Goal: Task Accomplishment & Management: Manage account settings

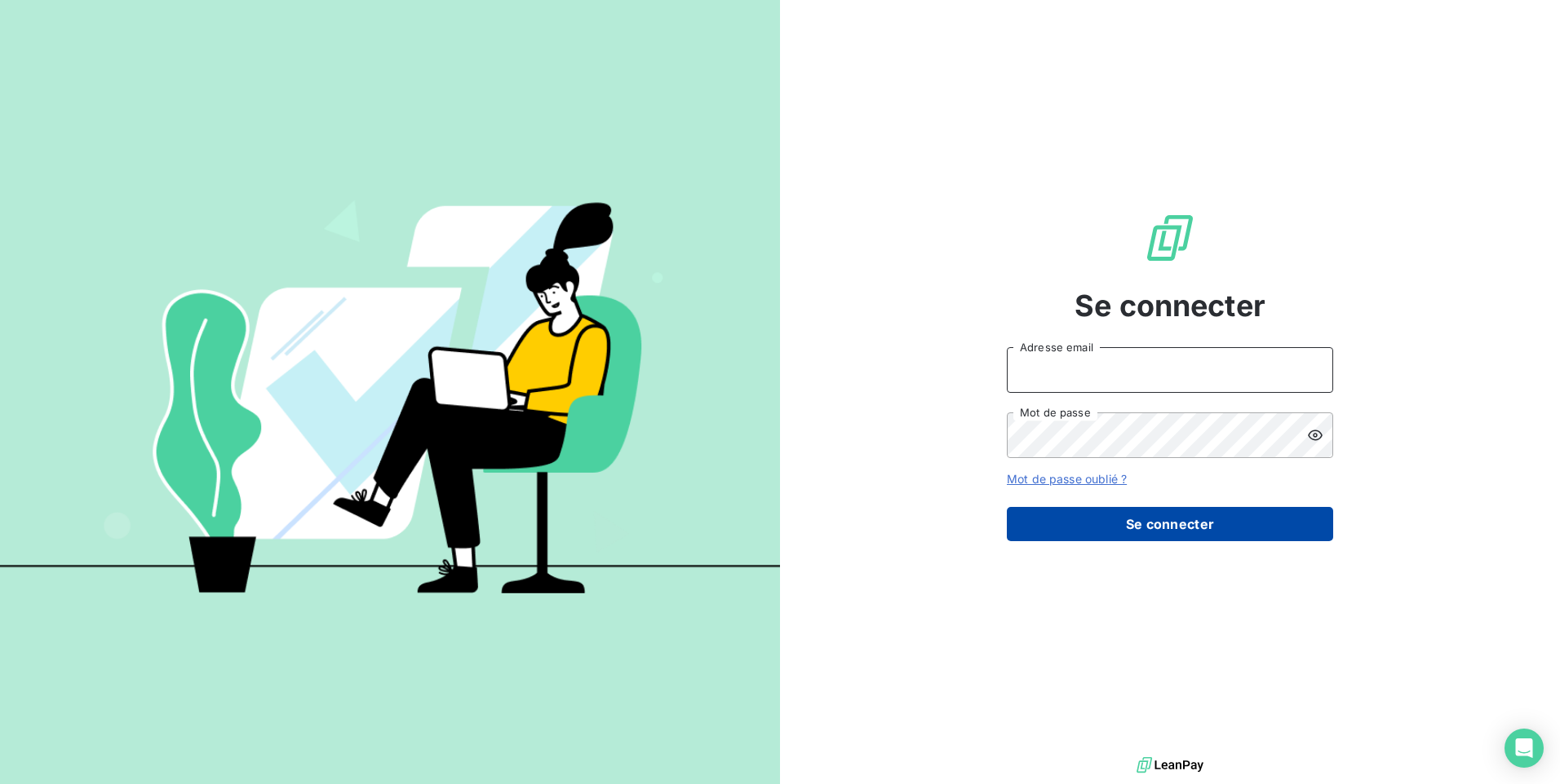
type input "m.valgalier@odice.cc"
click at [1099, 534] on button "Se connecter" at bounding box center [1170, 524] width 326 height 34
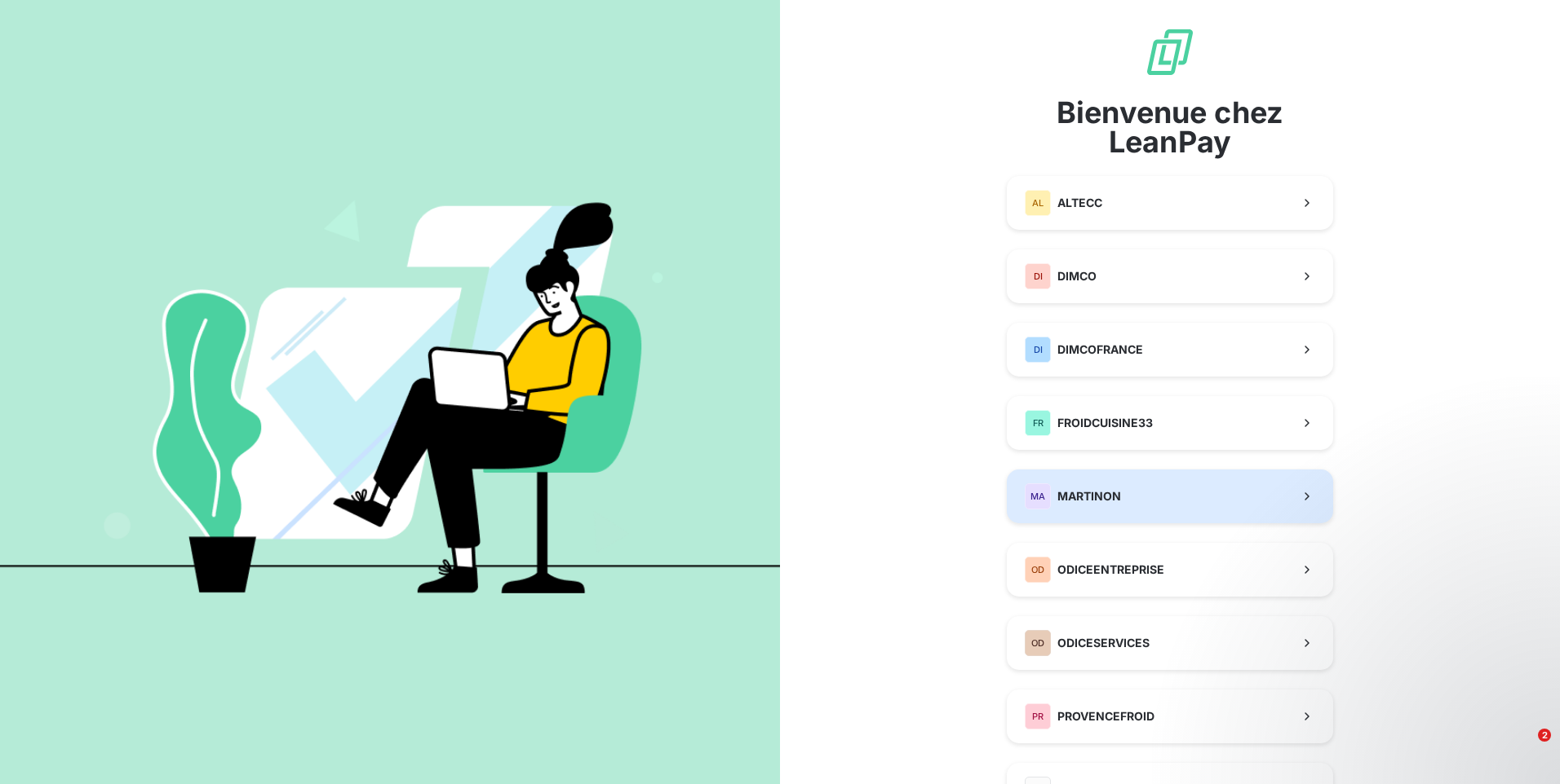
click at [1071, 501] on span "MARTINON" at bounding box center [1089, 496] width 64 height 17
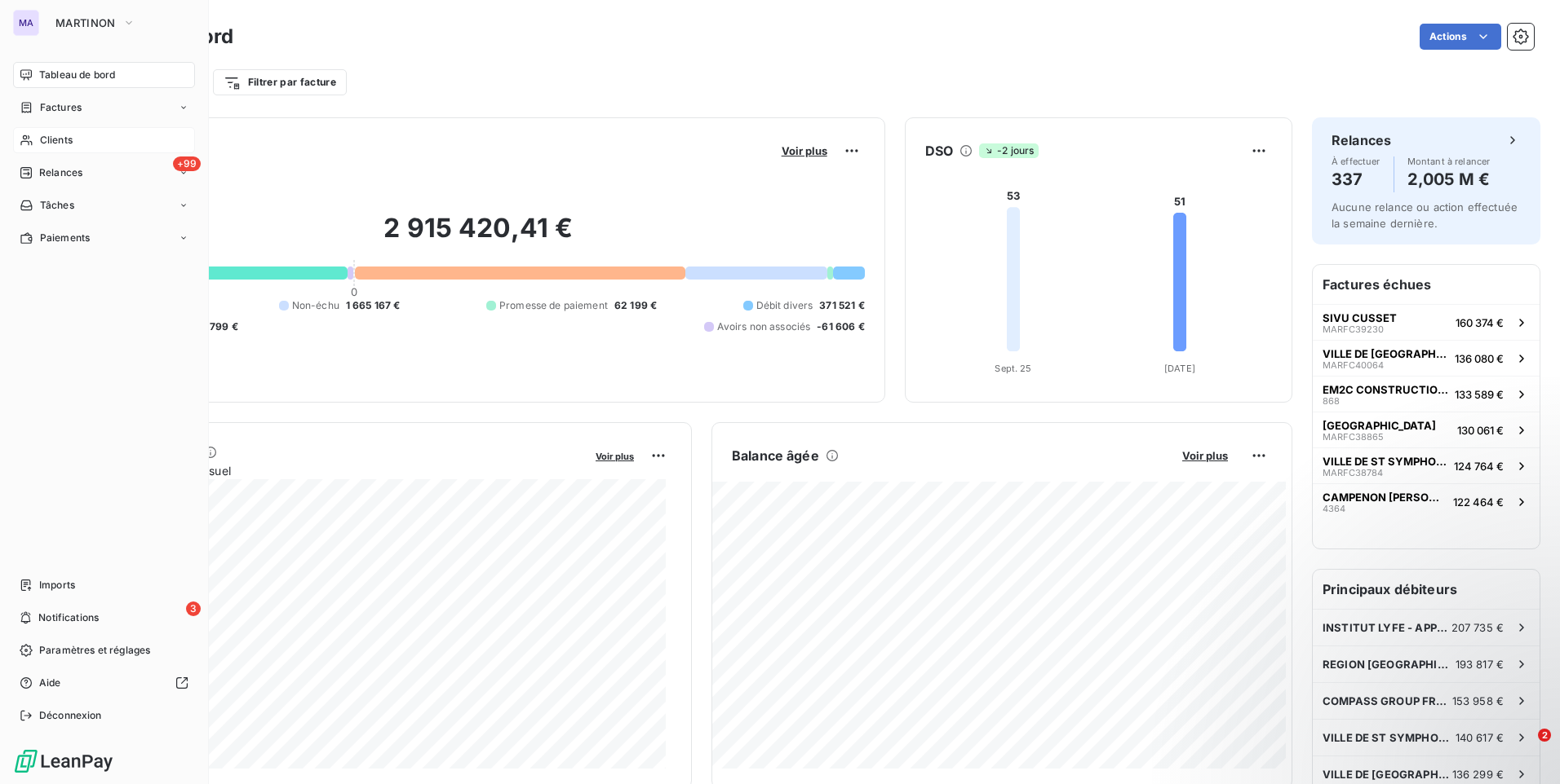
click at [69, 142] on span "Clients" at bounding box center [56, 140] width 32 height 15
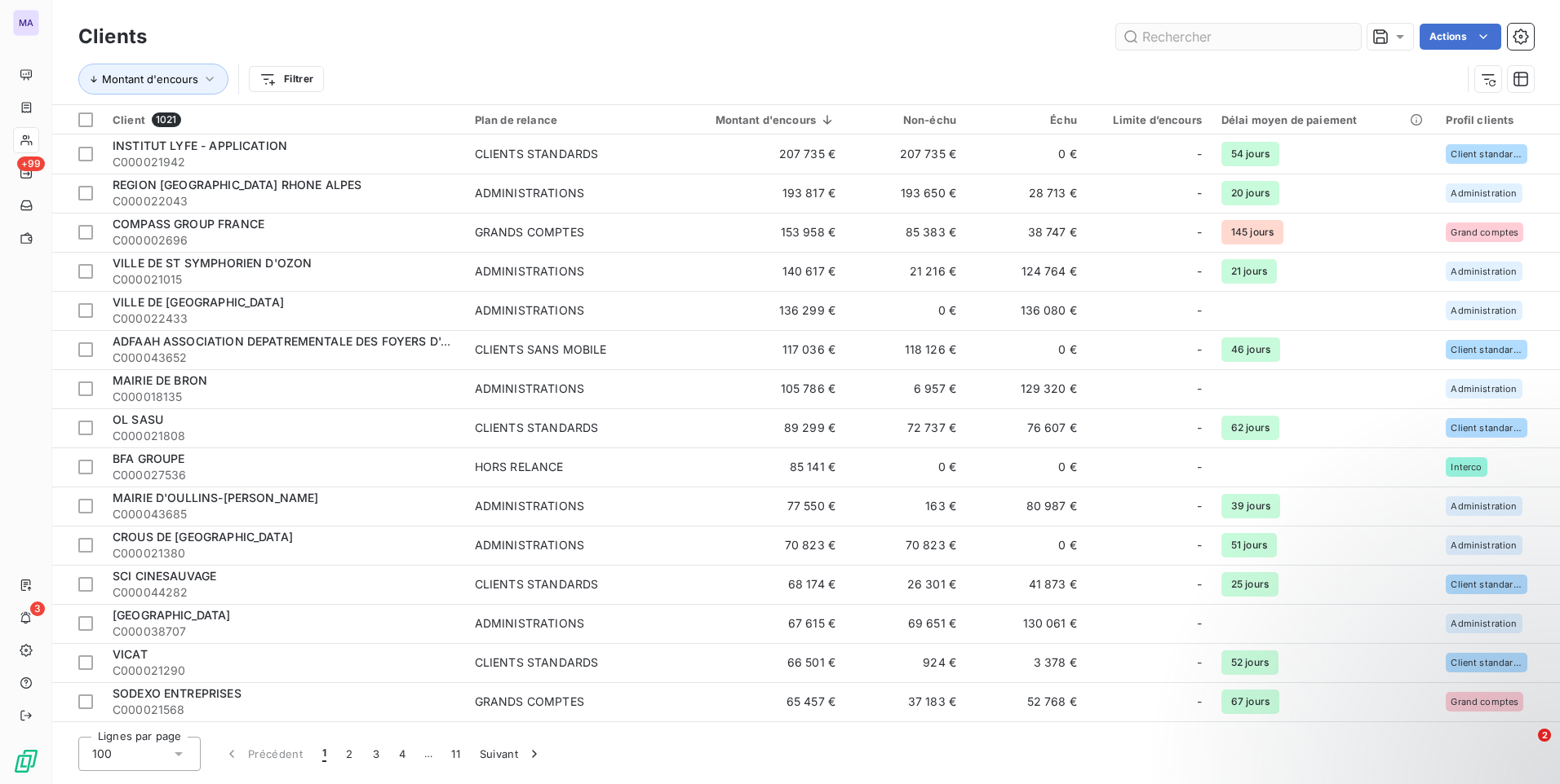
click at [1278, 40] on input "text" at bounding box center [1238, 37] width 245 height 26
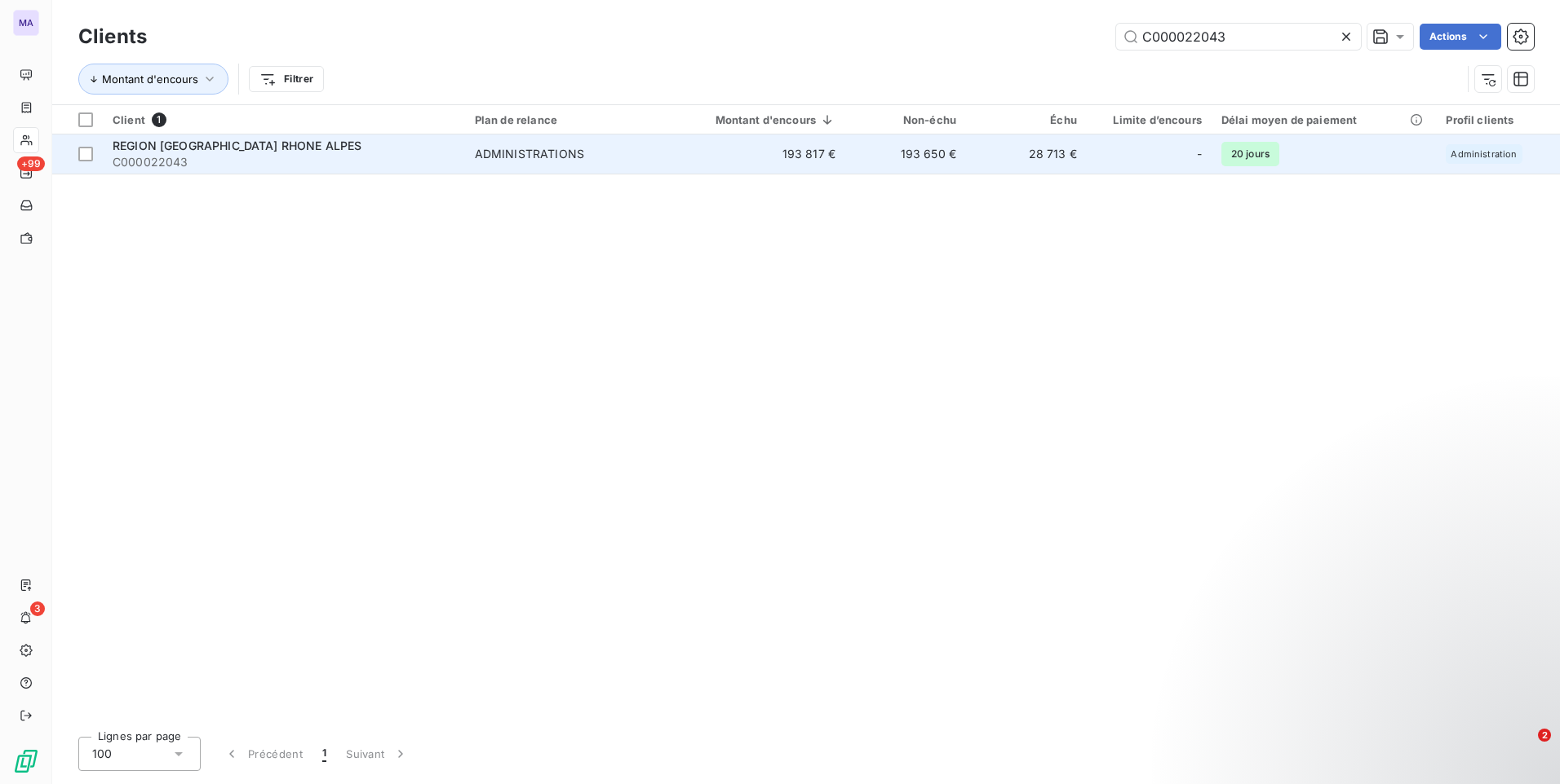
type input "C000022043"
click at [301, 147] on span "REGION [GEOGRAPHIC_DATA] RHONE ALPES" at bounding box center [237, 146] width 249 height 14
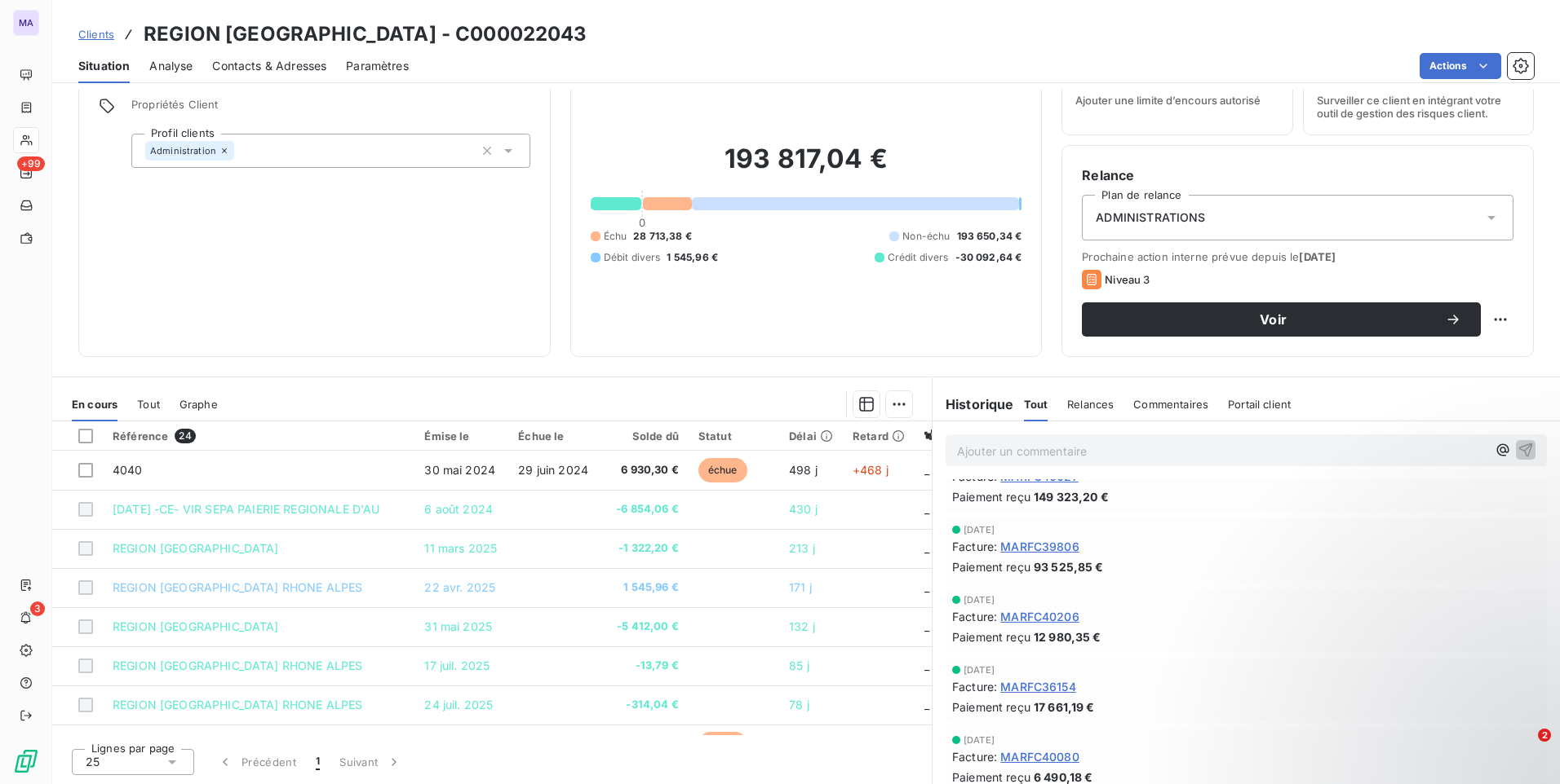
click at [265, 68] on span "Contacts & Adresses" at bounding box center [269, 66] width 114 height 17
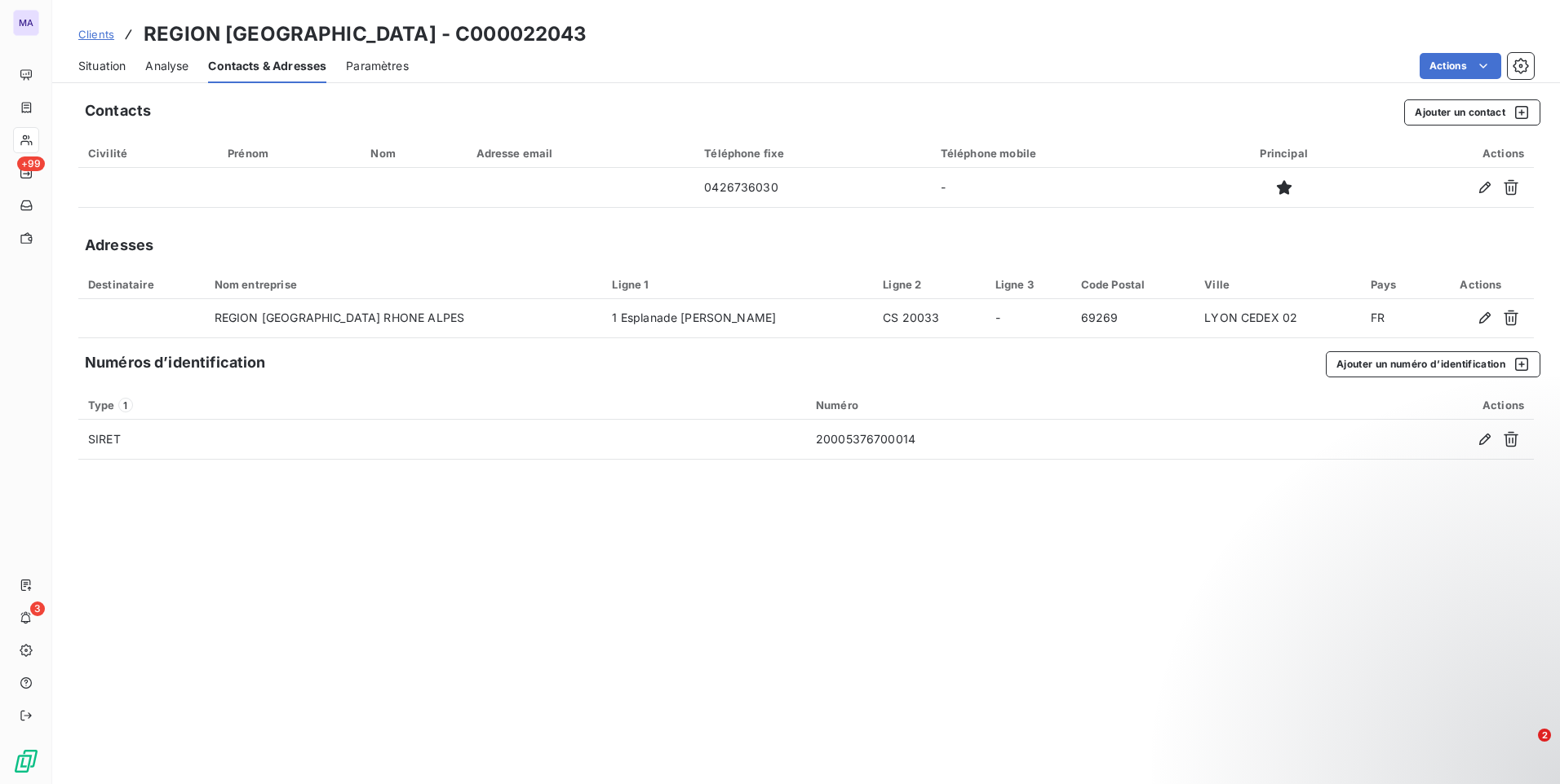
click at [119, 61] on span "Situation" at bounding box center [102, 66] width 47 height 17
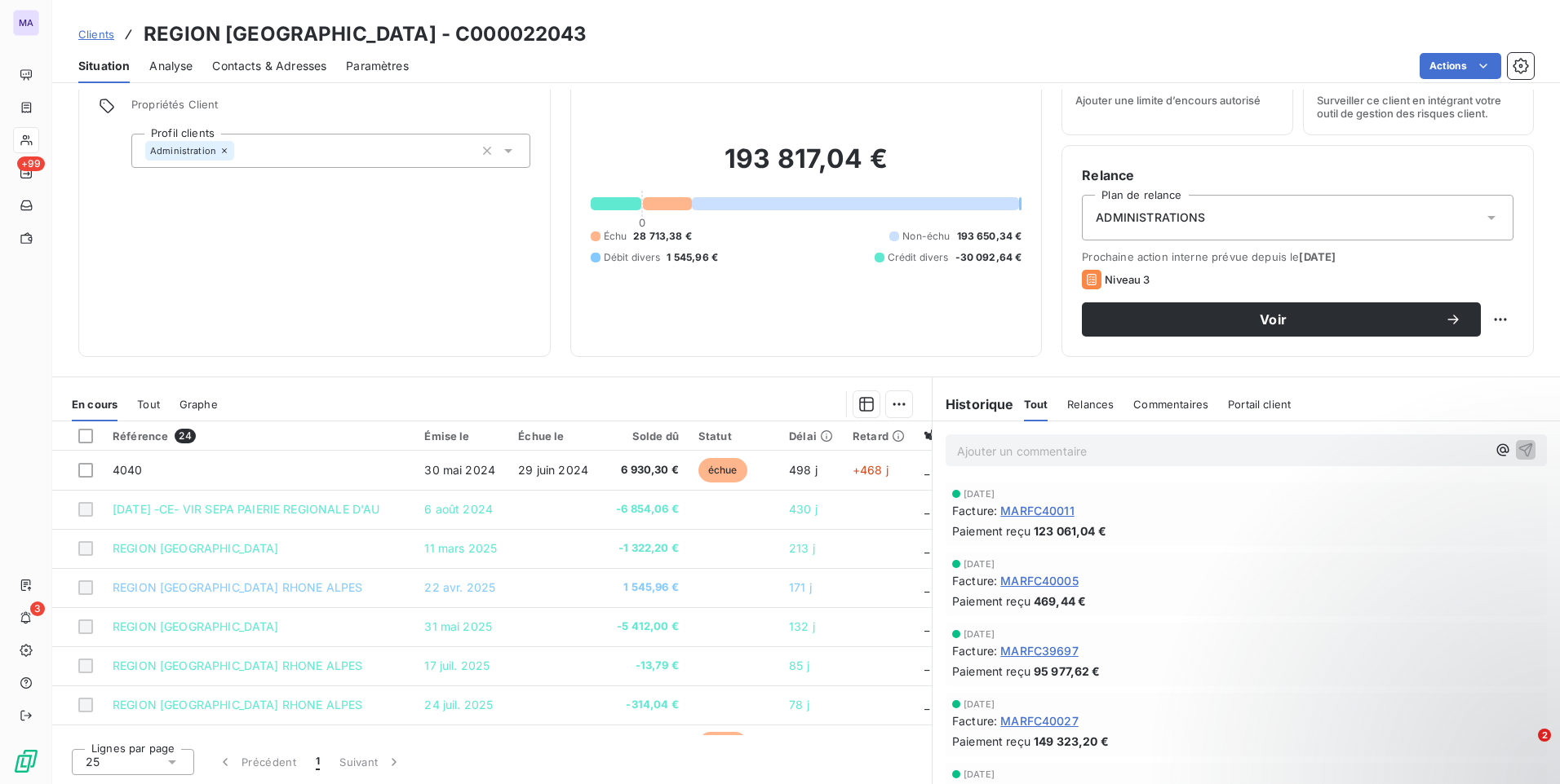
click at [673, 396] on div at bounding box center [575, 404] width 675 height 26
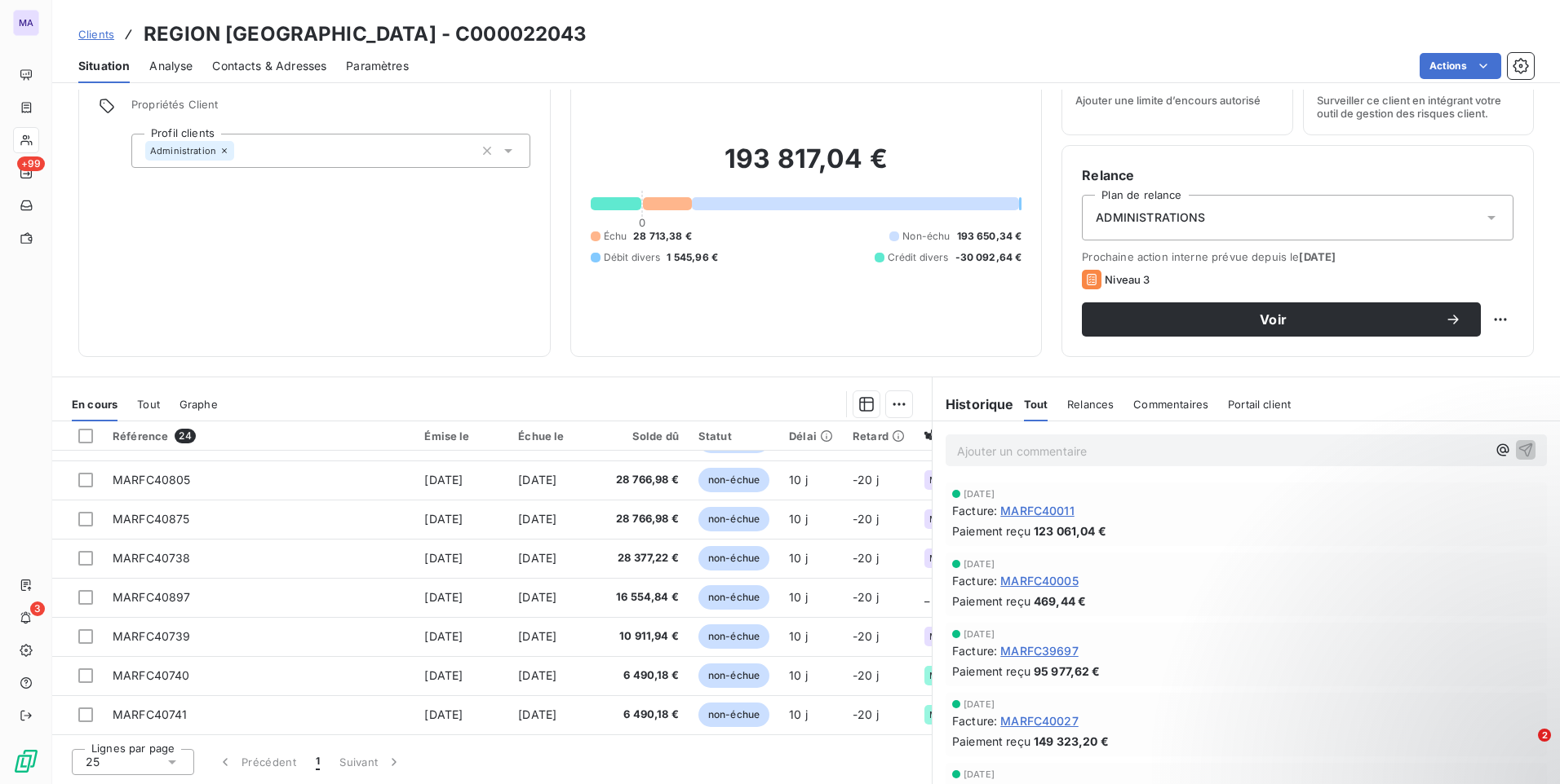
scroll to position [662, 0]
click at [1170, 656] on div "Facture : MARFC39697" at bounding box center [1246, 652] width 588 height 18
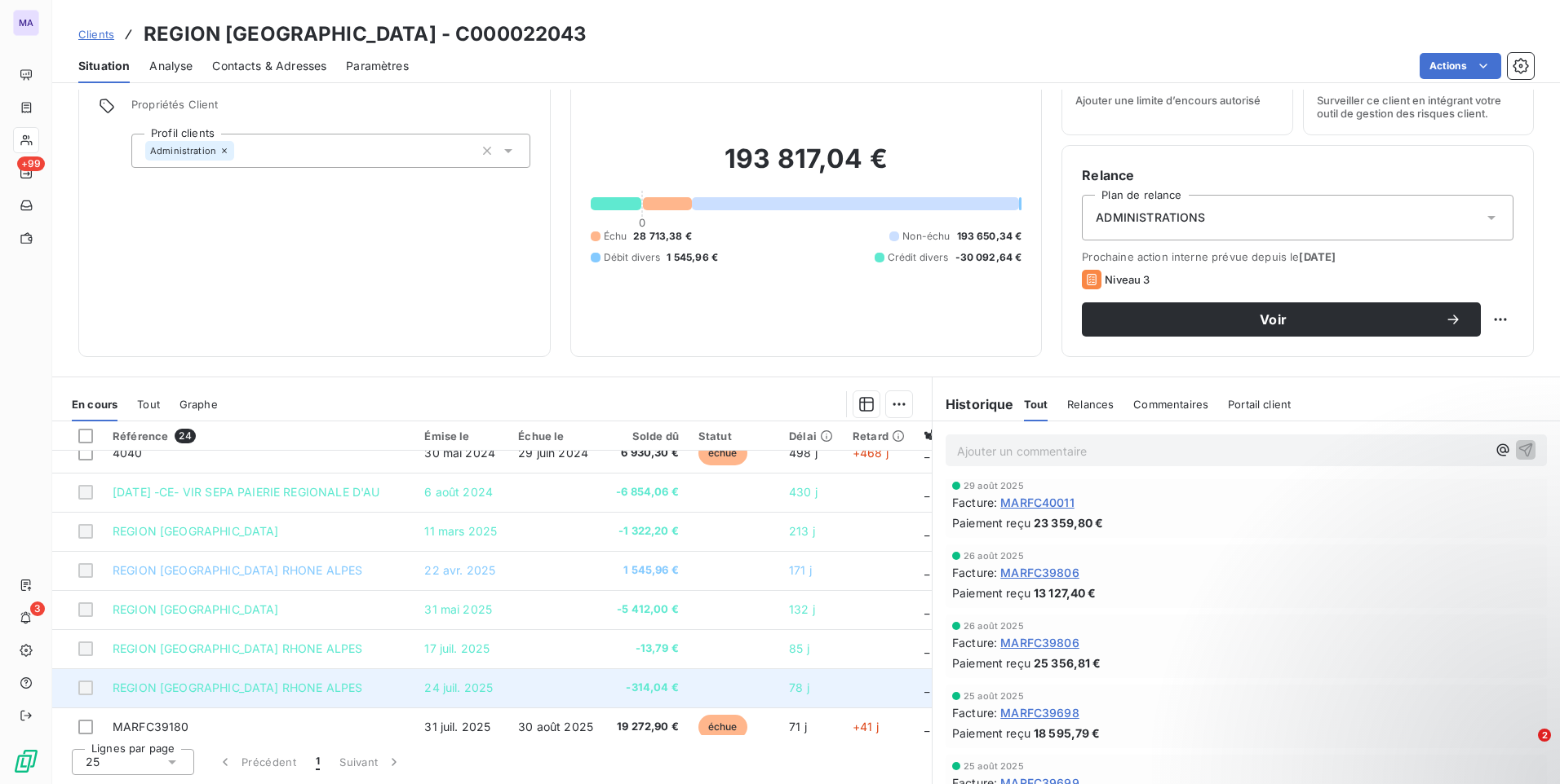
scroll to position [10, 0]
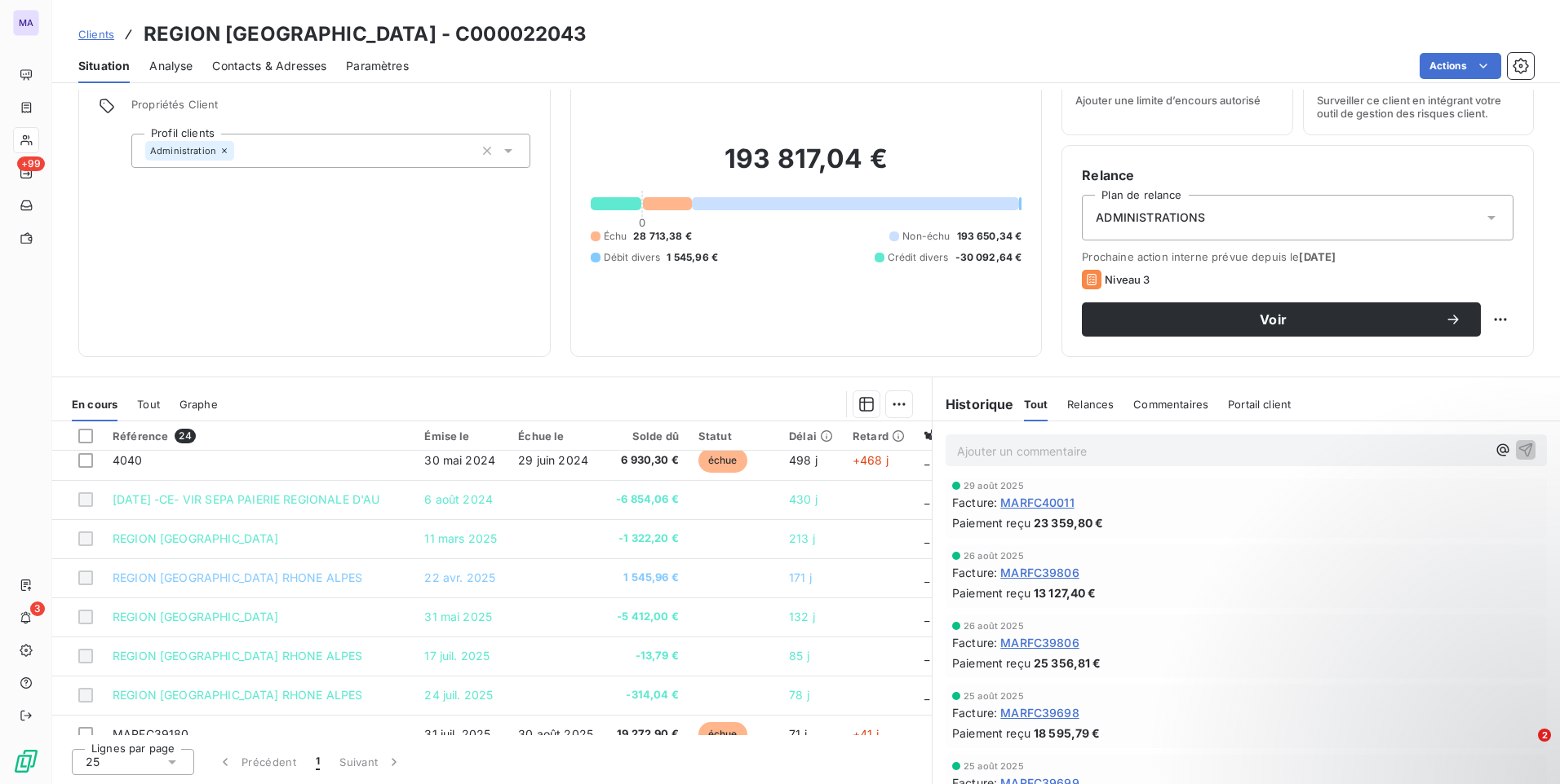
click at [165, 760] on icon at bounding box center [172, 762] width 17 height 17
click at [147, 719] on li "100" at bounding box center [132, 731] width 122 height 29
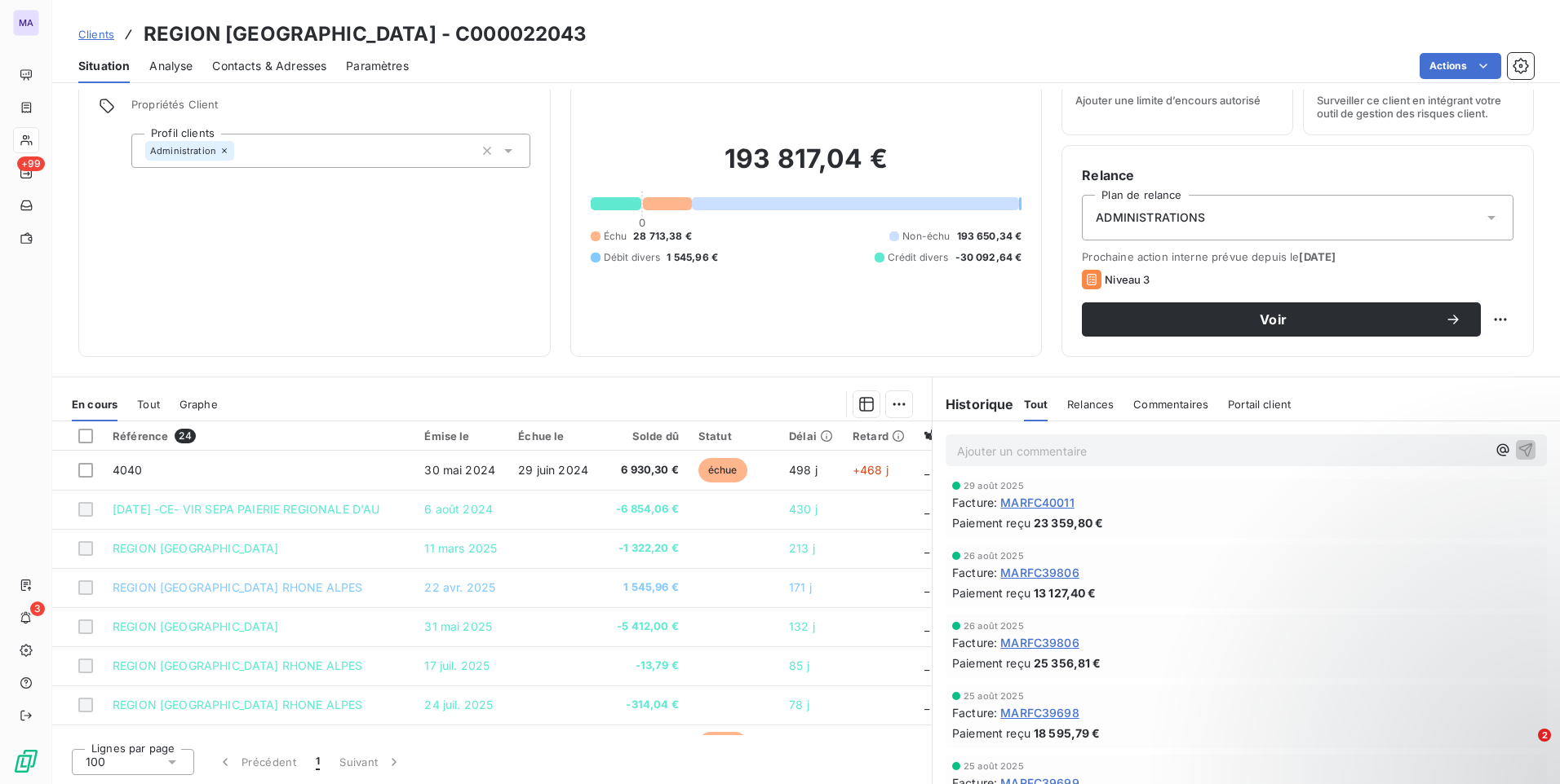
click at [210, 412] on div "Graphe" at bounding box center [199, 404] width 39 height 34
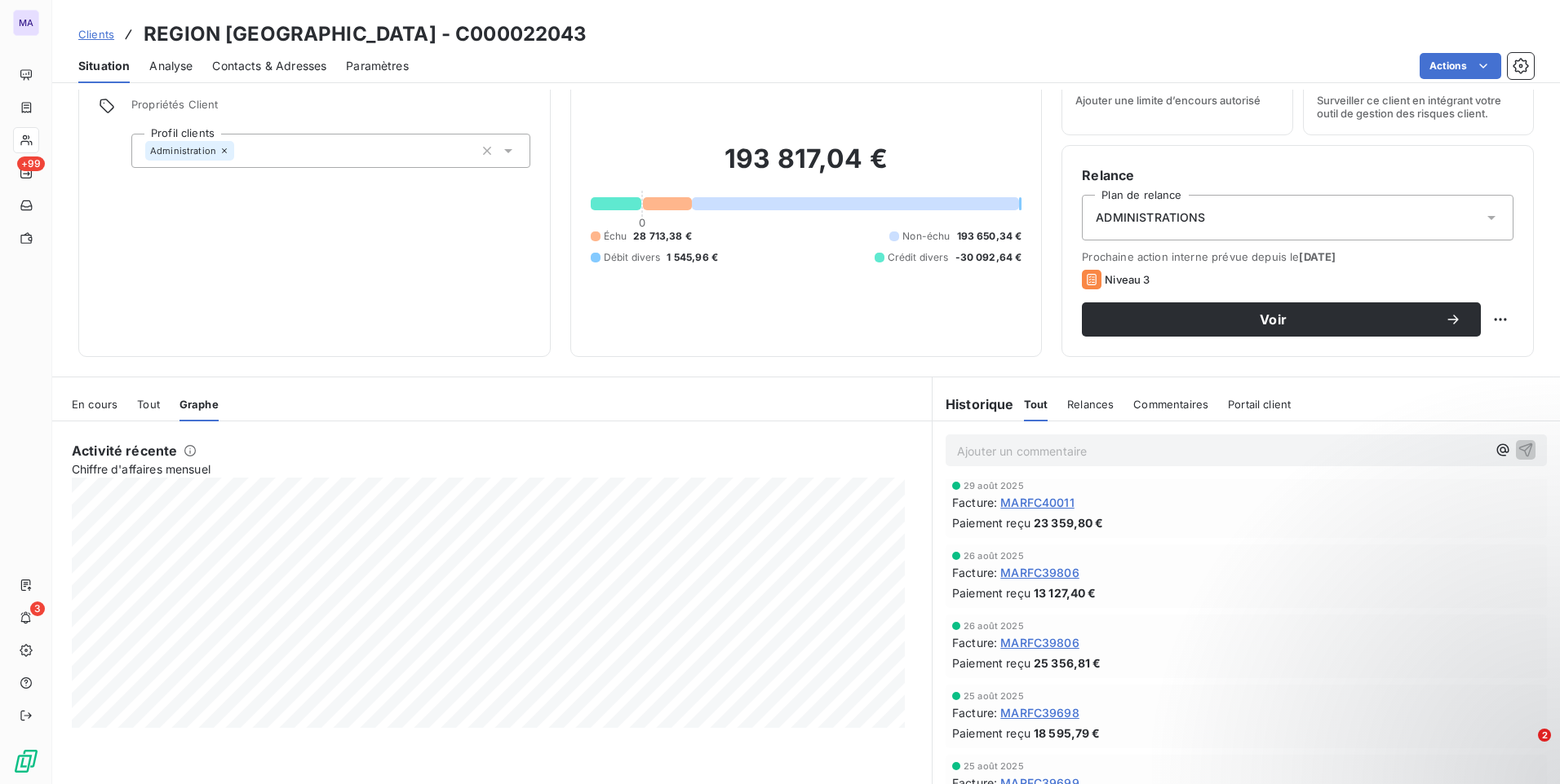
click at [142, 413] on div "Tout" at bounding box center [148, 404] width 23 height 34
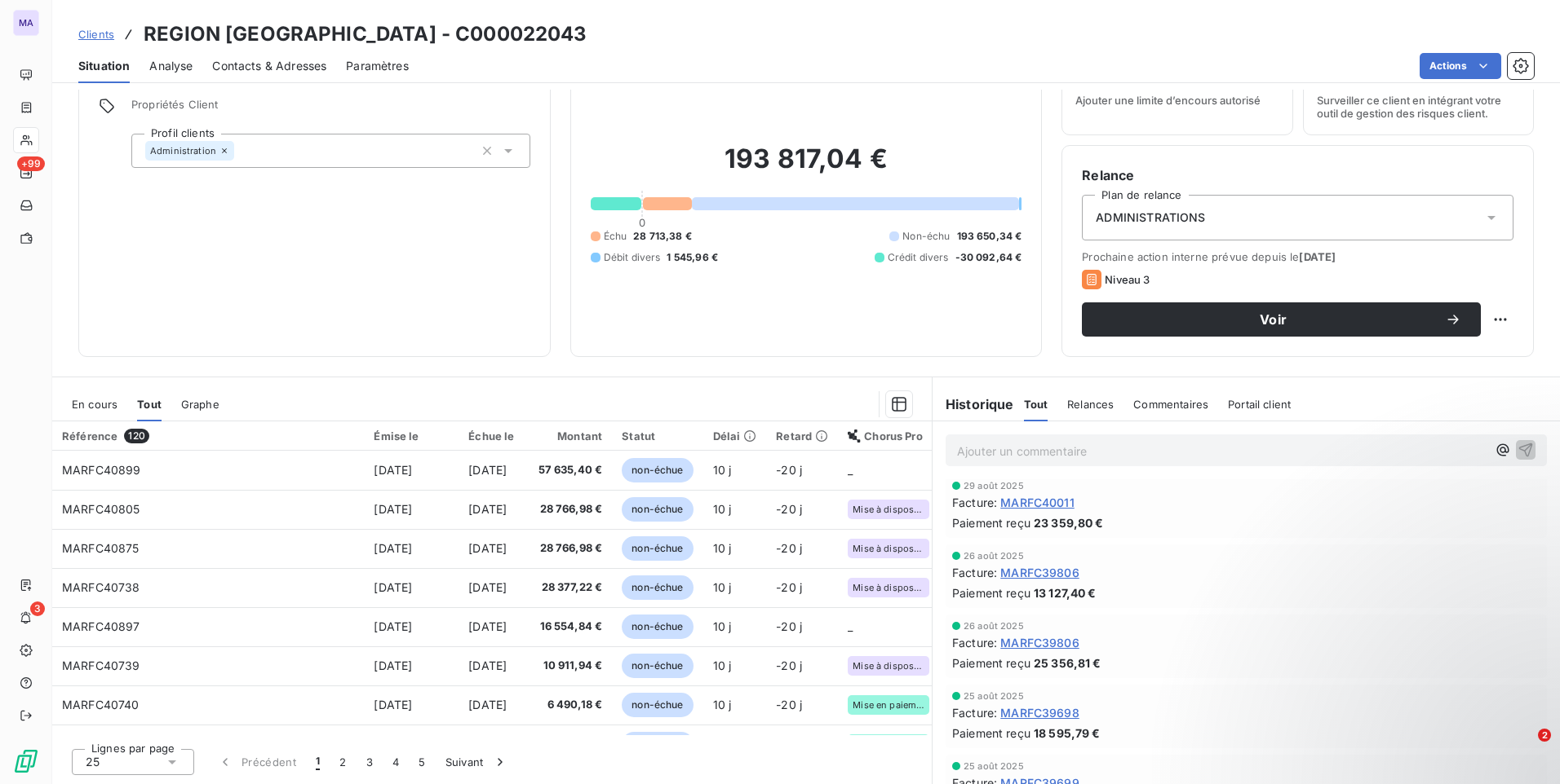
click at [87, 410] on span "En cours" at bounding box center [95, 404] width 46 height 13
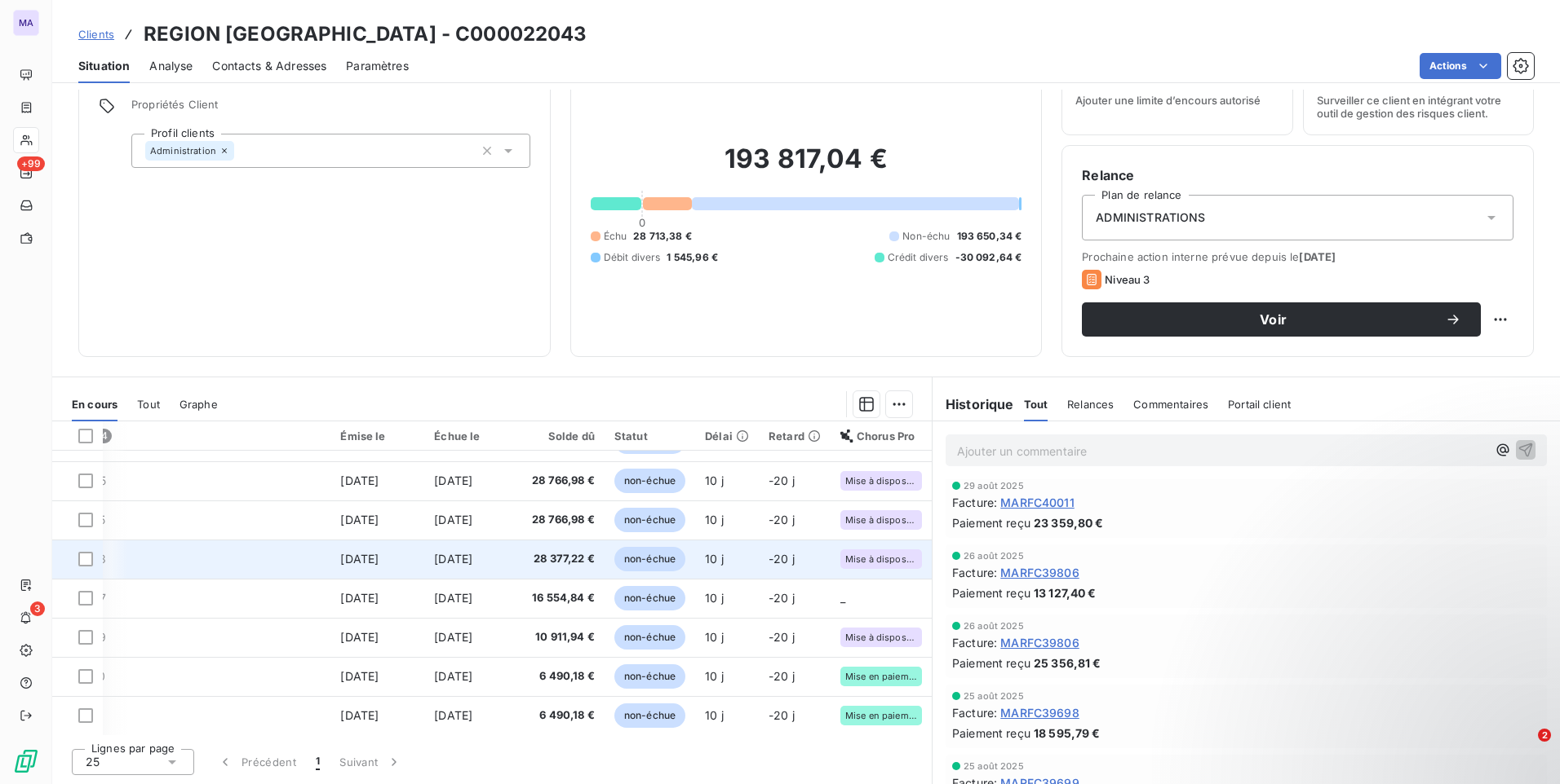
scroll to position [662, 101]
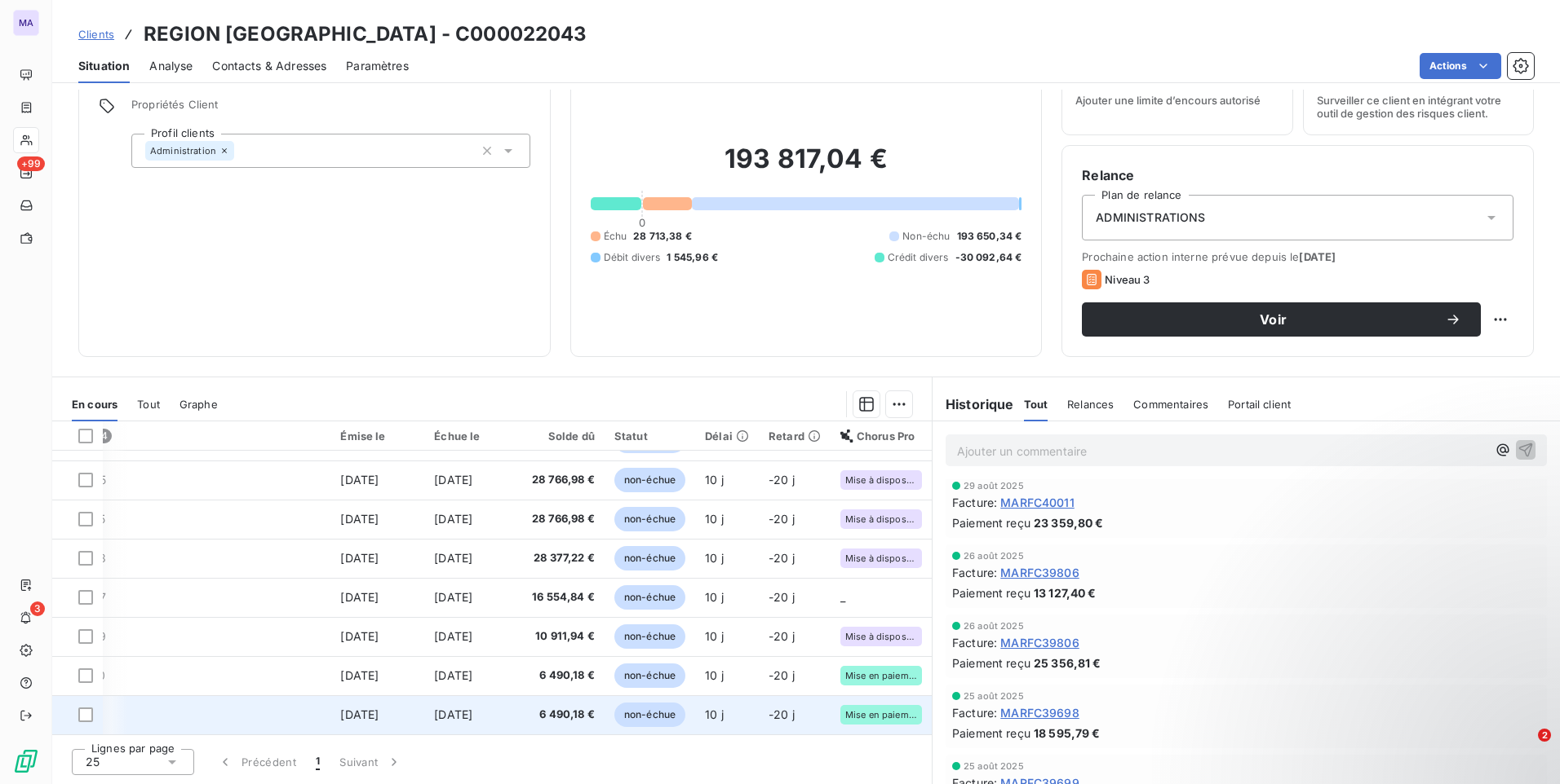
click at [865, 713] on div "Mise en paiement" at bounding box center [881, 715] width 82 height 19
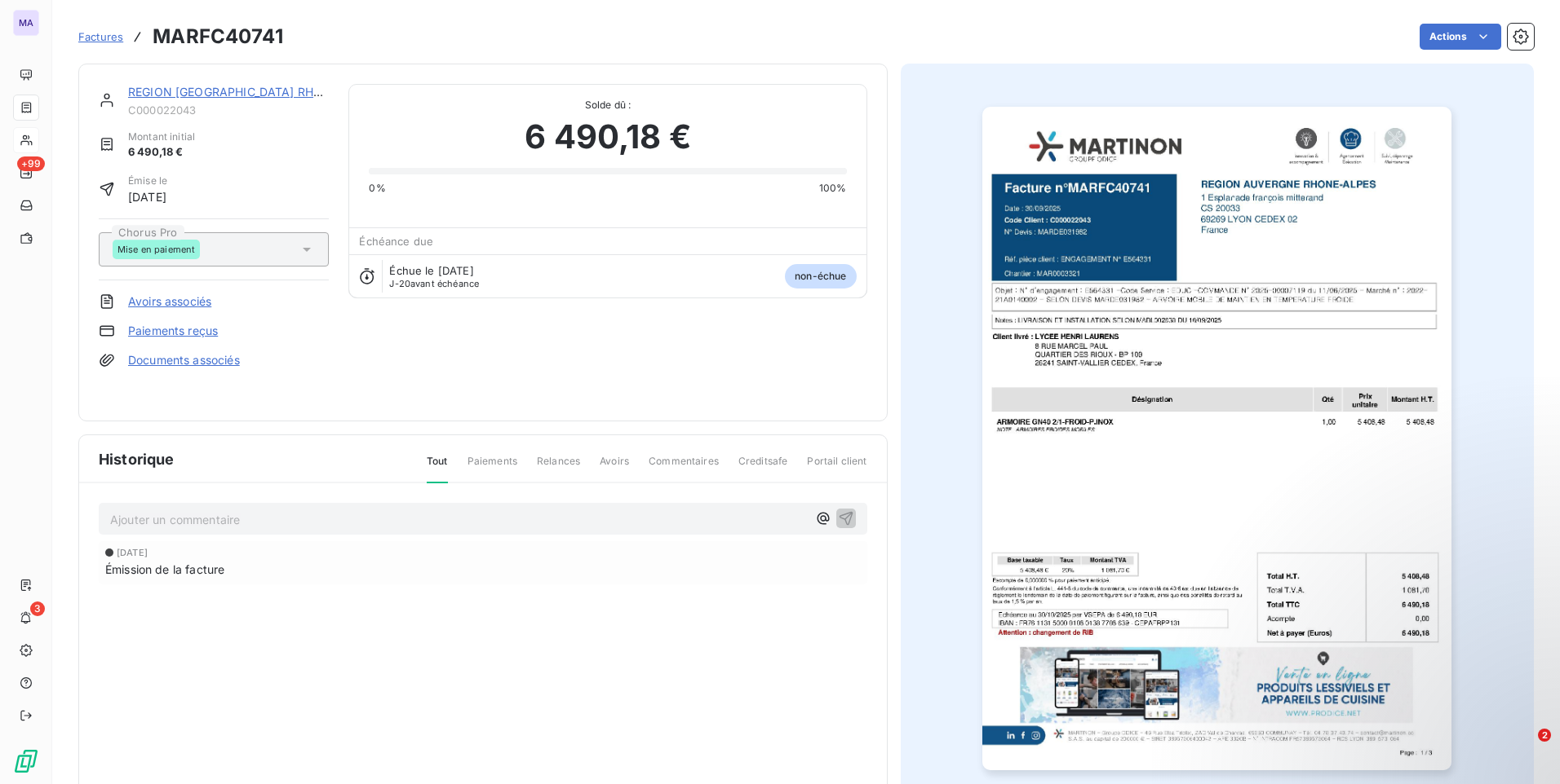
click at [614, 395] on div "REGION AUVERGNE RHONE ALPES C000022043 Montant initial 6 490,18 € Émise le 30 s…" at bounding box center [483, 243] width 769 height 317
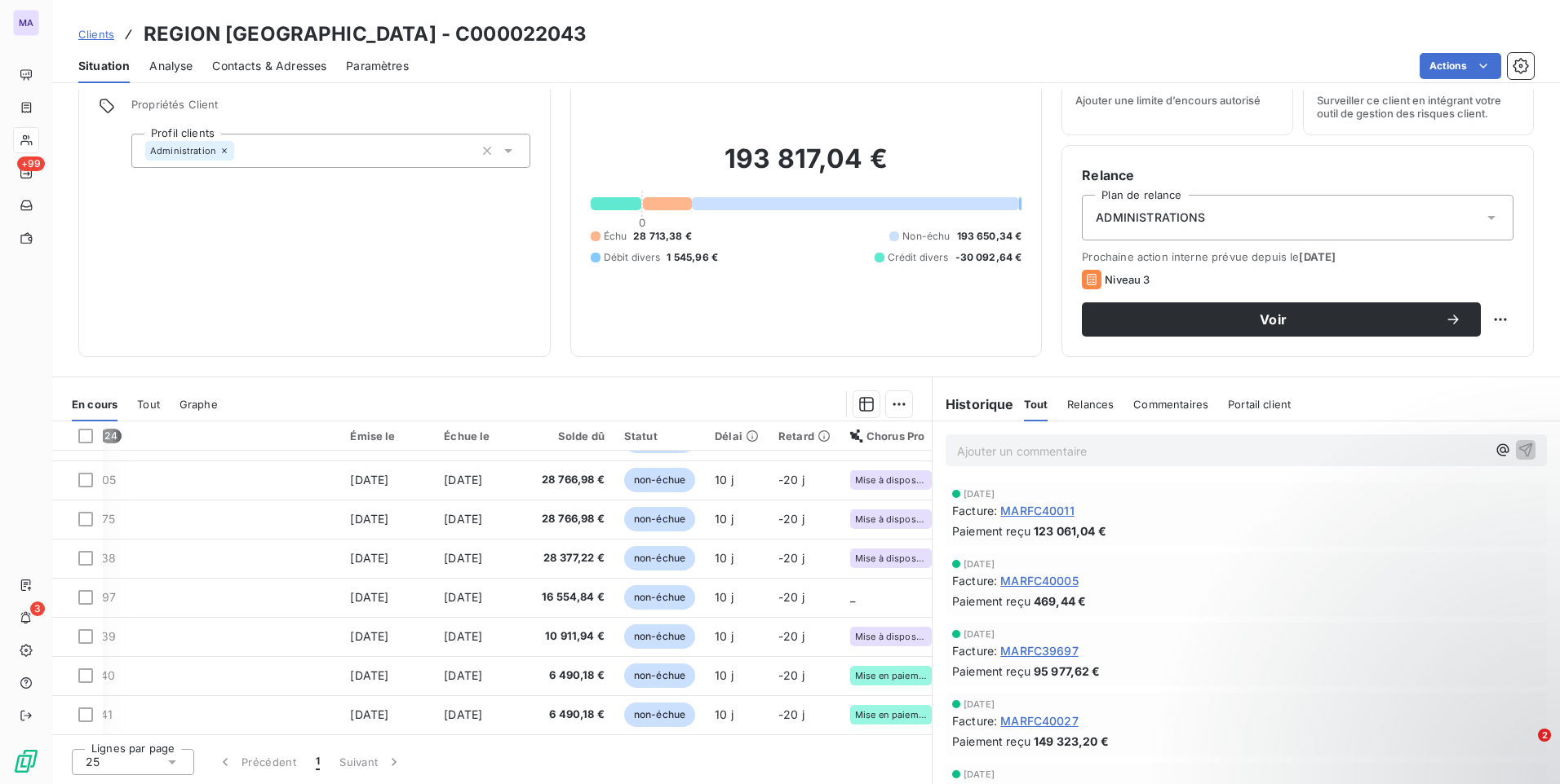
scroll to position [662, 101]
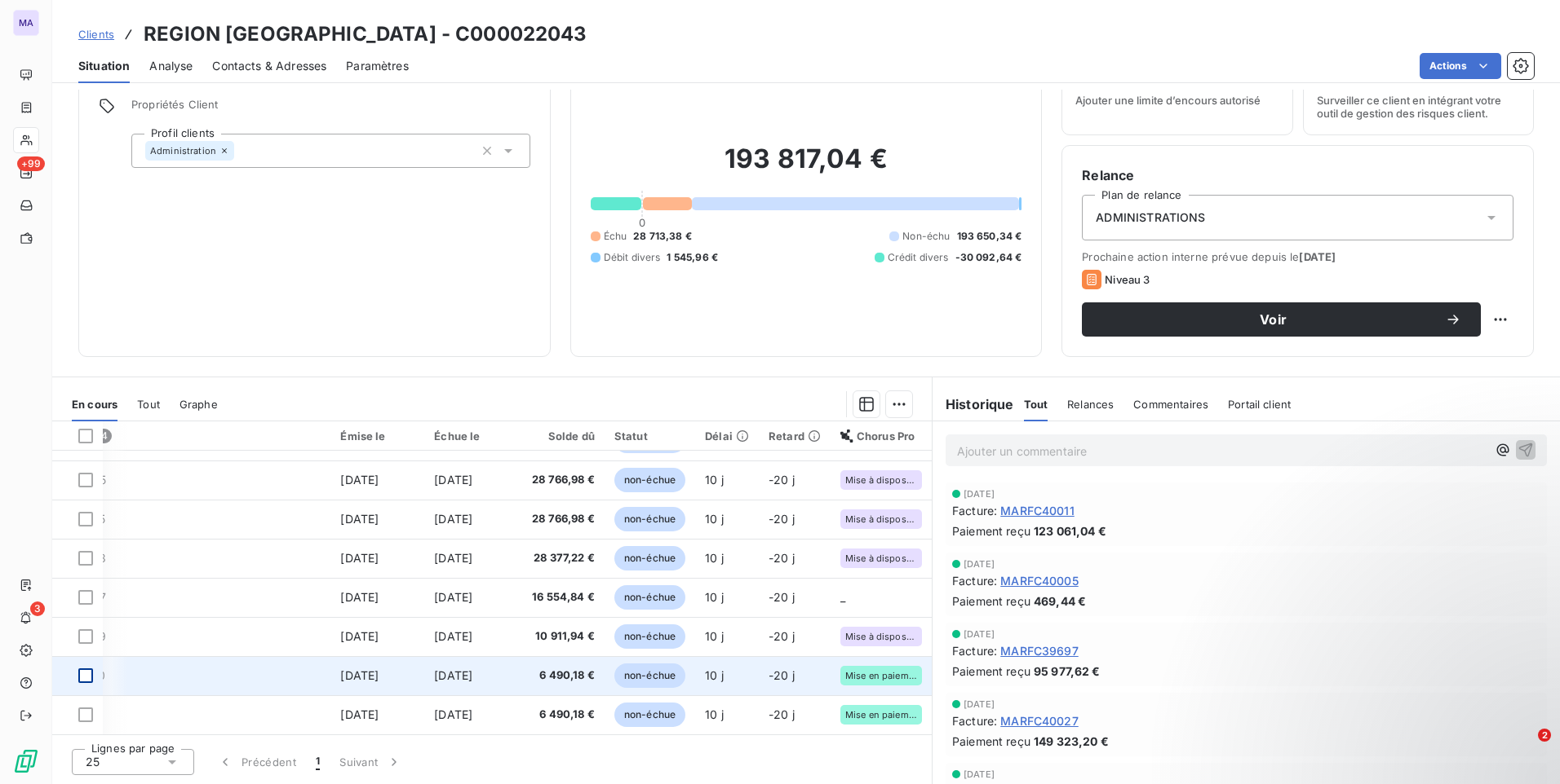
click at [87, 671] on div at bounding box center [85, 675] width 15 height 15
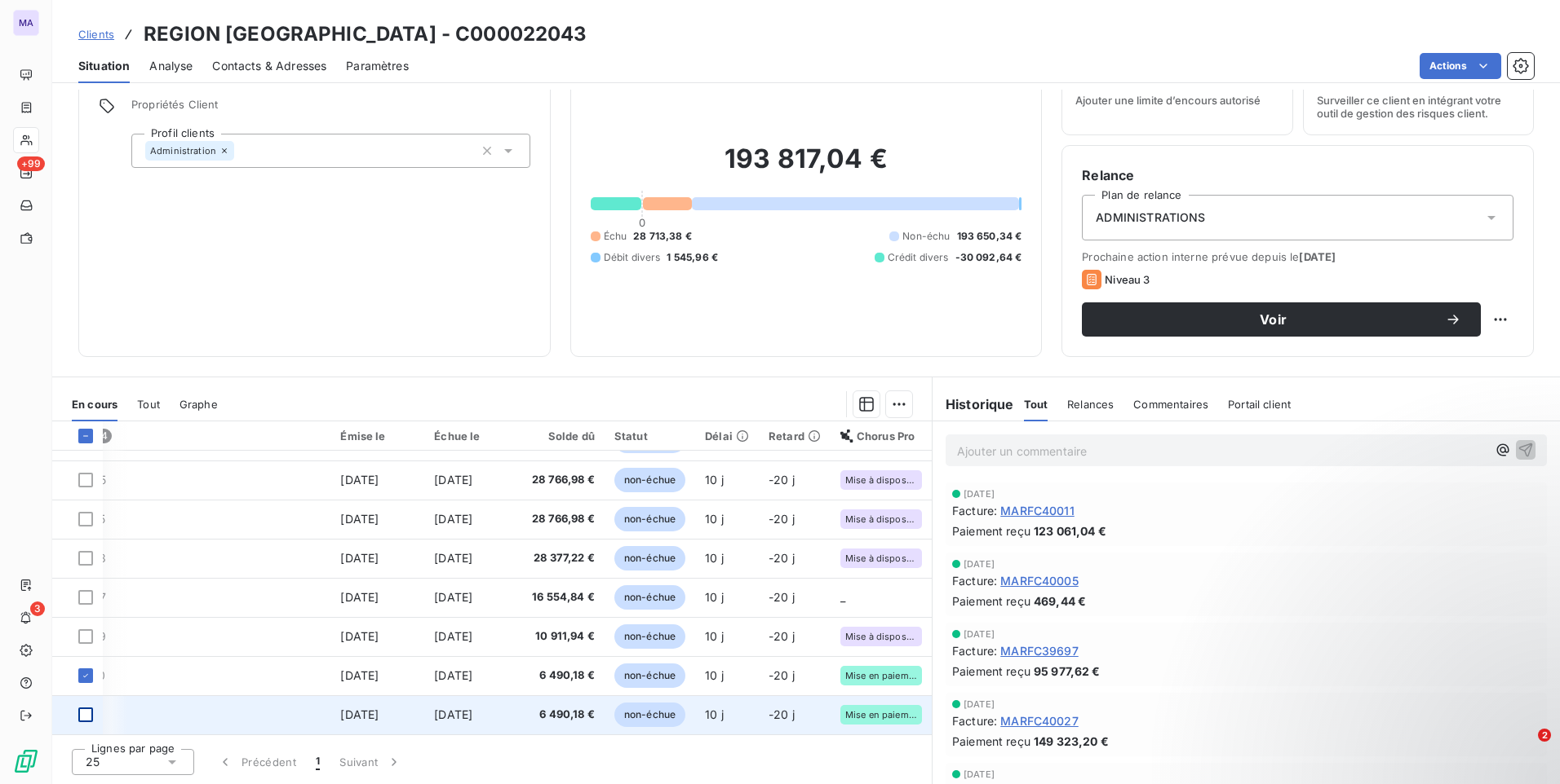
click at [84, 708] on div at bounding box center [85, 715] width 15 height 15
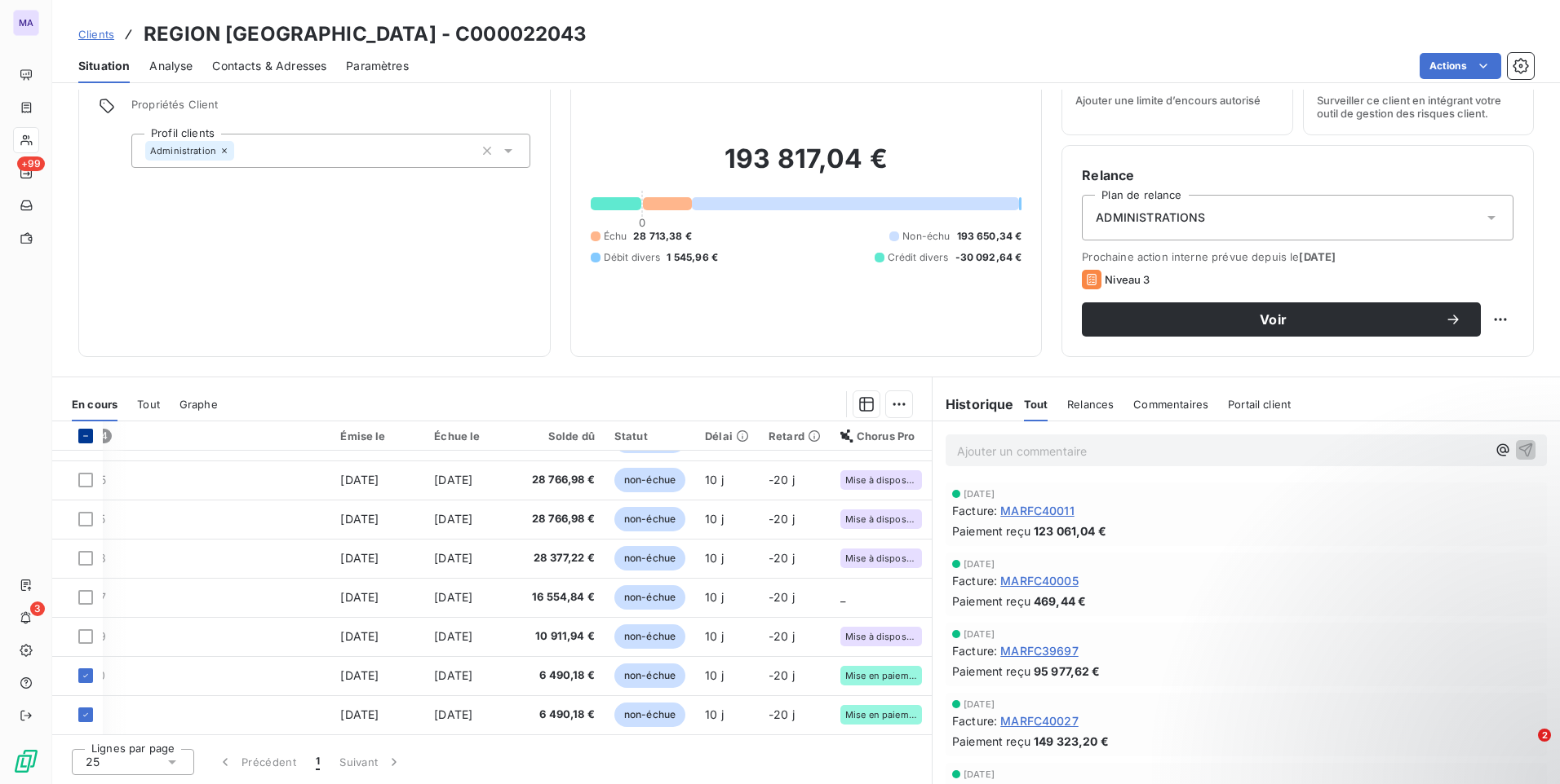
click at [82, 436] on icon at bounding box center [85, 436] width 10 height 10
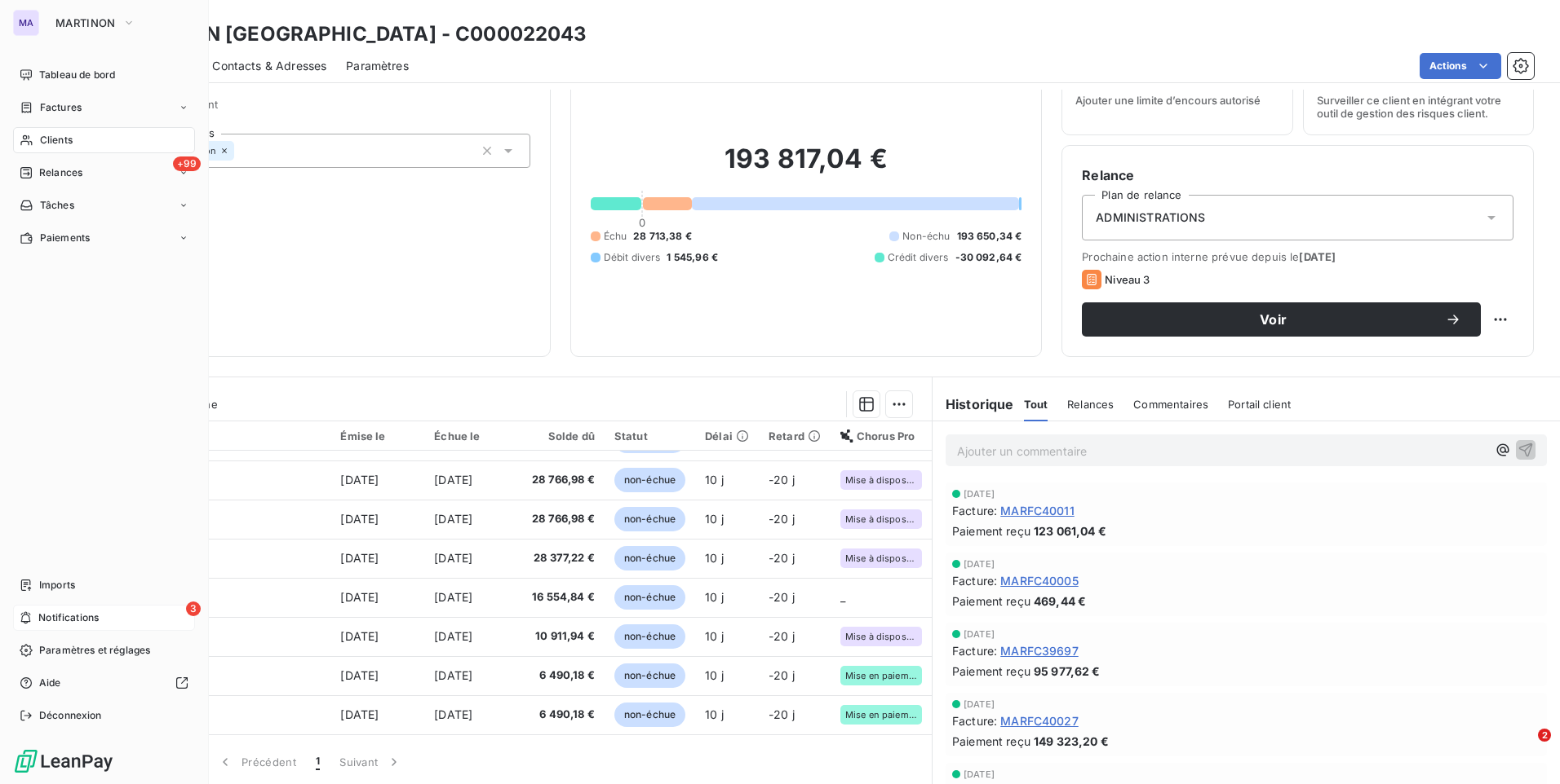
click at [40, 621] on span "Notifications" at bounding box center [68, 617] width 61 height 15
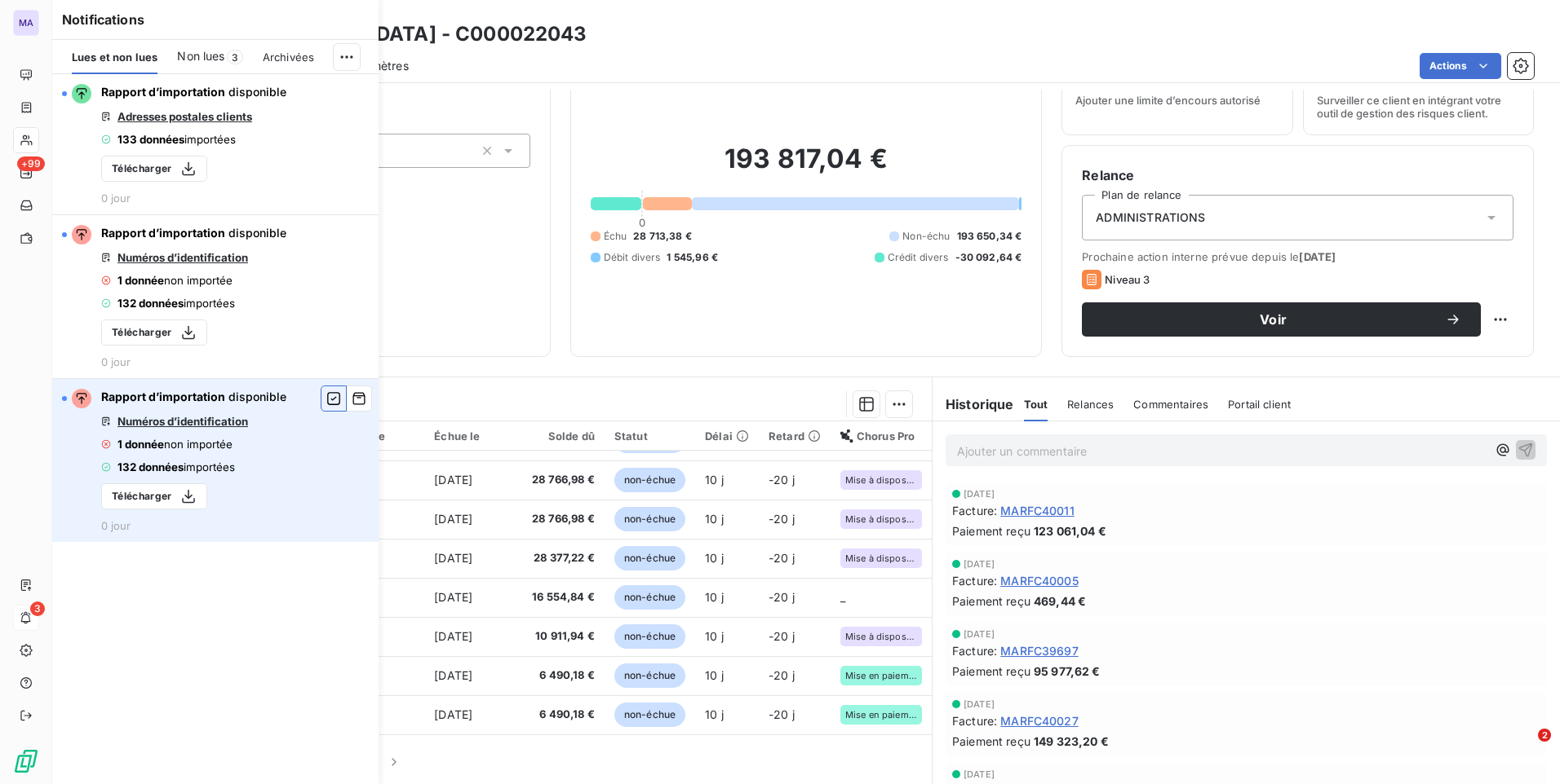
click at [332, 408] on button "button" at bounding box center [333, 399] width 26 height 26
click at [355, 396] on icon "button" at bounding box center [360, 399] width 12 height 12
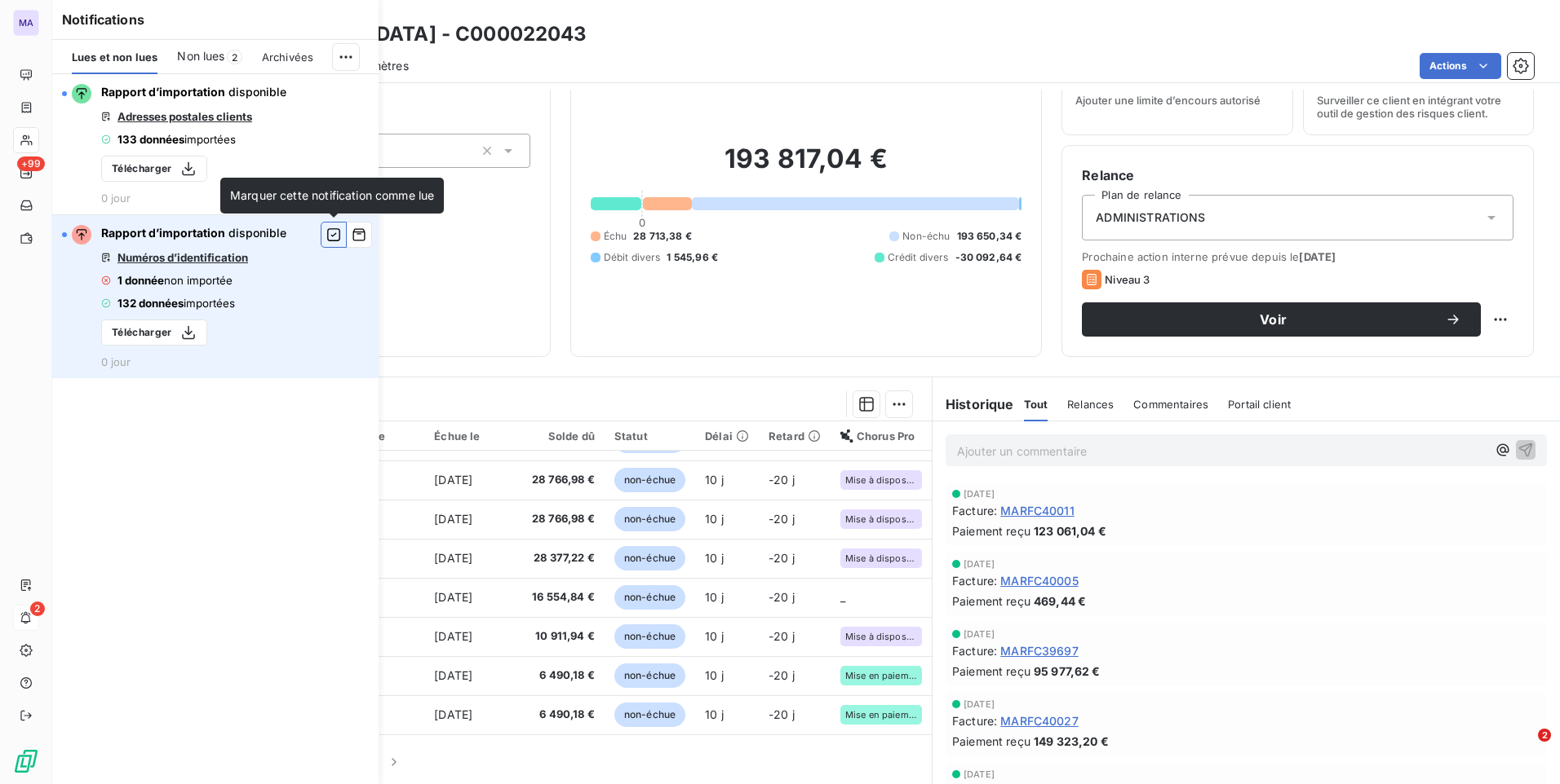
click at [332, 238] on icon "button" at bounding box center [333, 234] width 15 height 17
click at [358, 236] on icon "button" at bounding box center [359, 234] width 15 height 17
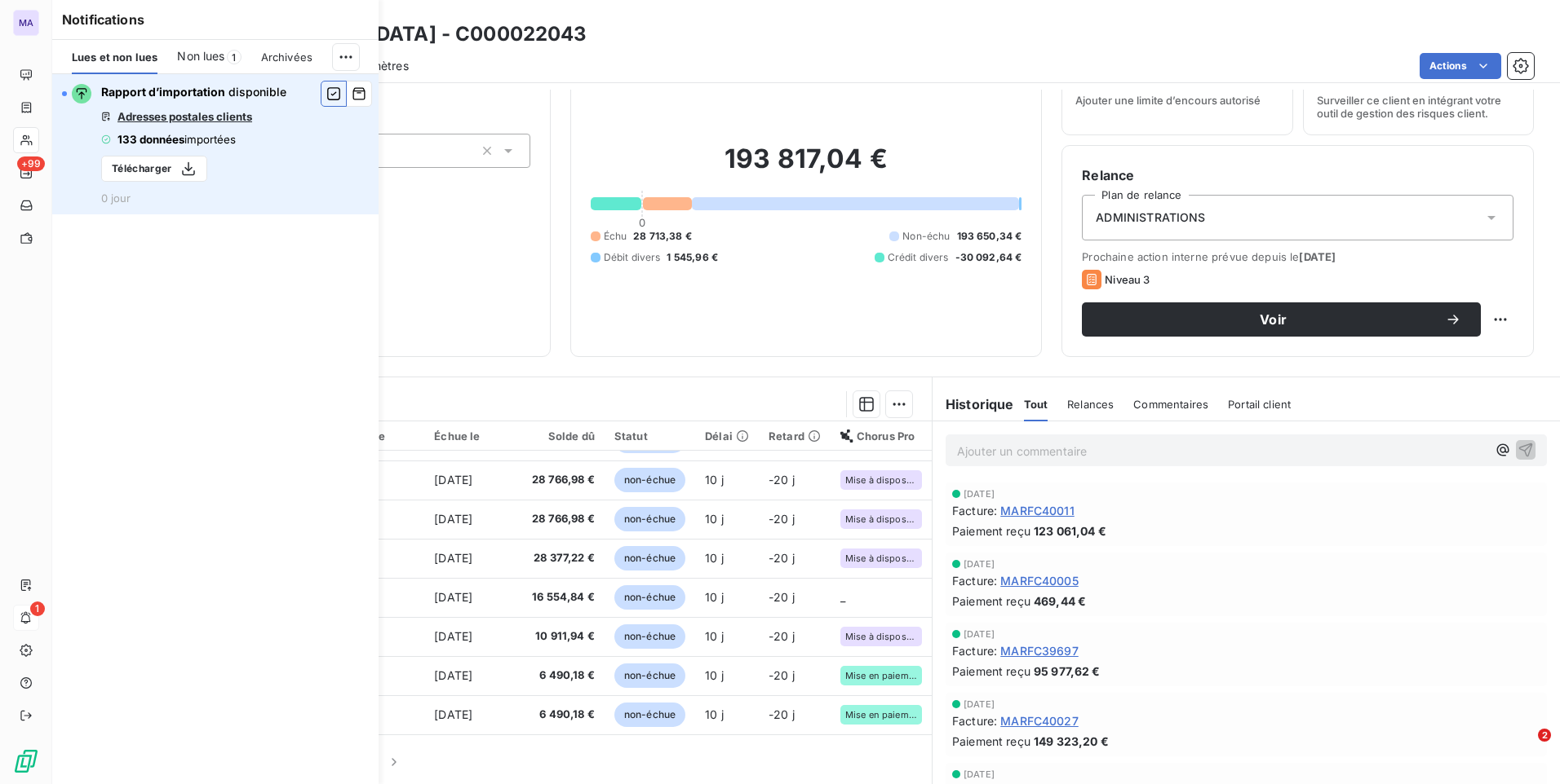
click at [338, 97] on icon "button" at bounding box center [333, 94] width 15 height 17
click at [361, 104] on button "button" at bounding box center [359, 94] width 26 height 26
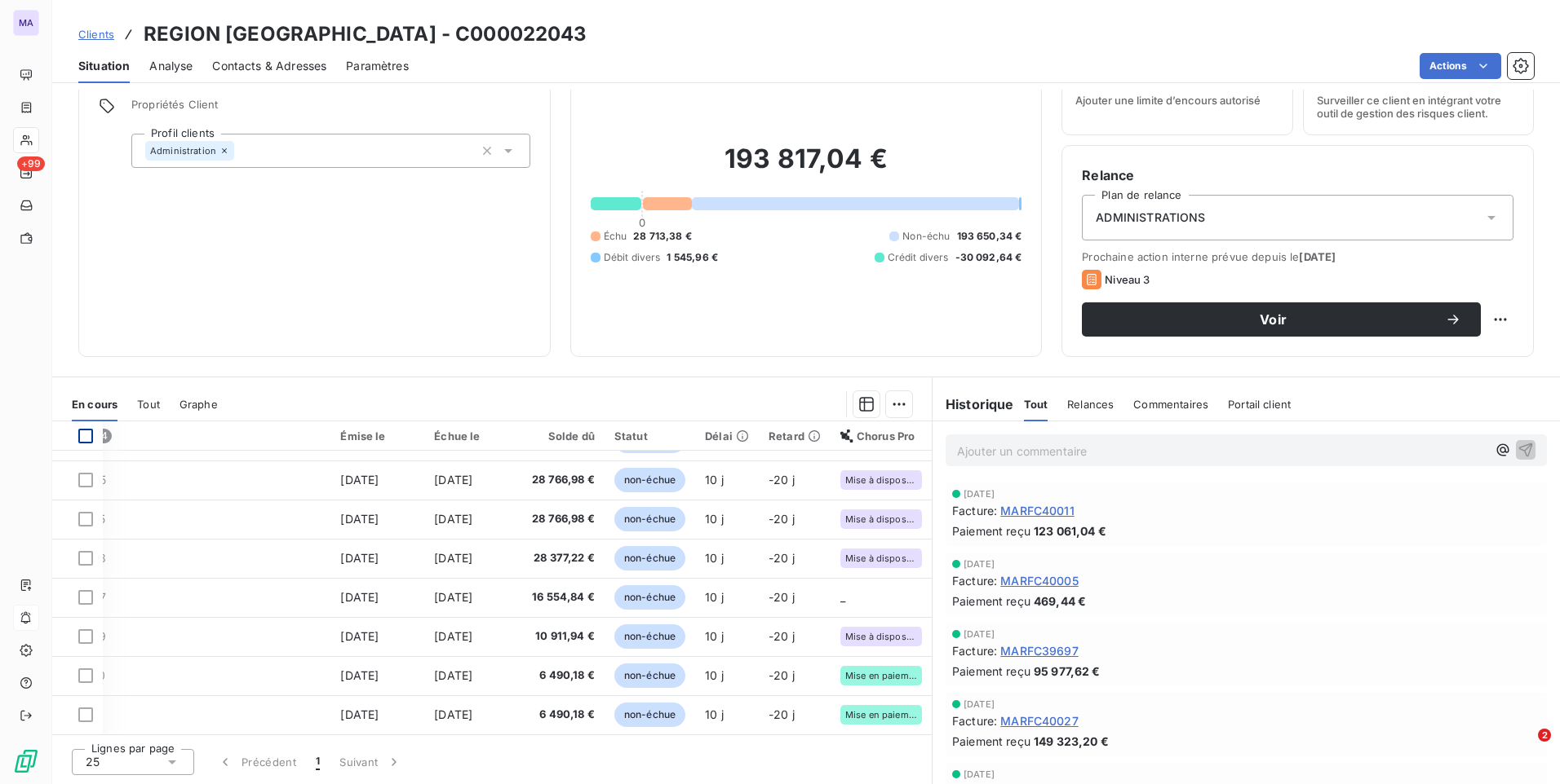
click at [568, 391] on div at bounding box center [575, 404] width 675 height 26
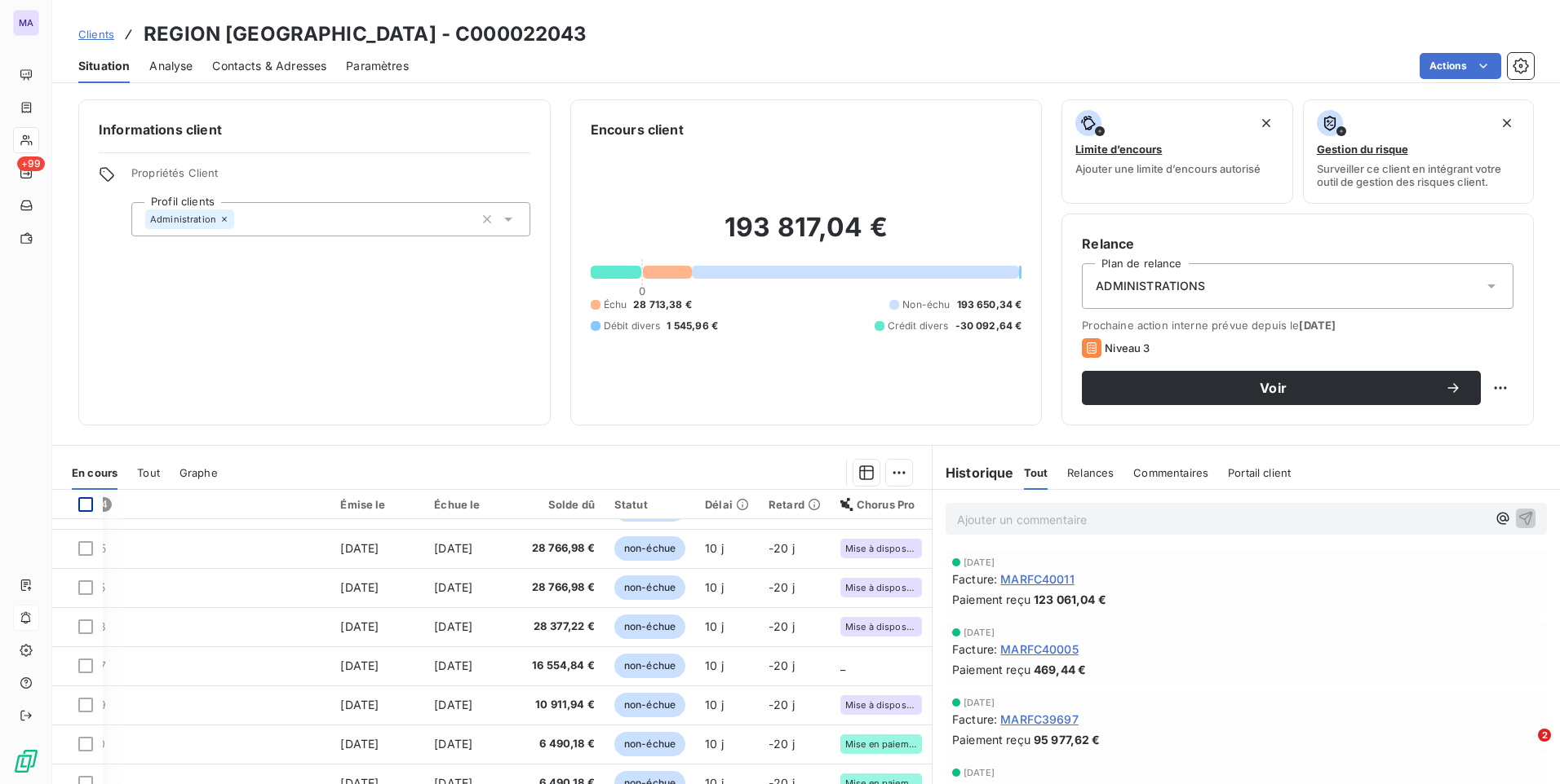
scroll to position [68, 0]
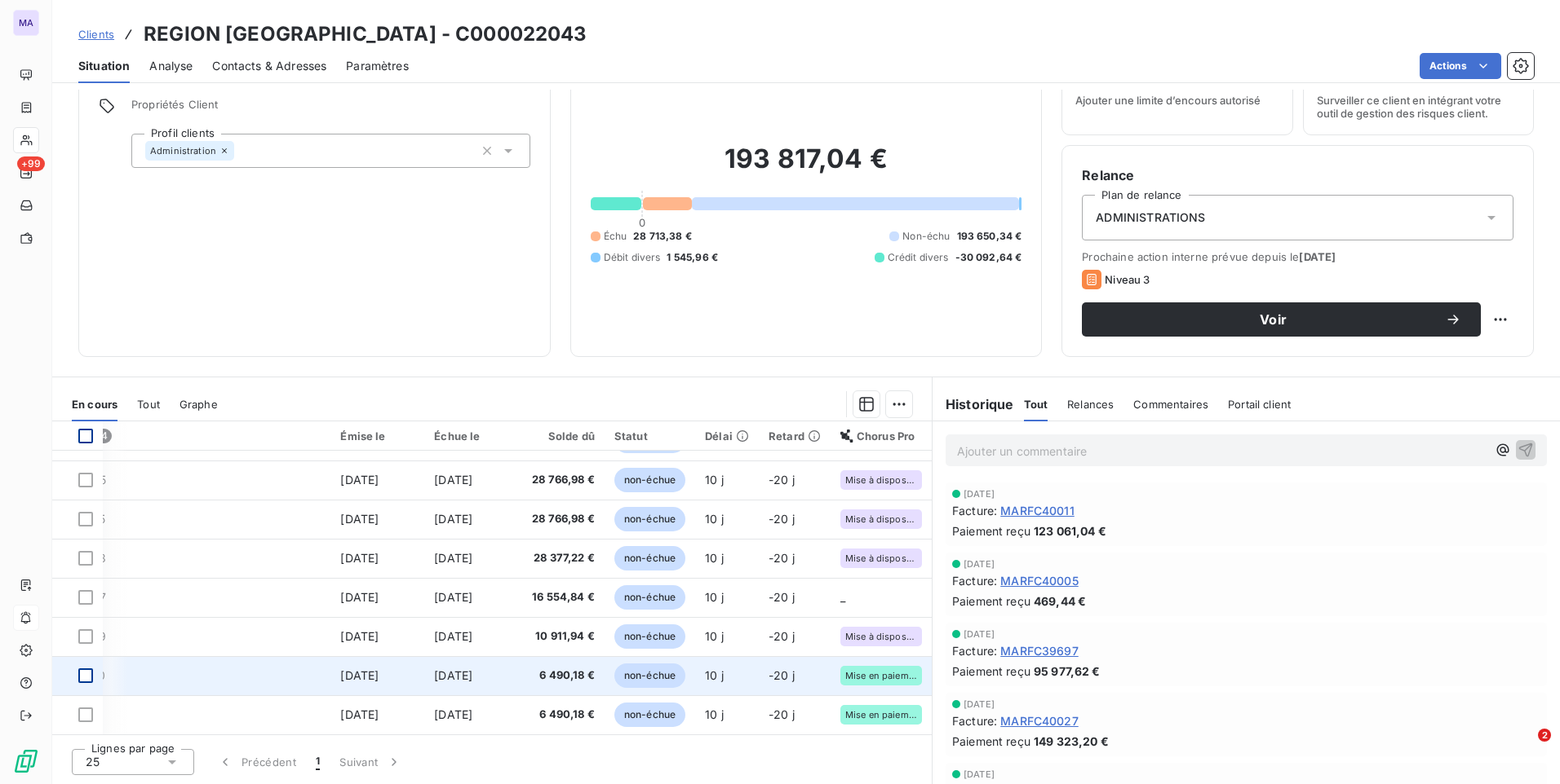
click at [84, 674] on div at bounding box center [85, 675] width 15 height 15
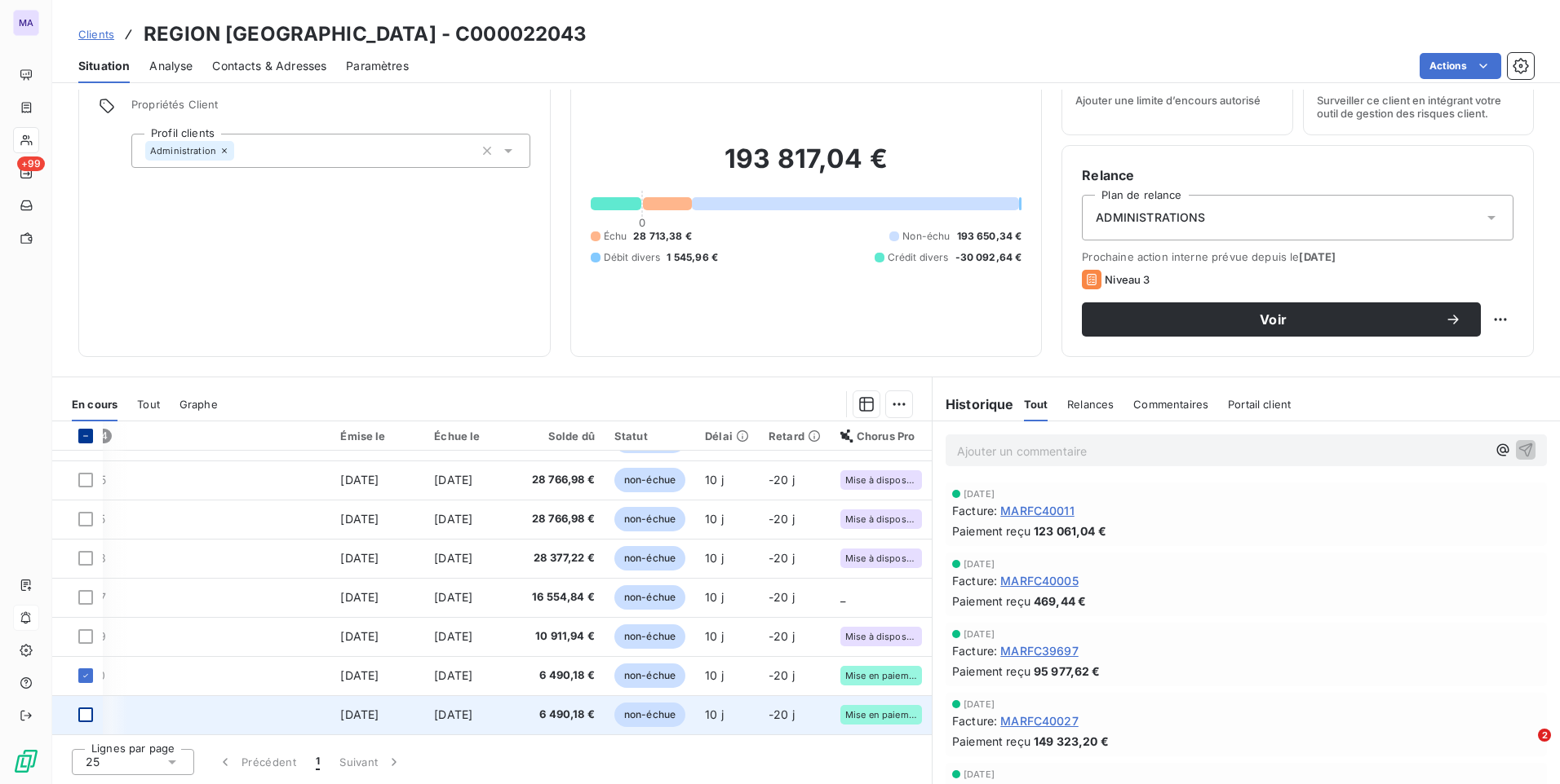
click at [86, 713] on div at bounding box center [85, 715] width 15 height 15
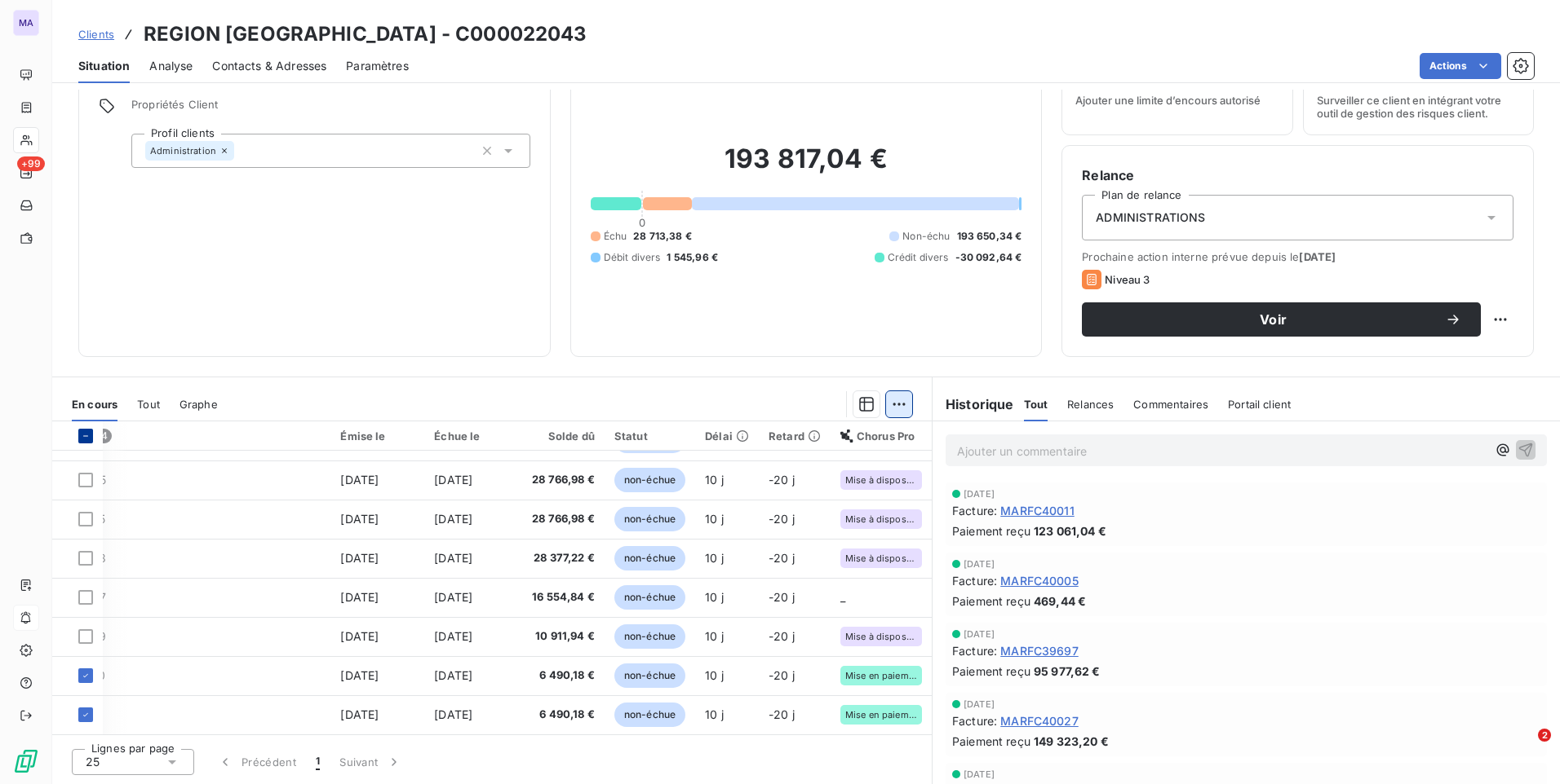
click at [893, 412] on html "MA +99 Clients REGION AUVERGNE RHONE ALPES - C000022043 Situation Analyse Conta…" at bounding box center [780, 392] width 1560 height 784
click at [841, 472] on div "Ajouter une promesse de paiement (2 factures)" at bounding box center [748, 470] width 296 height 26
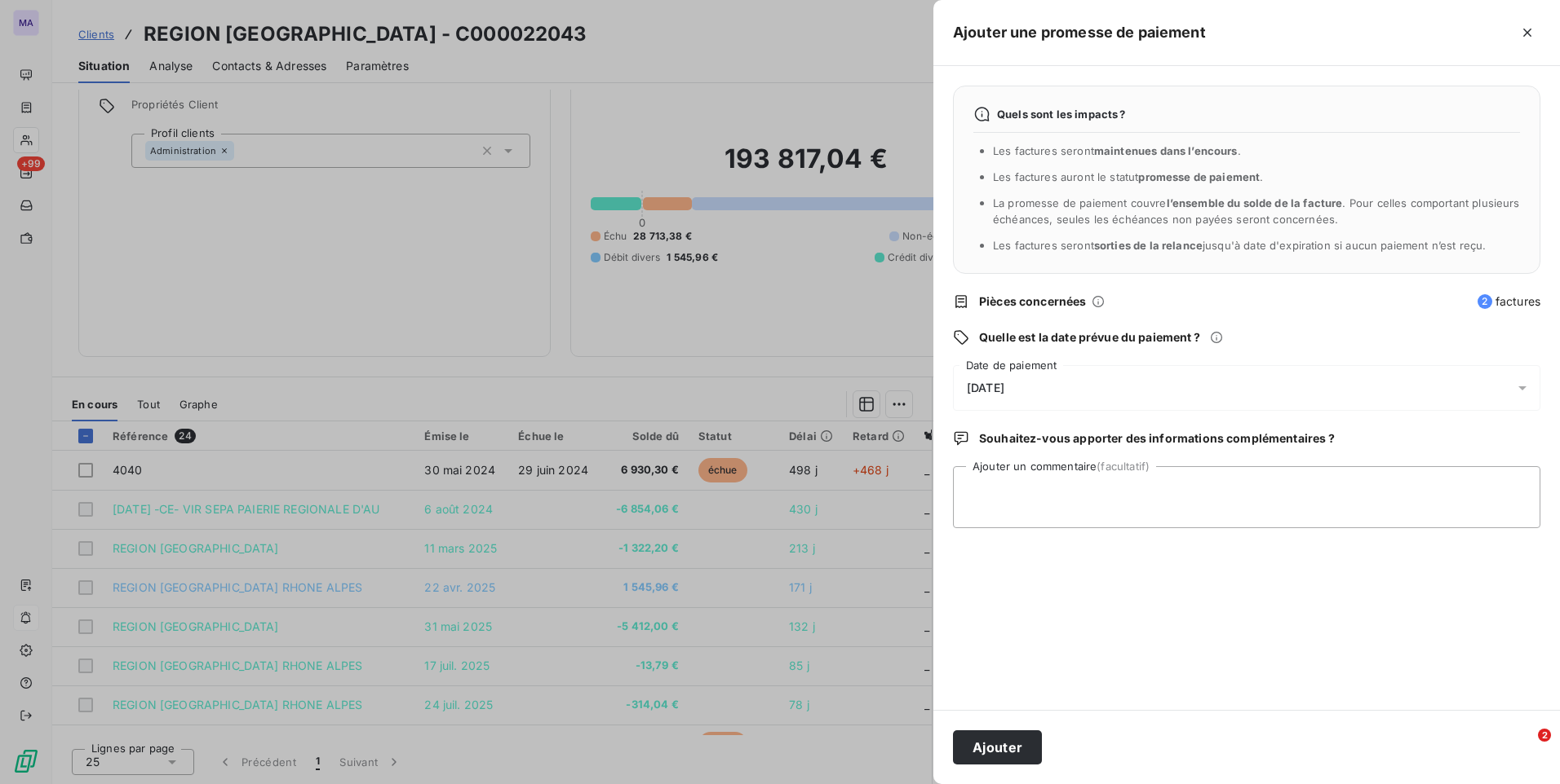
click at [1451, 380] on div "[DATE]" at bounding box center [1246, 388] width 587 height 46
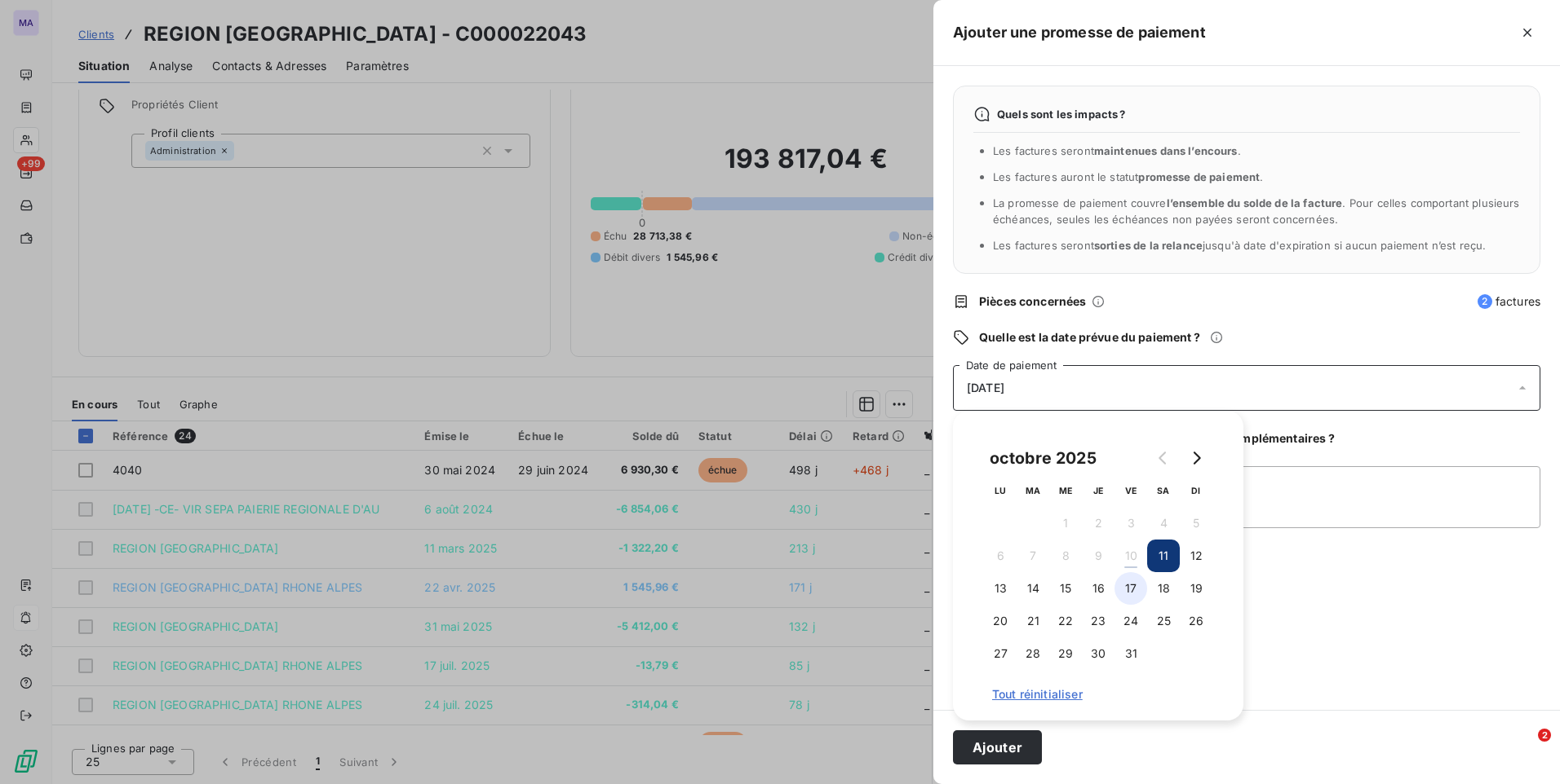
click at [1127, 588] on button "17" at bounding box center [1130, 588] width 32 height 32
click at [996, 754] on button "Ajouter" at bounding box center [997, 747] width 89 height 34
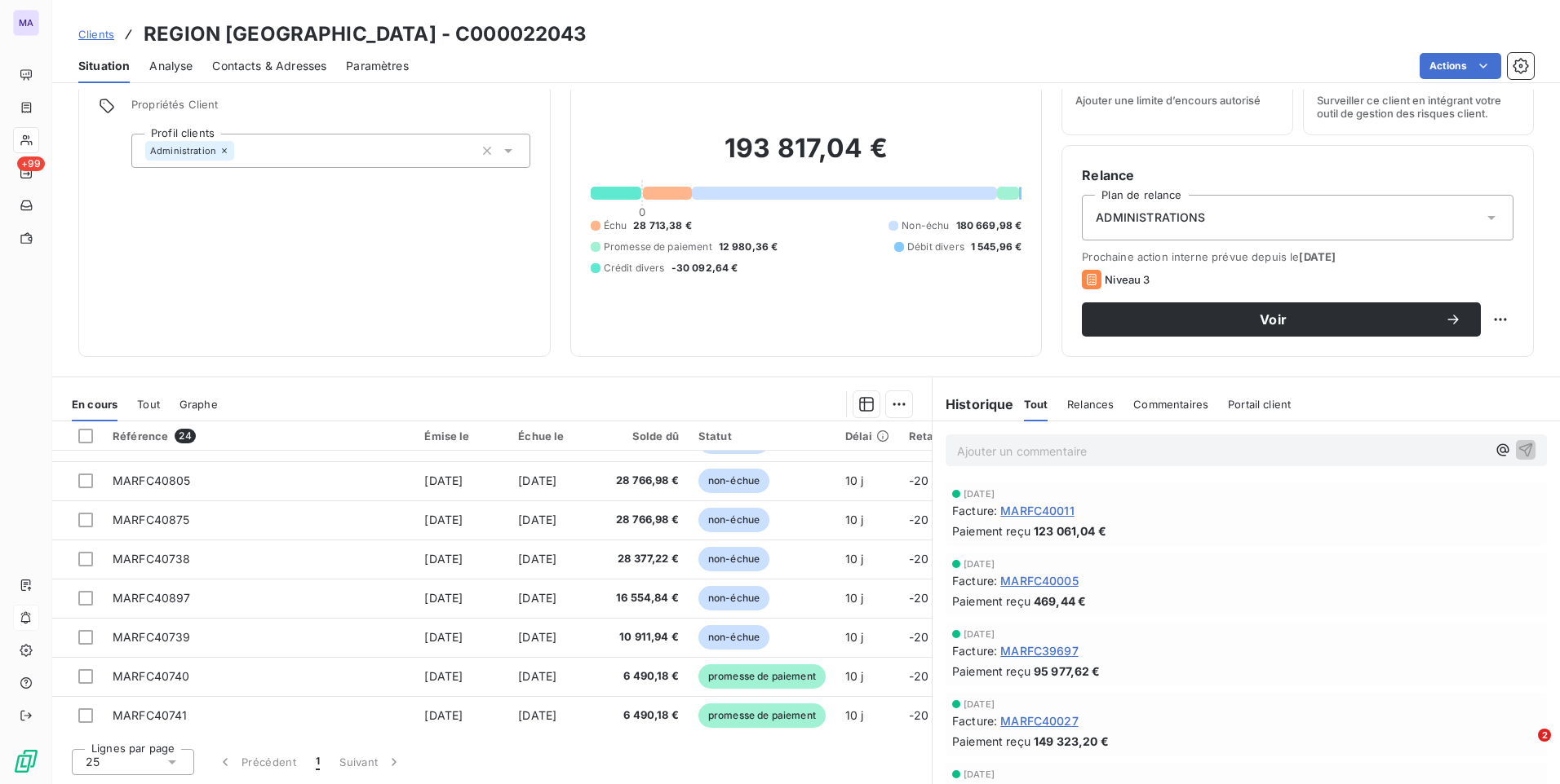
scroll to position [662, 0]
drag, startPoint x: 711, startPoint y: 738, endPoint x: 822, endPoint y: 737, distance: 111.0
click at [822, 737] on div "Lignes par page 25 Précédent 1 Suivant" at bounding box center [492, 760] width 879 height 49
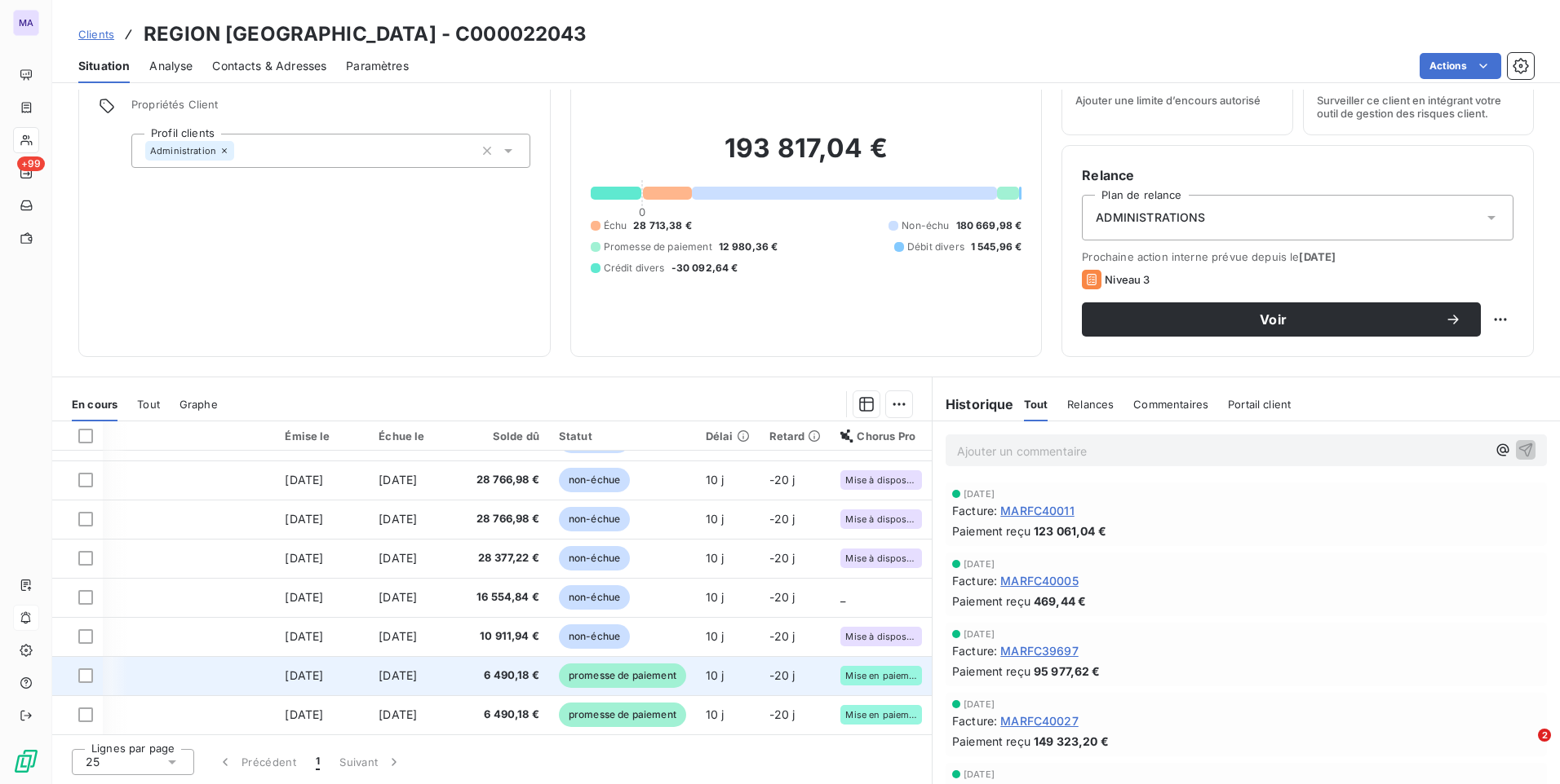
scroll to position [581, 158]
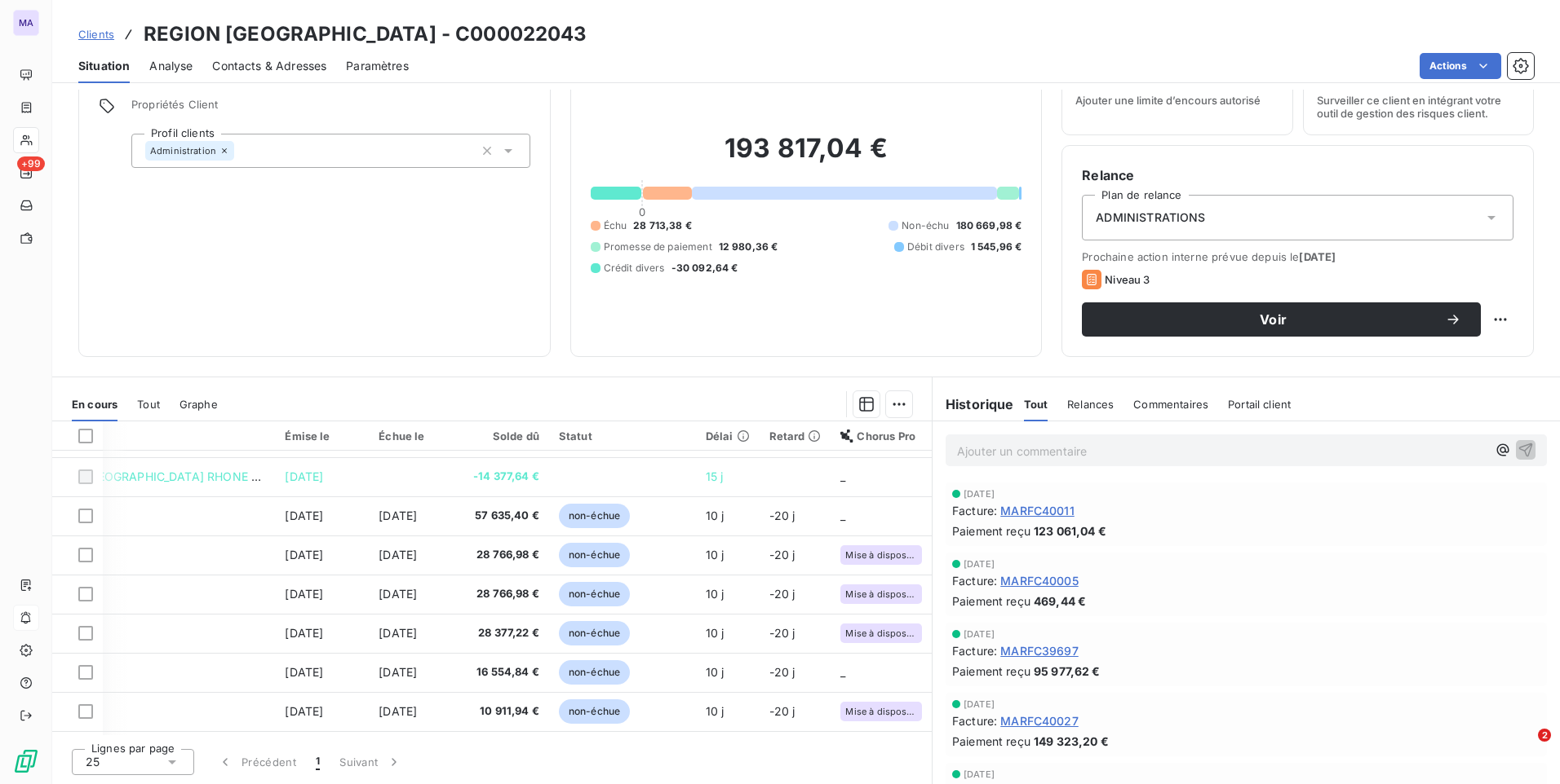
click at [76, 44] on div "Clients REGION AUVERGNE RHONE ALPES - C000022043" at bounding box center [806, 33] width 1507 height 29
click at [97, 31] on span "Clients" at bounding box center [96, 34] width 36 height 13
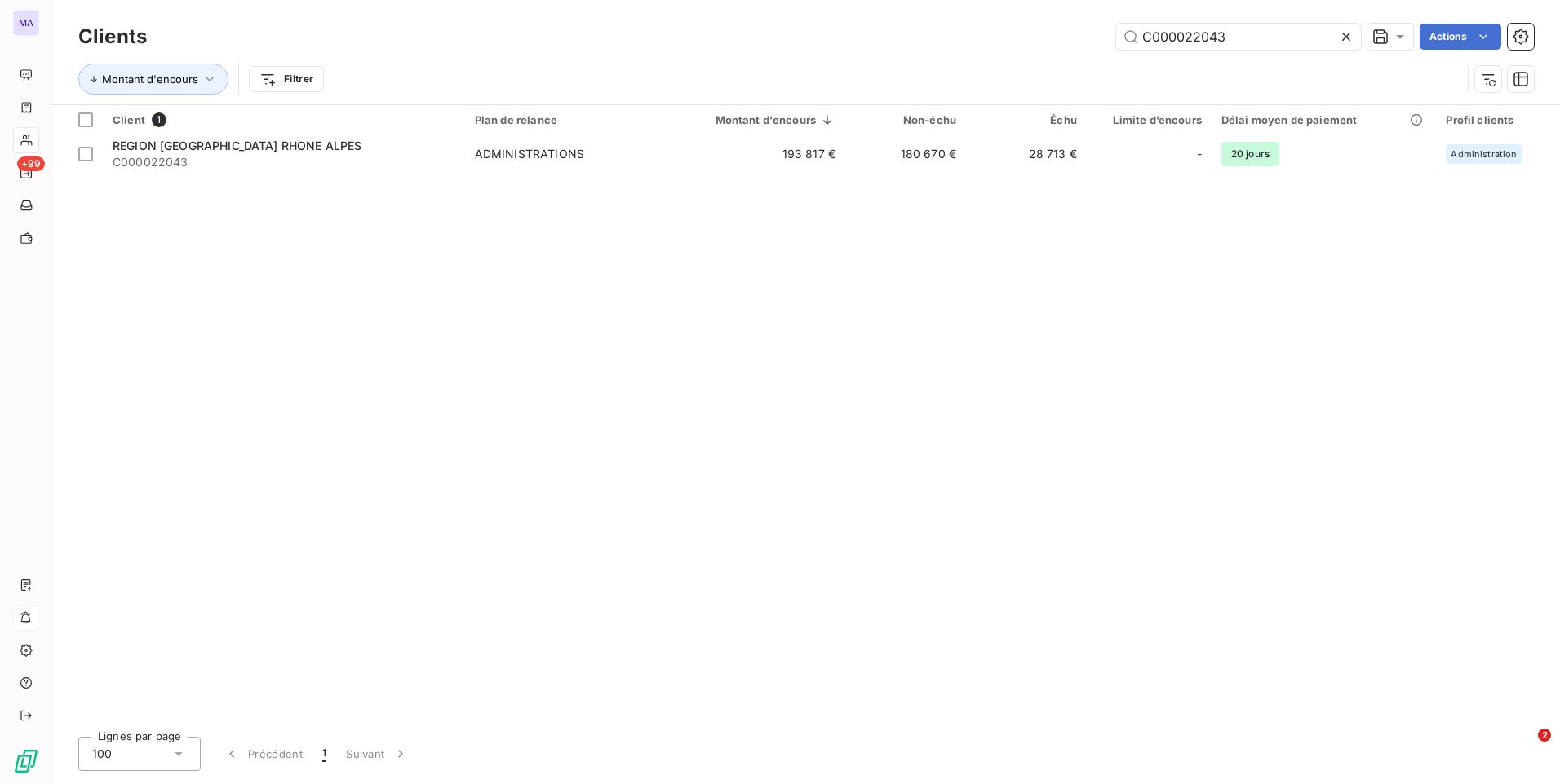
click at [1344, 31] on icon at bounding box center [1346, 37] width 17 height 17
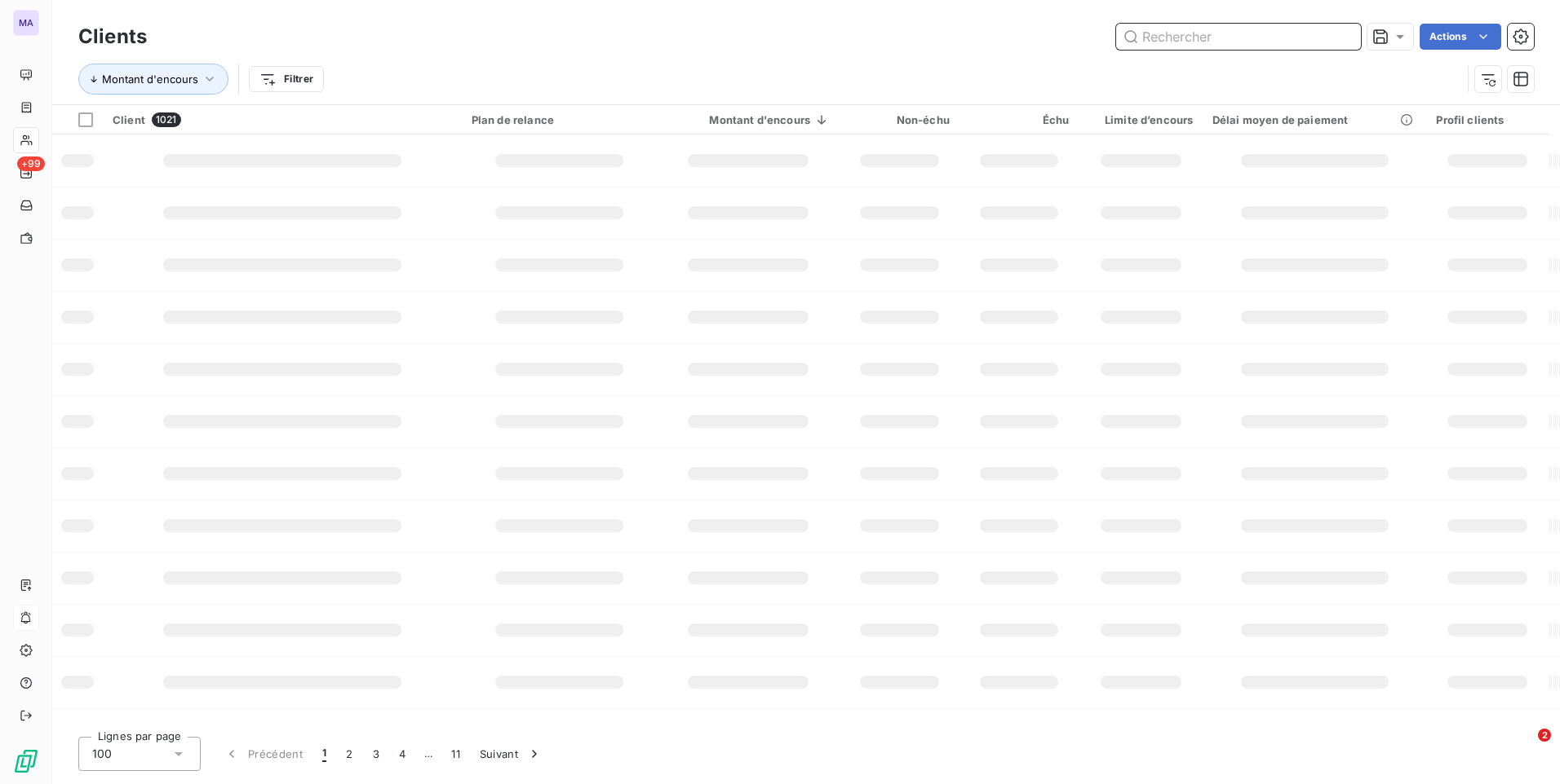
click at [1289, 32] on input "text" at bounding box center [1238, 37] width 245 height 26
paste input "C000022433"
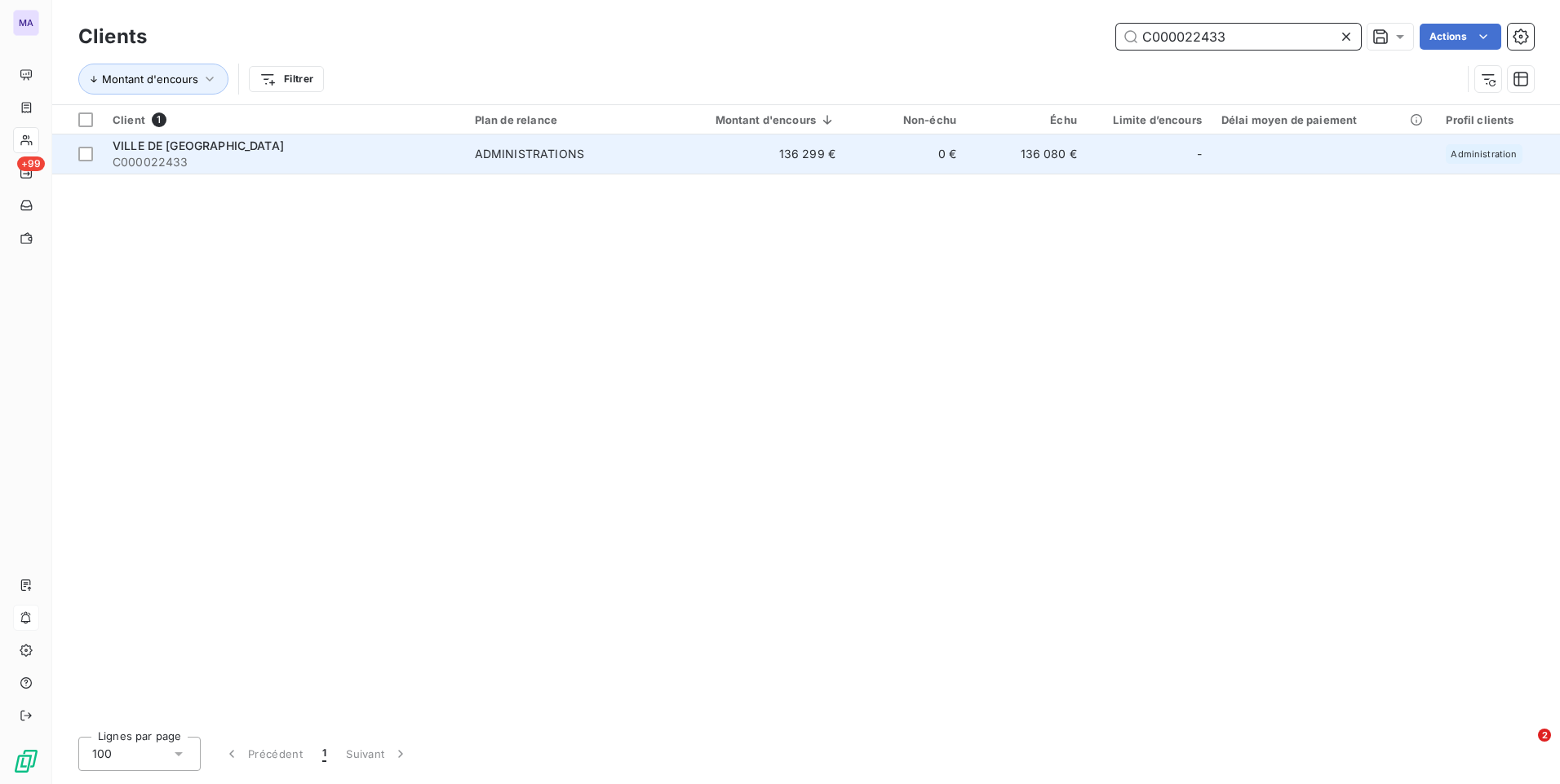
type input "C000022433"
click at [204, 145] on span "VILLE DE [GEOGRAPHIC_DATA]" at bounding box center [197, 146] width 171 height 14
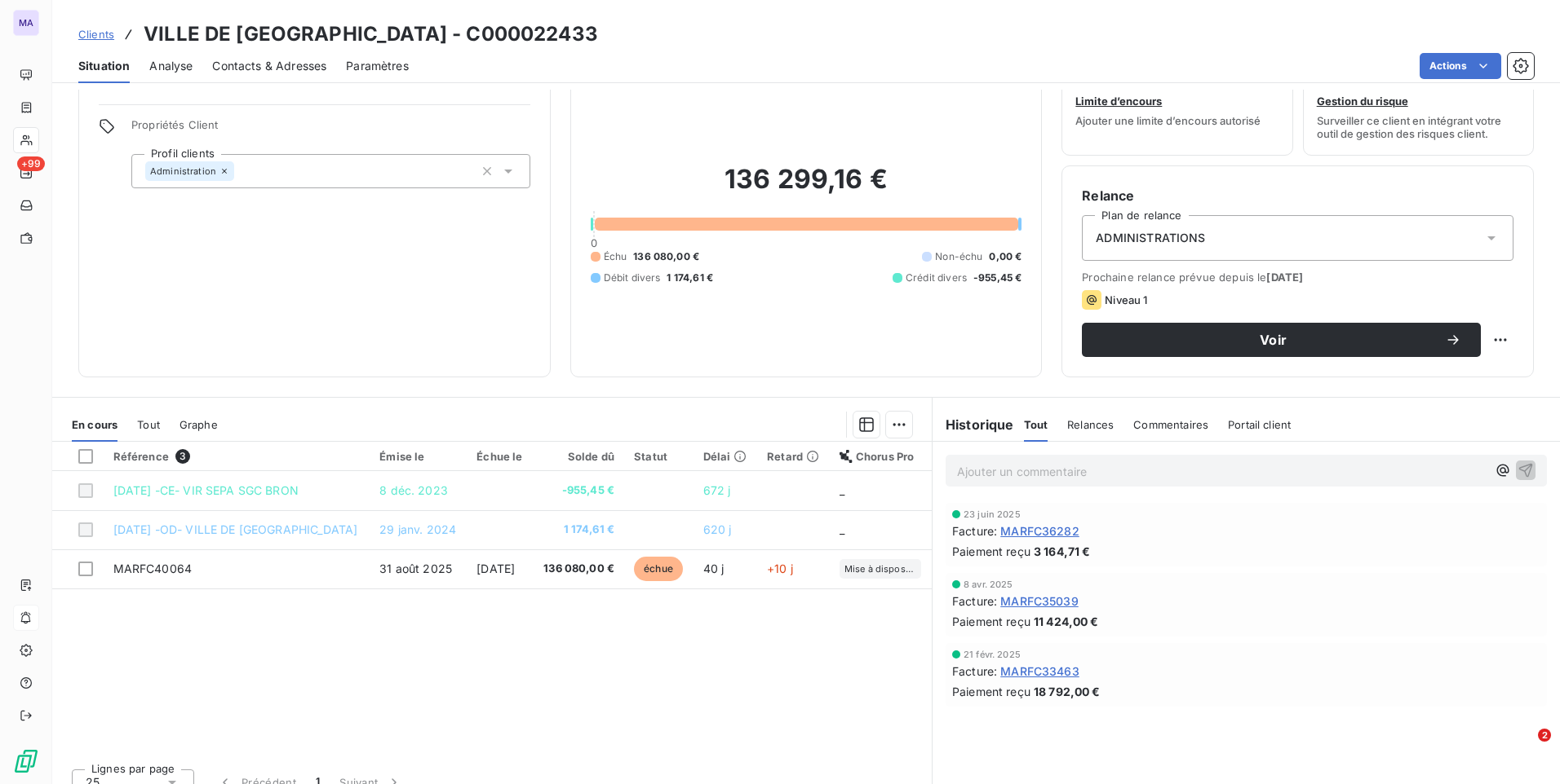
scroll to position [68, 0]
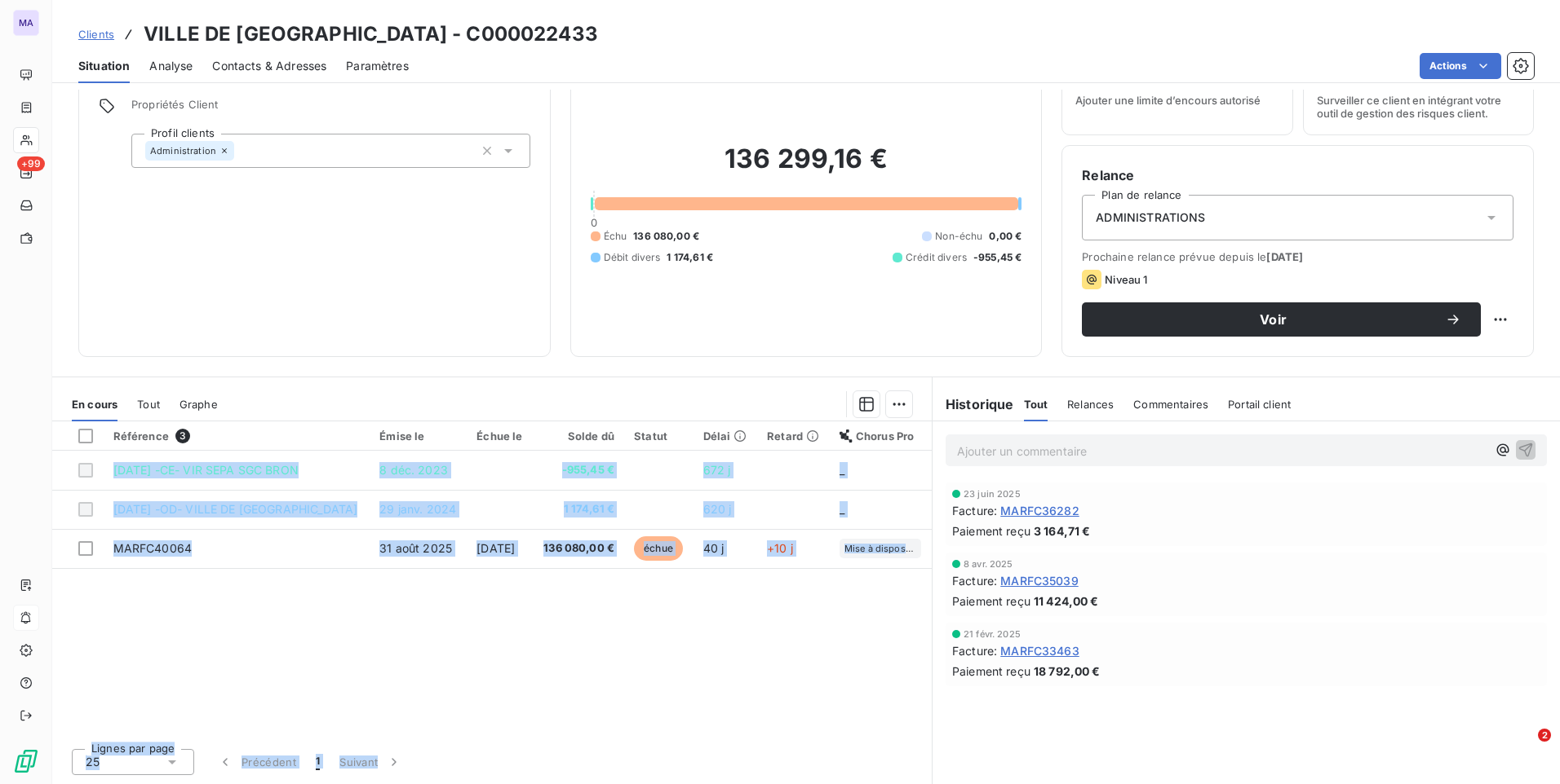
drag, startPoint x: 641, startPoint y: 728, endPoint x: 773, endPoint y: 747, distance: 133.4
click at [773, 747] on div "Référence 3 Émise le Échue le Solde dû Statut Délai Retard Chorus Pro 08/12/202…" at bounding box center [492, 603] width 879 height 363
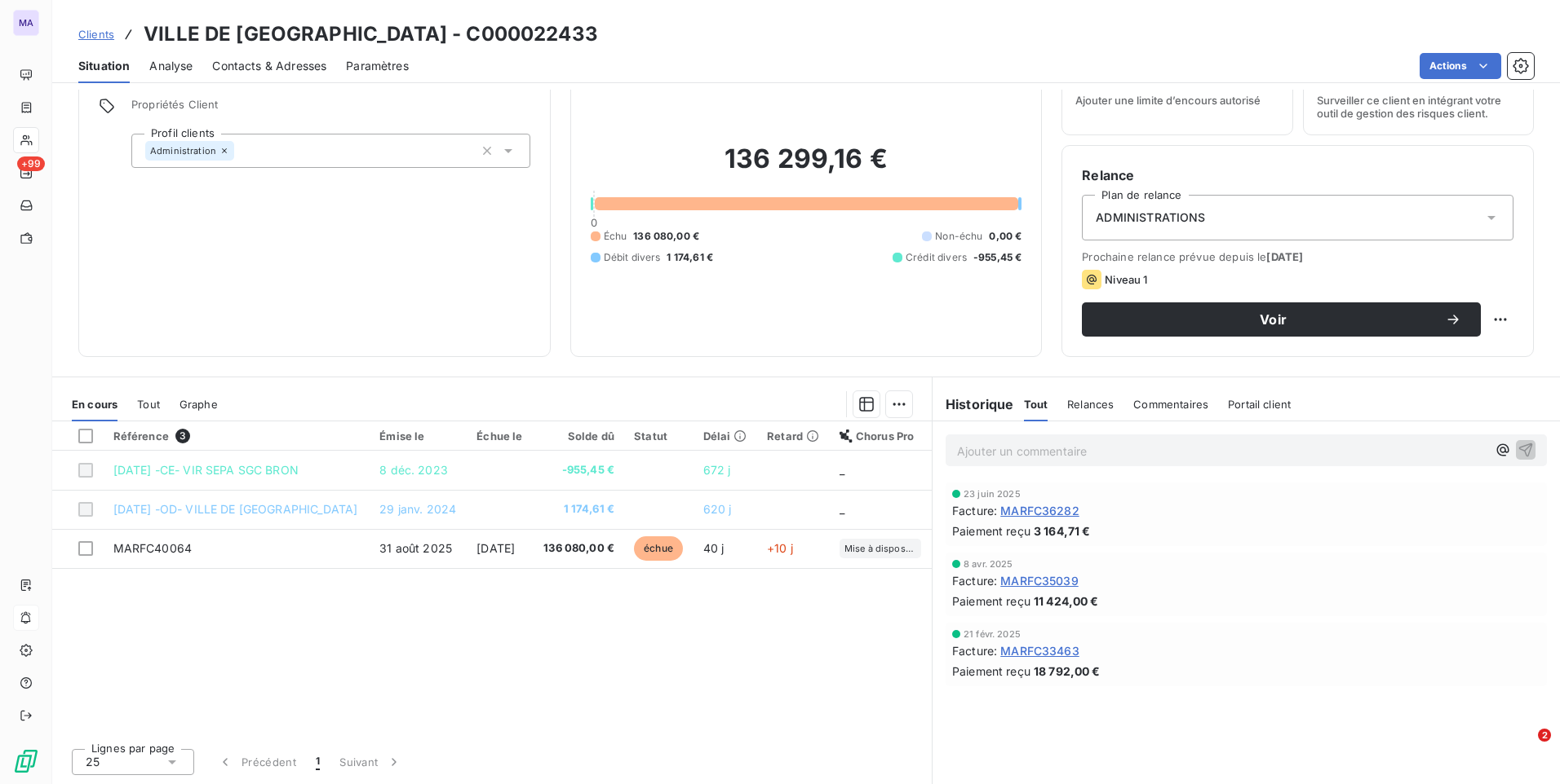
drag, startPoint x: 773, startPoint y: 747, endPoint x: 759, endPoint y: 613, distance: 134.7
click at [759, 616] on div "Référence 3 Émise le Échue le Solde dû Statut Délai Retard Chorus Pro 08/12/202…" at bounding box center [492, 579] width 879 height 314
click at [90, 40] on span "Clients" at bounding box center [96, 34] width 36 height 13
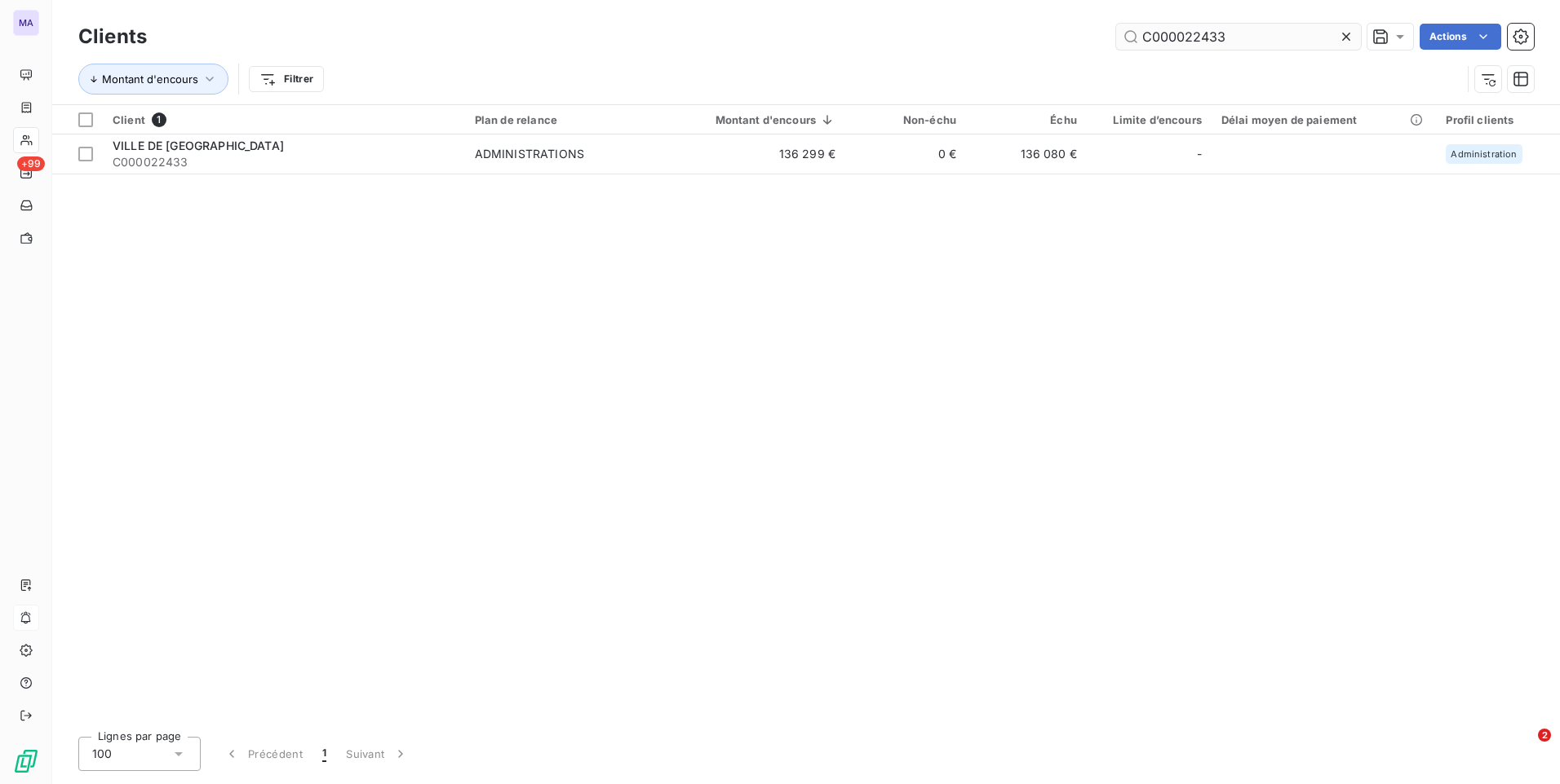
drag, startPoint x: 1346, startPoint y: 35, endPoint x: 1256, endPoint y: 39, distance: 90.1
click at [1345, 35] on icon at bounding box center [1346, 37] width 17 height 17
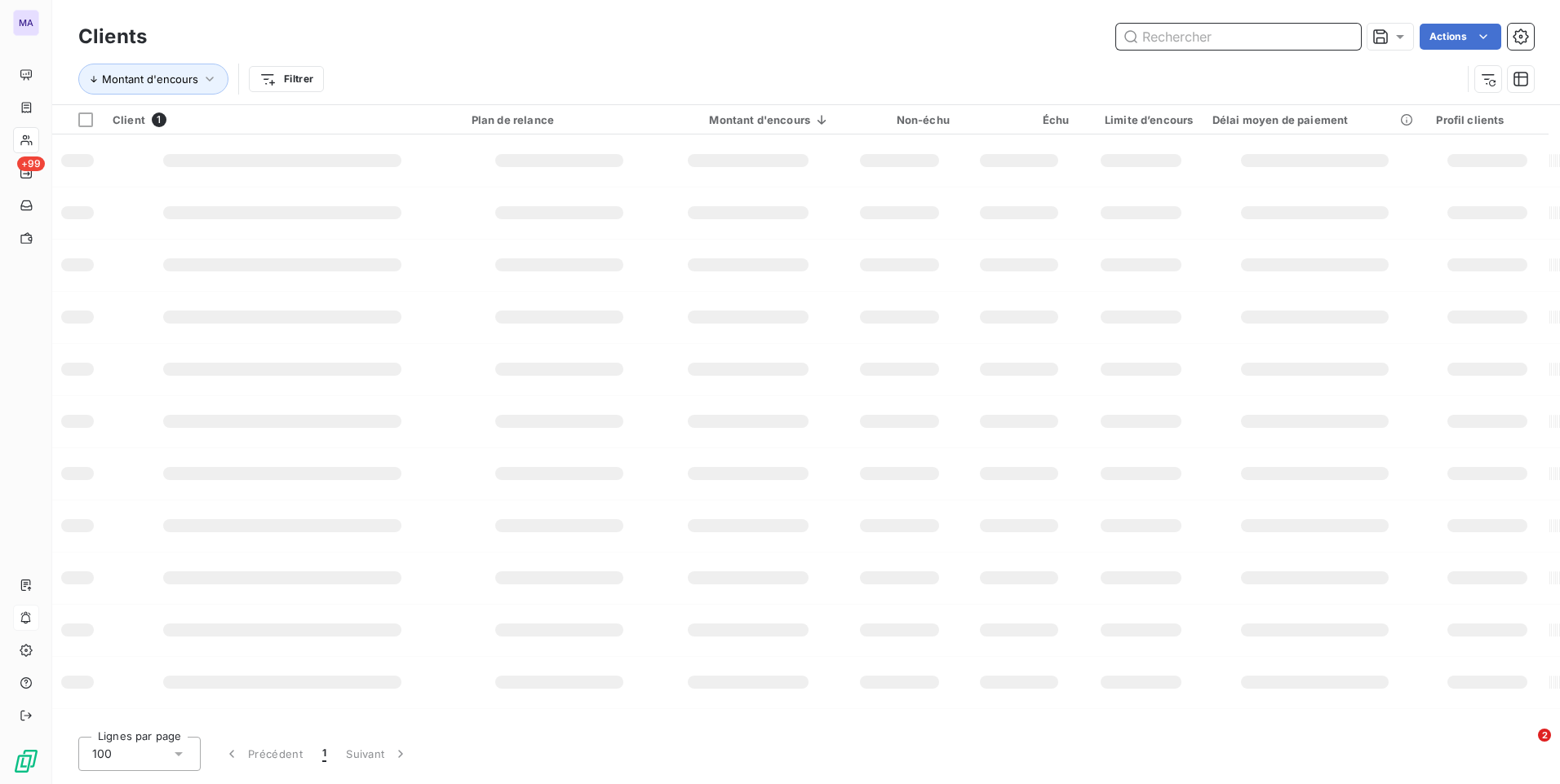
click at [1252, 39] on input "text" at bounding box center [1238, 37] width 245 height 26
paste input "C000021015"
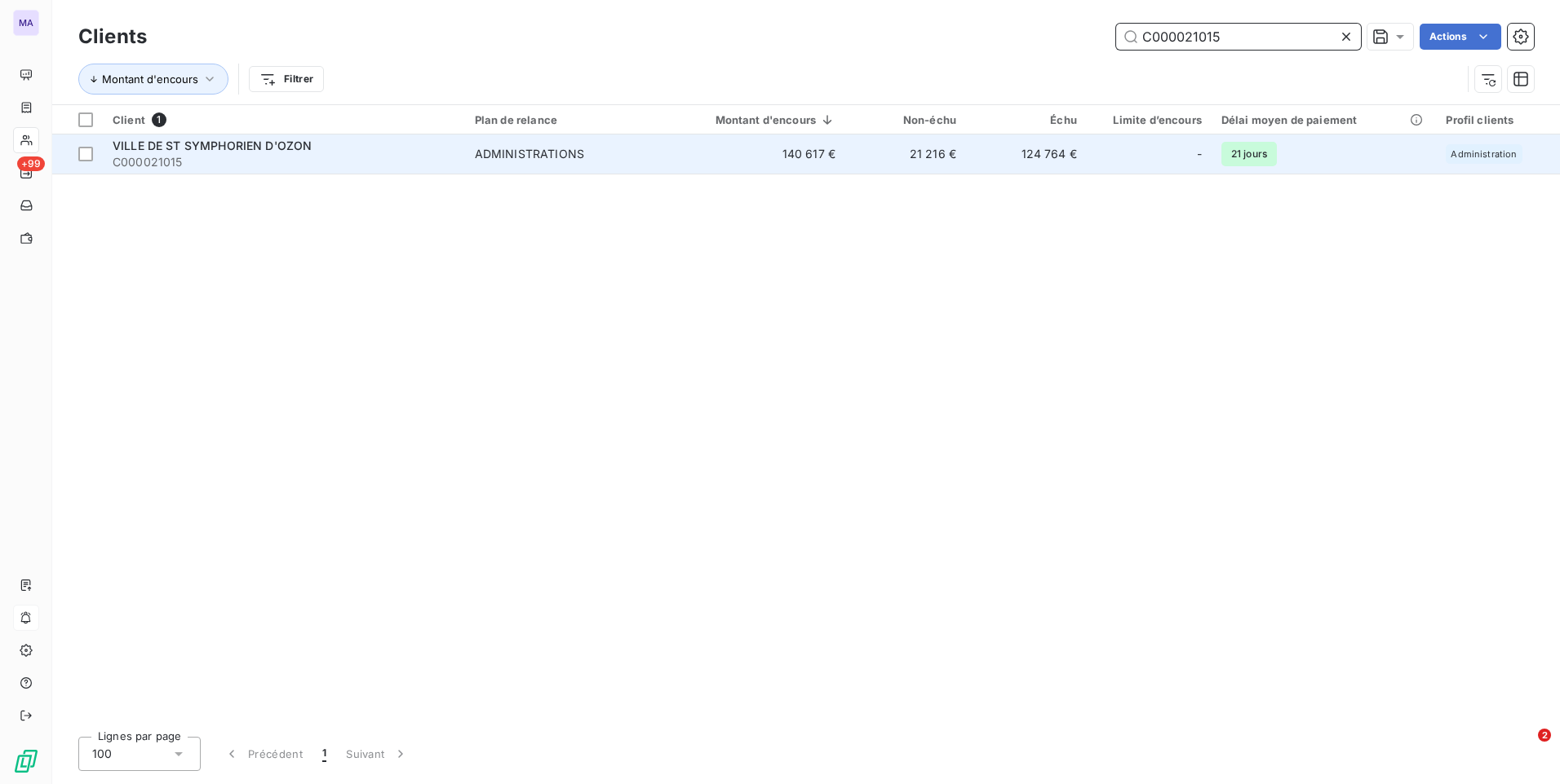
type input "C000021015"
click at [276, 160] on span "C000021015" at bounding box center [283, 162] width 342 height 17
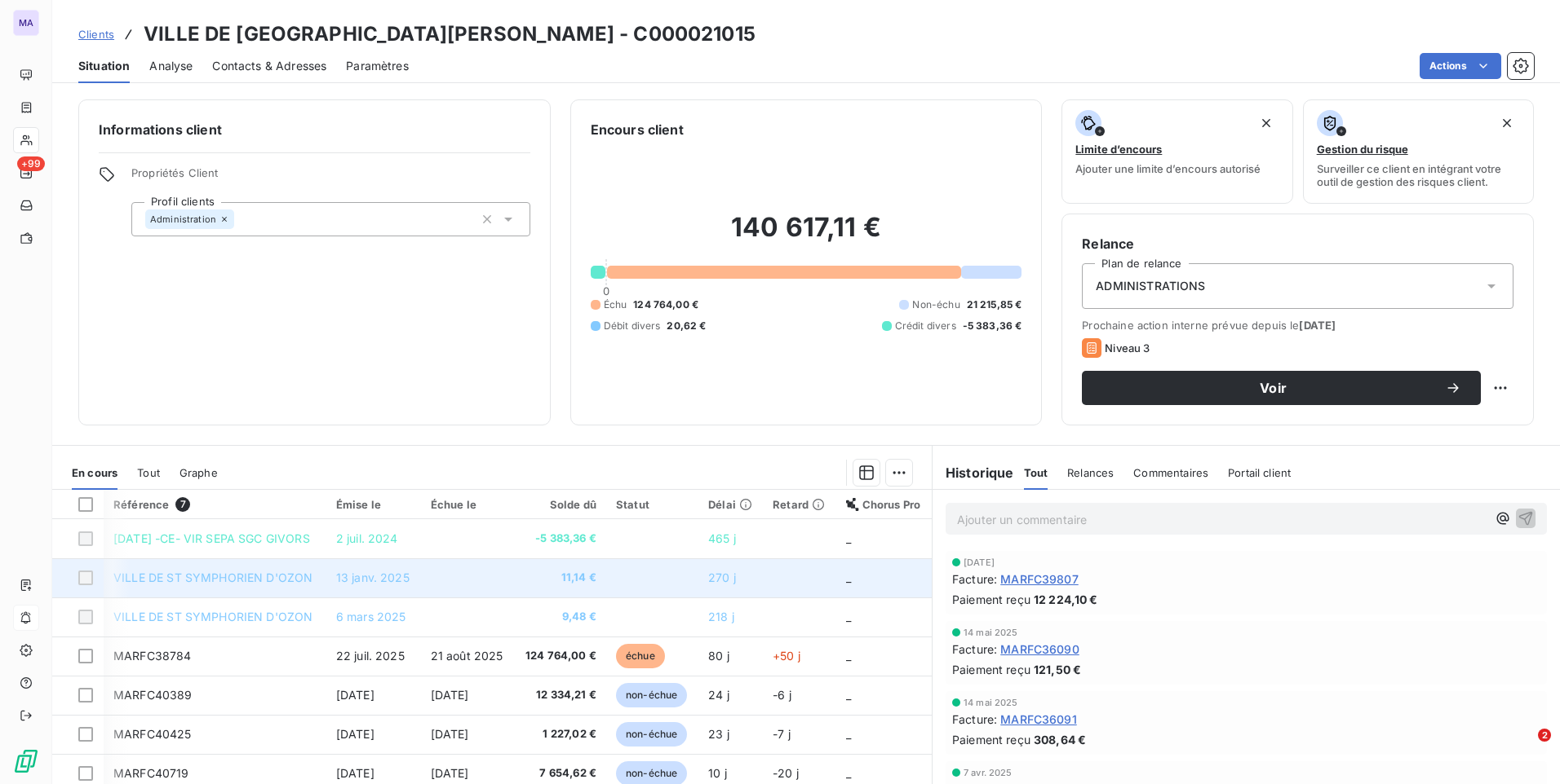
scroll to position [68, 0]
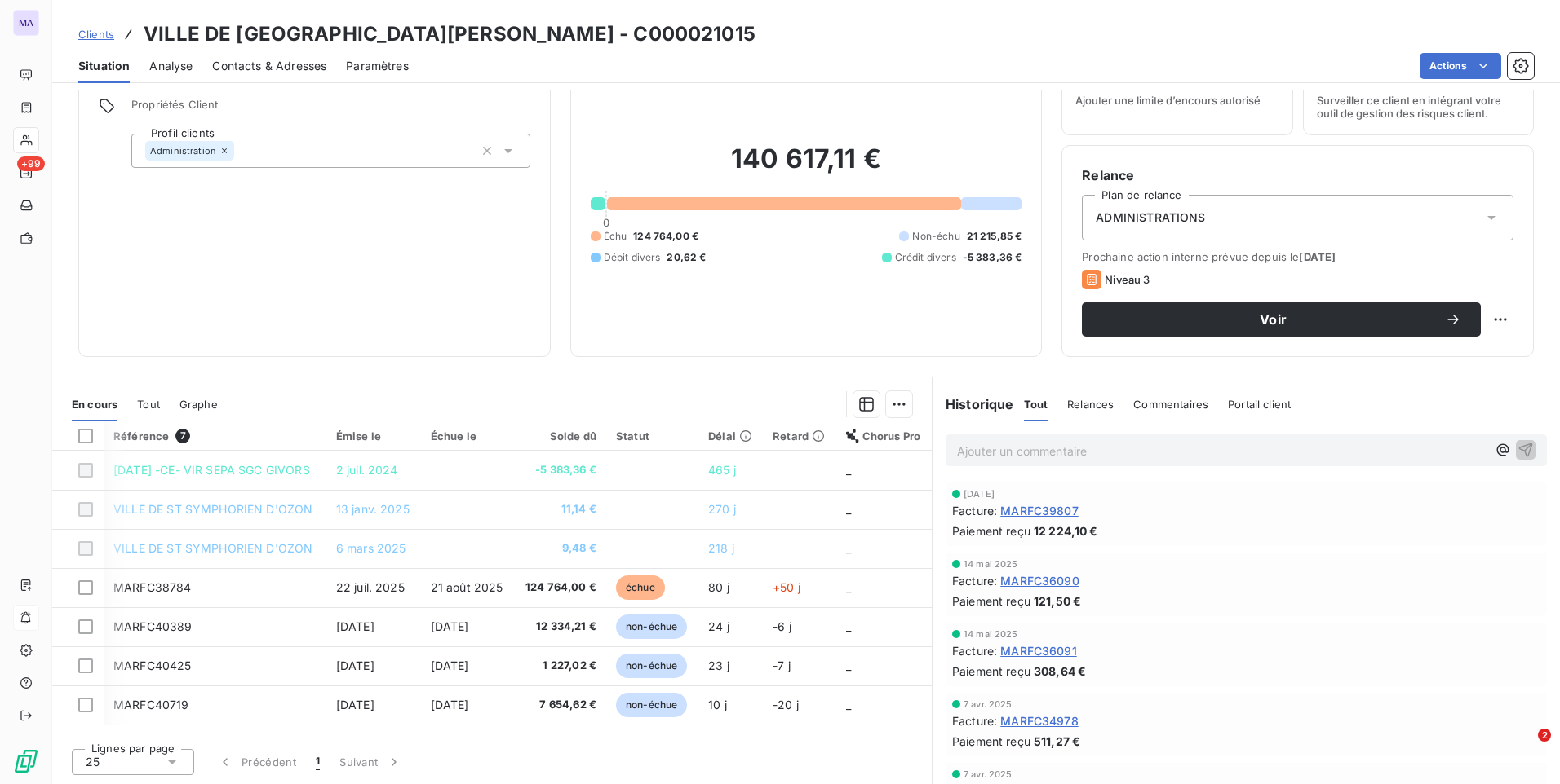
click at [205, 411] on div "Graphe" at bounding box center [199, 404] width 39 height 34
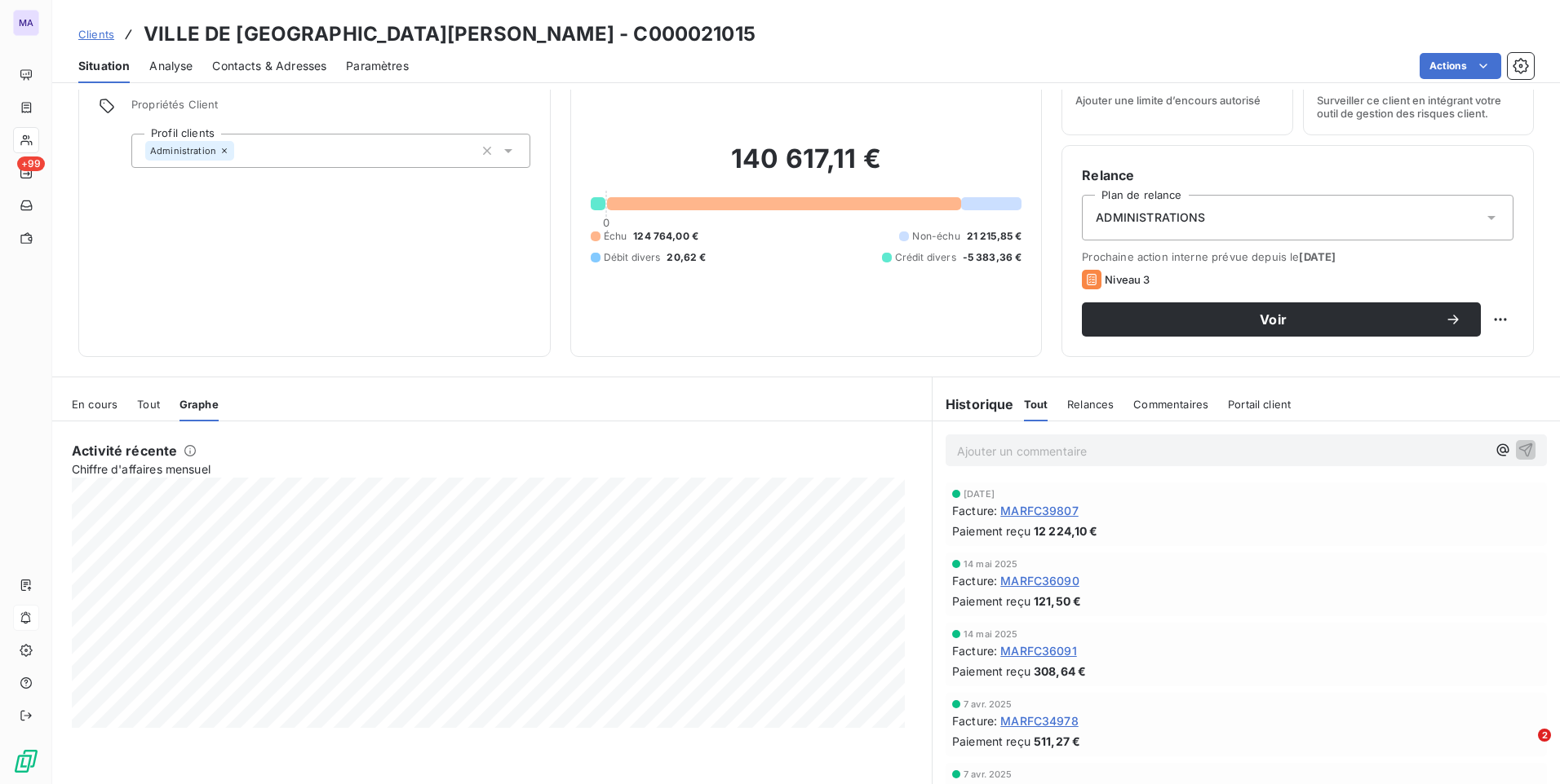
click at [150, 404] on span "Tout" at bounding box center [148, 404] width 23 height 13
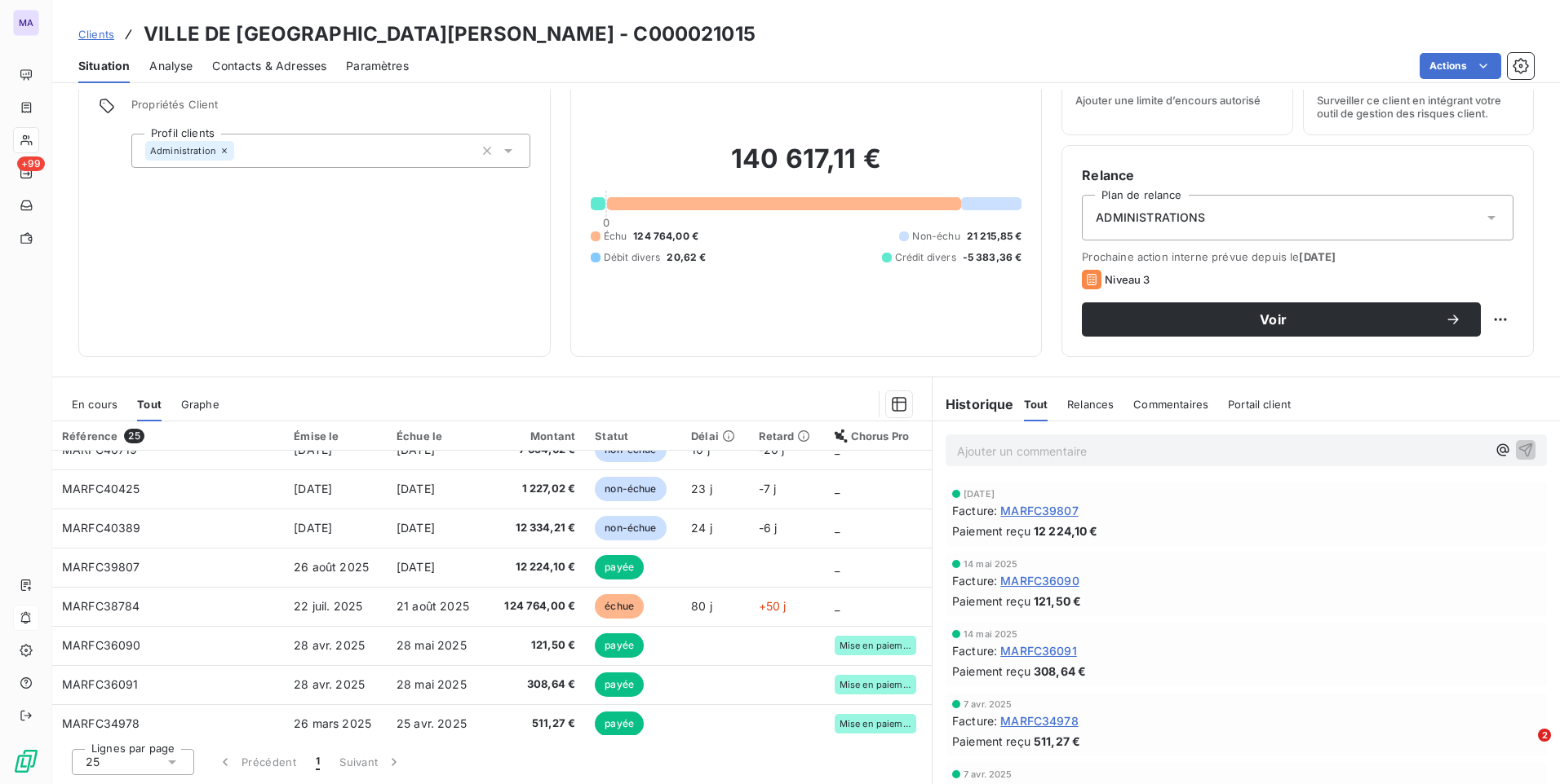
scroll to position [0, 0]
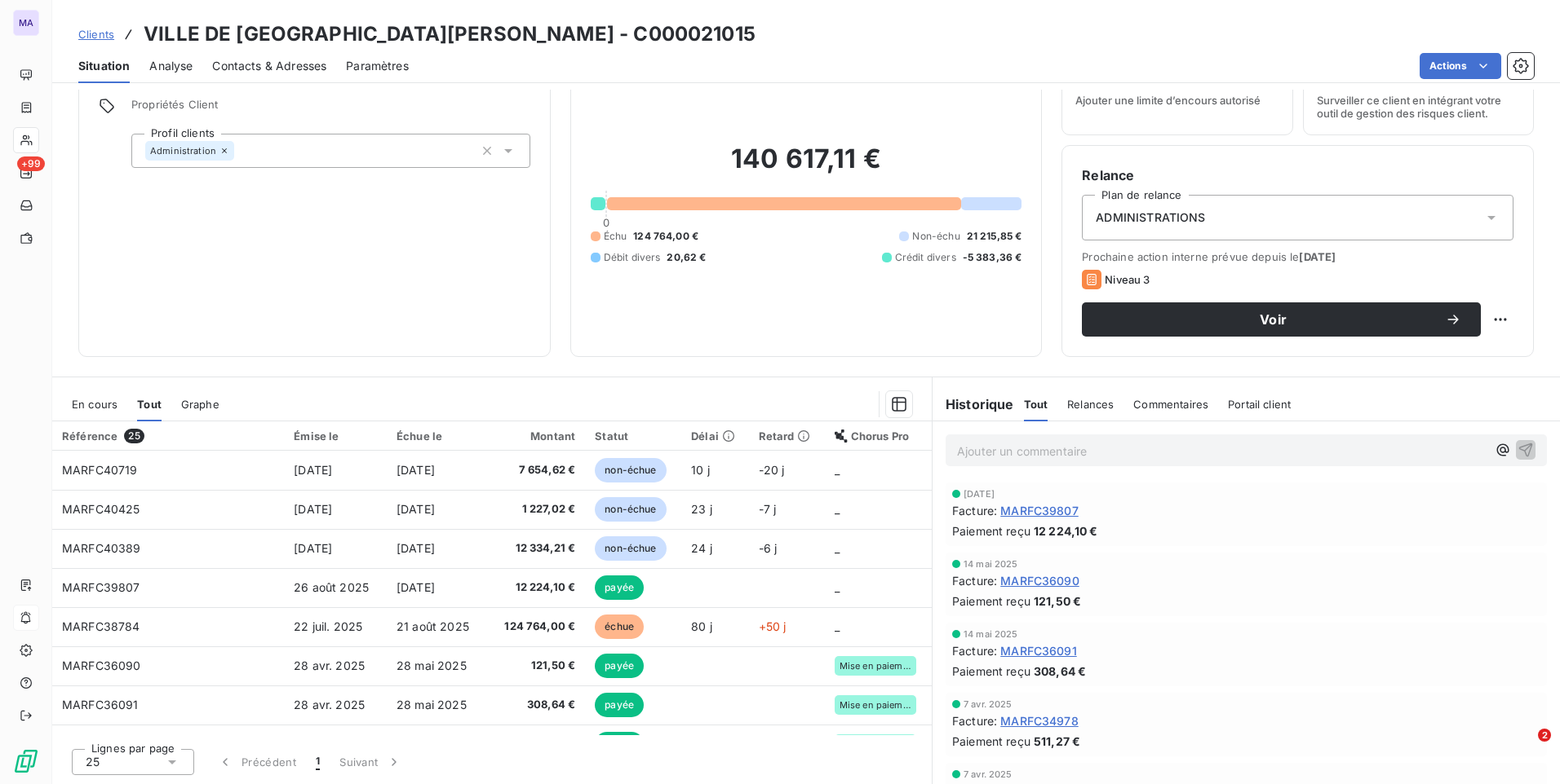
click at [96, 406] on span "En cours" at bounding box center [95, 404] width 46 height 13
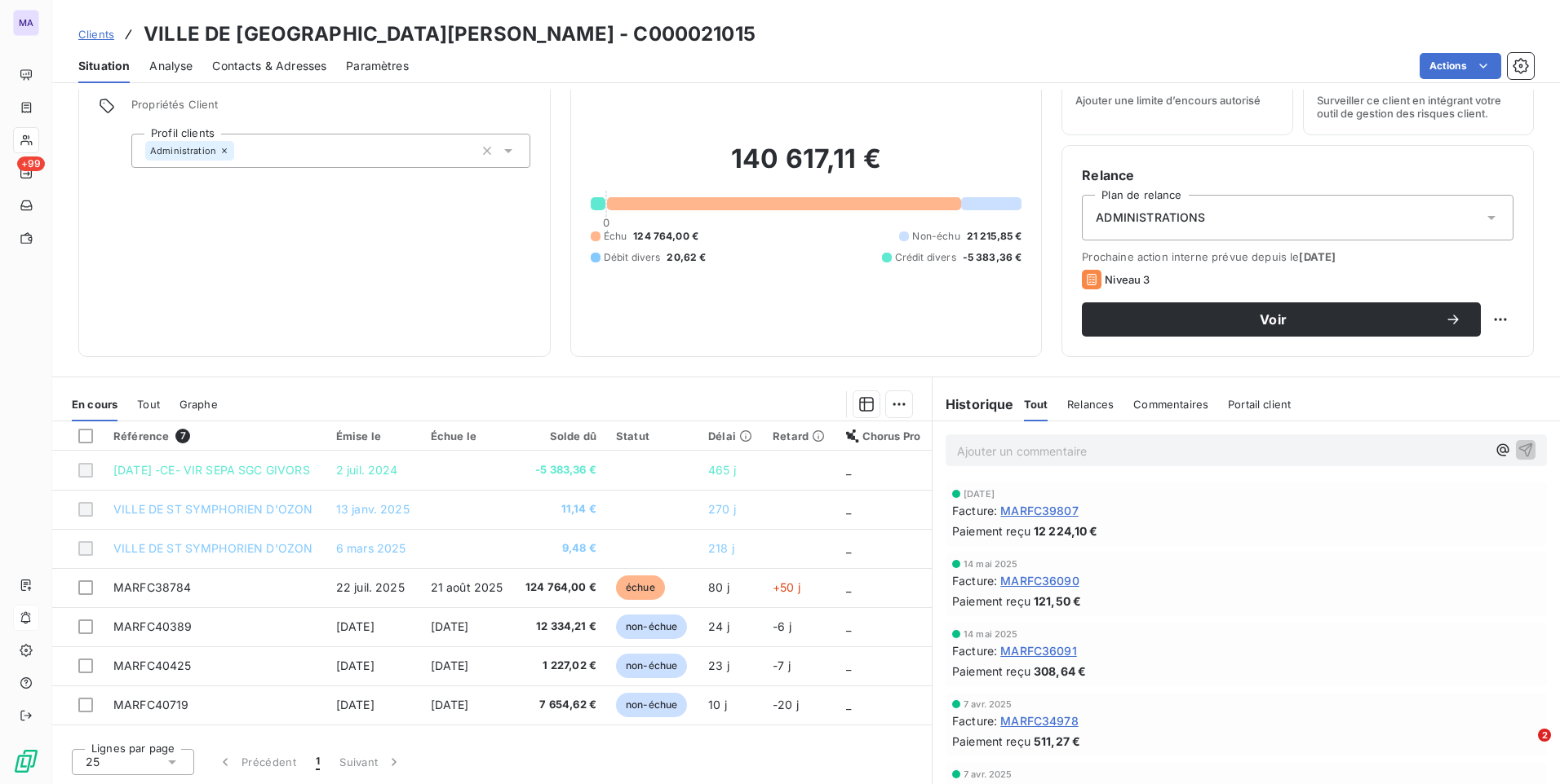
click at [104, 38] on span "Clients" at bounding box center [96, 34] width 36 height 13
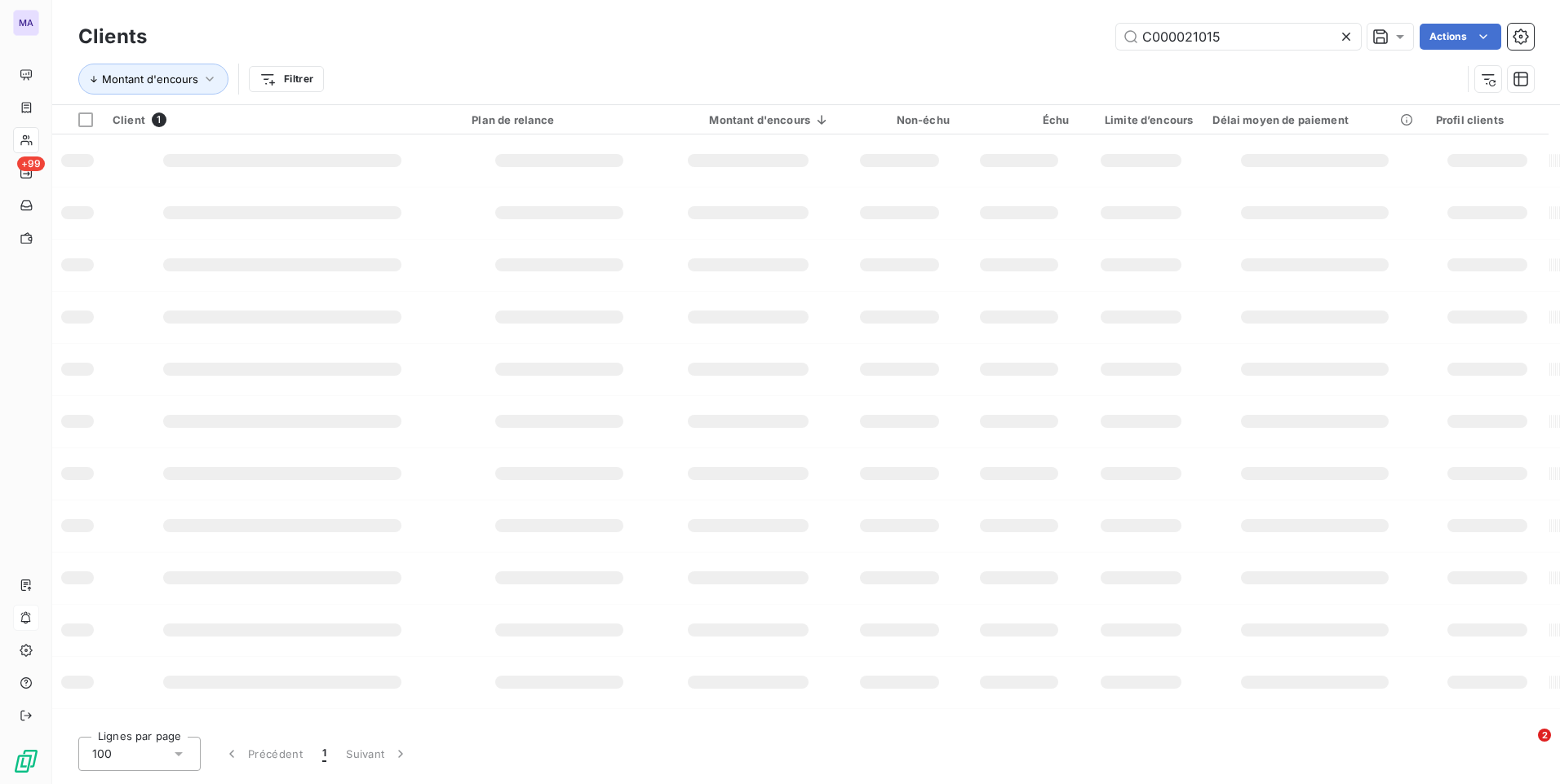
click at [1346, 34] on icon at bounding box center [1346, 37] width 17 height 17
click at [1243, 35] on input "text" at bounding box center [1238, 37] width 245 height 26
paste input "C000021583"
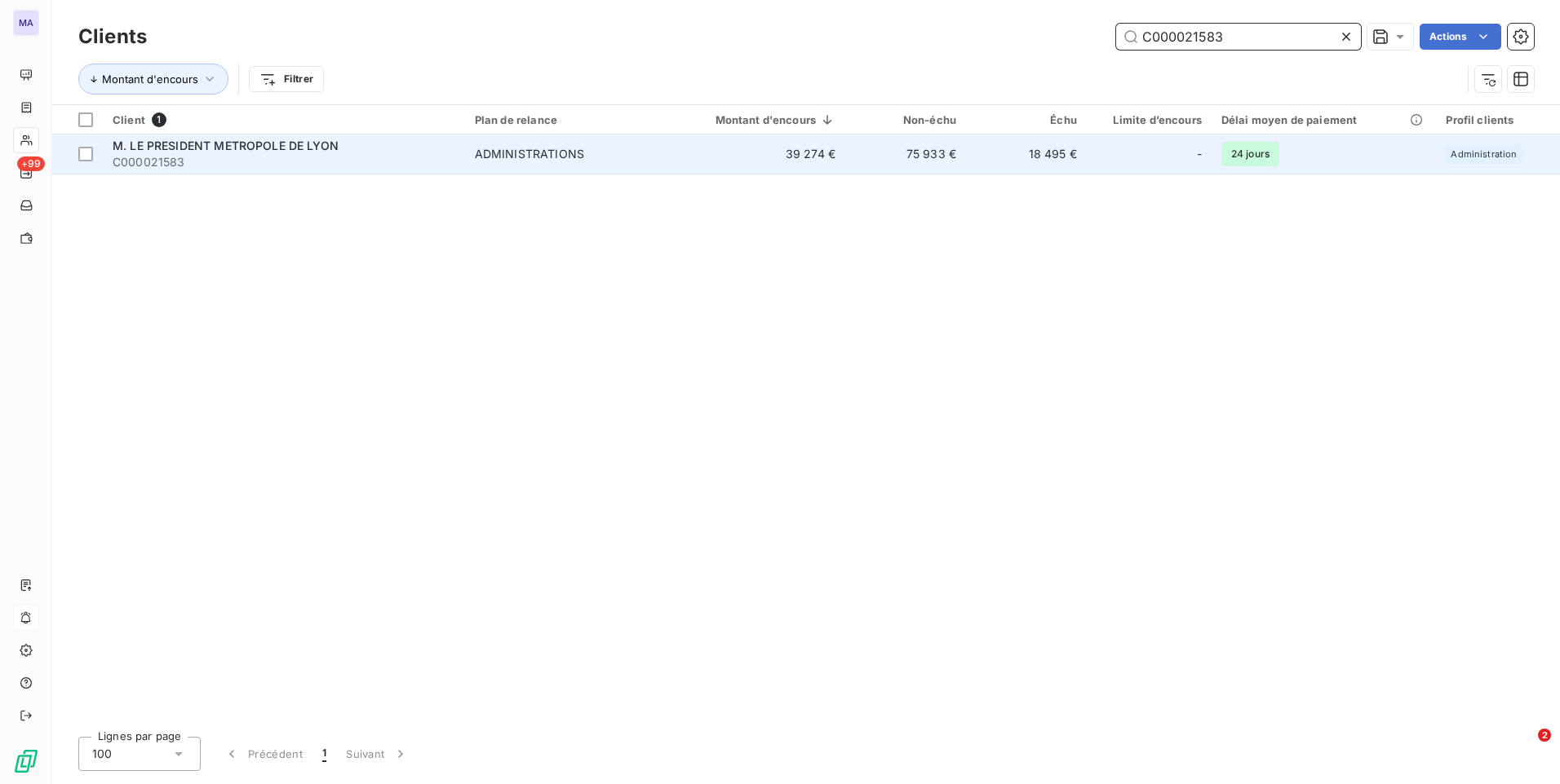
type input "C000021583"
click at [305, 145] on span "M. LE PRESIDENT METROPOLE DE LYON" at bounding box center [225, 146] width 226 height 14
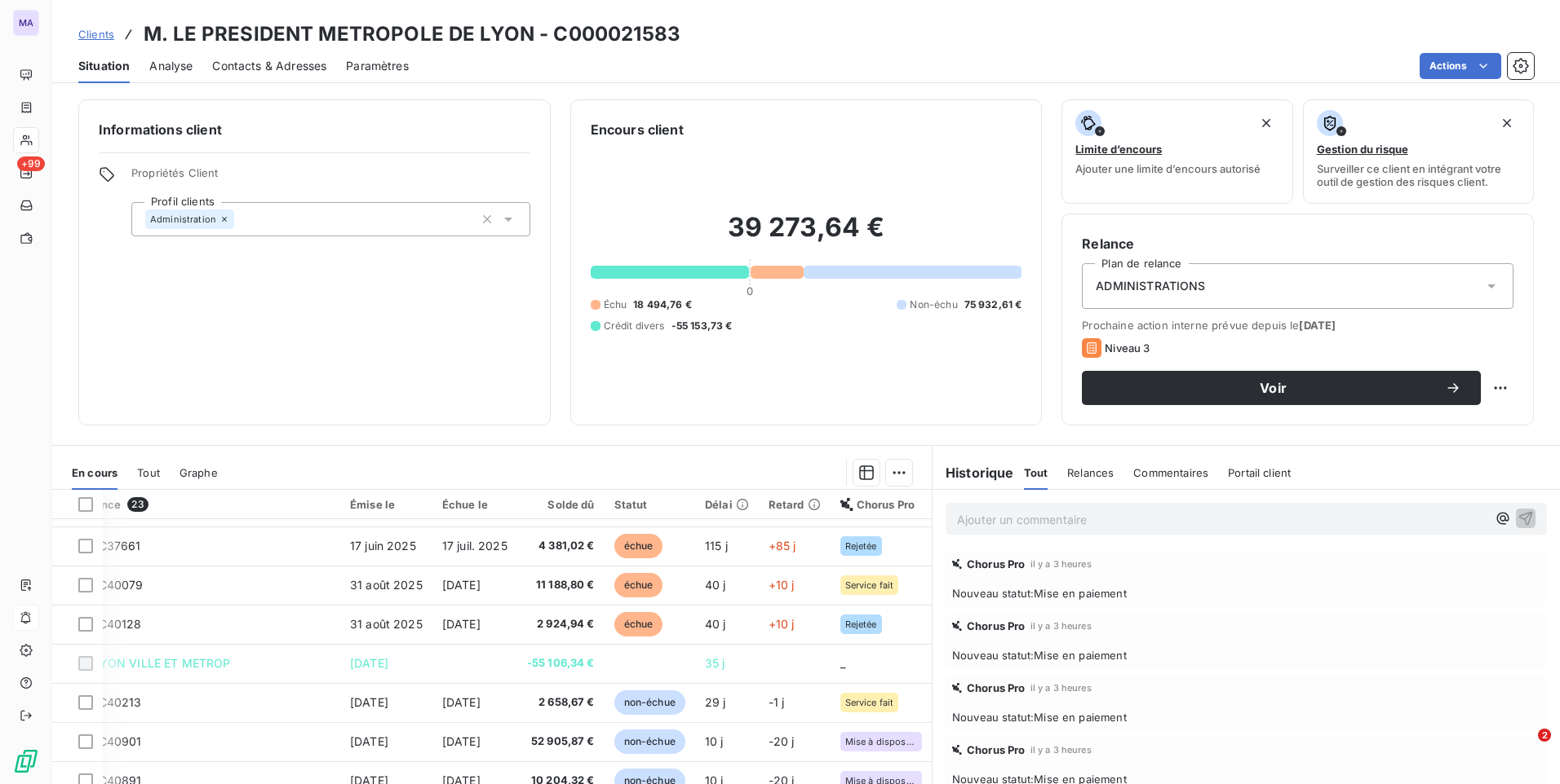
scroll to position [0, 99]
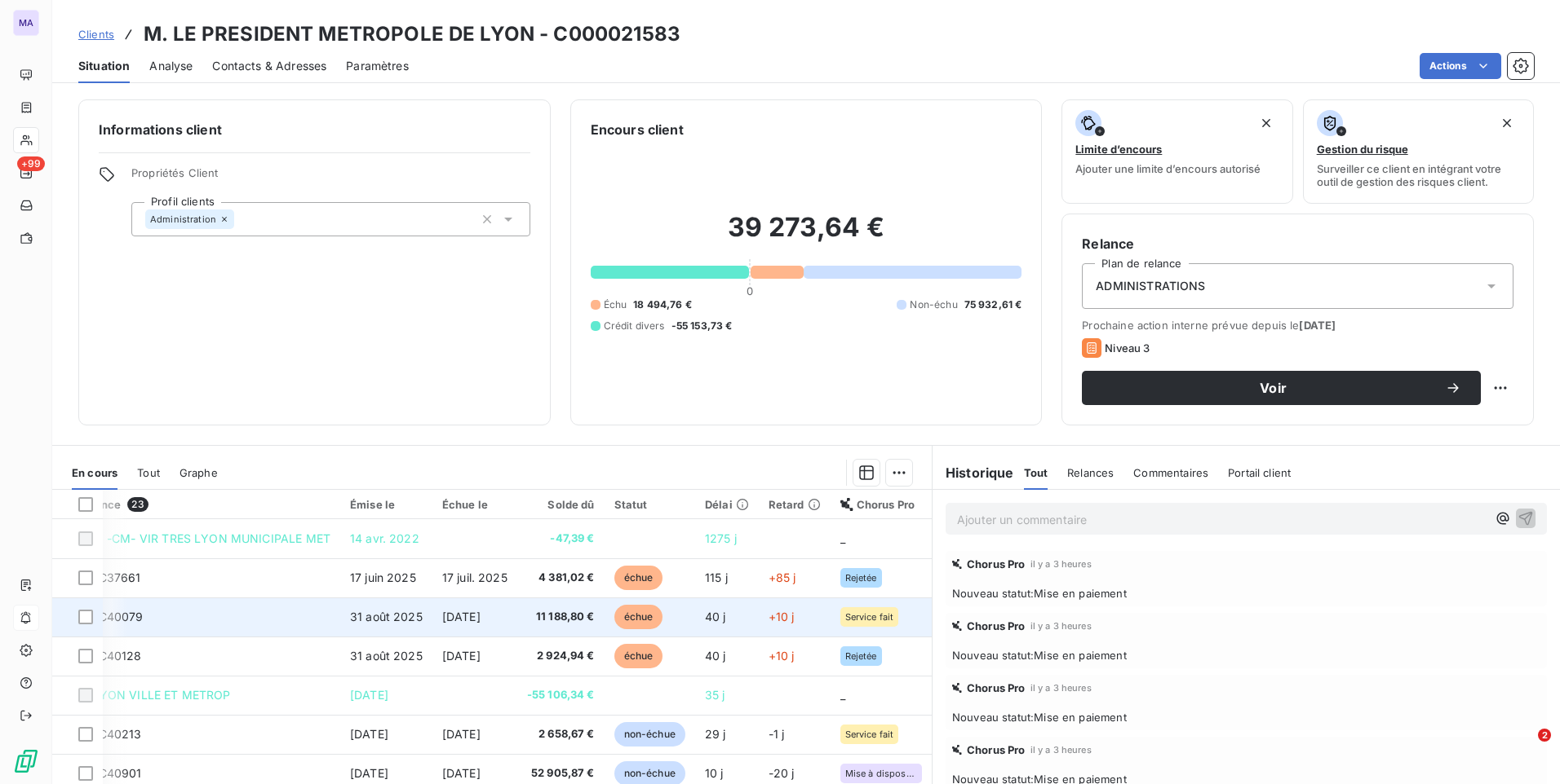
click at [551, 622] on span "11 188,80 €" at bounding box center [561, 617] width 68 height 17
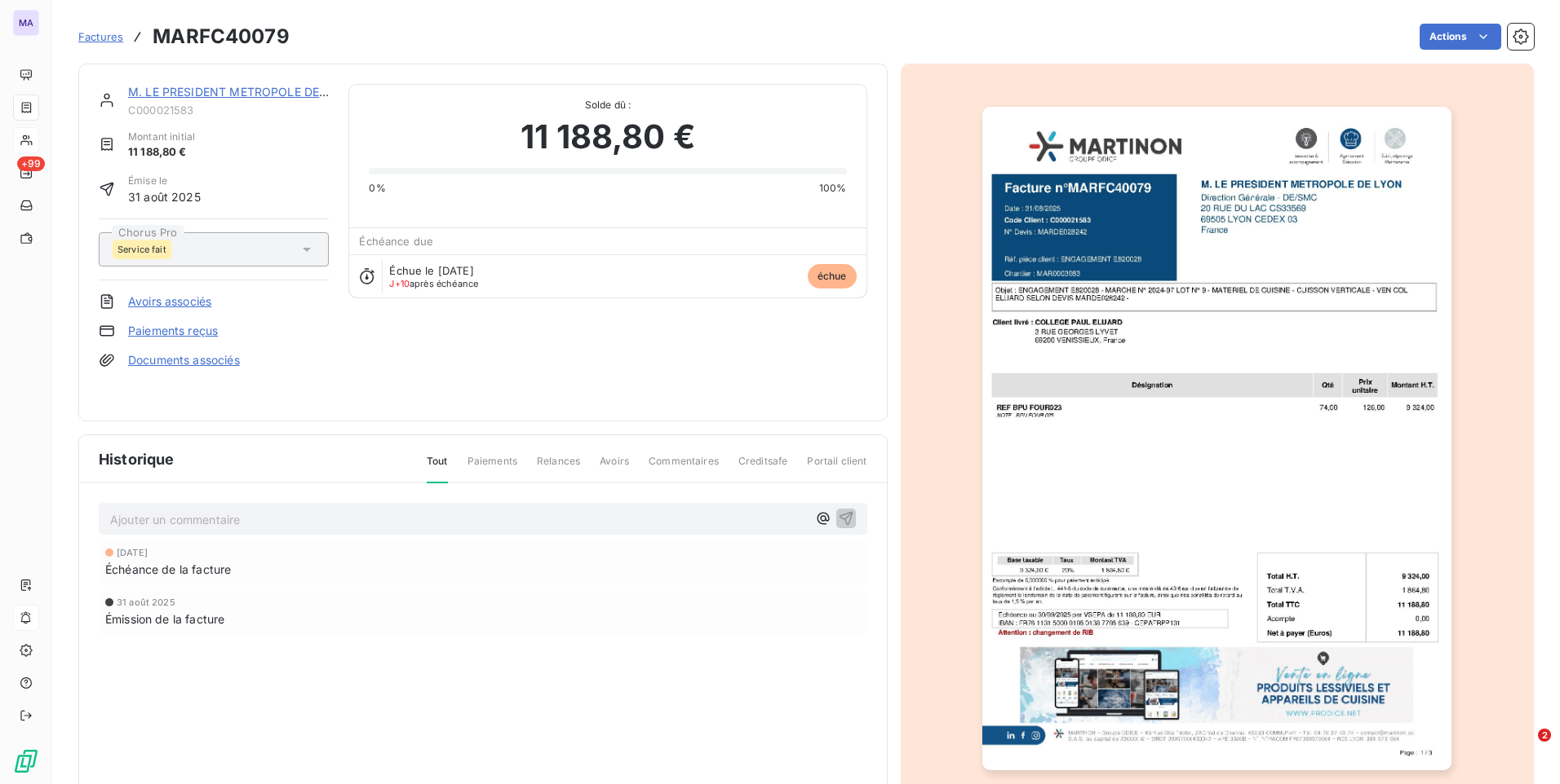
click at [105, 40] on span "Factures" at bounding box center [100, 36] width 45 height 13
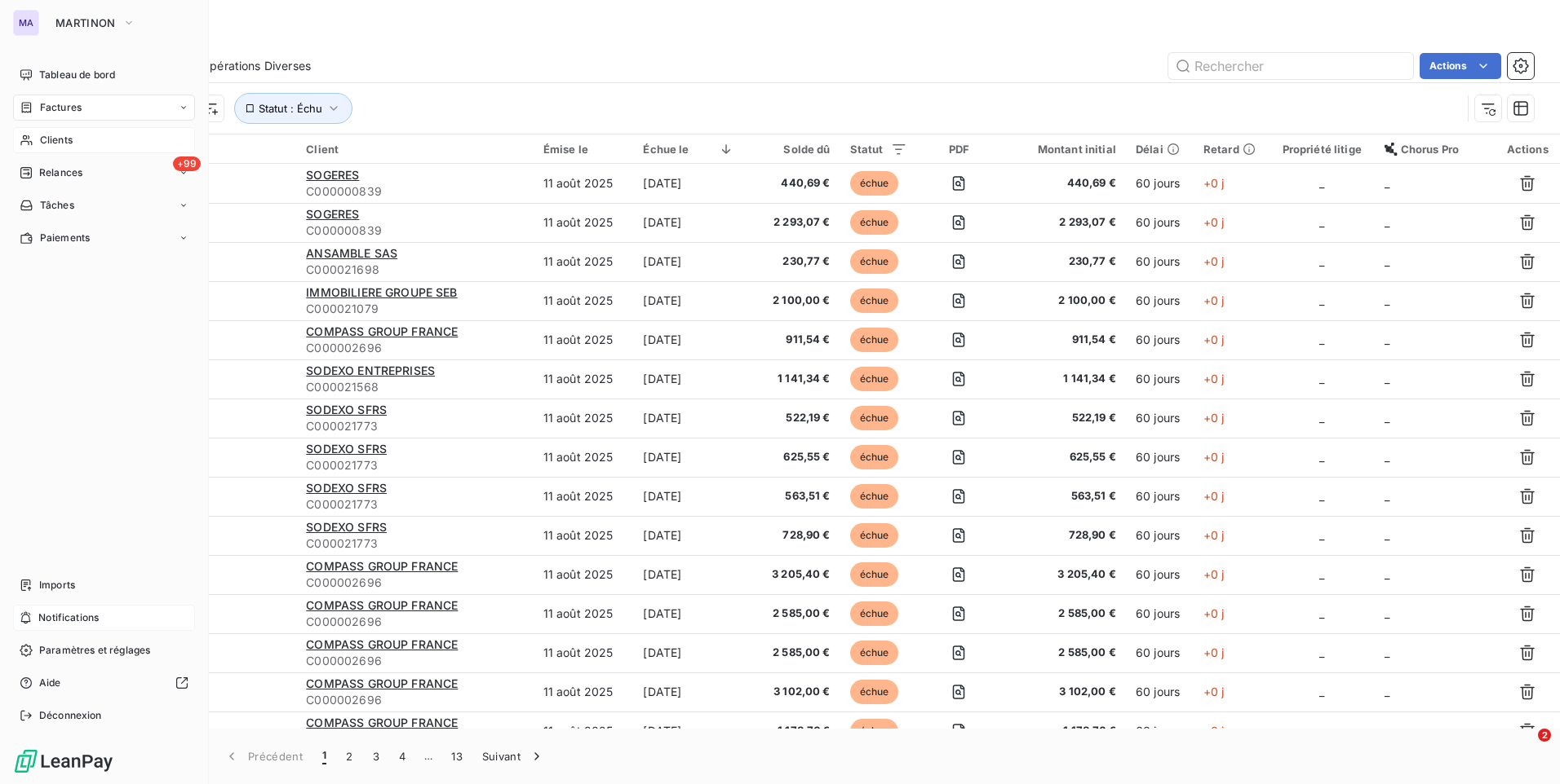
click at [47, 141] on span "Clients" at bounding box center [56, 140] width 32 height 15
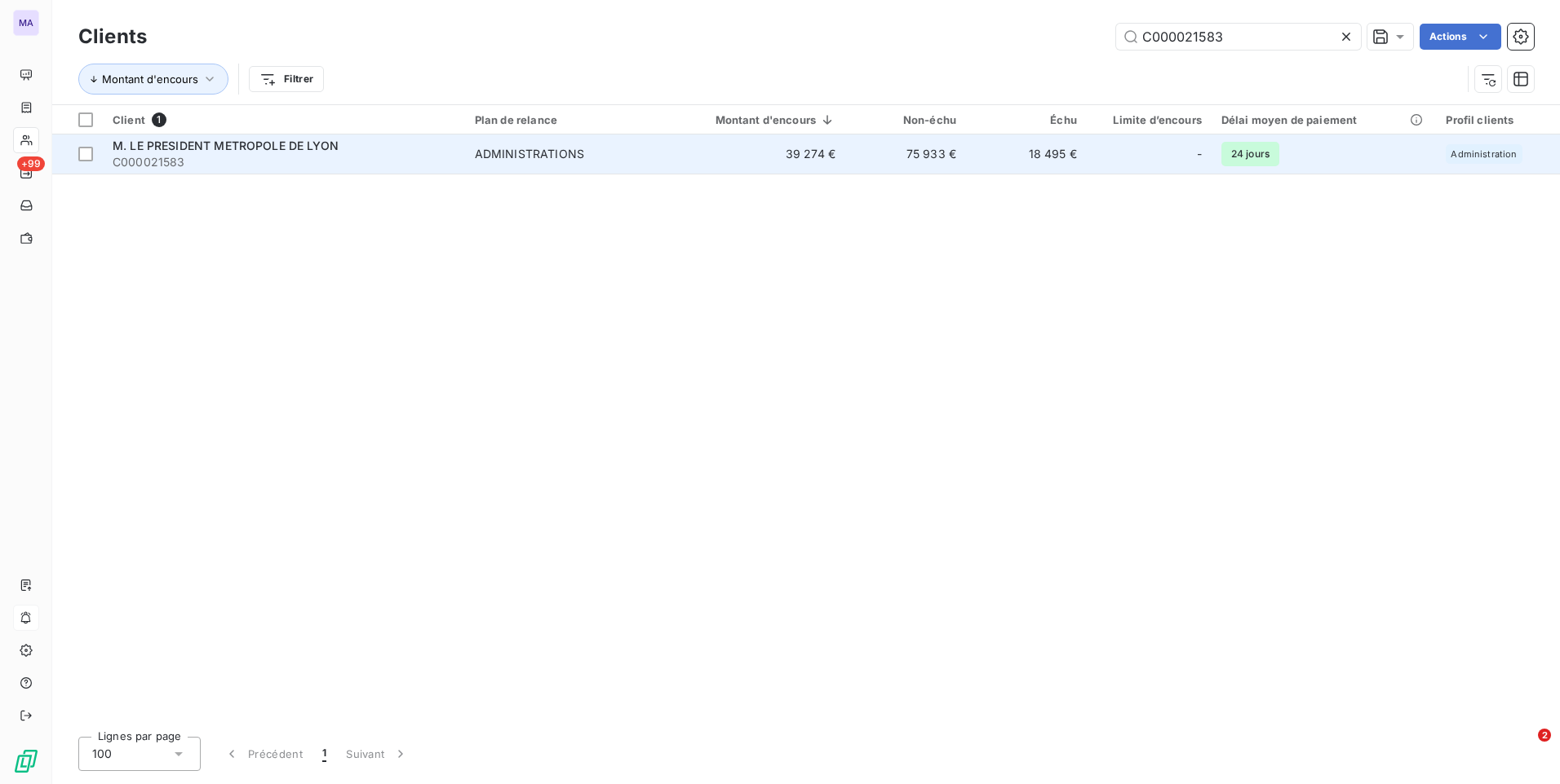
click at [614, 154] on span "ADMINISTRATIONS" at bounding box center [562, 153] width 176 height 17
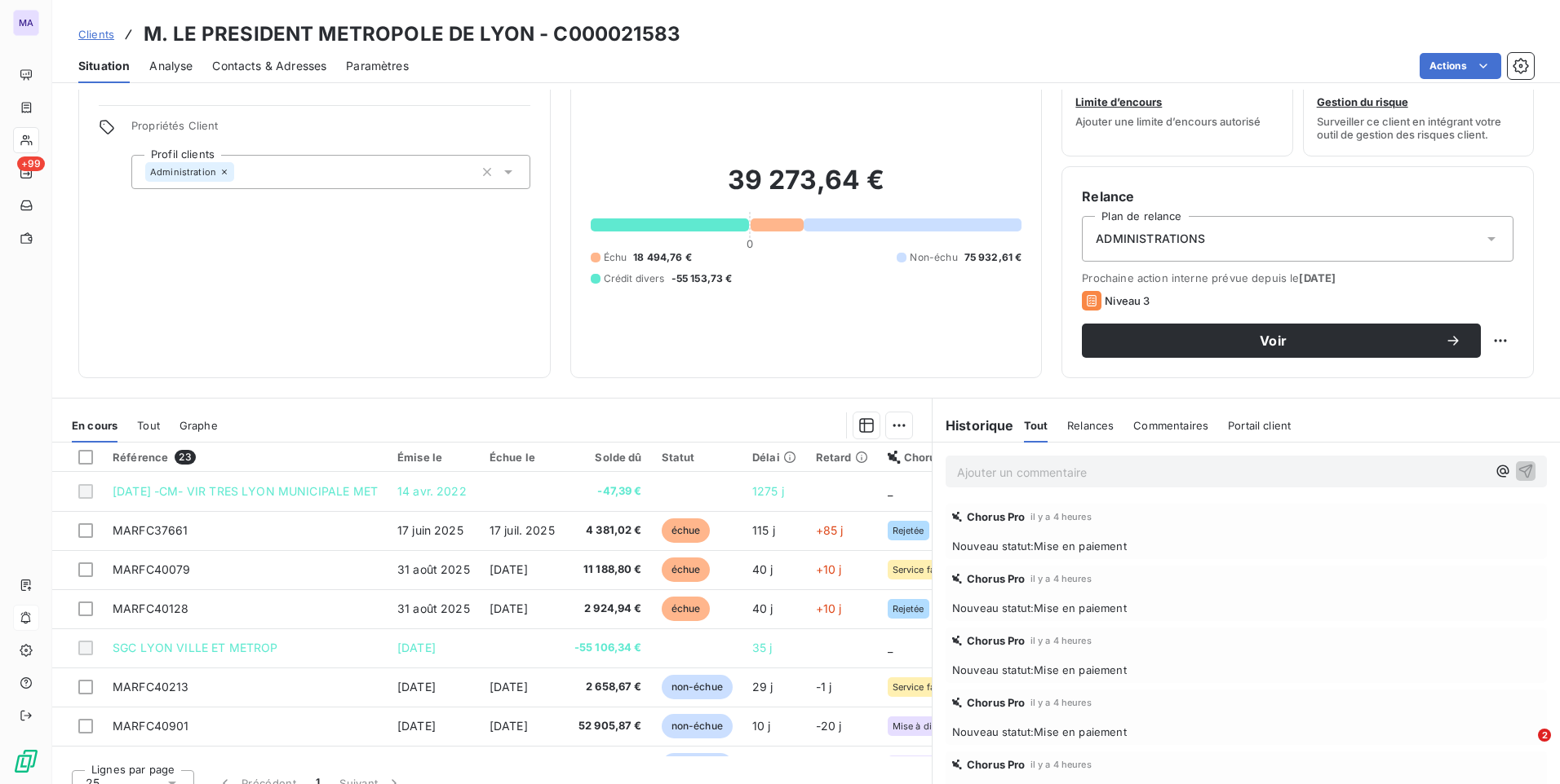
scroll to position [68, 0]
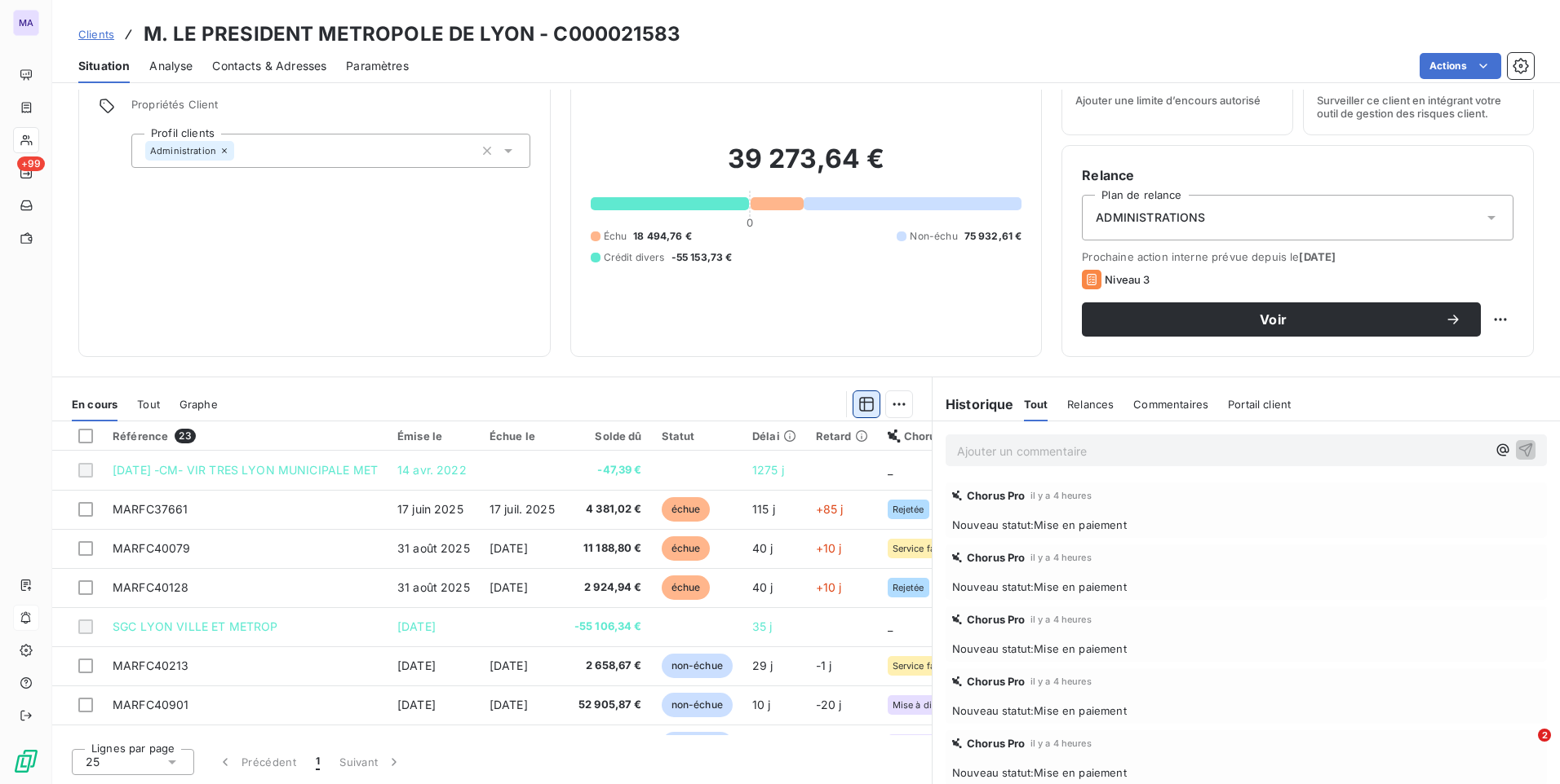
click at [859, 407] on icon "button" at bounding box center [866, 404] width 17 height 17
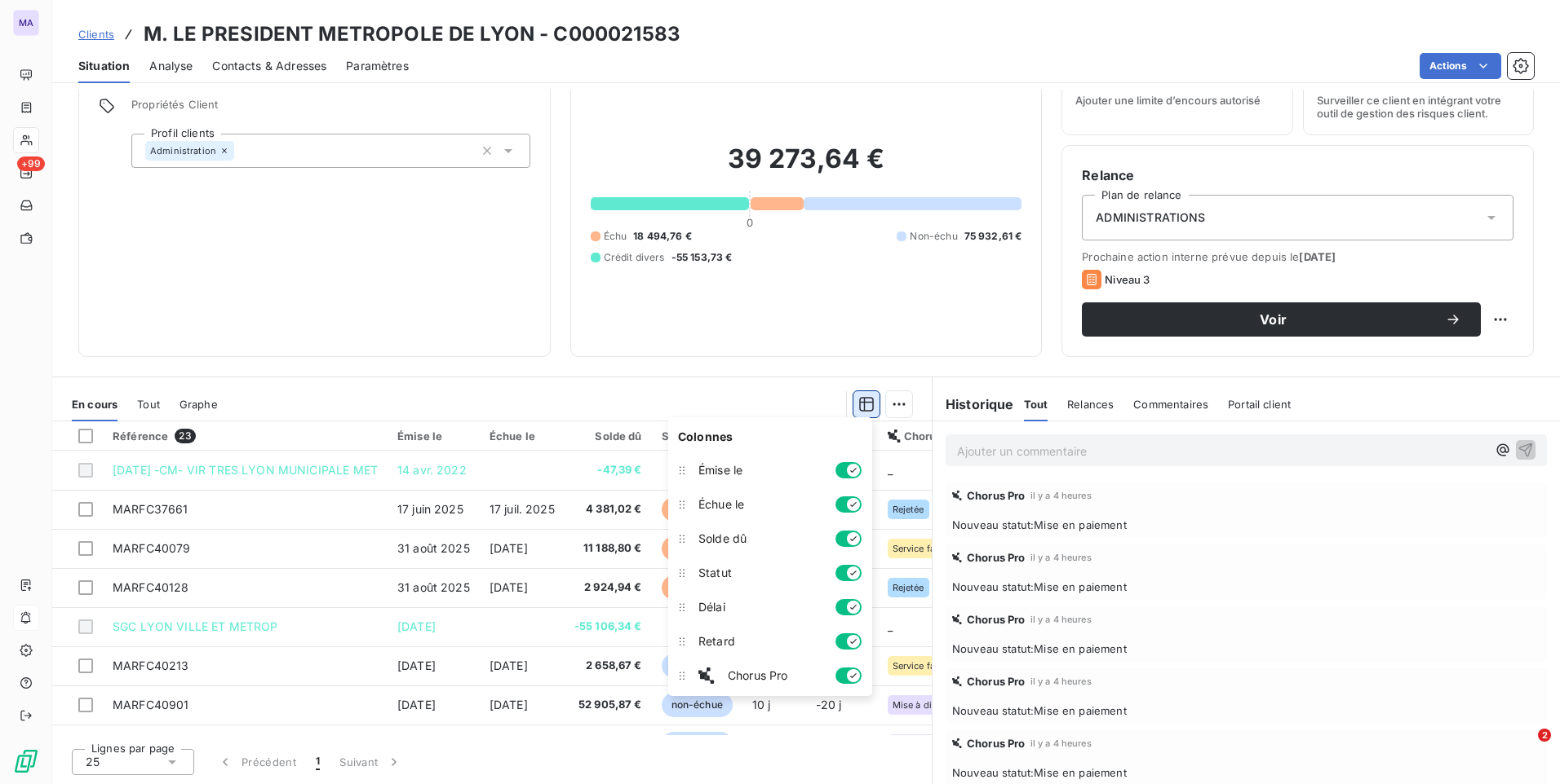
click at [859, 403] on icon "button" at bounding box center [866, 404] width 15 height 15
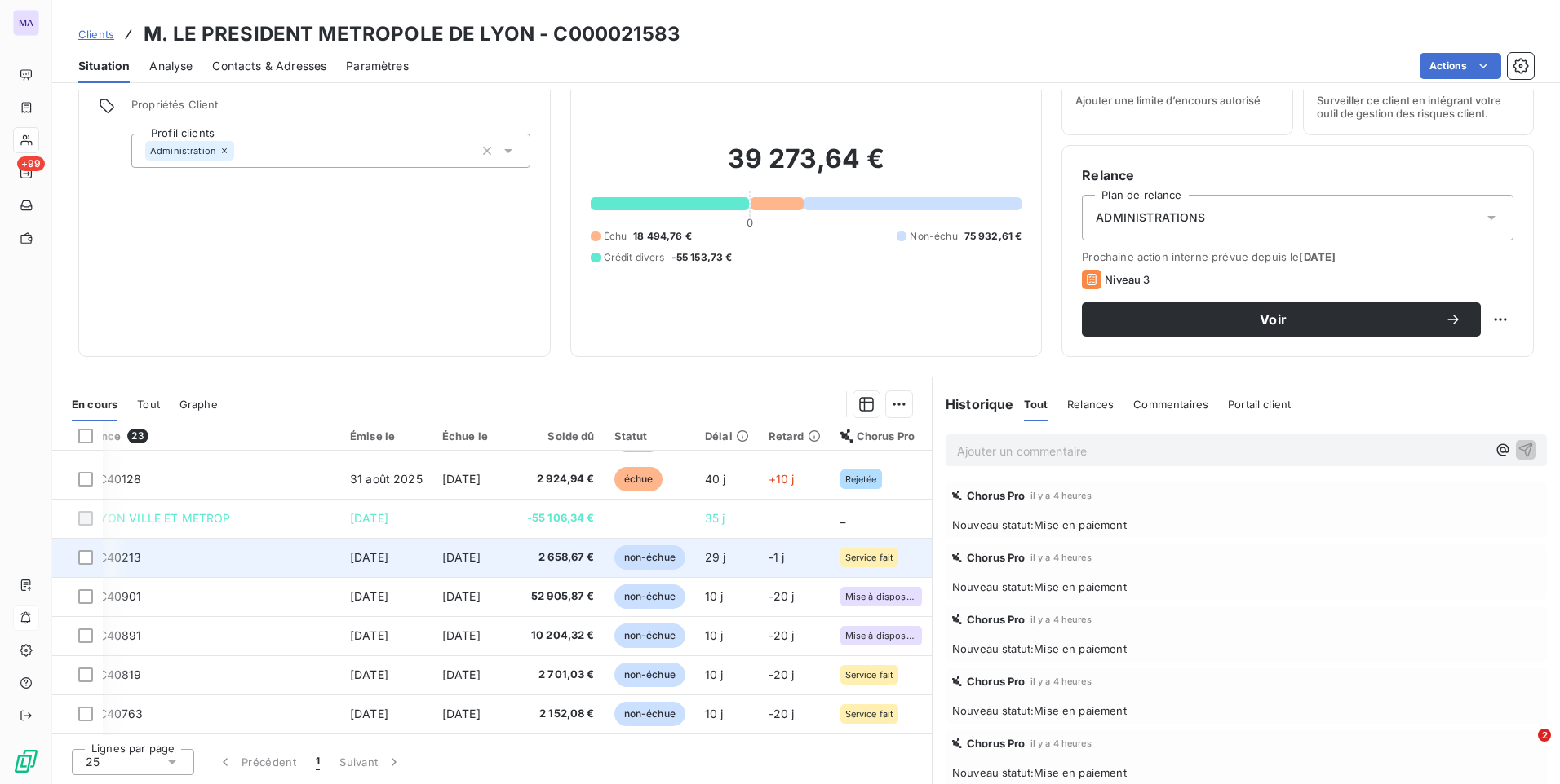
scroll to position [82, 99]
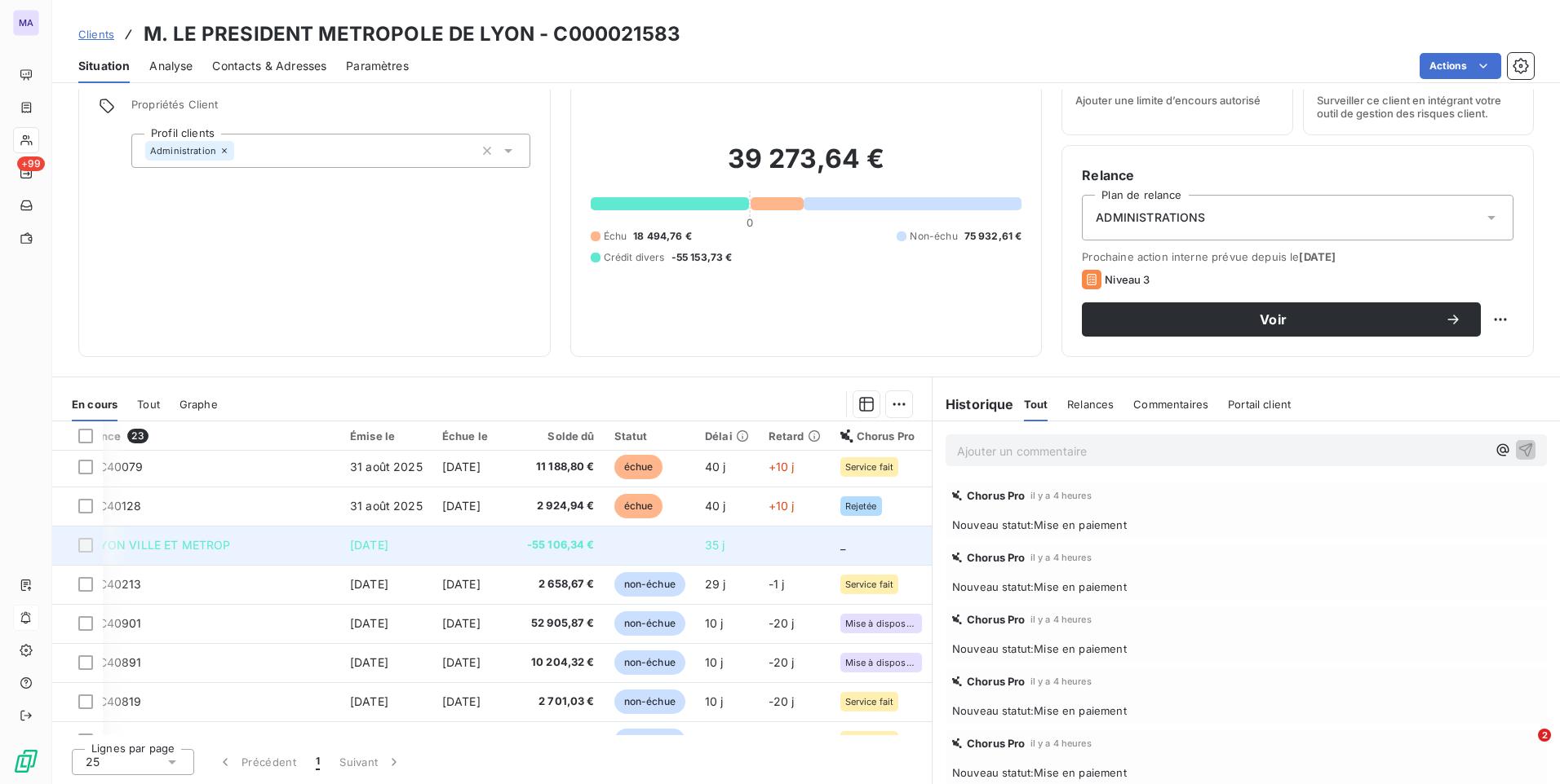
click at [527, 545] on span "-55 106,34 €" at bounding box center [561, 545] width 68 height 17
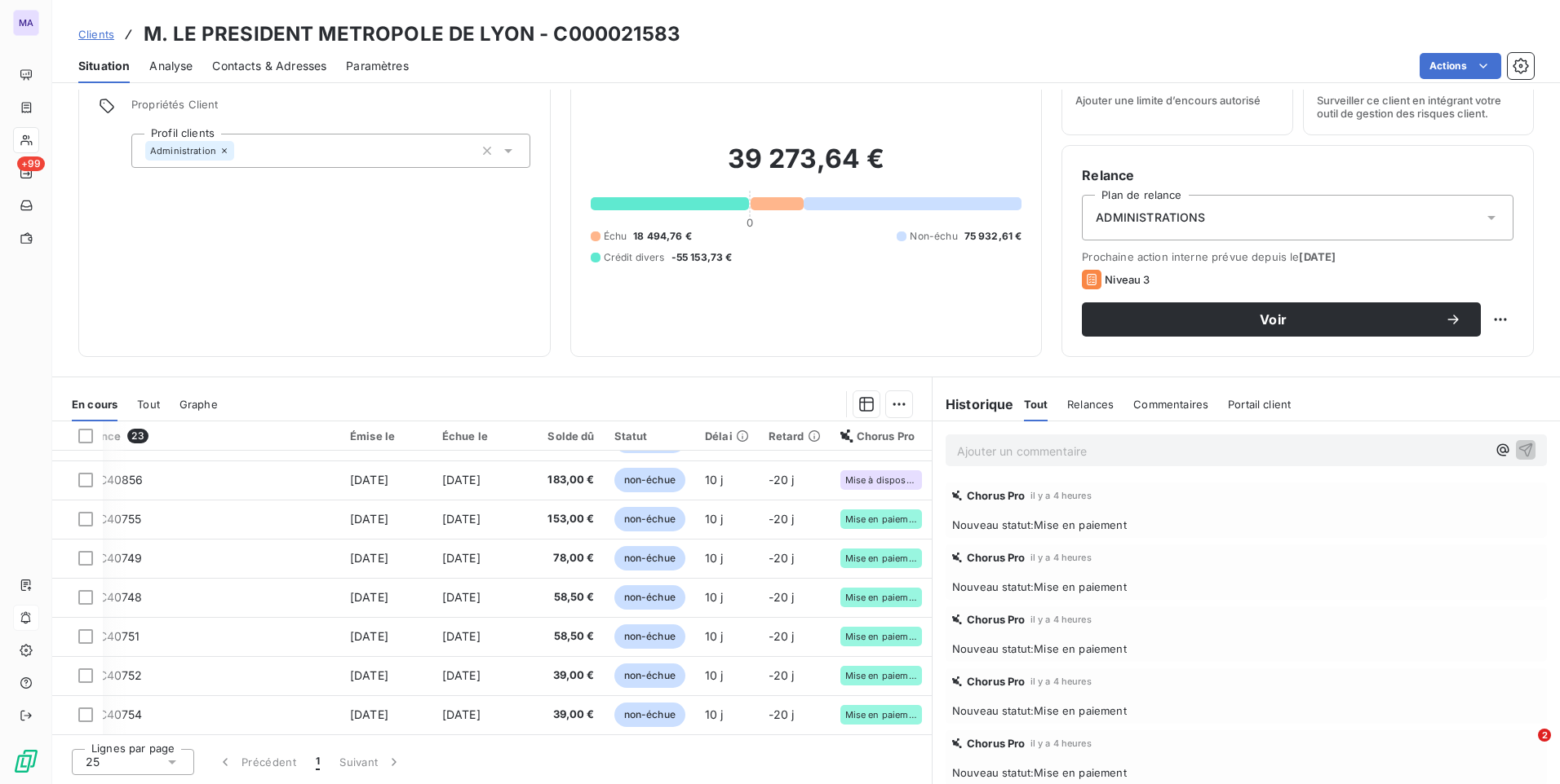
scroll to position [623, 99]
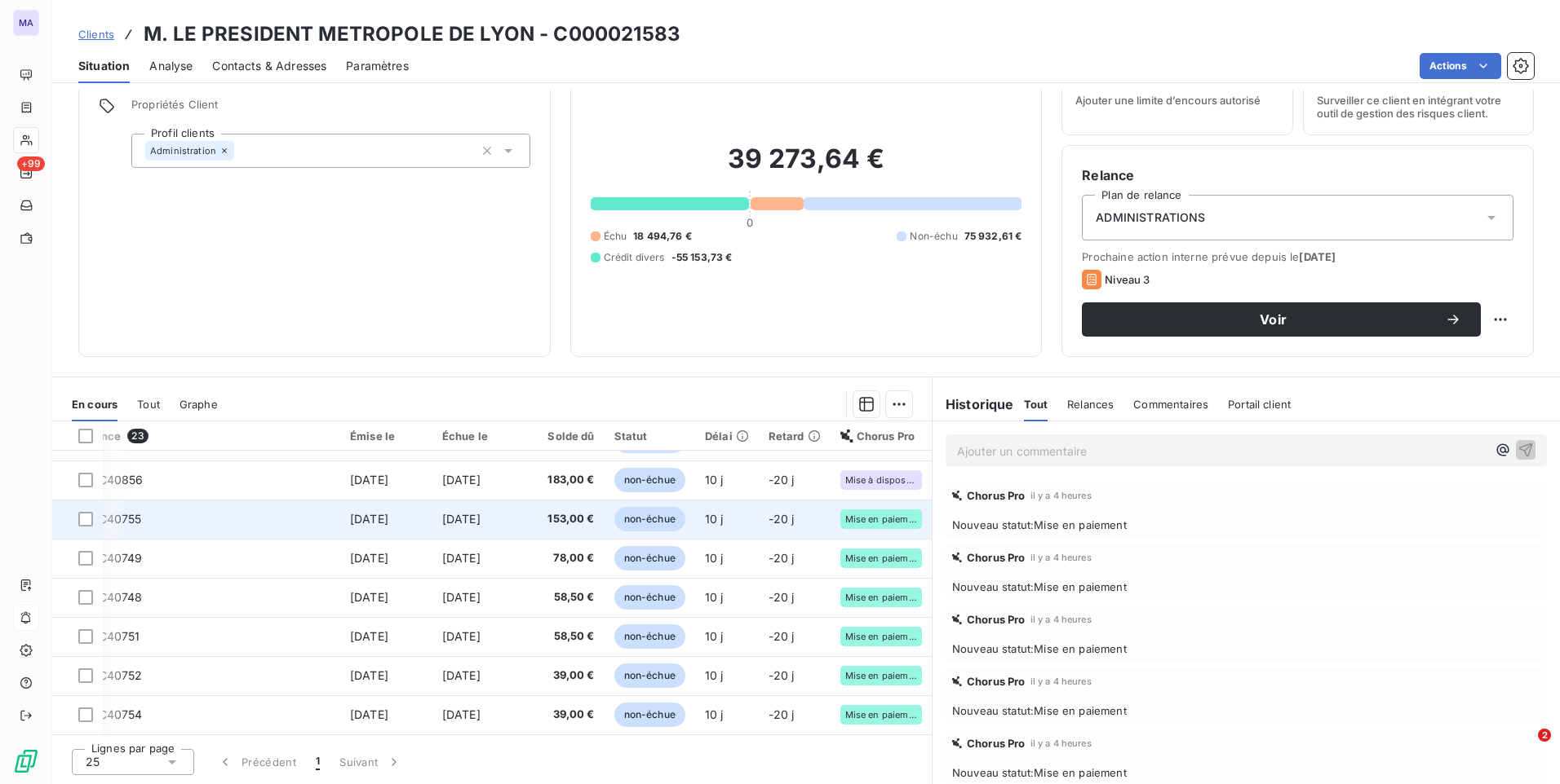
click at [87, 521] on td at bounding box center [78, 519] width 51 height 39
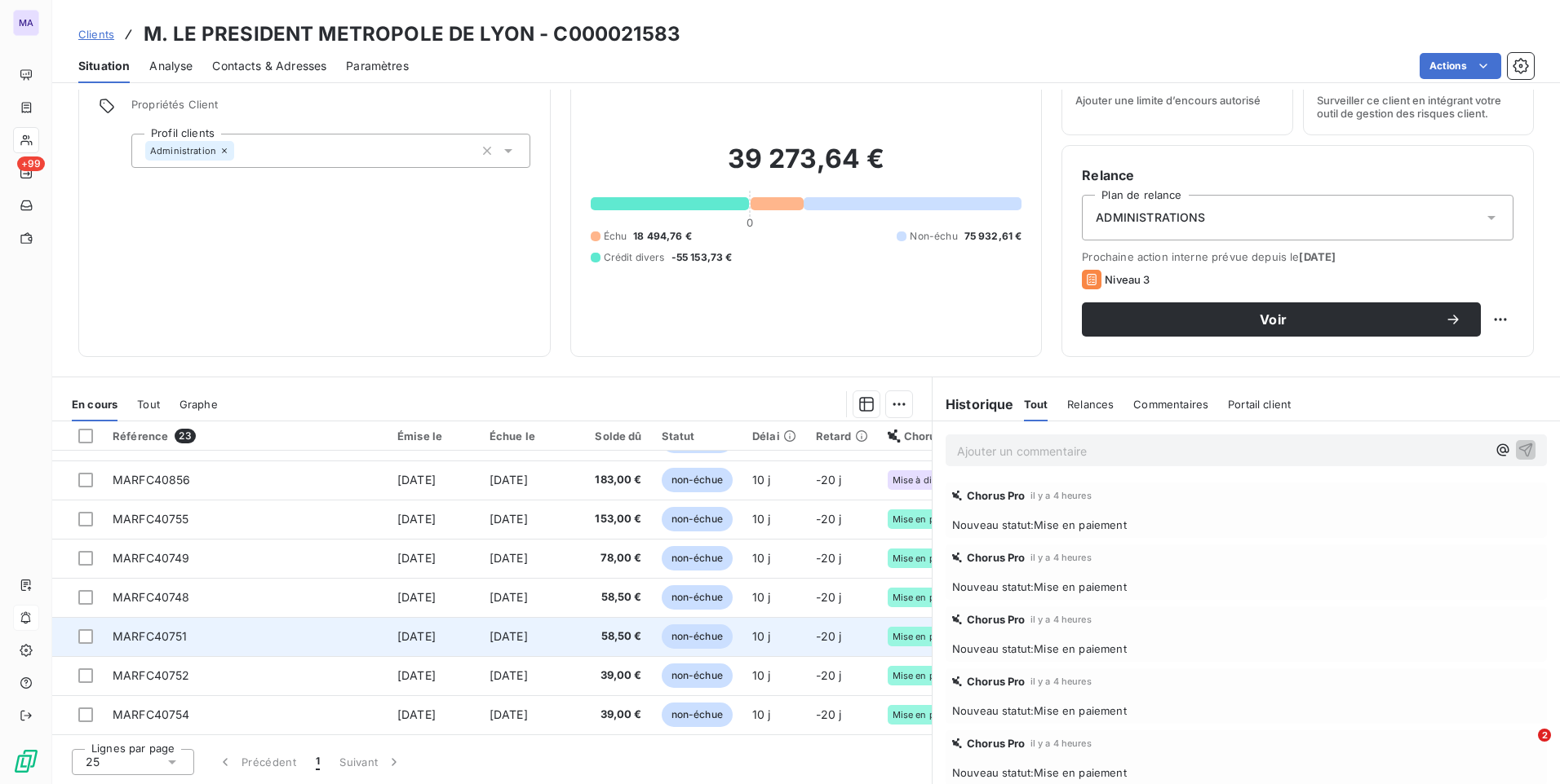
scroll to position [623, 0]
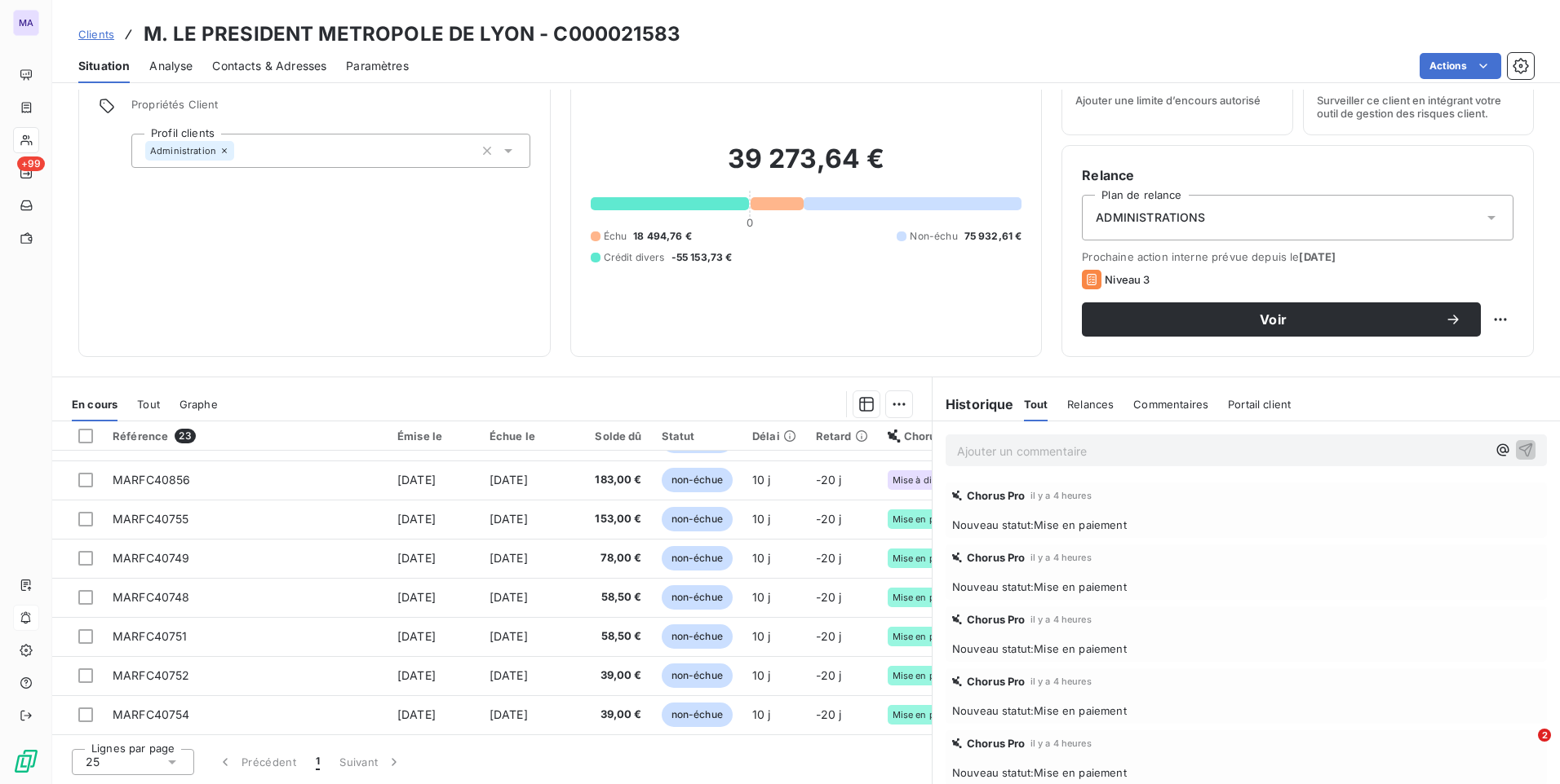
drag, startPoint x: 509, startPoint y: 736, endPoint x: 776, endPoint y: 762, distance: 268.3
click at [776, 762] on div "Lignes par page 25 Précédent 1 Suivant" at bounding box center [492, 760] width 879 height 49
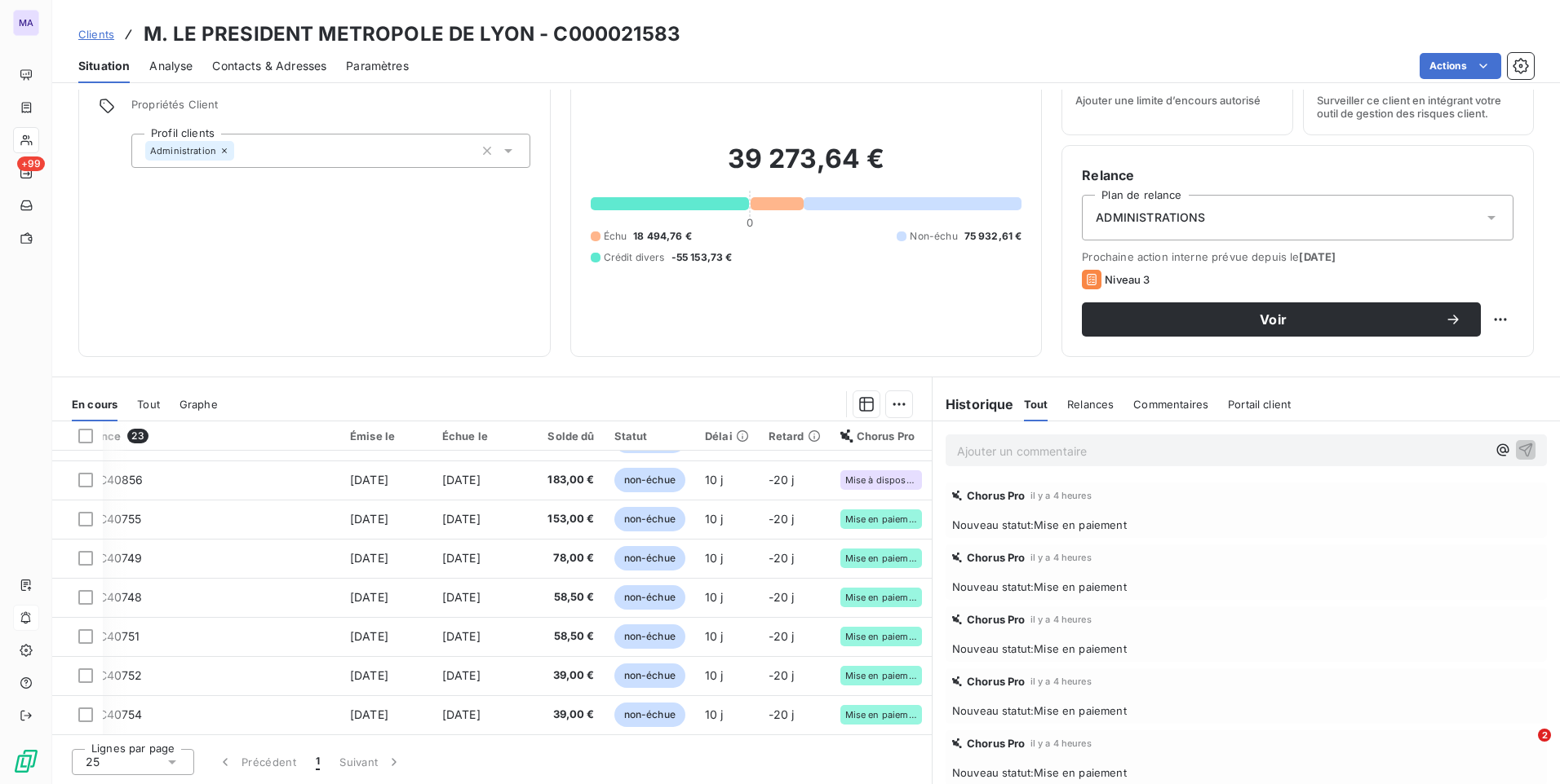
scroll to position [623, 99]
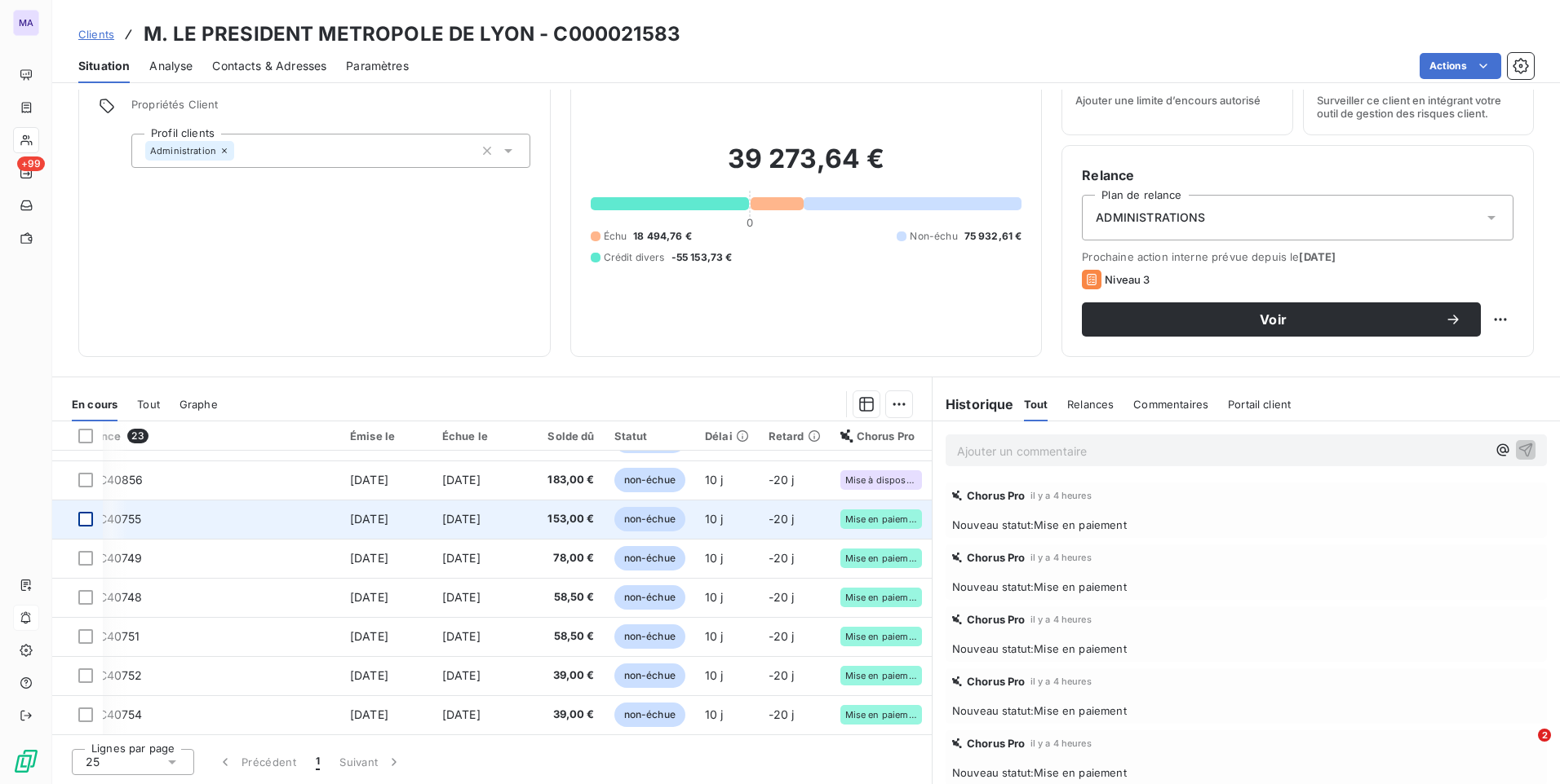
click at [82, 513] on div at bounding box center [85, 519] width 15 height 15
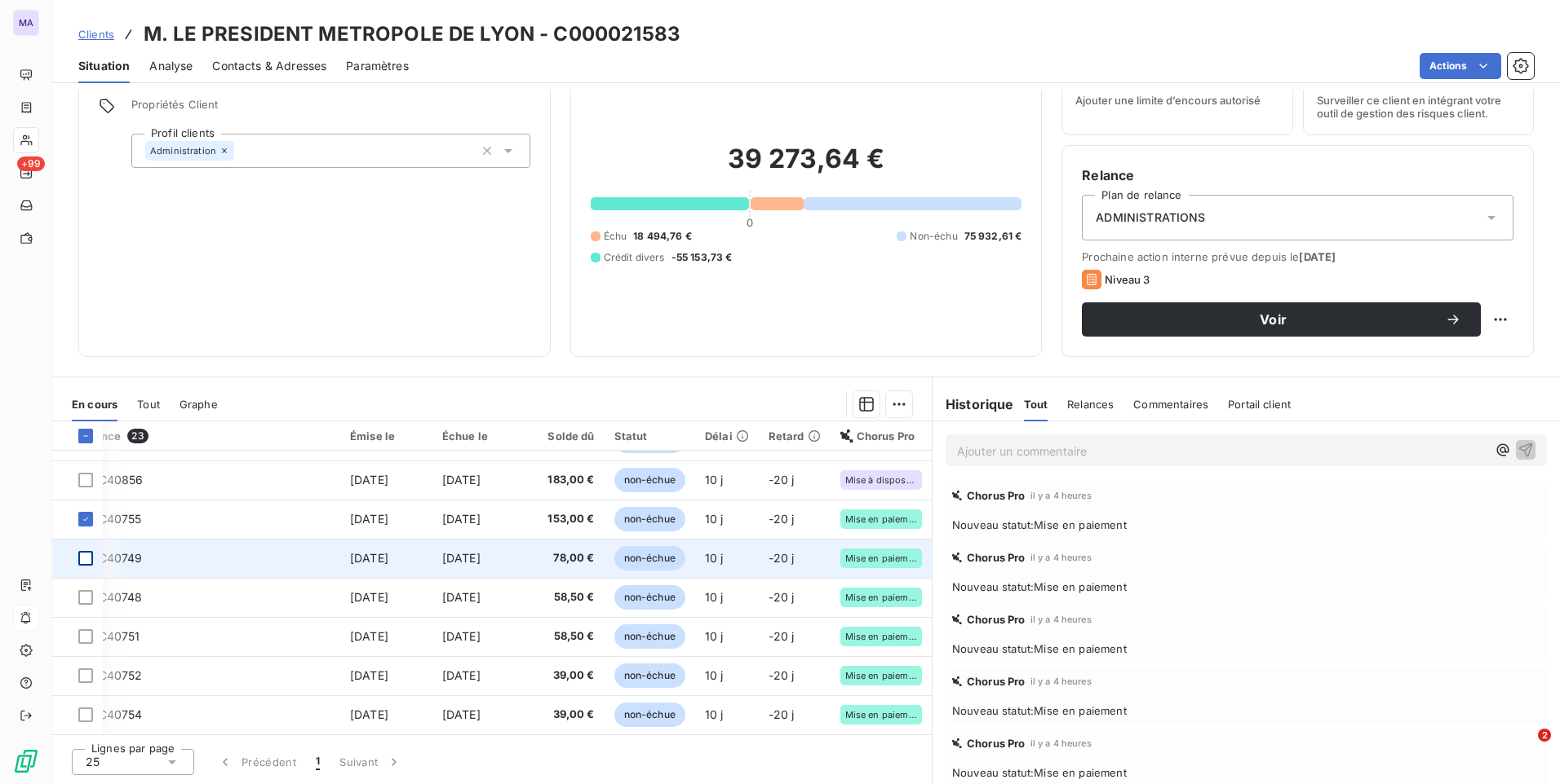
click at [85, 553] on div at bounding box center [85, 559] width 15 height 15
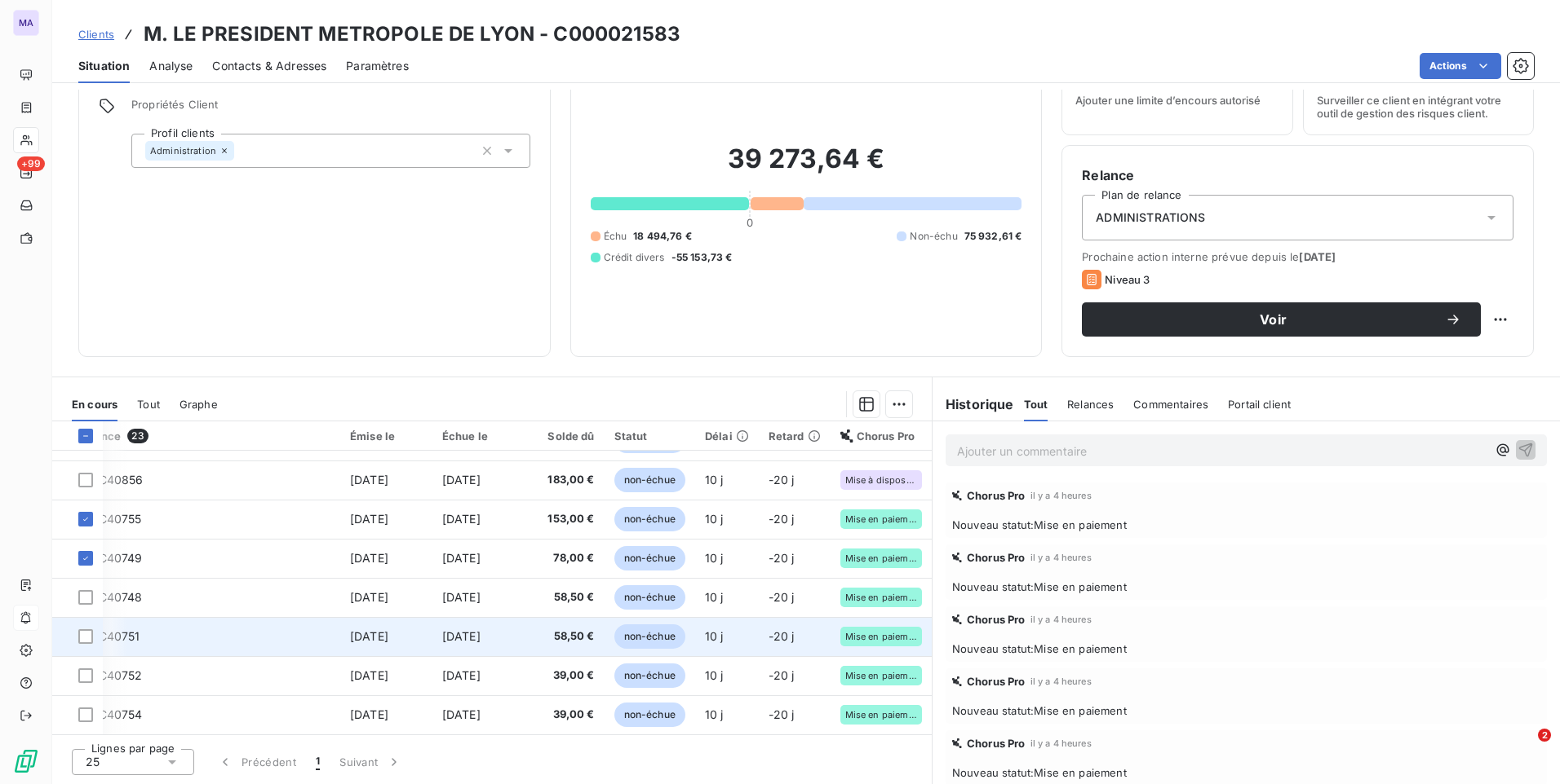
drag, startPoint x: 87, startPoint y: 593, endPoint x: 87, endPoint y: 616, distance: 23.0
click at [85, 593] on div at bounding box center [85, 597] width 15 height 15
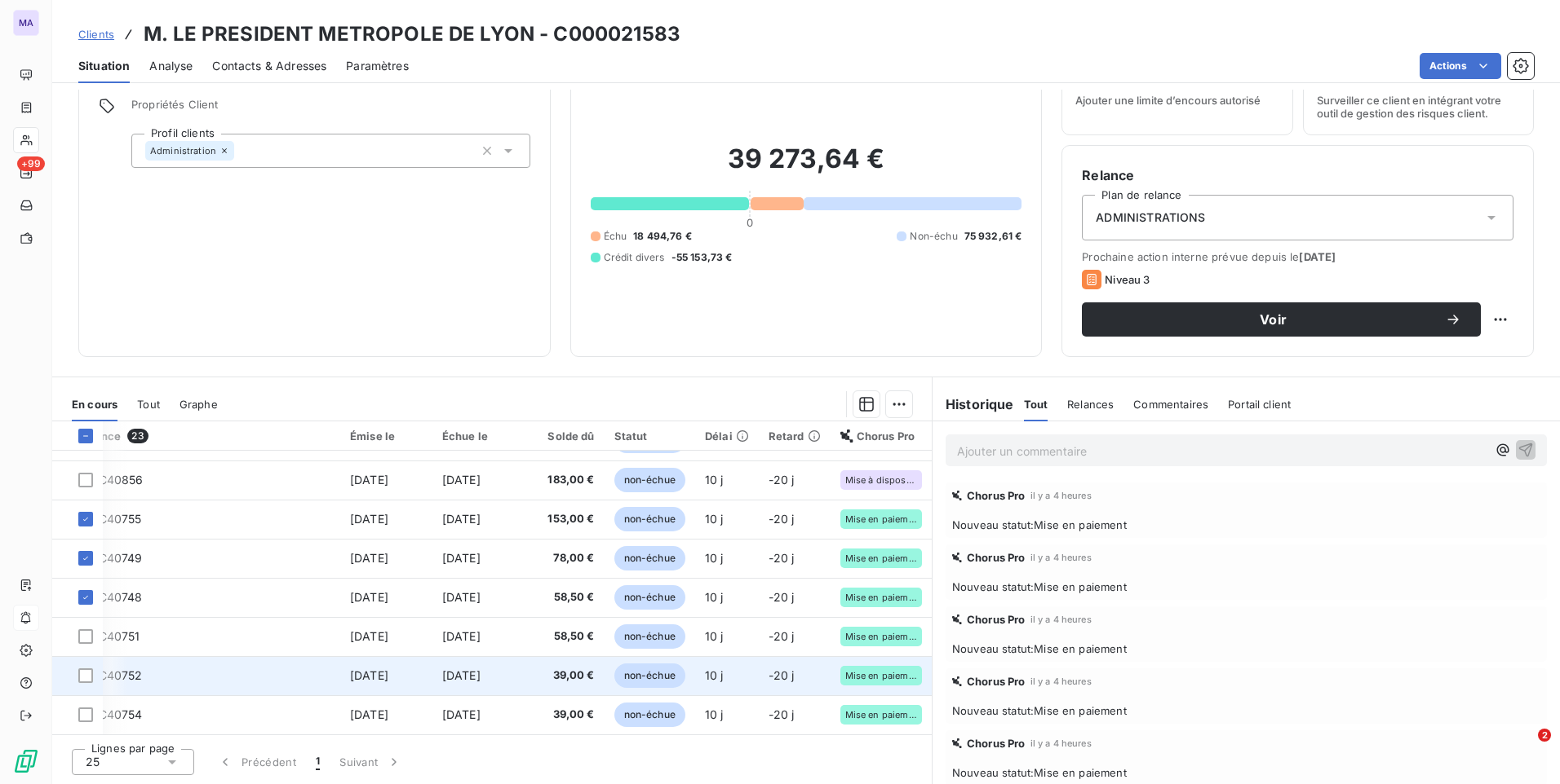
drag, startPoint x: 83, startPoint y: 632, endPoint x: 87, endPoint y: 652, distance: 20.4
click at [82, 632] on div at bounding box center [85, 637] width 15 height 15
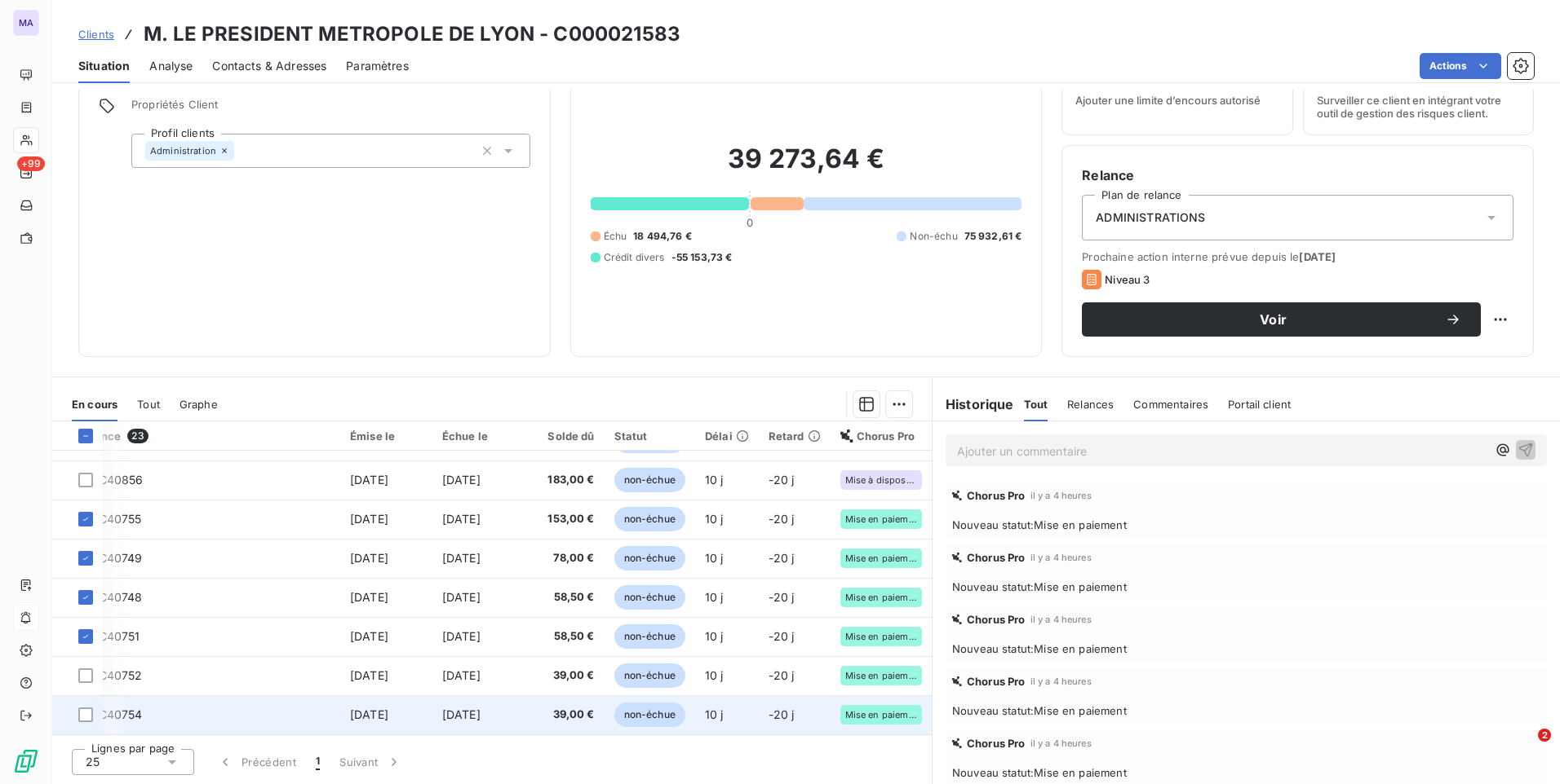
drag, startPoint x: 85, startPoint y: 670, endPoint x: 89, endPoint y: 692, distance: 22.4
click at [83, 673] on div at bounding box center [85, 675] width 15 height 15
click at [81, 712] on div at bounding box center [85, 715] width 15 height 15
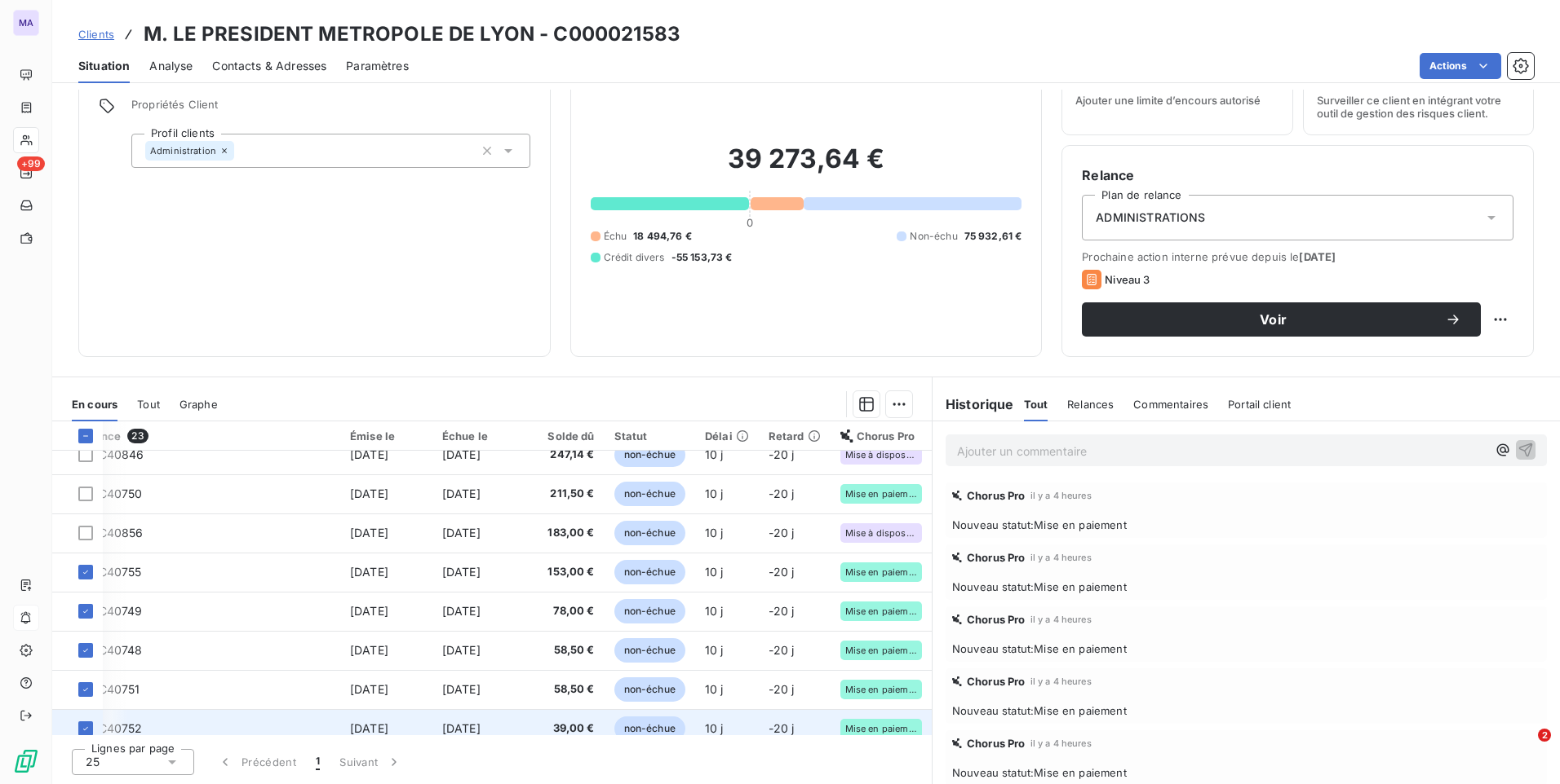
scroll to position [460, 99]
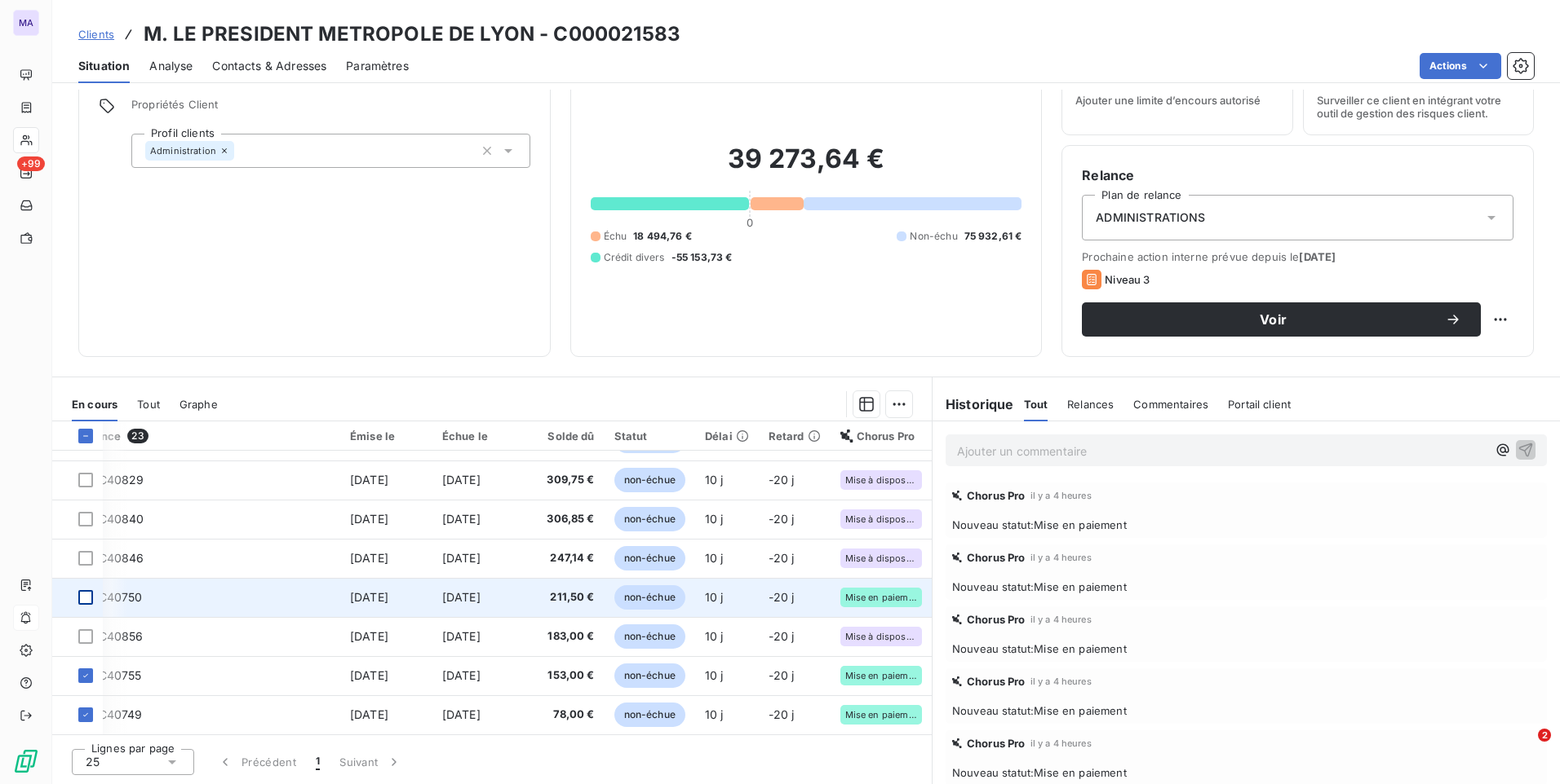
click at [89, 597] on div at bounding box center [85, 597] width 15 height 15
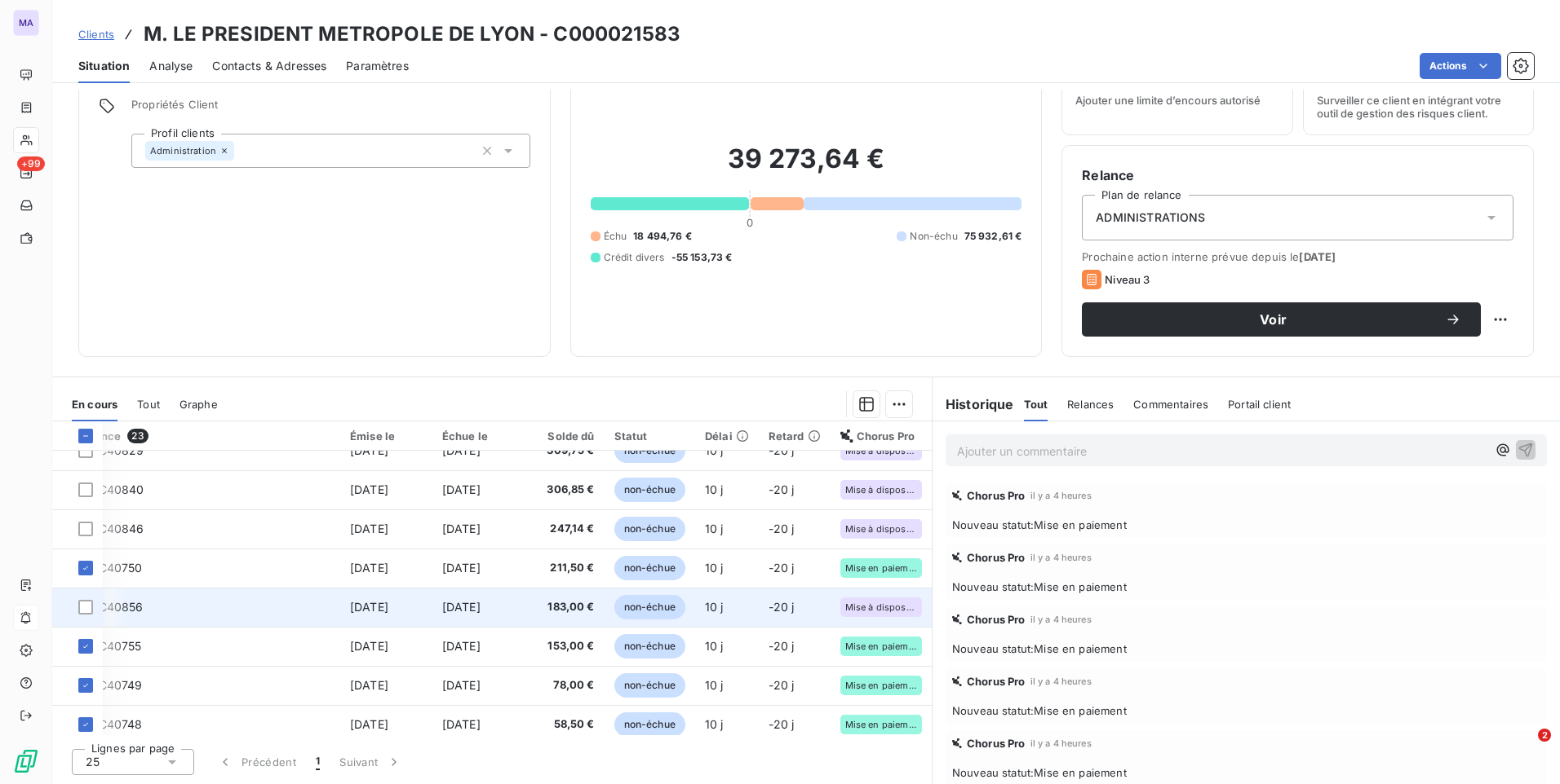
scroll to position [623, 99]
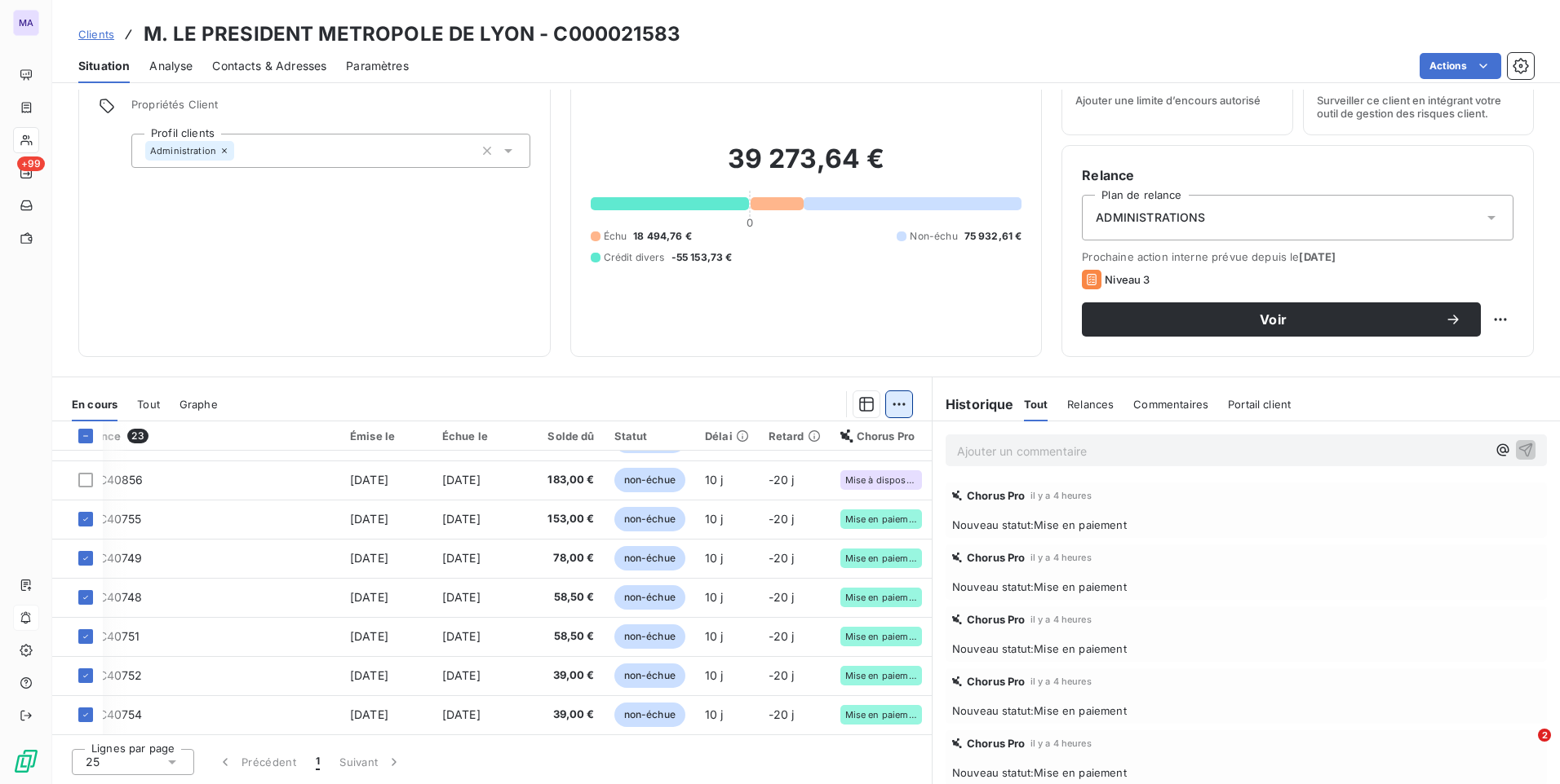
click at [894, 401] on html "MA +99 Clients M. LE PRESIDENT METROPOLE DE LYON - C000021583 Situation Analyse…" at bounding box center [780, 392] width 1560 height 784
click at [829, 477] on div "Ajouter une promesse de paiement (7 factures)" at bounding box center [748, 470] width 296 height 26
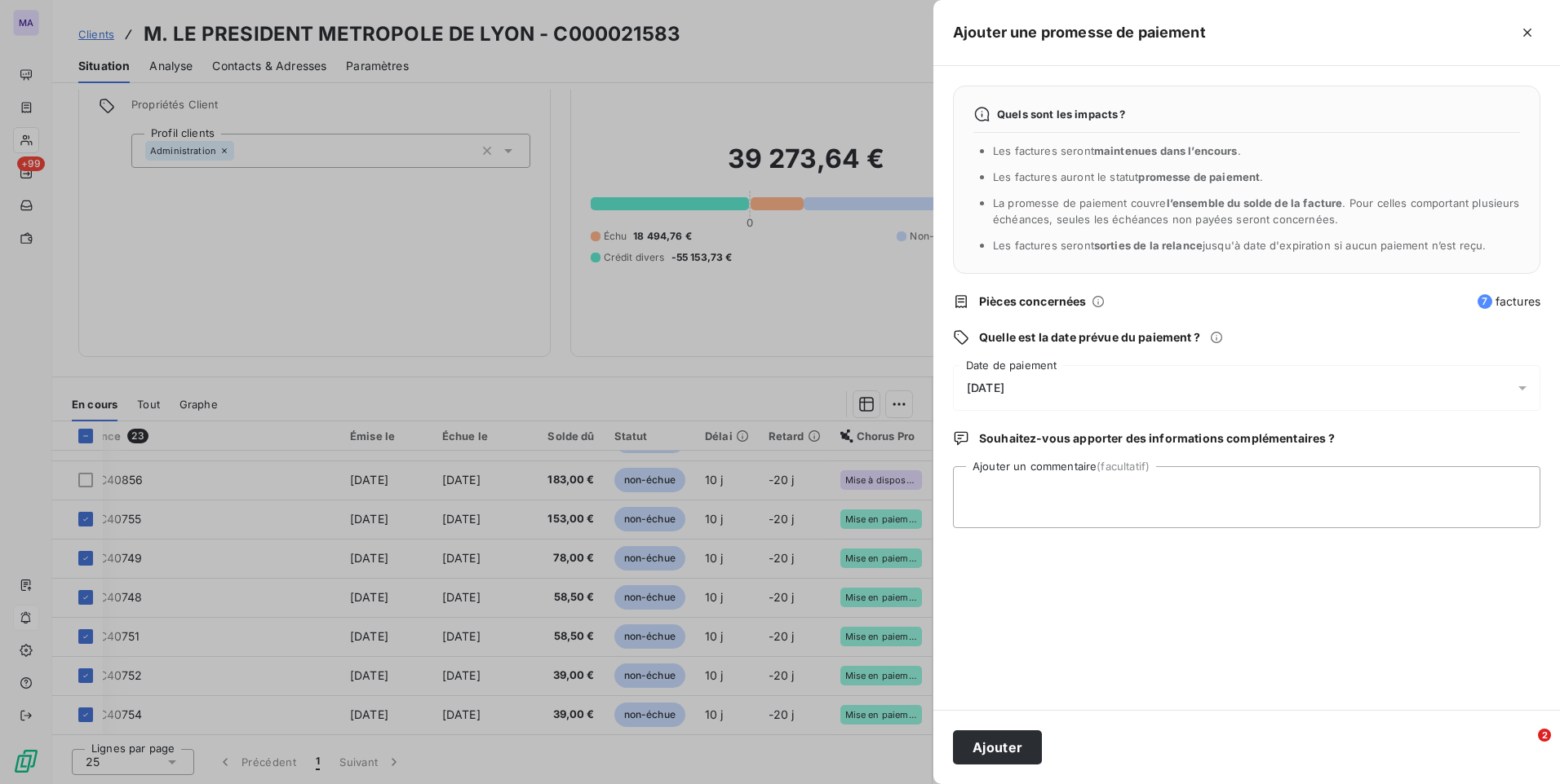
click at [1228, 390] on div "[DATE]" at bounding box center [1246, 388] width 587 height 46
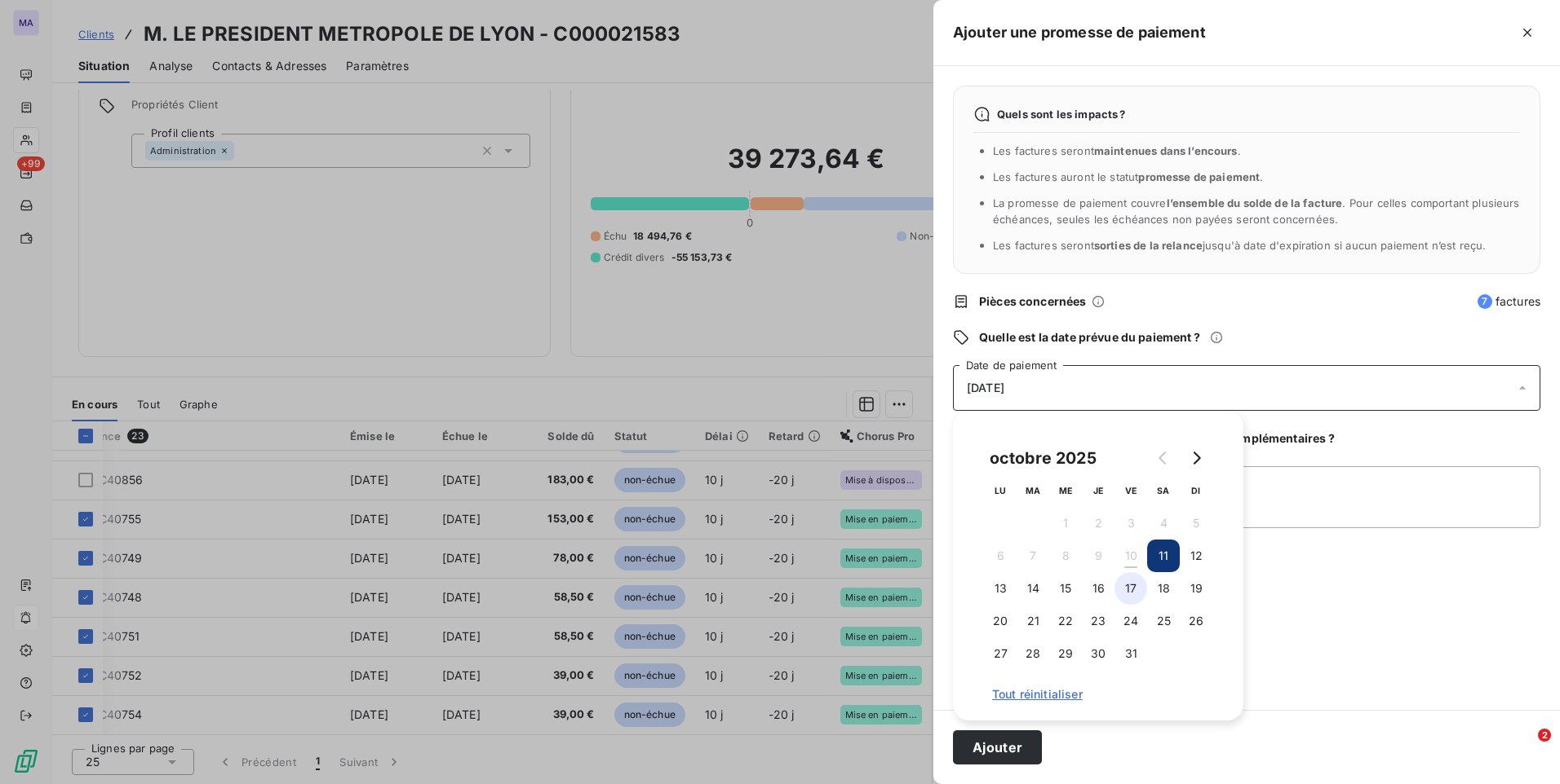
click at [1140, 589] on button "17" at bounding box center [1130, 588] width 32 height 32
click at [1023, 749] on button "Ajouter" at bounding box center [997, 747] width 89 height 34
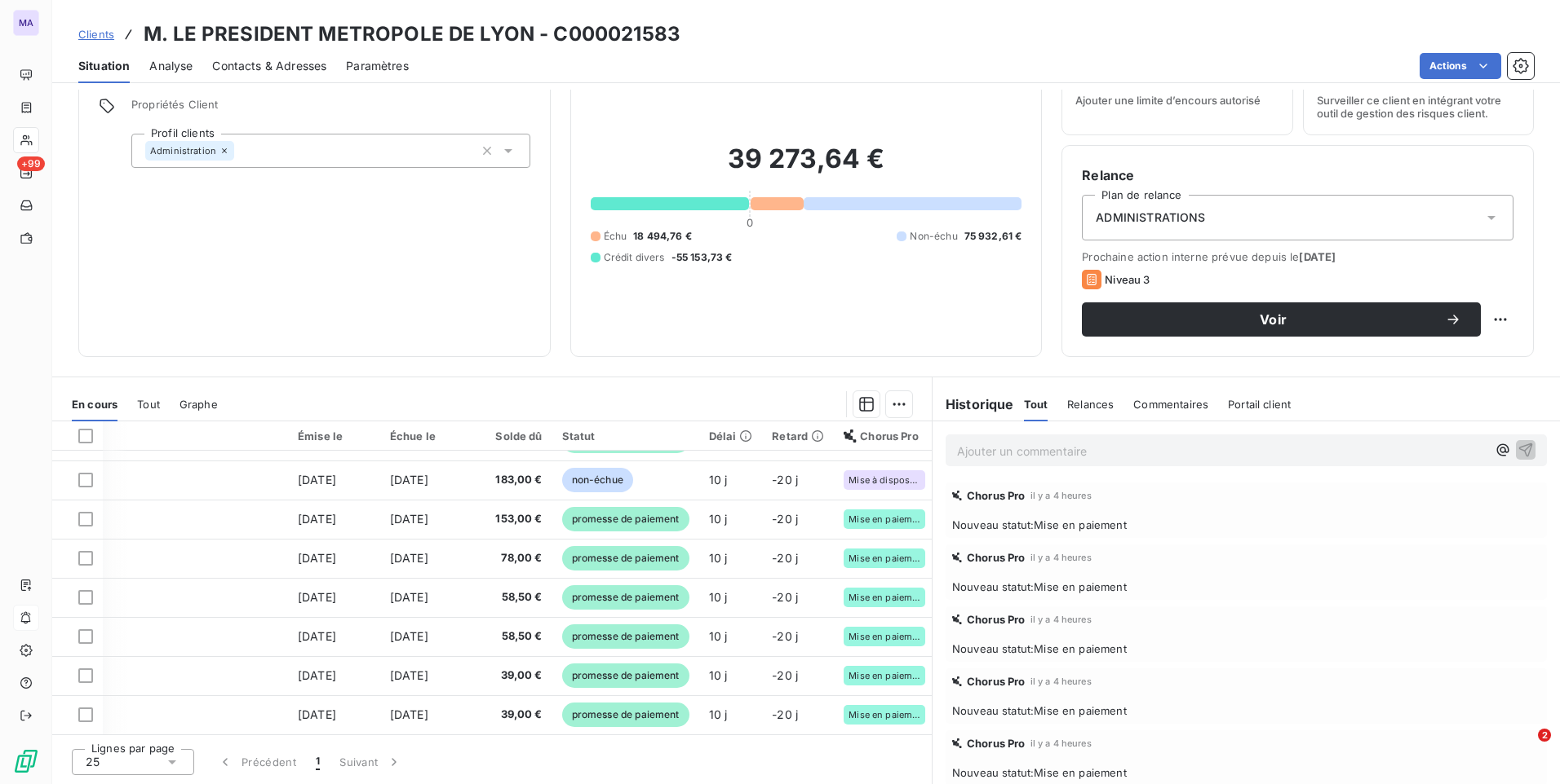
click at [104, 39] on span "Clients" at bounding box center [96, 34] width 36 height 13
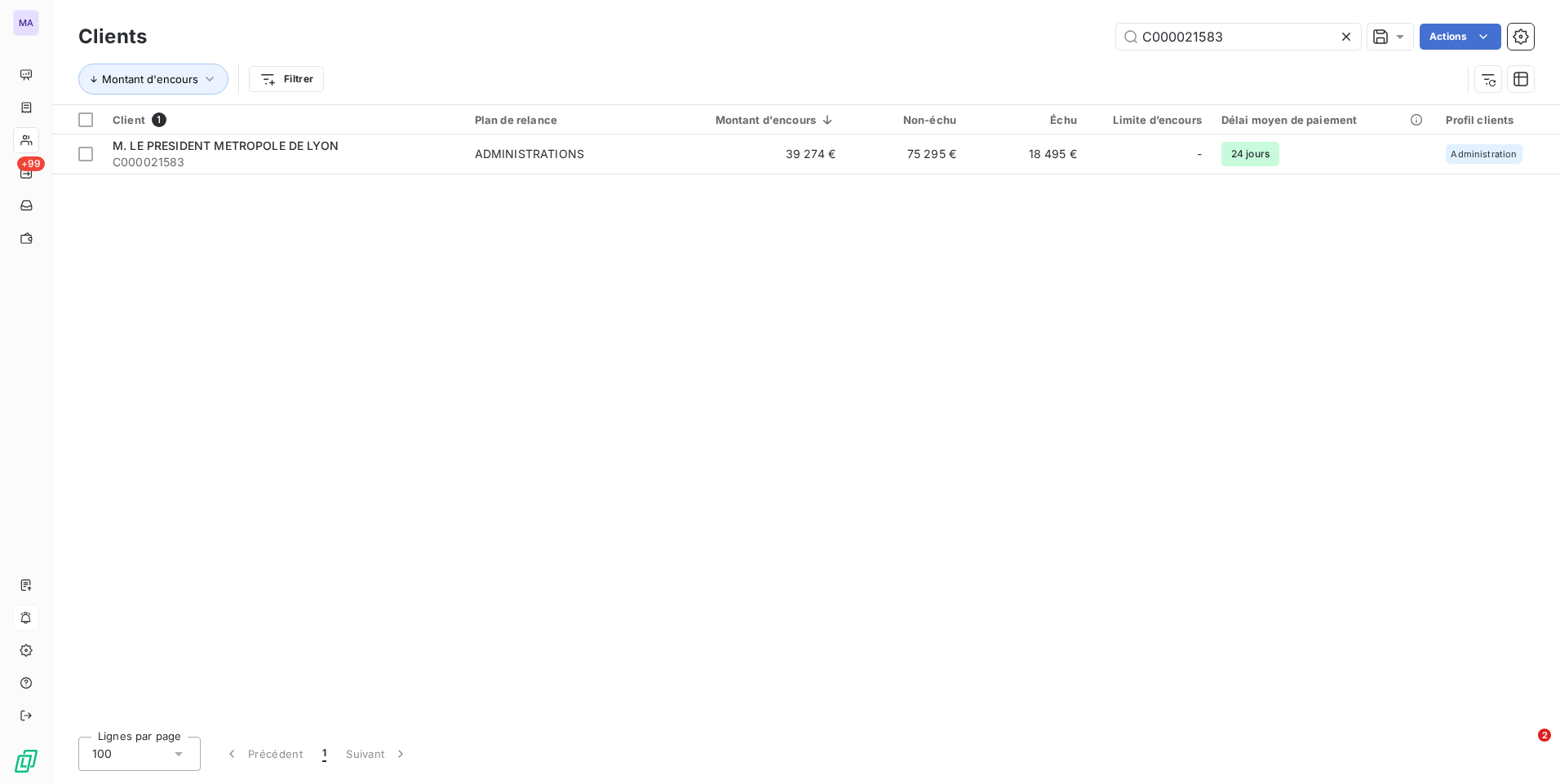
click at [1345, 35] on icon at bounding box center [1346, 37] width 17 height 17
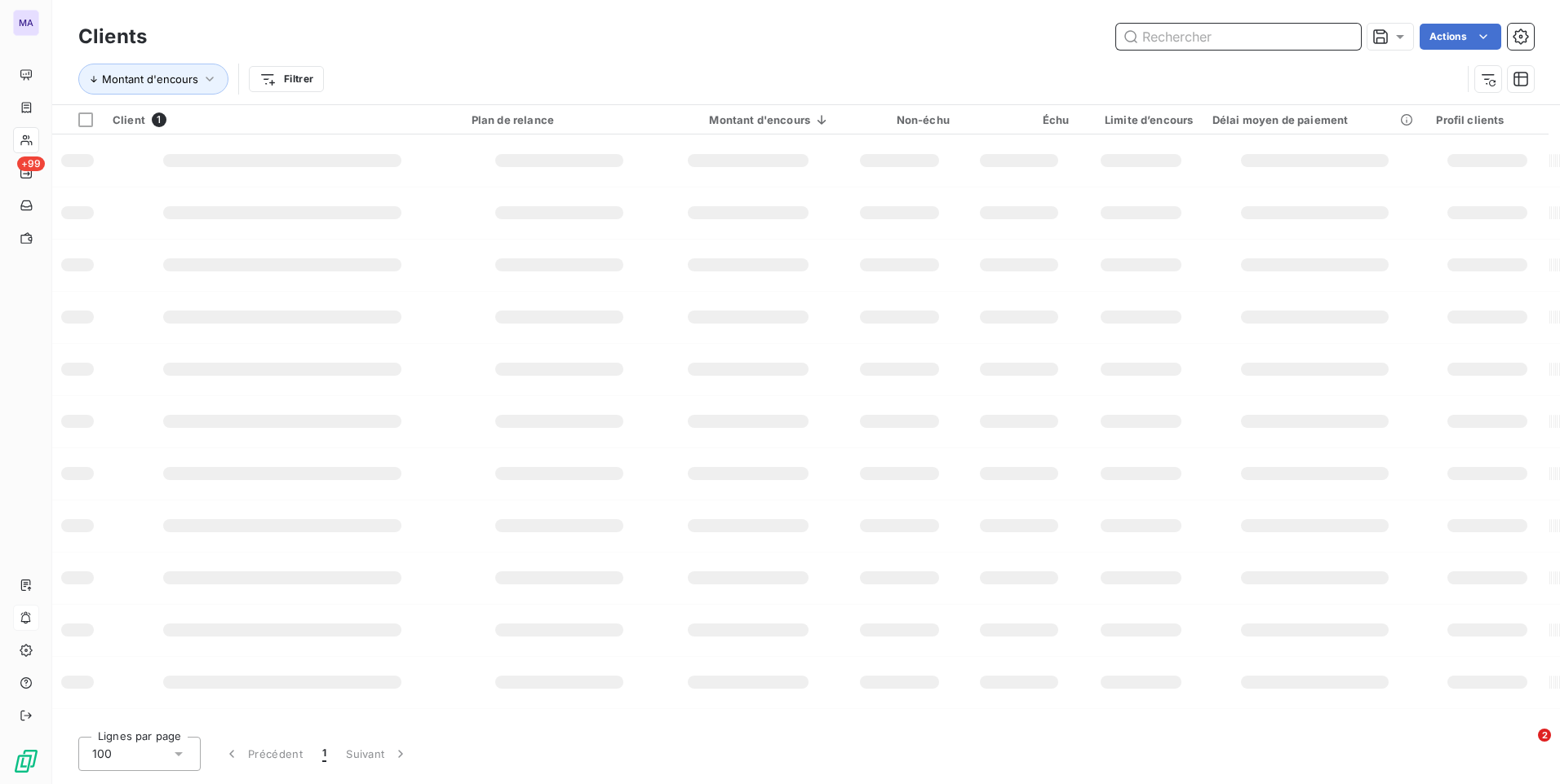
click at [1288, 32] on input "text" at bounding box center [1238, 37] width 245 height 26
paste input "C000018135"
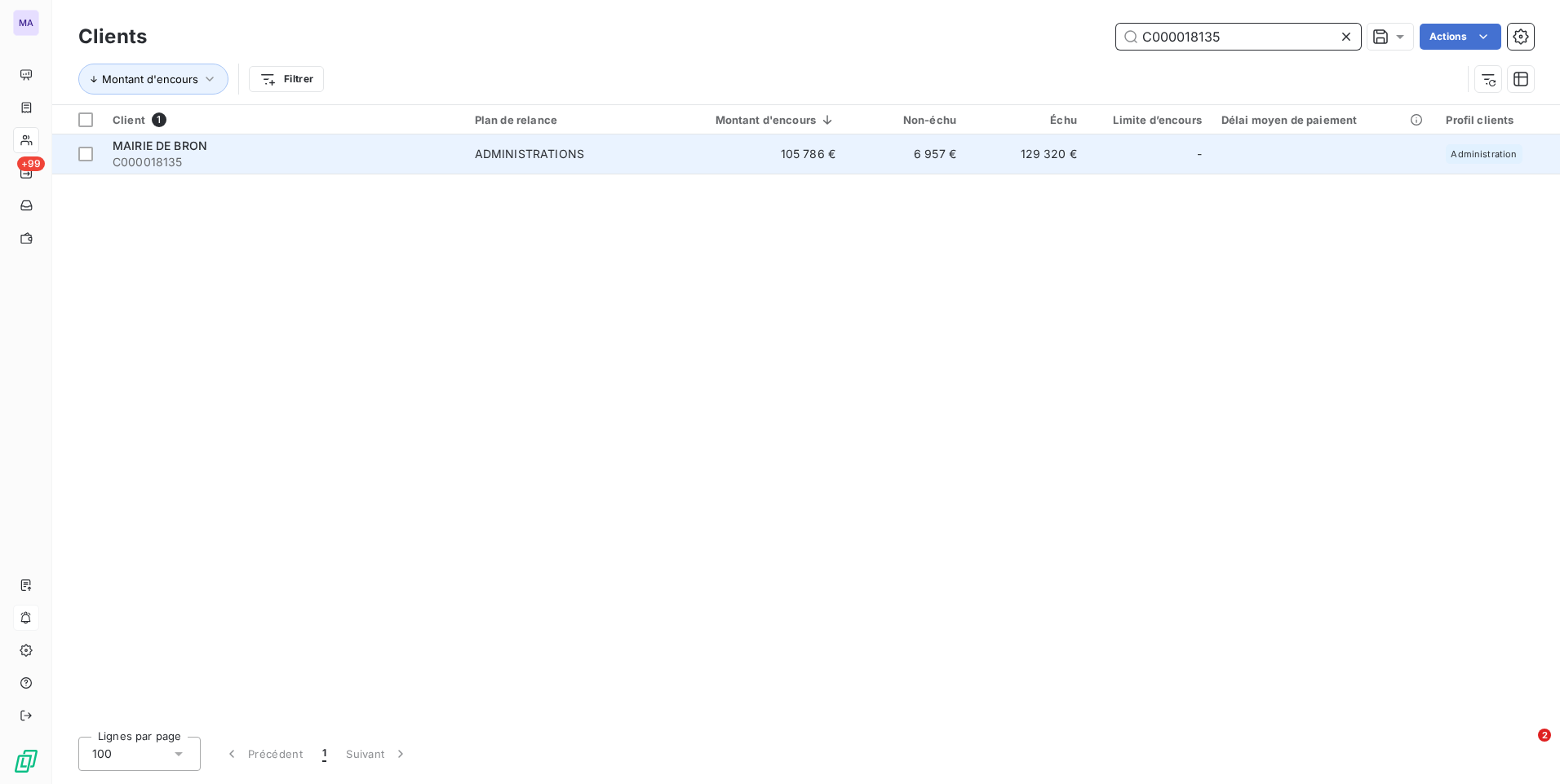
type input "C000018135"
click at [156, 147] on span "MAIRIE DE BRON" at bounding box center [160, 146] width 95 height 14
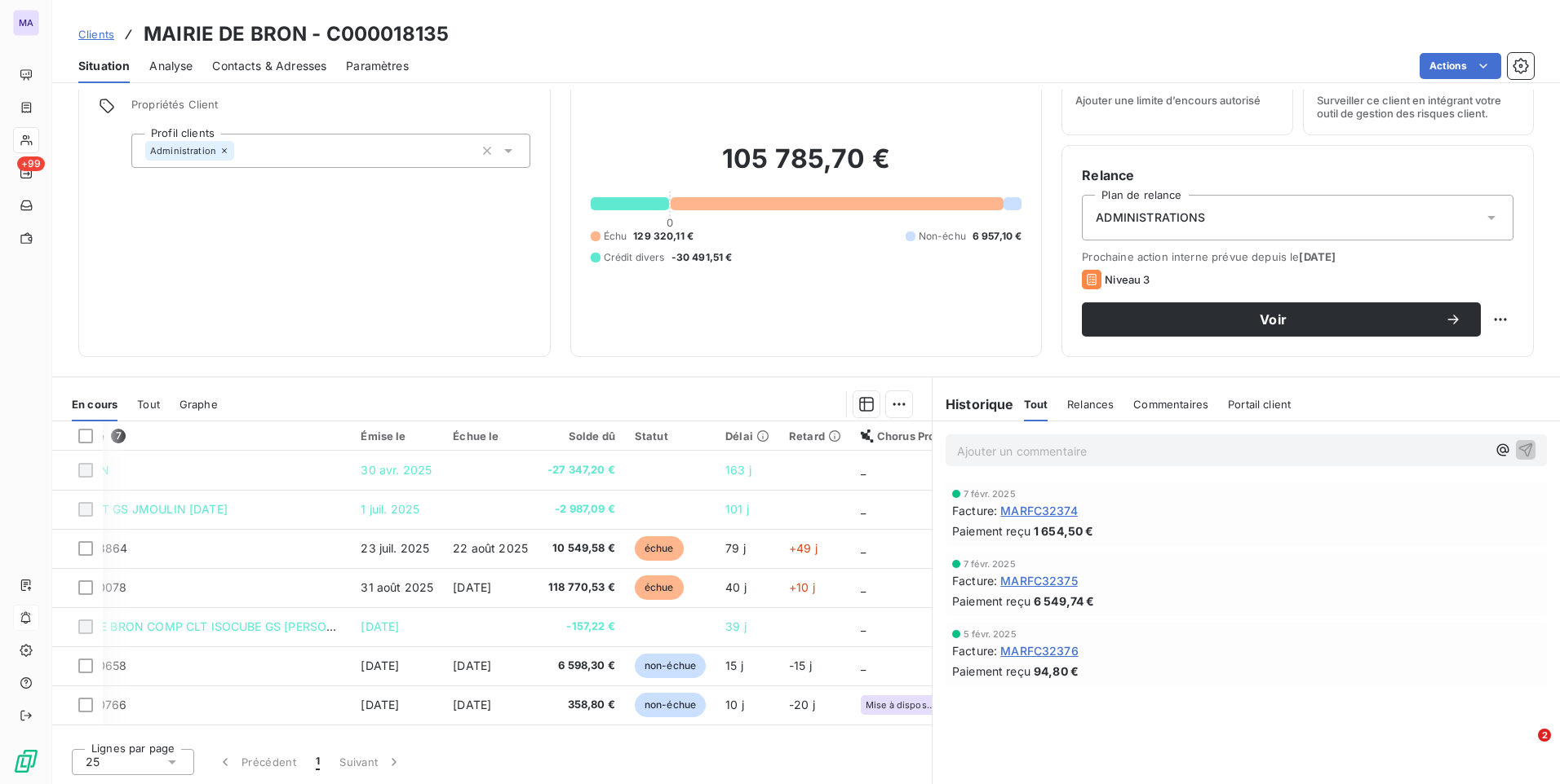
scroll to position [0, 97]
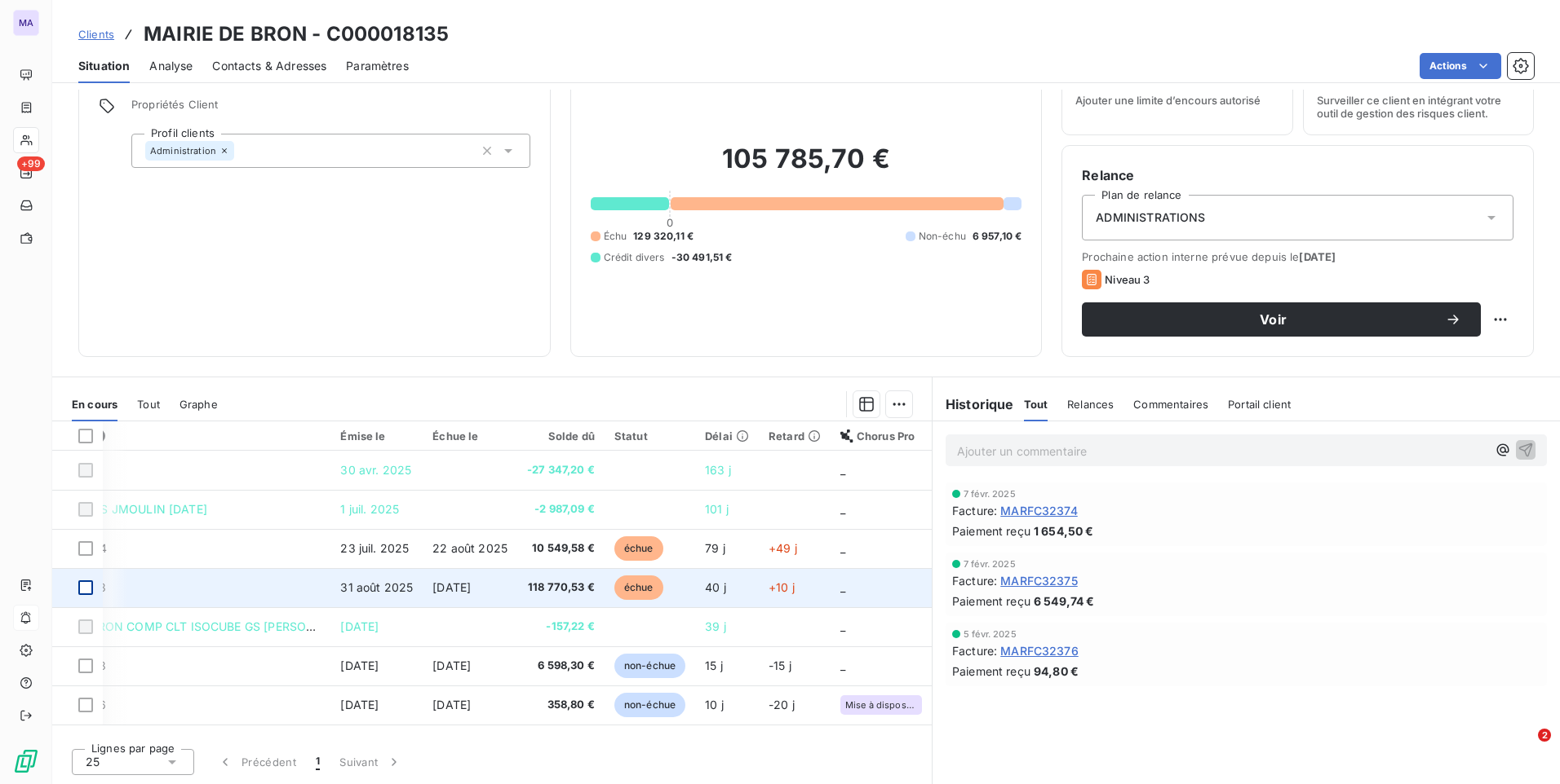
click at [84, 587] on div at bounding box center [85, 588] width 15 height 15
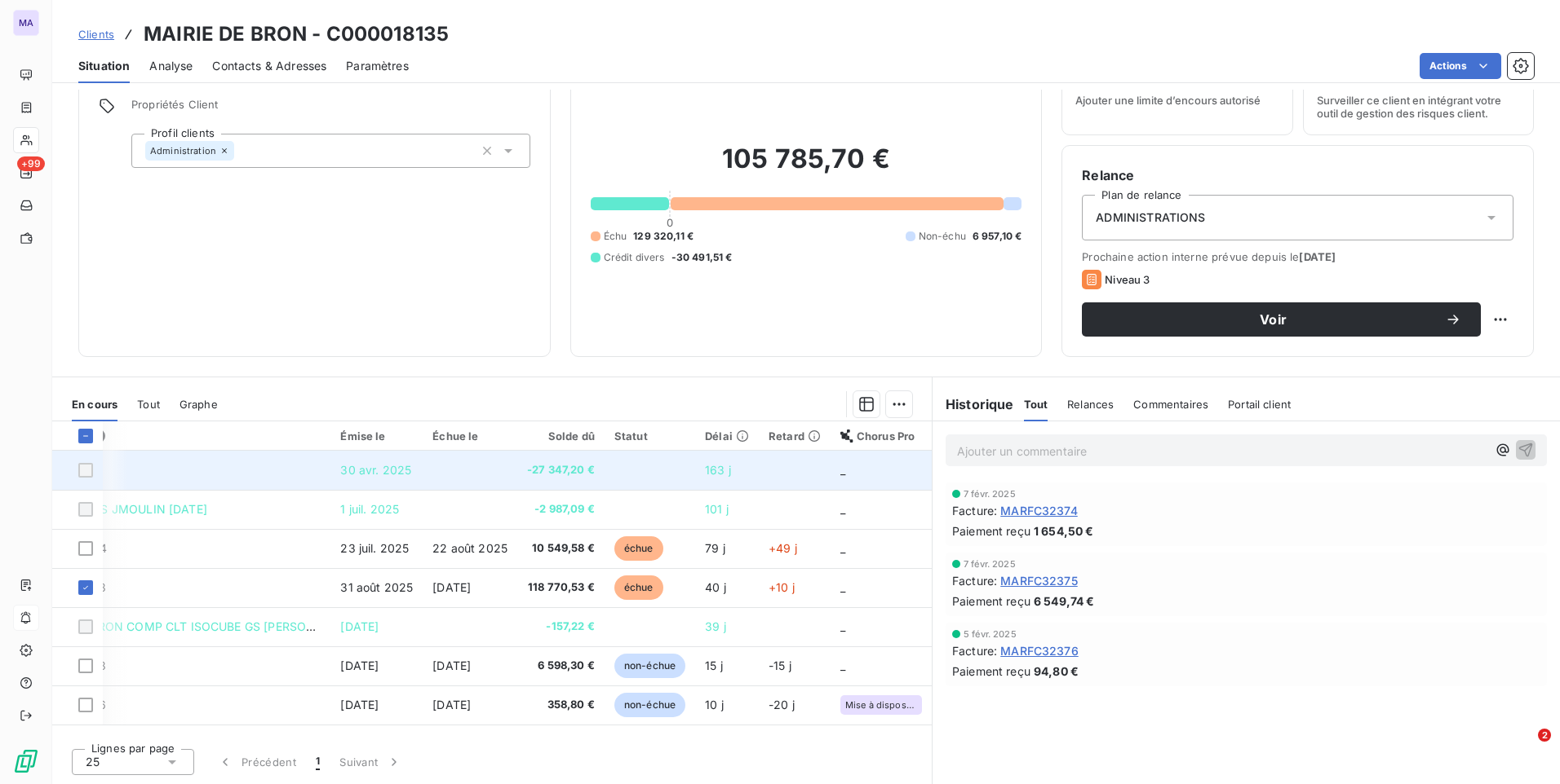
click at [85, 467] on div at bounding box center [85, 470] width 15 height 15
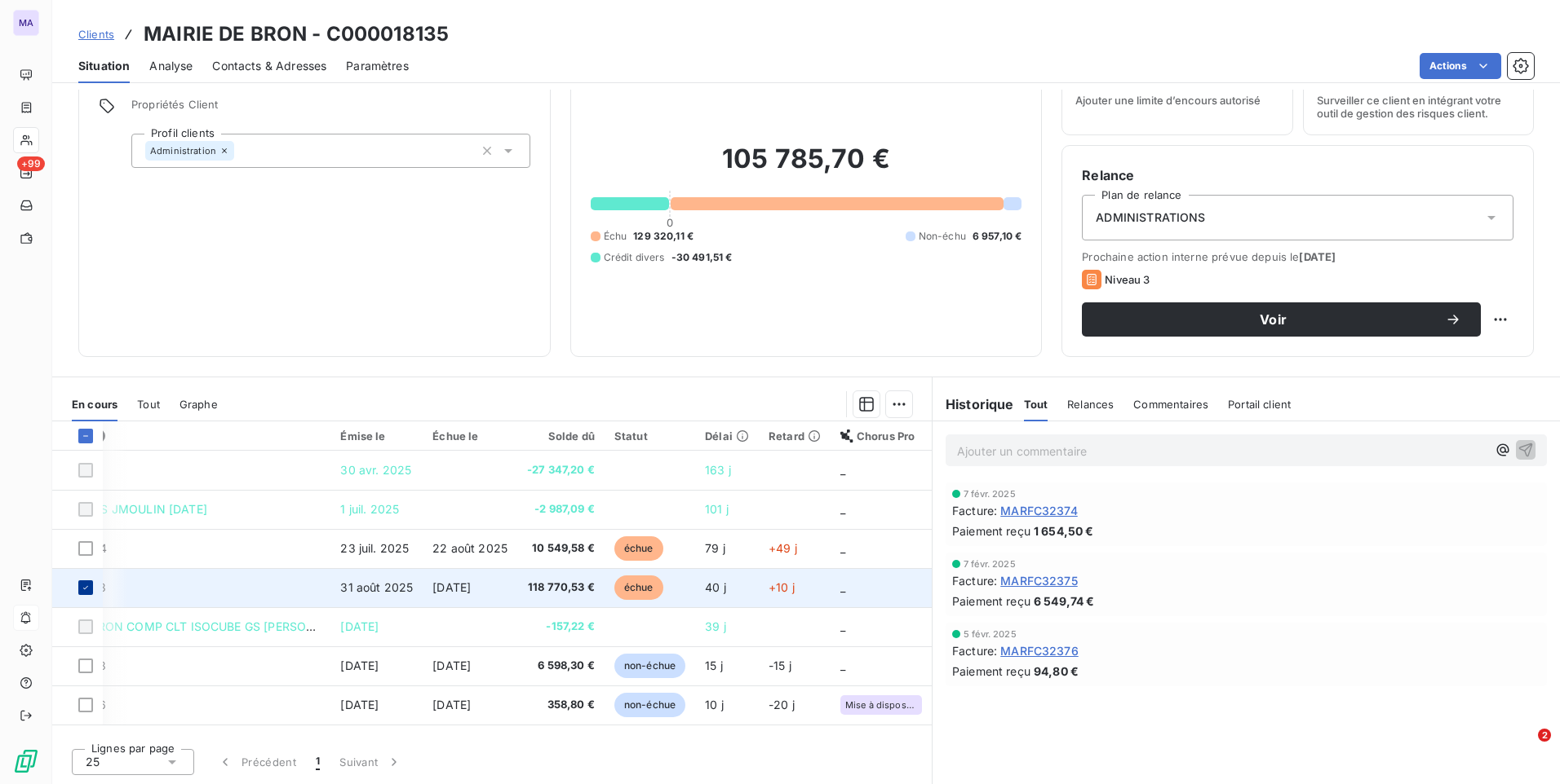
click at [90, 591] on div at bounding box center [85, 588] width 15 height 15
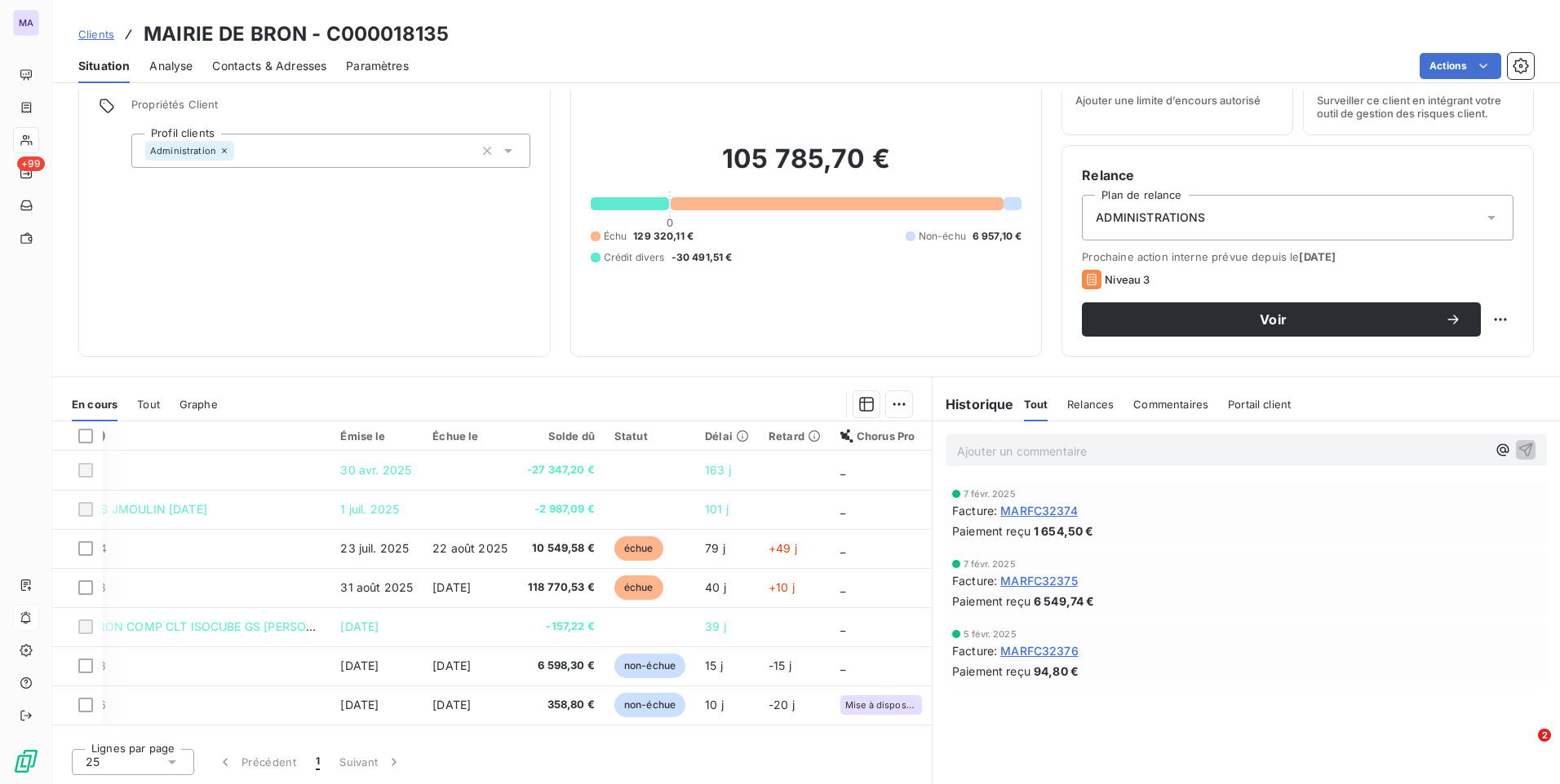
click at [105, 33] on span "Clients" at bounding box center [96, 34] width 36 height 13
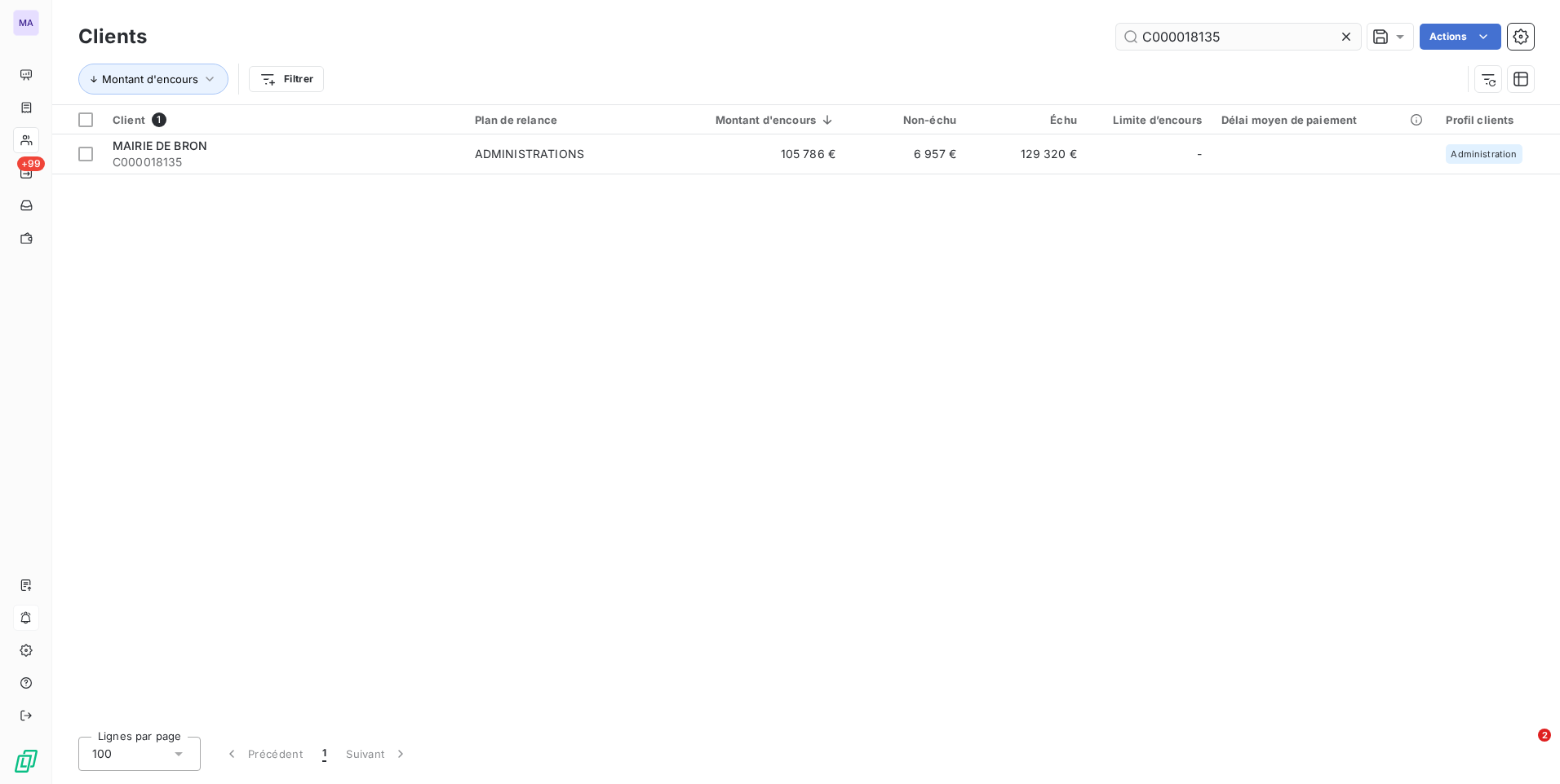
drag, startPoint x: 1345, startPoint y: 37, endPoint x: 1334, endPoint y: 38, distance: 11.0
click at [1345, 38] on icon at bounding box center [1345, 36] width 8 height 8
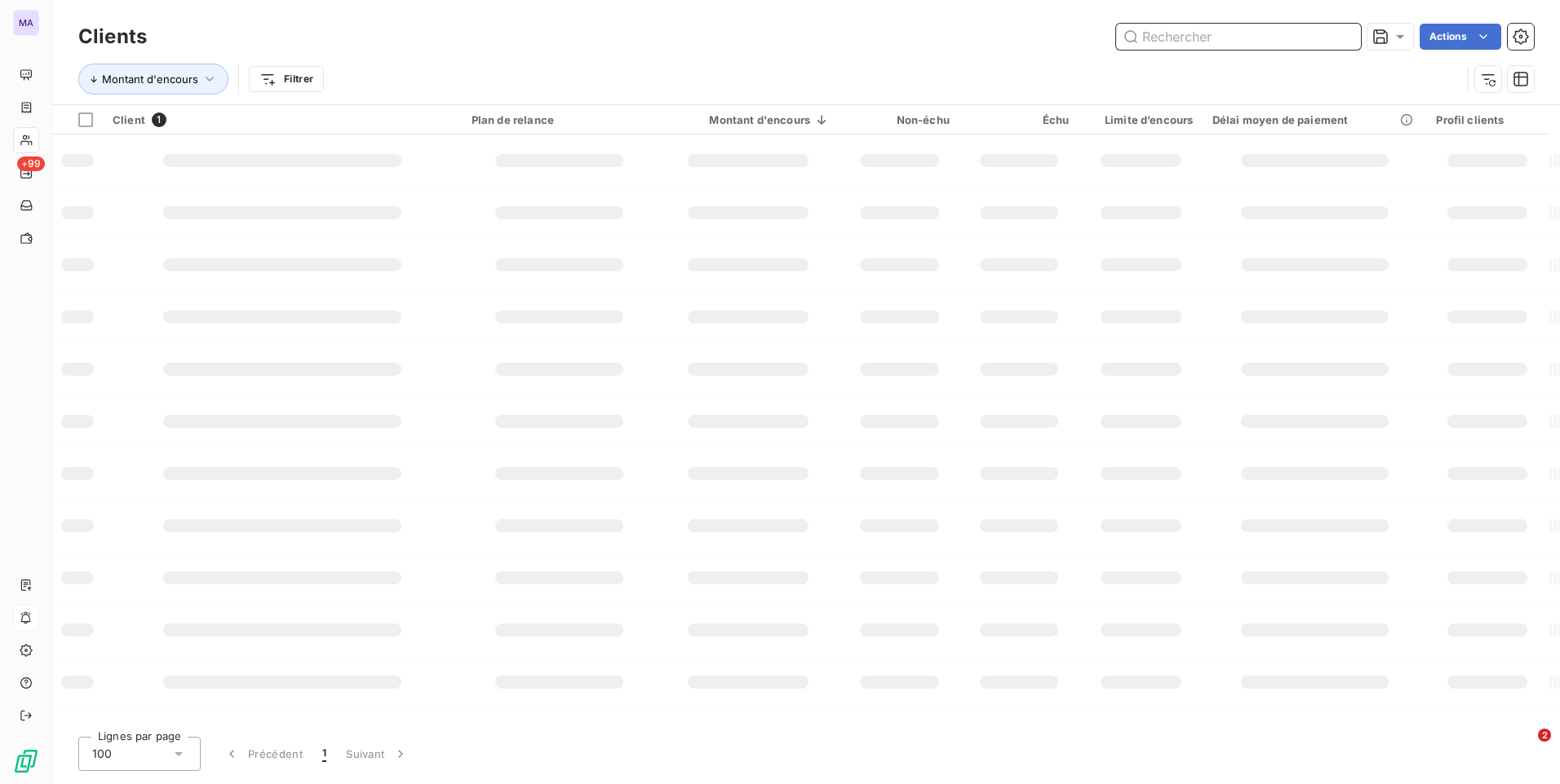
click at [1270, 35] on input "text" at bounding box center [1238, 37] width 245 height 26
paste input "C000021015"
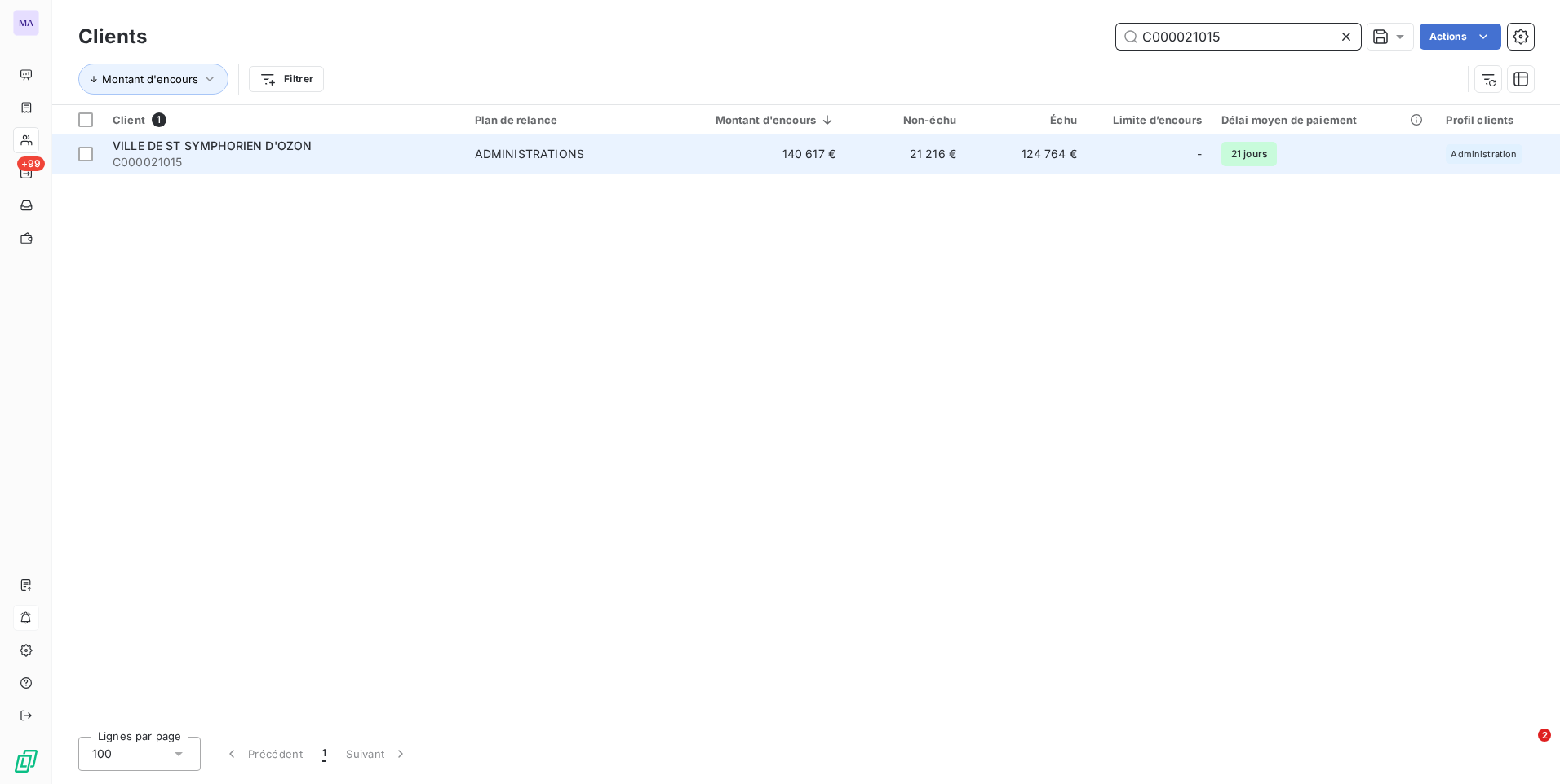
type input "C000021015"
click at [276, 151] on span "VILLE DE ST SYMPHORIEN D'OZON" at bounding box center [211, 146] width 199 height 14
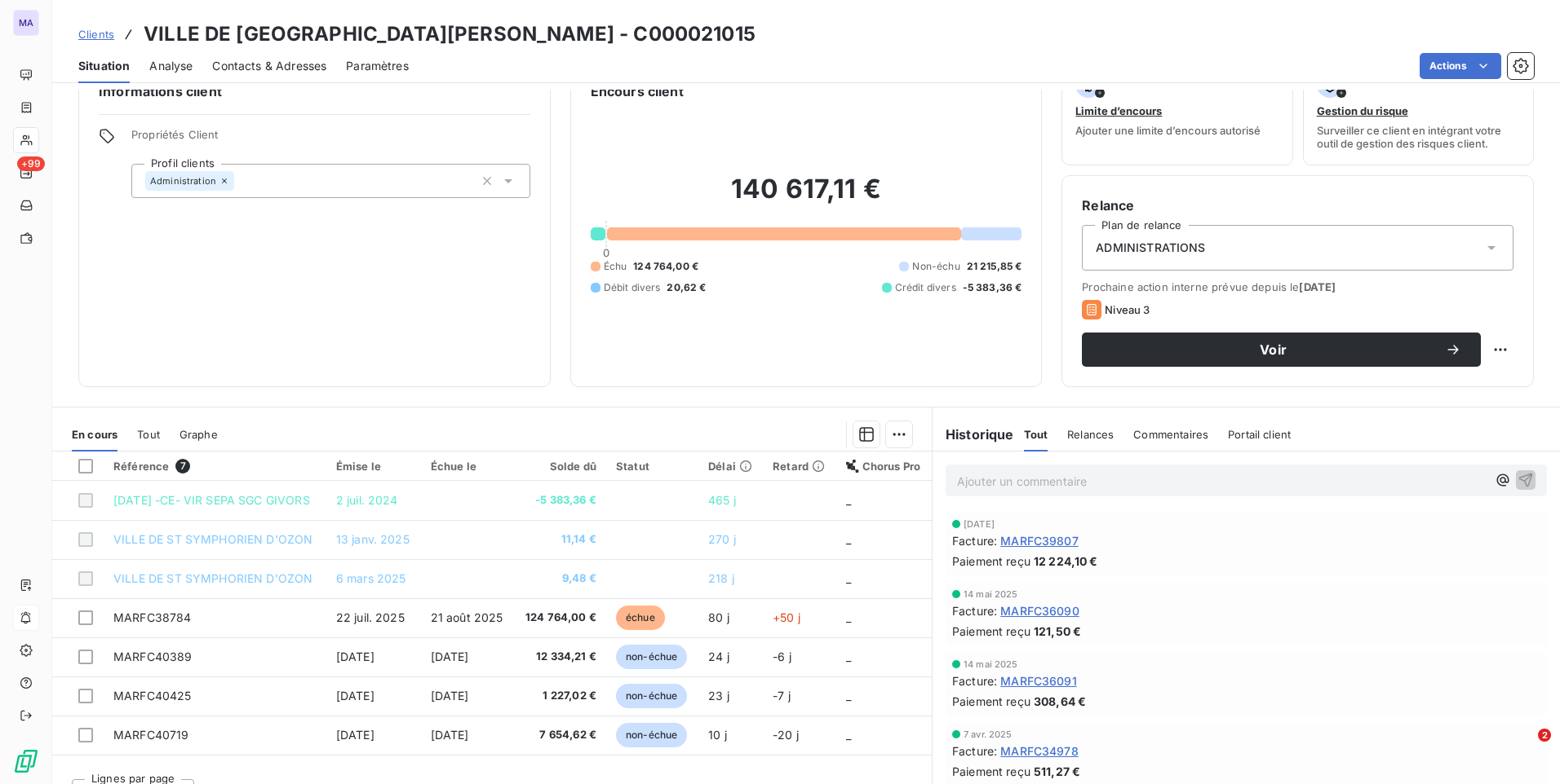
scroll to position [68, 0]
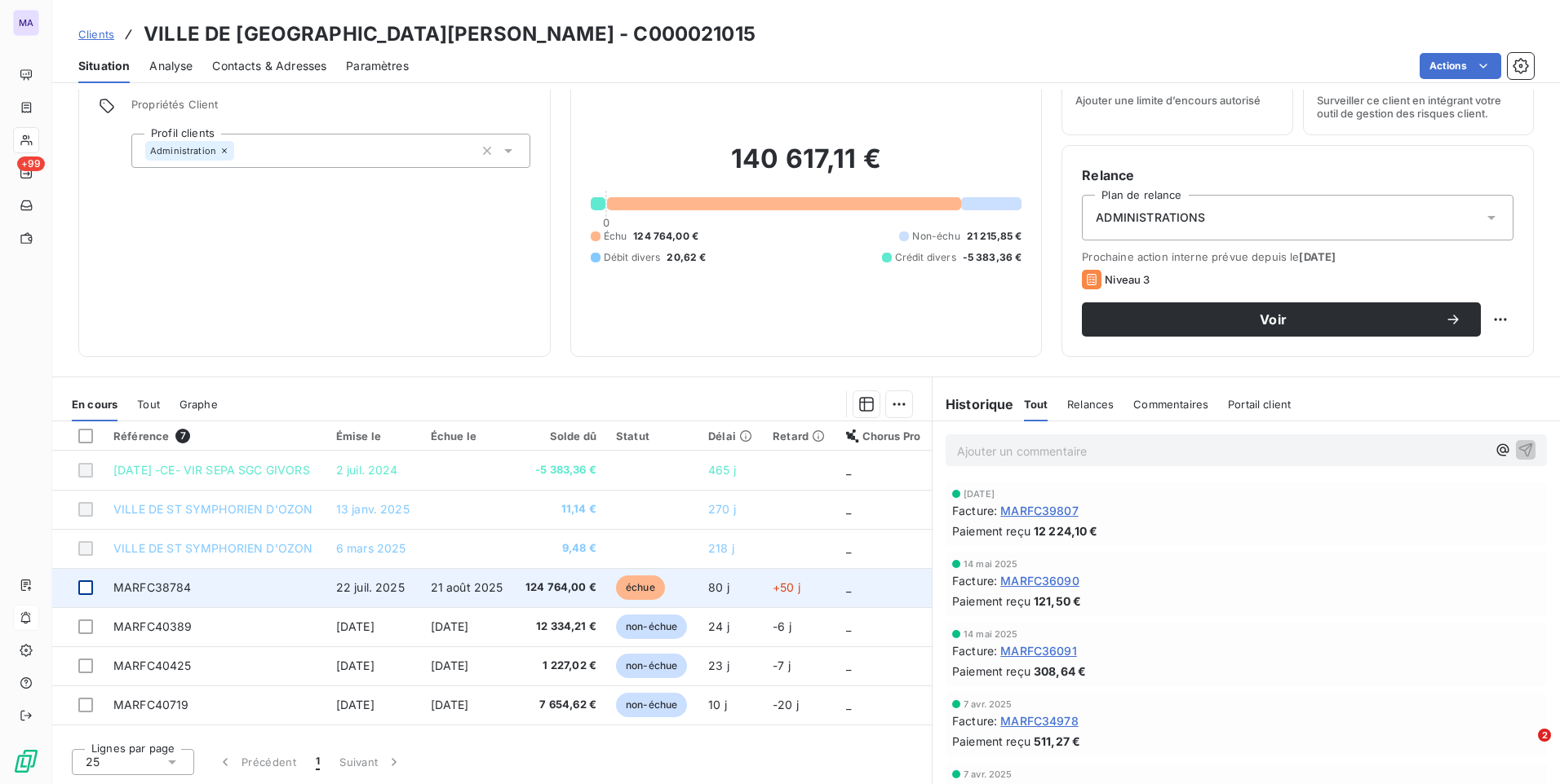
click at [91, 583] on div at bounding box center [85, 588] width 15 height 15
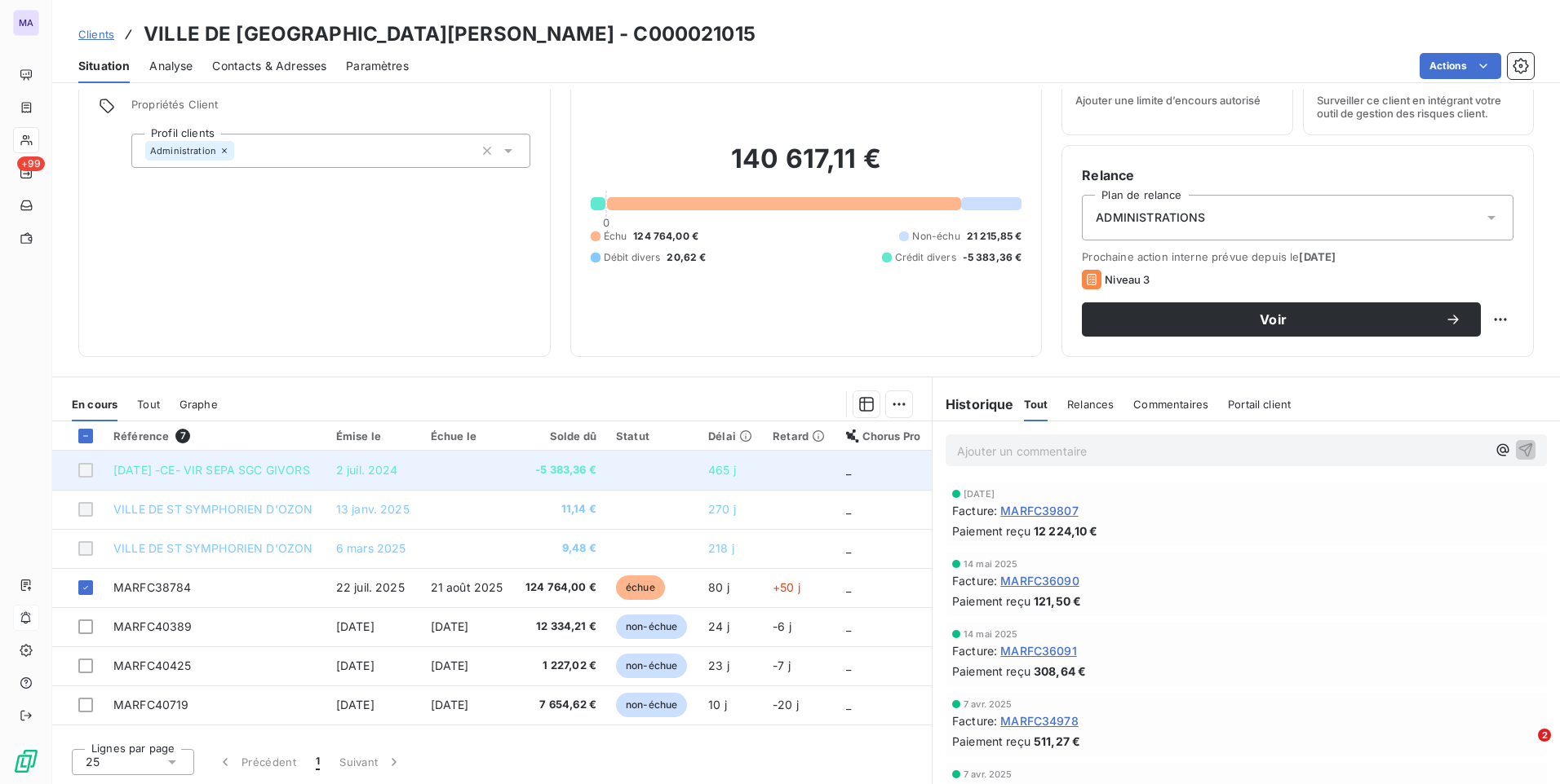
click at [89, 470] on div at bounding box center [85, 470] width 15 height 15
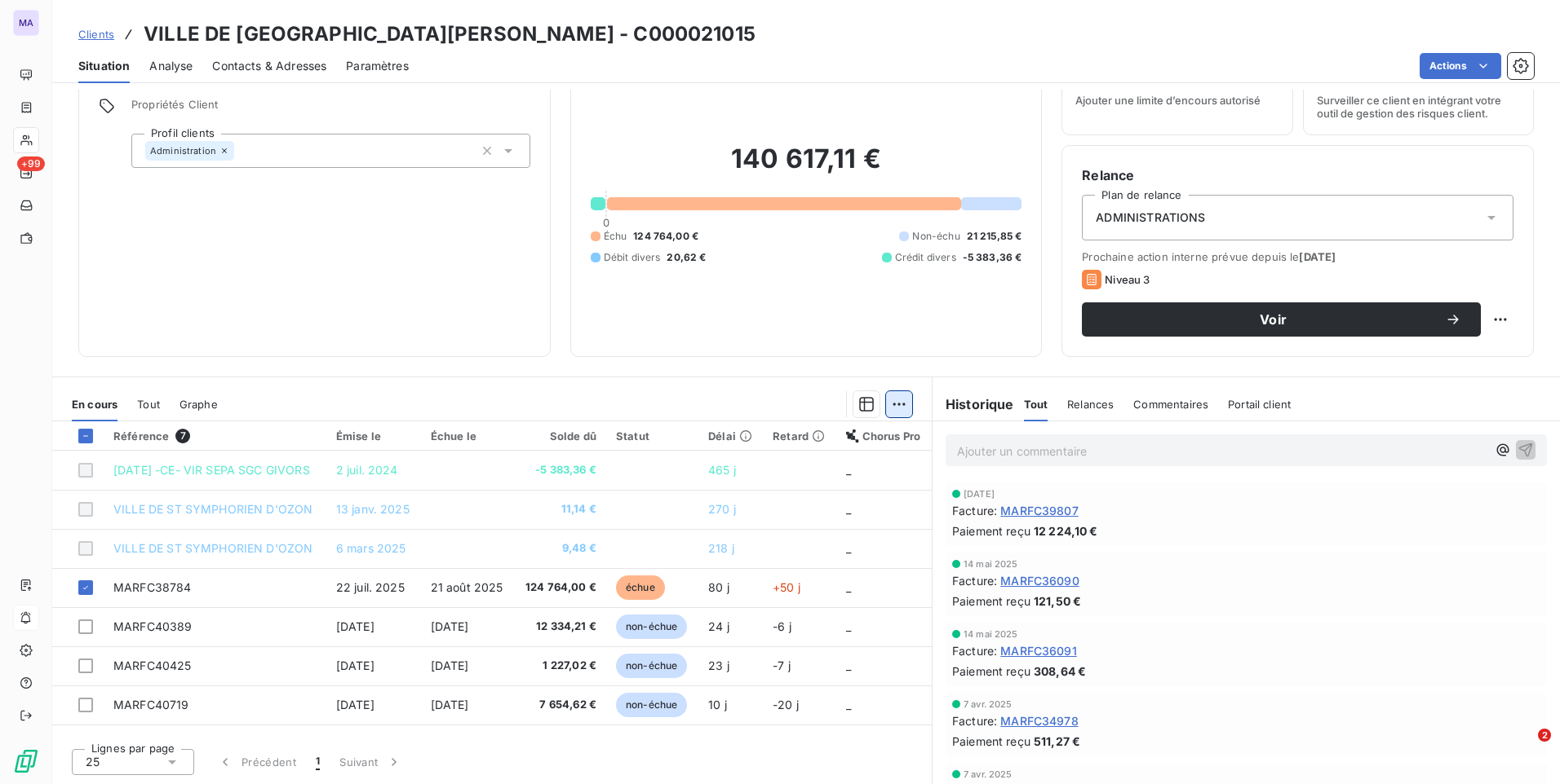
click at [887, 411] on html "MA +99 Clients VILLE DE ST SYMPHORIEN D'OZON - C000021015 Situation Analyse Con…" at bounding box center [780, 392] width 1560 height 784
click at [861, 468] on div "Ajouter une promesse de paiement (1 facture)" at bounding box center [754, 470] width 288 height 26
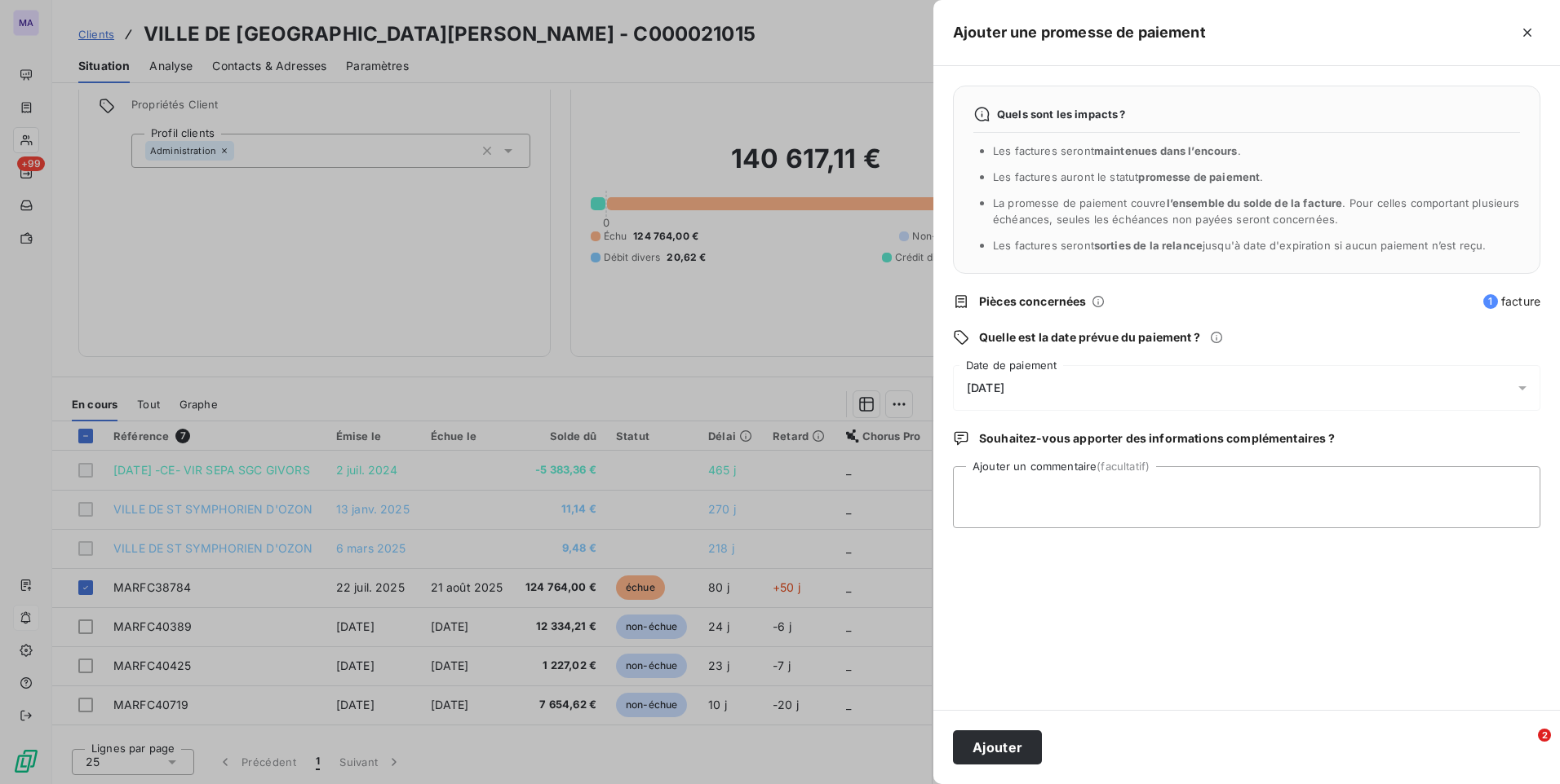
click at [1126, 389] on div "[DATE]" at bounding box center [1246, 388] width 587 height 46
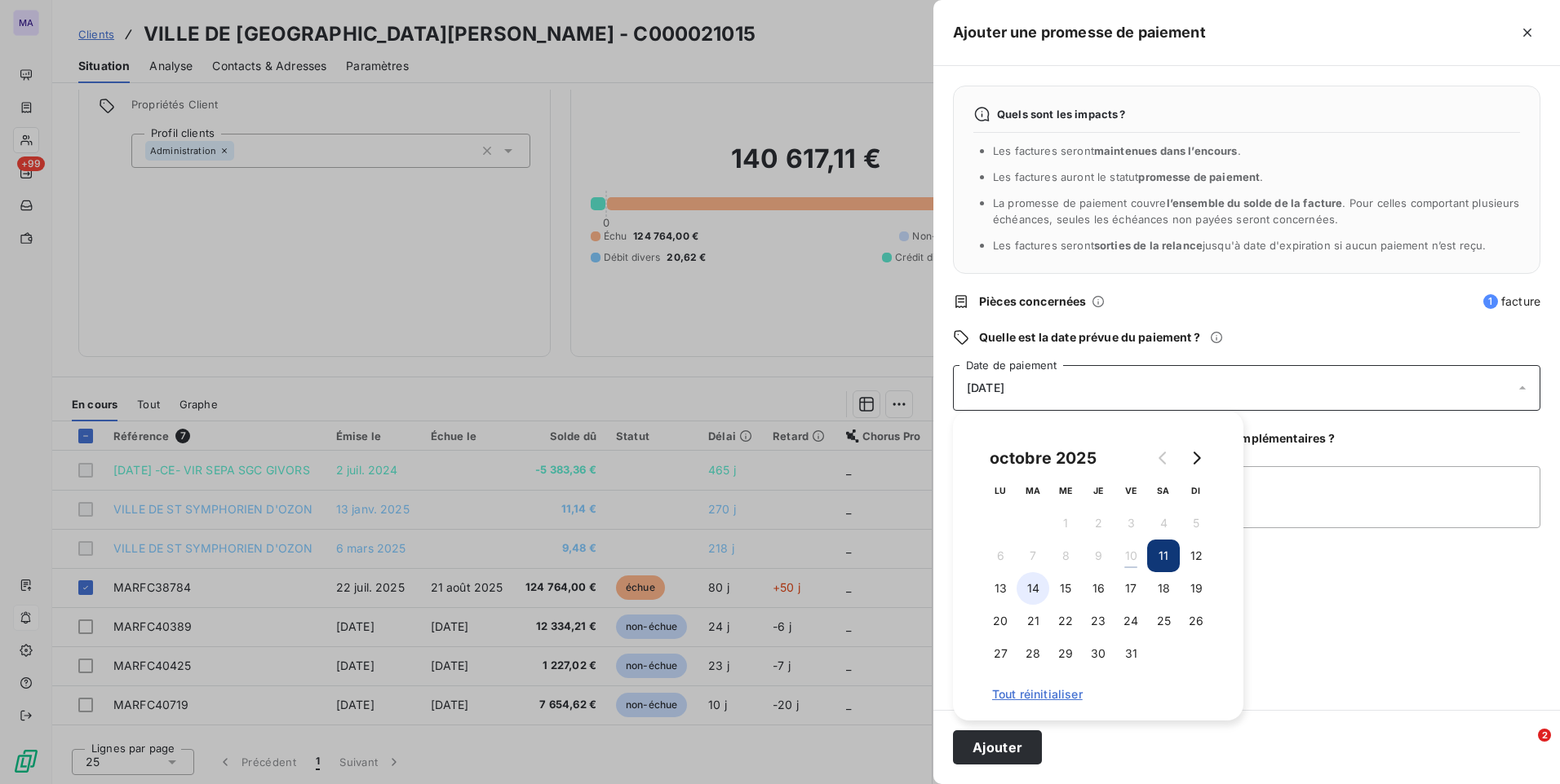
click at [1034, 586] on button "14" at bounding box center [1032, 588] width 32 height 32
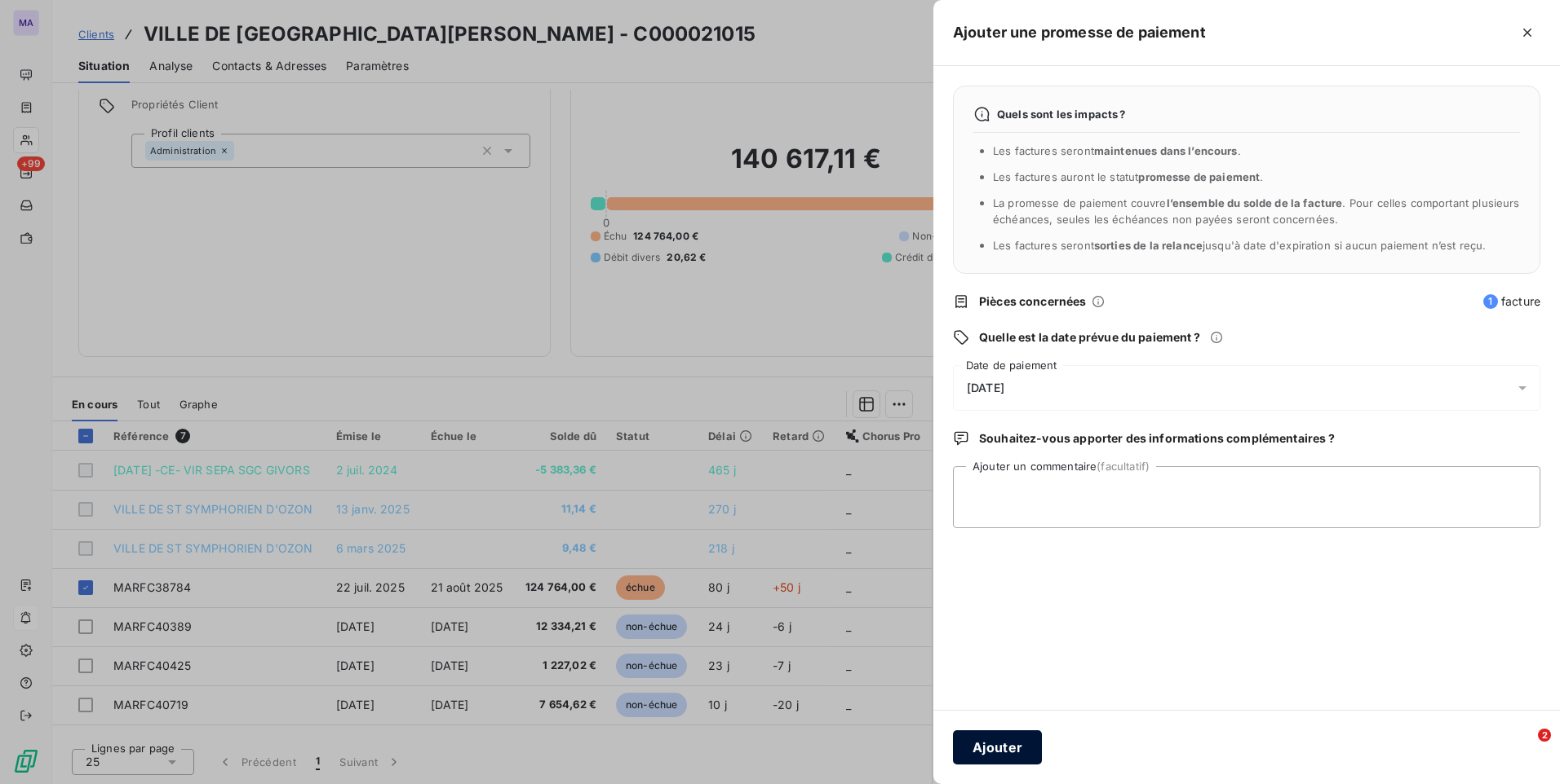
click at [985, 743] on button "Ajouter" at bounding box center [997, 747] width 89 height 34
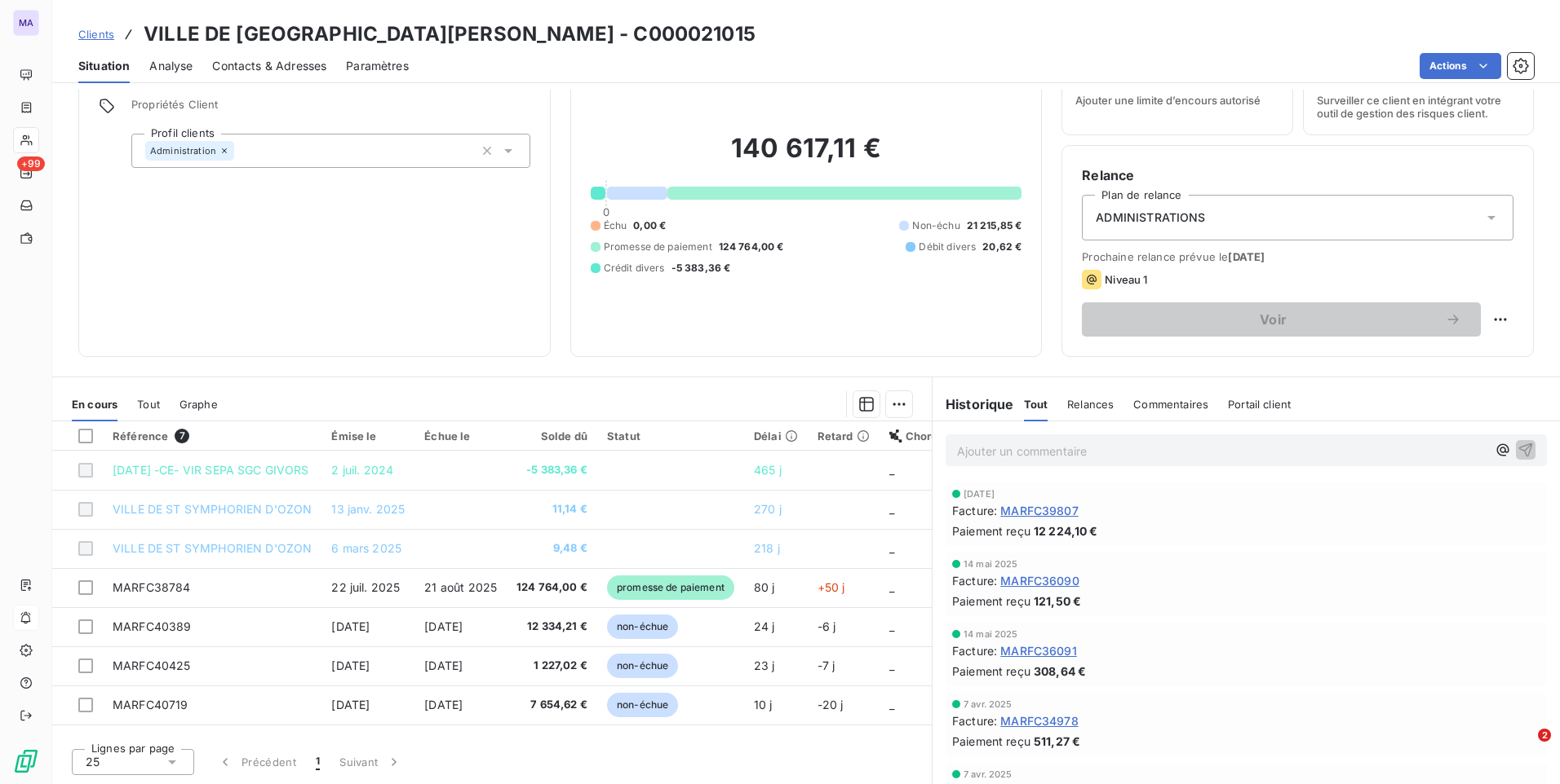
drag, startPoint x: 99, startPoint y: 34, endPoint x: 112, endPoint y: 35, distance: 13.0
click at [102, 35] on span "Clients" at bounding box center [96, 34] width 36 height 13
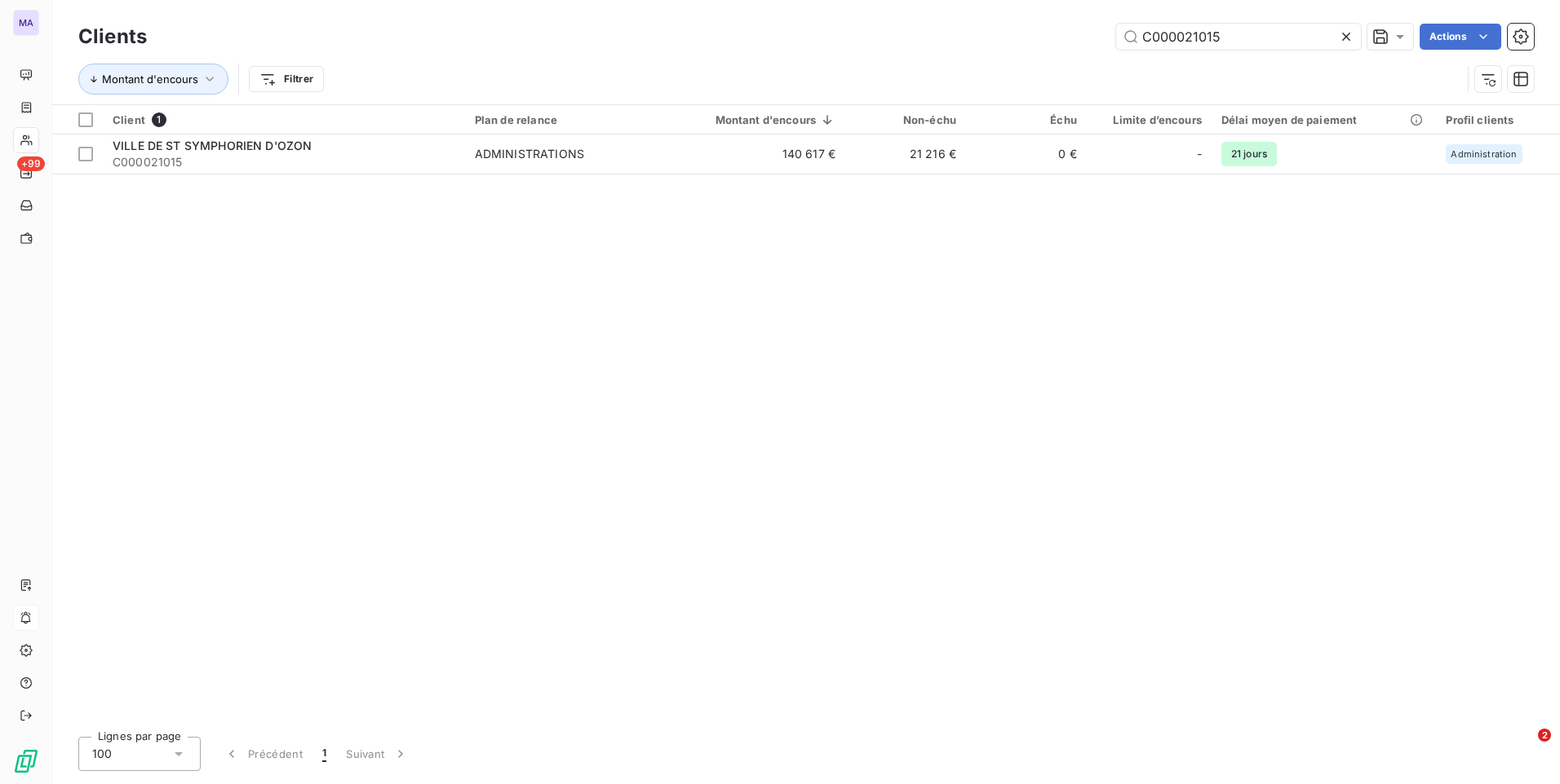
click at [1347, 38] on icon at bounding box center [1346, 37] width 17 height 17
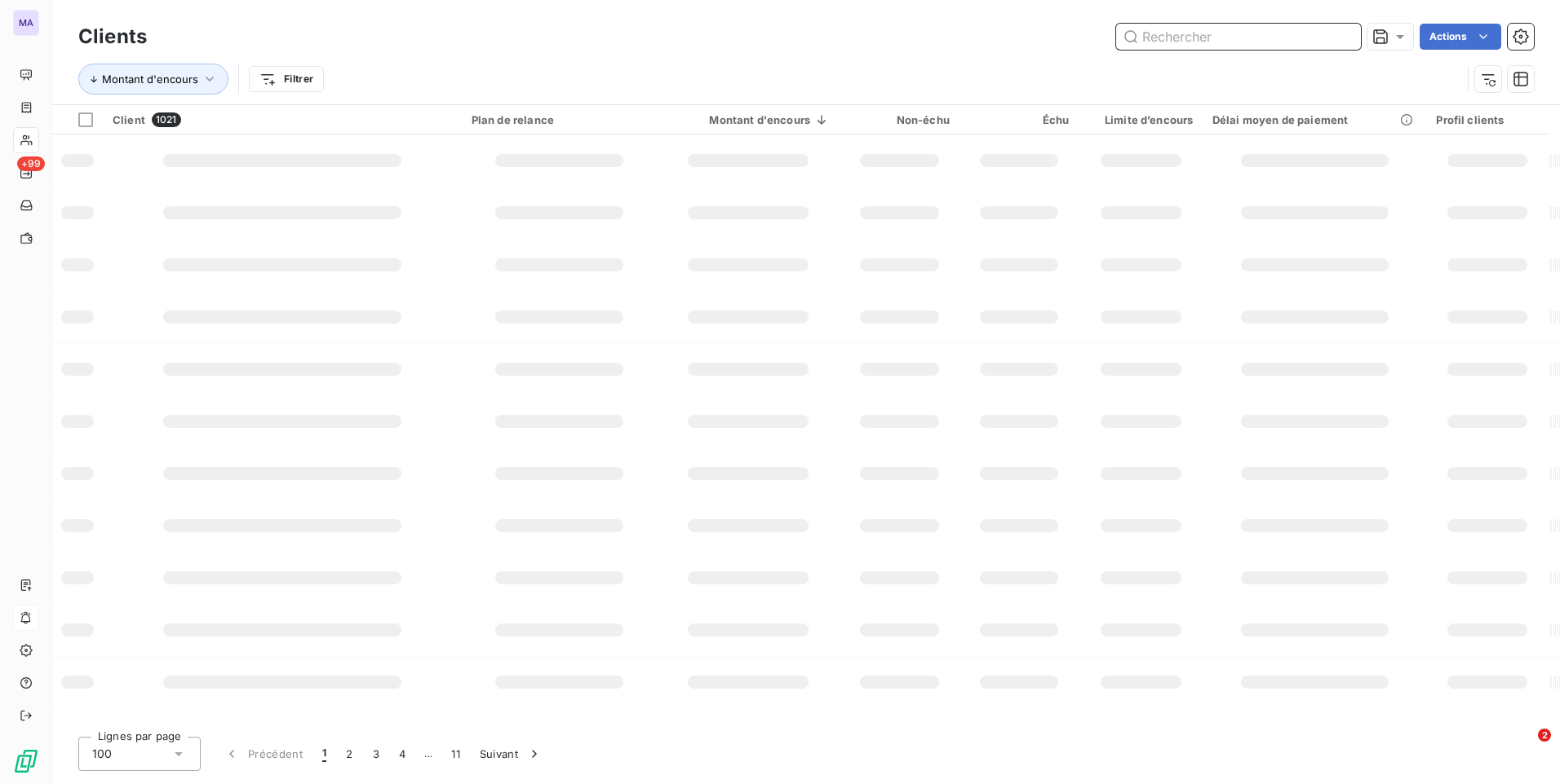
click at [1260, 40] on input "text" at bounding box center [1238, 37] width 245 height 26
paste input "C000047253"
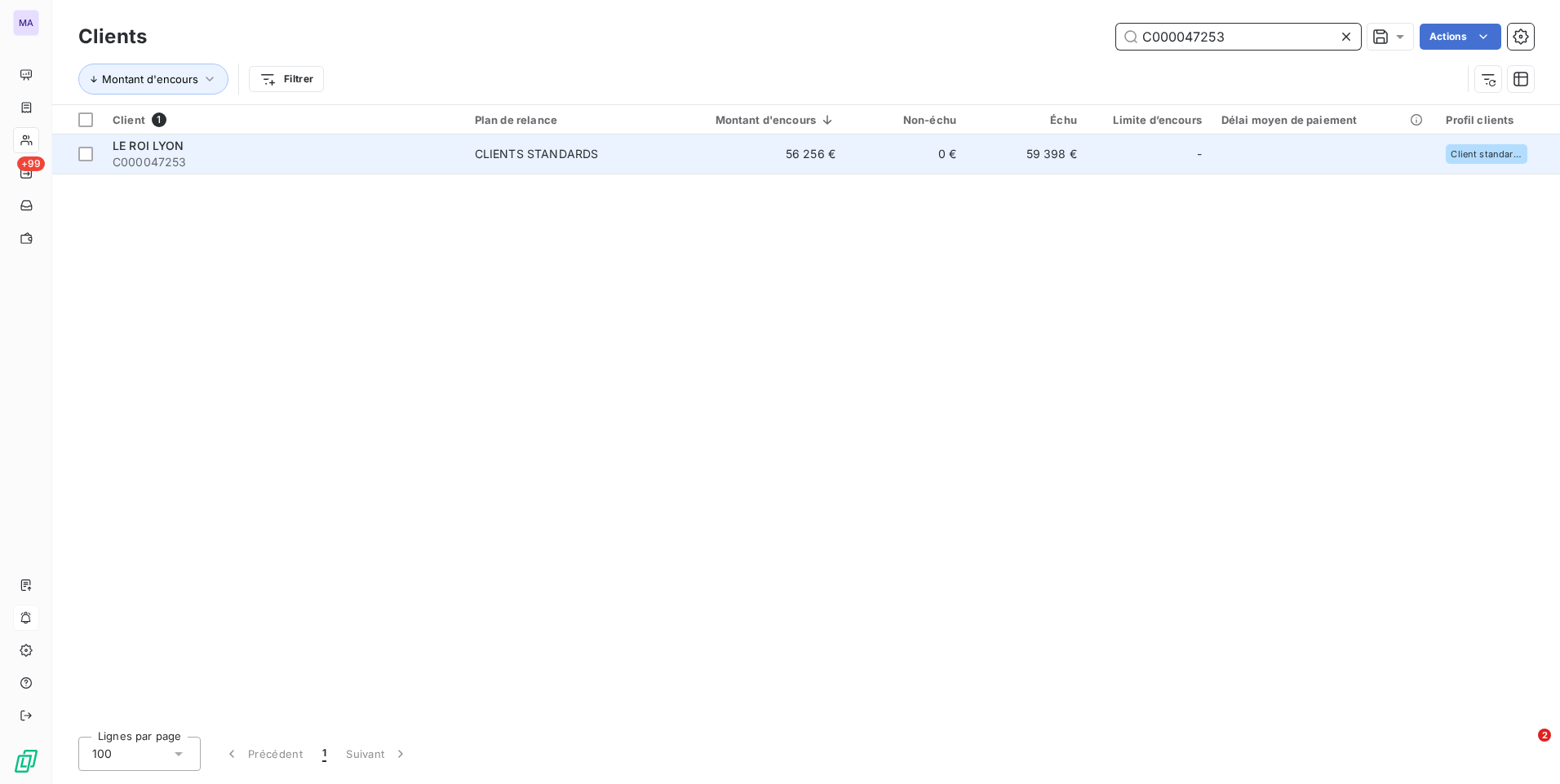
type input "C000047253"
click at [210, 147] on div "LE ROI LYON" at bounding box center [283, 146] width 342 height 17
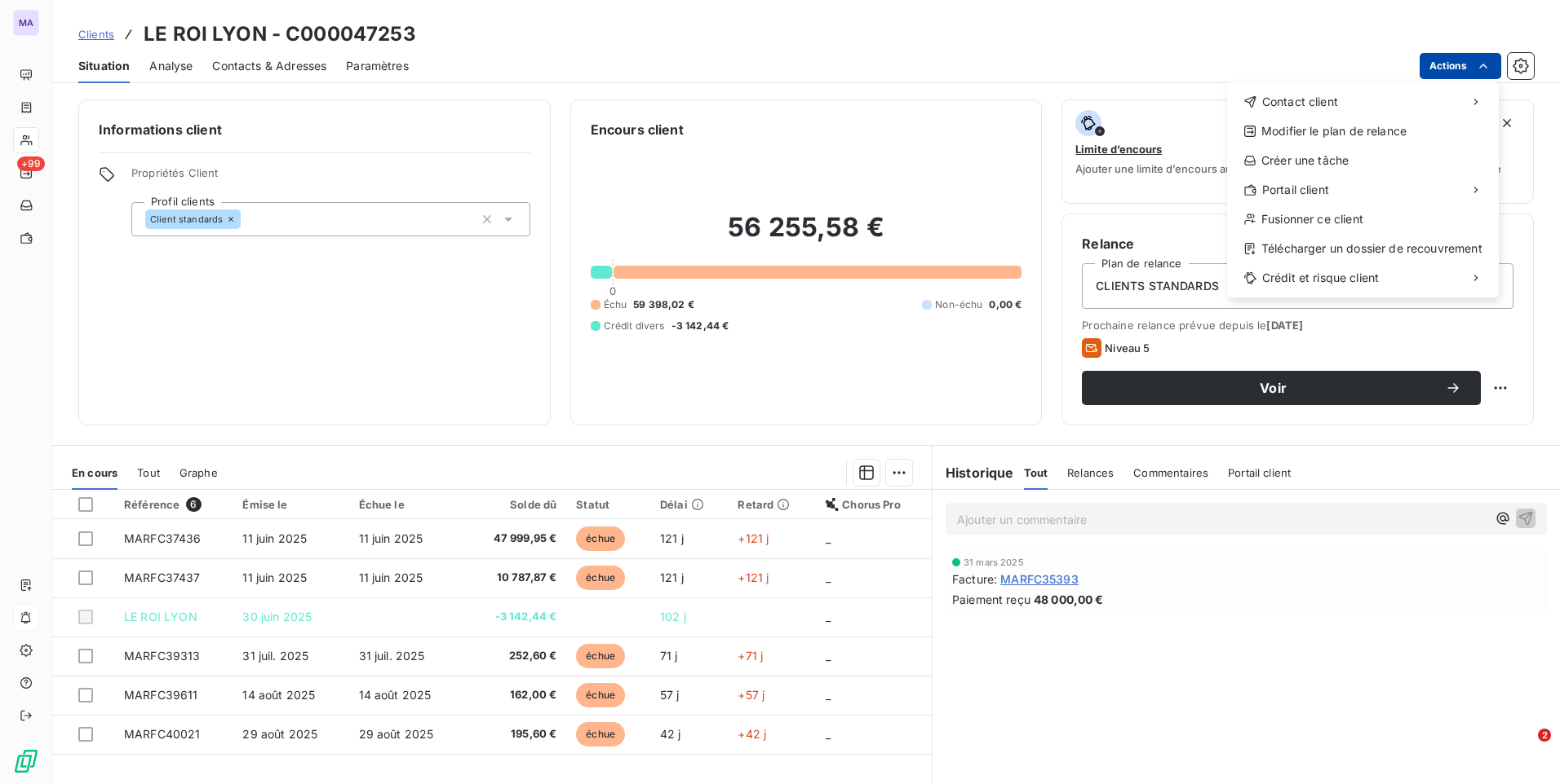
click at [1474, 65] on html "MA +99 Clients LE ROI LYON - C000047253 Situation Analyse Contacts & Adresses P…" at bounding box center [780, 392] width 1560 height 784
click at [1393, 160] on div "Créer une tâche" at bounding box center [1363, 160] width 259 height 26
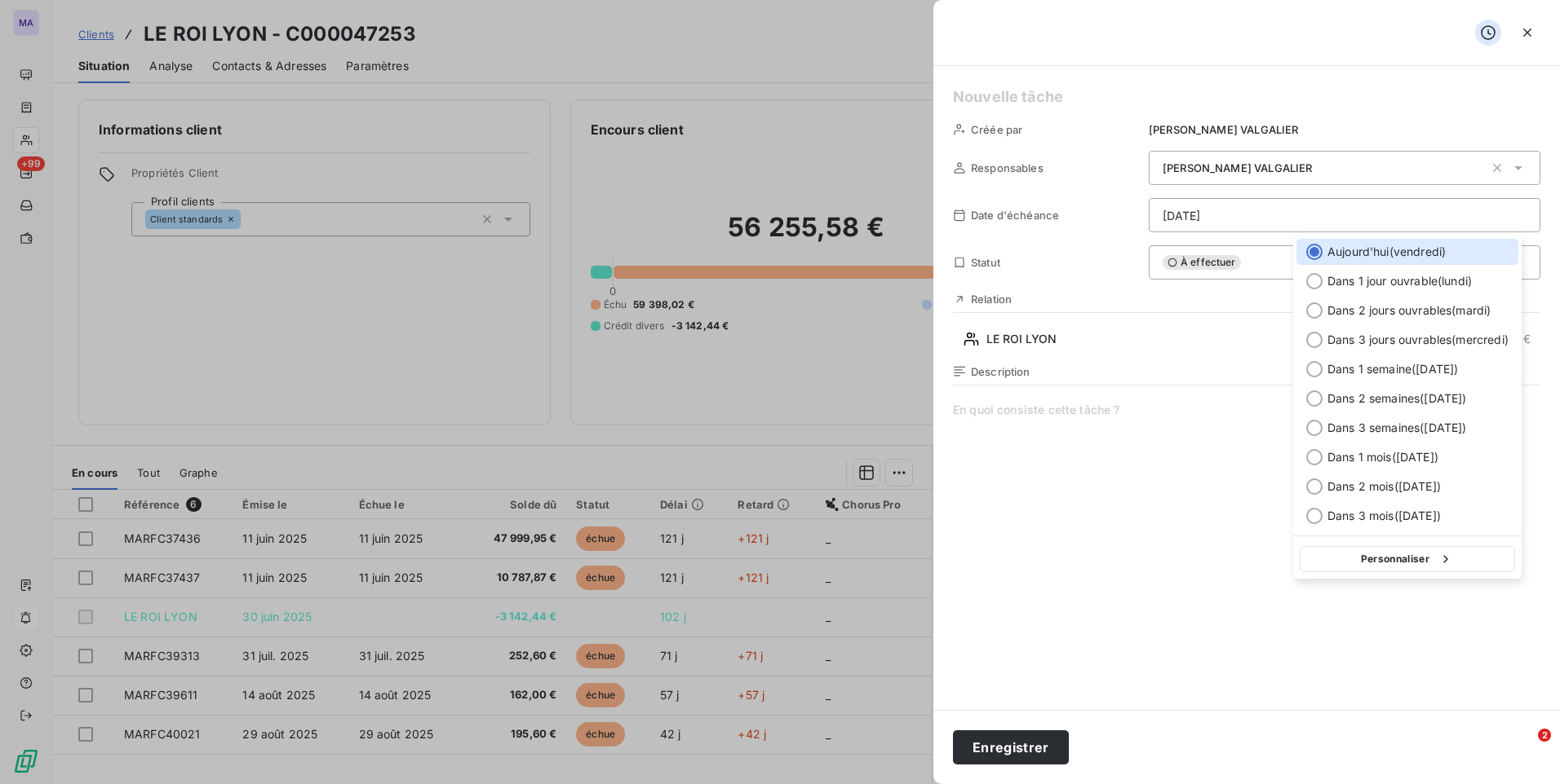
click at [1209, 217] on html "MA +99 Clients LE ROI LYON - C000047253 Situation Analyse Contacts & Adresses P…" at bounding box center [780, 392] width 1560 height 784
click at [1399, 558] on button "Personnaliser" at bounding box center [1406, 559] width 215 height 26
select select "9"
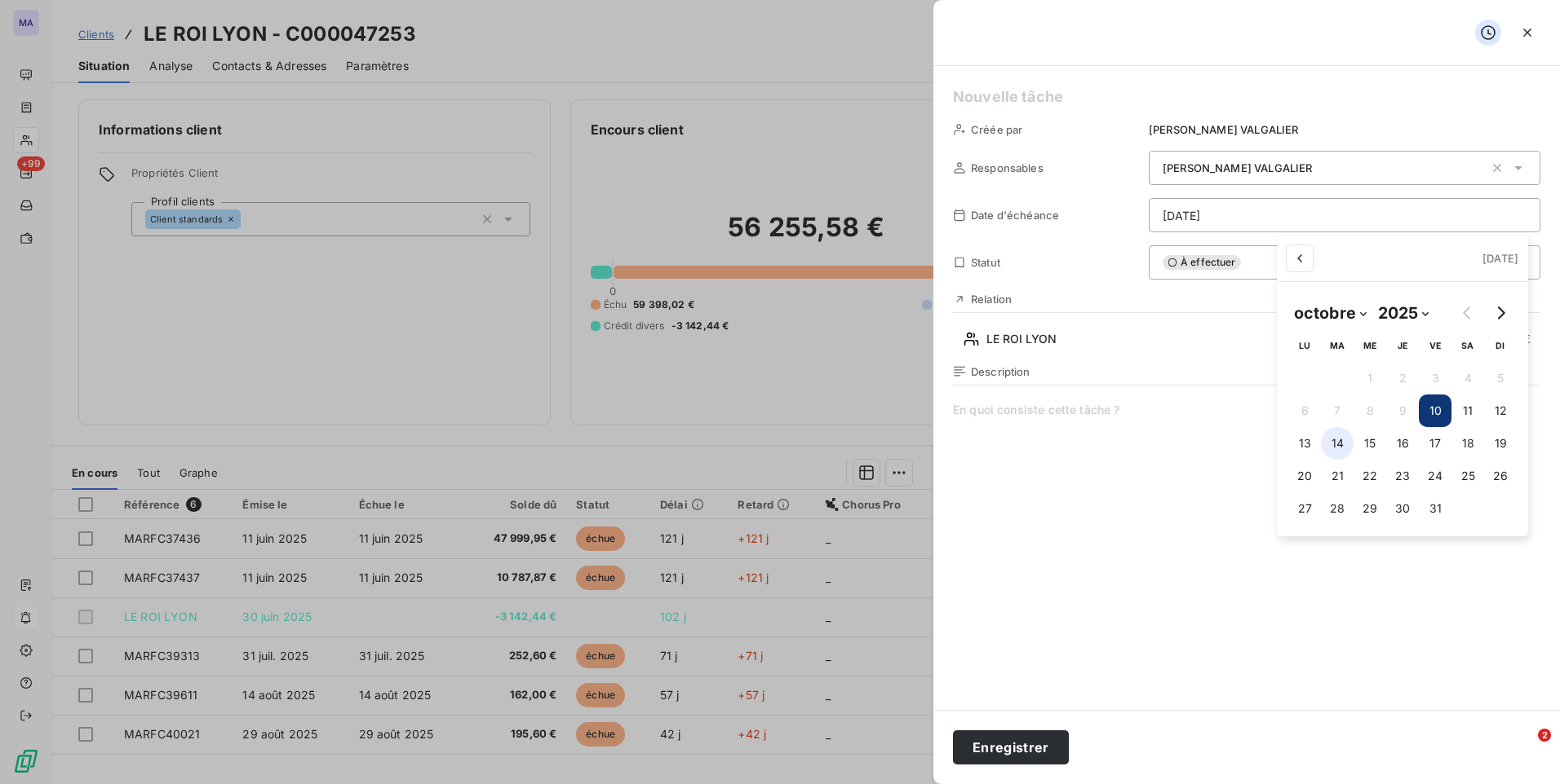
click at [1335, 445] on button "14" at bounding box center [1336, 443] width 32 height 32
type input "14/10/2025"
click at [1286, 652] on html "MA +99 Clients LE ROI LYON - C000047253 Situation Analyse Contacts & Adresses P…" at bounding box center [780, 392] width 1560 height 784
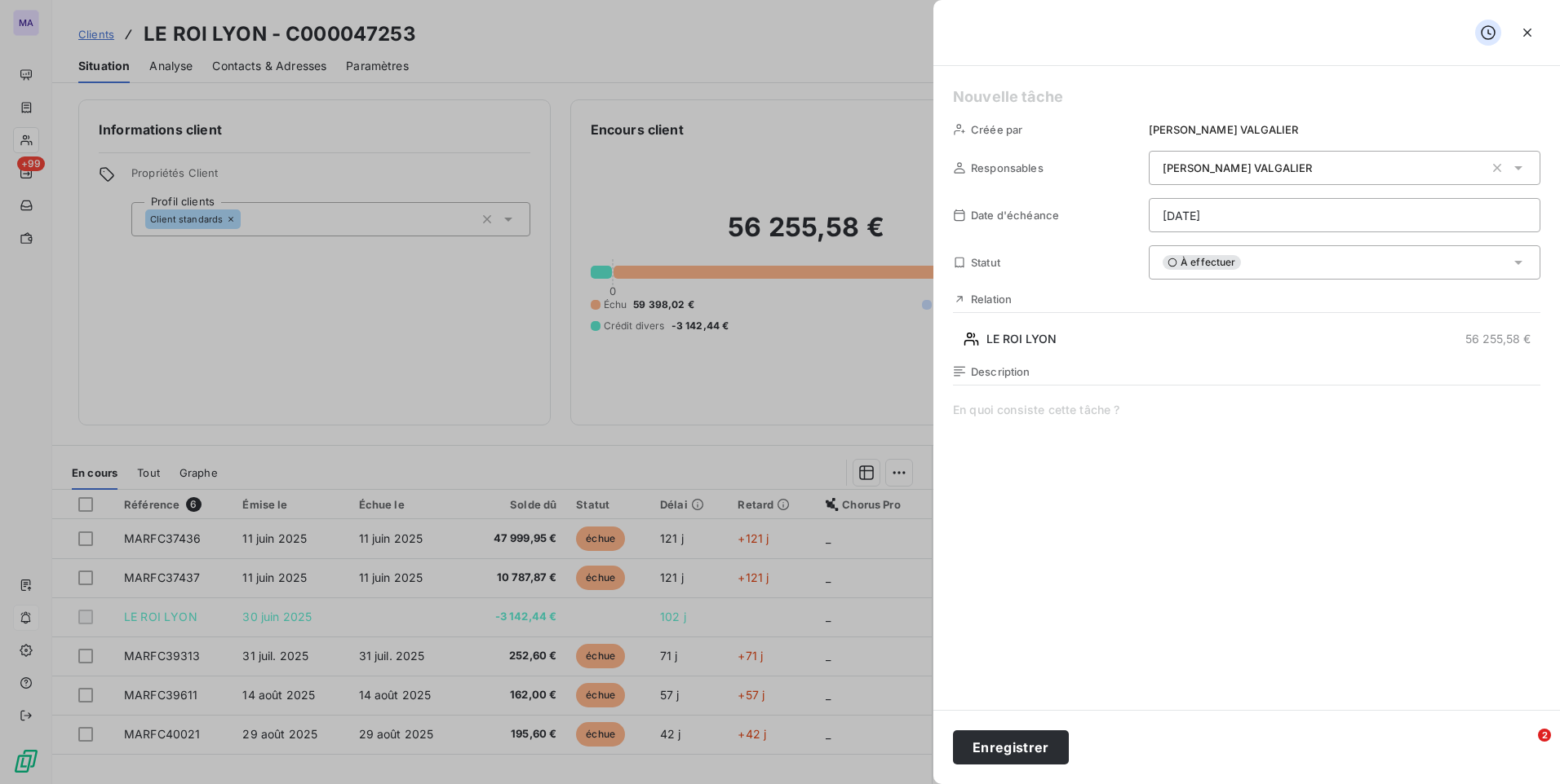
click at [1113, 376] on div "Description" at bounding box center [1050, 372] width 196 height 13
click at [1106, 421] on span at bounding box center [1246, 558] width 587 height 313
click at [1079, 408] on span "relance R2 le client // pierre - simon - vincent - Laure" at bounding box center [1246, 558] width 587 height 313
click at [1124, 409] on span "relance R2 le client // Pierre - simon - vincent - Laure" at bounding box center [1246, 558] width 587 height 313
click at [1171, 406] on span "relance R2 le client // Pierre - Simon - vincent - Laure" at bounding box center [1246, 558] width 587 height 313
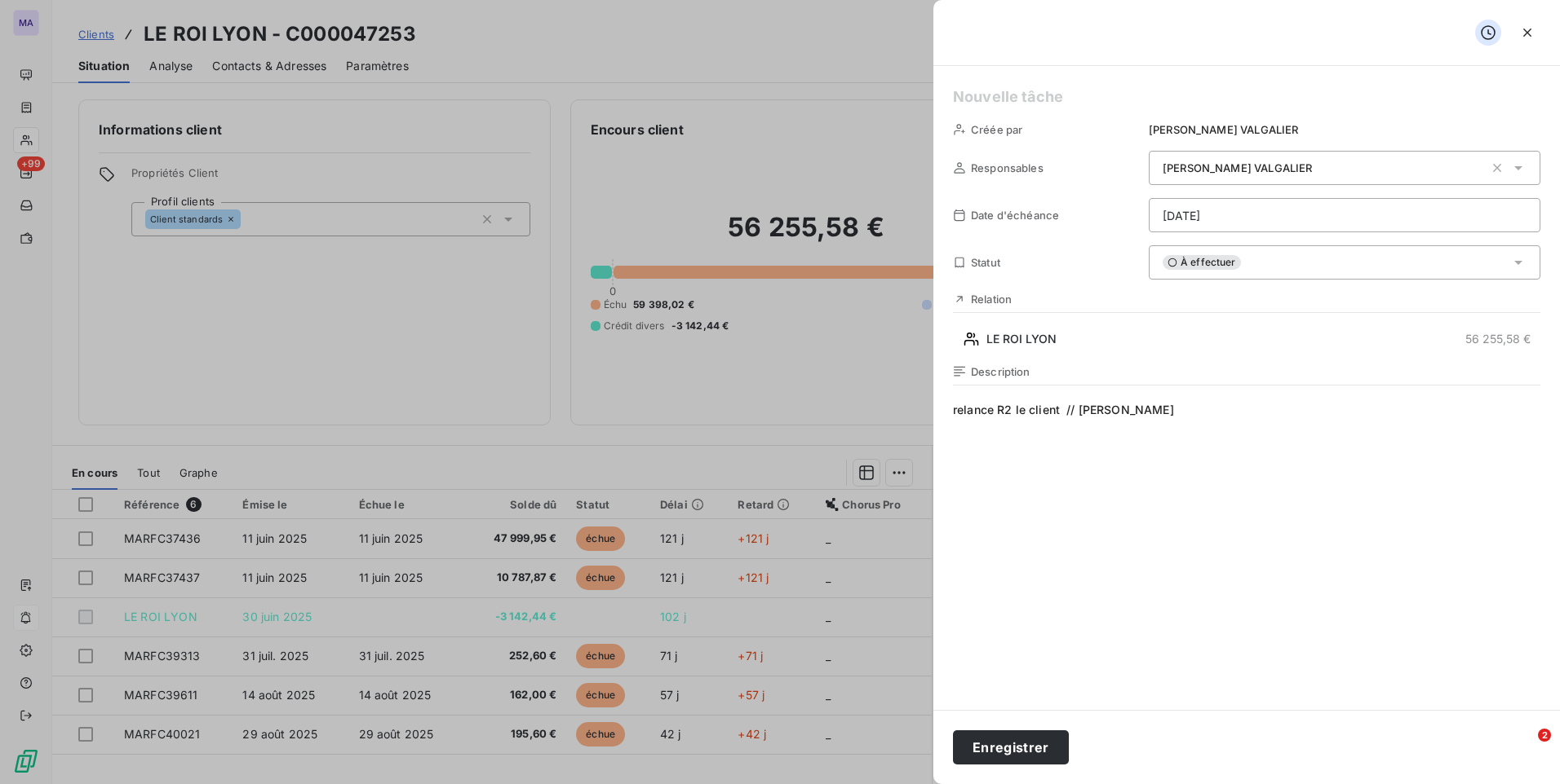
click at [1300, 430] on span "relance R2 le client // Pierre - Simon - Vincent - Laure" at bounding box center [1246, 558] width 587 height 313
click at [1051, 749] on button "Enregistrer" at bounding box center [1011, 747] width 116 height 34
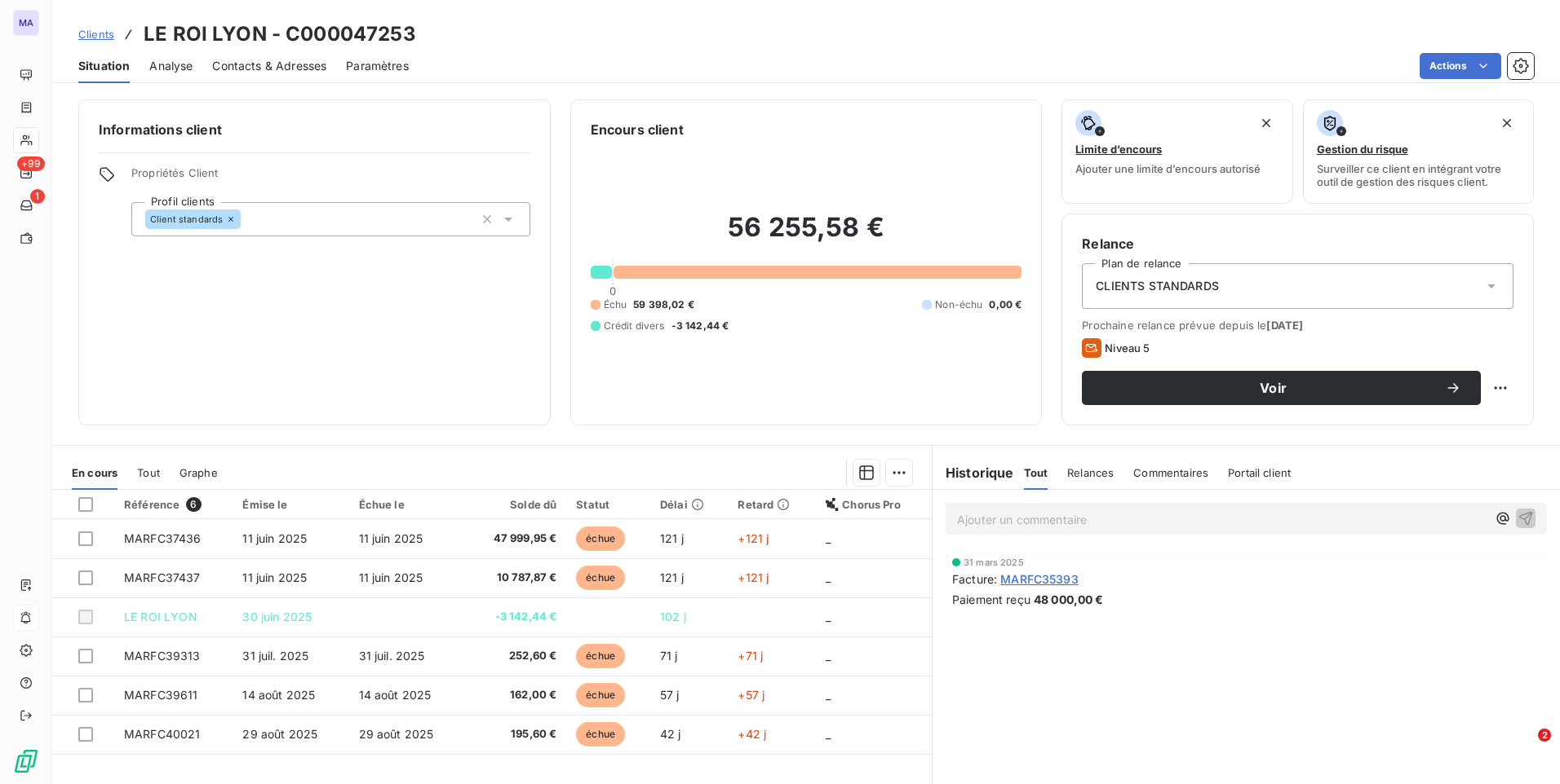
drag, startPoint x: 102, startPoint y: 36, endPoint x: 117, endPoint y: 31, distance: 15.8
click at [103, 35] on span "Clients" at bounding box center [96, 34] width 36 height 13
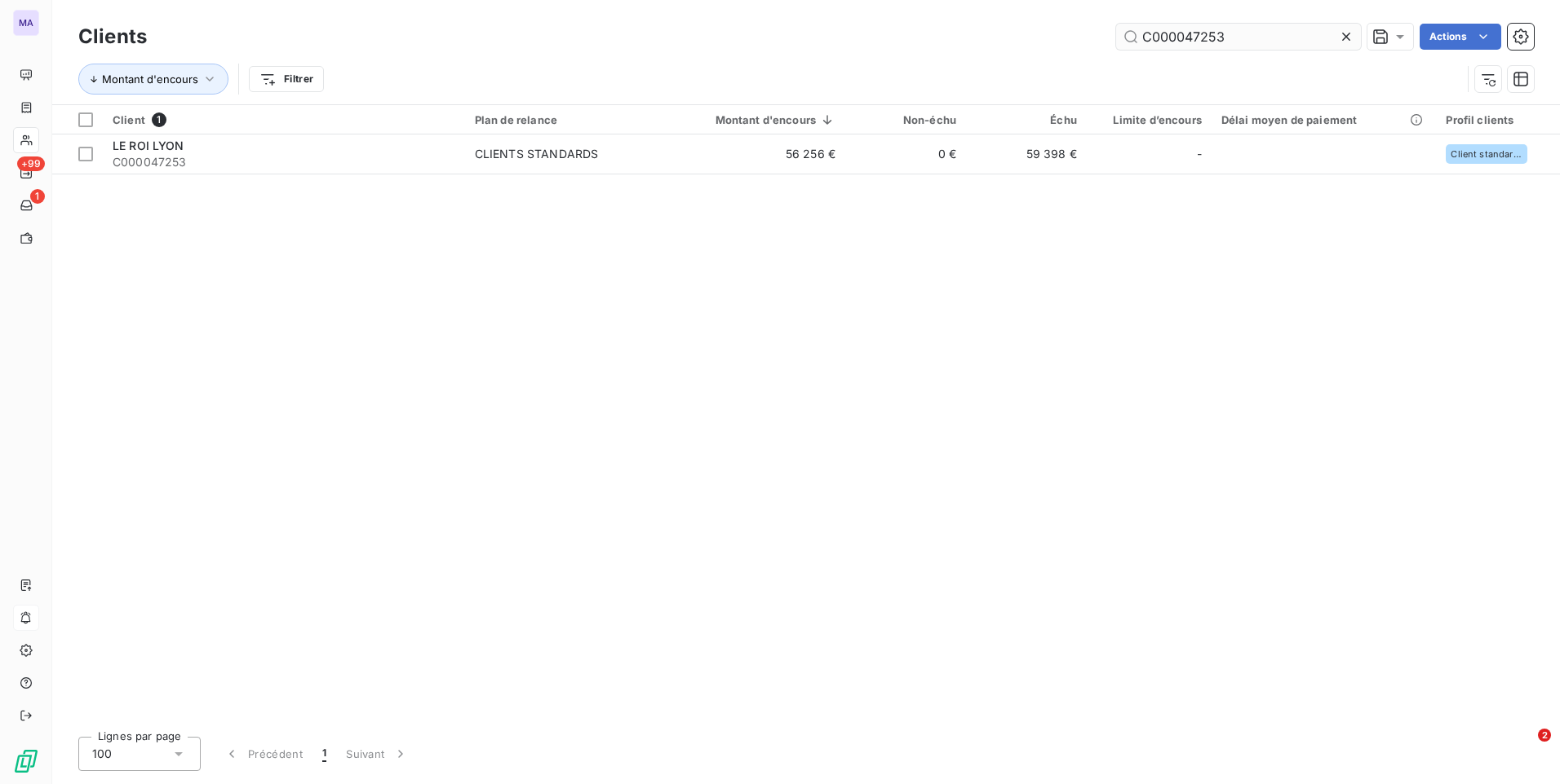
click at [1271, 39] on input "C000047253" at bounding box center [1238, 37] width 245 height 26
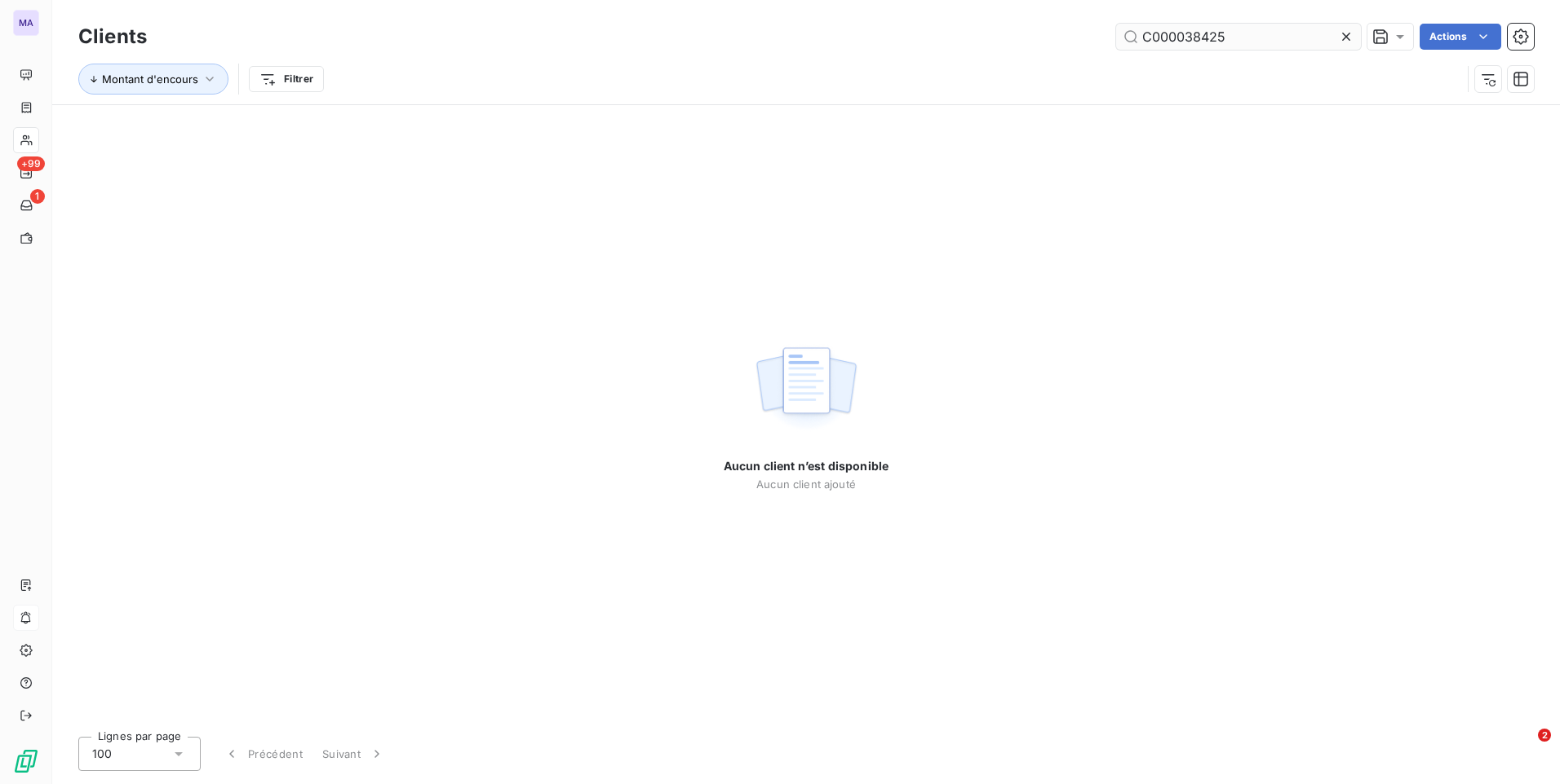
click at [1257, 37] on input "C000038425" at bounding box center [1238, 37] width 245 height 26
click at [1140, 38] on input "C000038425" at bounding box center [1238, 37] width 245 height 26
type input "C000038425"
click at [1063, 426] on div "Aucun client n’est disponible Aucun client ajouté" at bounding box center [806, 415] width 1507 height 619
click at [1347, 41] on icon at bounding box center [1346, 37] width 17 height 17
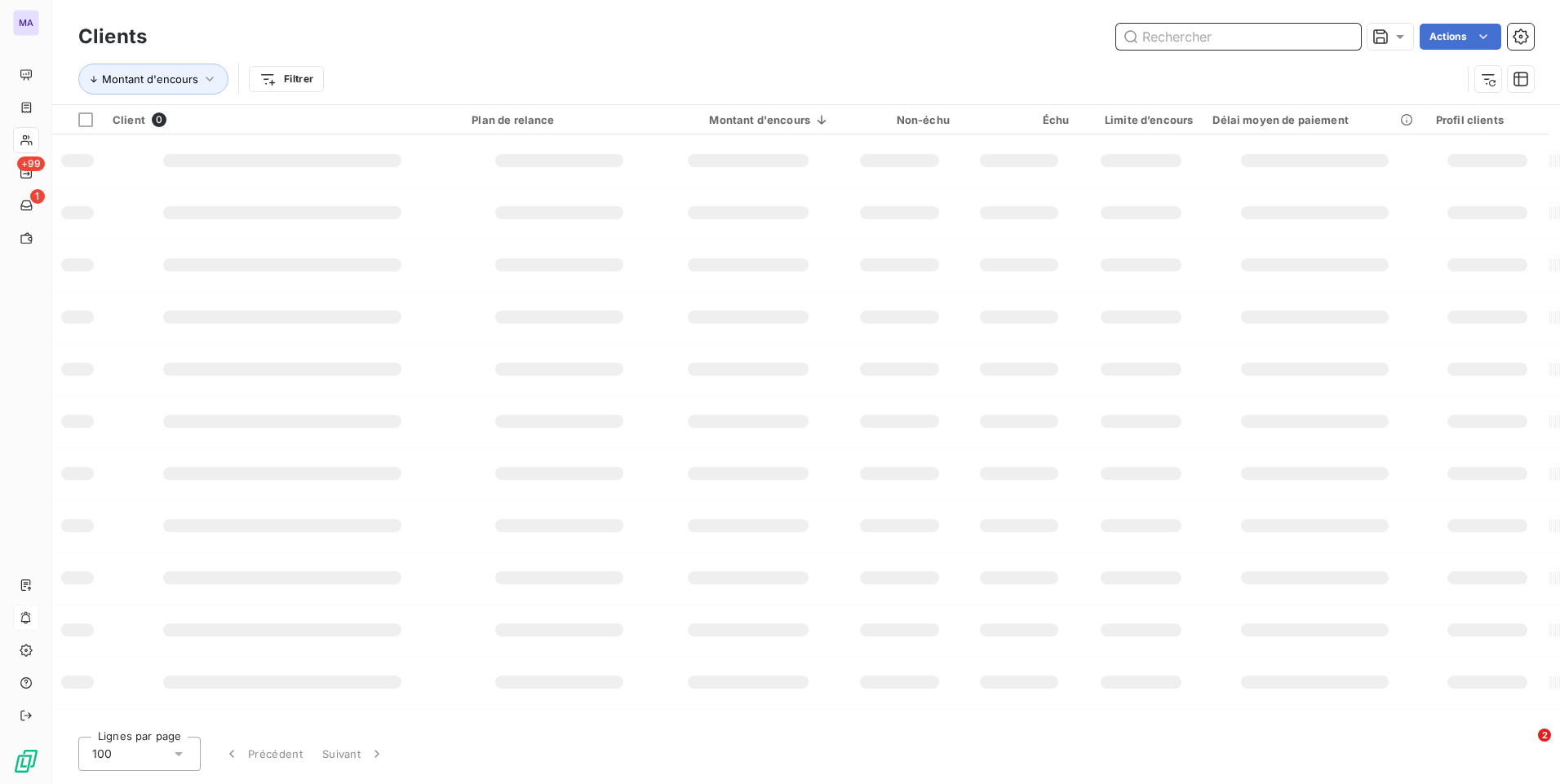
click at [1256, 44] on input "text" at bounding box center [1238, 37] width 245 height 26
paste input "C000021518"
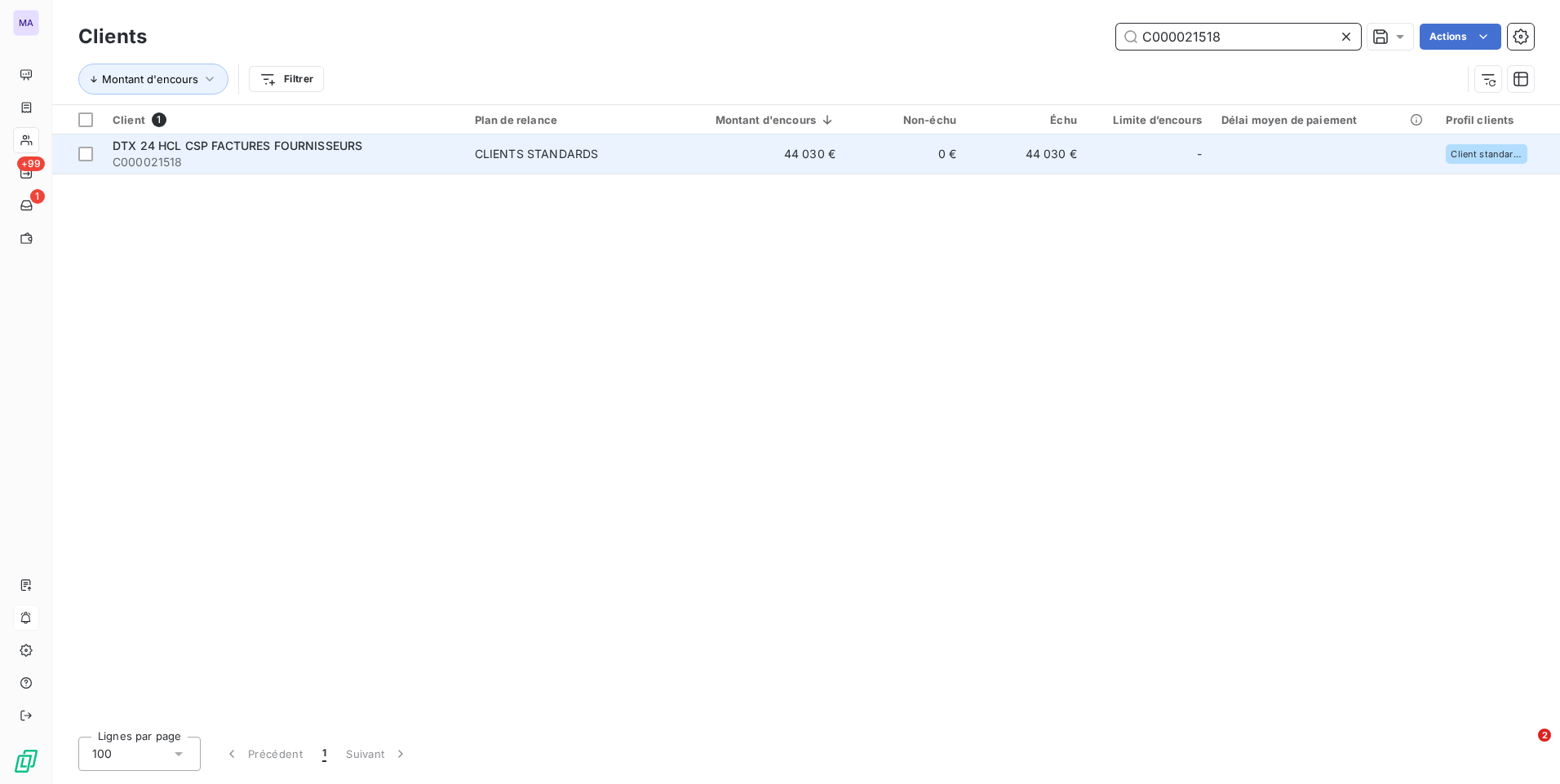
type input "C000021518"
click at [323, 153] on div "DTX 24 HCL CSP FACTURES FOURNISSEURS" at bounding box center [283, 146] width 342 height 17
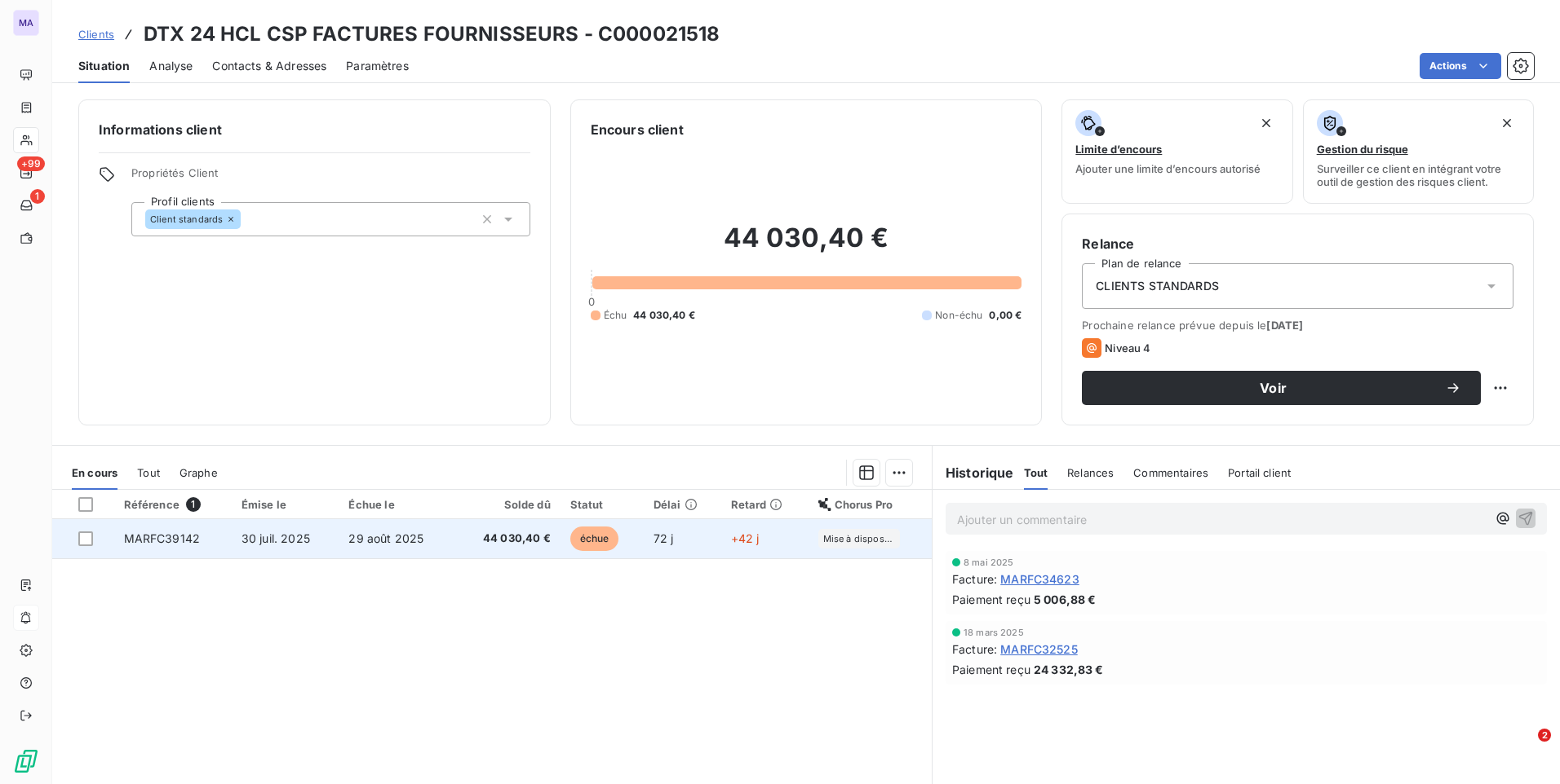
click at [331, 543] on td "30 juil. 2025" at bounding box center [285, 538] width 108 height 39
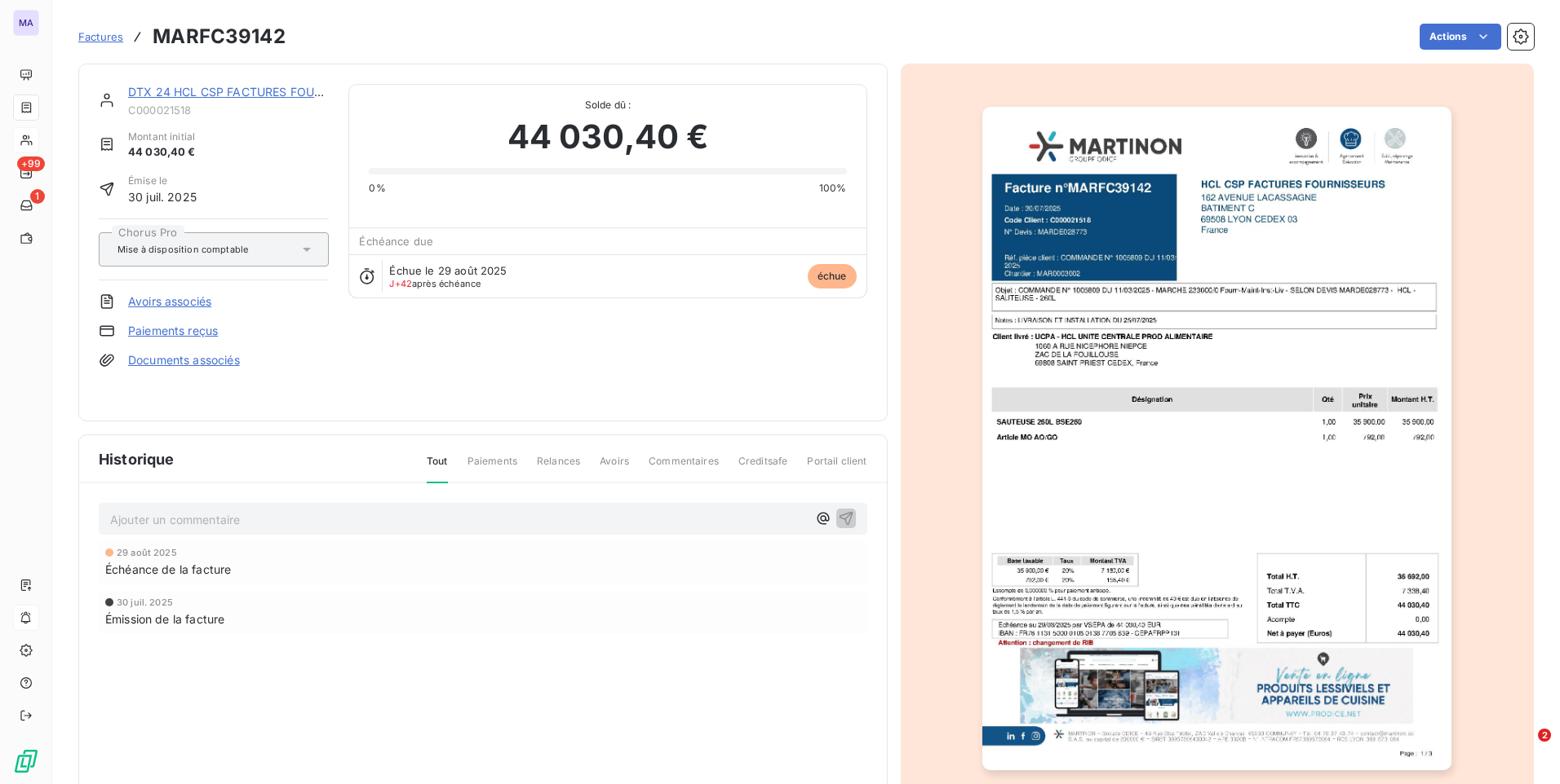
click at [177, 333] on link "Paiements reçus" at bounding box center [173, 331] width 89 height 17
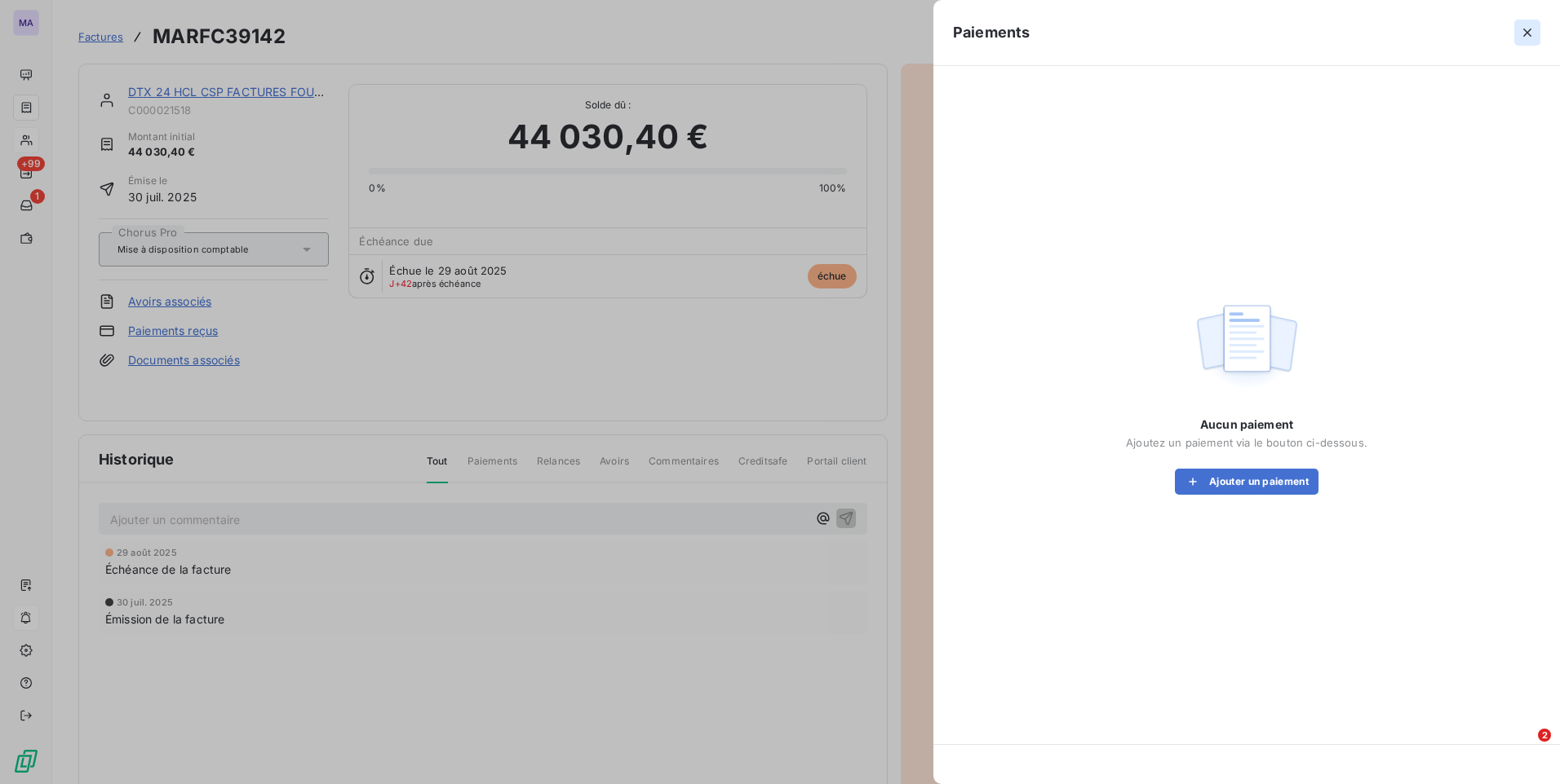
click at [1523, 37] on icon "button" at bounding box center [1527, 32] width 17 height 17
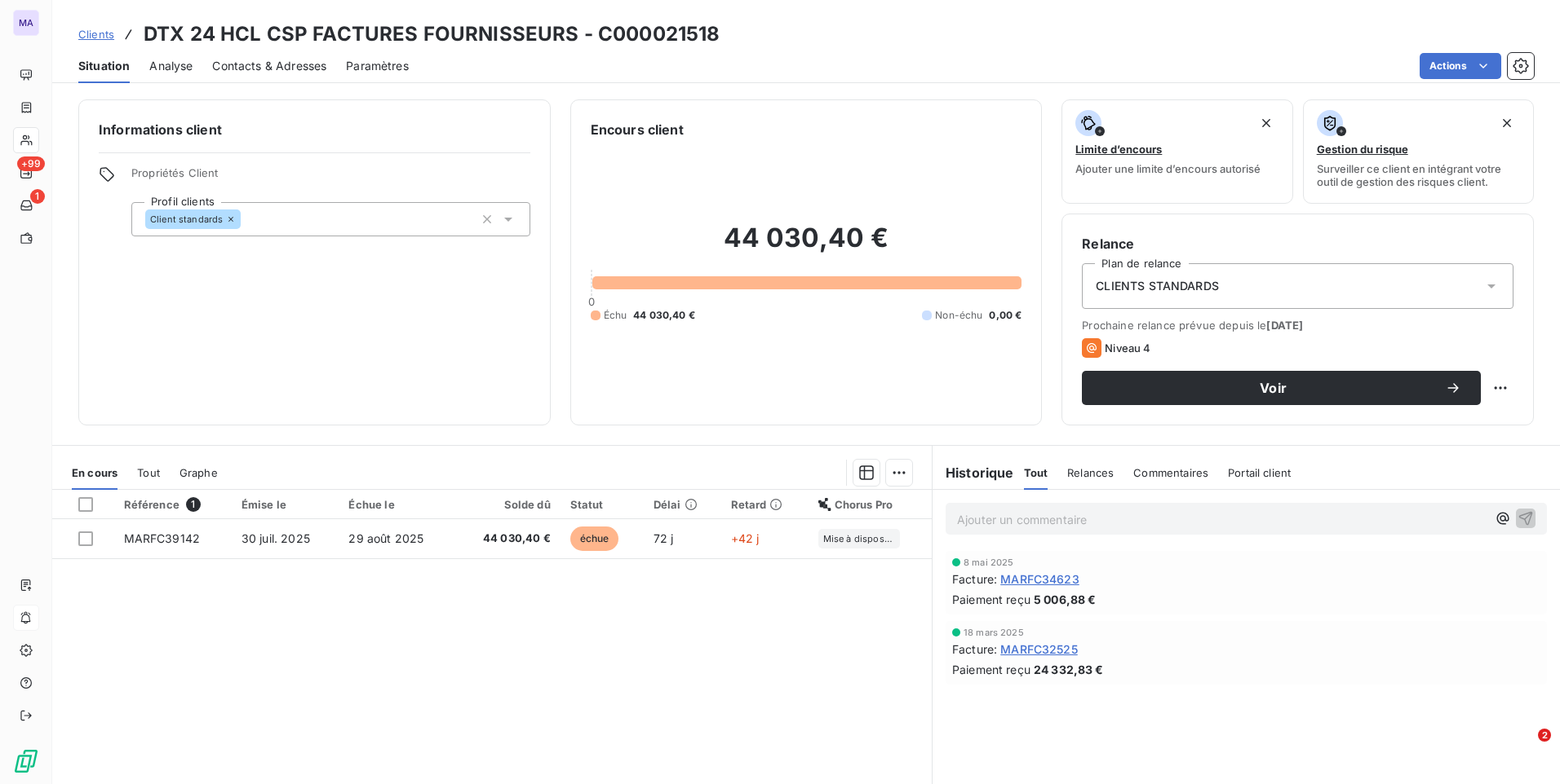
click at [331, 40] on h3 "DTX 24 HCL CSP FACTURES FOURNISSEURS - C000021518" at bounding box center [432, 33] width 576 height 29
click at [297, 65] on span "Contacts & Adresses" at bounding box center [269, 66] width 114 height 17
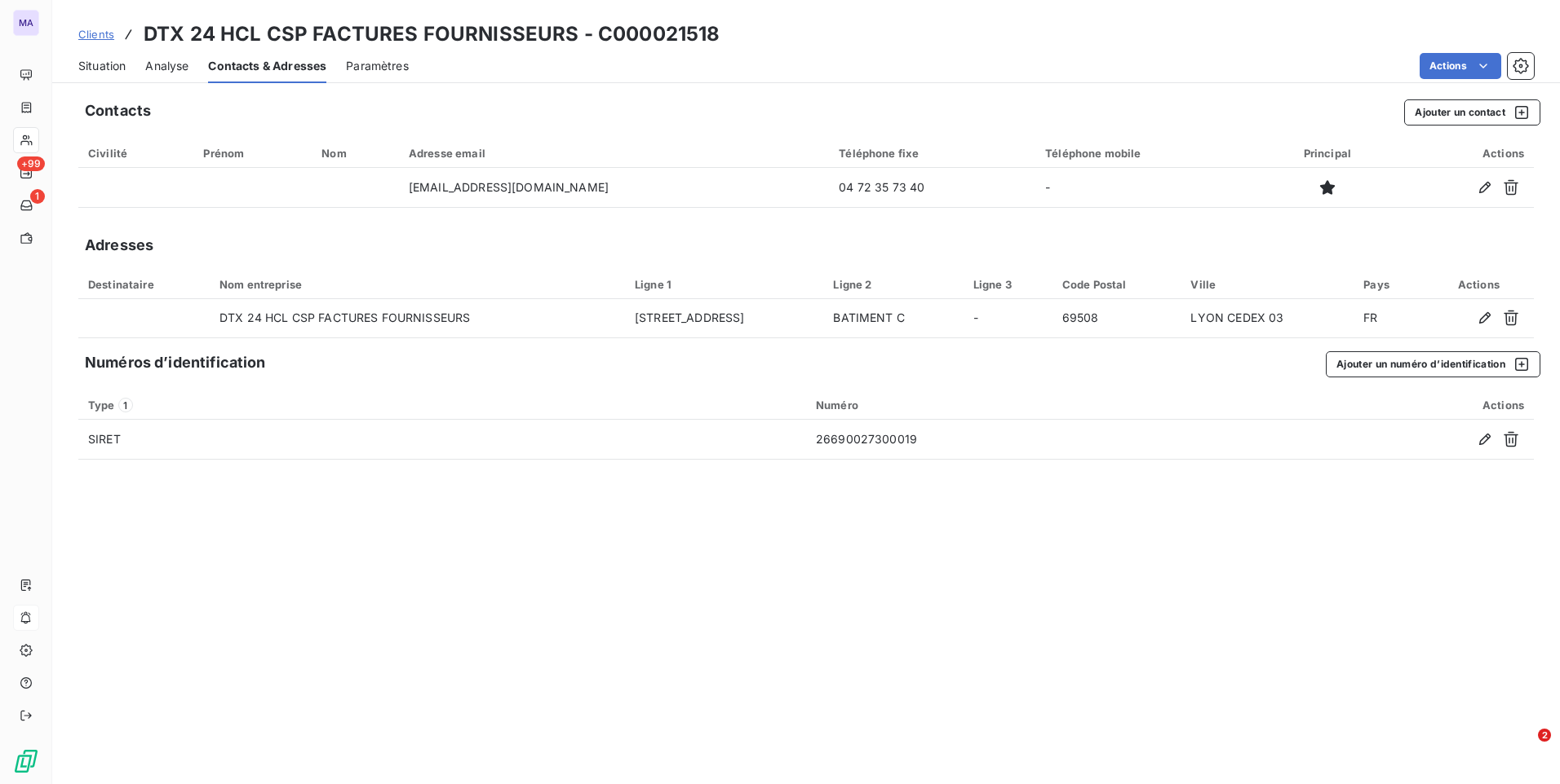
click at [326, 28] on h3 "DTX 24 HCL CSP FACTURES FOURNISSEURS - C000021518" at bounding box center [432, 33] width 576 height 29
click at [383, 63] on span "Paramètres" at bounding box center [377, 66] width 63 height 17
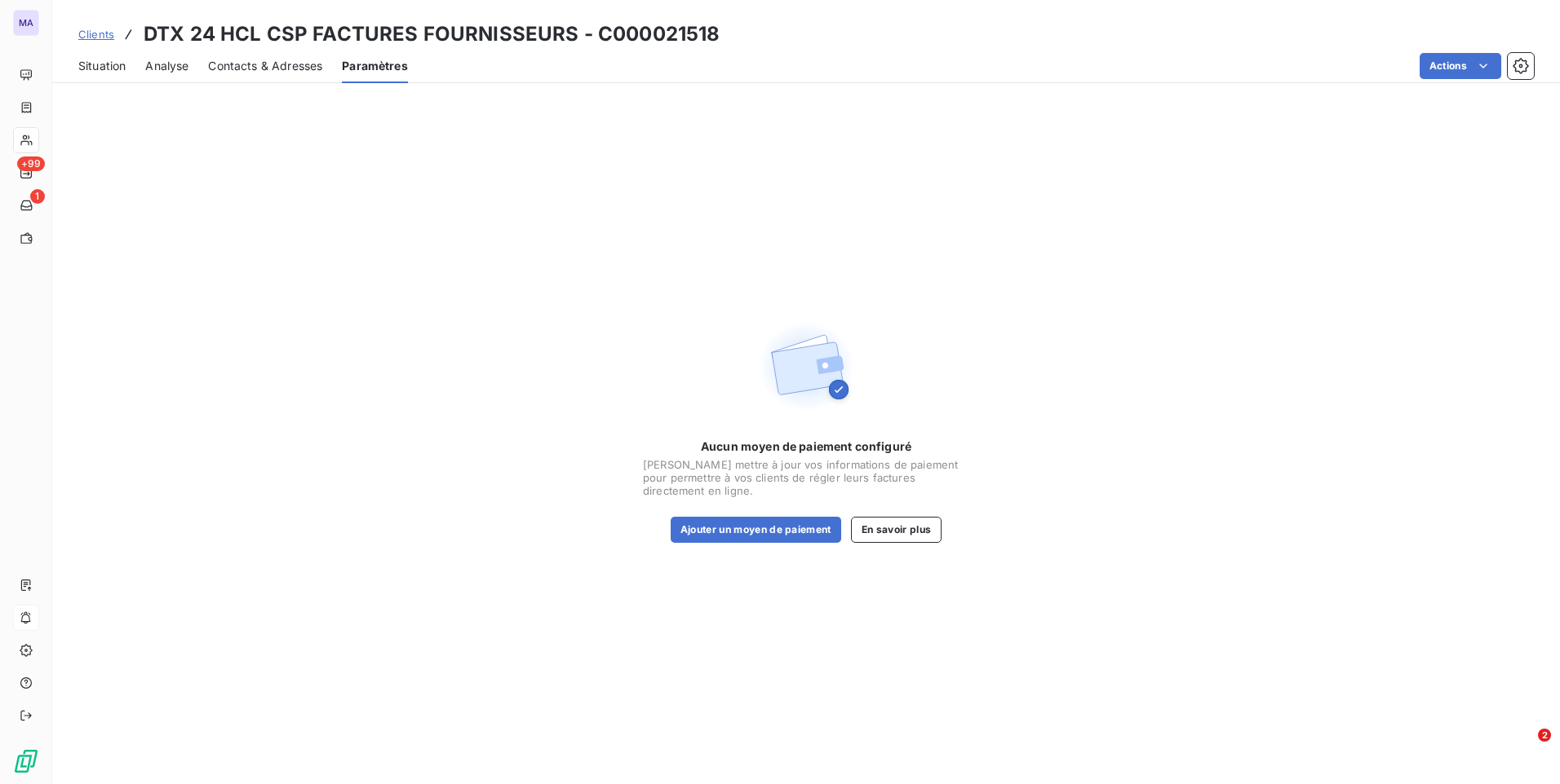
click at [271, 63] on span "Contacts & Adresses" at bounding box center [265, 66] width 114 height 17
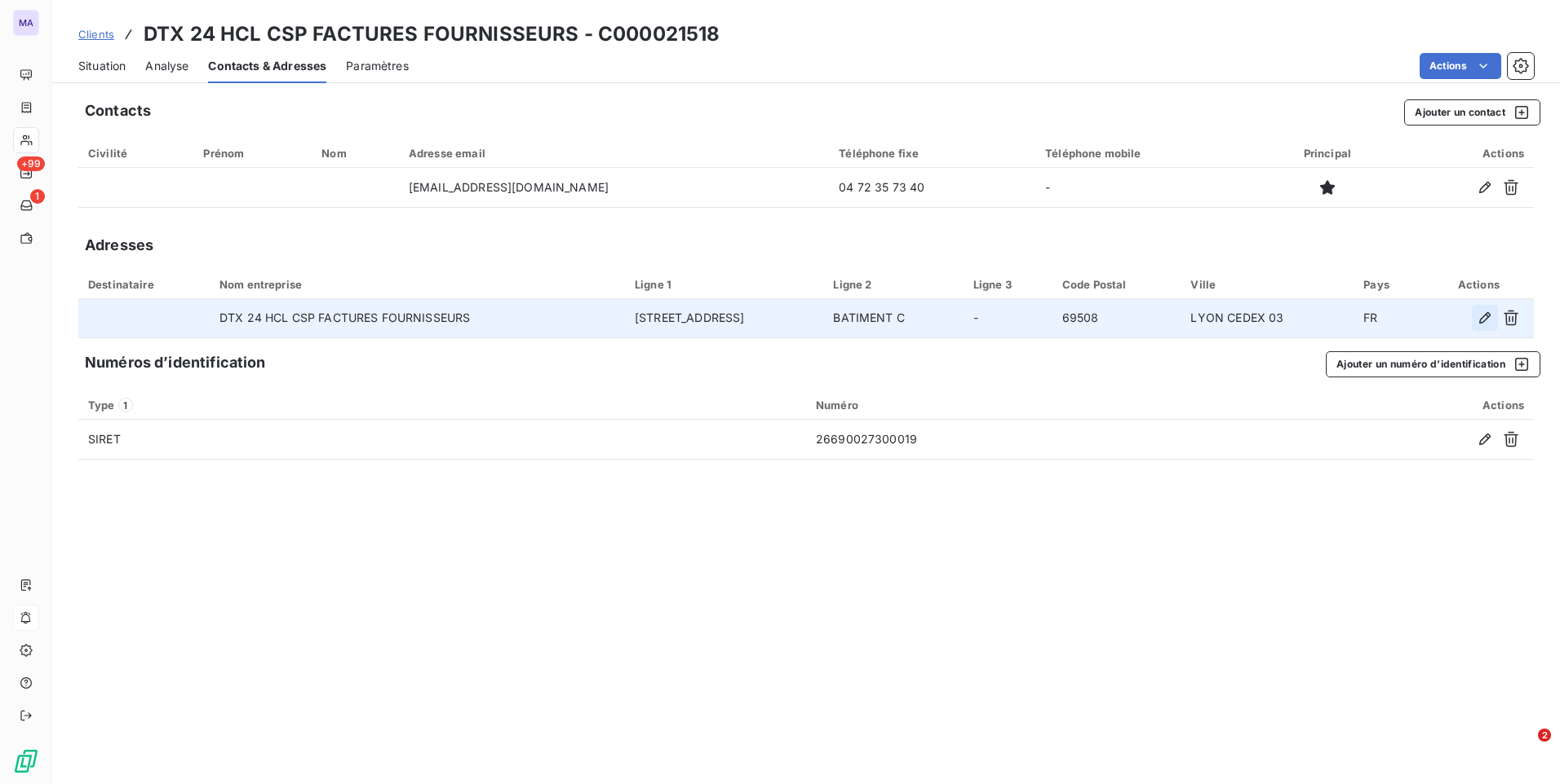
click at [1488, 322] on icon "button" at bounding box center [1485, 317] width 17 height 17
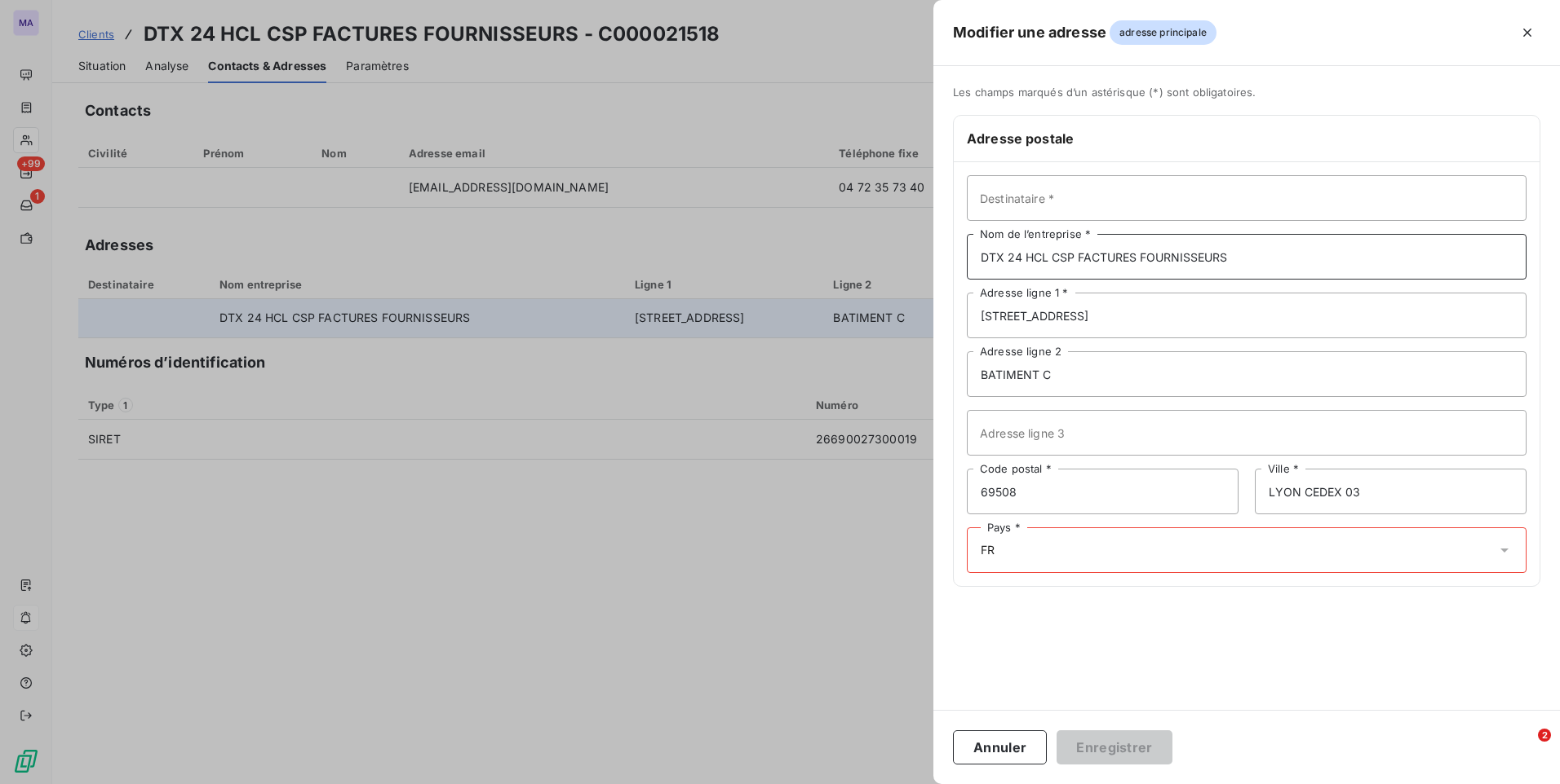
drag, startPoint x: 1023, startPoint y: 256, endPoint x: 943, endPoint y: 238, distance: 82.0
click at [943, 238] on div "Les champs marqués d’un astérisque (*) sont obligatoires. Adresse postale Desti…" at bounding box center [1247, 346] width 626 height 521
type input "HCL CSP FACTURES FOURNISSEURS"
click at [1110, 630] on div "Les champs marqués d’un astérisque (*) sont obligatoires. Adresse postale Desti…" at bounding box center [1247, 388] width 626 height 644
click at [1218, 253] on input "HCL CSP FACTURES FOURNISSEURS" at bounding box center [1247, 257] width 560 height 46
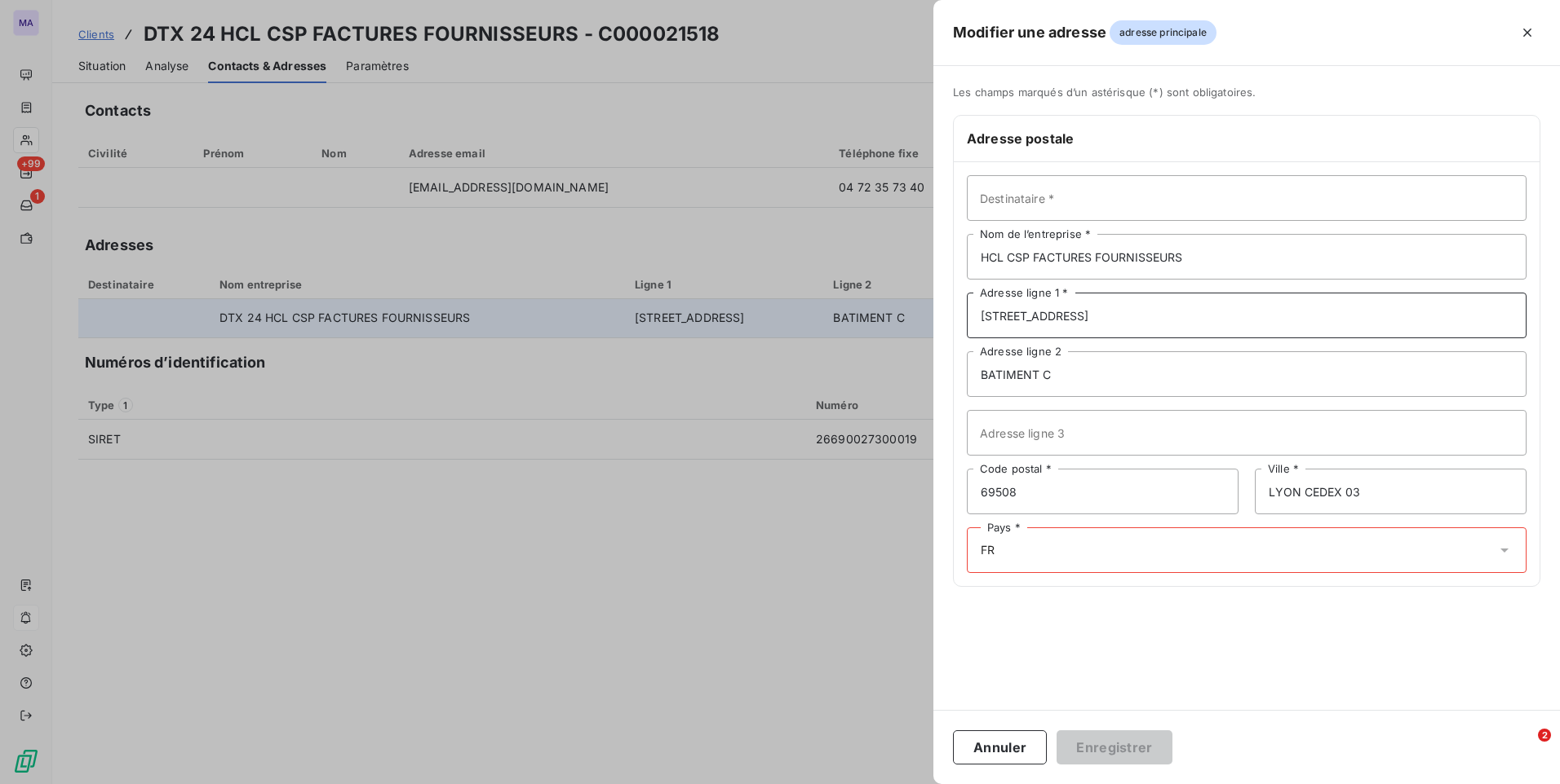
click at [1237, 324] on input "162 AVENUE LACASSAGNE" at bounding box center [1247, 316] width 560 height 46
type input "162 AVENUE LACASSAGNE"
click at [1291, 630] on div "Les champs marqués d’un astérisque (*) sont obligatoires. Adresse postale Desti…" at bounding box center [1247, 388] width 626 height 644
click at [1264, 560] on div "Pays * FR" at bounding box center [1247, 551] width 560 height 46
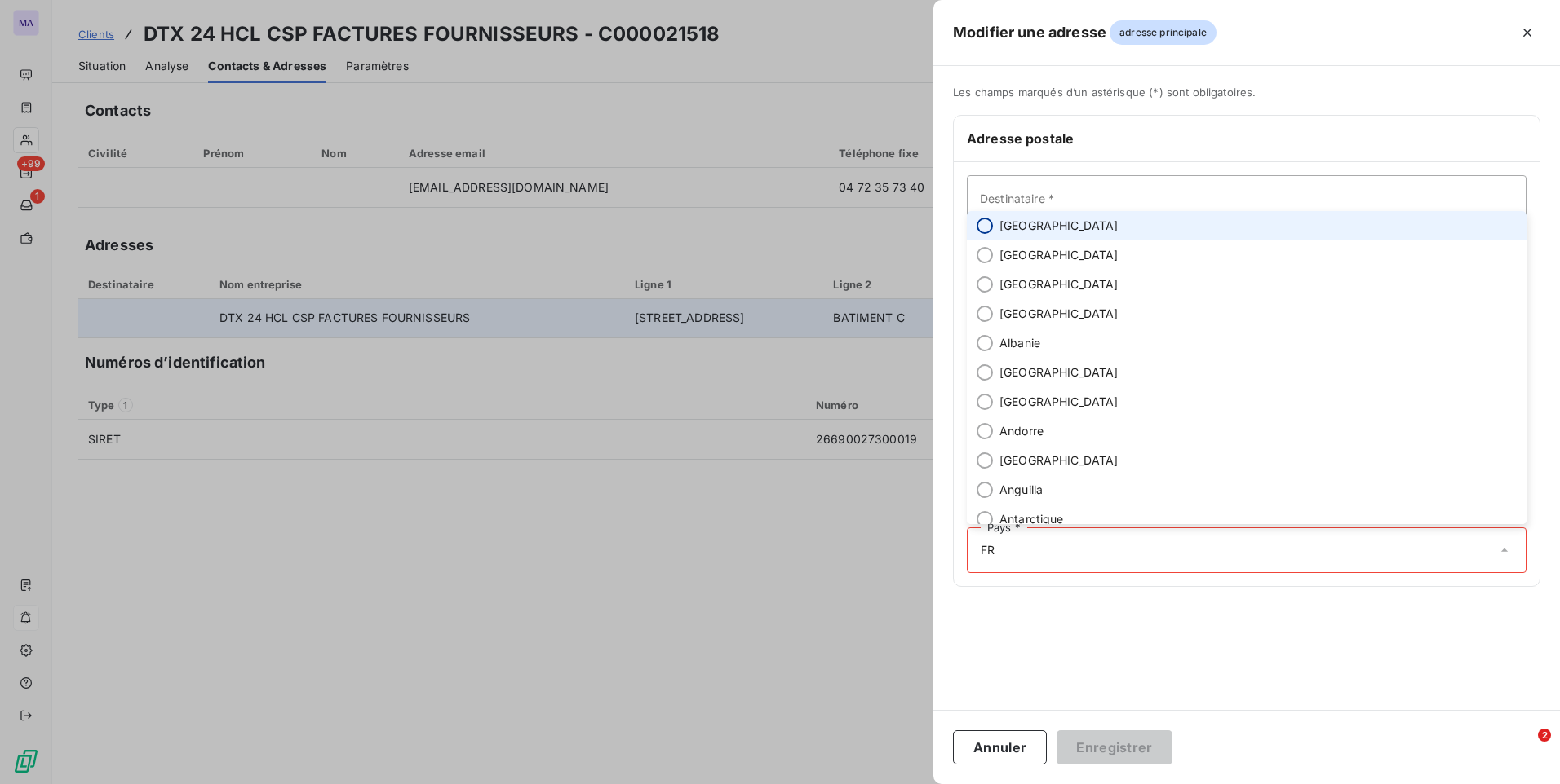
click at [984, 225] on input "radio" at bounding box center [984, 225] width 17 height 17
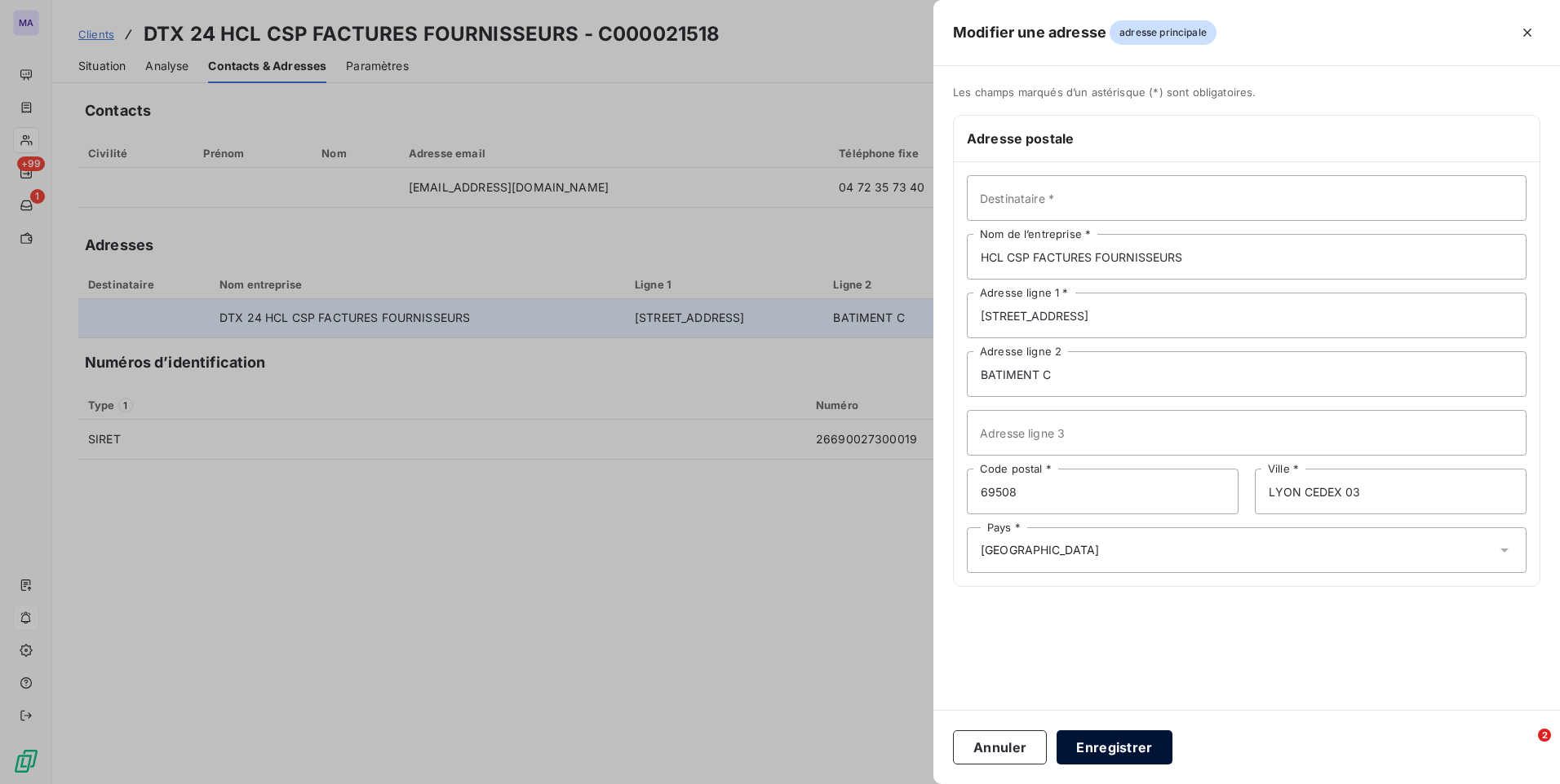
click at [1132, 753] on button "Enregistrer" at bounding box center [1114, 747] width 116 height 34
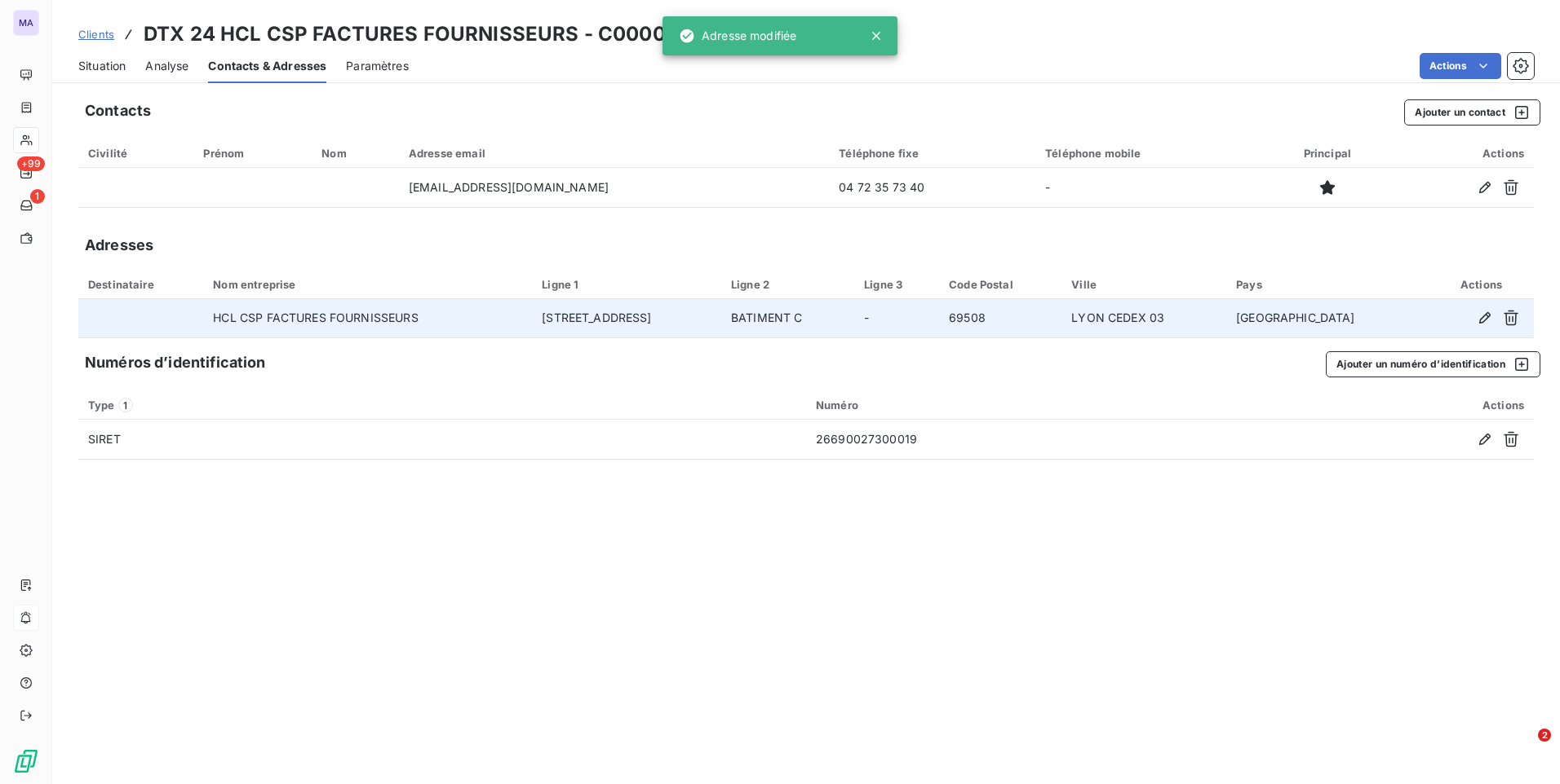
click at [1016, 574] on div "Contacts Ajouter un contact Civilité Prénom Nom Adresse email Téléphone fixe Té…" at bounding box center [806, 437] width 1507 height 695
drag, startPoint x: 538, startPoint y: 511, endPoint x: 553, endPoint y: 505, distance: 16.2
click at [542, 514] on div "Contacts Ajouter un contact Civilité Prénom Nom Adresse email Téléphone fixe Té…" at bounding box center [806, 437] width 1507 height 695
click at [177, 66] on span "Analyse" at bounding box center [166, 66] width 43 height 17
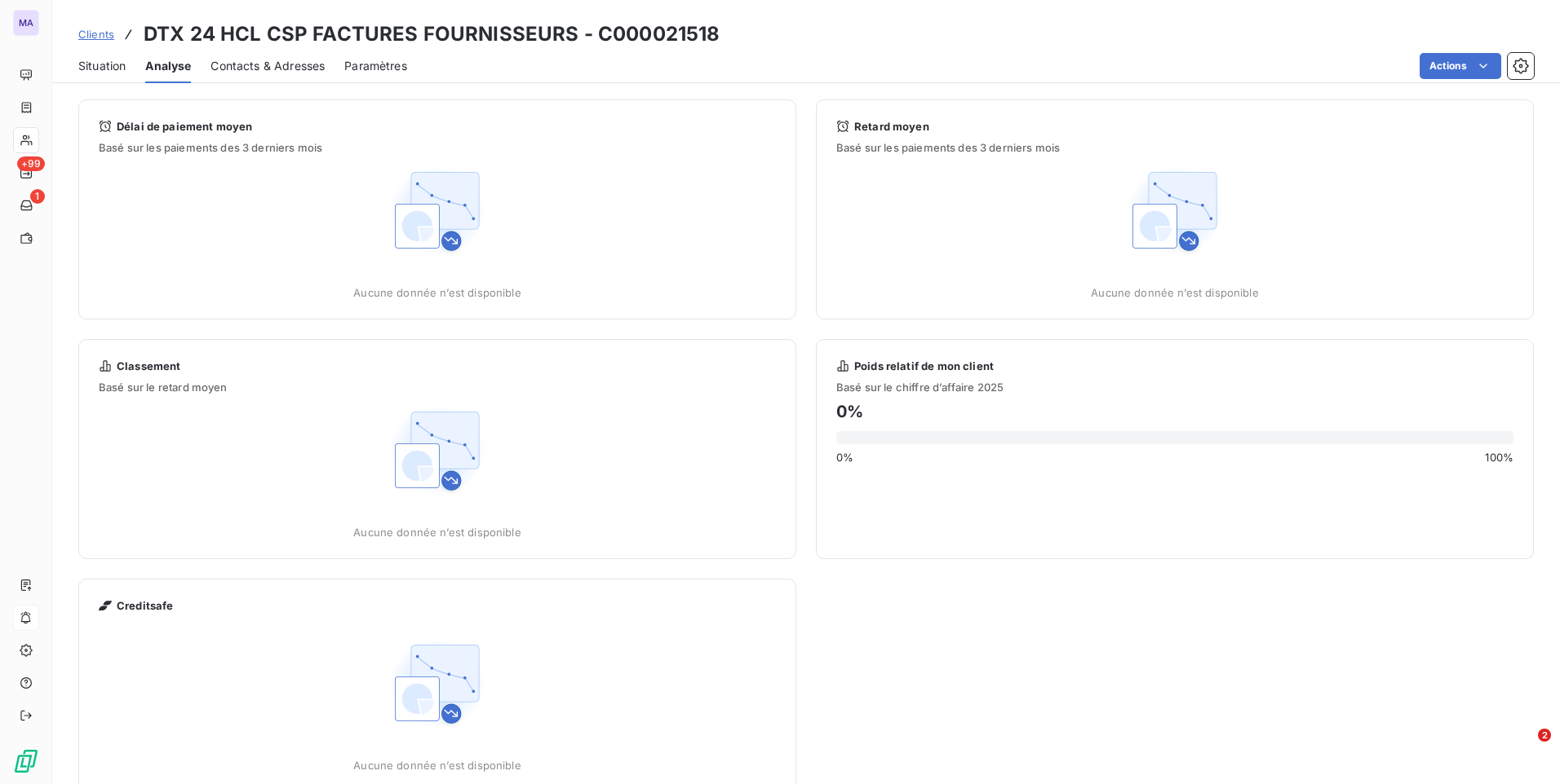
click at [126, 71] on div "Situation Analyse Contacts & Adresses Paramètres Actions" at bounding box center [806, 66] width 1507 height 34
click at [117, 71] on span "Situation" at bounding box center [102, 66] width 47 height 17
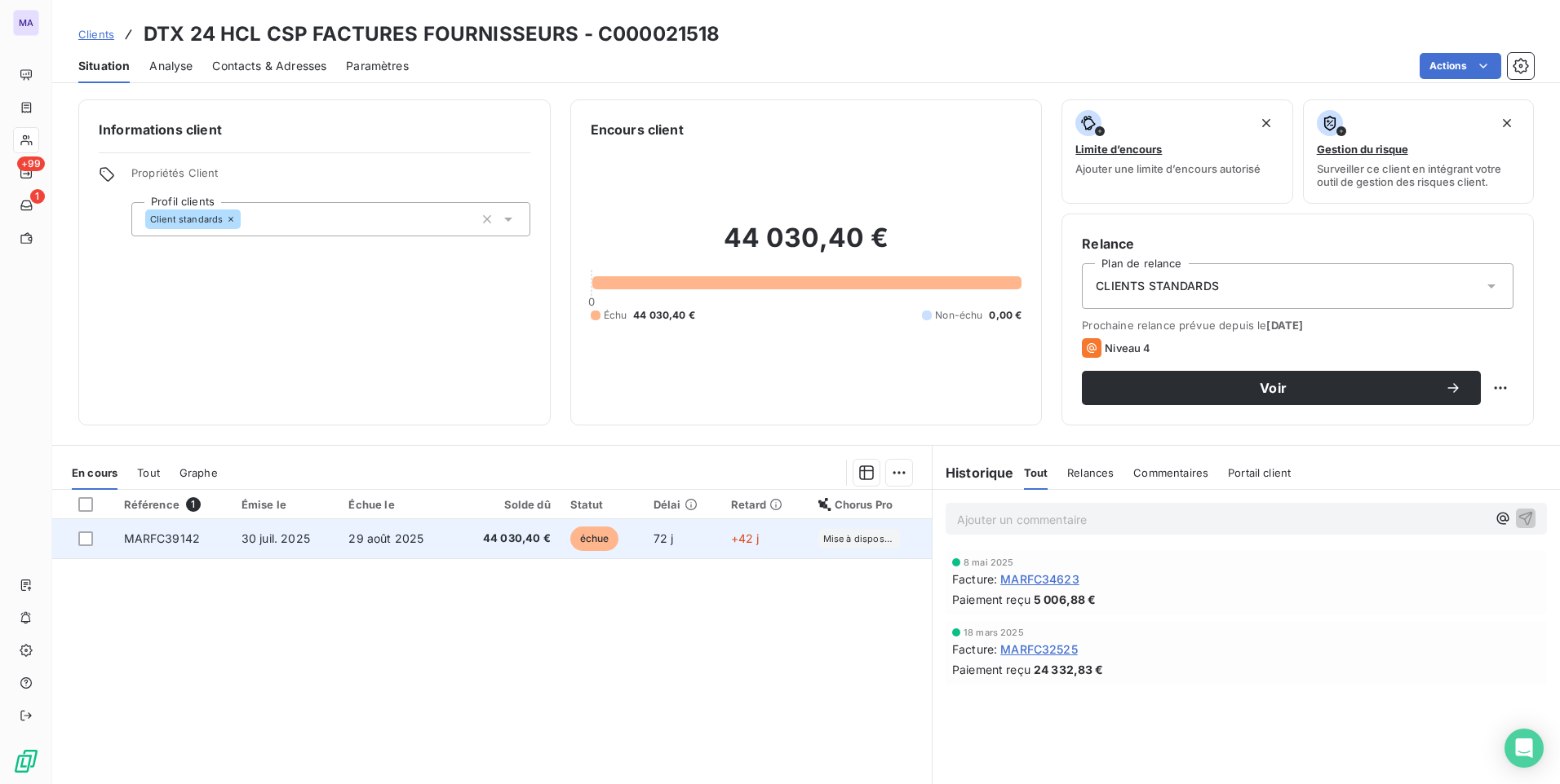
click at [389, 540] on span "29 août 2025" at bounding box center [386, 538] width 75 height 14
click at [80, 540] on div at bounding box center [85, 538] width 15 height 15
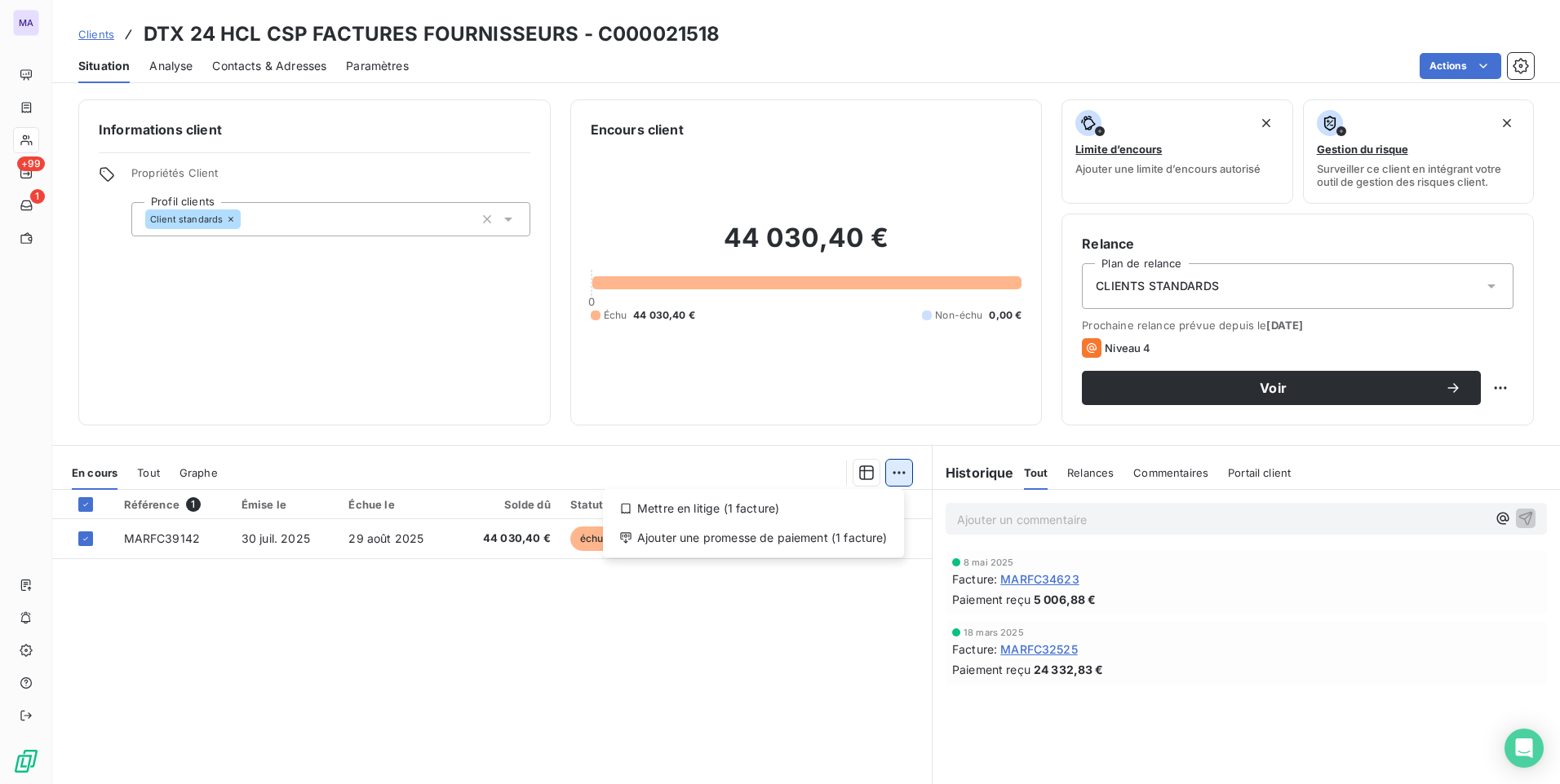
click at [898, 466] on html "MA +99 1 Clients DTX 24 HCL CSP FACTURES FOURNISSEURS - C000021518 Situation An…" at bounding box center [780, 392] width 1560 height 784
click at [856, 550] on div "Ajouter une promesse de paiement (1 facture)" at bounding box center [754, 538] width 288 height 26
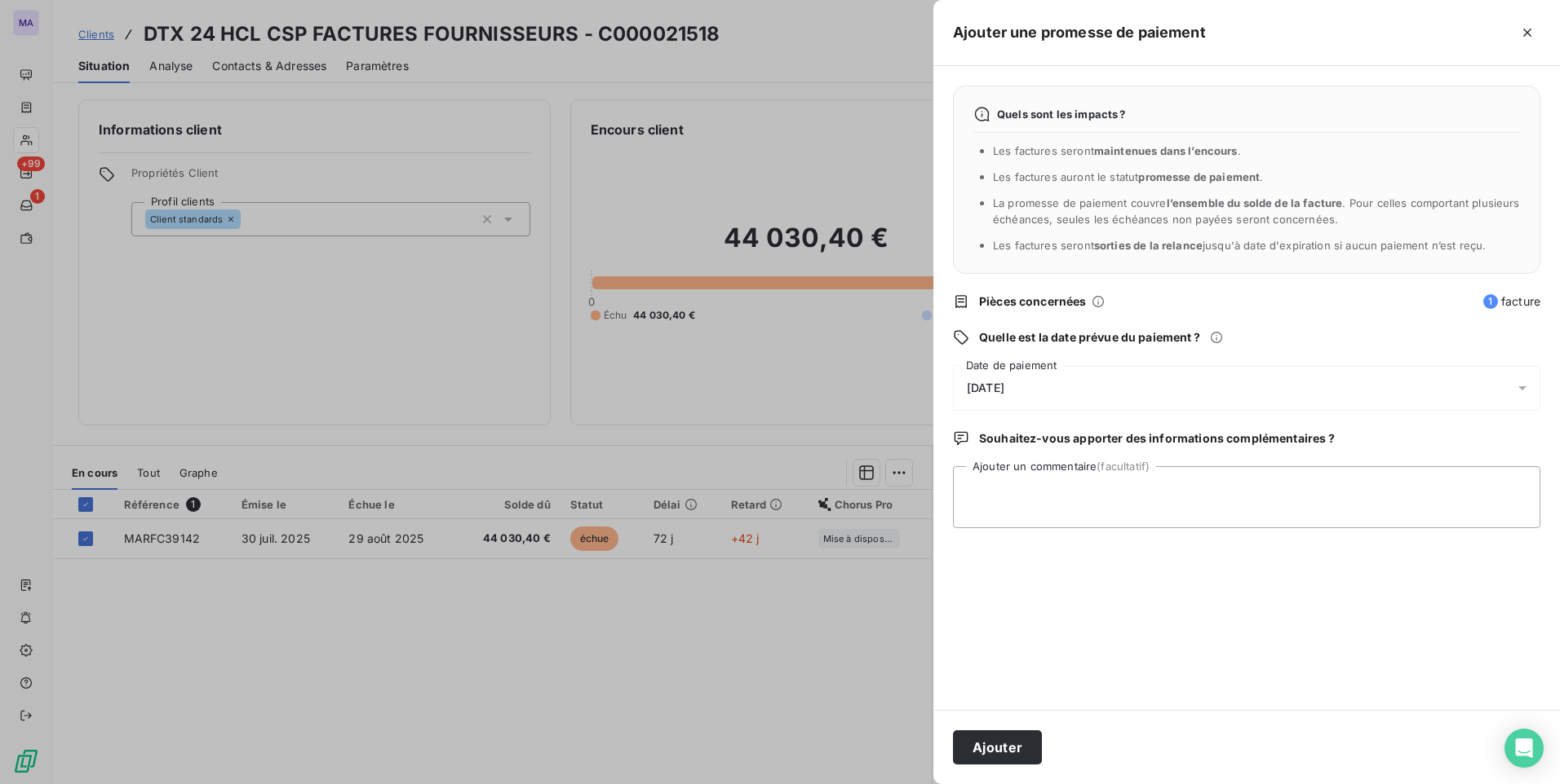
click at [1349, 391] on div "[DATE]" at bounding box center [1246, 388] width 587 height 46
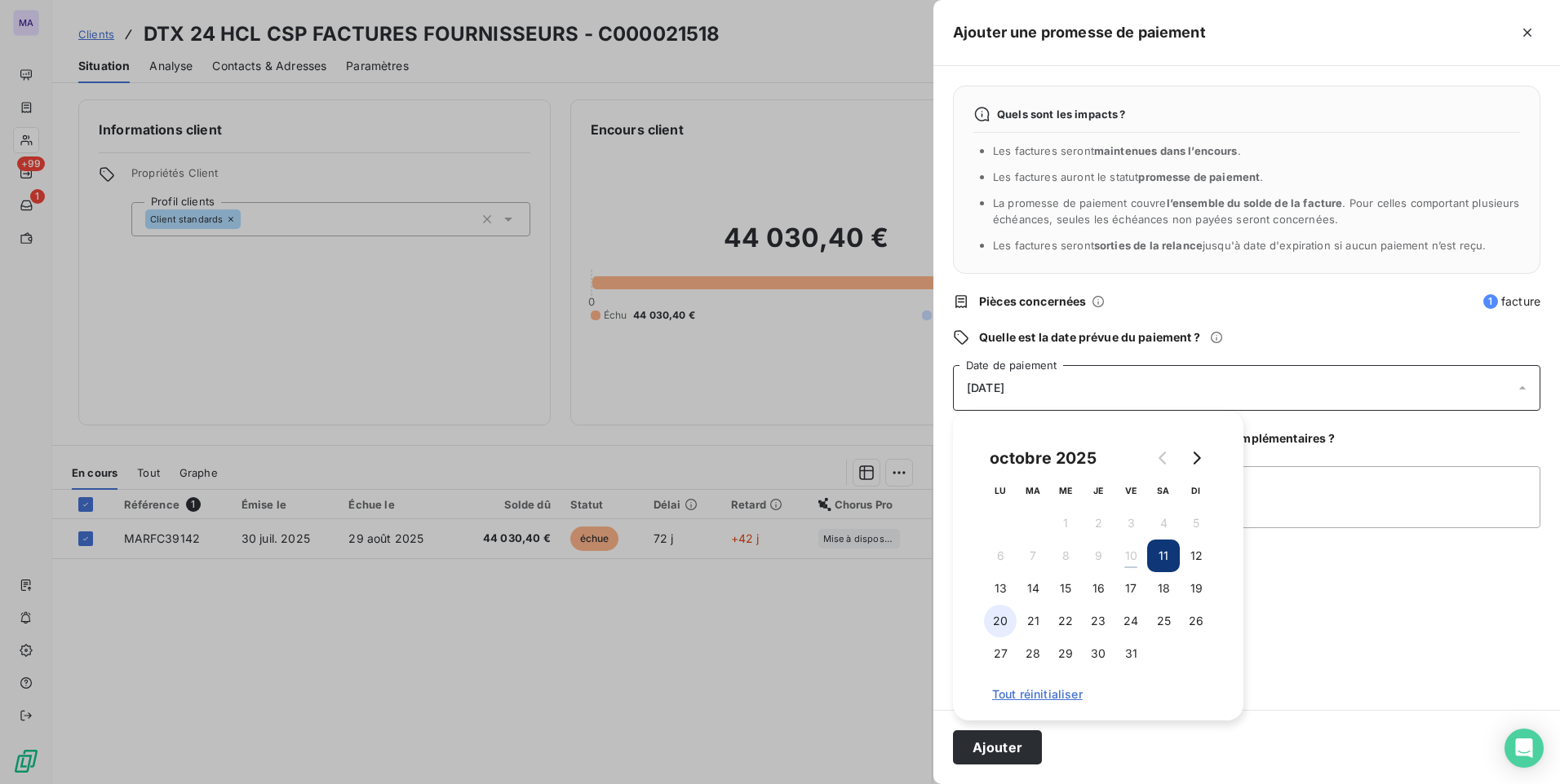
click at [995, 621] on button "20" at bounding box center [999, 621] width 32 height 32
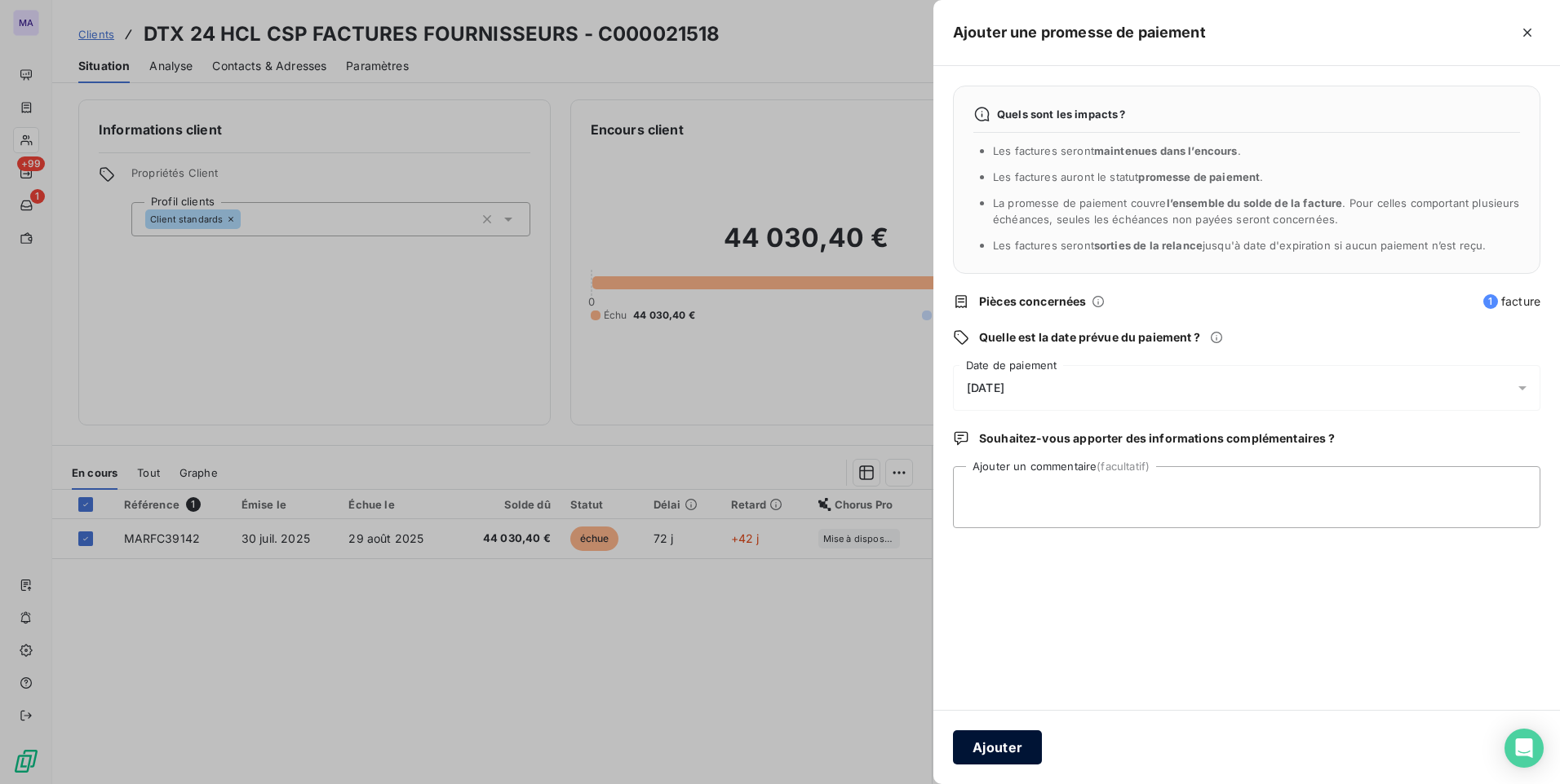
click at [992, 754] on button "Ajouter" at bounding box center [997, 747] width 89 height 34
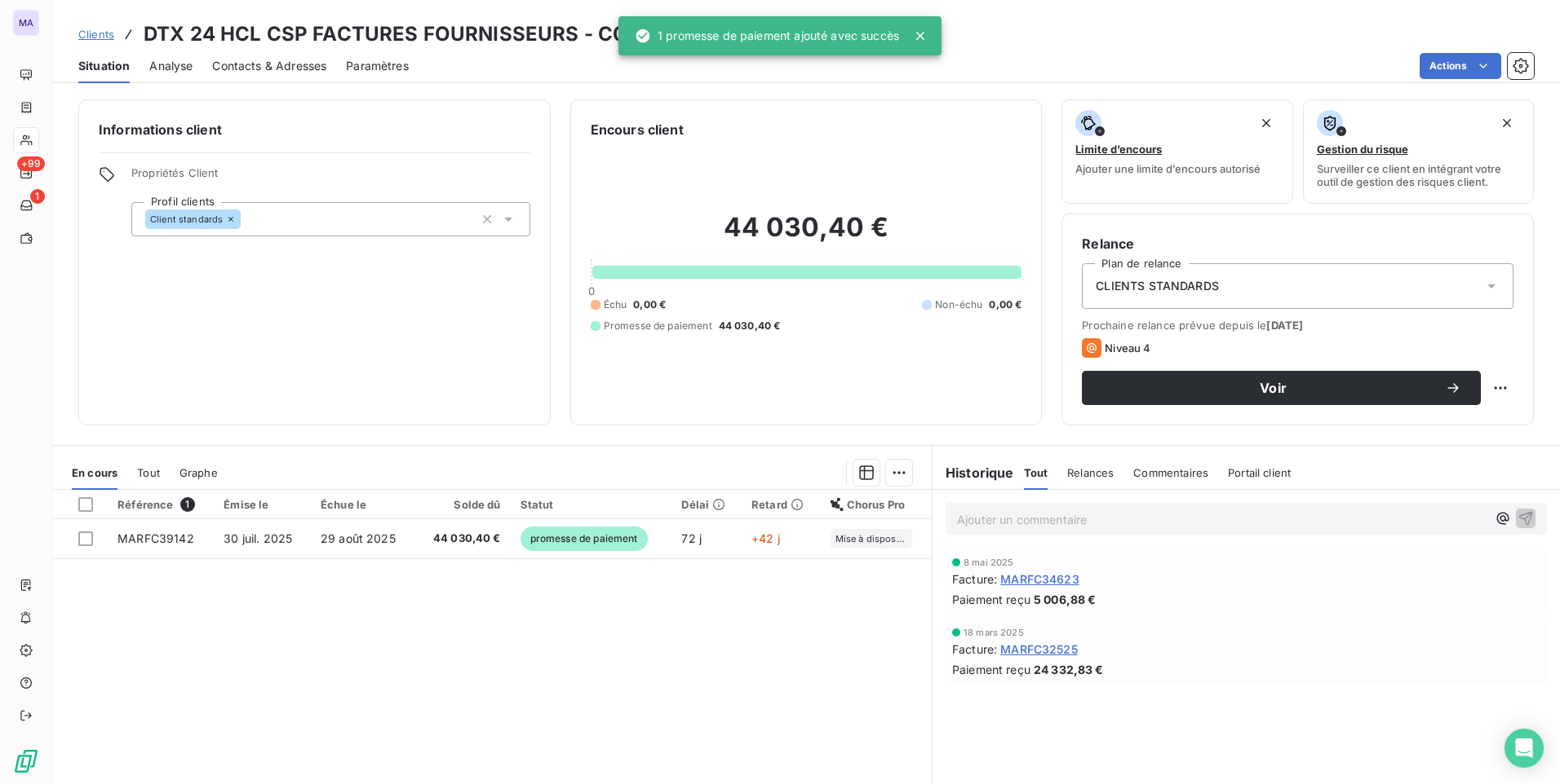
drag, startPoint x: 773, startPoint y: 698, endPoint x: 784, endPoint y: 692, distance: 12.5
click at [776, 695] on div "Référence 1 Émise le Échue le Solde dû Statut Délai Retard Chorus Pro MARFC3914…" at bounding box center [492, 647] width 879 height 314
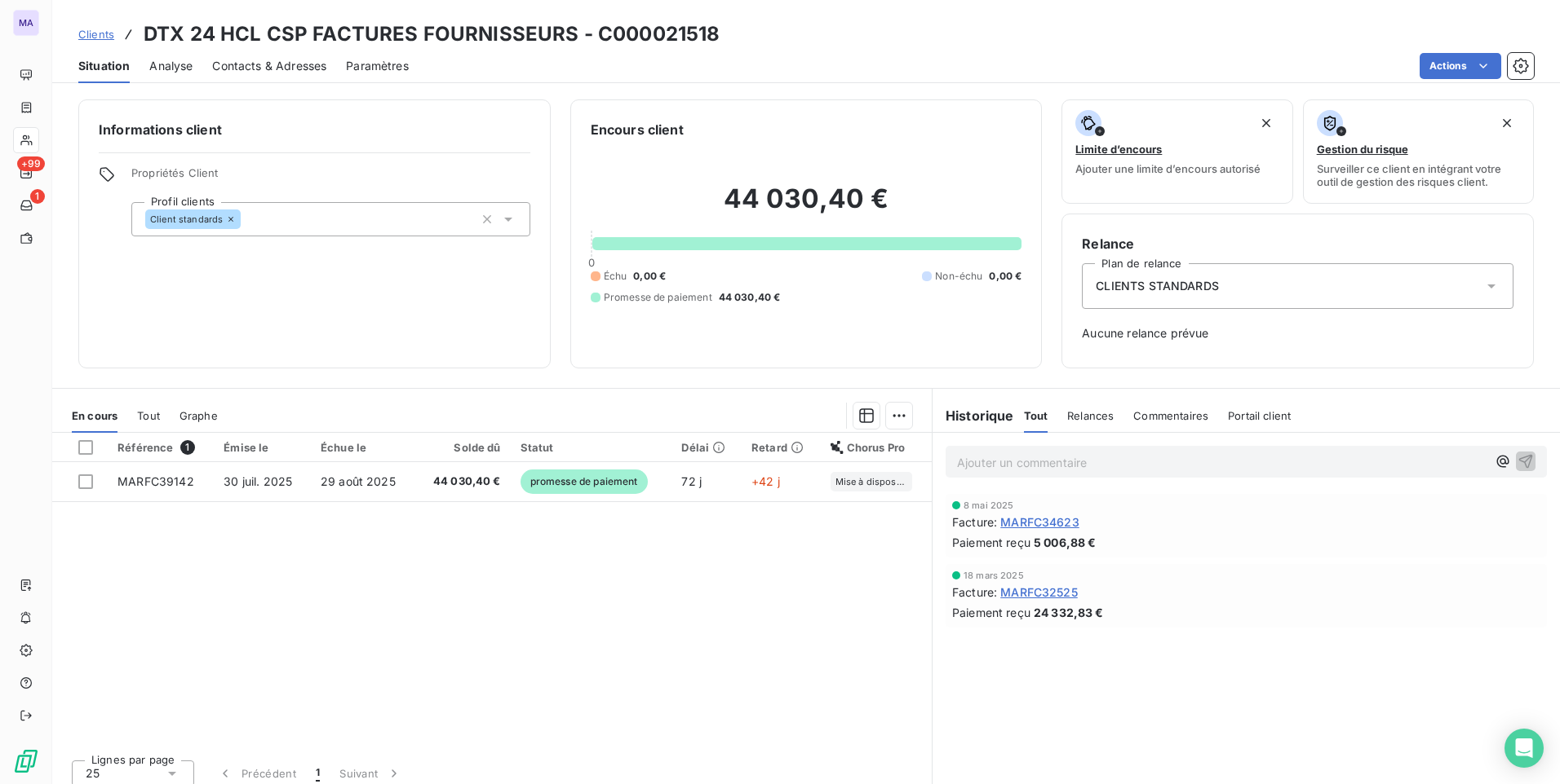
drag, startPoint x: 98, startPoint y: 32, endPoint x: 168, endPoint y: 38, distance: 70.3
click at [98, 32] on span "Clients" at bounding box center [96, 34] width 36 height 13
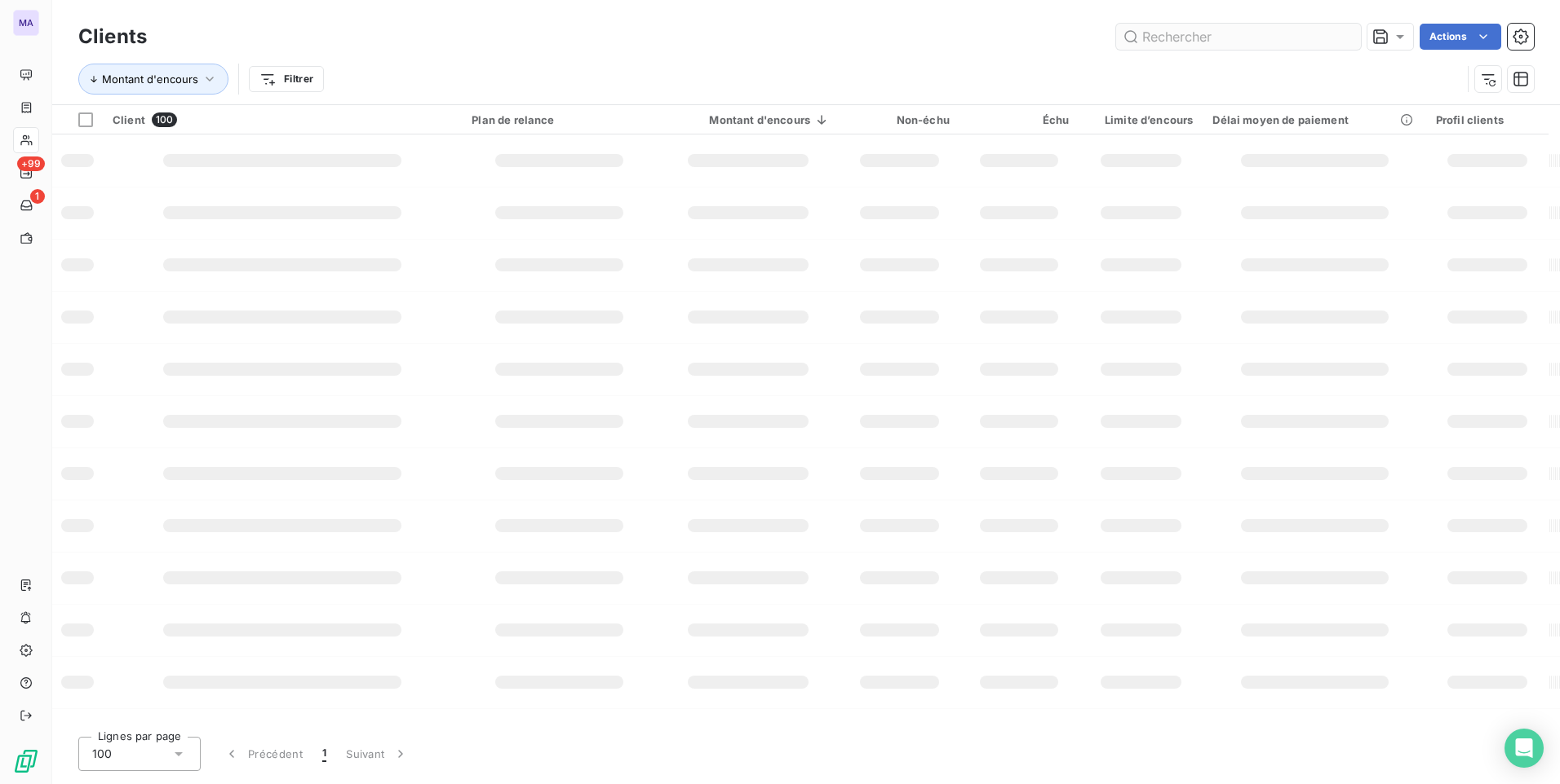
click at [1156, 34] on input "text" at bounding box center [1238, 37] width 245 height 26
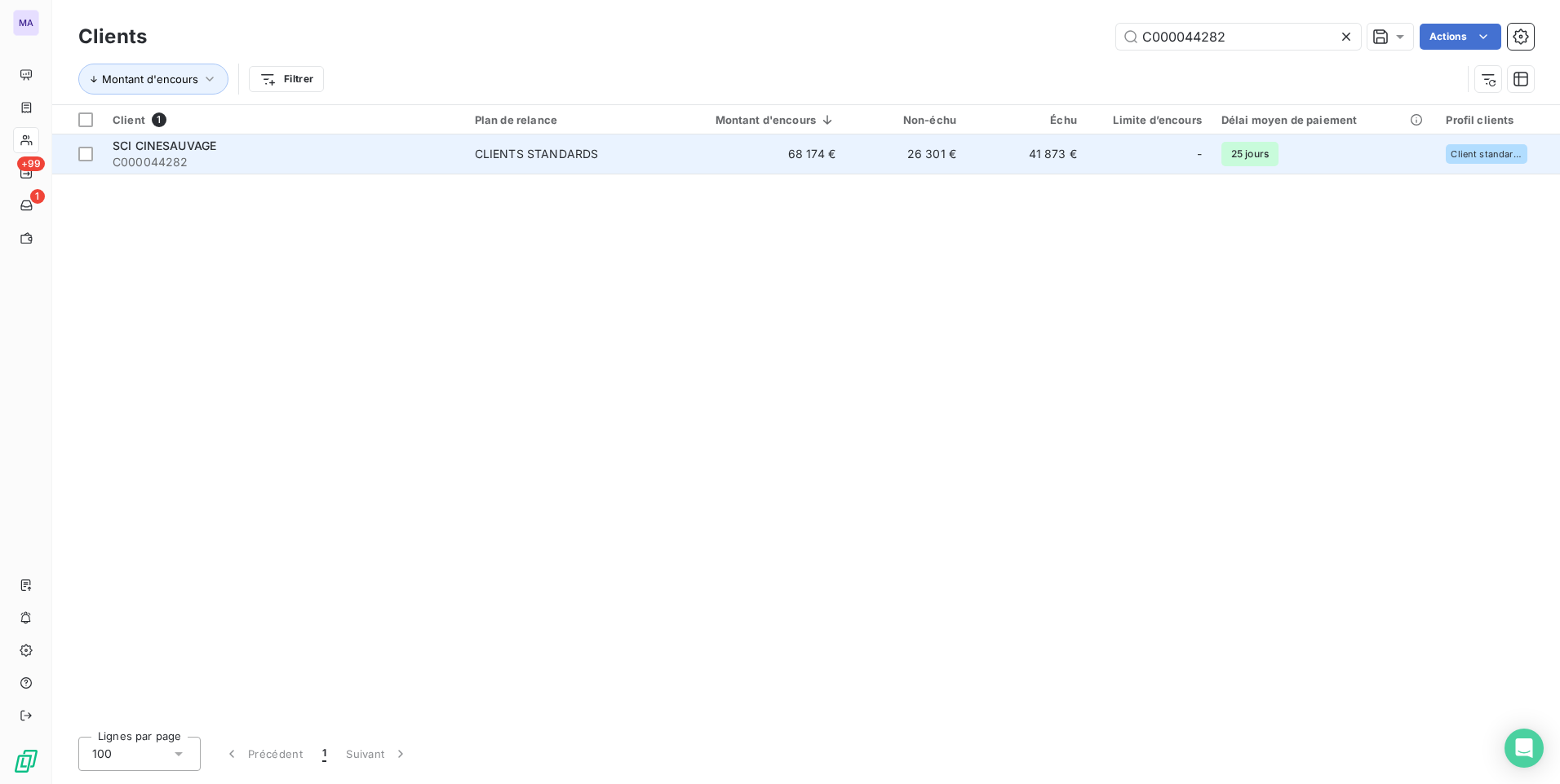
type input "C000044282"
click at [510, 153] on div "CLIENTS STANDARDS" at bounding box center [536, 153] width 124 height 17
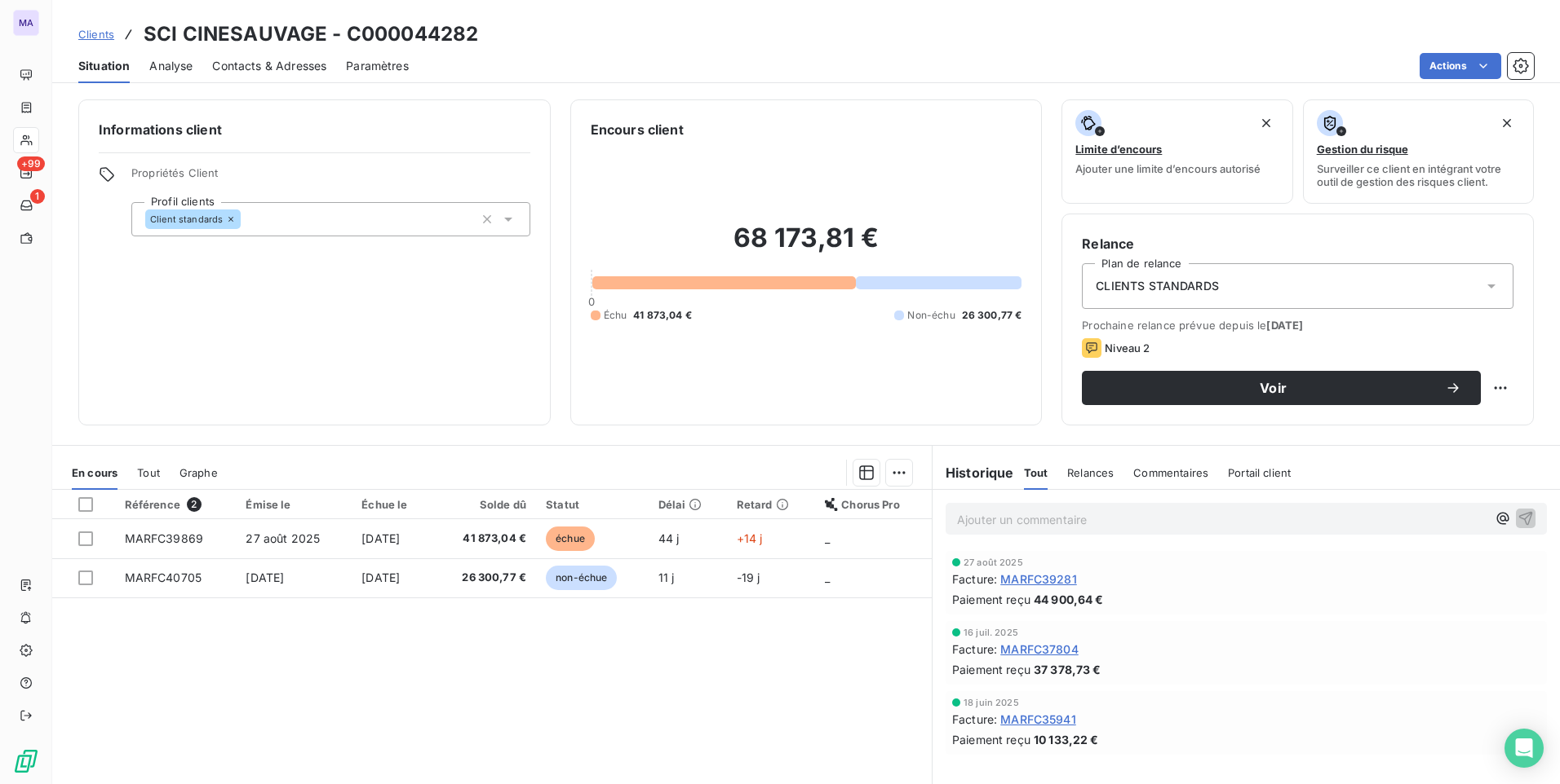
click at [311, 62] on span "Contacts & Adresses" at bounding box center [269, 66] width 114 height 17
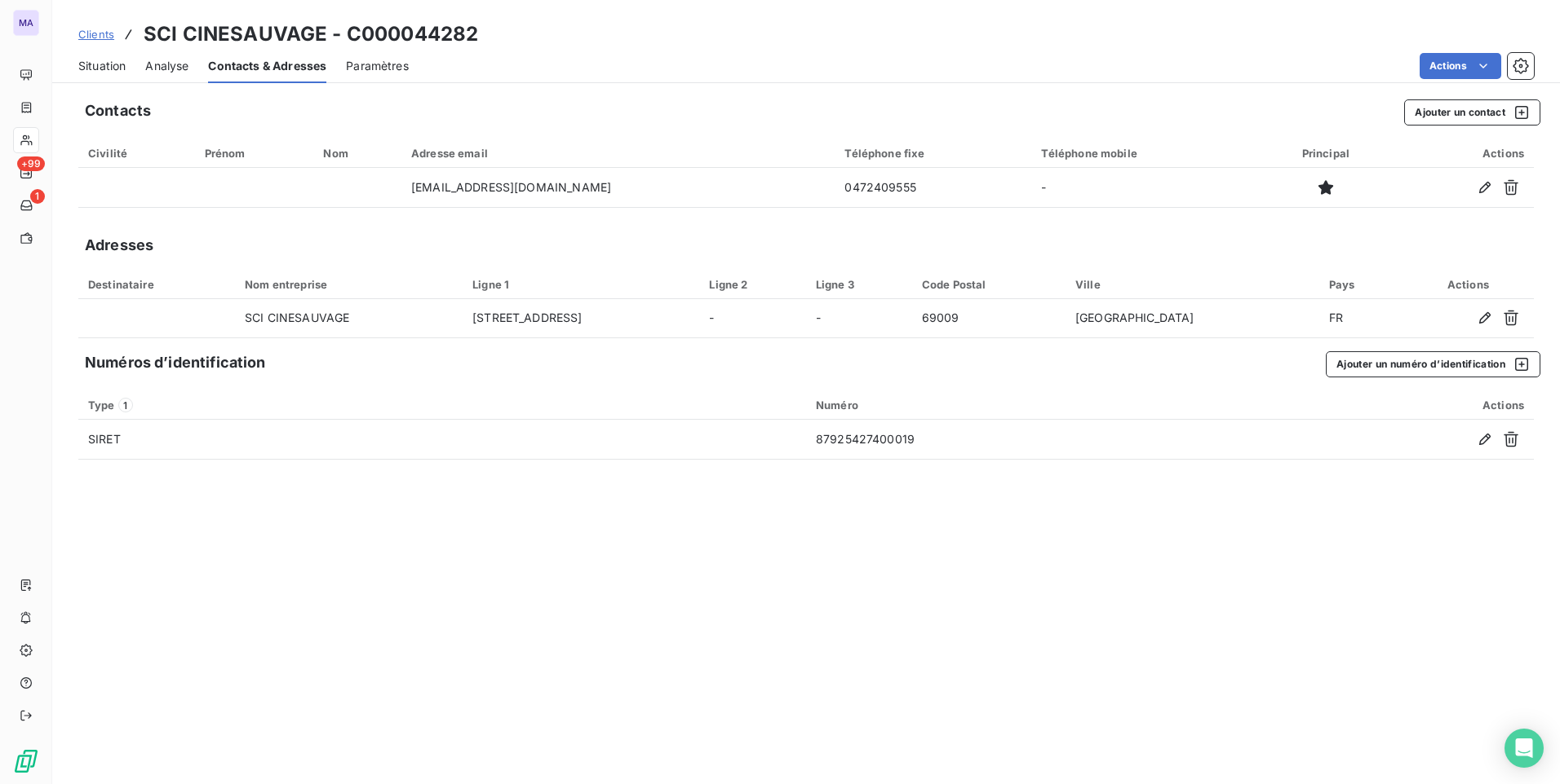
click at [99, 30] on span "Clients" at bounding box center [96, 34] width 36 height 13
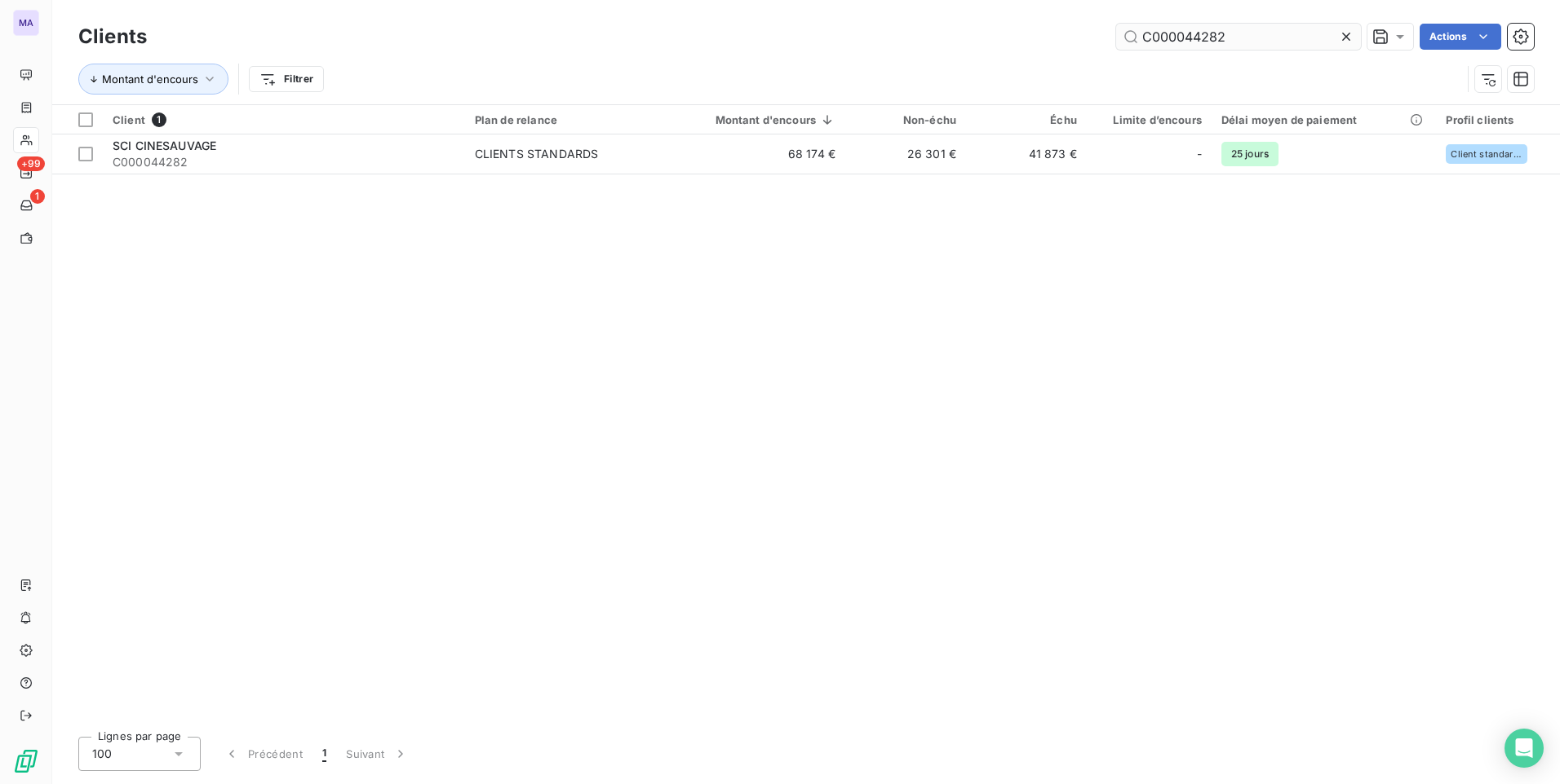
drag, startPoint x: 1284, startPoint y: 36, endPoint x: 1184, endPoint y: 40, distance: 100.1
click at [1184, 40] on input "C000044282" at bounding box center [1238, 37] width 245 height 26
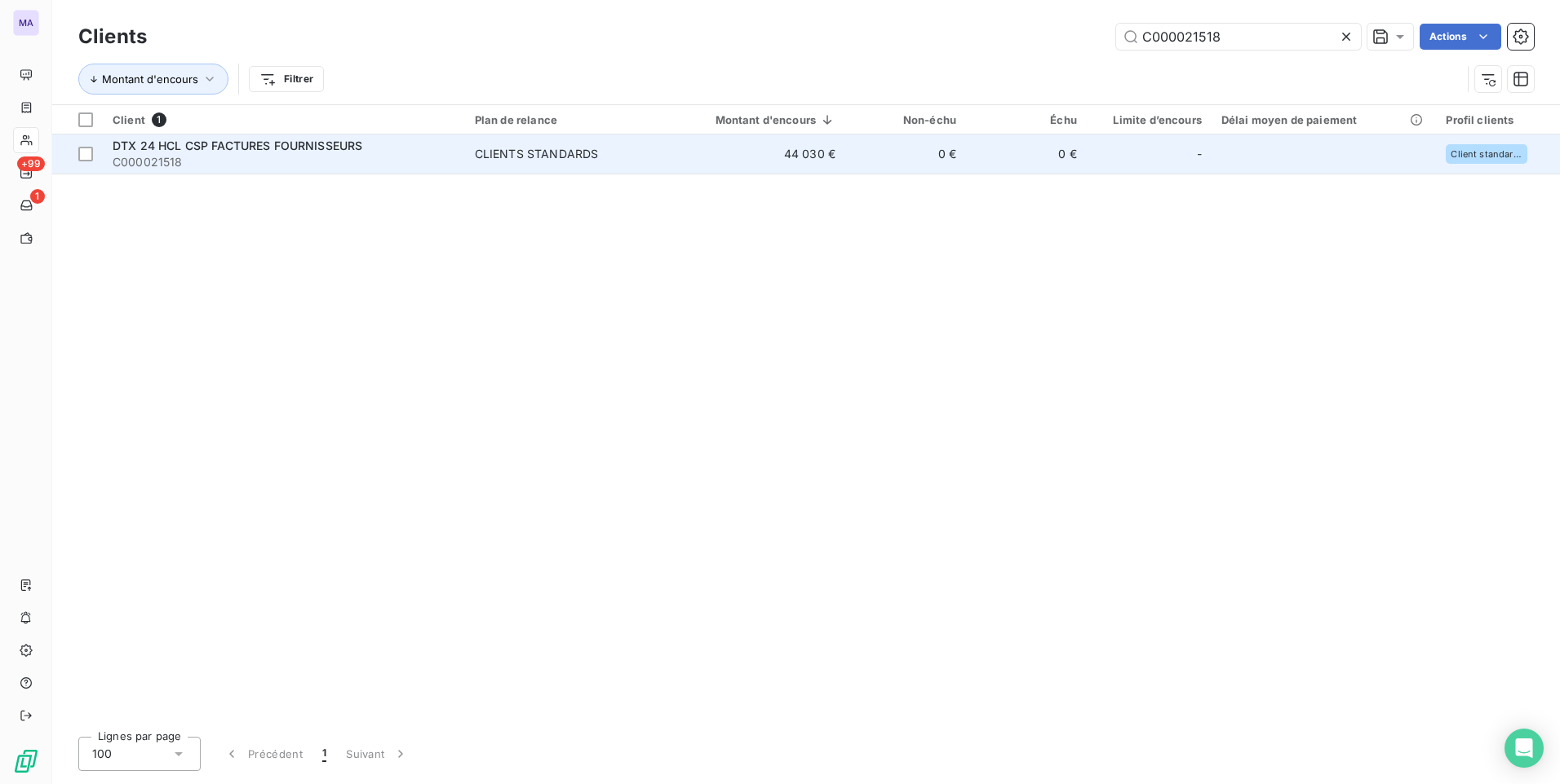
type input "C000021518"
click at [557, 153] on div "CLIENTS STANDARDS" at bounding box center [536, 153] width 124 height 17
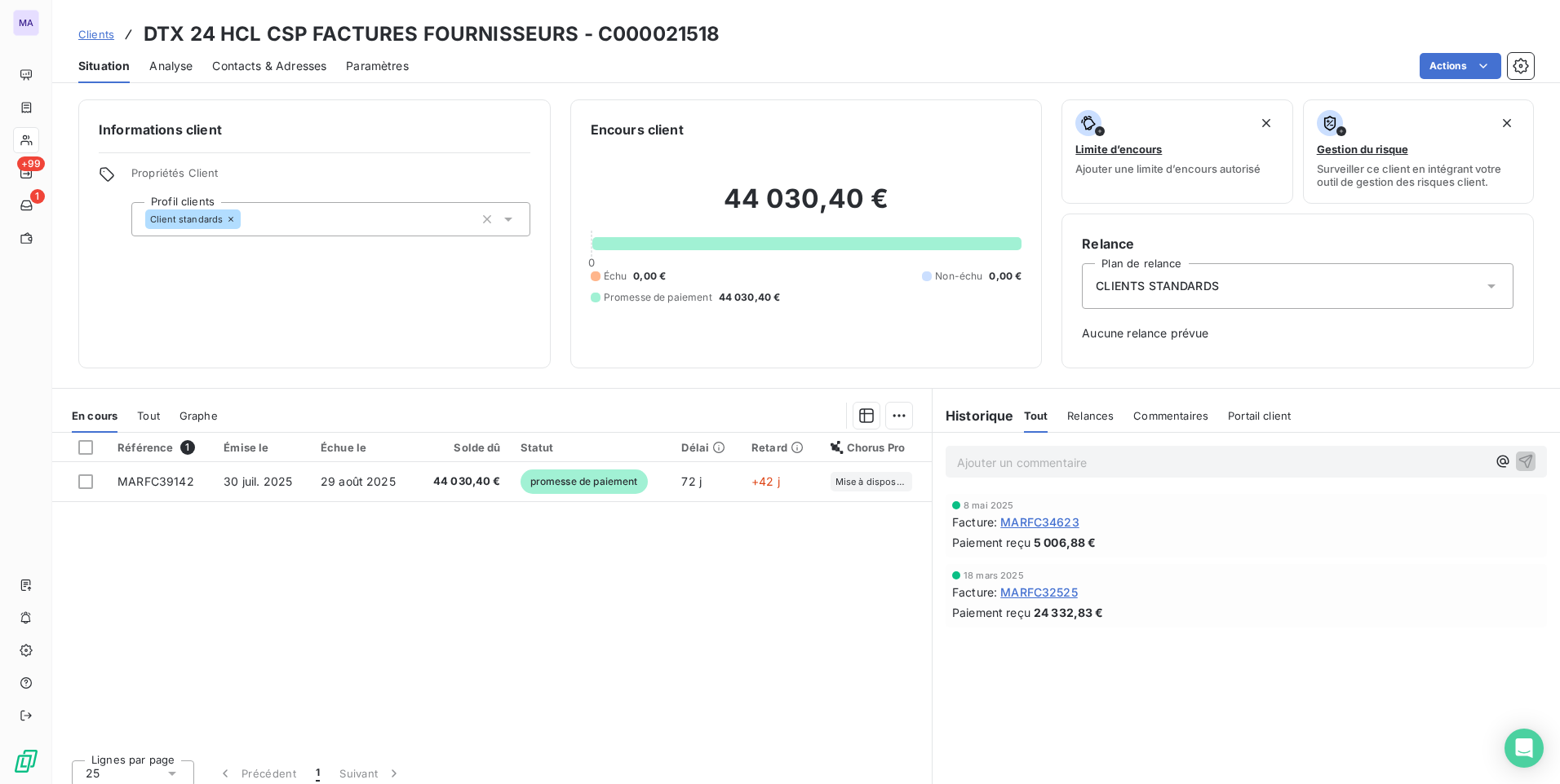
click at [1220, 464] on p "Ajouter un commentaire ﻿" at bounding box center [1221, 462] width 529 height 20
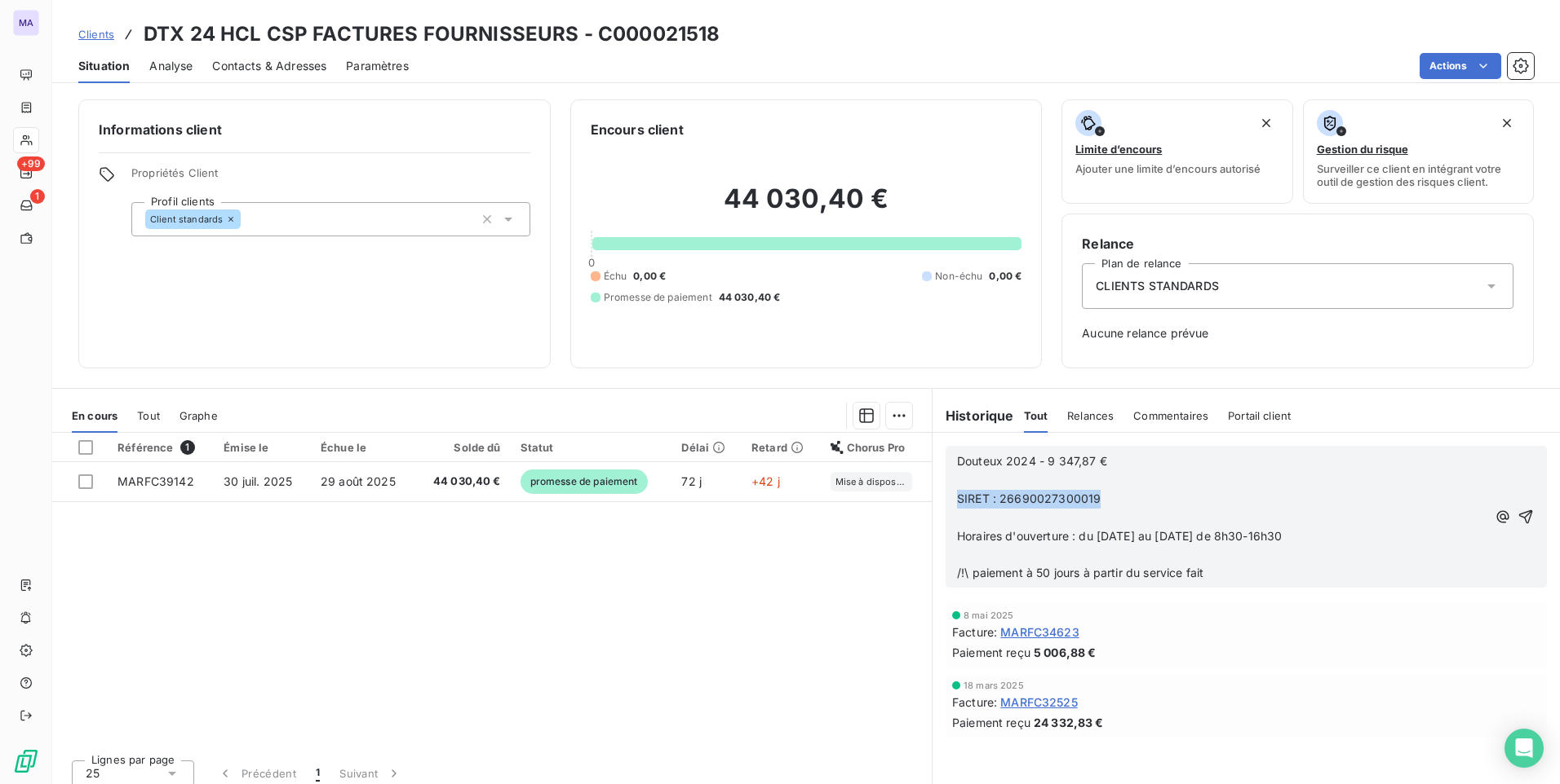
drag, startPoint x: 1124, startPoint y: 497, endPoint x: 930, endPoint y: 501, distance: 194.0
click at [933, 501] on div "Douteux 2024 - 9 347,87 € ﻿ SIRET : 26690027300019 ﻿ Horaires d'ouverture : du …" at bounding box center [1246, 517] width 627 height 168
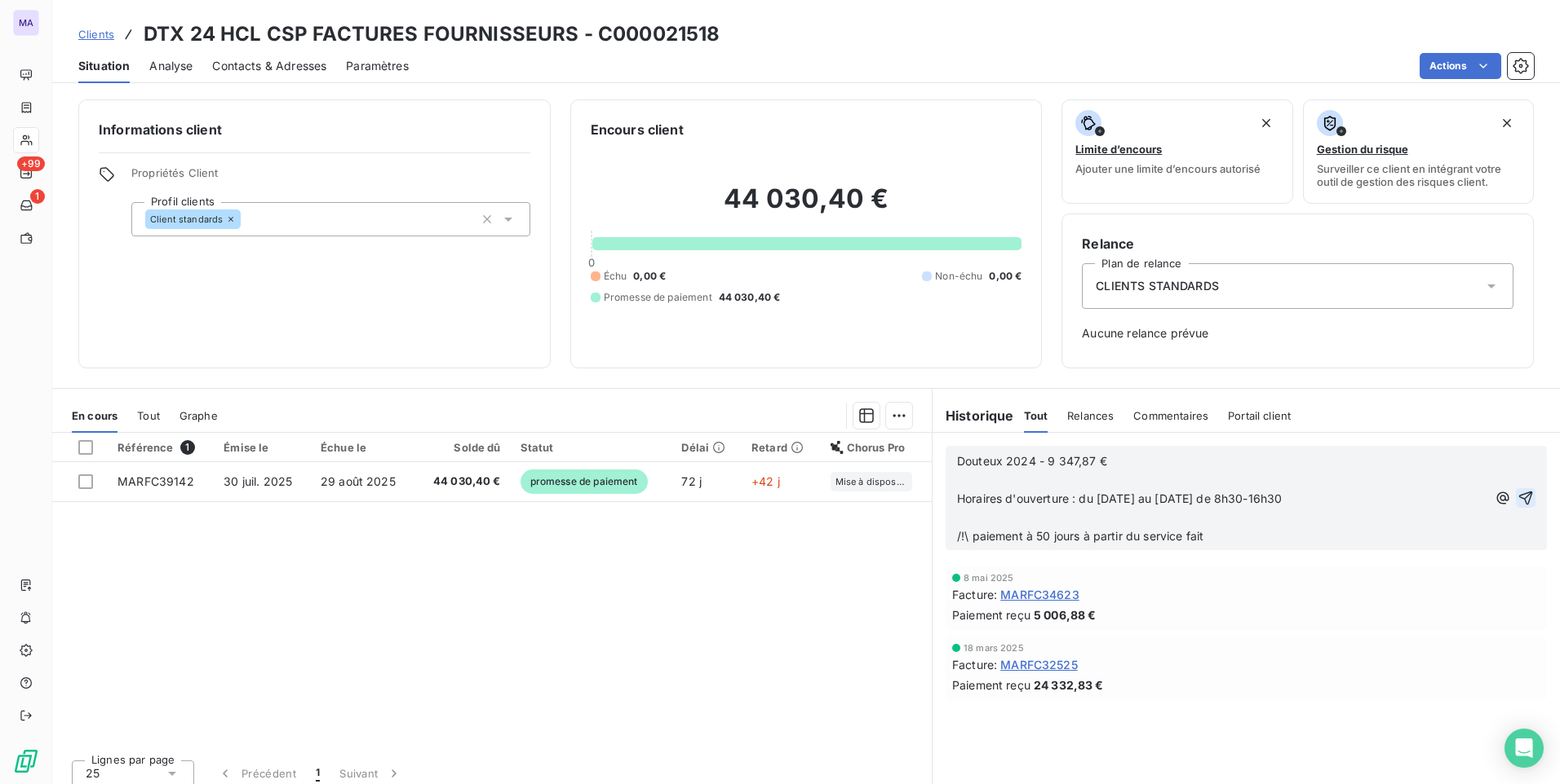
click at [1517, 496] on icon "button" at bounding box center [1525, 498] width 17 height 17
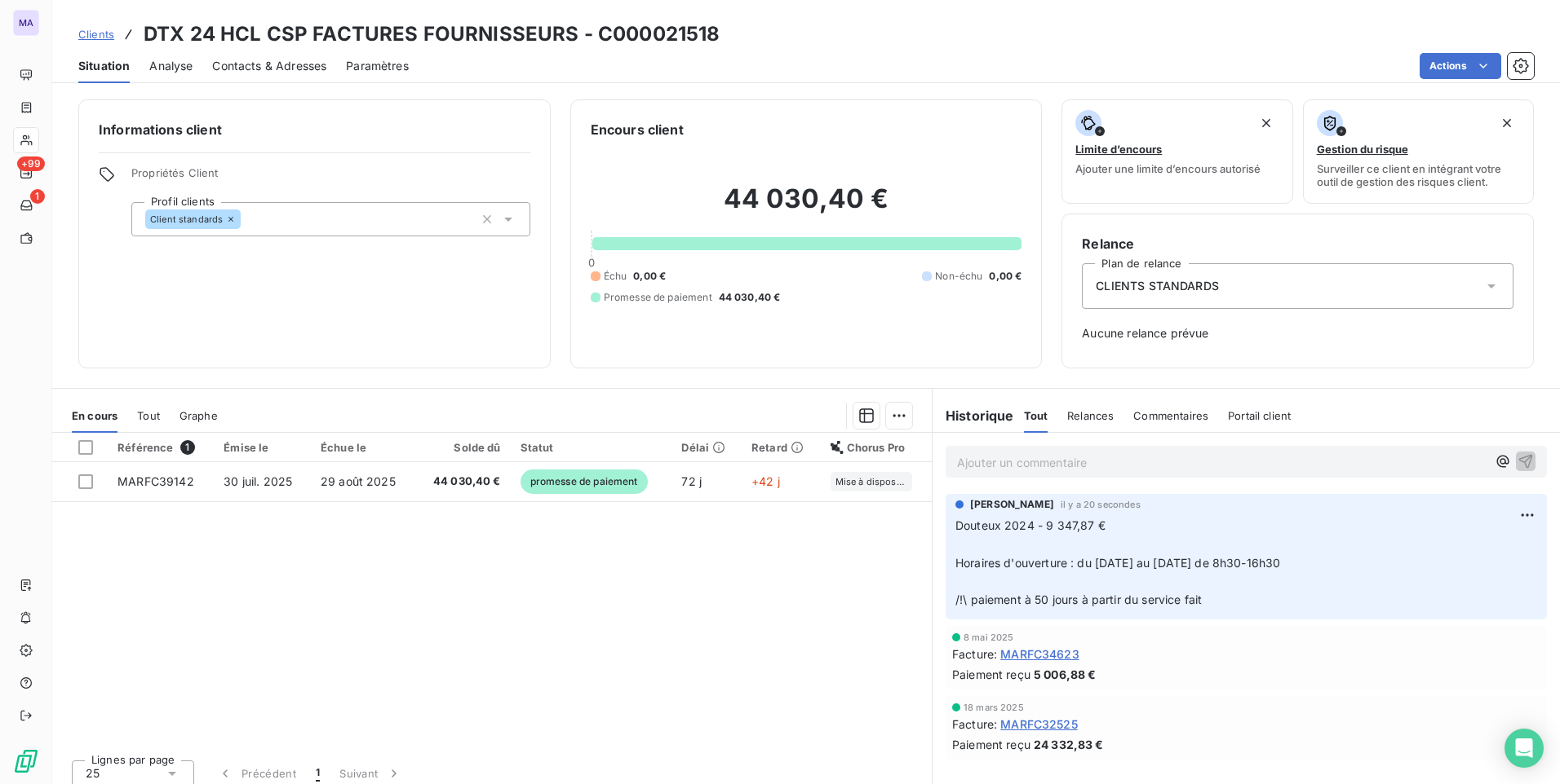
drag, startPoint x: 762, startPoint y: 678, endPoint x: 784, endPoint y: 603, distance: 78.2
click at [763, 675] on div "Référence 1 Émise le Échue le Solde dû Statut Délai Retard Chorus Pro MARFC3914…" at bounding box center [492, 590] width 879 height 314
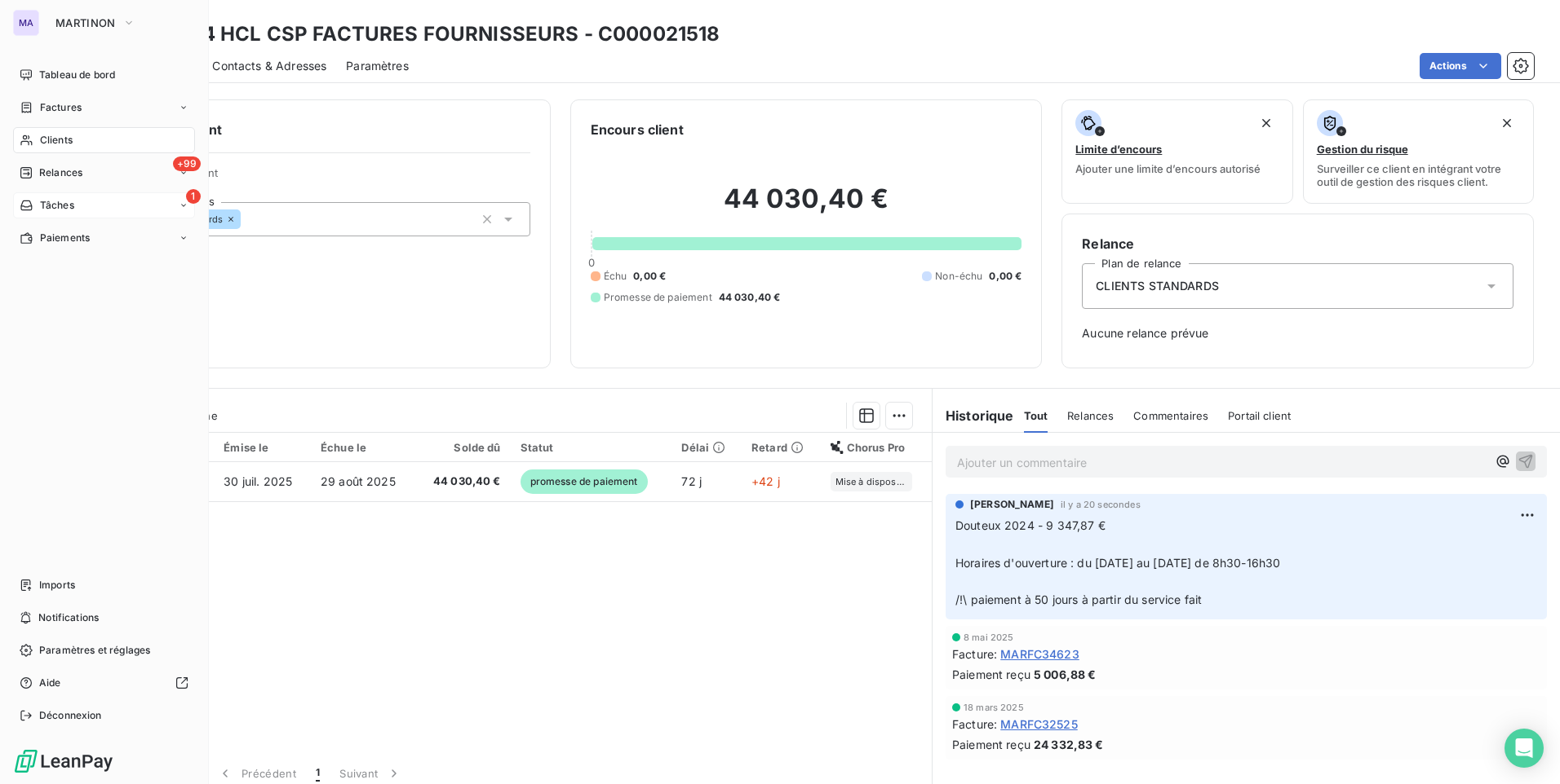
click at [43, 203] on span "Tâches" at bounding box center [57, 205] width 34 height 15
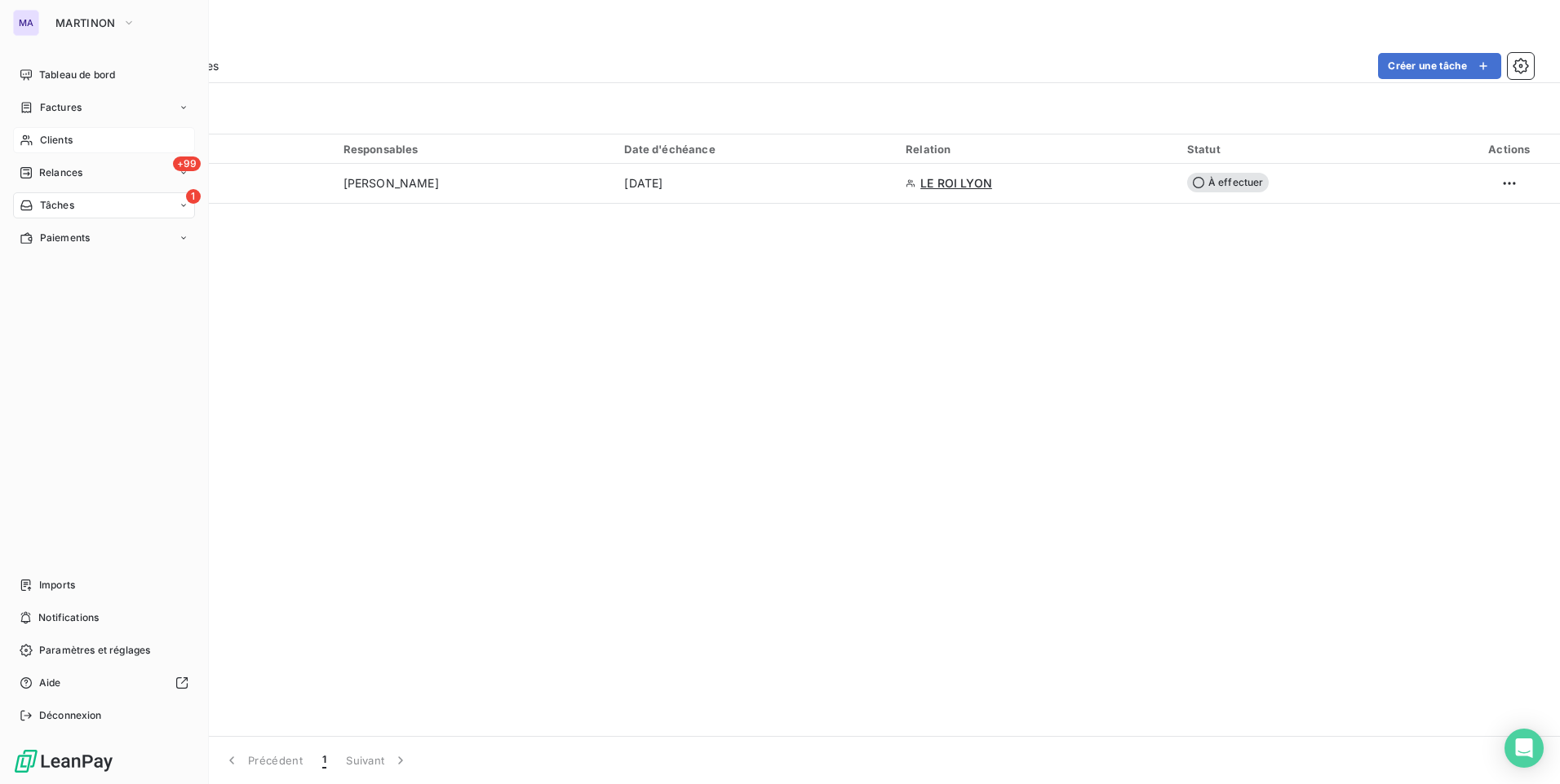
click at [56, 143] on span "Clients" at bounding box center [56, 140] width 32 height 15
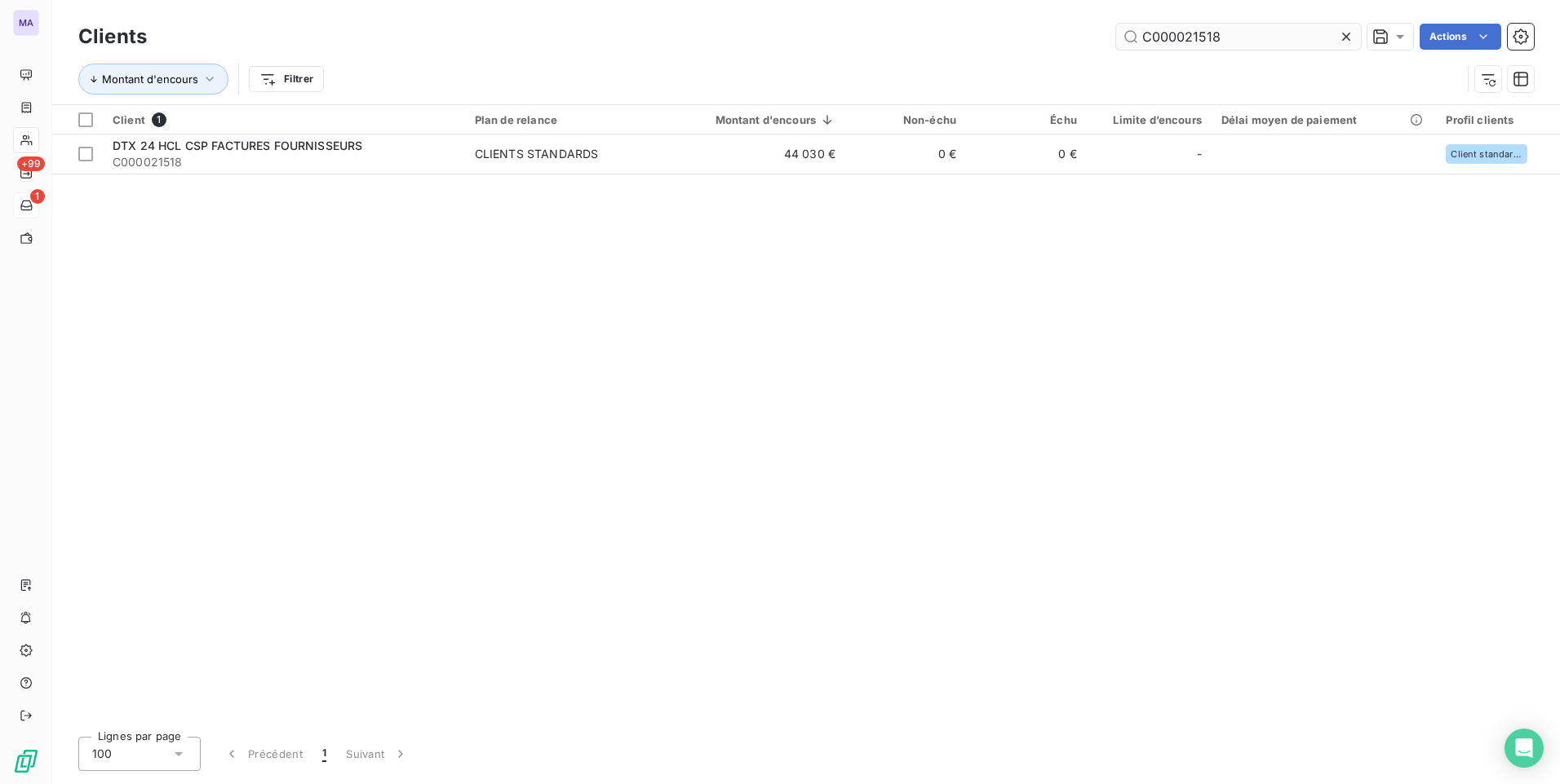
drag, startPoint x: 1345, startPoint y: 41, endPoint x: 1329, endPoint y: 38, distance: 16.3
click at [1342, 40] on icon at bounding box center [1346, 37] width 17 height 17
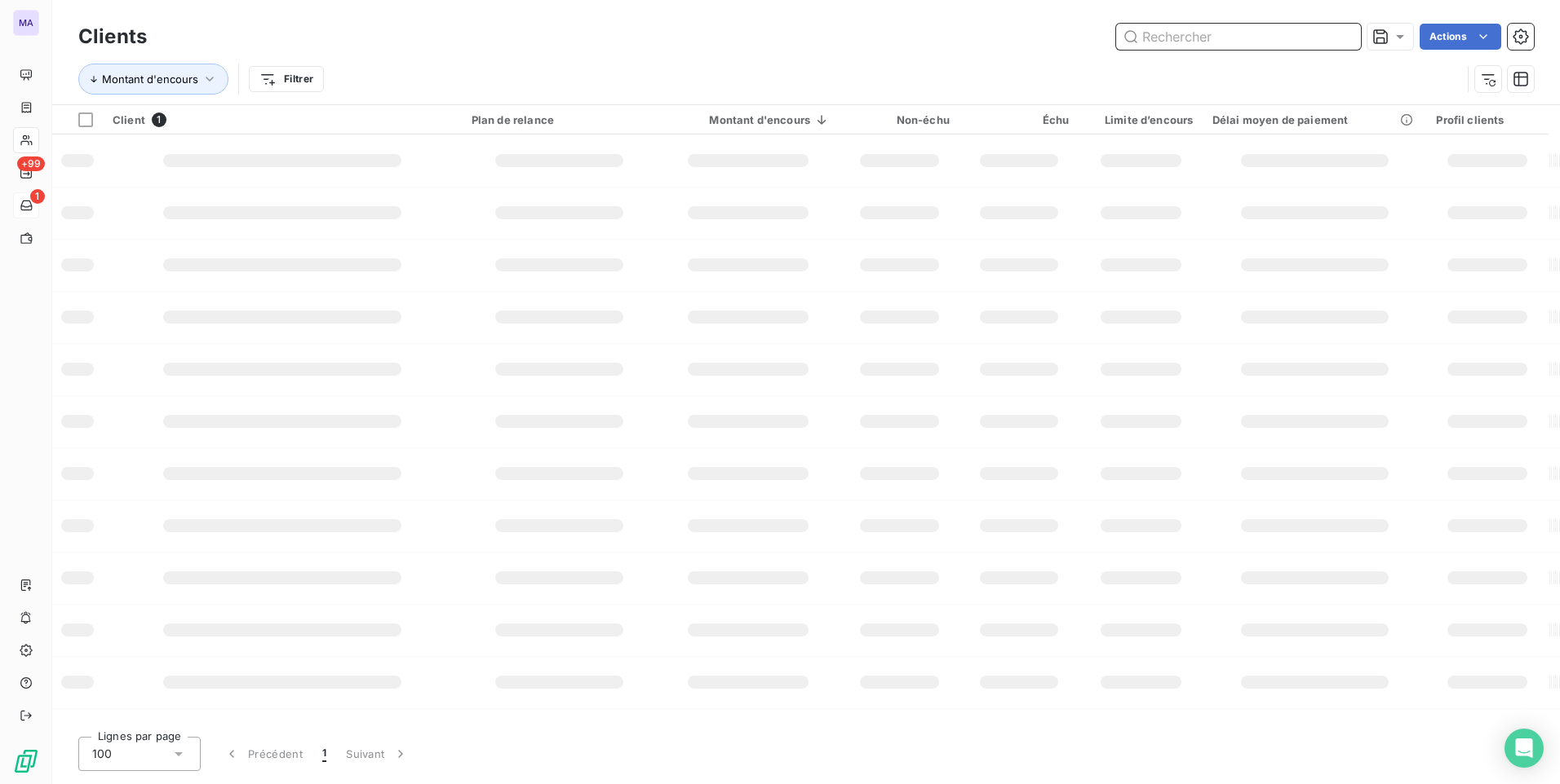
click at [1251, 34] on input "text" at bounding box center [1238, 37] width 245 height 26
paste input "C000038453"
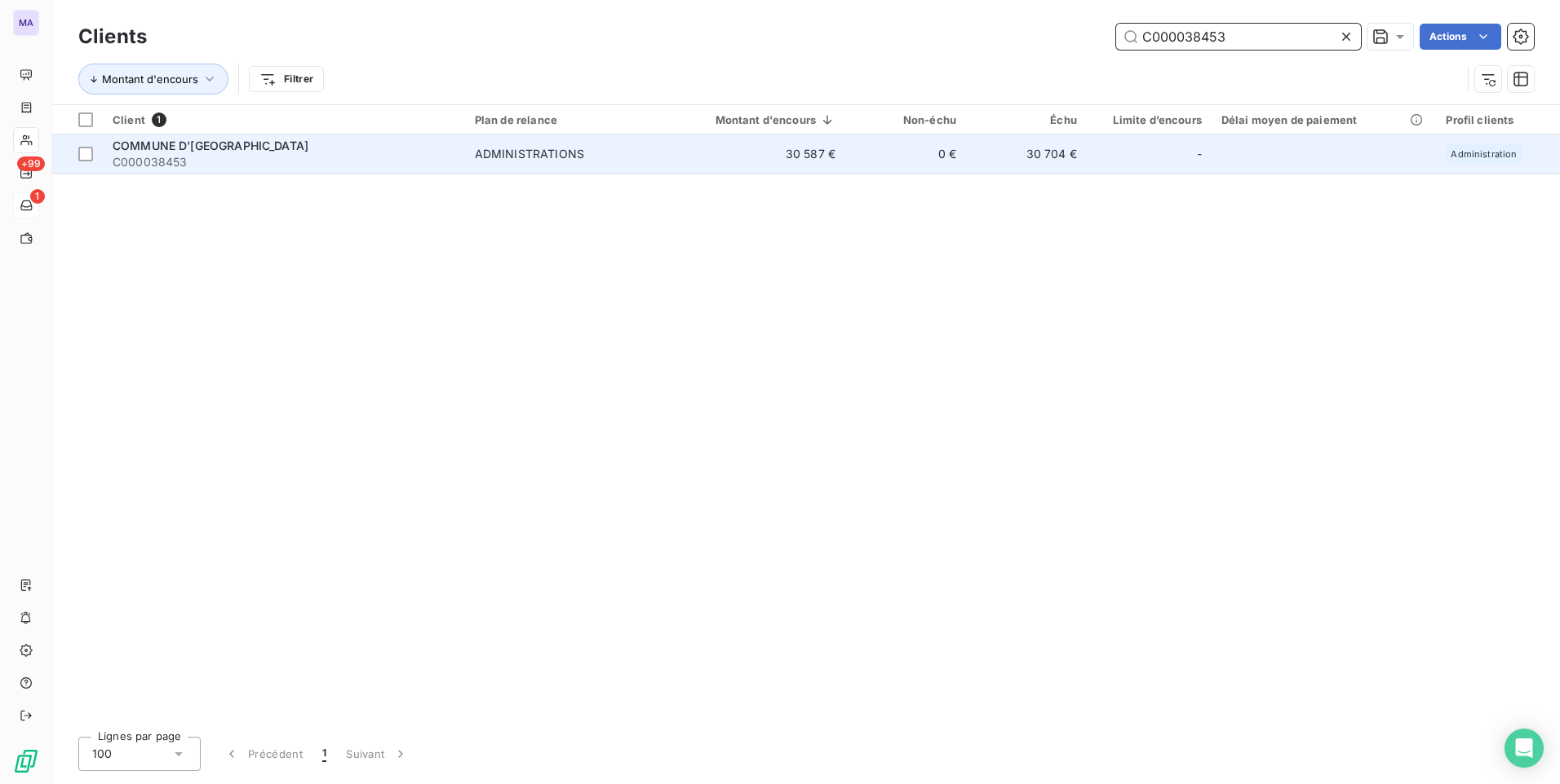
type input "C000038453"
click at [535, 162] on td "ADMINISTRATIONS" at bounding box center [562, 153] width 196 height 39
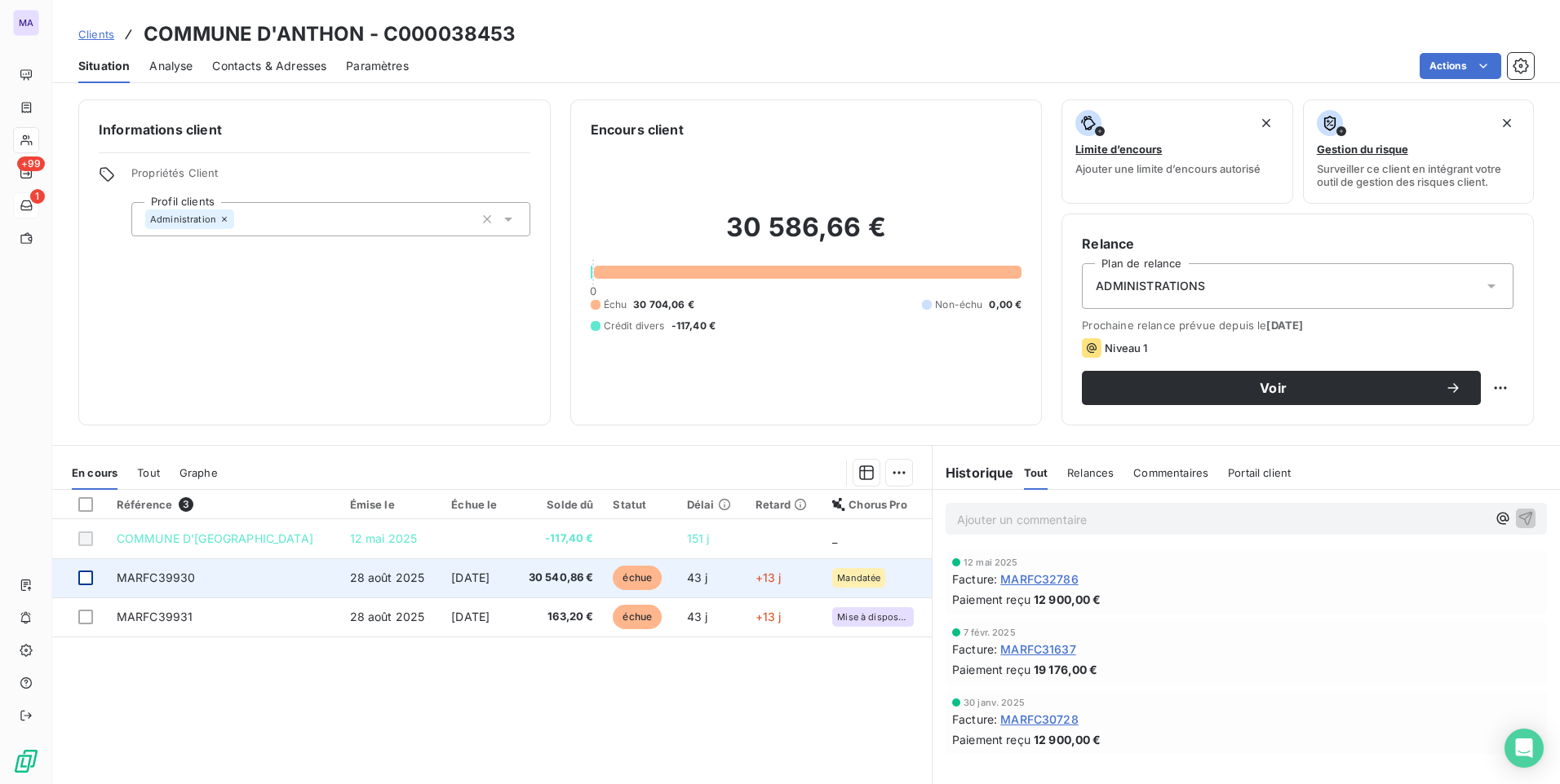
click at [87, 581] on div at bounding box center [85, 578] width 15 height 15
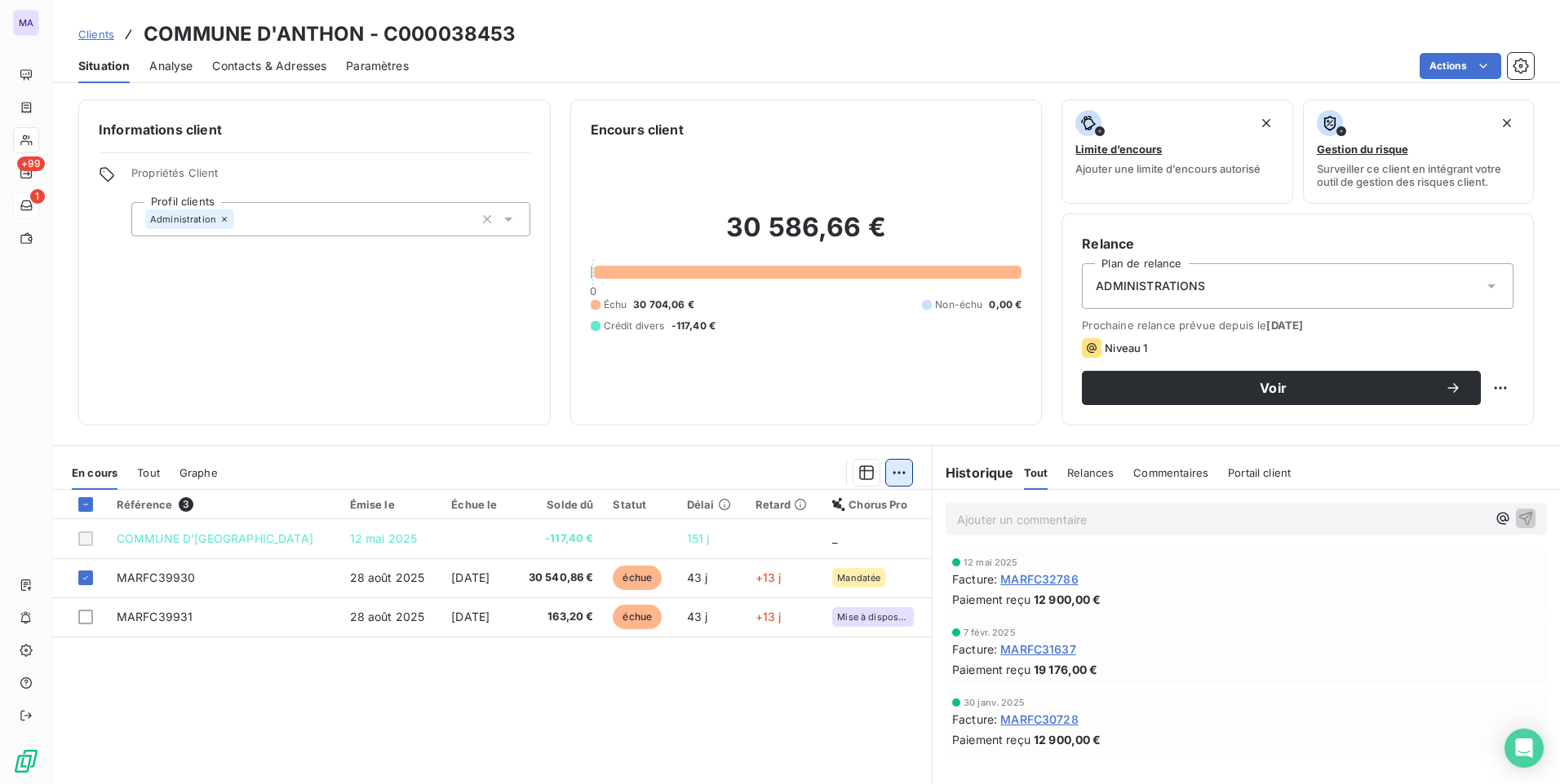
click at [890, 474] on html "MA +99 1 Clients COMMUNE D'ANTHON - C000038453 Situation Analyse Contacts & Adr…" at bounding box center [780, 392] width 1560 height 784
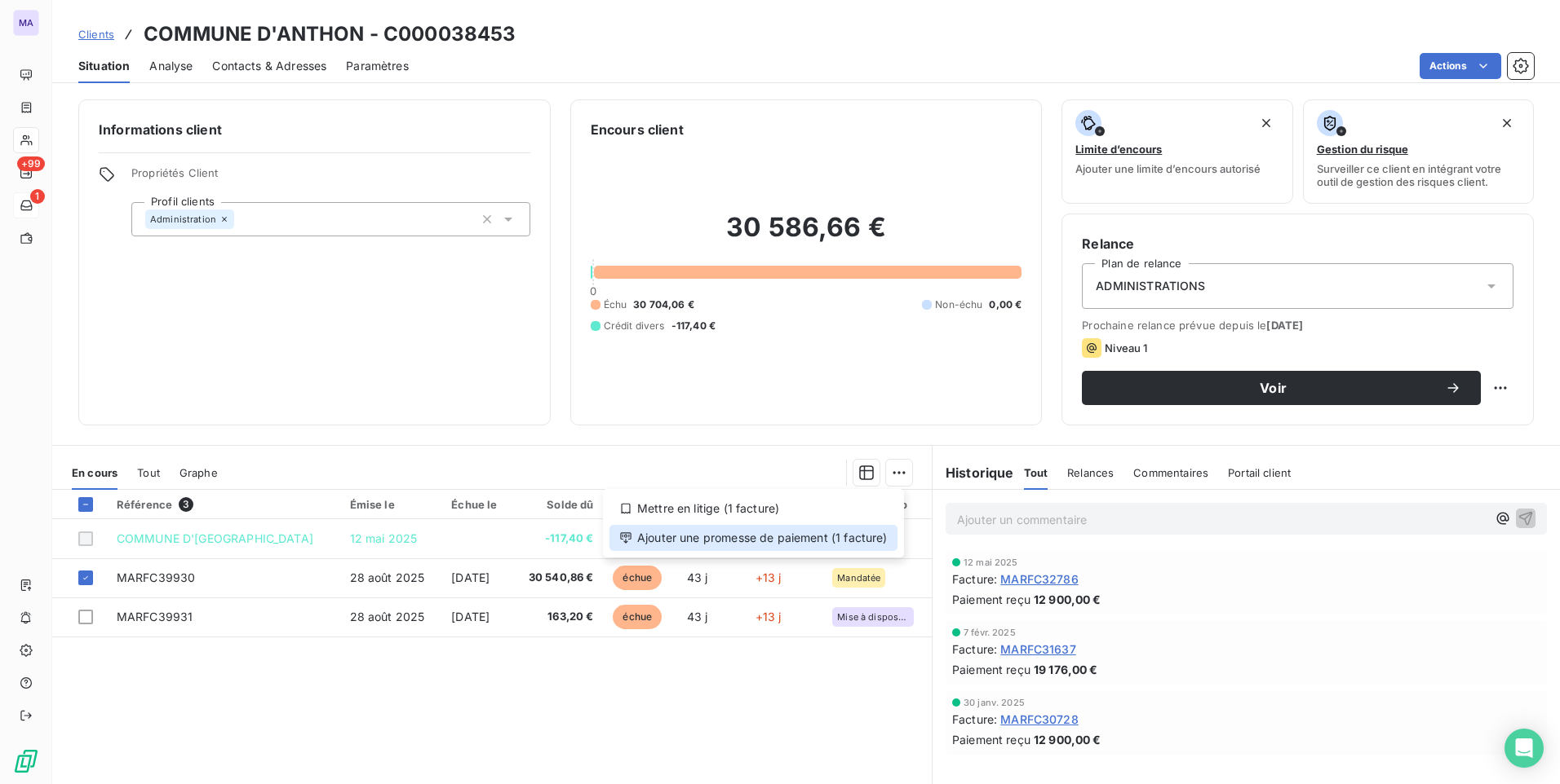
click at [881, 532] on div "Ajouter une promesse de paiement (1 facture)" at bounding box center [754, 538] width 288 height 26
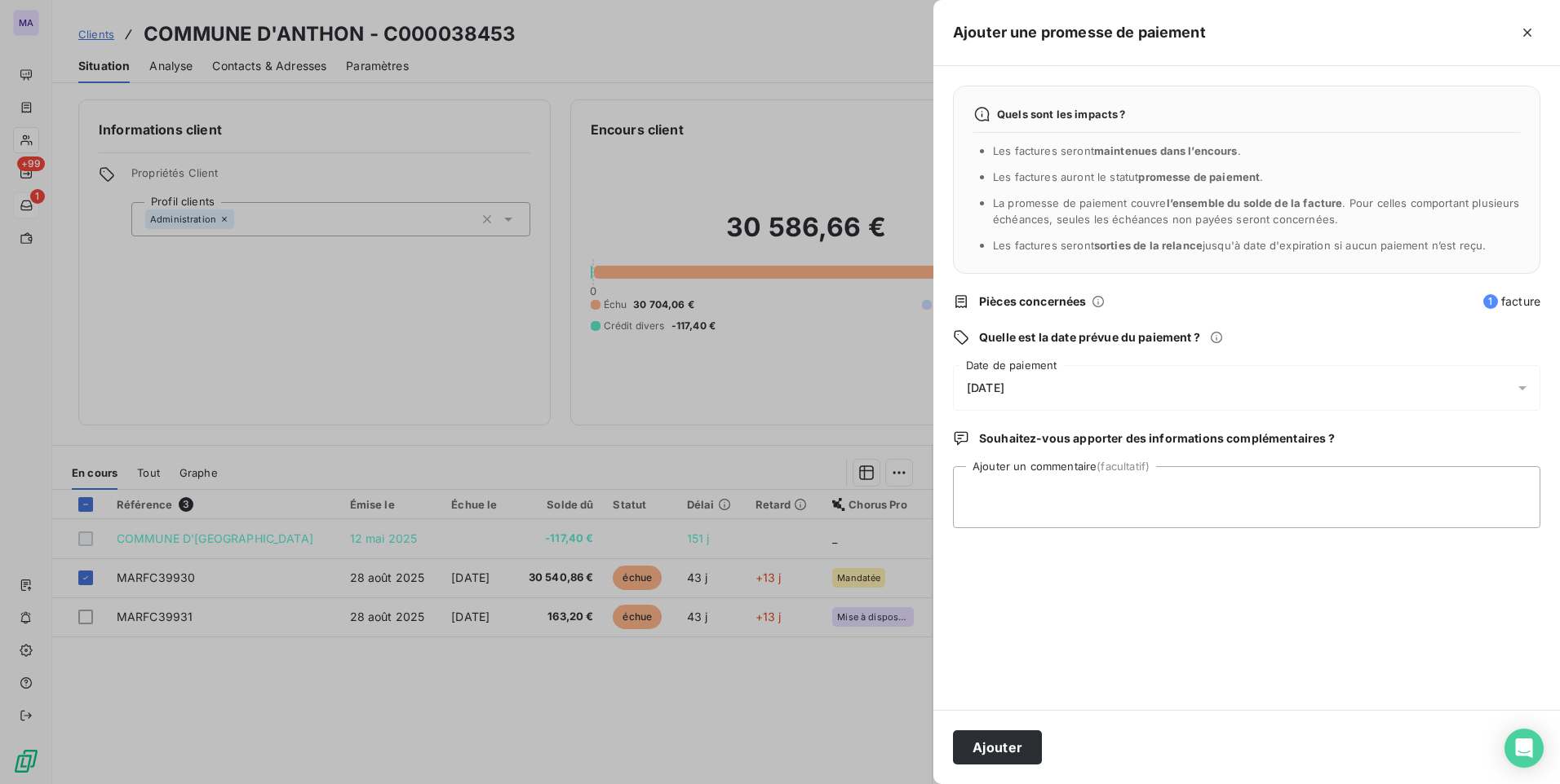
click at [1306, 382] on div "[DATE]" at bounding box center [1246, 388] width 587 height 46
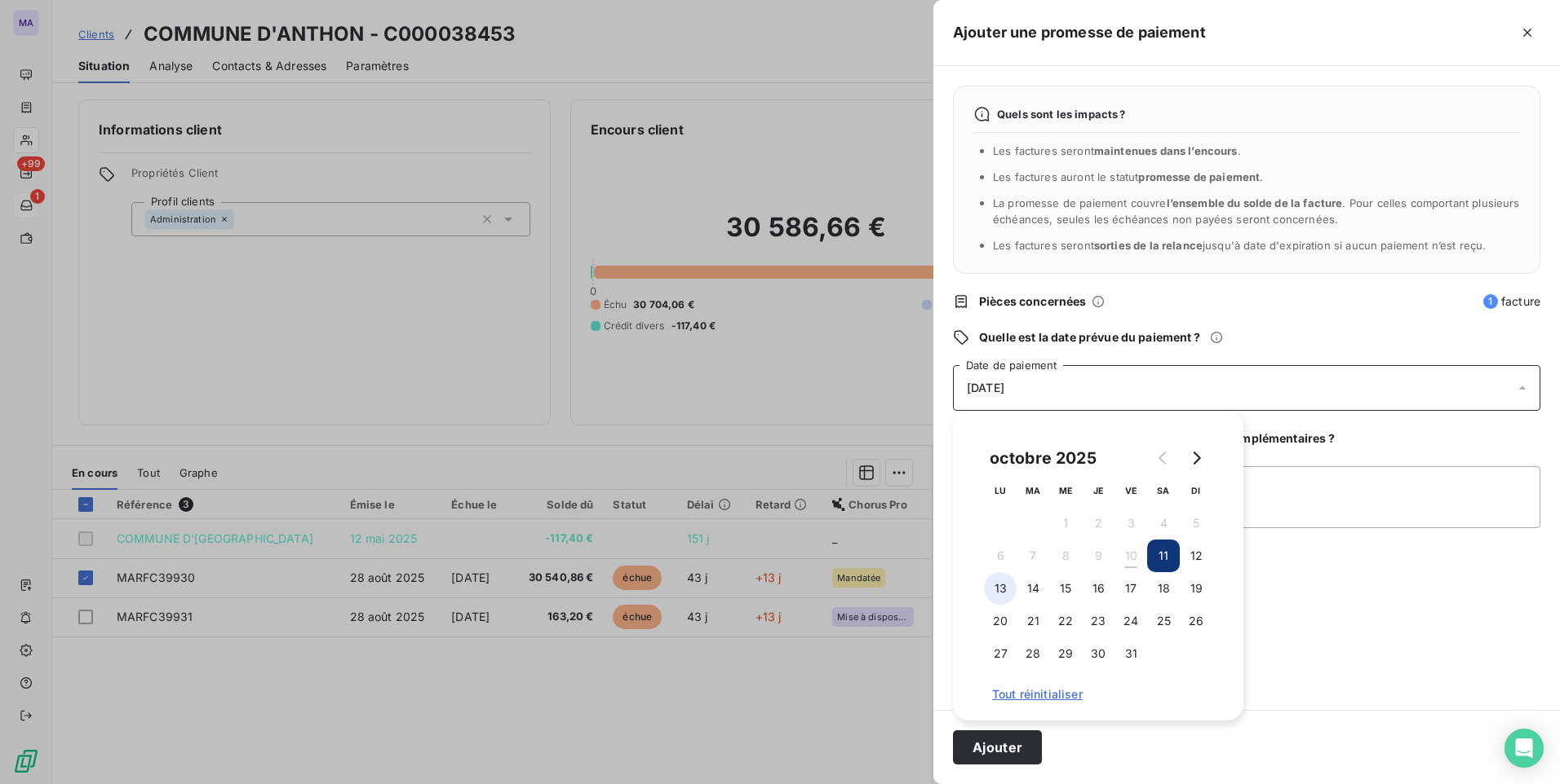
click at [1004, 588] on button "13" at bounding box center [999, 588] width 32 height 32
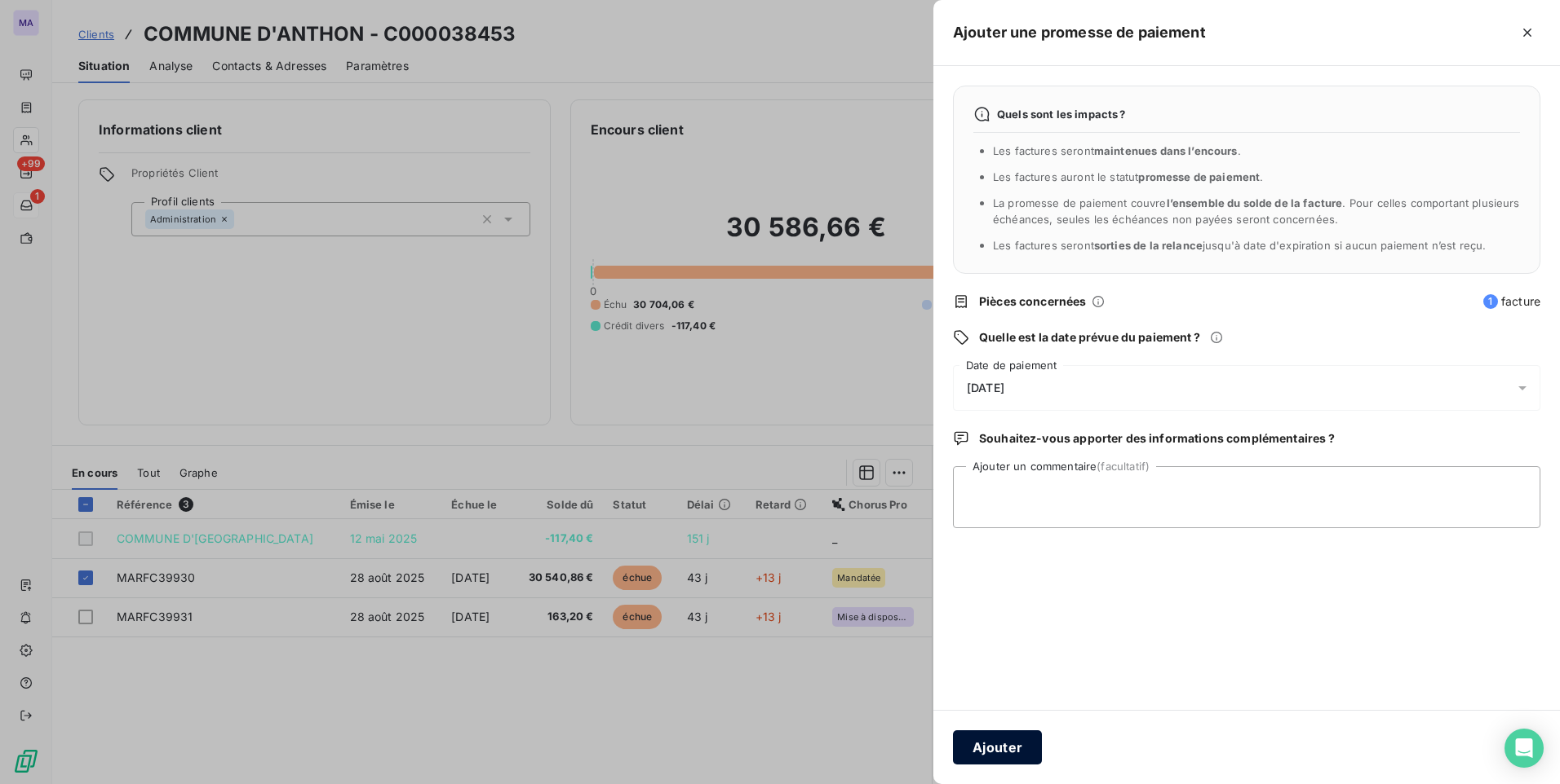
click at [995, 757] on button "Ajouter" at bounding box center [997, 747] width 89 height 34
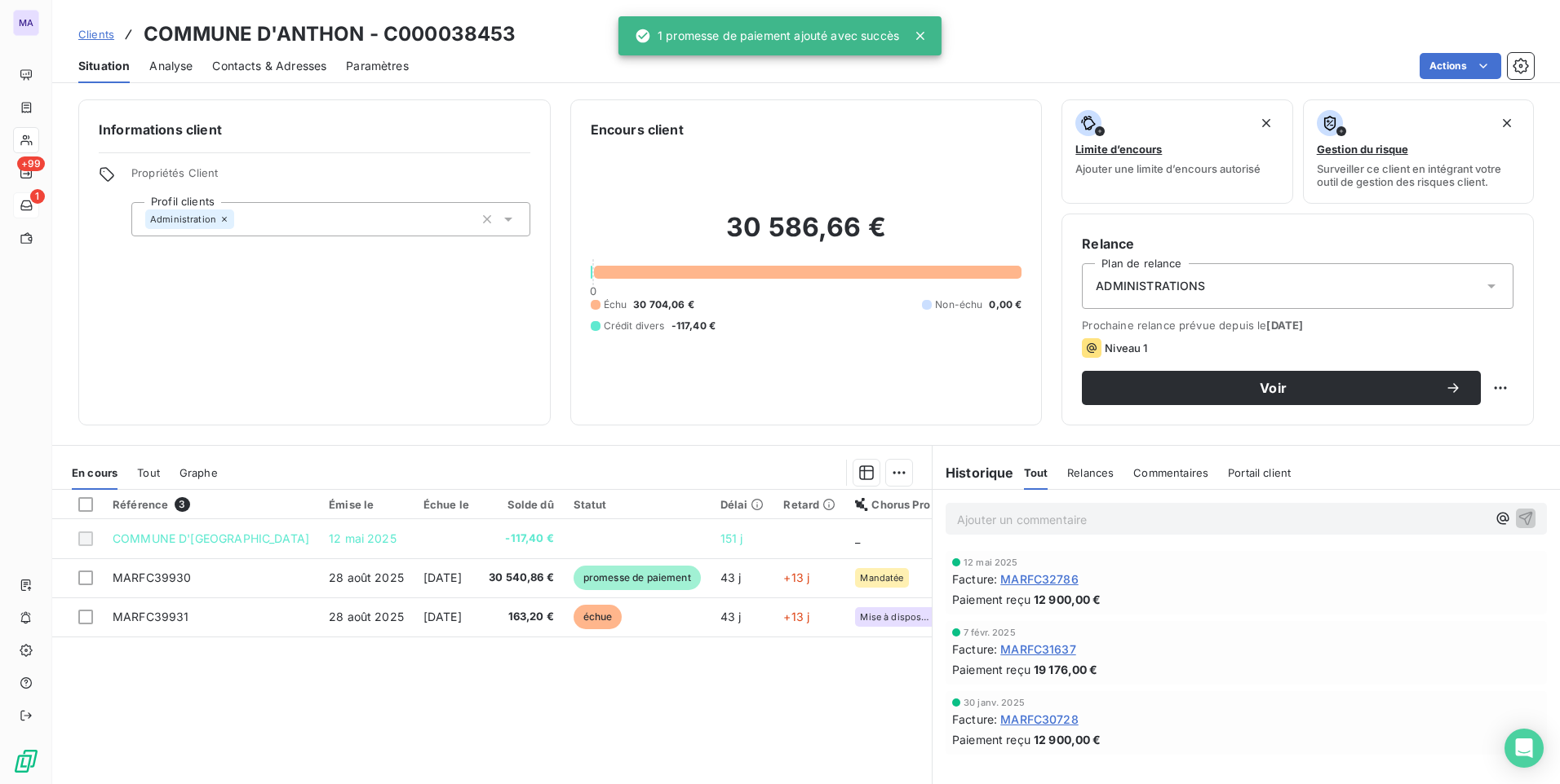
drag, startPoint x: 847, startPoint y: 725, endPoint x: 873, endPoint y: 720, distance: 26.5
click at [851, 723] on div "Référence 3 Émise le Échue le Solde dû Statut Délai Retard Chorus Pro COMMUNE D…" at bounding box center [492, 647] width 879 height 314
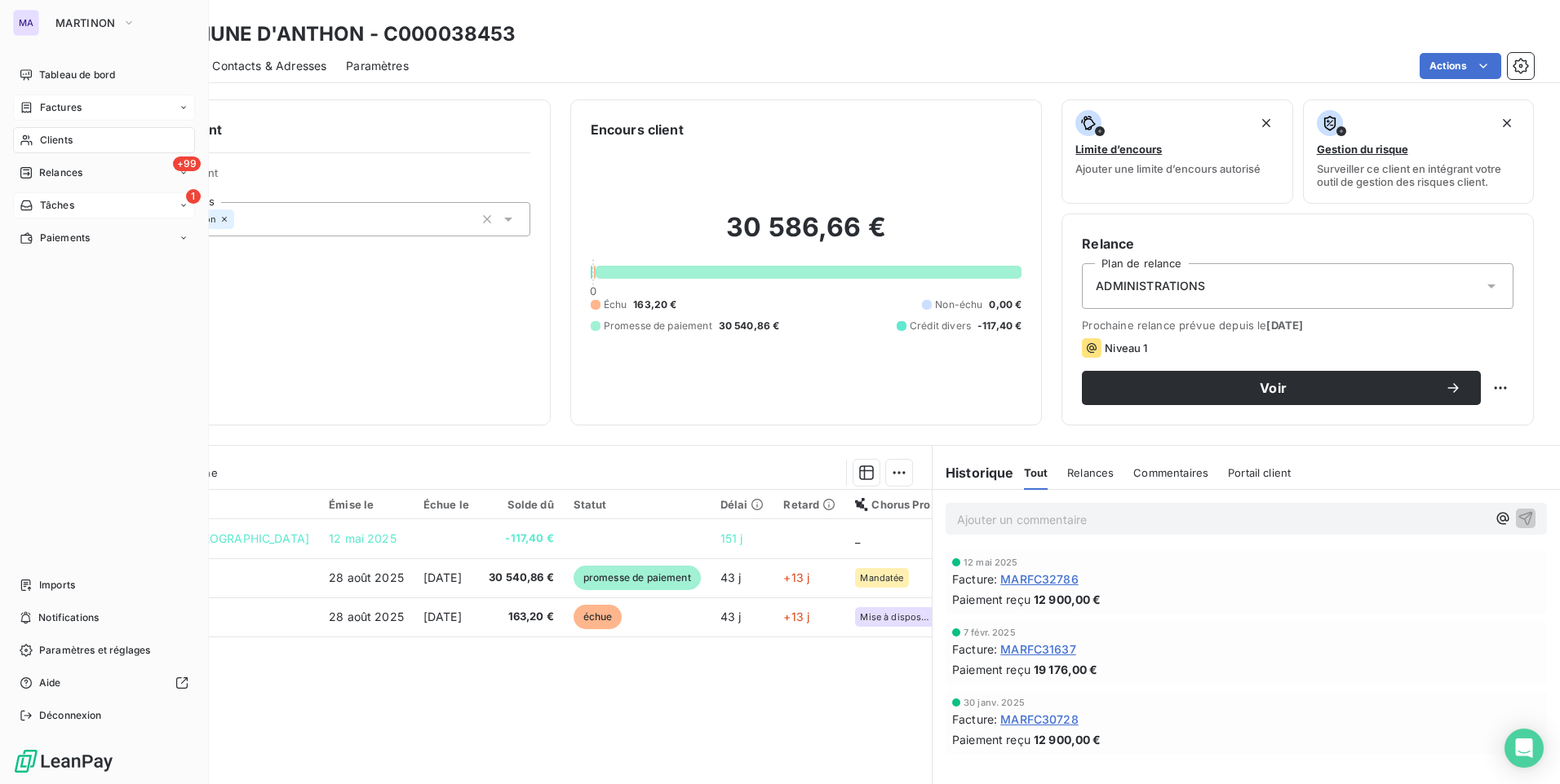
click at [64, 110] on span "Factures" at bounding box center [61, 107] width 41 height 15
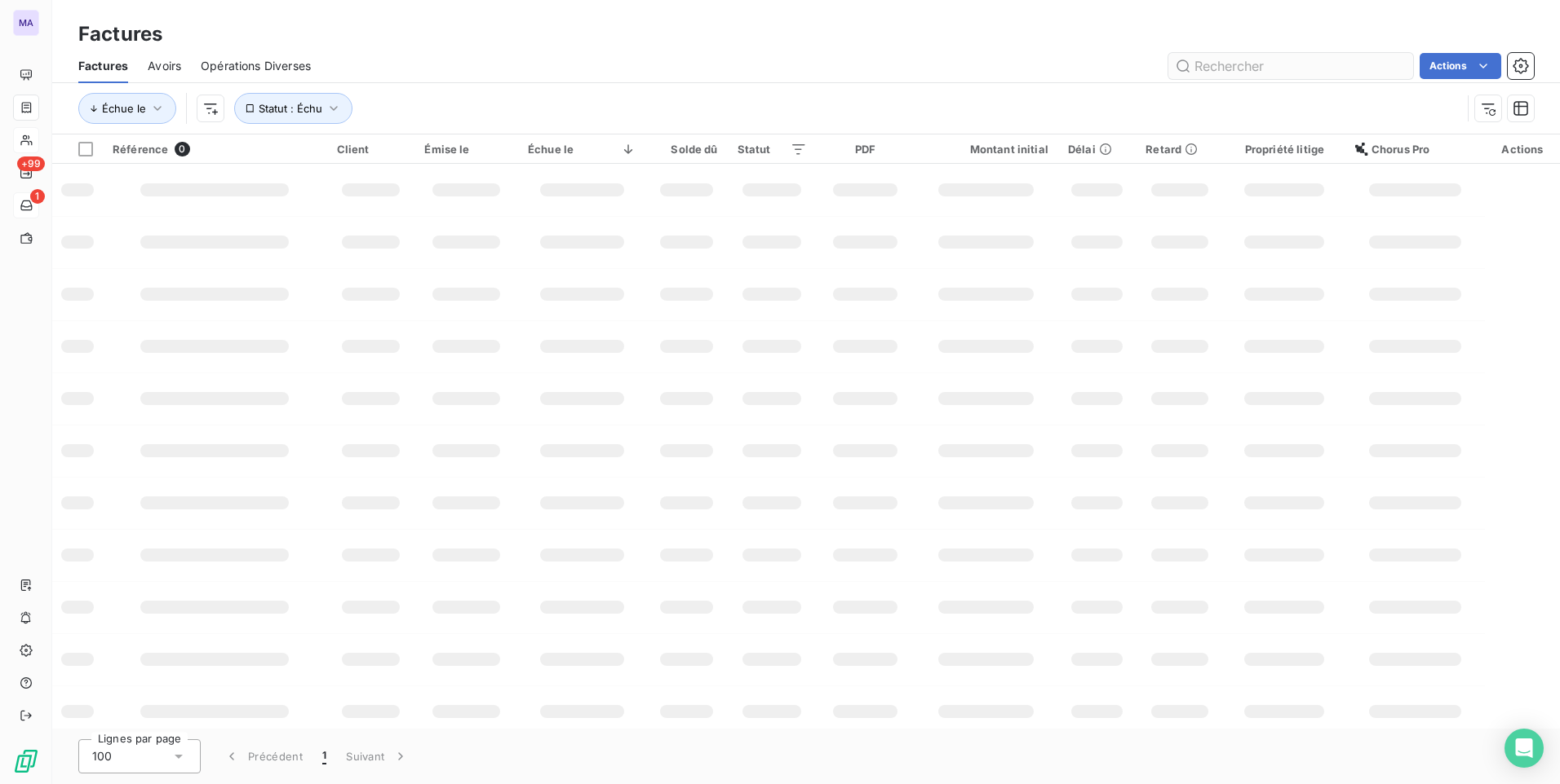
click at [1256, 70] on input "text" at bounding box center [1290, 66] width 245 height 26
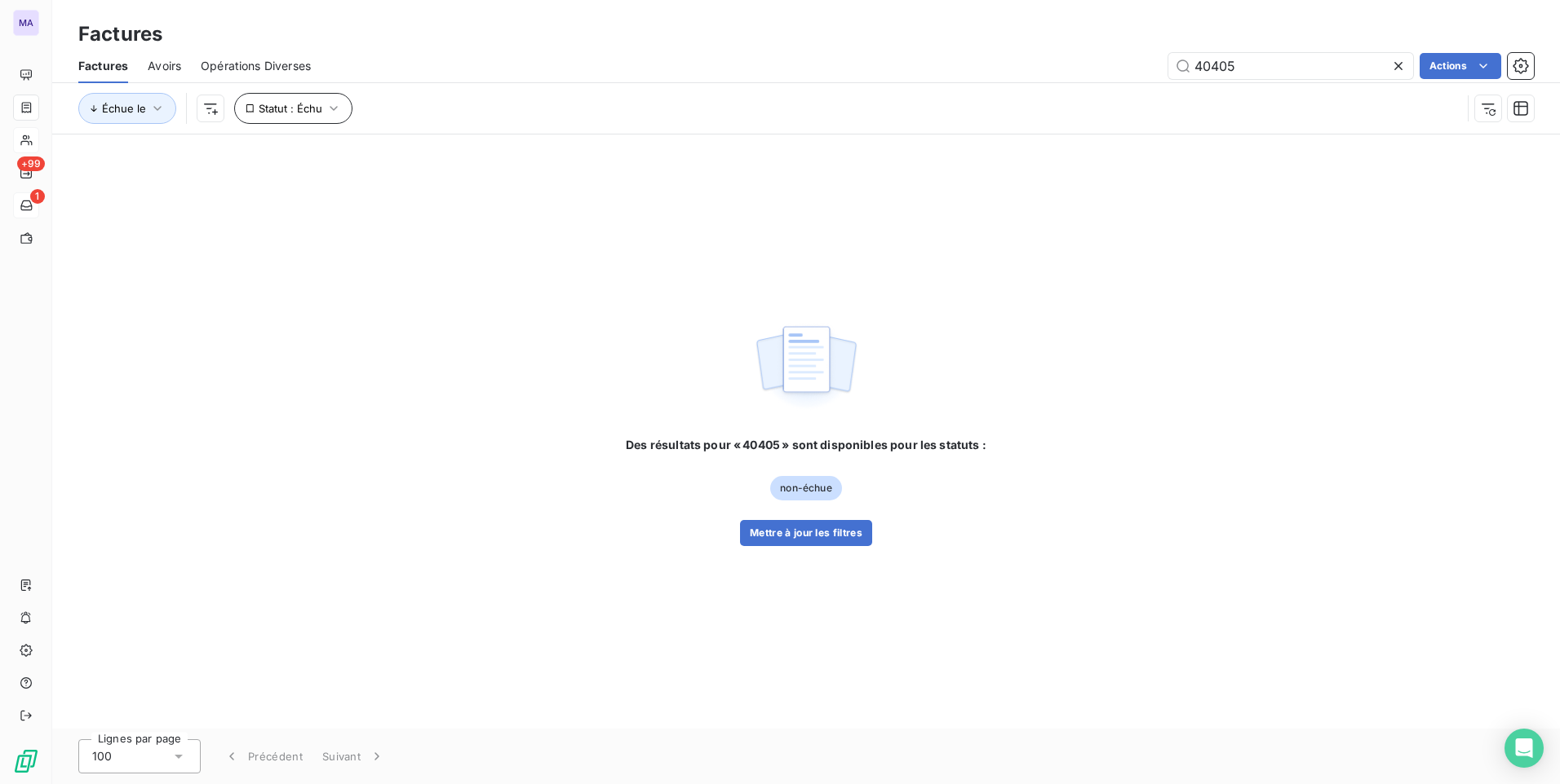
type input "40405"
click at [319, 114] on span "Statut : Échu" at bounding box center [290, 108] width 64 height 13
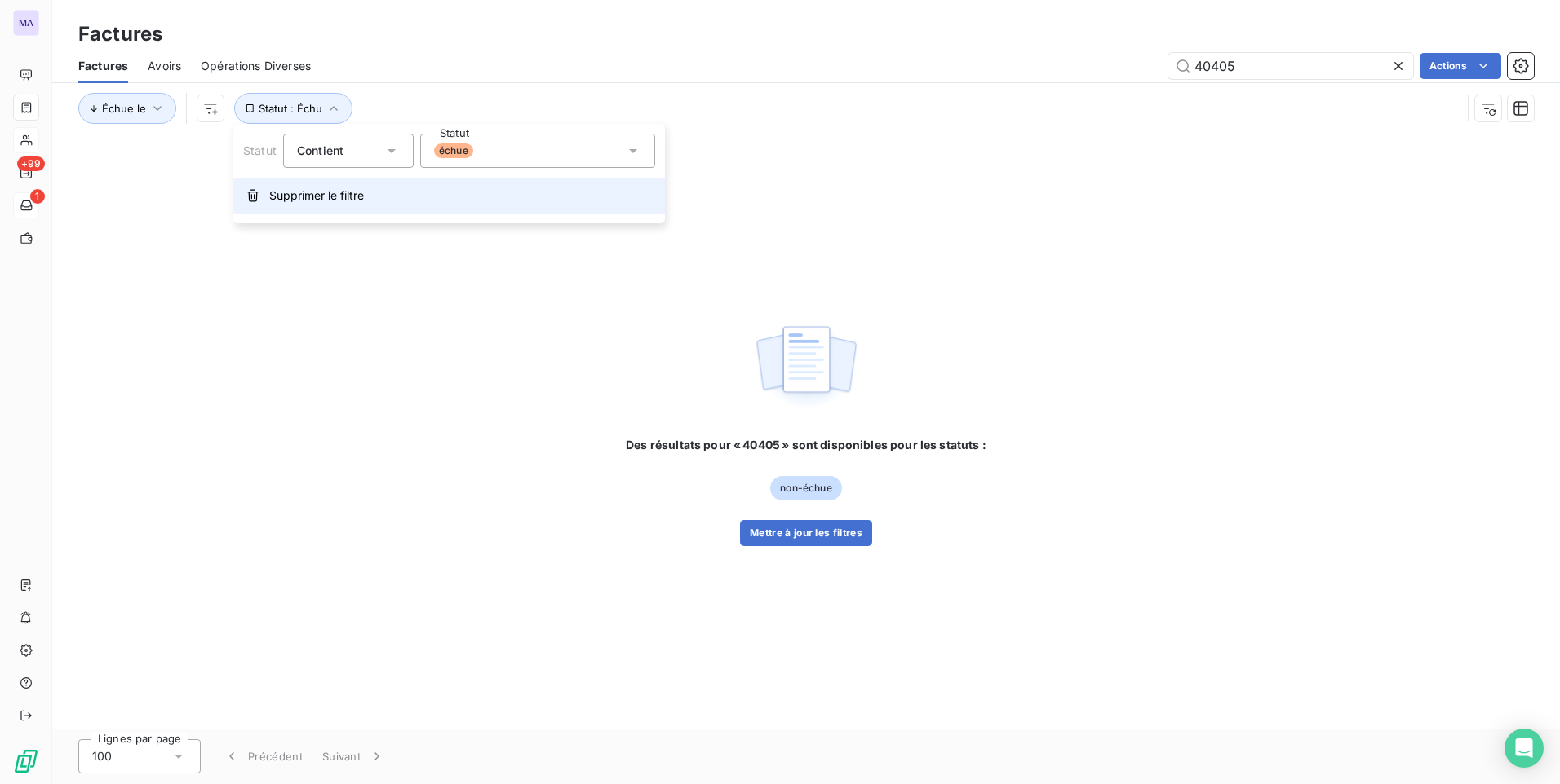
click at [312, 197] on span "Supprimer le filtre" at bounding box center [317, 196] width 95 height 17
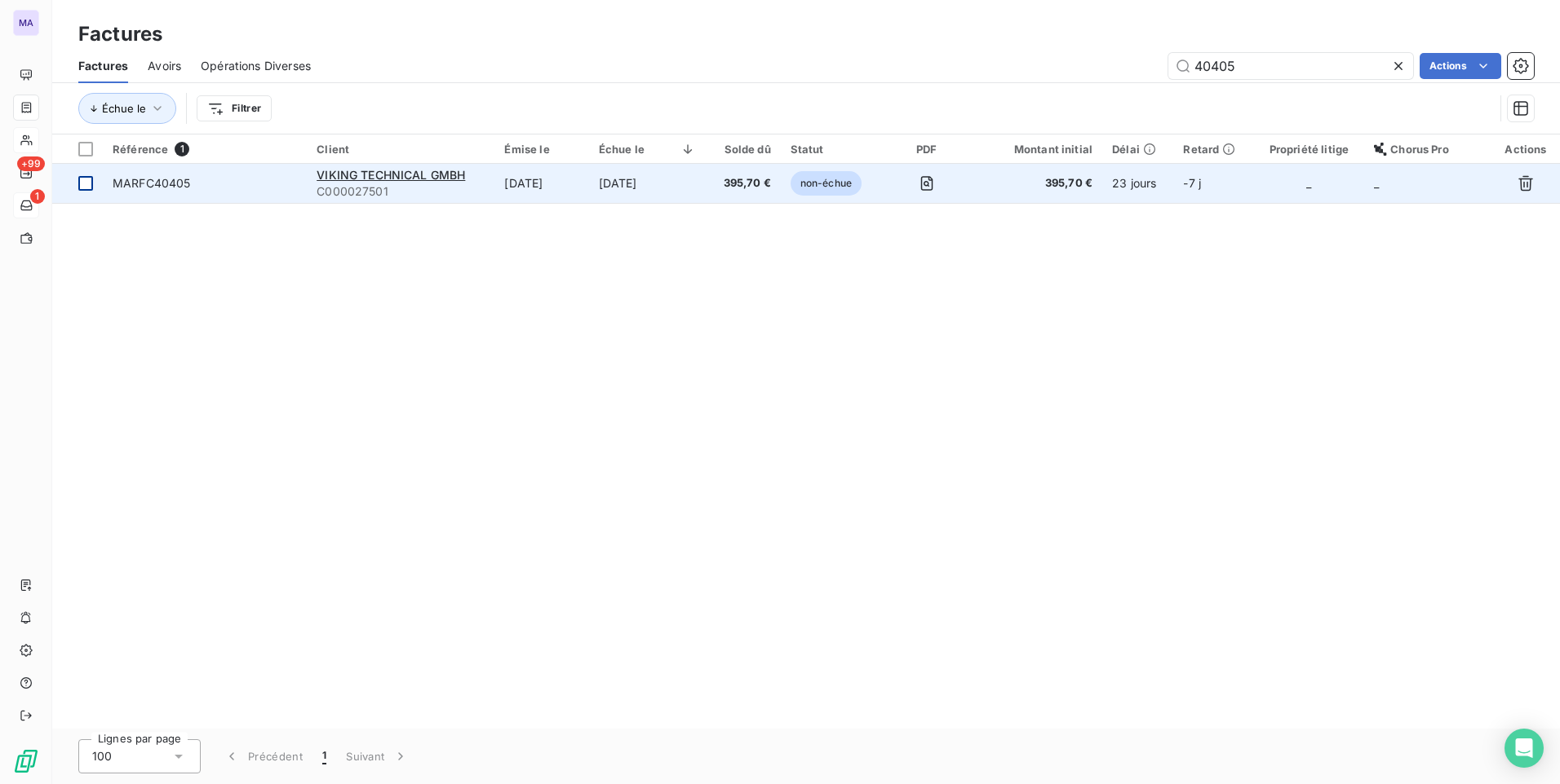
click at [84, 181] on div at bounding box center [85, 183] width 15 height 15
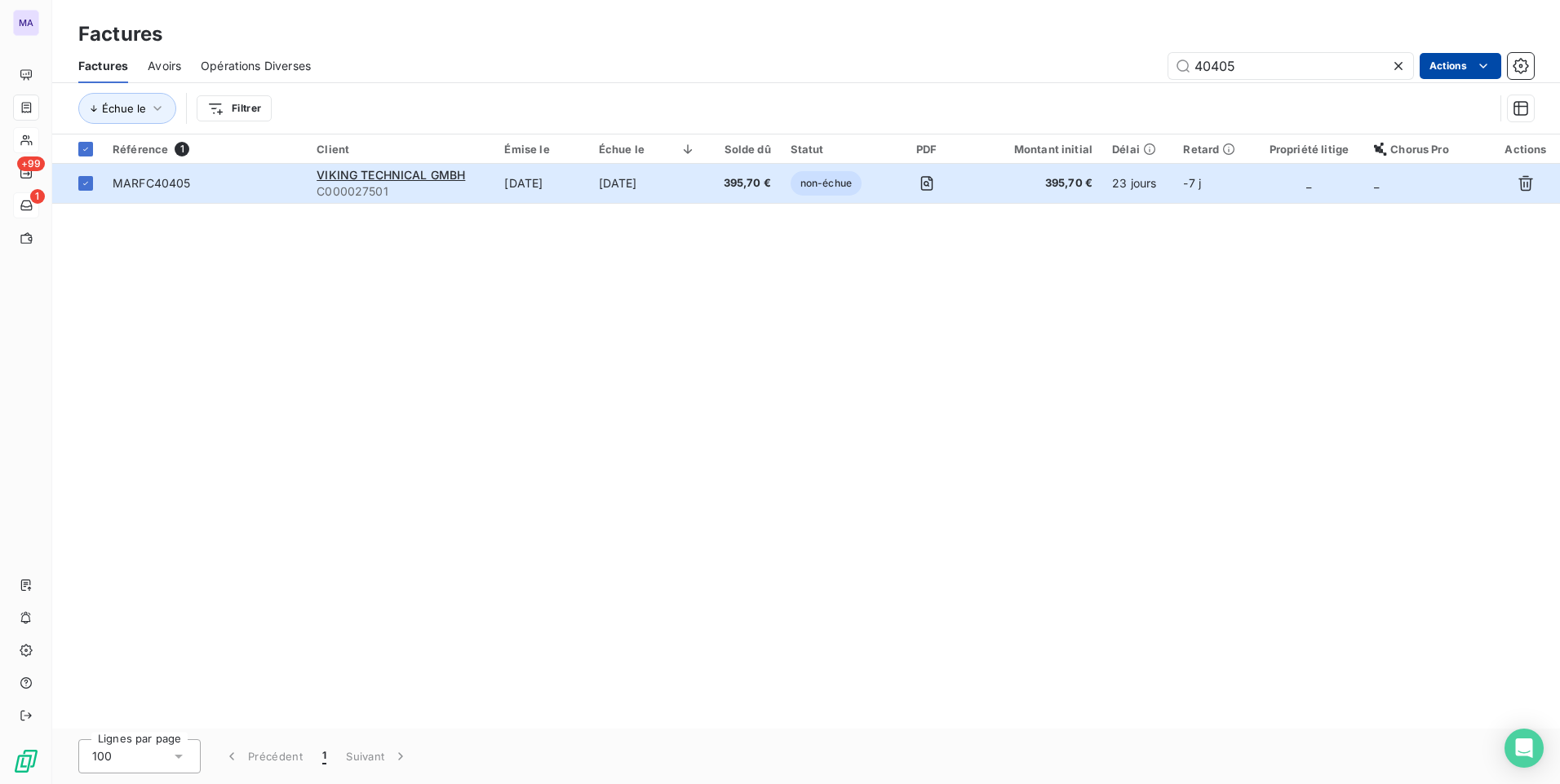
click at [1467, 70] on html "MA +99 1 Factures Factures Avoirs Opérations Diverses 40405 Actions Échue le Fi…" at bounding box center [780, 392] width 1560 height 784
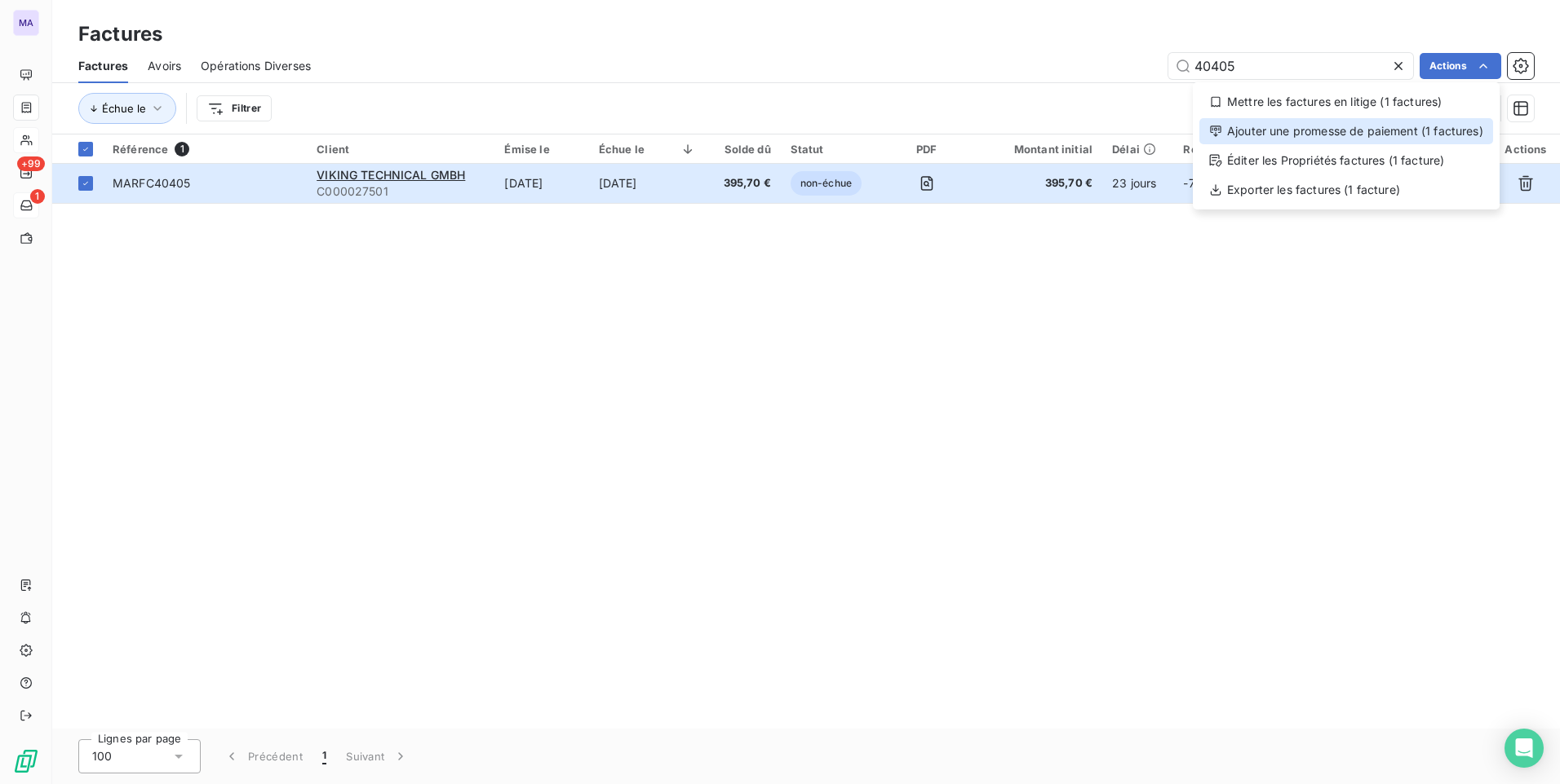
click at [1431, 135] on div "Ajouter une promesse de paiement (1 factures)" at bounding box center [1346, 132] width 294 height 26
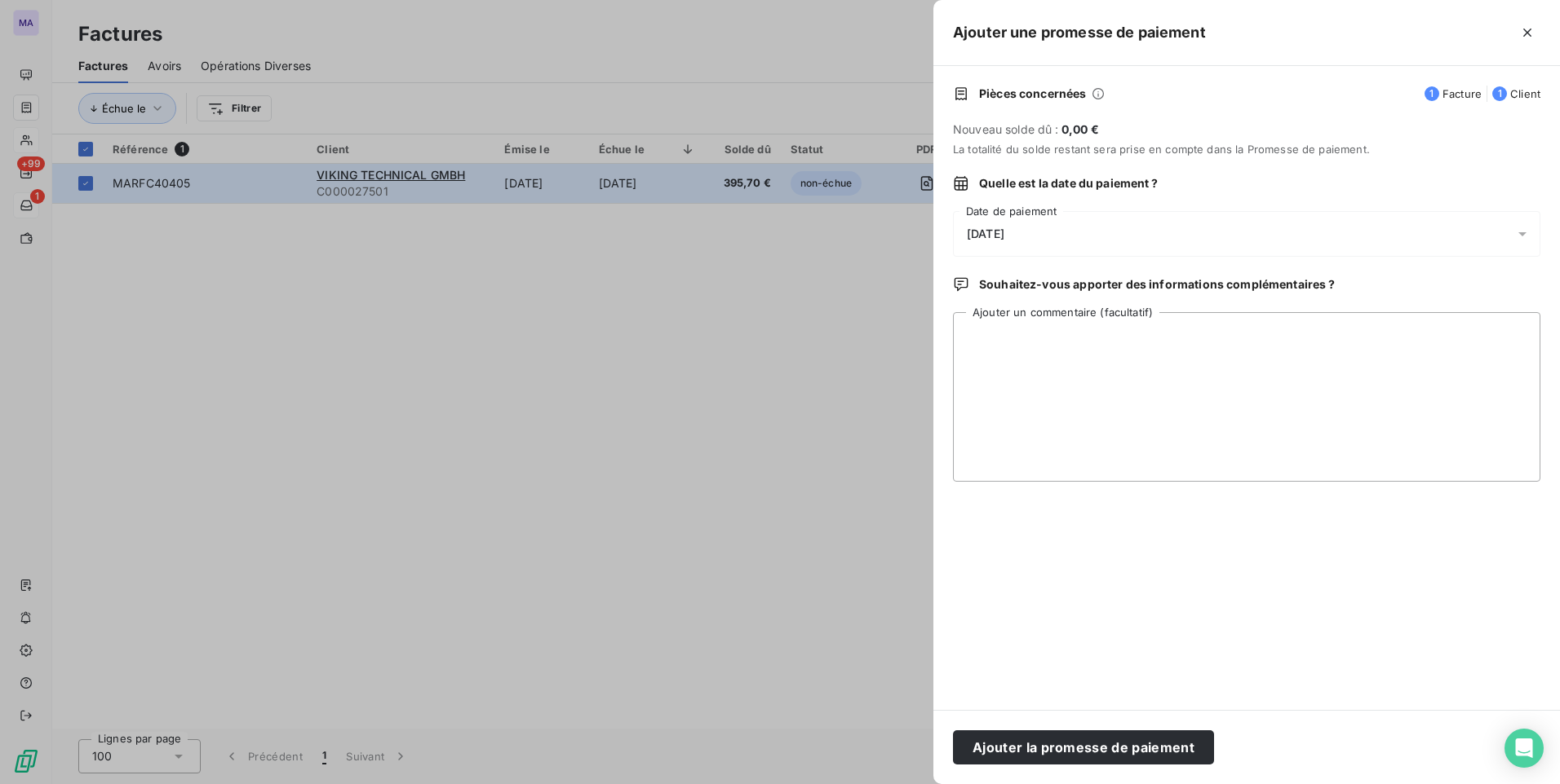
click at [1120, 236] on div "[DATE]" at bounding box center [1246, 234] width 587 height 46
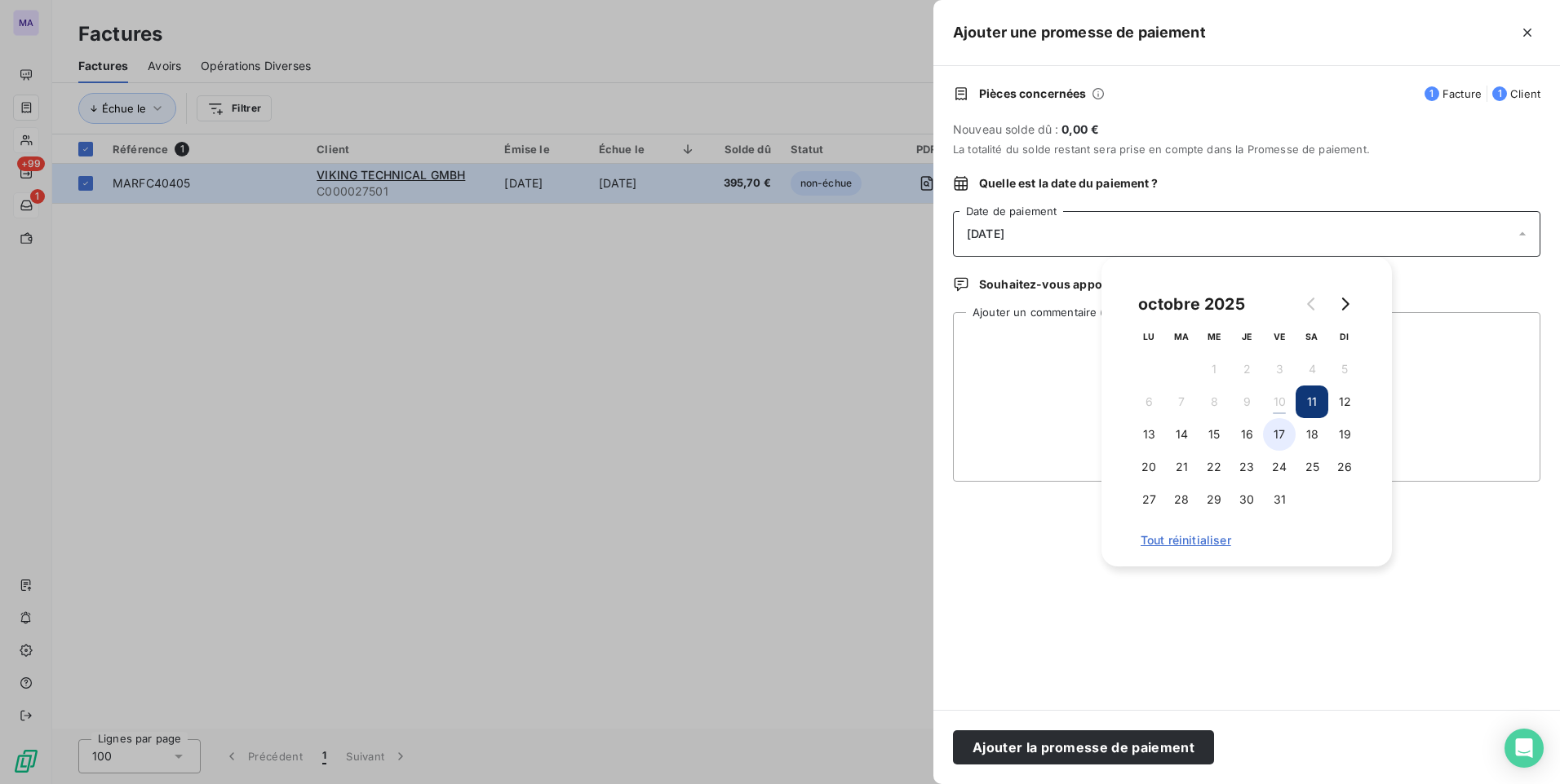
click at [1286, 433] on button "17" at bounding box center [1278, 434] width 32 height 32
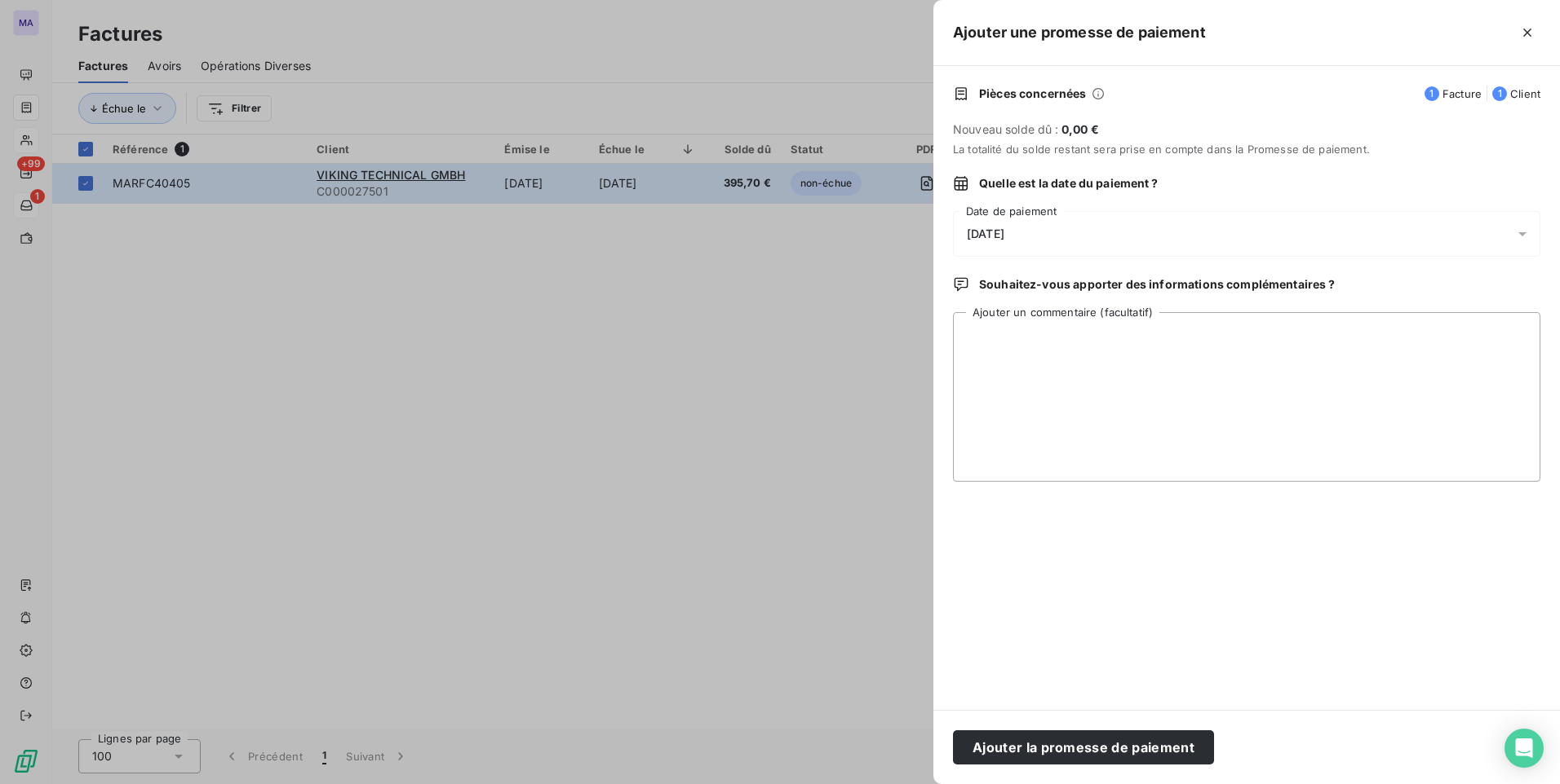
drag, startPoint x: 1057, startPoint y: 688, endPoint x: 1063, endPoint y: 652, distance: 36.5
click at [1059, 667] on div "Pièces concernées 1 Facture 1 Client Nouveau solde dû : 0,00 € La totalité du s…" at bounding box center [1247, 388] width 626 height 644
click at [1037, 752] on button "Ajouter la promesse de paiement" at bounding box center [1084, 747] width 261 height 34
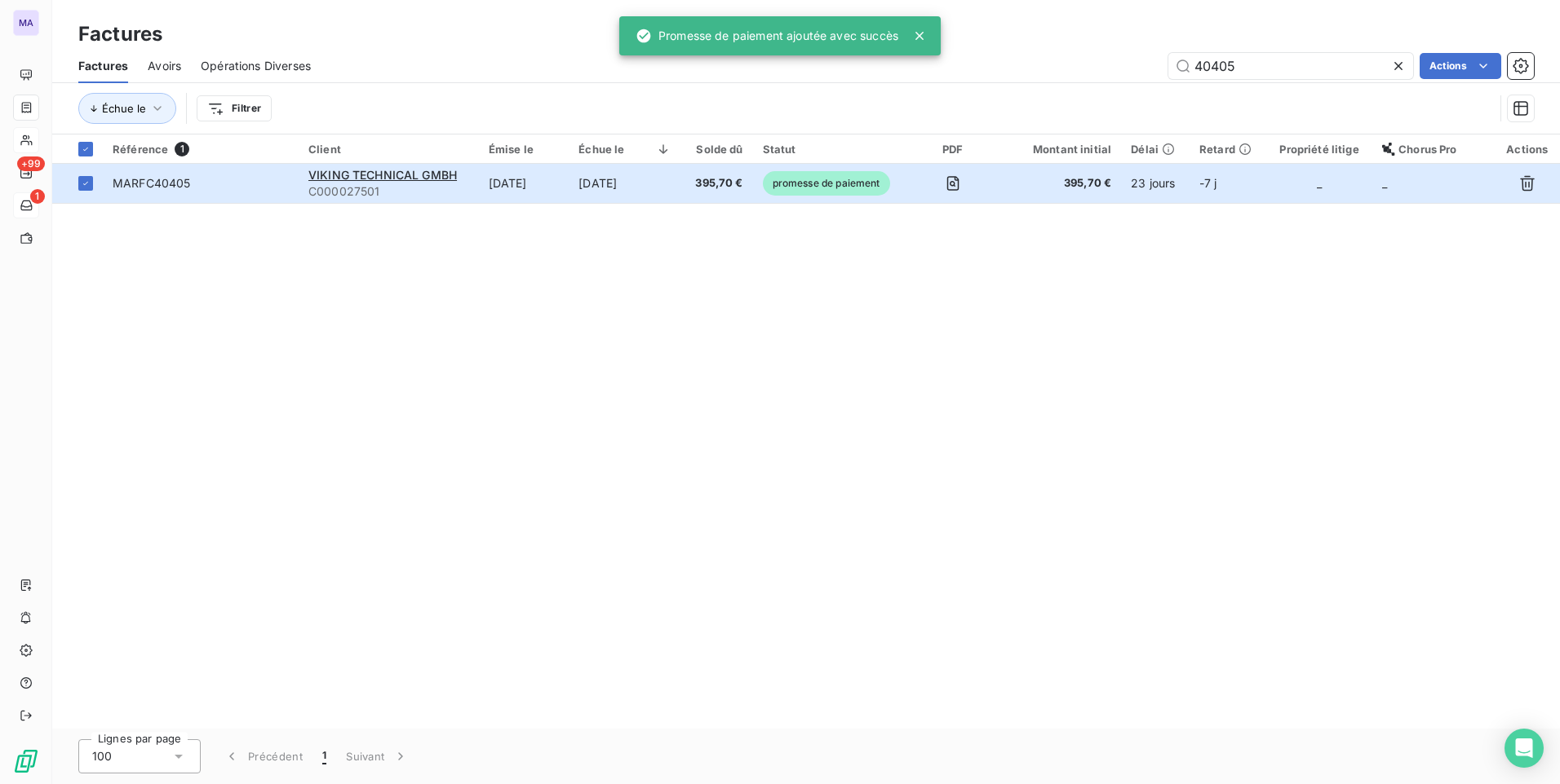
click at [1063, 559] on div "Référence 1 Client Émise le Échue le Solde dû Statut PDF Montant initial Délai …" at bounding box center [806, 431] width 1507 height 595
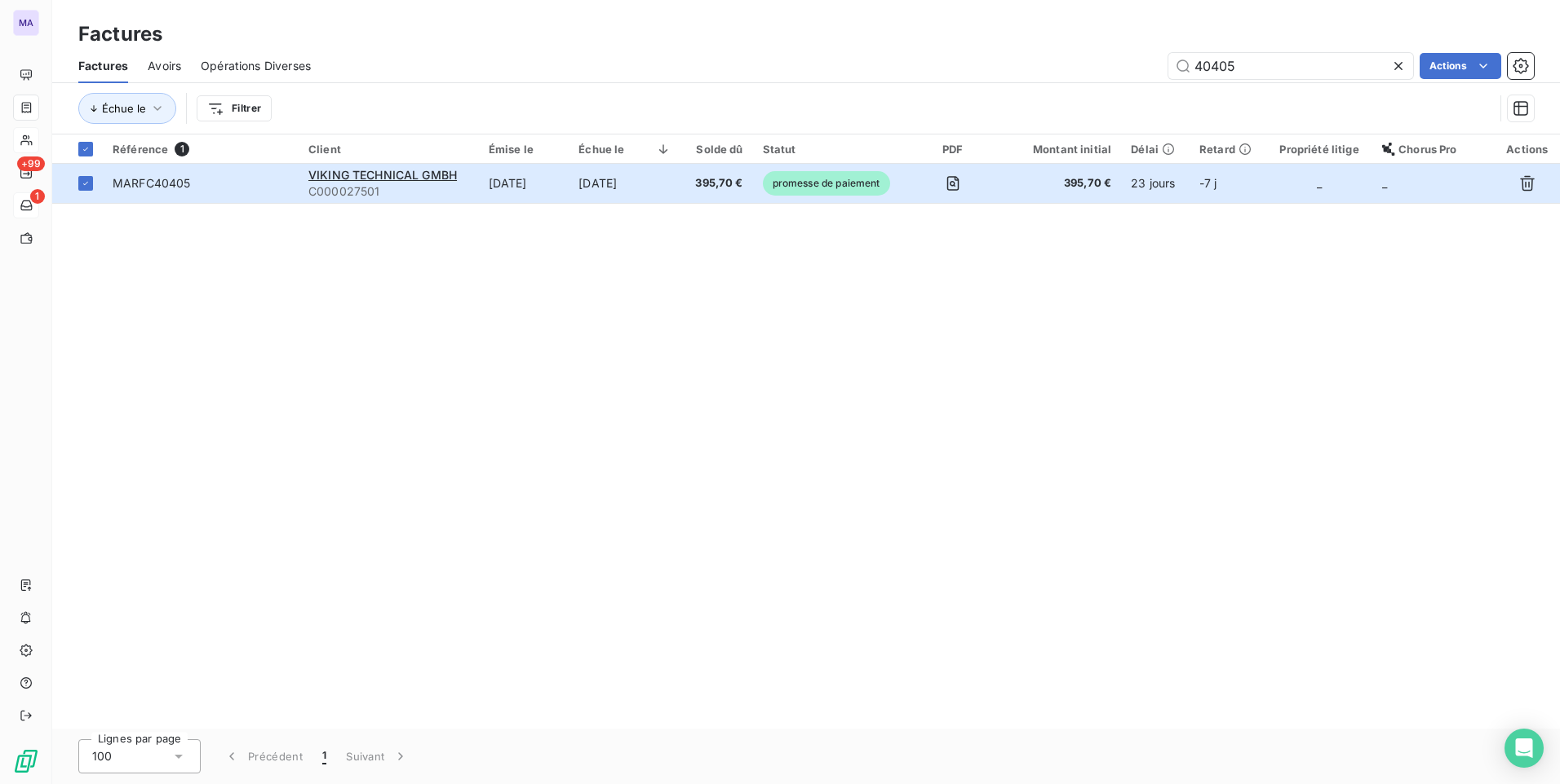
drag, startPoint x: 403, startPoint y: 475, endPoint x: 398, endPoint y: 467, distance: 9.4
click at [402, 474] on div "Référence 1 Client Émise le Échue le Solde dû Statut PDF Montant initial Délai …" at bounding box center [806, 431] width 1507 height 595
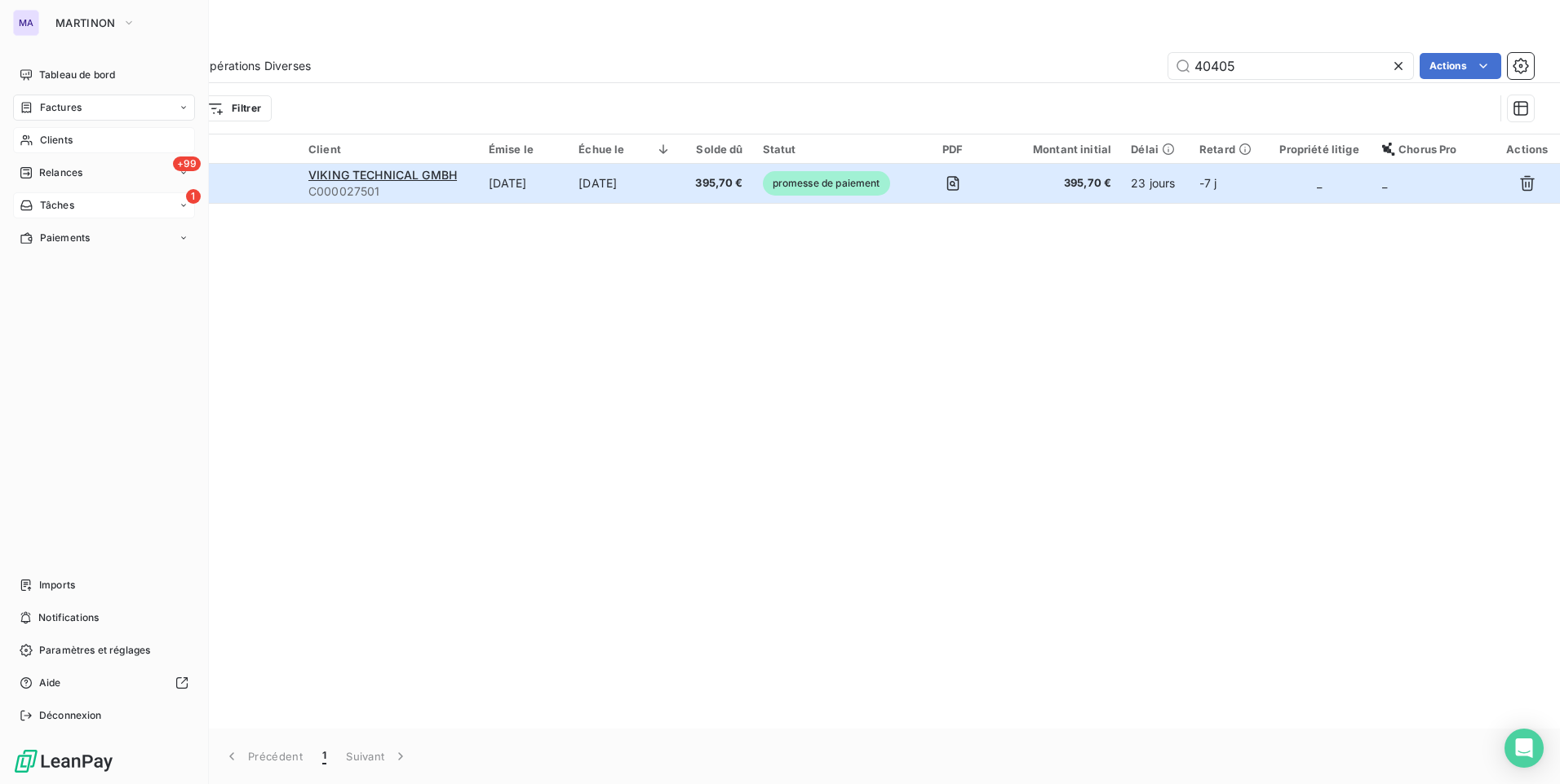
click at [50, 145] on span "Clients" at bounding box center [56, 140] width 32 height 15
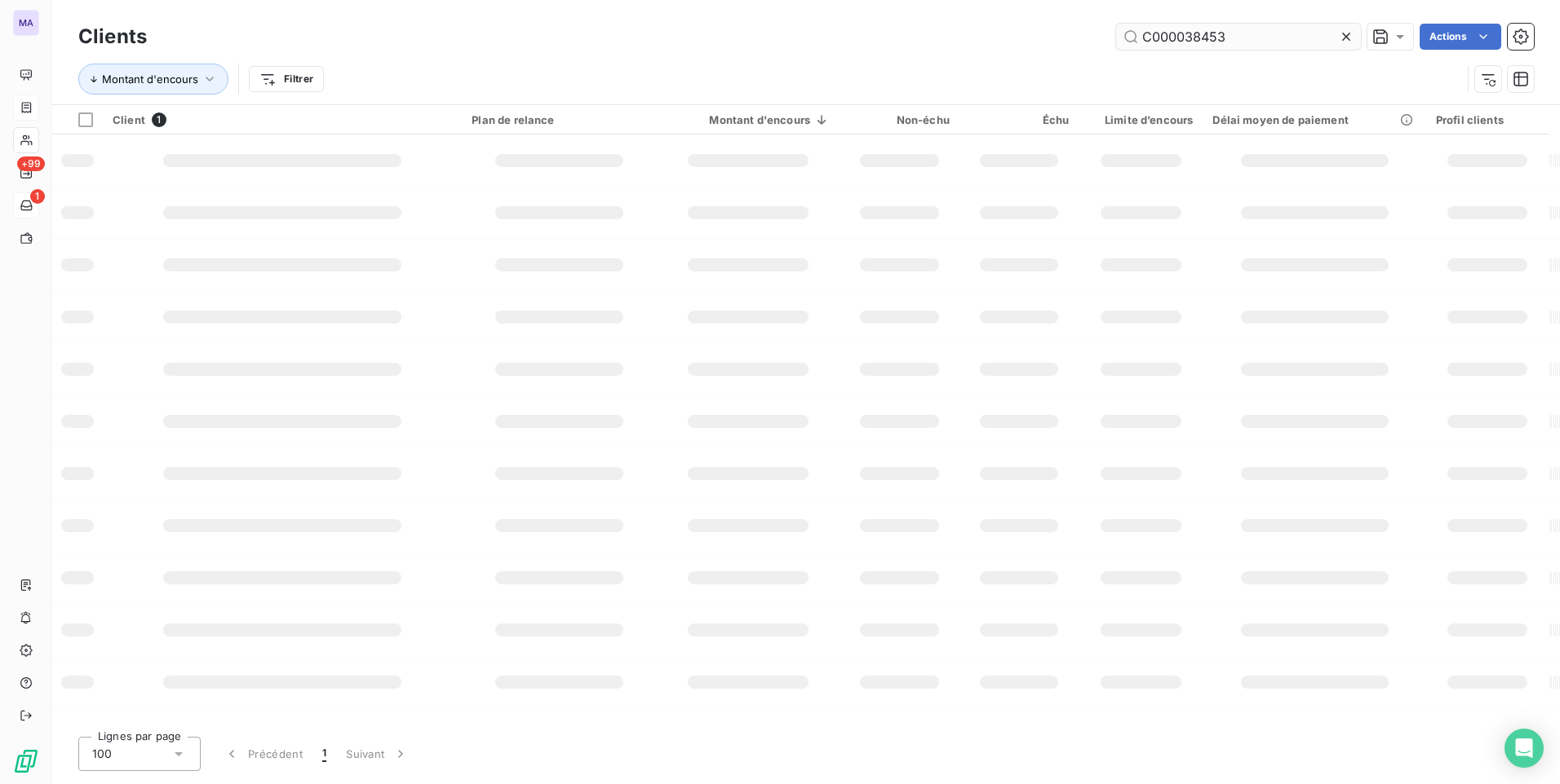
drag, startPoint x: 1342, startPoint y: 37, endPoint x: 1285, endPoint y: 41, distance: 57.1
click at [1341, 37] on icon at bounding box center [1346, 37] width 17 height 17
click at [1279, 43] on input "text" at bounding box center [1238, 37] width 245 height 26
paste input "C000046012"
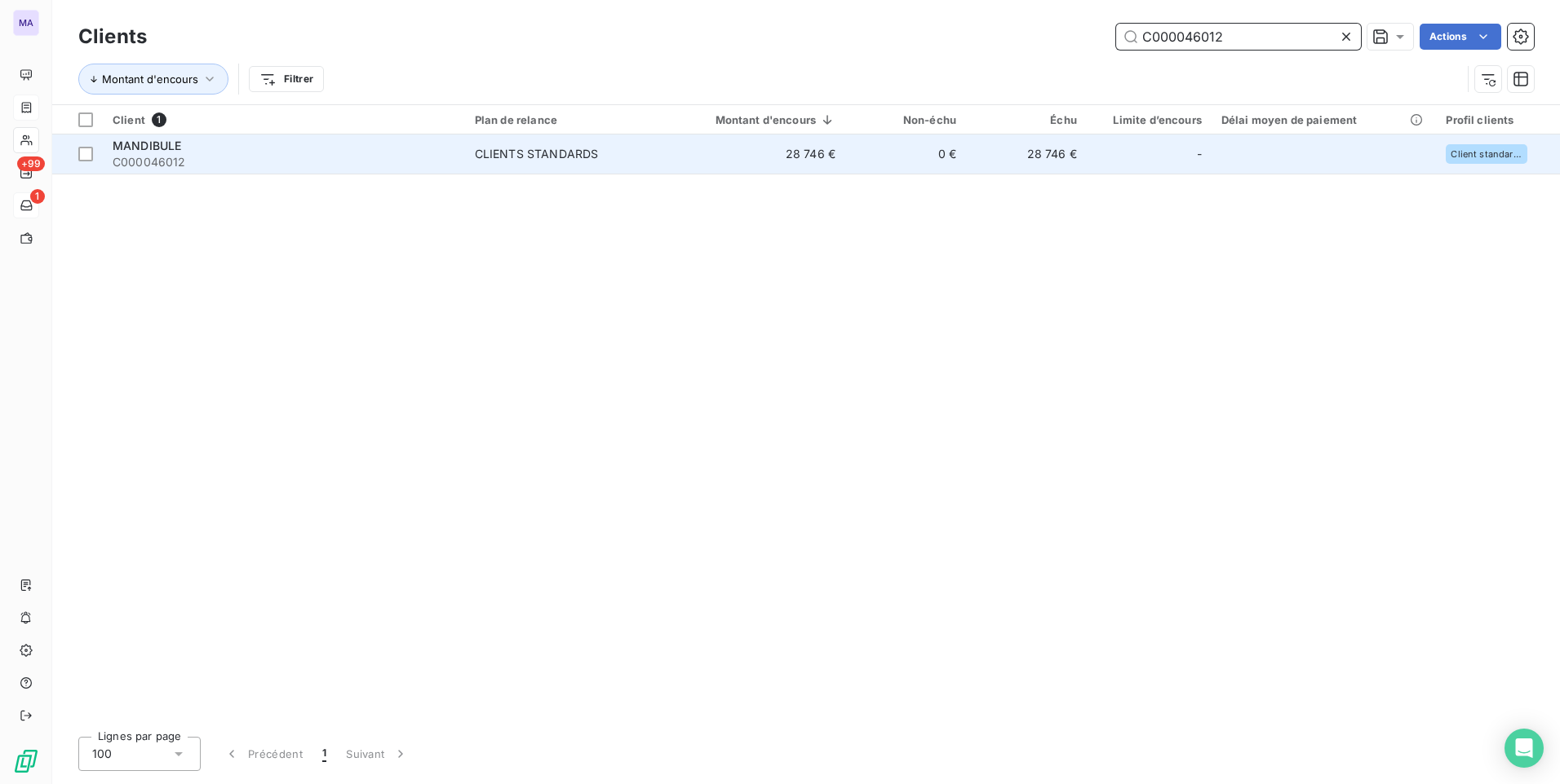
type input "C000046012"
click at [541, 163] on td "CLIENTS STANDARDS" at bounding box center [562, 153] width 196 height 39
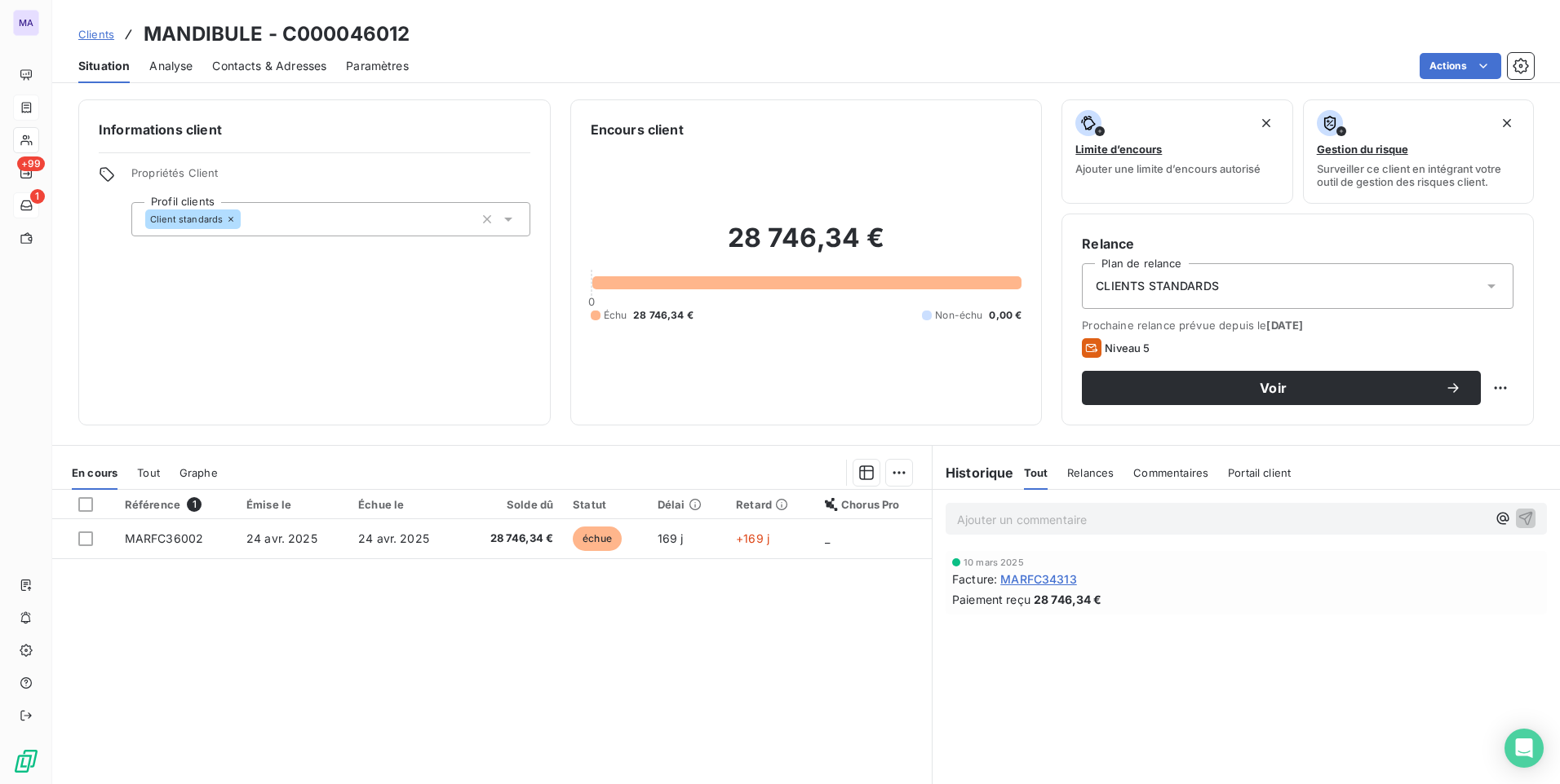
scroll to position [68, 0]
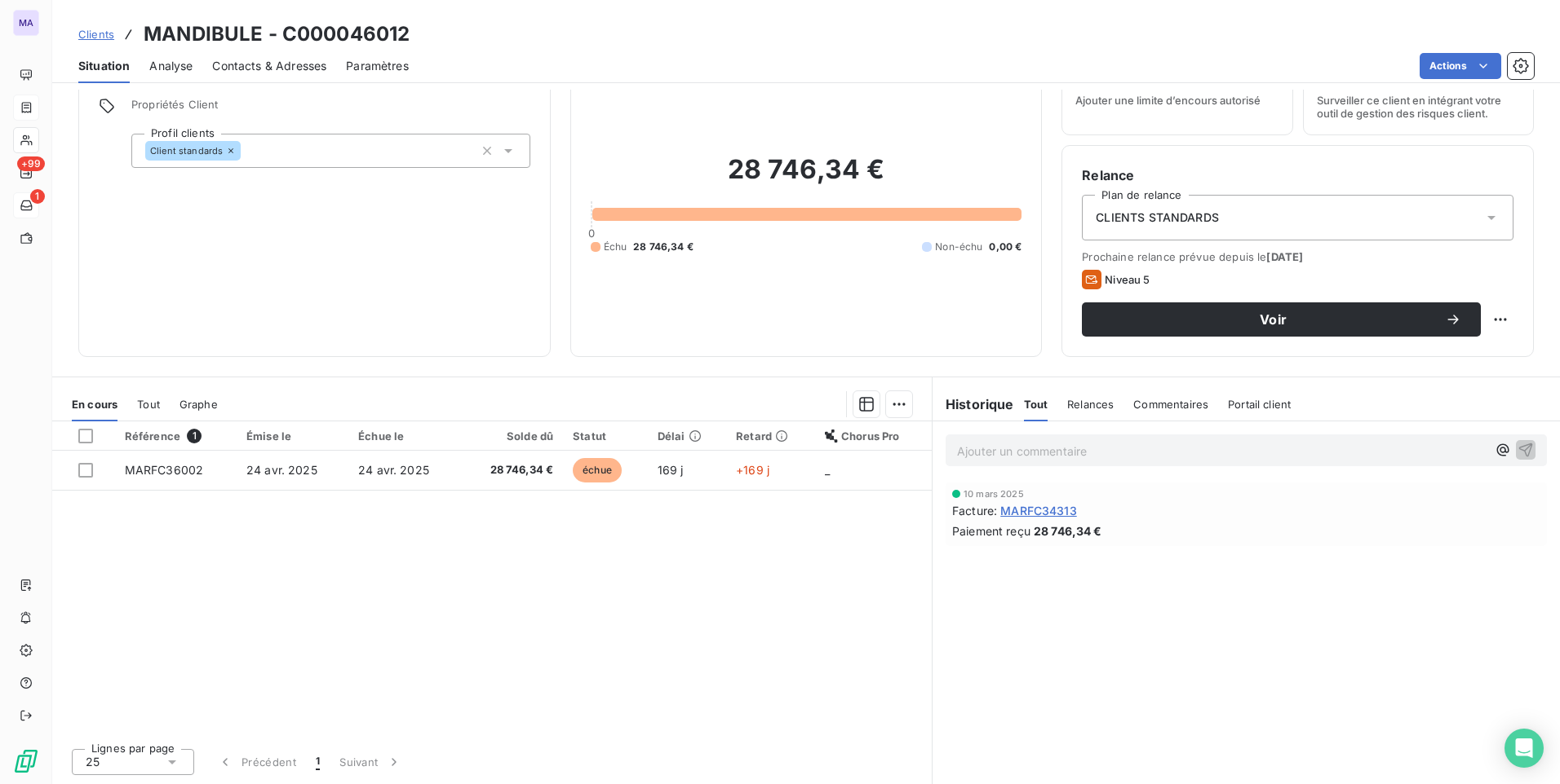
click at [279, 66] on span "Contacts & Adresses" at bounding box center [269, 66] width 114 height 17
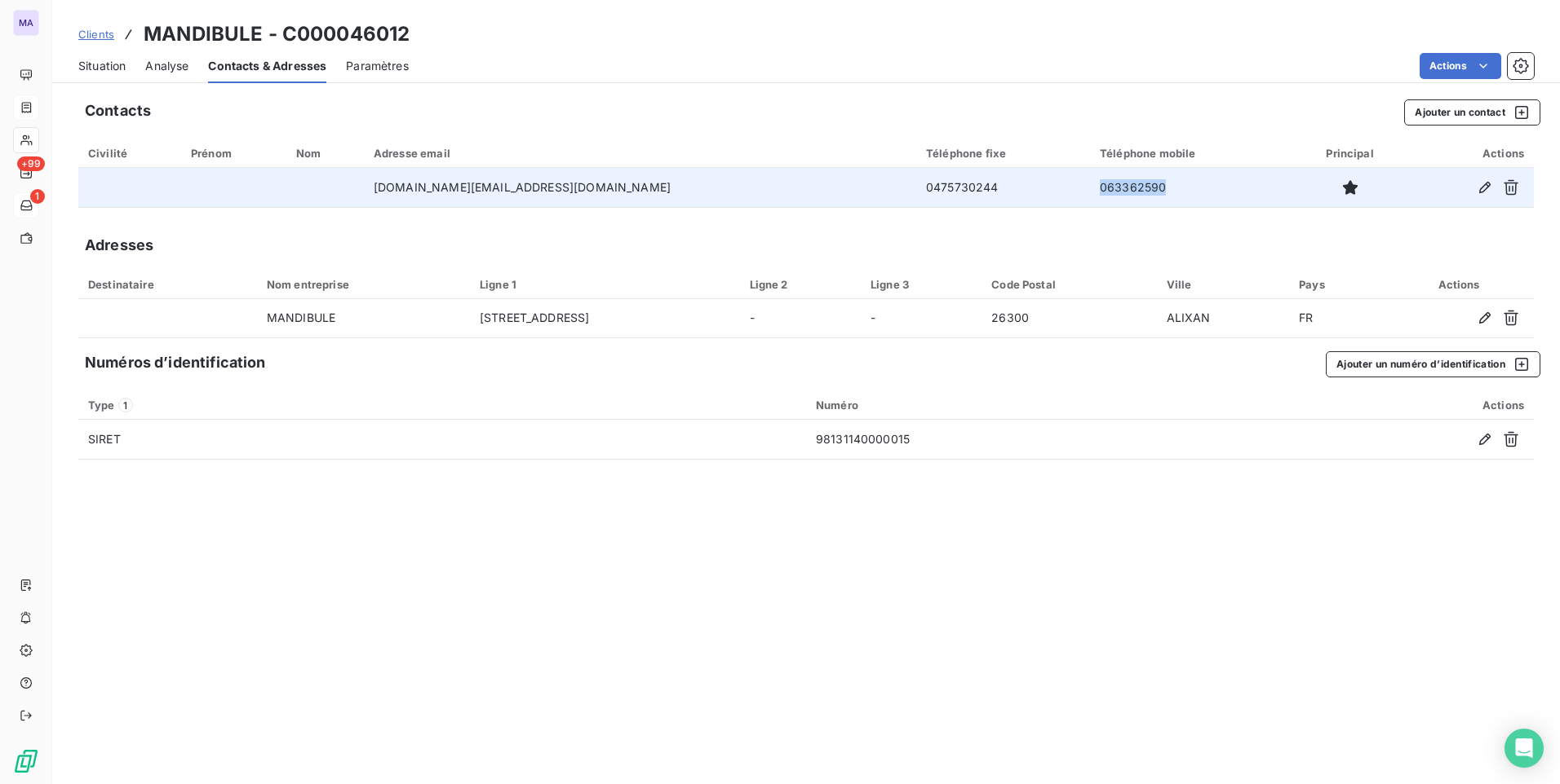
drag, startPoint x: 1125, startPoint y: 191, endPoint x: 1032, endPoint y: 192, distance: 93.0
click at [1090, 192] on td "063362590" at bounding box center [1191, 188] width 202 height 39
drag, startPoint x: 1032, startPoint y: 192, endPoint x: 833, endPoint y: 193, distance: 199.0
click at [916, 193] on td "0475730244" at bounding box center [1003, 188] width 174 height 39
copy td "0475730244"
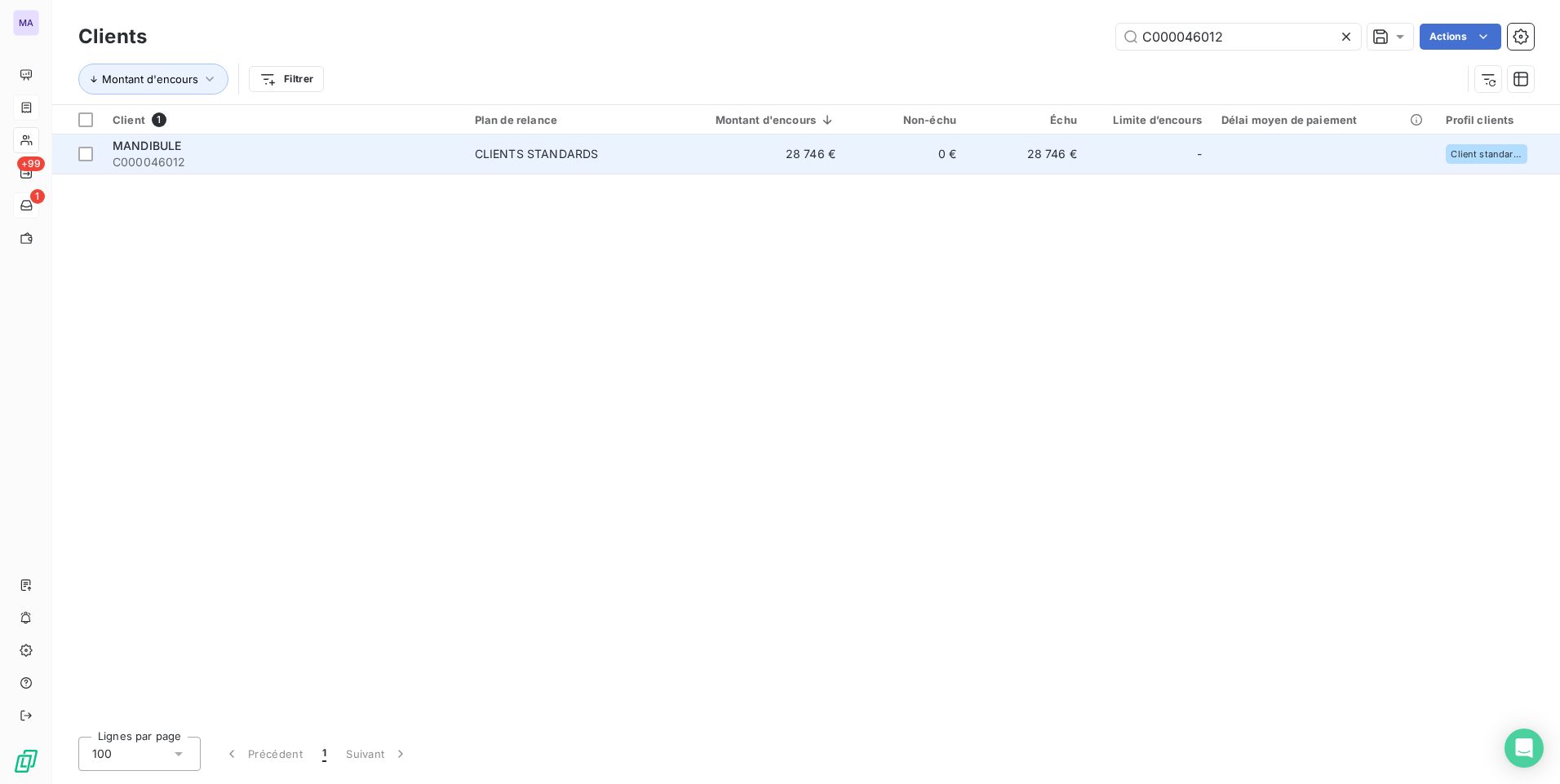
click at [260, 143] on div "MANDIBULE" at bounding box center [283, 146] width 342 height 17
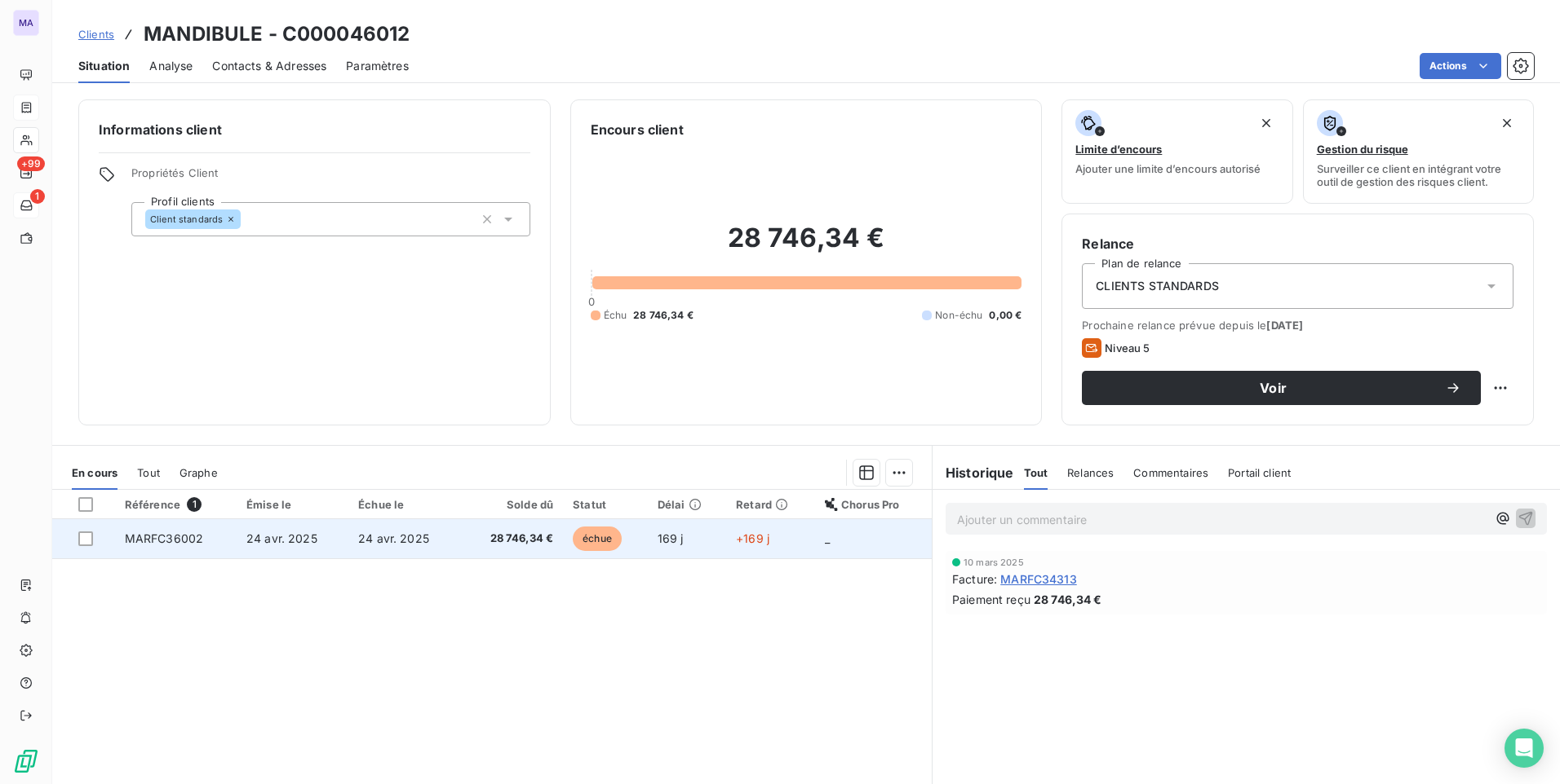
click at [179, 543] on span "MARFC36002" at bounding box center [164, 538] width 79 height 14
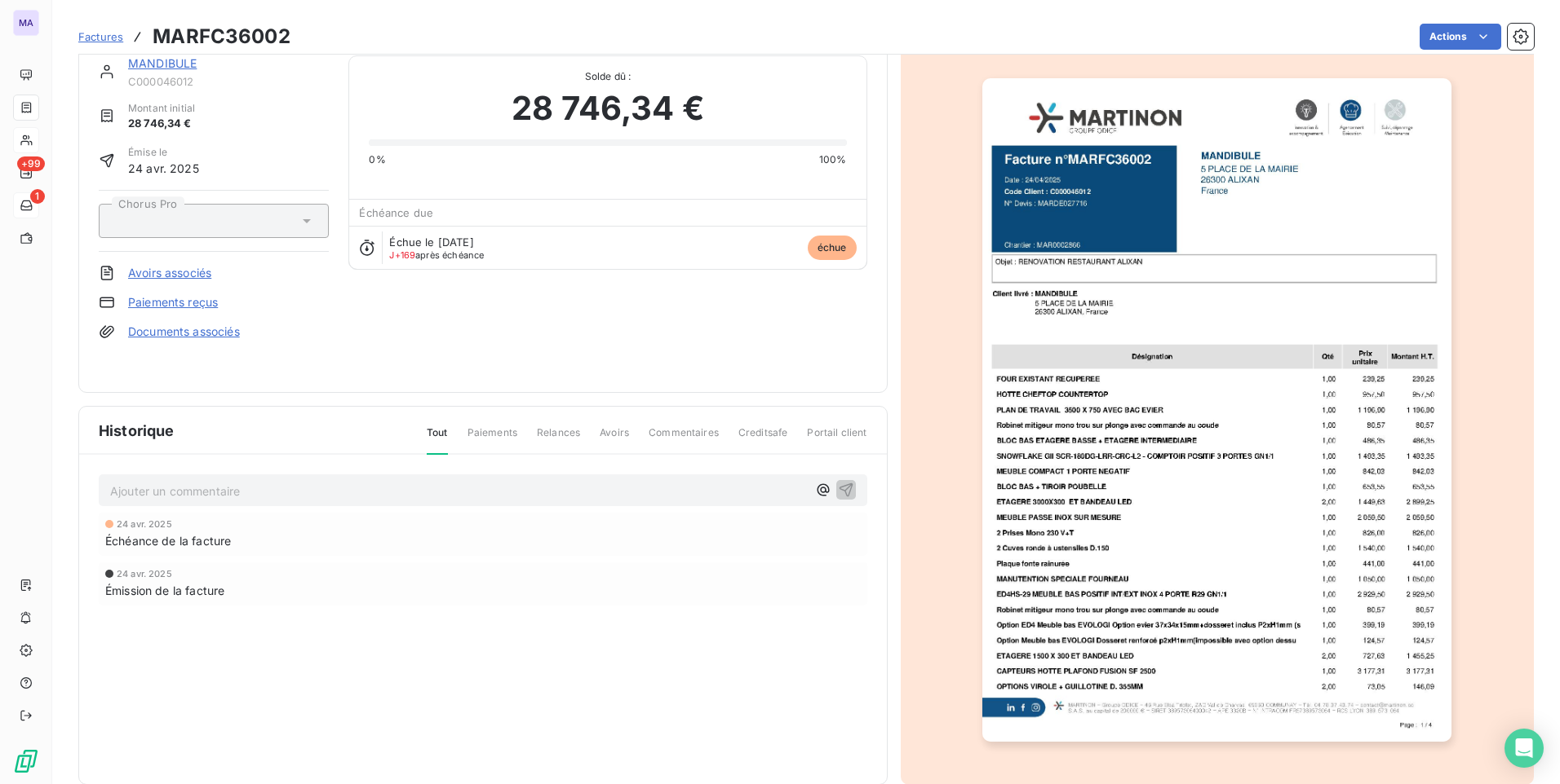
scroll to position [56, 0]
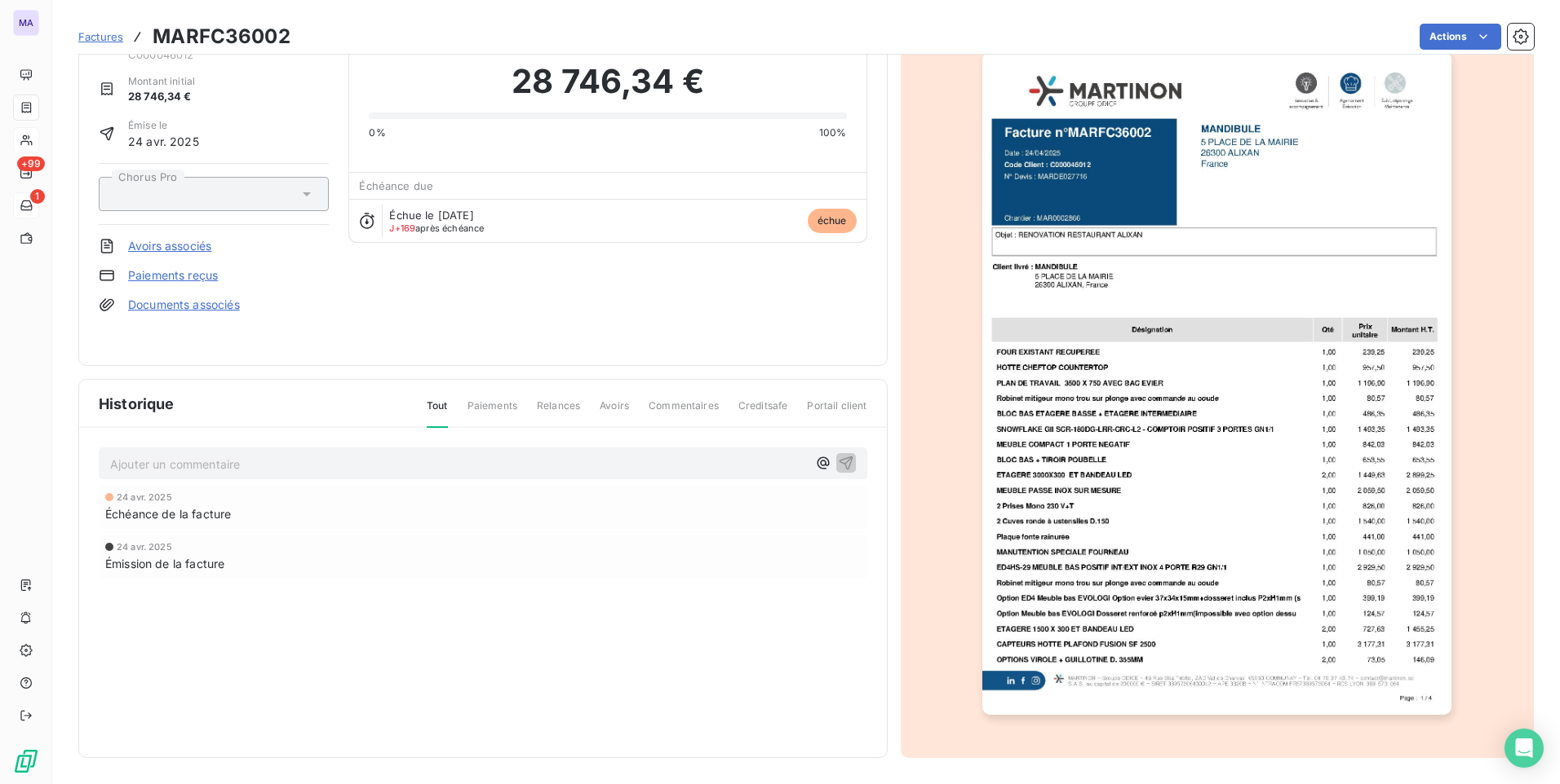
click at [490, 405] on span "Paiements" at bounding box center [492, 413] width 50 height 28
click at [503, 411] on span "Paiements" at bounding box center [492, 413] width 50 height 28
click at [1223, 617] on img "button" at bounding box center [1216, 383] width 469 height 664
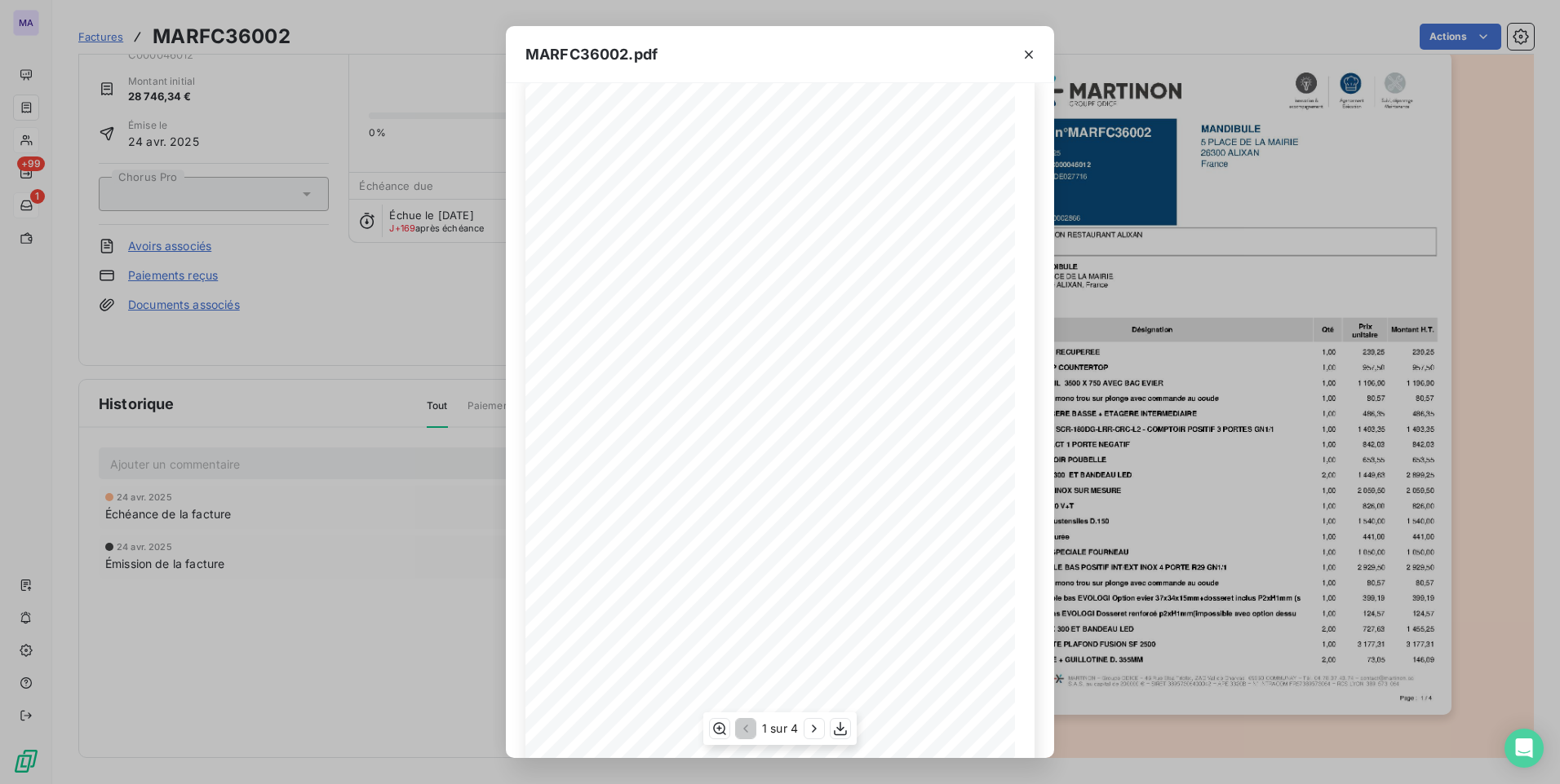
scroll to position [55, 0]
click at [815, 730] on icon "button" at bounding box center [814, 729] width 17 height 17
click at [748, 735] on icon "button" at bounding box center [744, 729] width 17 height 17
click at [1034, 52] on icon "button" at bounding box center [1028, 54] width 17 height 17
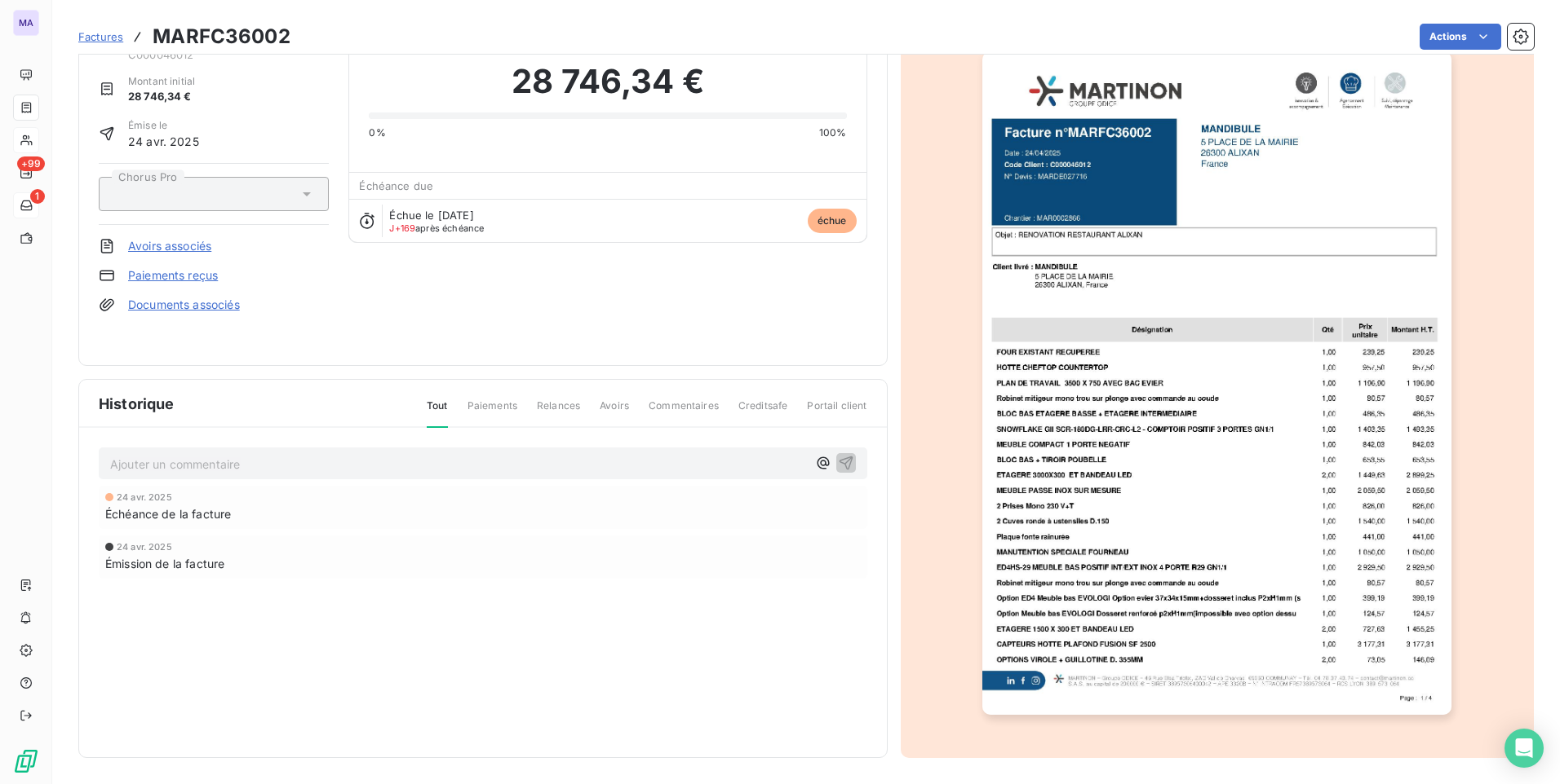
drag, startPoint x: 647, startPoint y: 670, endPoint x: 705, endPoint y: 661, distance: 58.7
click at [647, 668] on div "Historique Tout Paiements Relances Avoirs Commentaires Creditsafe Portail clien…" at bounding box center [483, 568] width 807 height 377
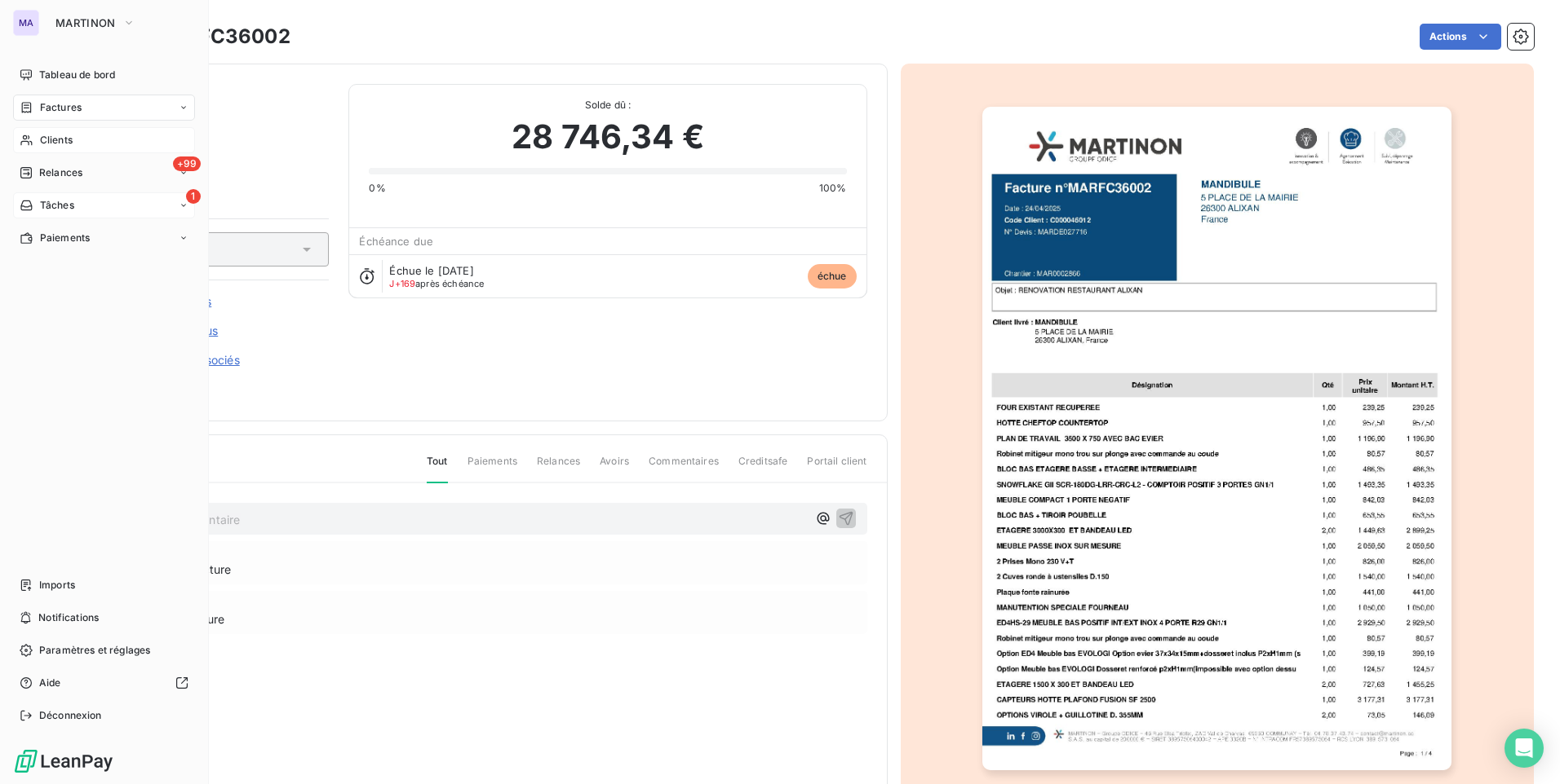
click at [103, 145] on div "Clients" at bounding box center [104, 140] width 182 height 26
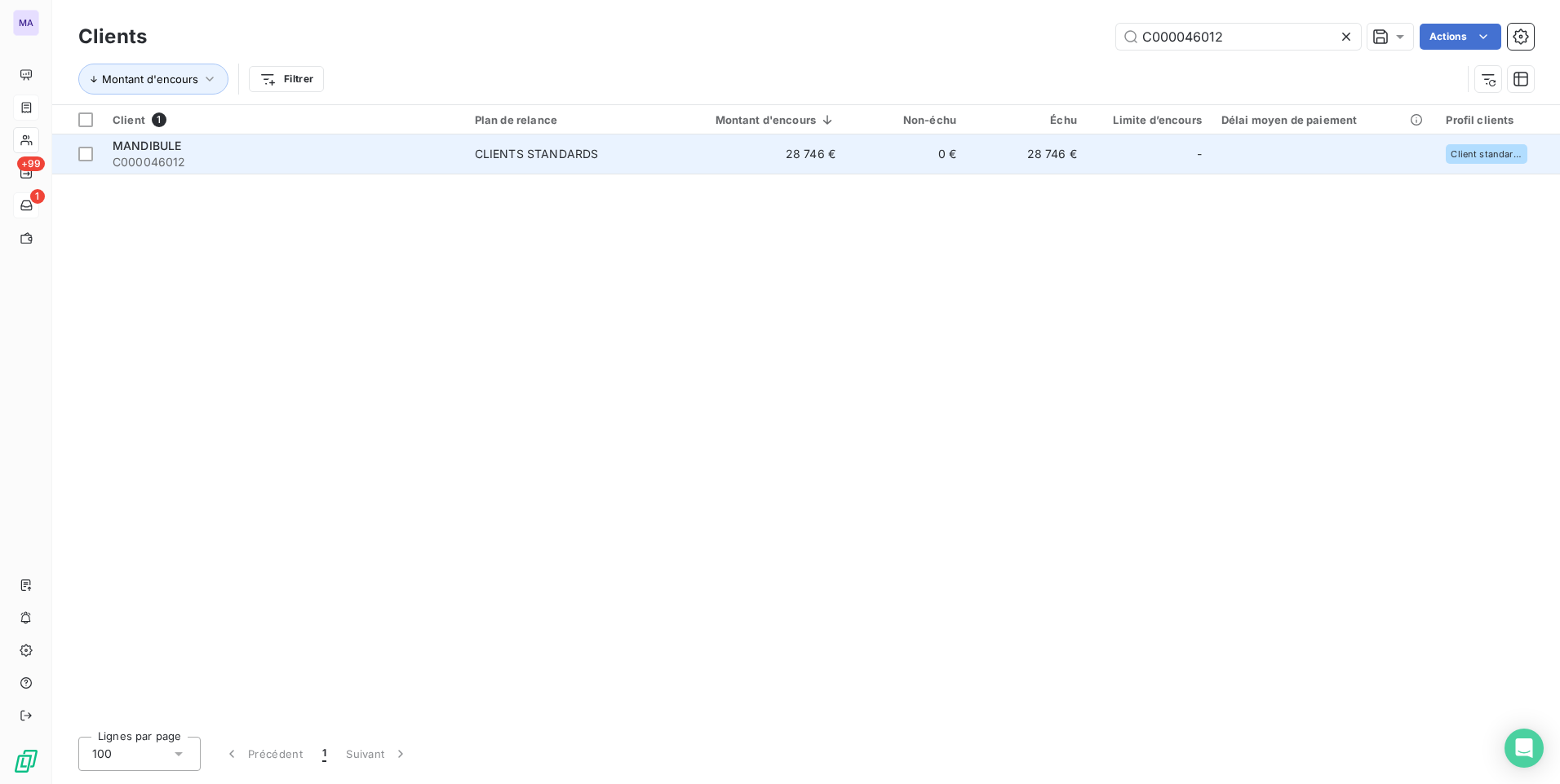
click at [429, 150] on div "MANDIBULE" at bounding box center [283, 146] width 342 height 17
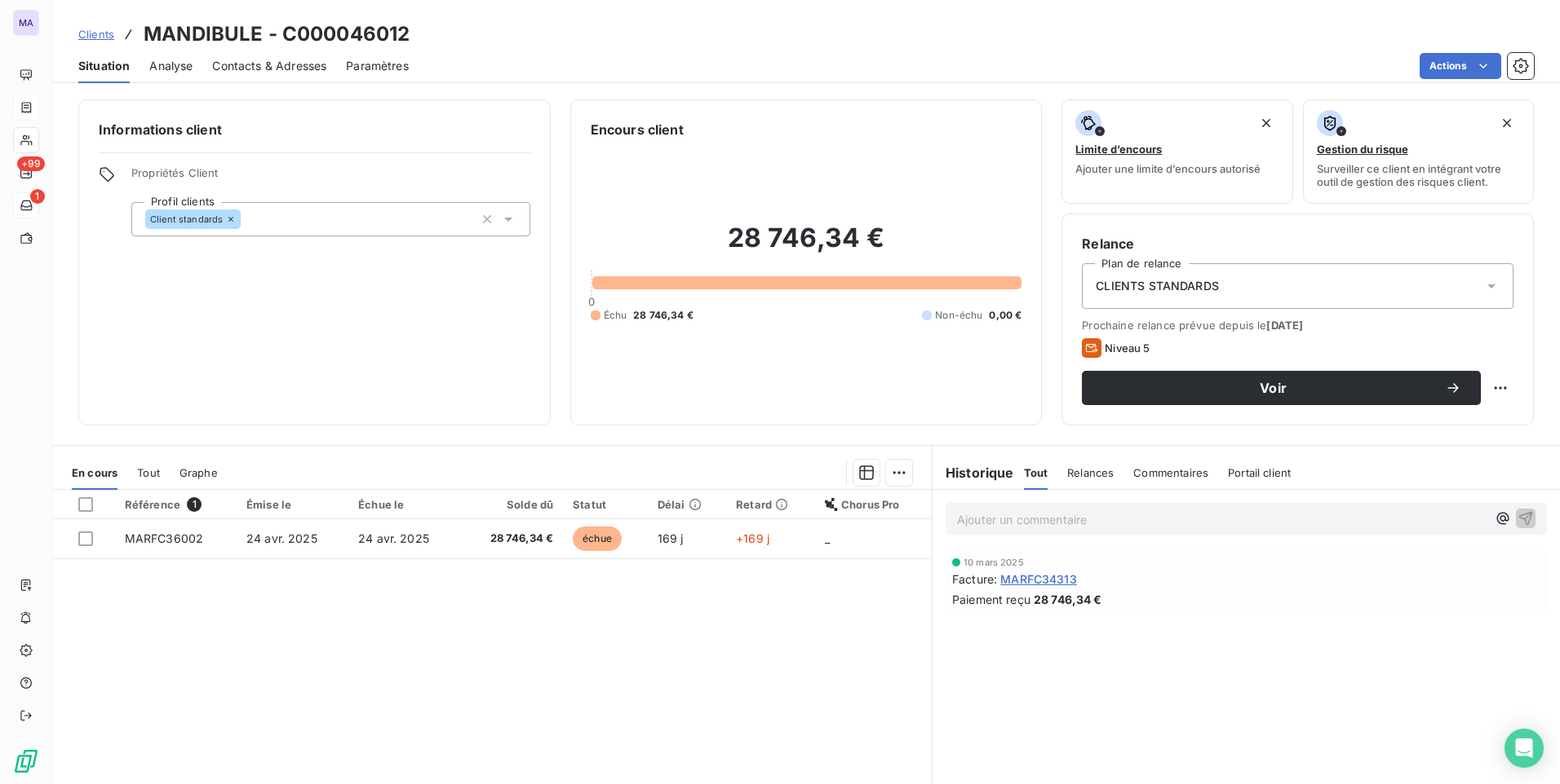
click at [1160, 515] on p "Ajouter un commentaire ﻿" at bounding box center [1221, 519] width 529 height 20
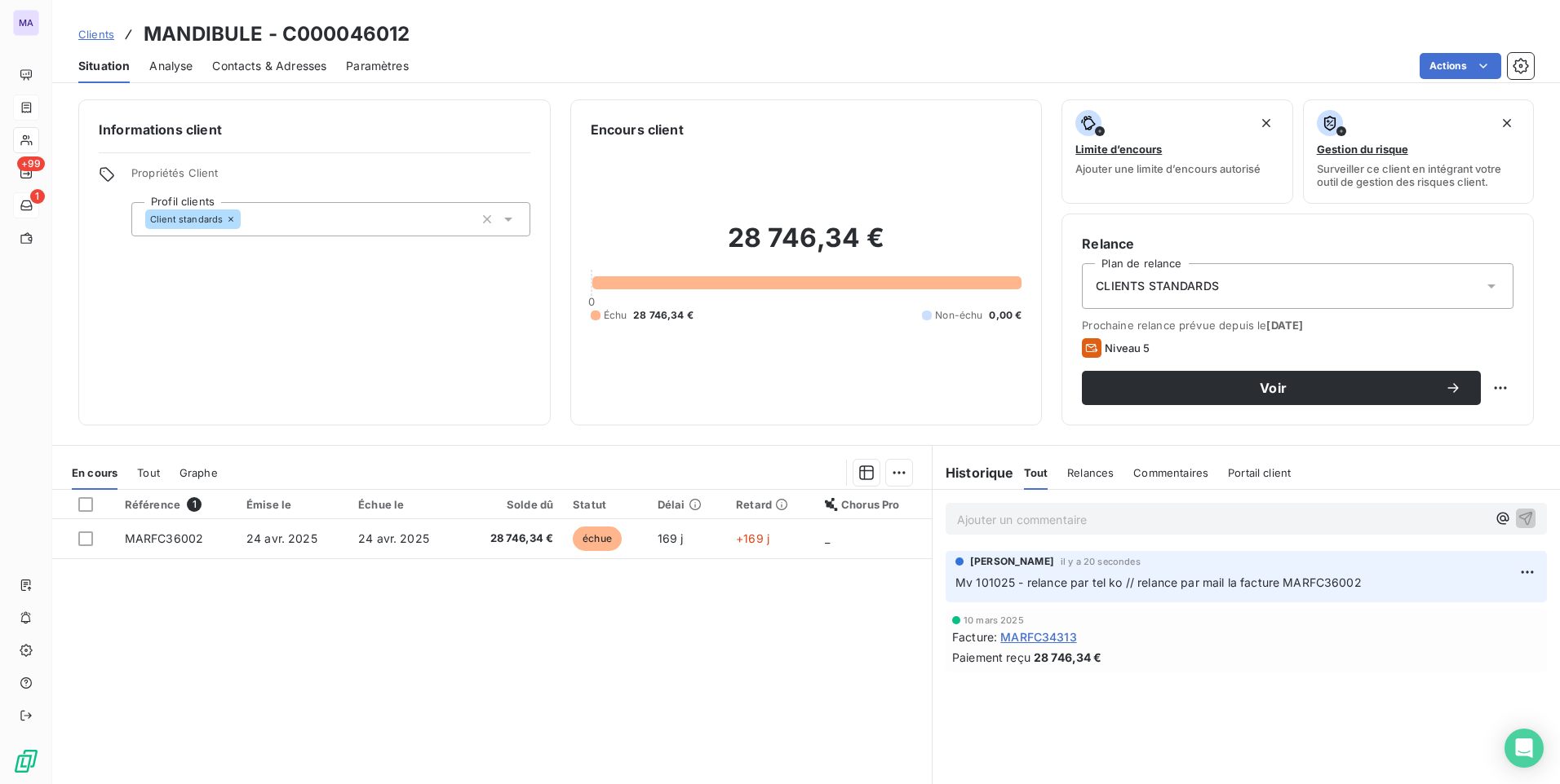
click at [278, 708] on div "Référence 1 Émise le Échue le Solde dû Statut Délai Retard Chorus Pro MARFC3600…" at bounding box center [492, 647] width 879 height 314
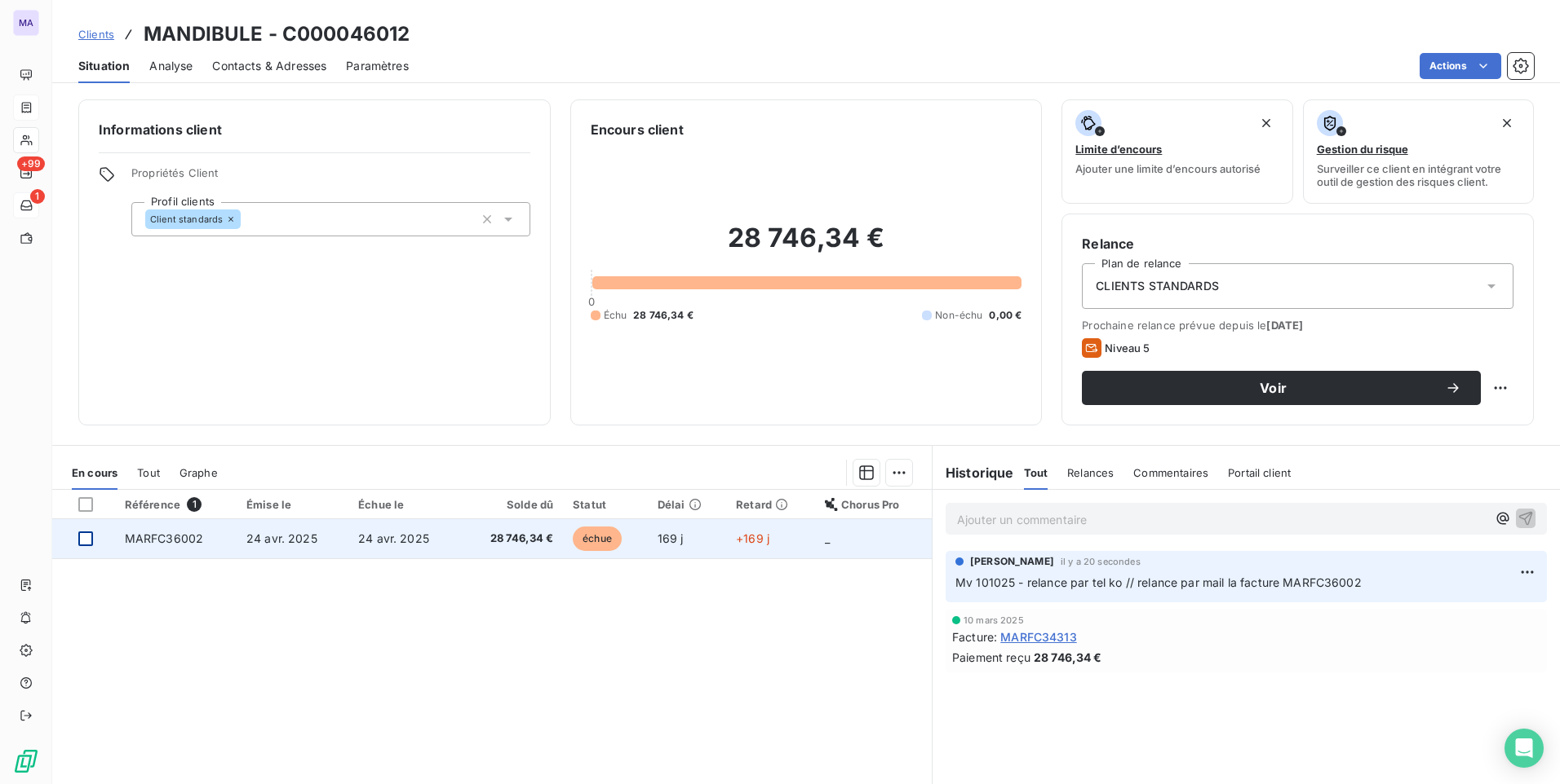
click at [82, 542] on div at bounding box center [85, 538] width 15 height 15
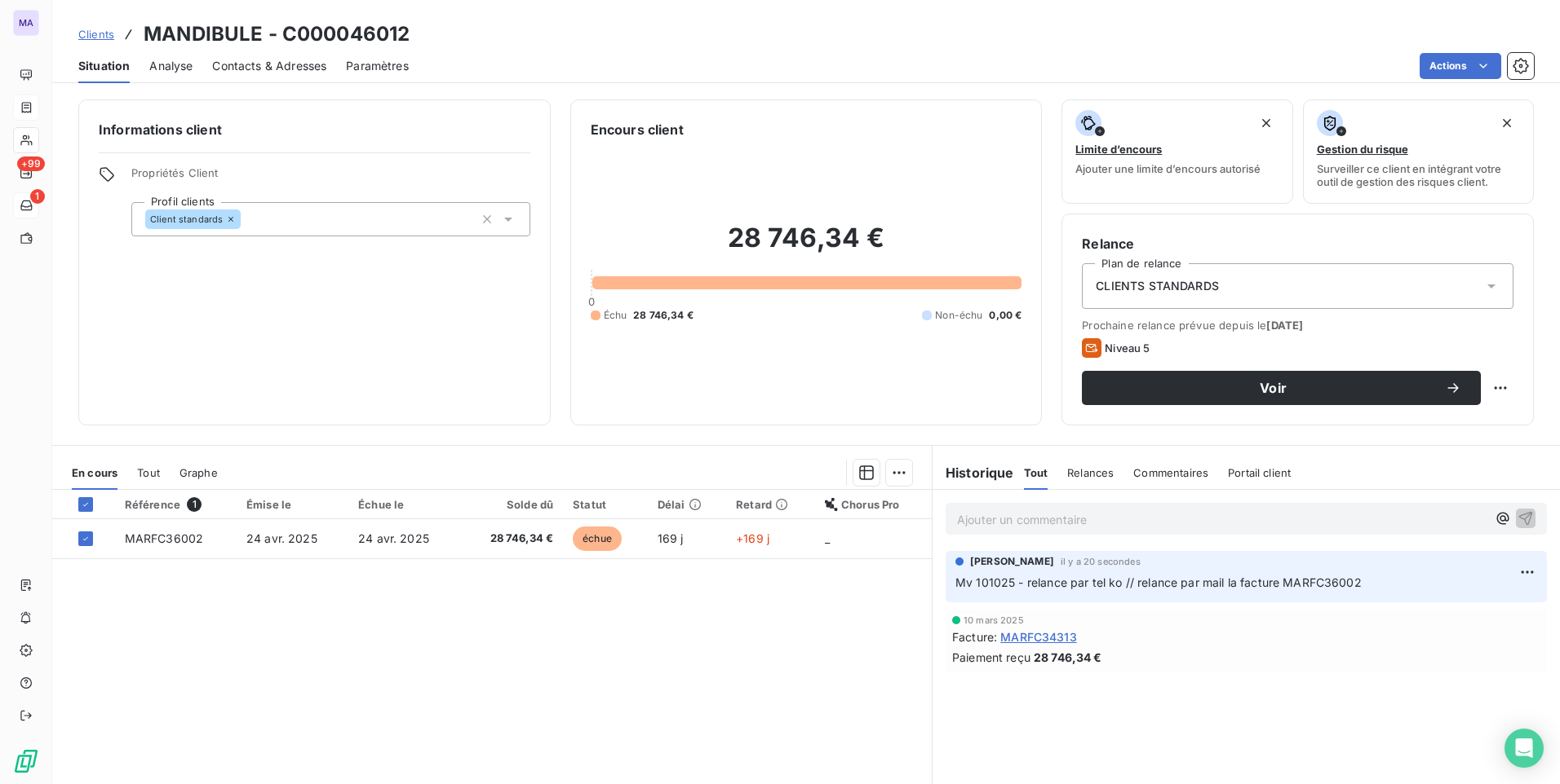
click at [758, 679] on html "MA +99 1 Clients MANDIBULE - C000046012 Situation Analyse Contacts & Adresses P…" at bounding box center [780, 392] width 1560 height 784
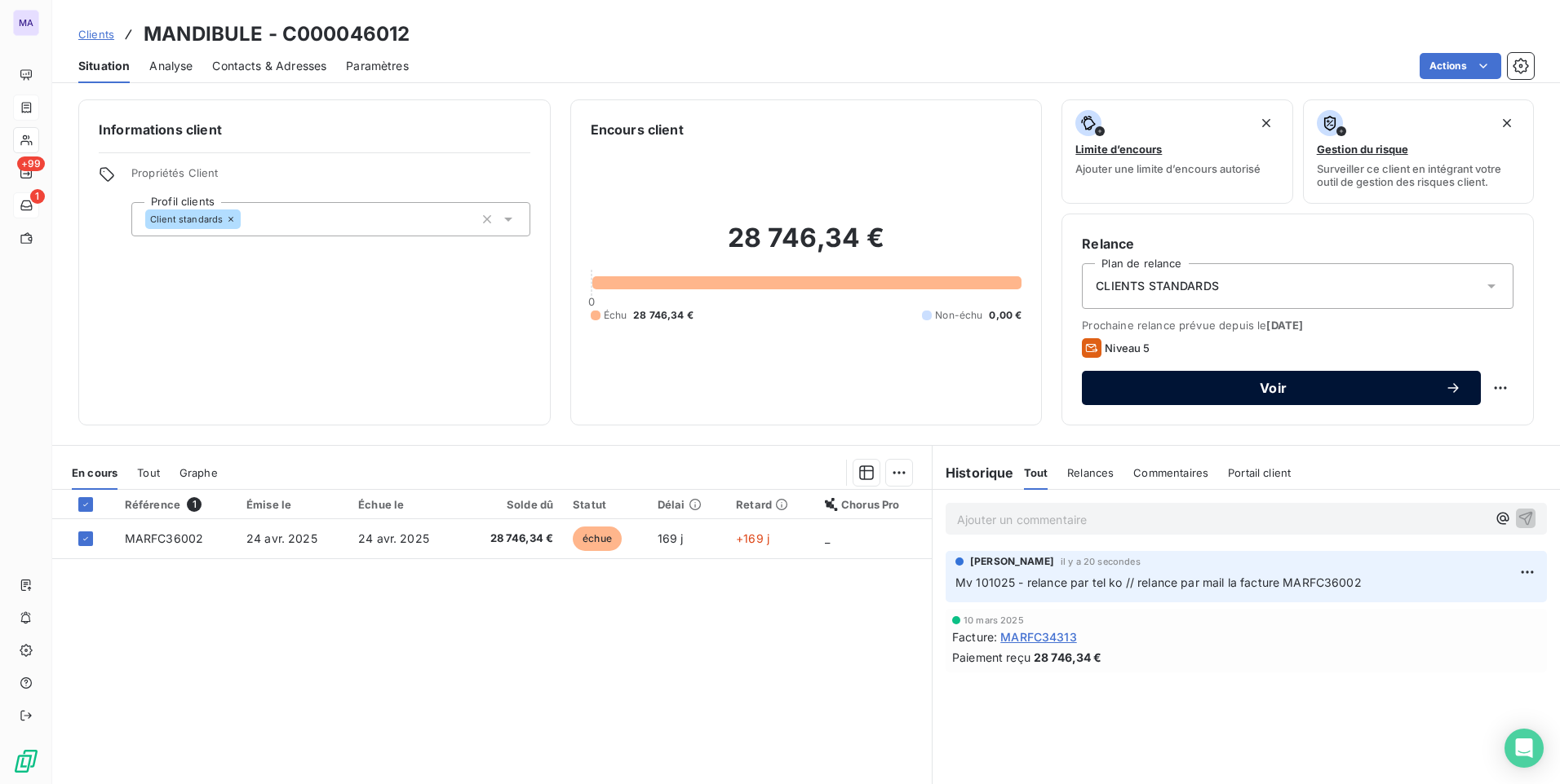
click at [1445, 391] on icon "button" at bounding box center [1453, 388] width 17 height 17
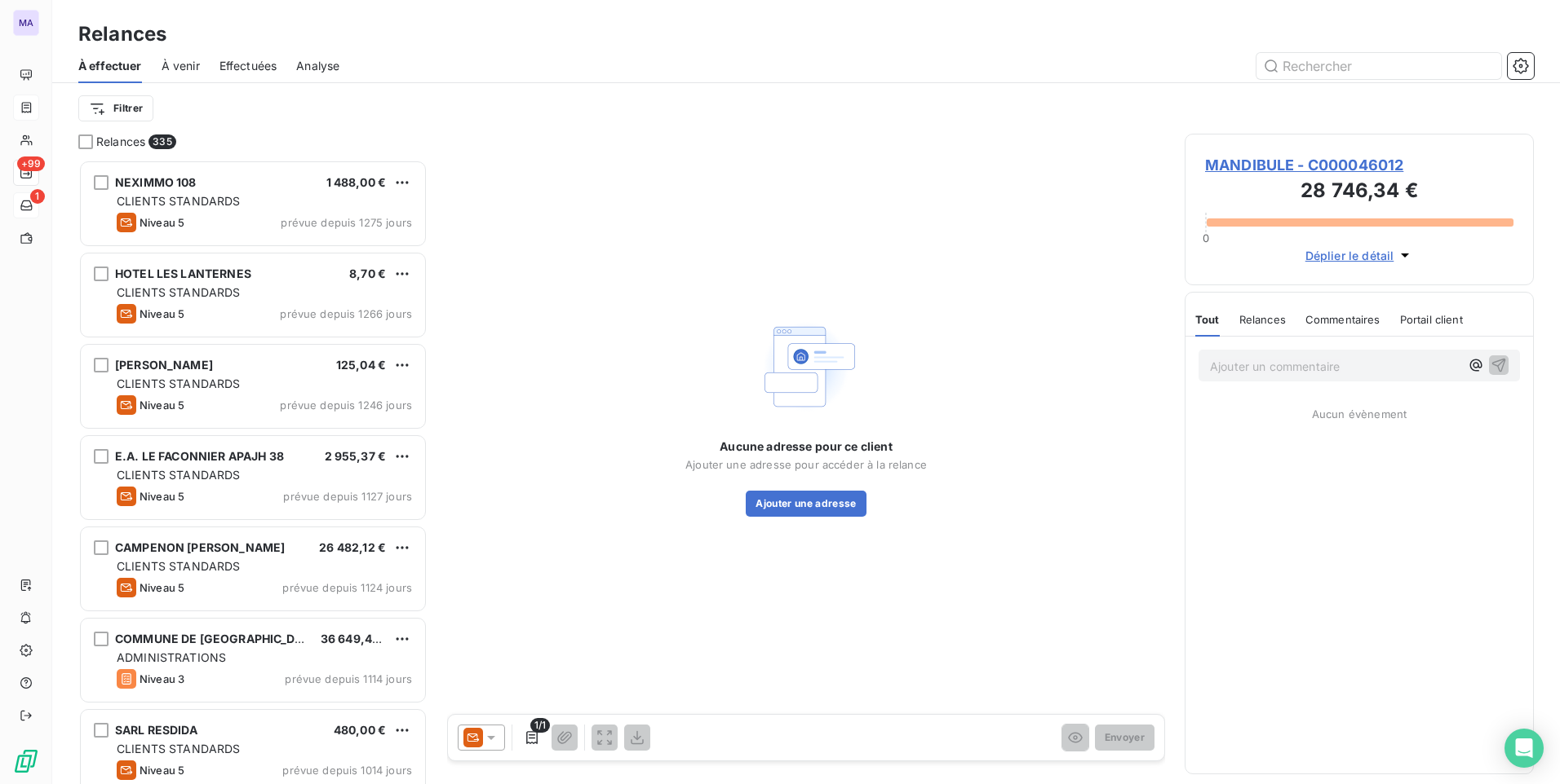
scroll to position [612, 337]
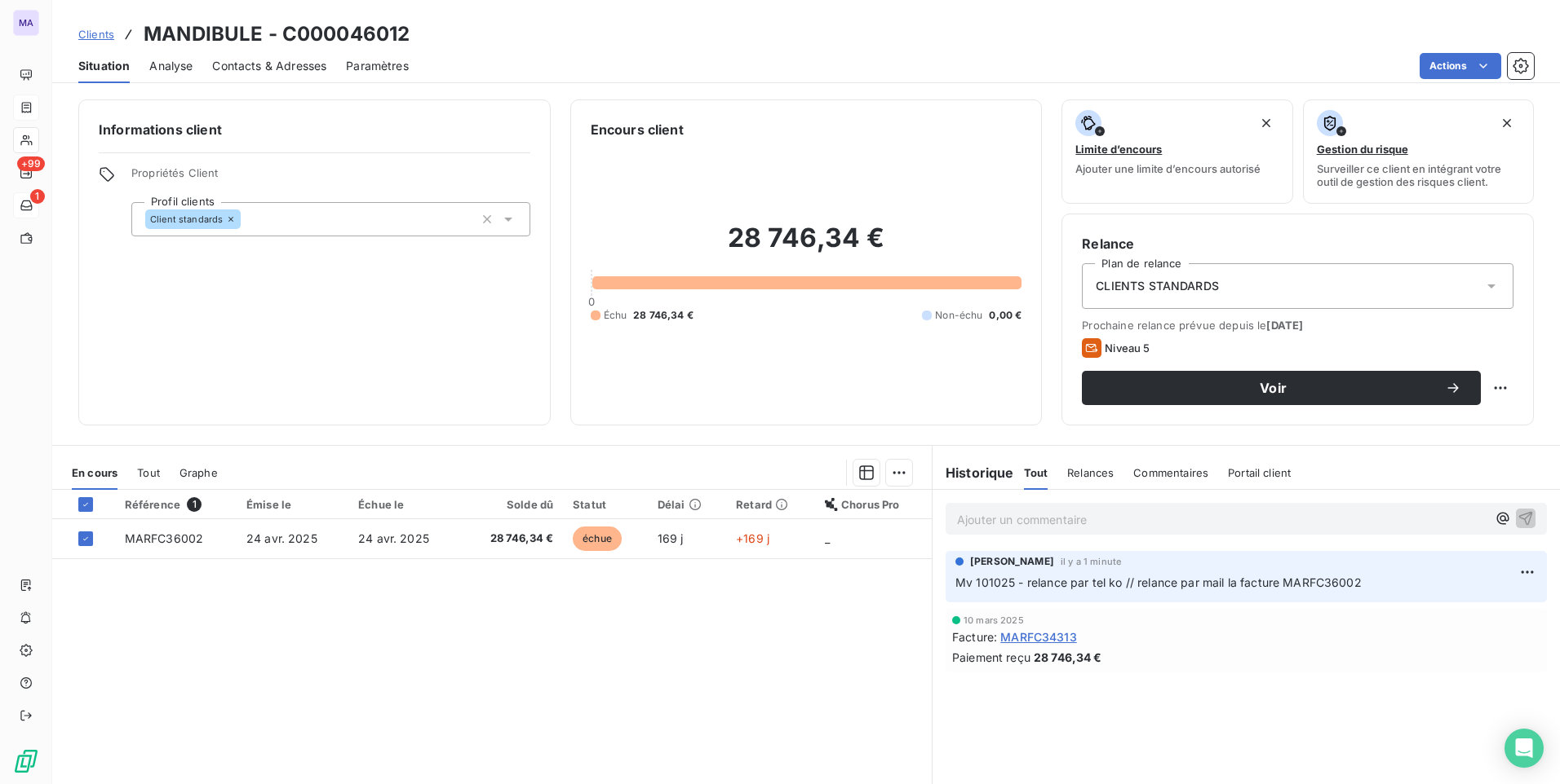
click at [776, 656] on div "Référence 1 Émise le Échue le Solde dû Statut Délai Retard Chorus Pro MARFC3600…" at bounding box center [492, 647] width 879 height 314
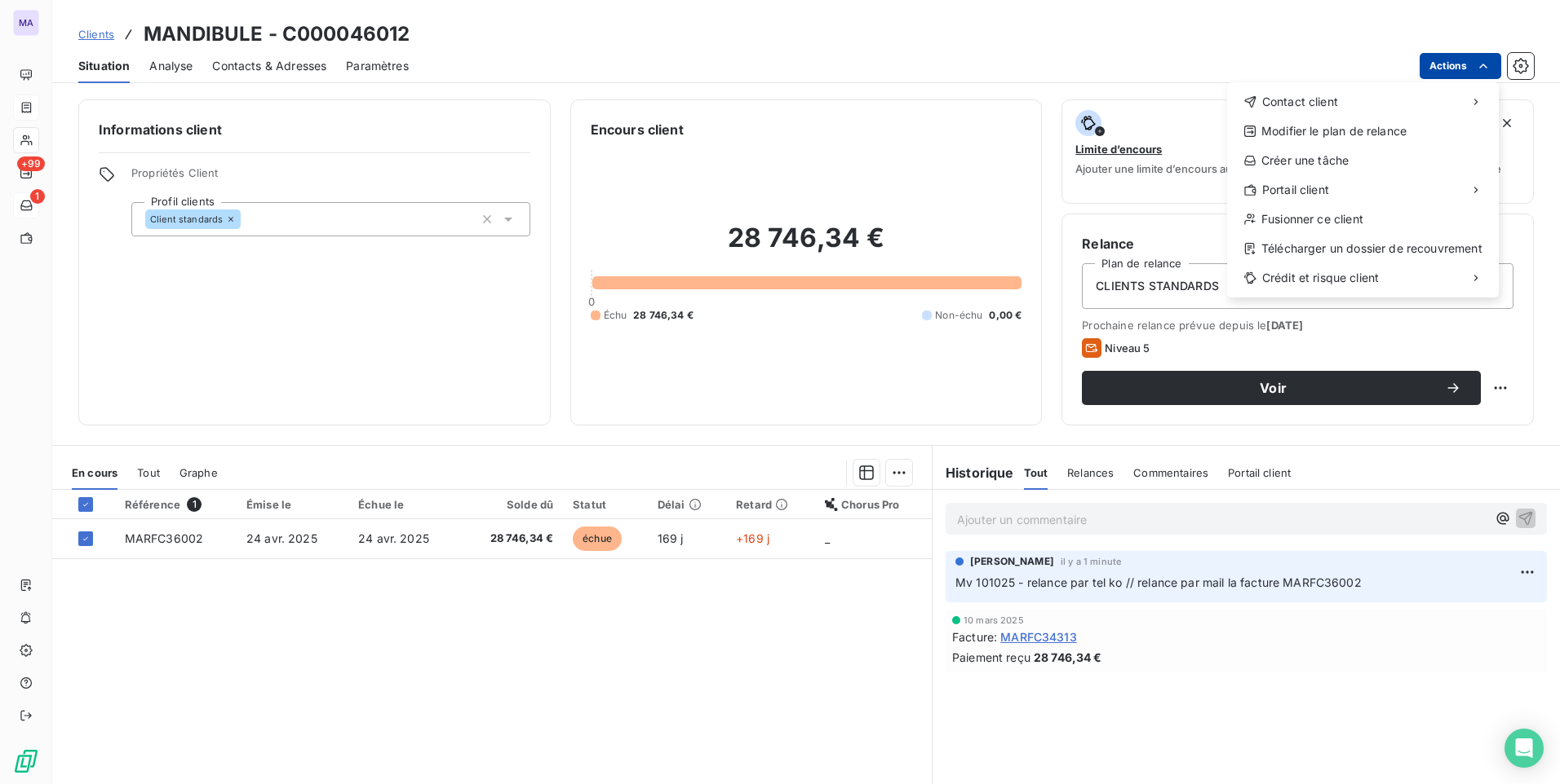
click at [1447, 75] on html "MA +99 1 Clients MANDIBULE - C000046012 Situation Analyse Contacts & Adresses P…" at bounding box center [780, 392] width 1560 height 784
click at [1407, 127] on div "Modifier le plan de relance" at bounding box center [1363, 132] width 259 height 26
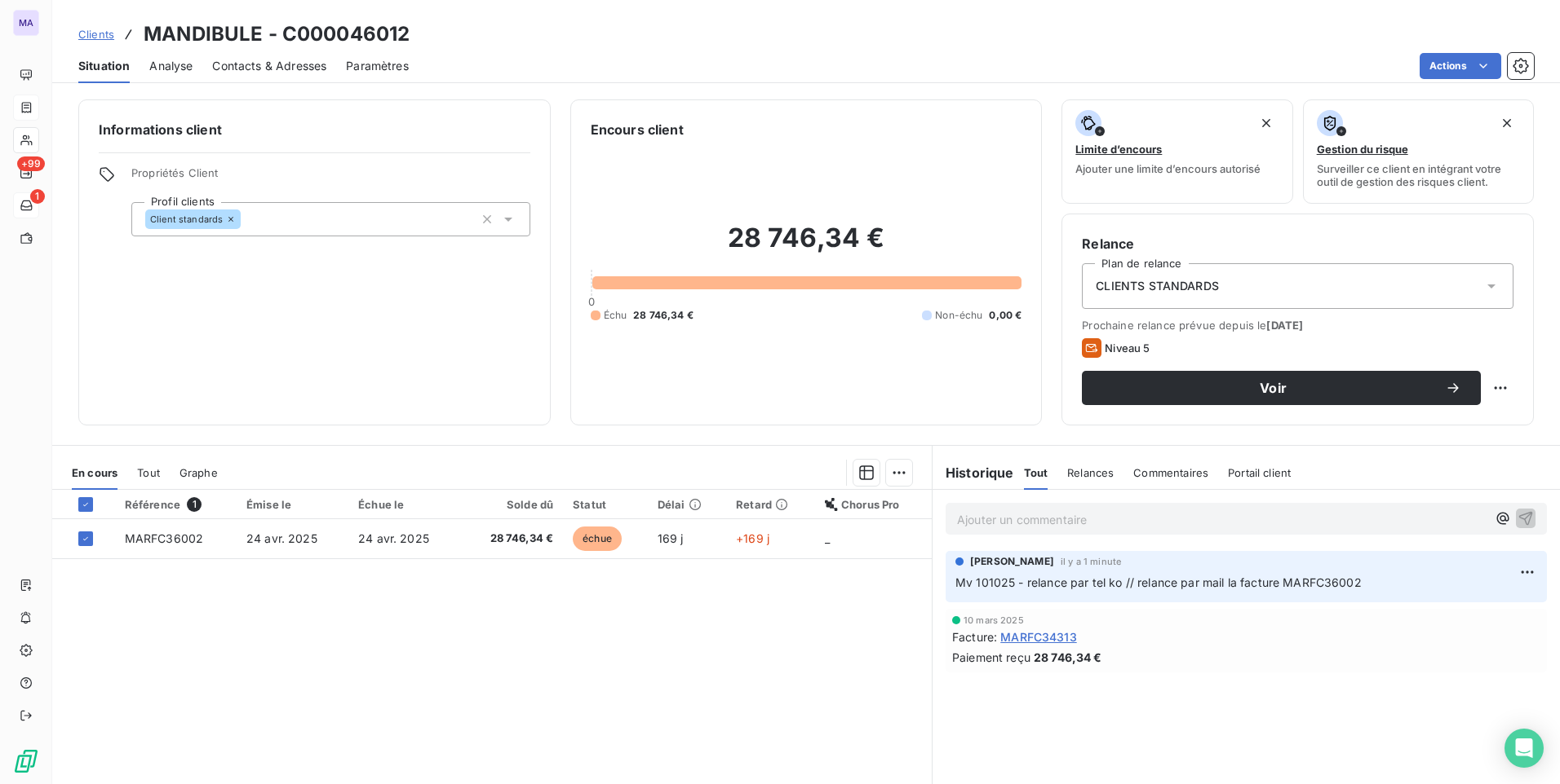
click at [1313, 54] on div "Actions" at bounding box center [981, 66] width 1106 height 26
click at [1469, 79] on div "Situation Analyse Contacts & Adresses Paramètres Actions" at bounding box center [806, 66] width 1507 height 34
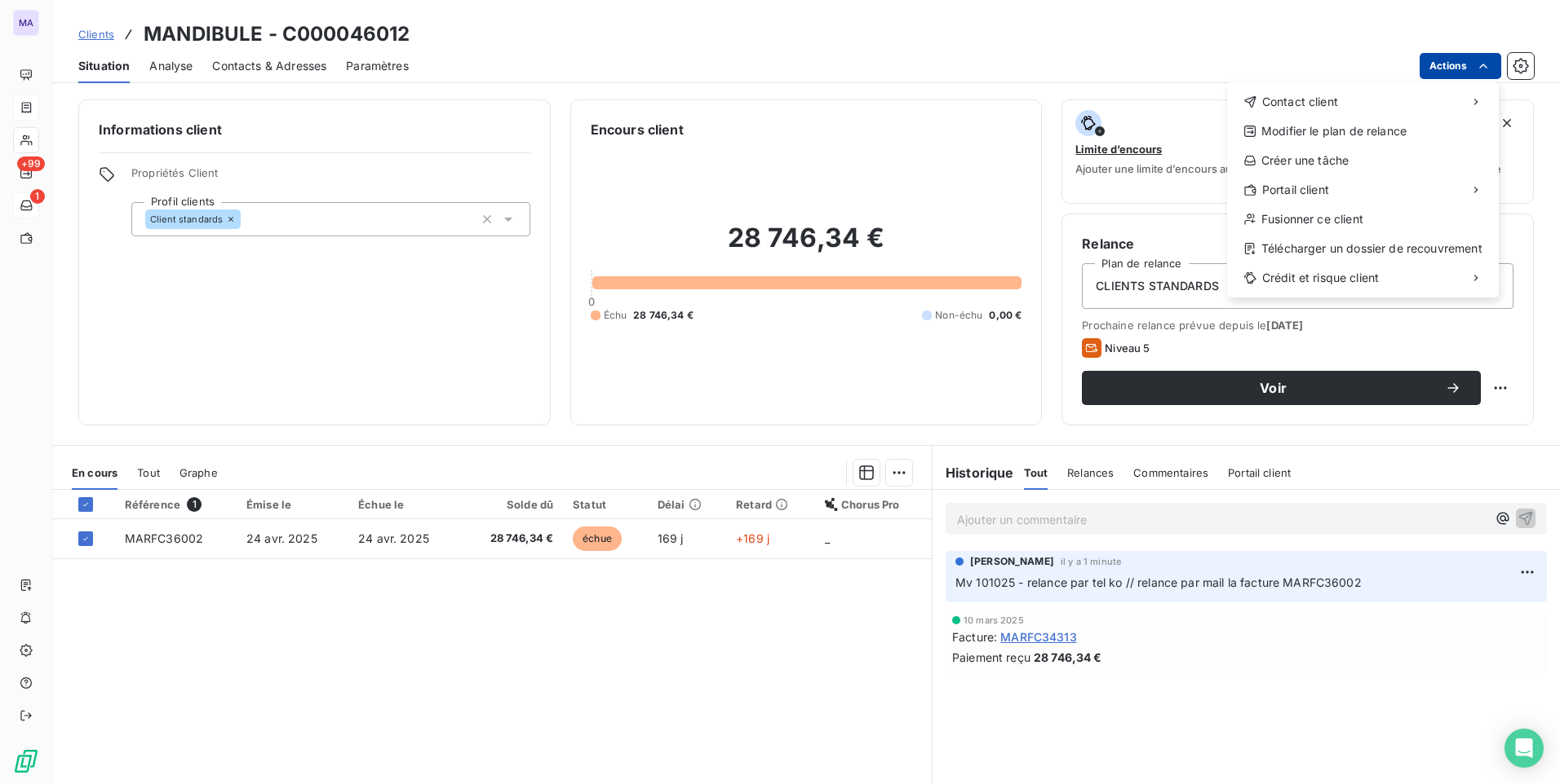
click at [1468, 72] on html "MA +99 1 Clients MANDIBULE - C000046012 Situation Analyse Contacts & Adresses P…" at bounding box center [780, 392] width 1560 height 784
click at [1316, 40] on html "MA +99 1 Clients MANDIBULE - C000046012 Situation Analyse Contacts & Adresses P…" at bounding box center [780, 392] width 1560 height 784
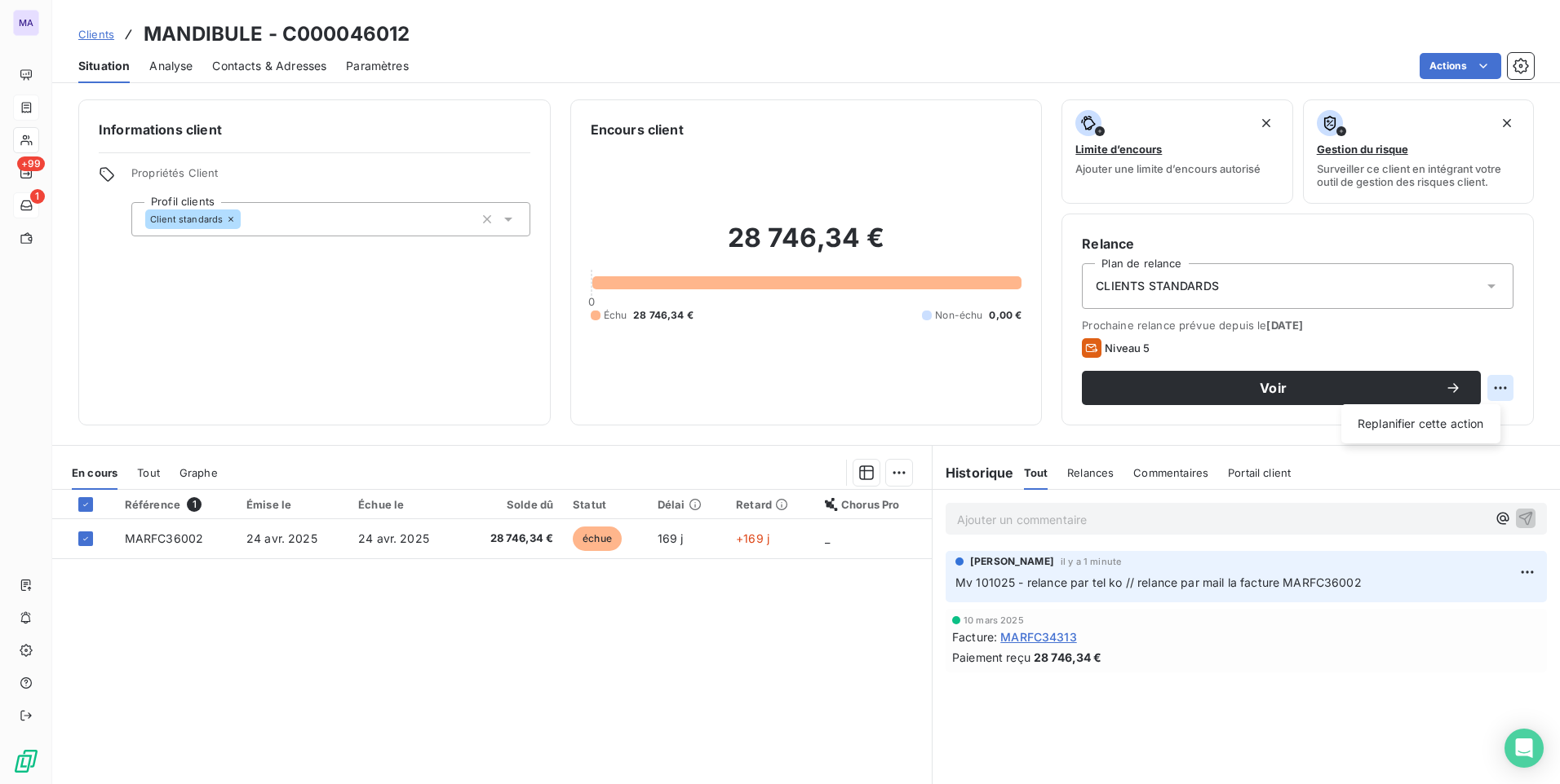
click at [1491, 388] on html "MA +99 1 Clients MANDIBULE - C000046012 Situation Analyse Contacts & Adresses P…" at bounding box center [780, 392] width 1560 height 784
click at [1098, 354] on html "MA +99 1 Clients MANDIBULE - C000046012 Situation Analyse Contacts & Adresses P…" at bounding box center [780, 392] width 1560 height 784
click at [1085, 349] on icon at bounding box center [1091, 348] width 19 height 19
click at [901, 480] on html "MA +99 1 Clients MANDIBULE - C000046012 Situation Analyse Contacts & Adresses P…" at bounding box center [780, 392] width 1560 height 784
click at [865, 691] on html "MA +99 1 Clients MANDIBULE - C000046012 Situation Analyse Contacts & Adresses P…" at bounding box center [780, 392] width 1560 height 784
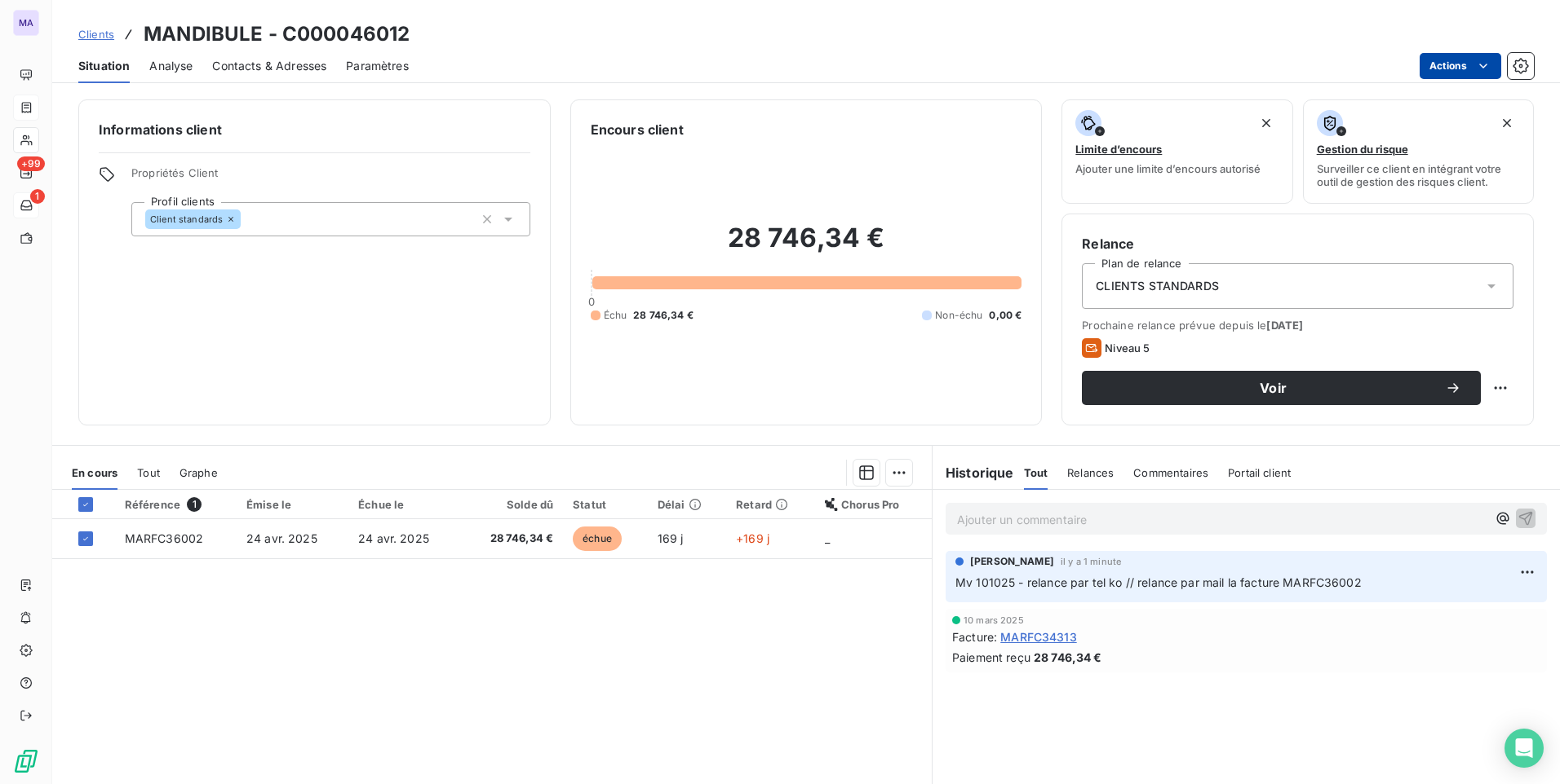
click at [1469, 54] on html "MA +99 1 Clients MANDIBULE - C000046012 Situation Analyse Contacts & Adresses P…" at bounding box center [780, 392] width 1560 height 784
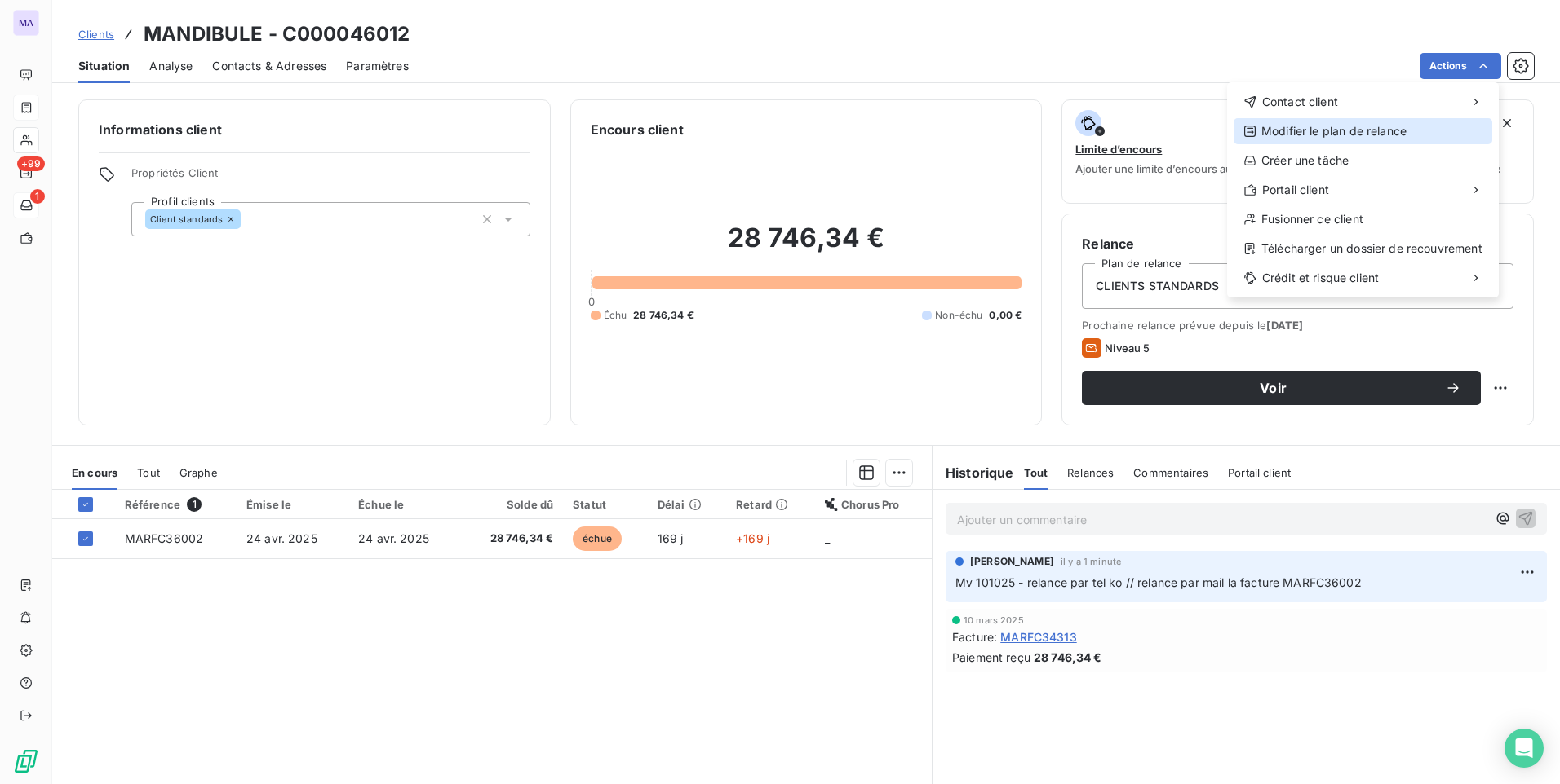
click at [1413, 131] on div "Modifier le plan de relance" at bounding box center [1363, 132] width 259 height 26
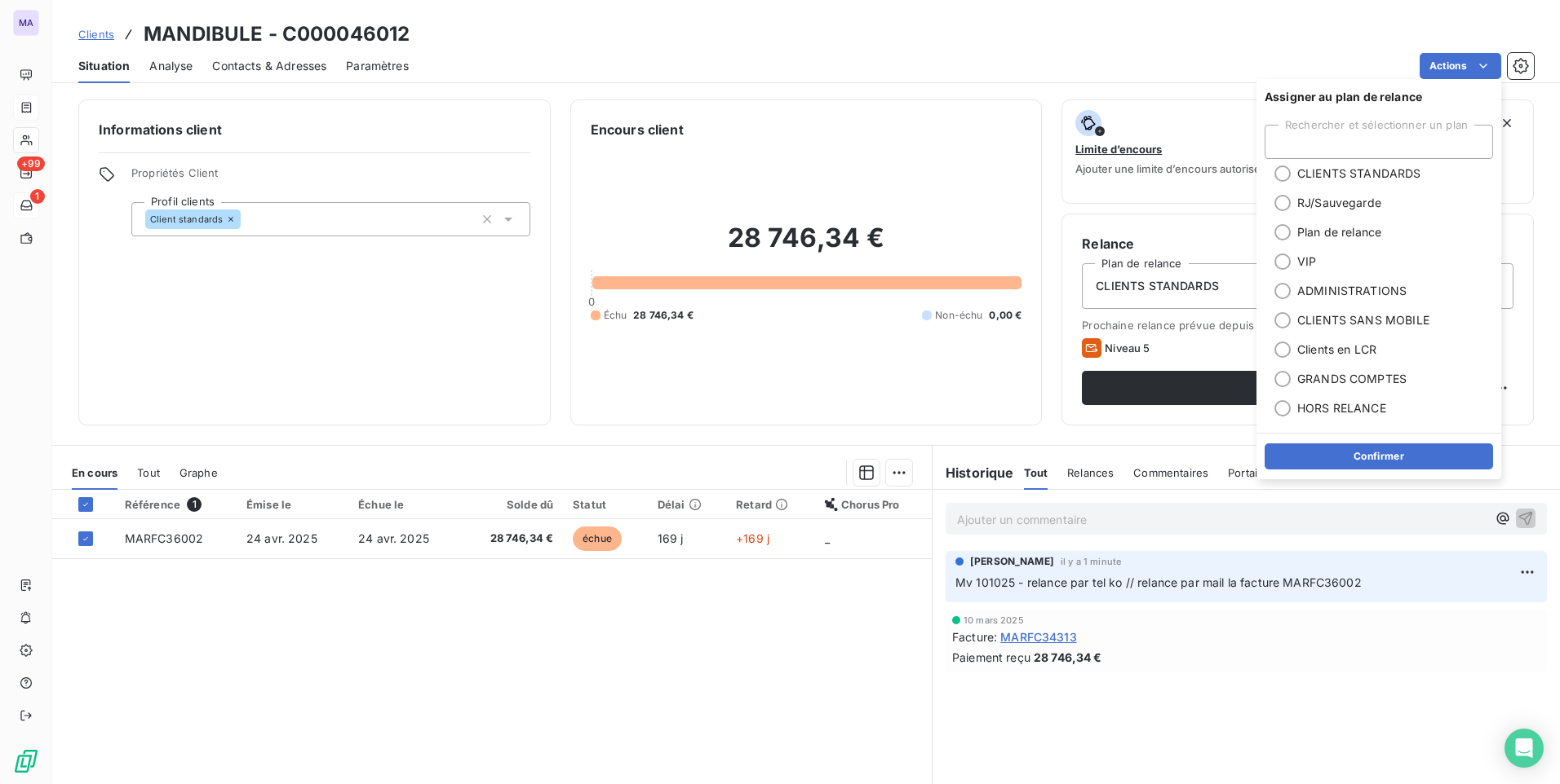
click at [1336, 43] on div "Clients MANDIBULE - C000046012" at bounding box center [806, 33] width 1507 height 29
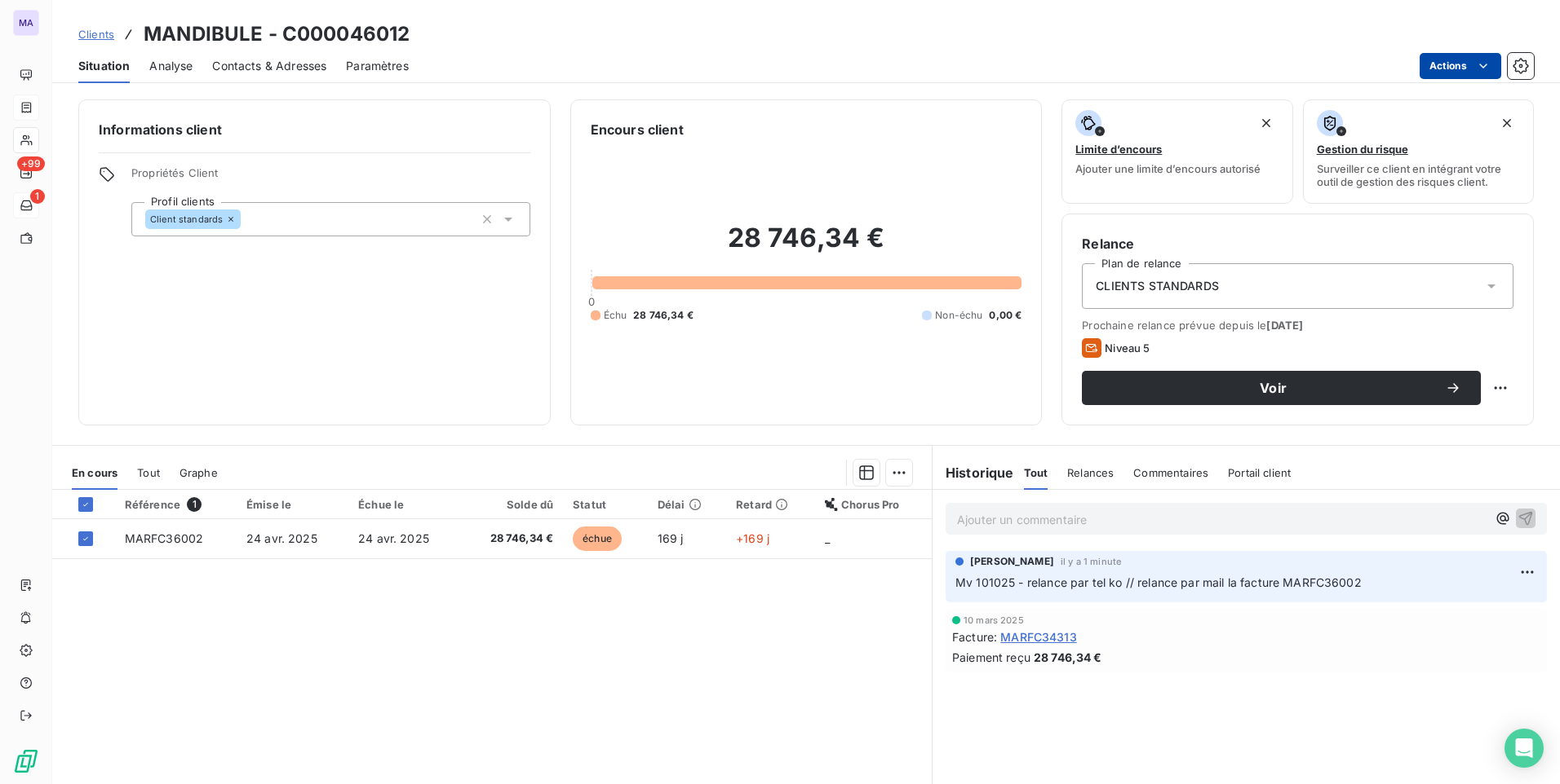
click at [1465, 73] on html "MA +99 1 Clients MANDIBULE - C000046012 Situation Analyse Contacts & Adresses P…" at bounding box center [780, 392] width 1560 height 784
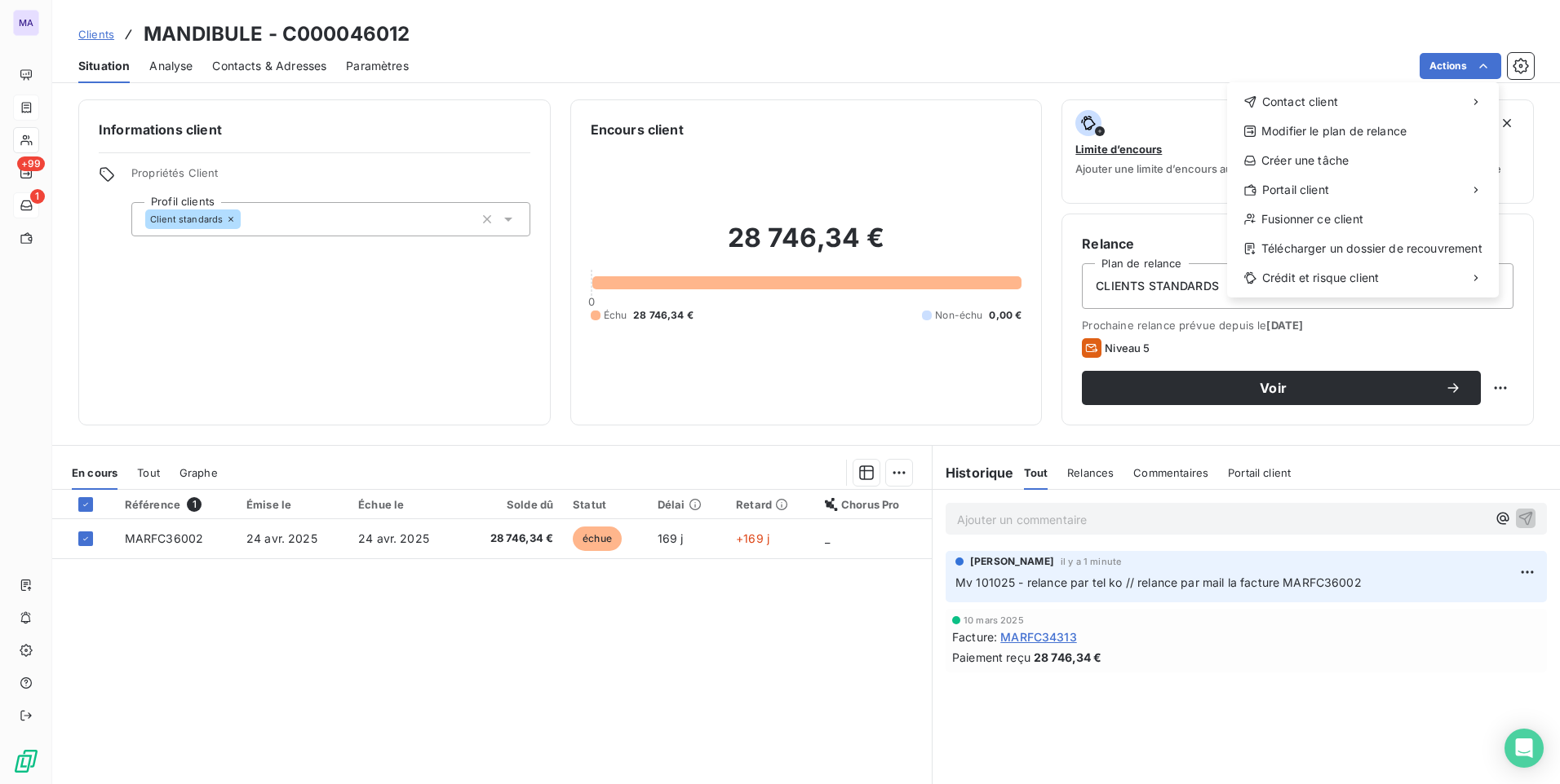
click at [1338, 49] on html "MA +99 1 Clients MANDIBULE - C000046012 Situation Analyse Contacts & Adresses P…" at bounding box center [780, 392] width 1560 height 784
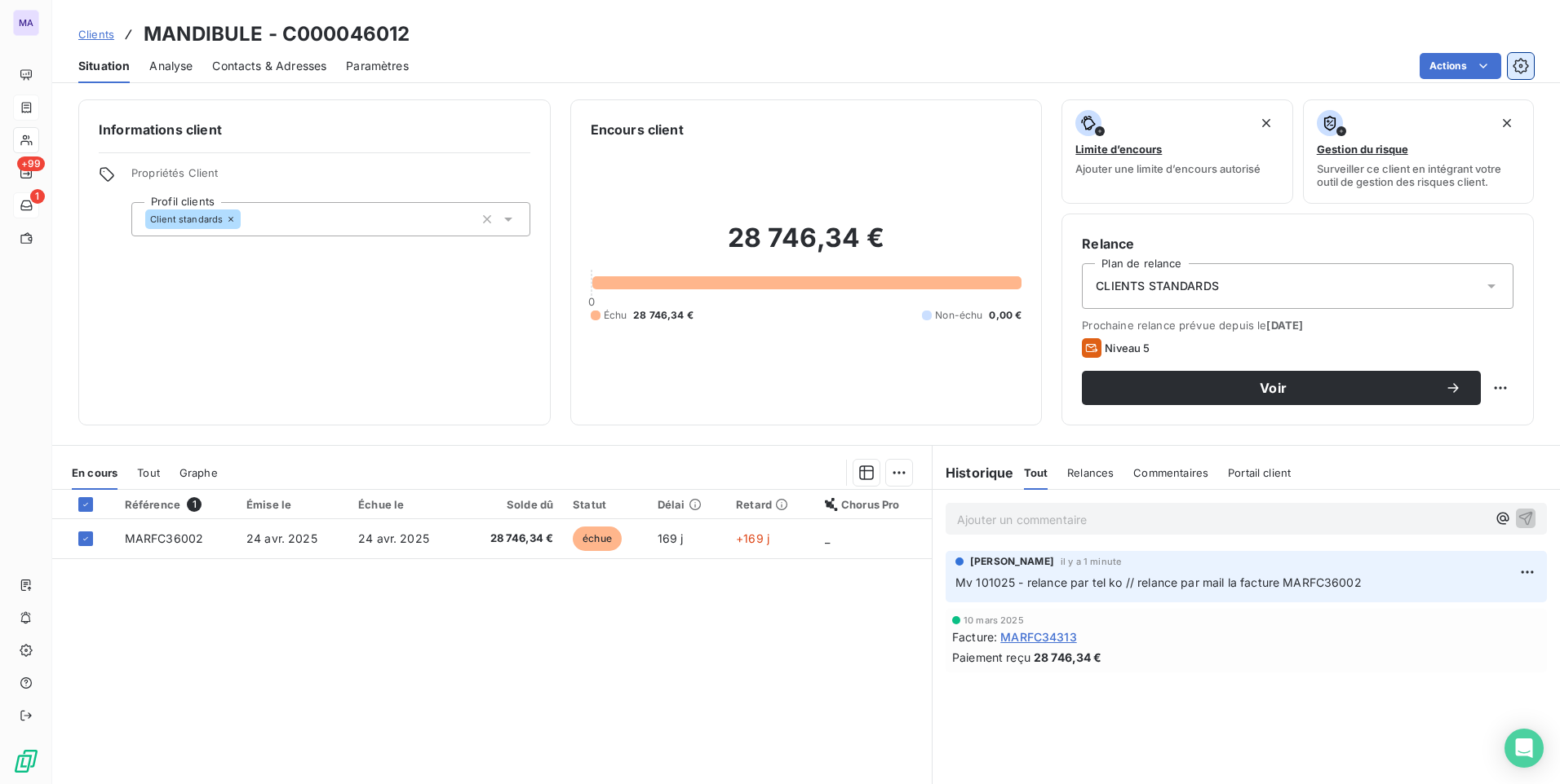
click at [1519, 75] on button "button" at bounding box center [1521, 66] width 26 height 26
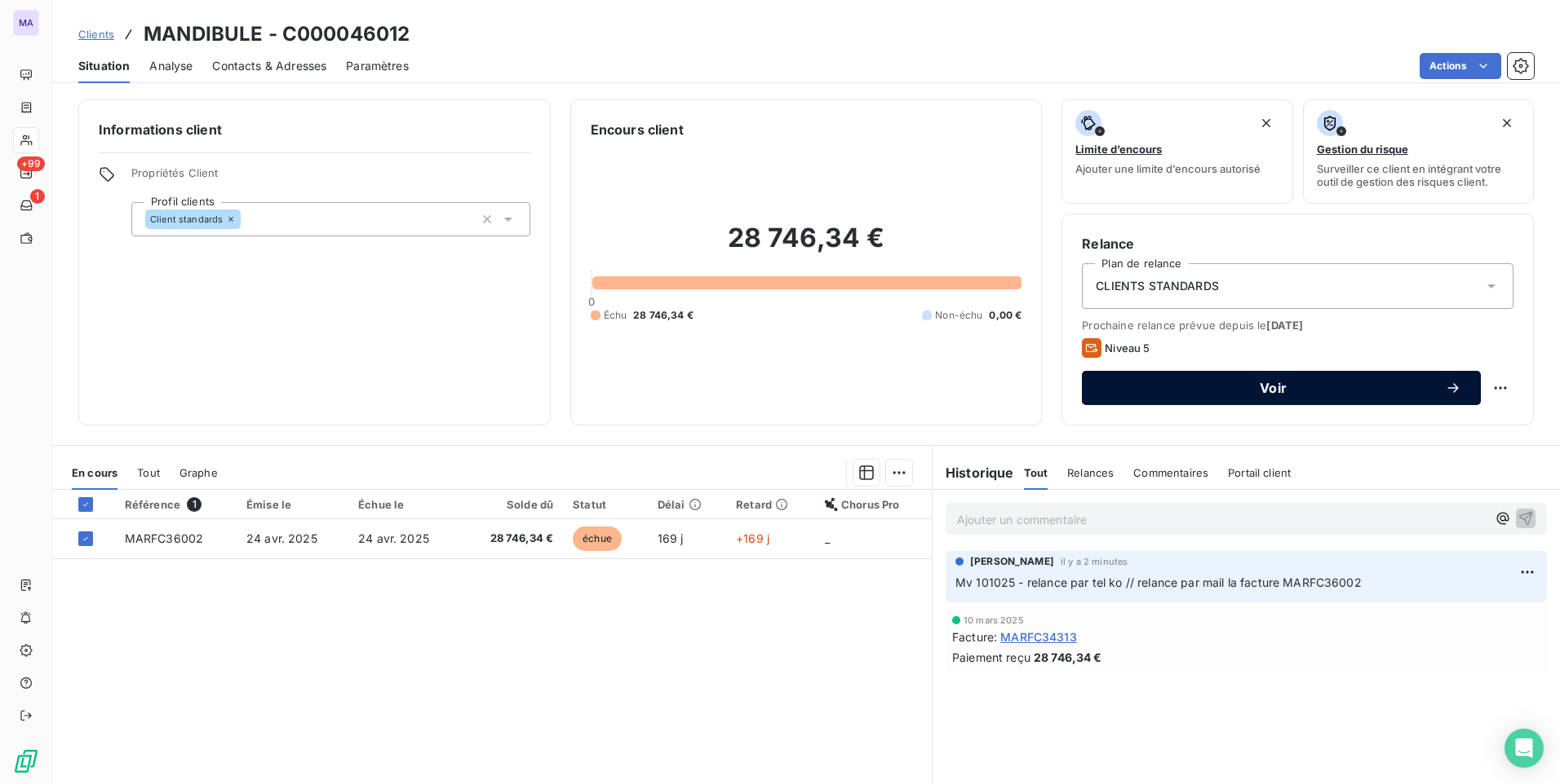
click at [1248, 388] on span "Voir" at bounding box center [1272, 388] width 343 height 13
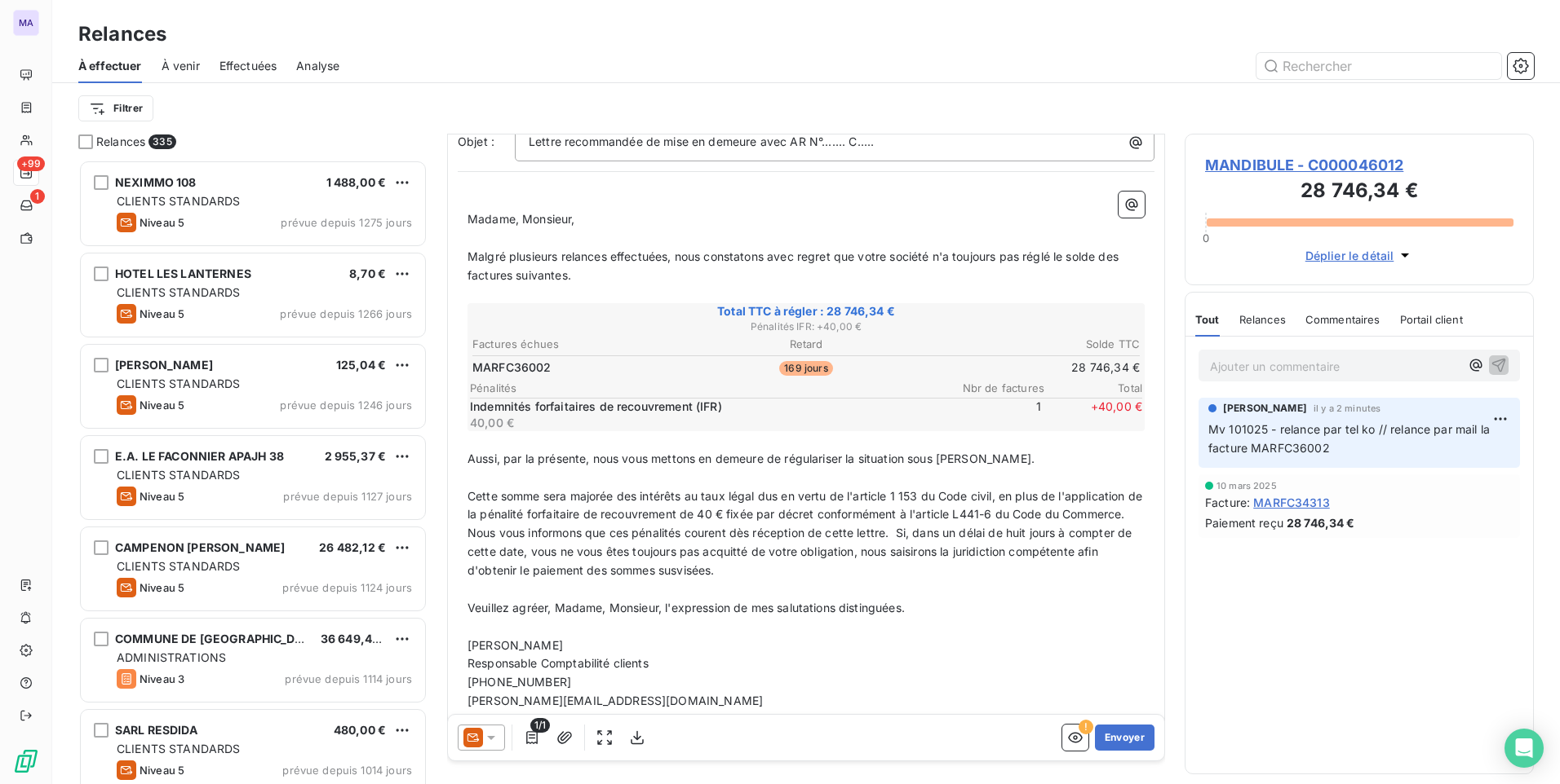
scroll to position [149, 0]
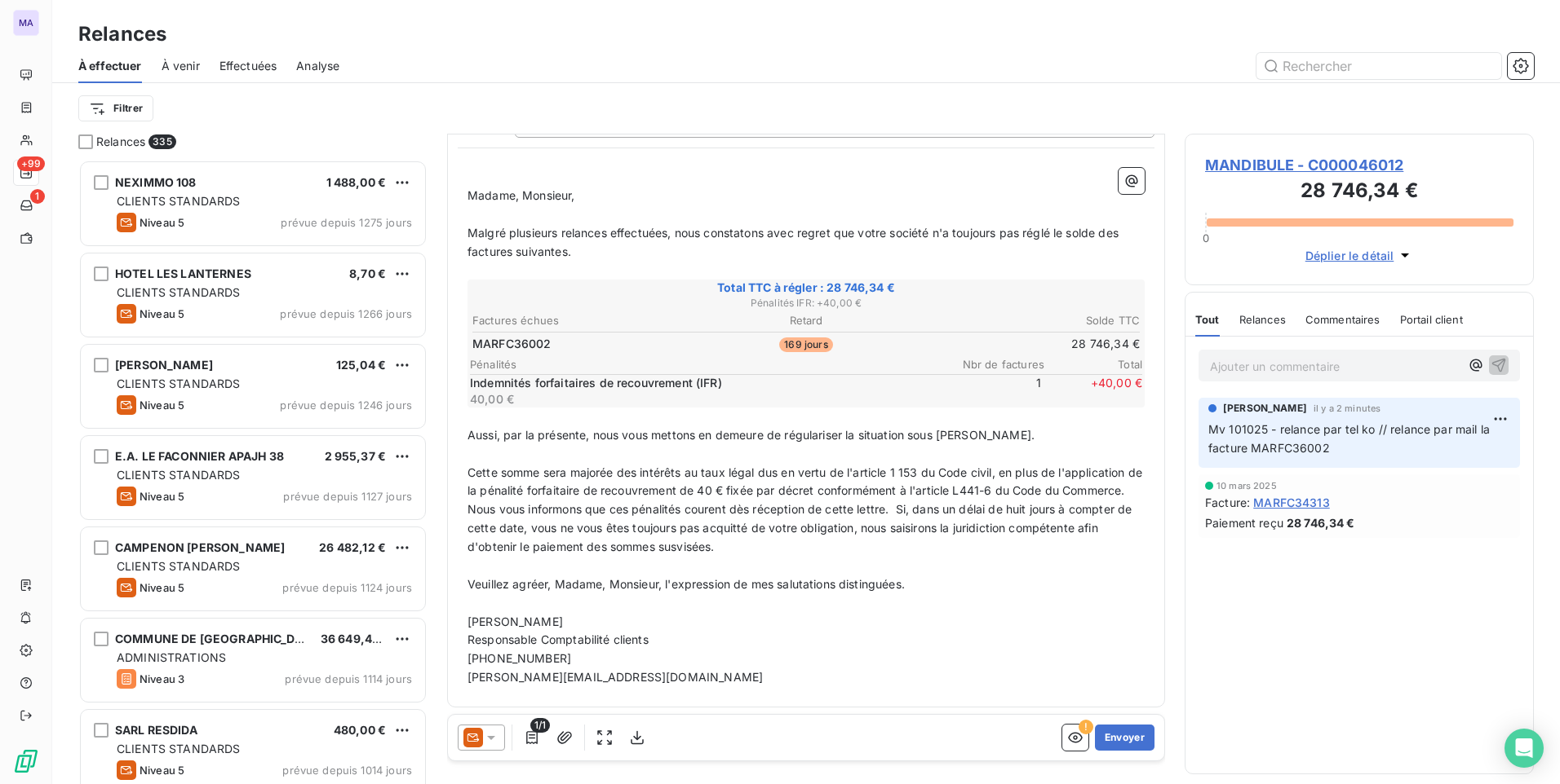
click at [497, 738] on icon at bounding box center [490, 738] width 17 height 17
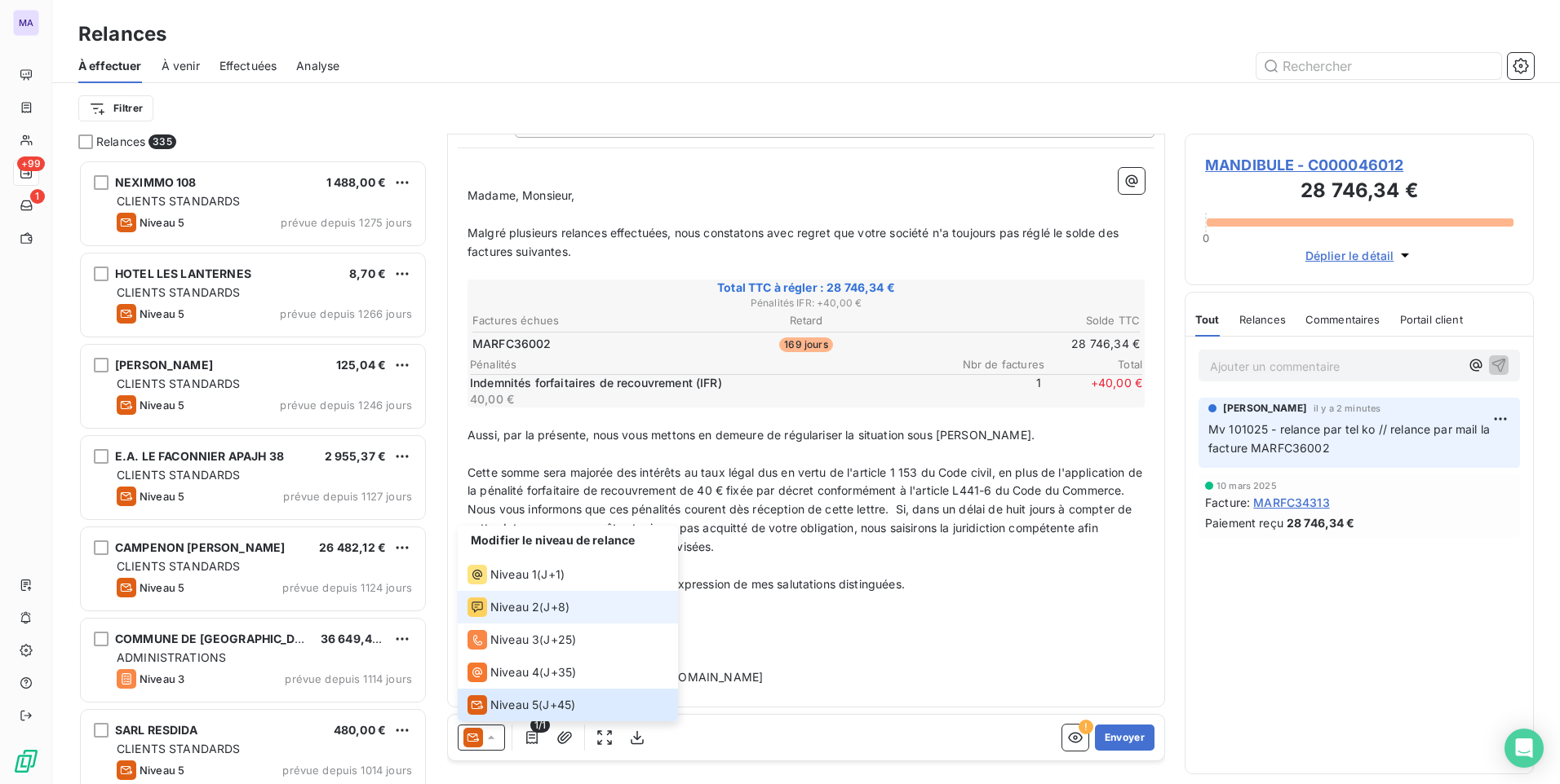
click at [523, 618] on li "Niveau 2 ( J+8 )" at bounding box center [568, 607] width 220 height 32
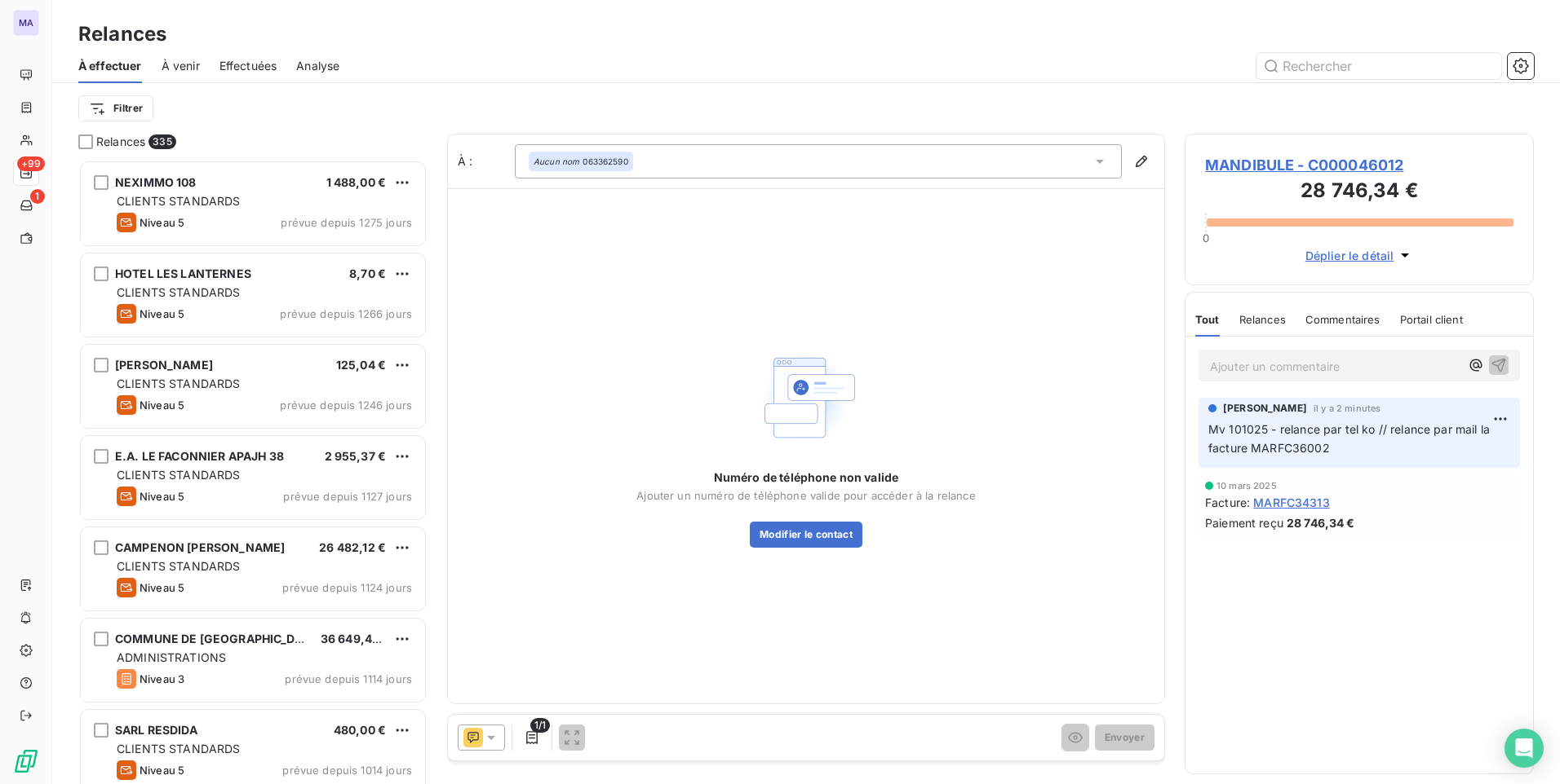
click at [709, 168] on div "Aucun nom 063362590" at bounding box center [819, 161] width 607 height 34
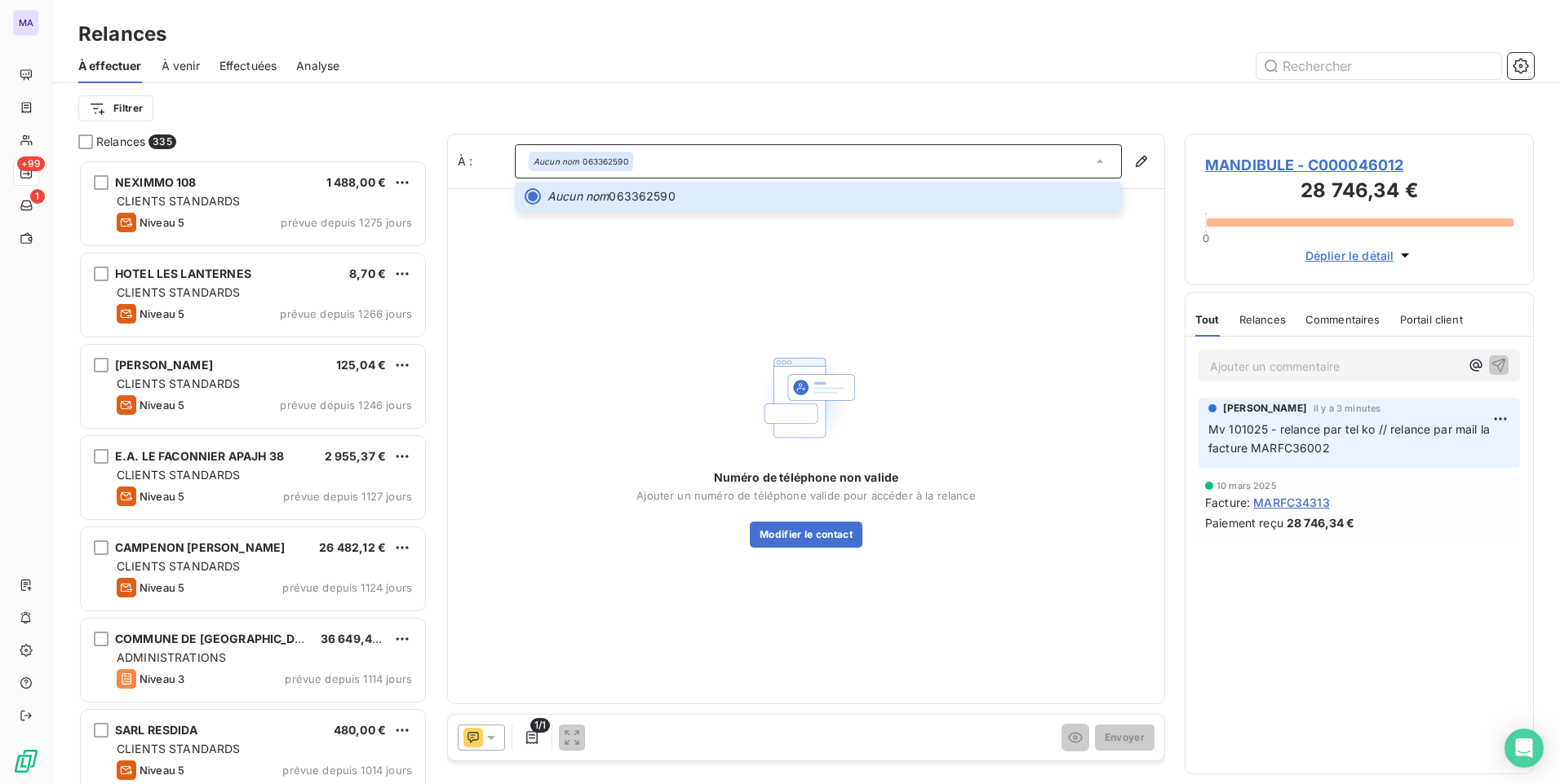
click at [618, 89] on div "Filtrer" at bounding box center [805, 109] width 1456 height 51
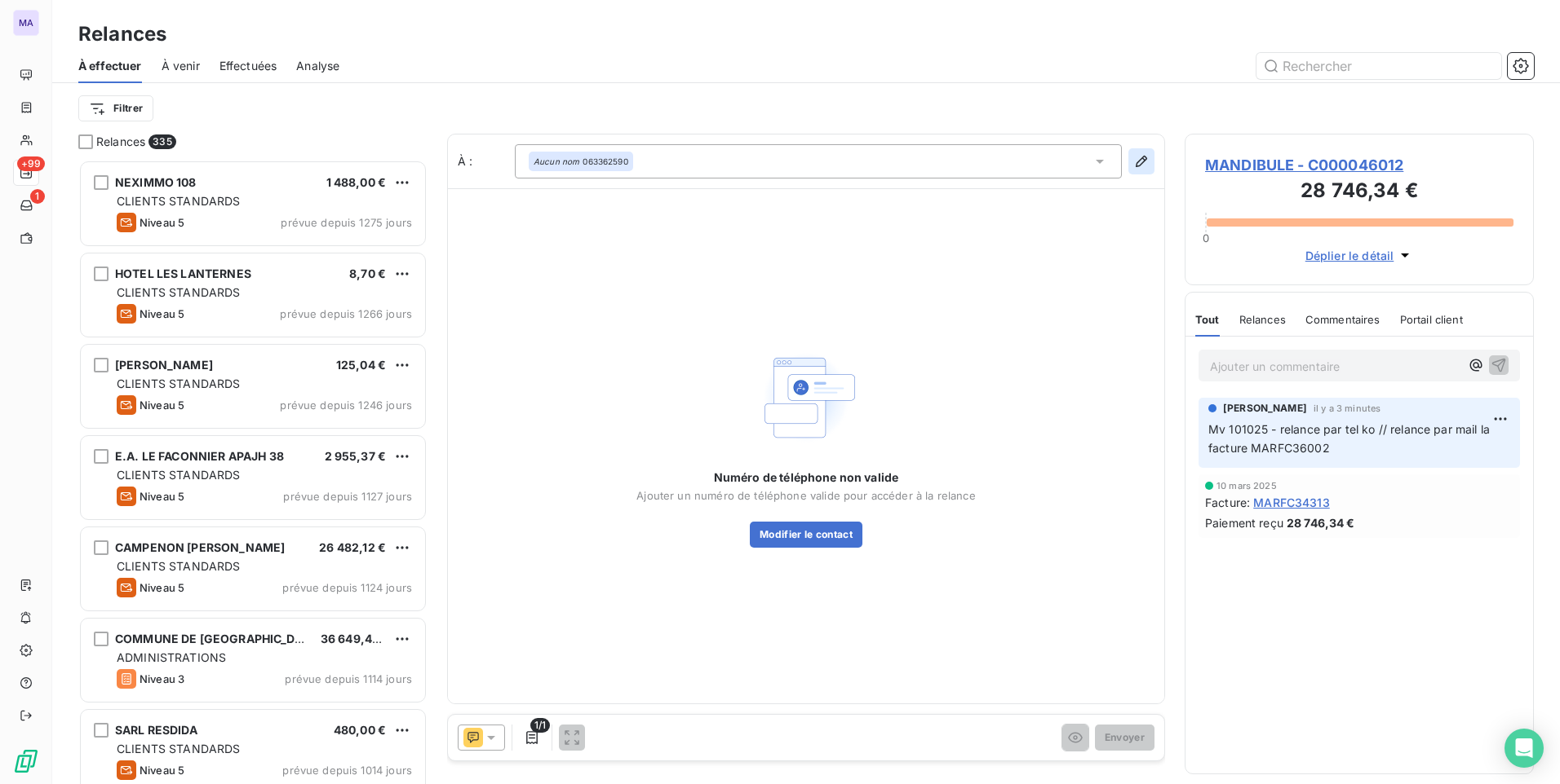
click at [1137, 160] on icon "button" at bounding box center [1141, 161] width 17 height 17
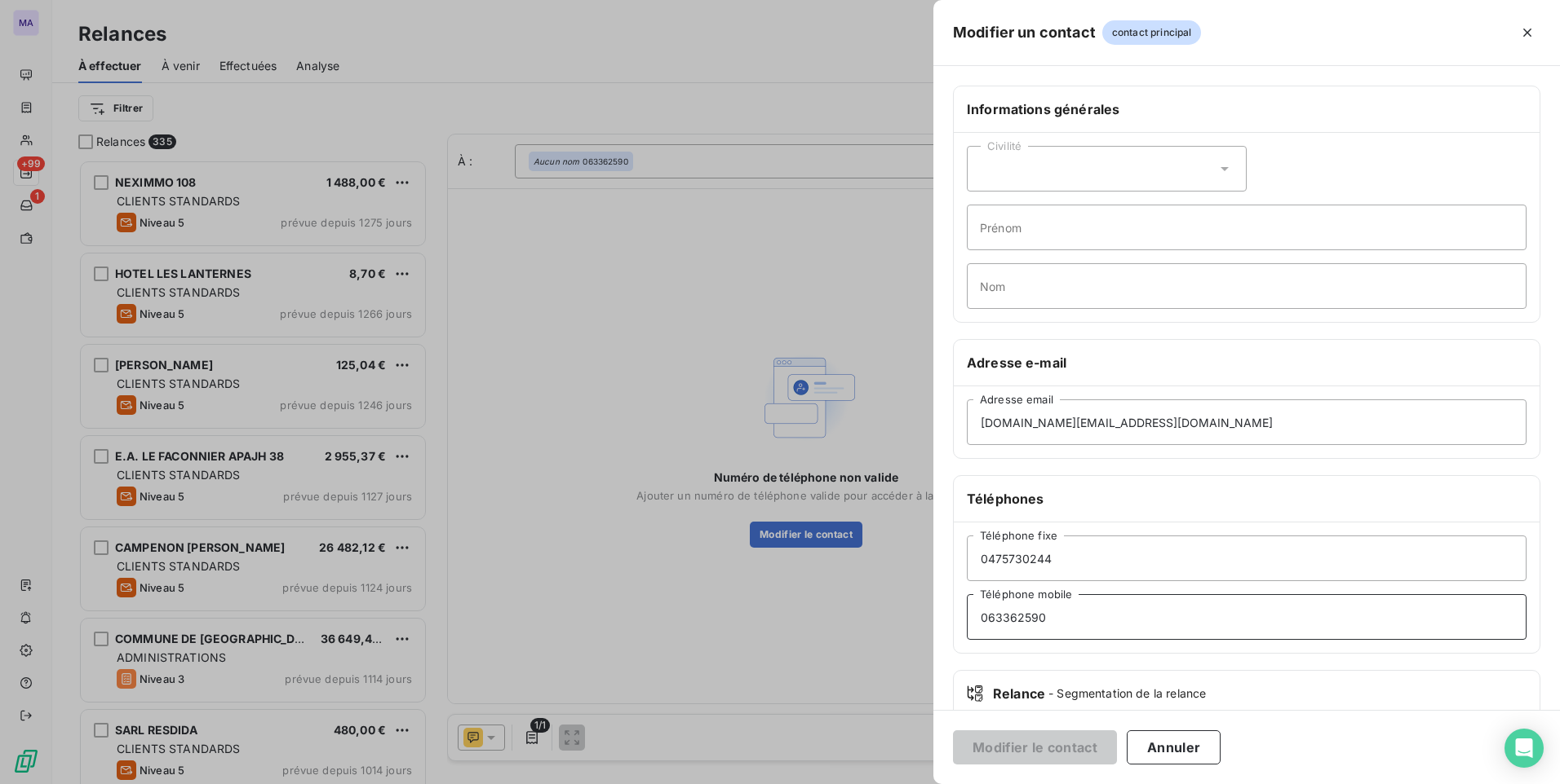
click at [1101, 624] on input "063362590" at bounding box center [1247, 617] width 560 height 46
click at [1132, 283] on input "Nom" at bounding box center [1247, 286] width 560 height 46
paste input "06 33 62 95 90"
type input "06 33 62 95 90"
click at [1007, 617] on input "063362590" at bounding box center [1247, 617] width 560 height 46
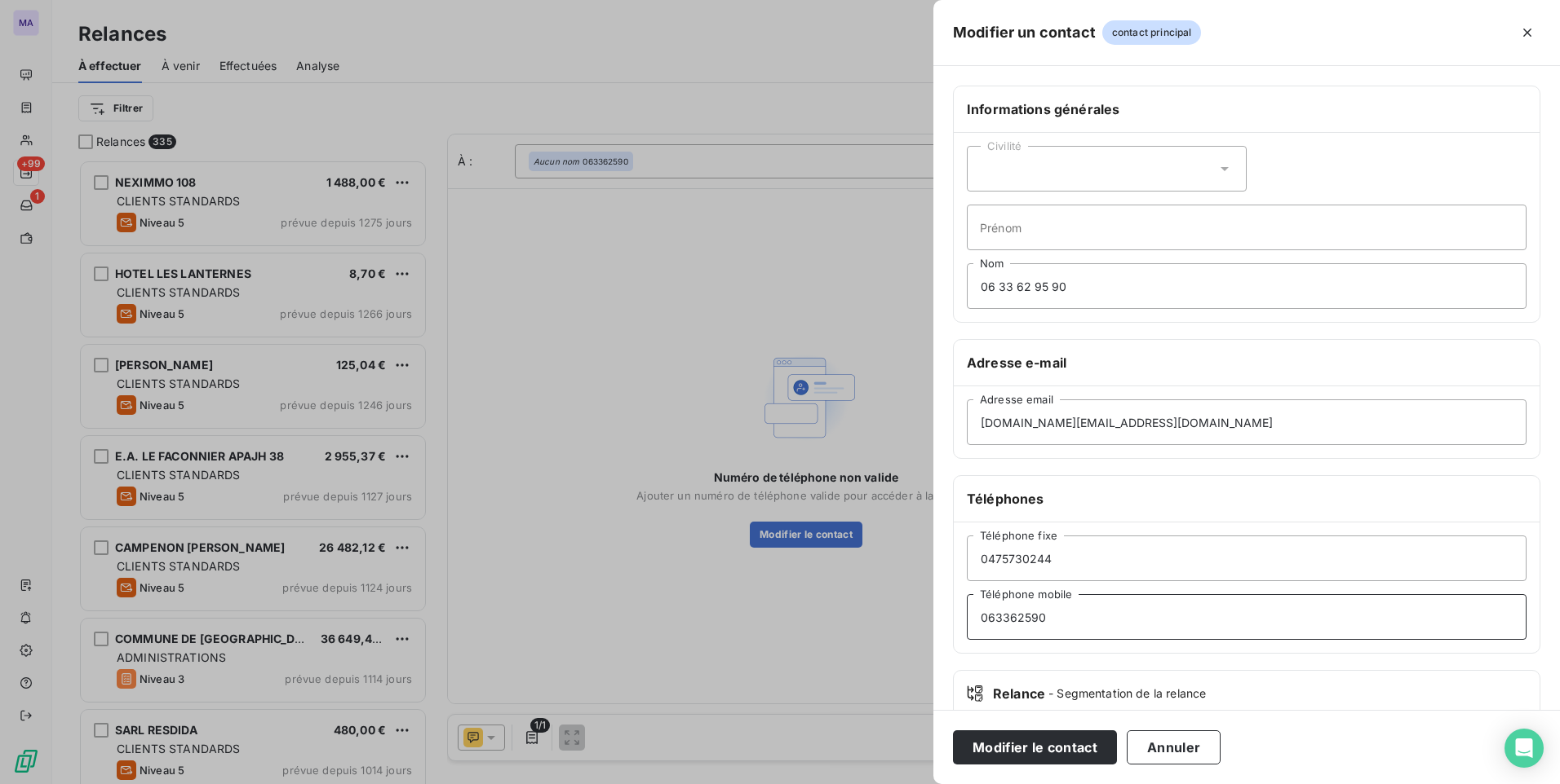
click at [1020, 617] on input "063362590" at bounding box center [1247, 617] width 560 height 46
type input "0633629590"
click at [1101, 296] on input "06 33 62 95 90" at bounding box center [1247, 286] width 560 height 46
type input "0"
click at [1060, 751] on button "Modifier le contact" at bounding box center [1034, 747] width 164 height 34
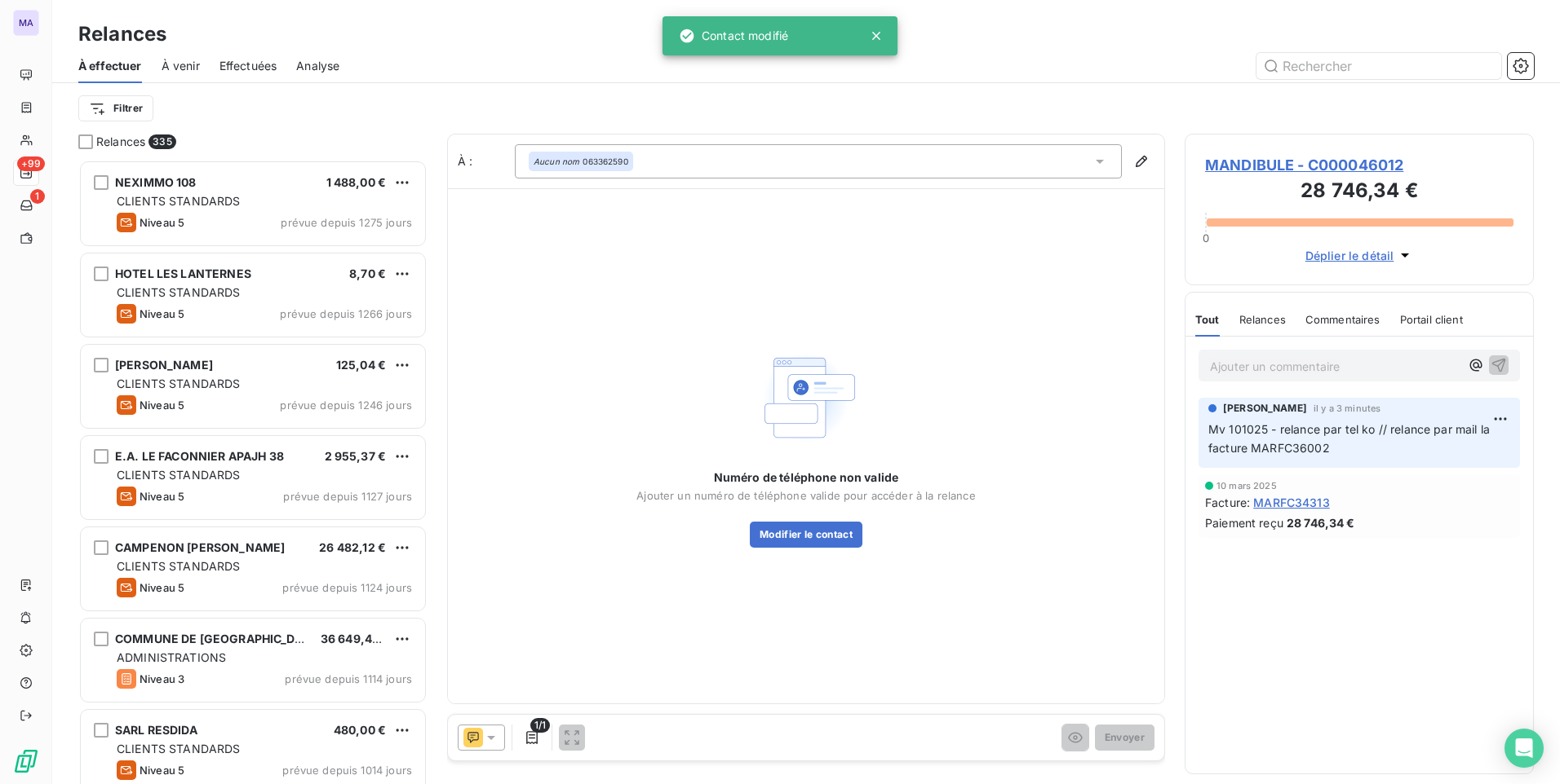
click at [784, 167] on div "Aucun nom 063362590" at bounding box center [819, 161] width 607 height 34
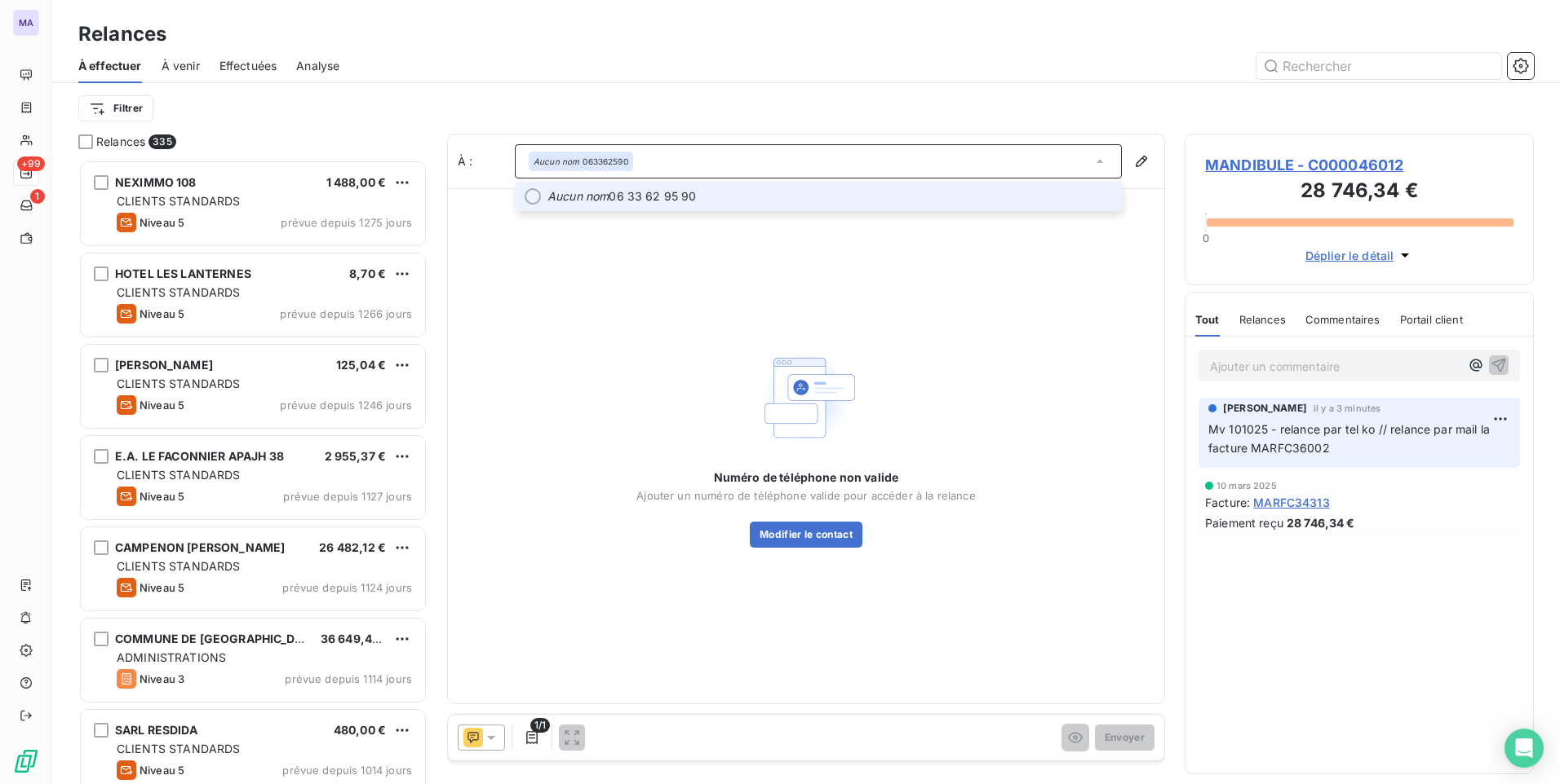
click at [787, 199] on span "Aucun nom 06 33 62 95 90" at bounding box center [829, 196] width 564 height 17
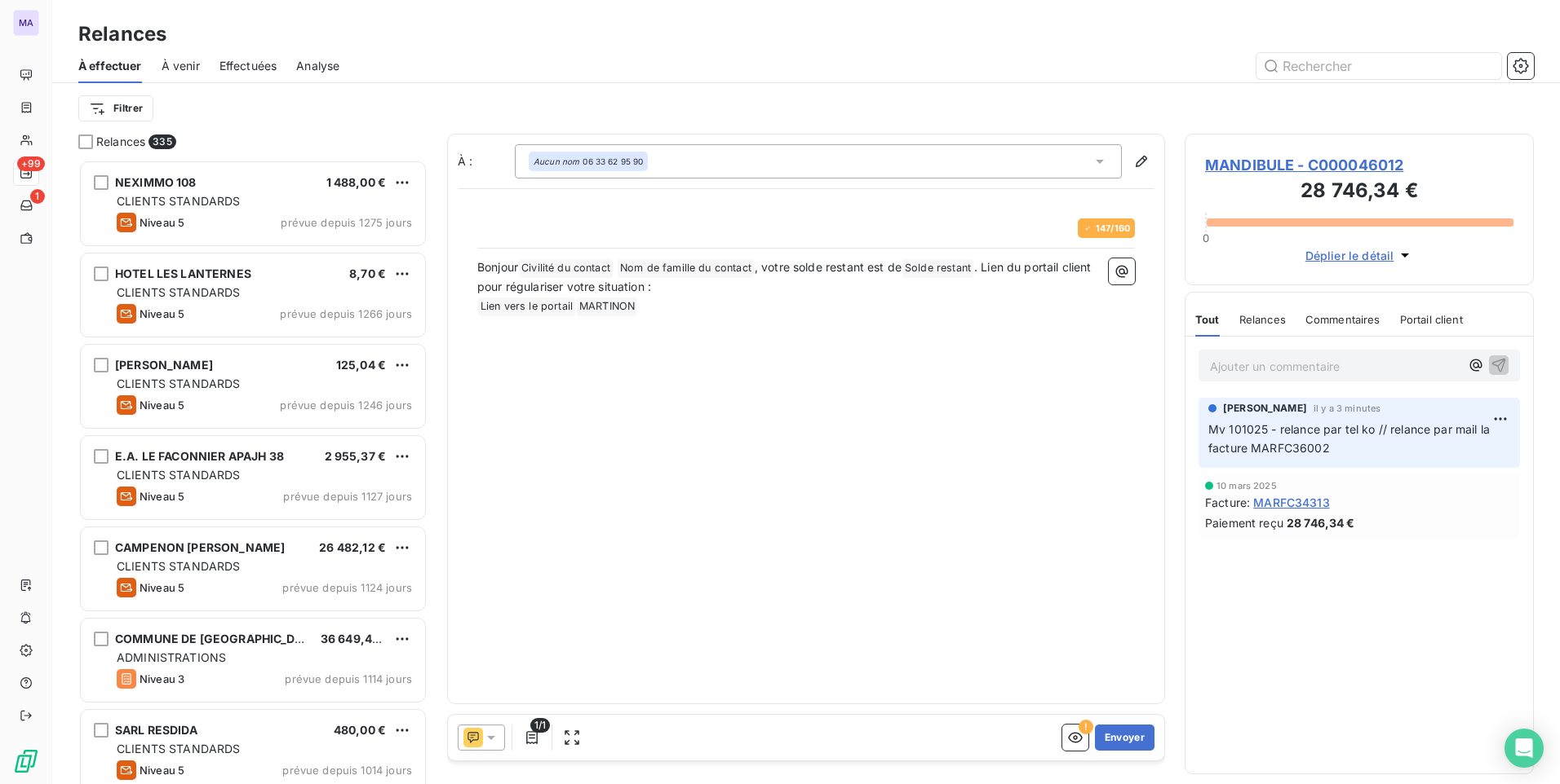
click at [754, 265] on span "Nom de famille du contact ﻿" at bounding box center [685, 268] width 136 height 18
click at [1078, 739] on icon "button" at bounding box center [1075, 738] width 17 height 17
click at [1074, 743] on icon "button" at bounding box center [1075, 738] width 15 height 11
drag, startPoint x: 841, startPoint y: 544, endPoint x: 866, endPoint y: 524, distance: 32.0
click at [845, 542] on div "À : Aucun nom 06 33 62 95 90 132 / 160 Bonjour, votre solde restant est de Sold…" at bounding box center [806, 418] width 718 height 571
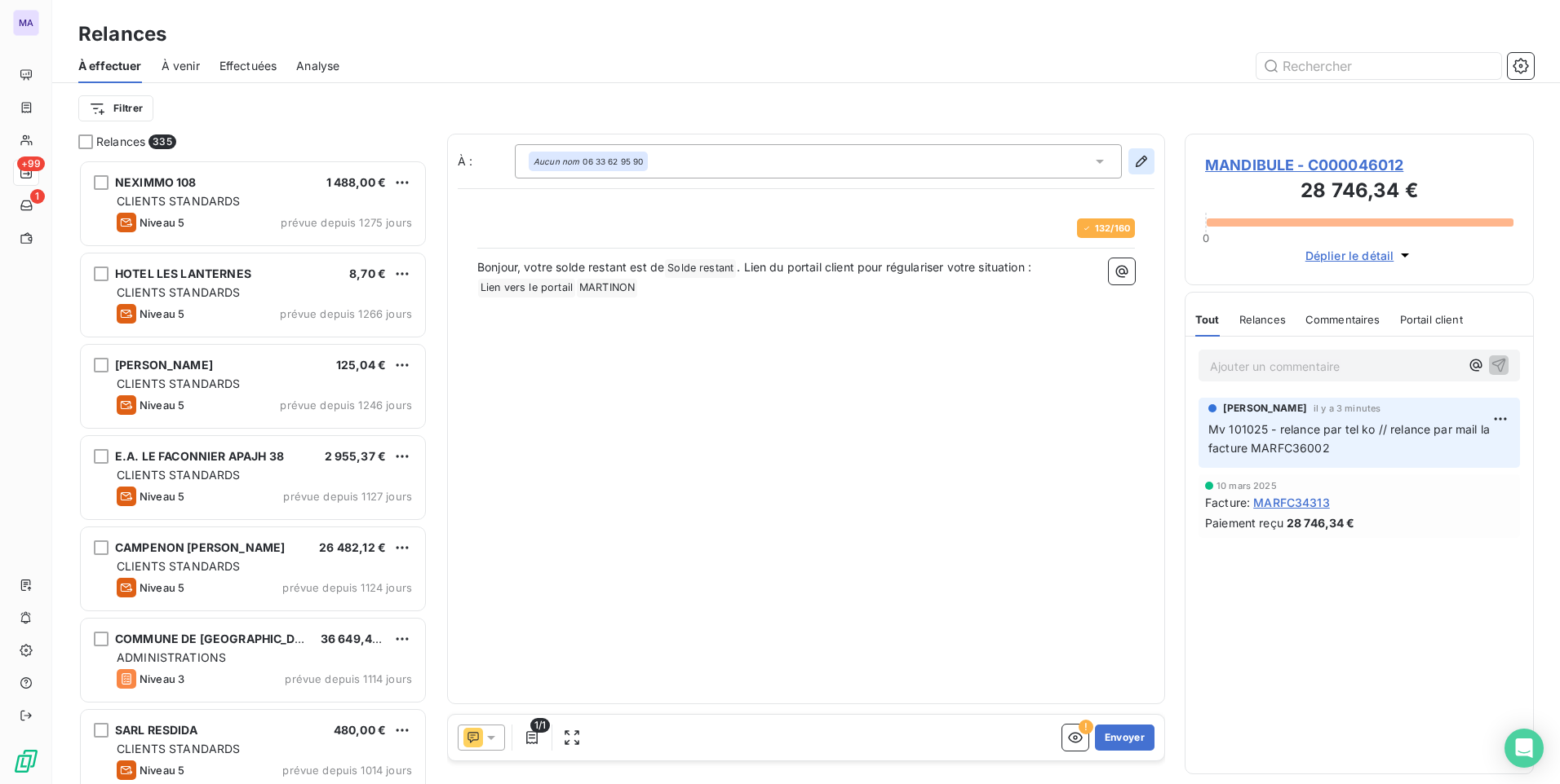
click at [1147, 155] on icon "button" at bounding box center [1141, 161] width 17 height 17
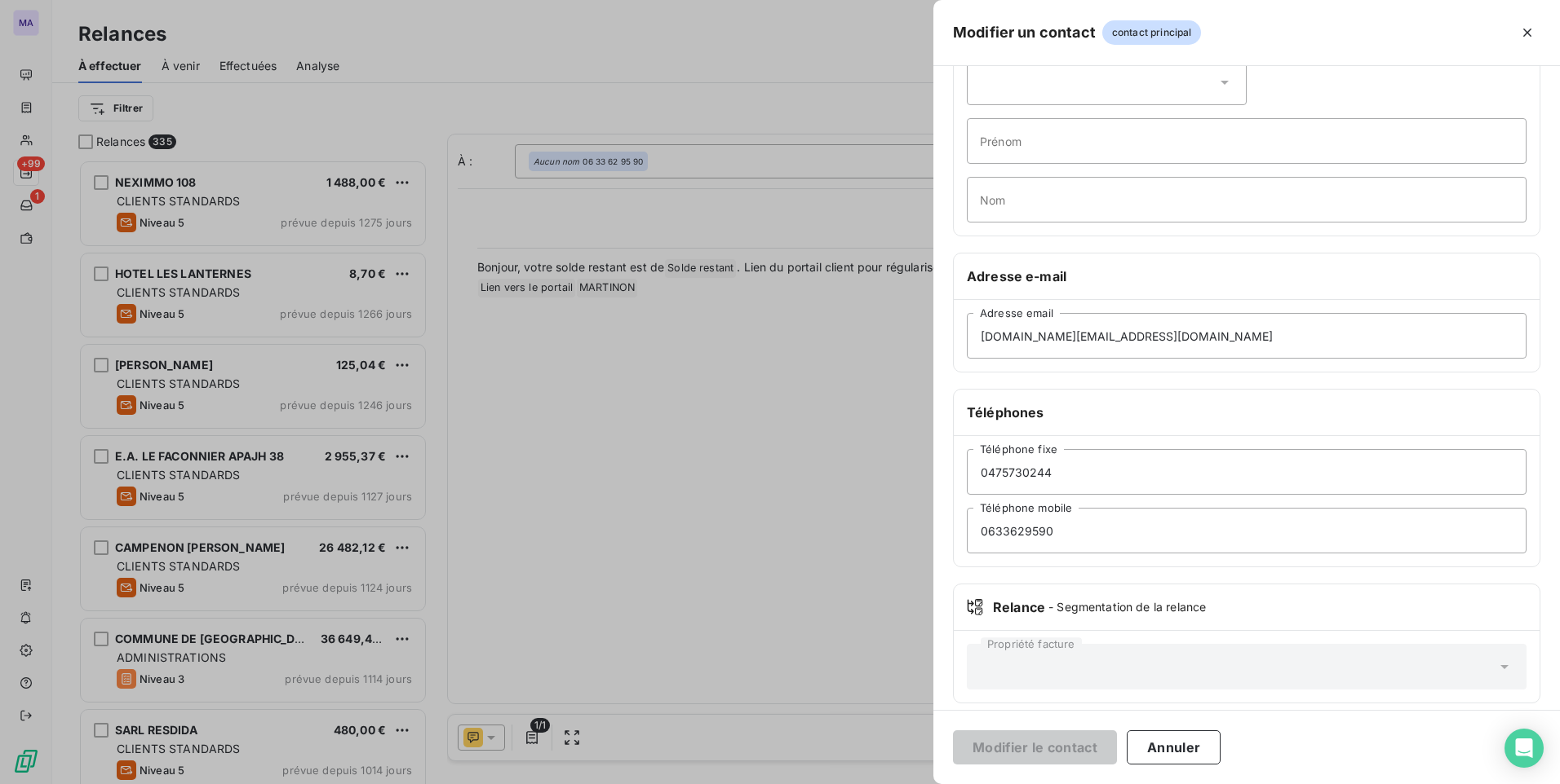
scroll to position [99, 0]
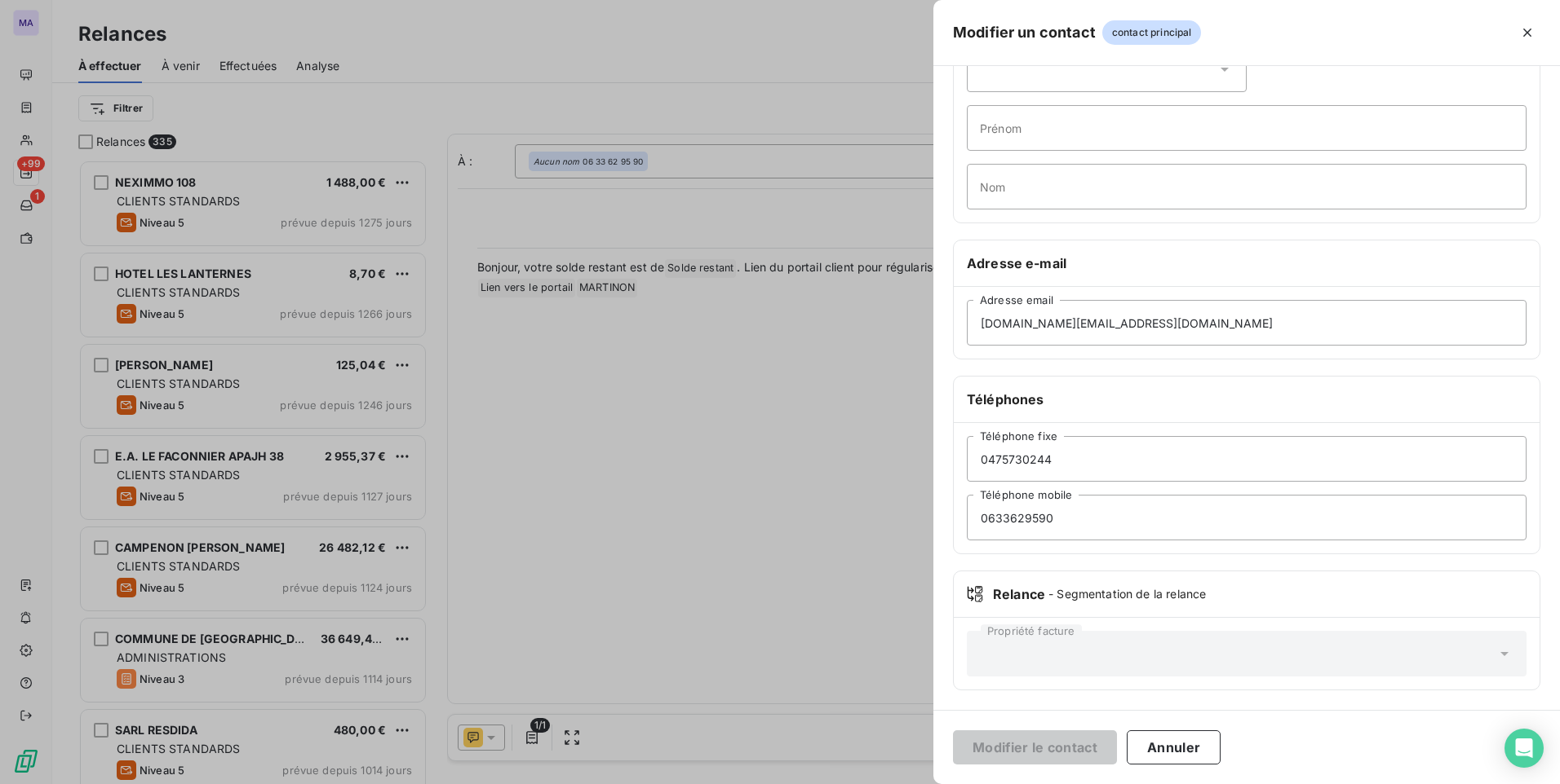
click at [784, 480] on div at bounding box center [780, 392] width 1560 height 784
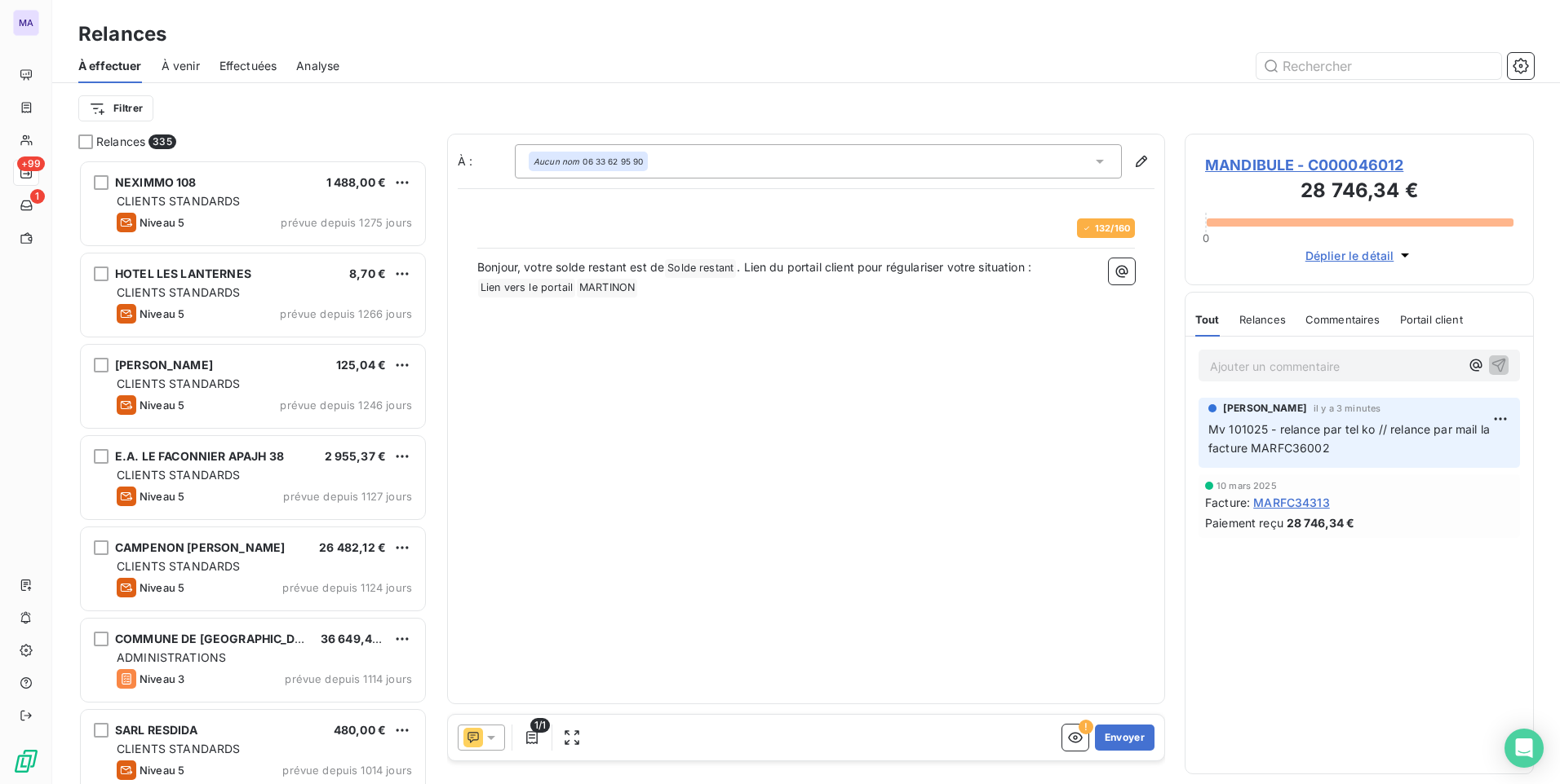
click at [689, 157] on div "Aucun nom 06 33 62 95 90" at bounding box center [819, 161] width 607 height 34
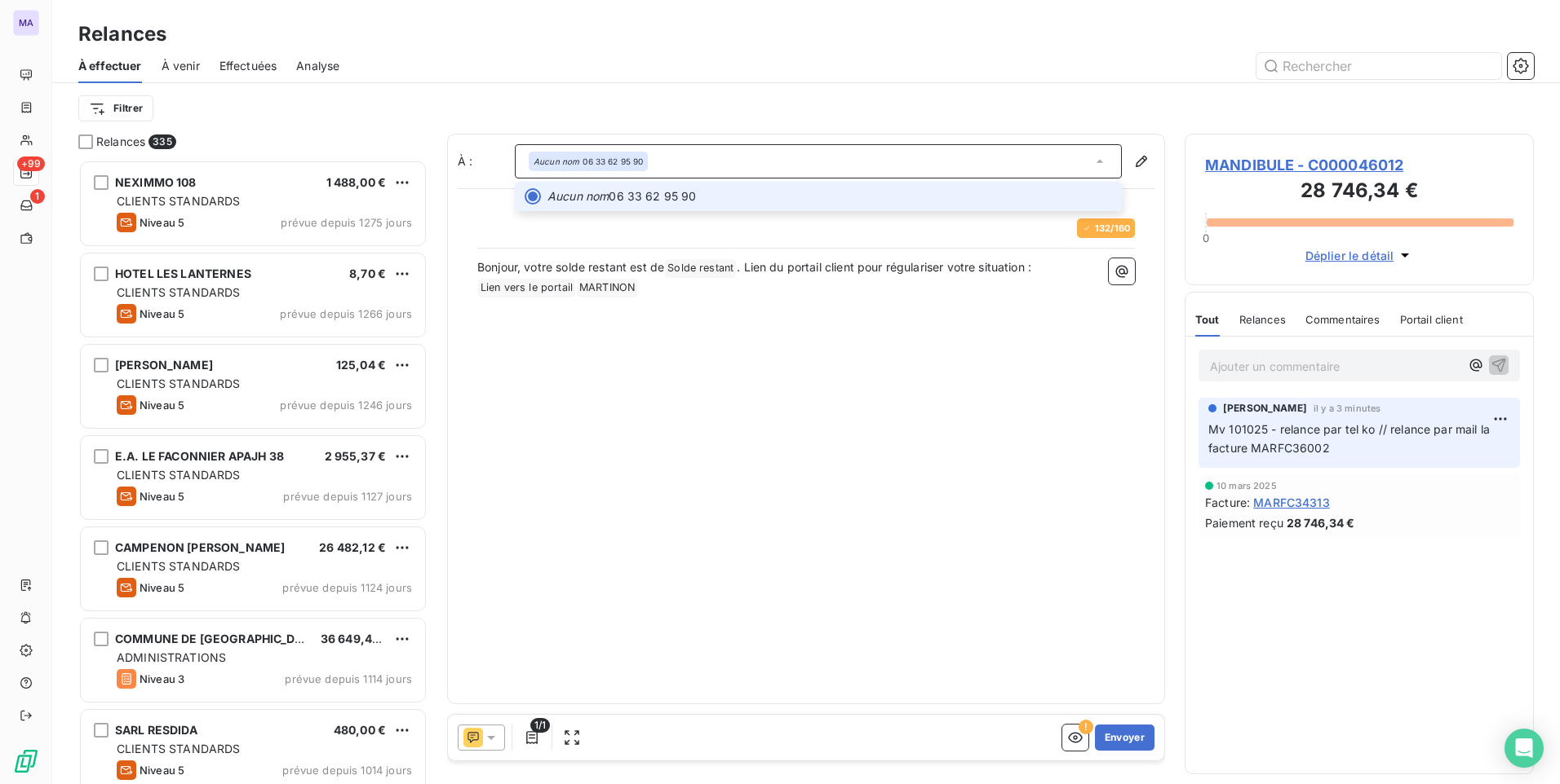
click at [703, 163] on div "Aucun nom 06 33 62 95 90" at bounding box center [819, 161] width 607 height 34
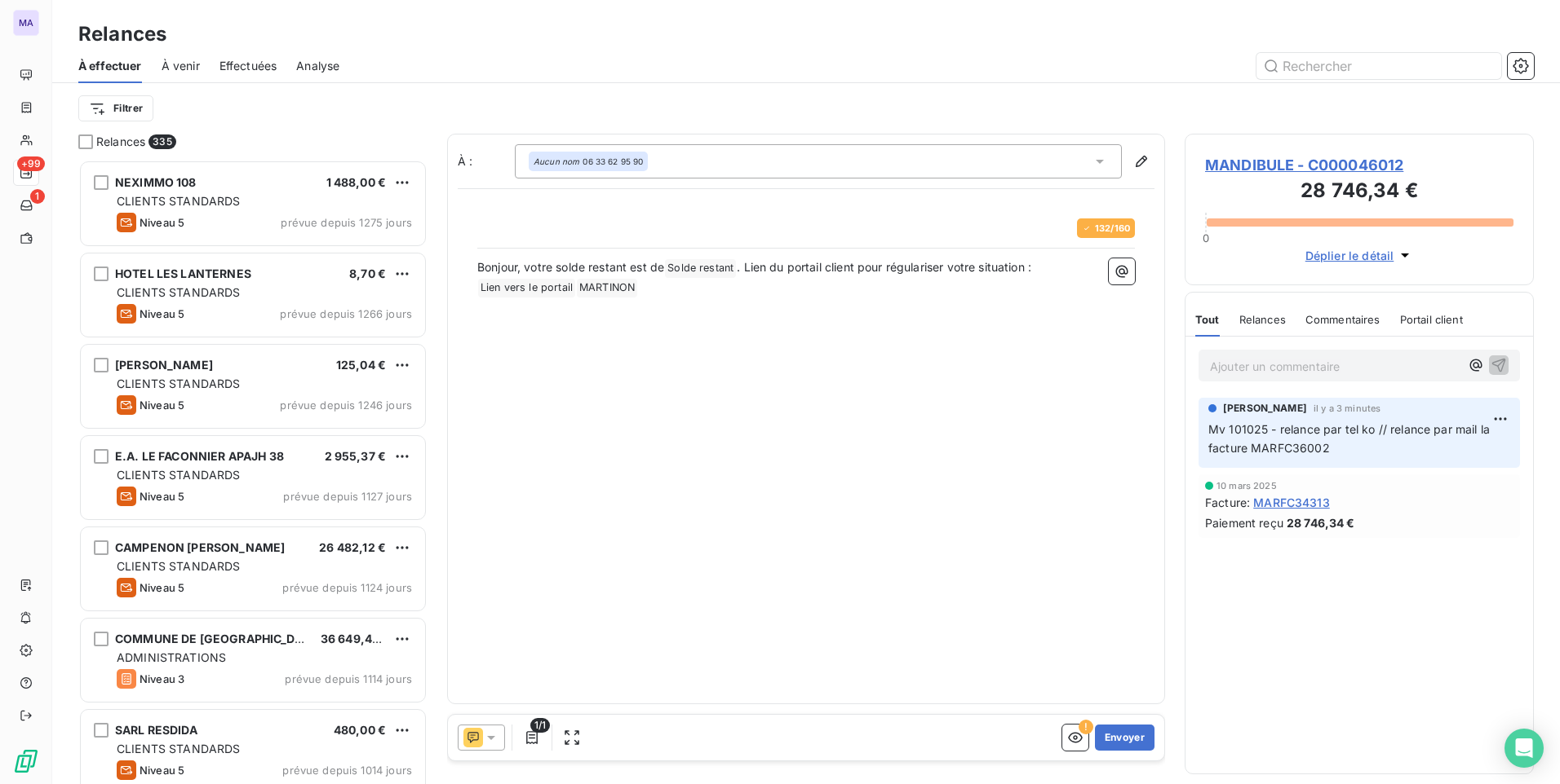
click at [727, 160] on div "Aucun nom 06 33 62 95 90" at bounding box center [819, 161] width 607 height 34
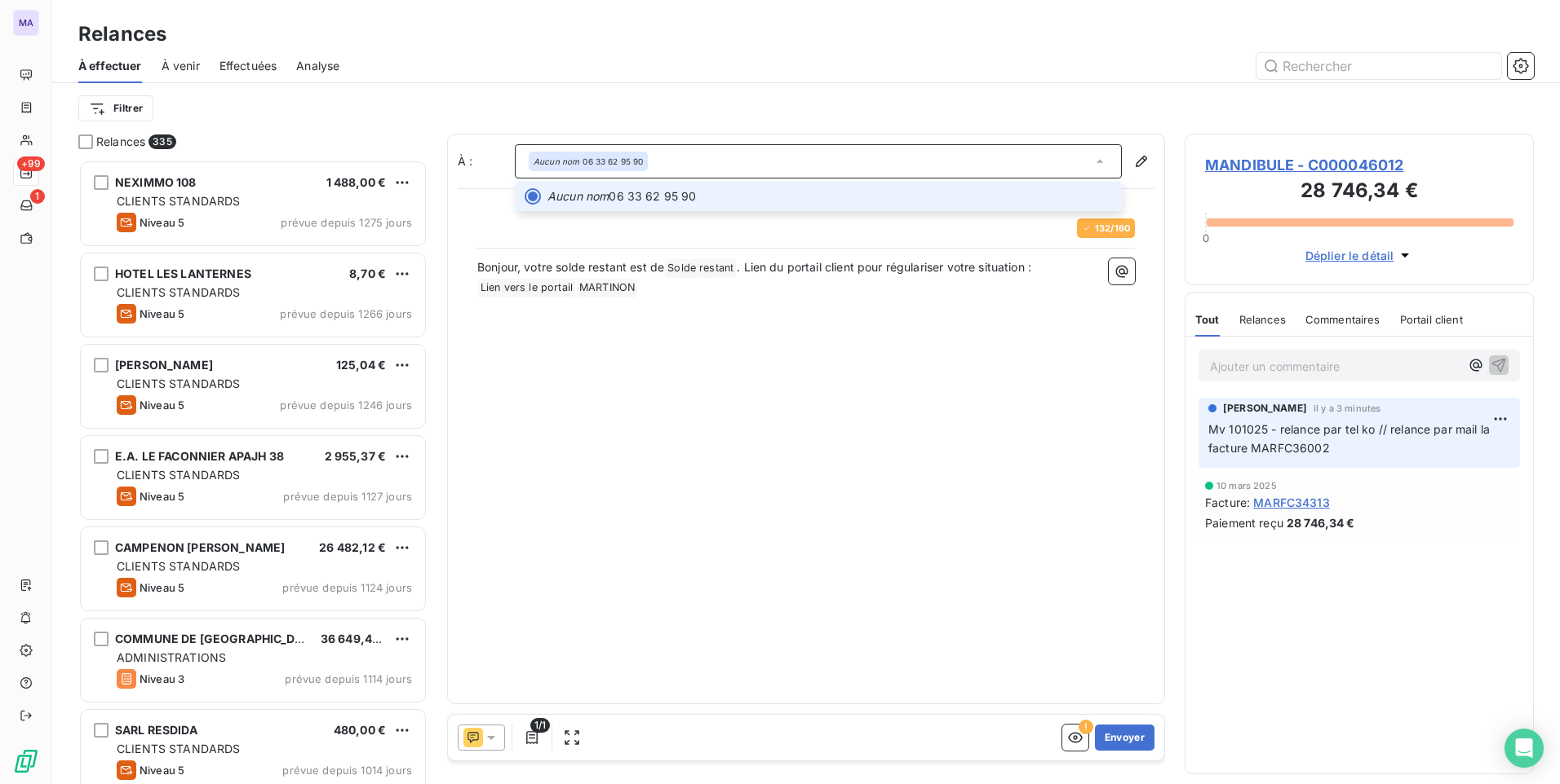
click at [777, 160] on div "Aucun nom 06 33 62 95 90" at bounding box center [819, 161] width 607 height 34
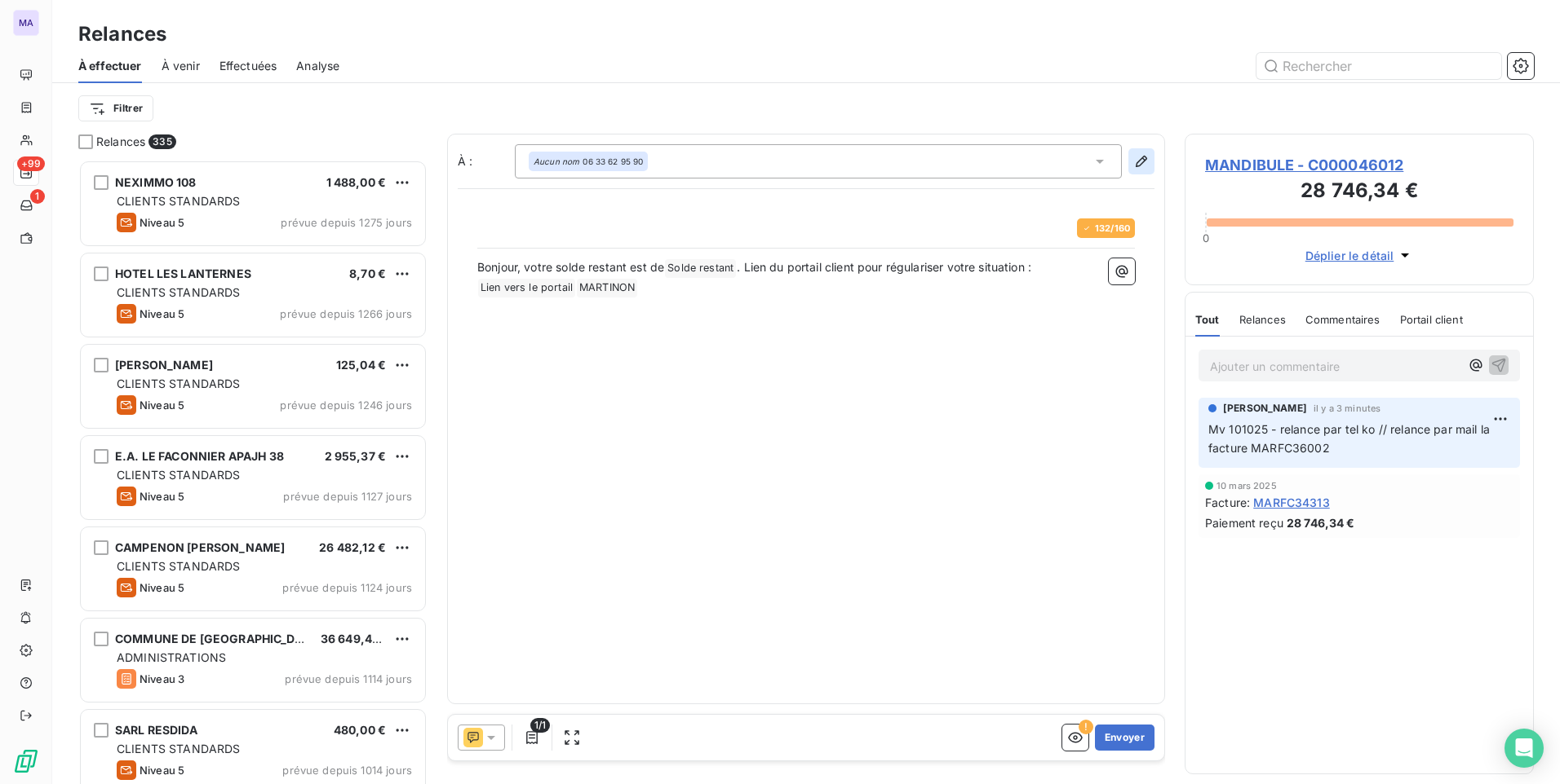
click at [1136, 167] on icon "button" at bounding box center [1141, 161] width 17 height 17
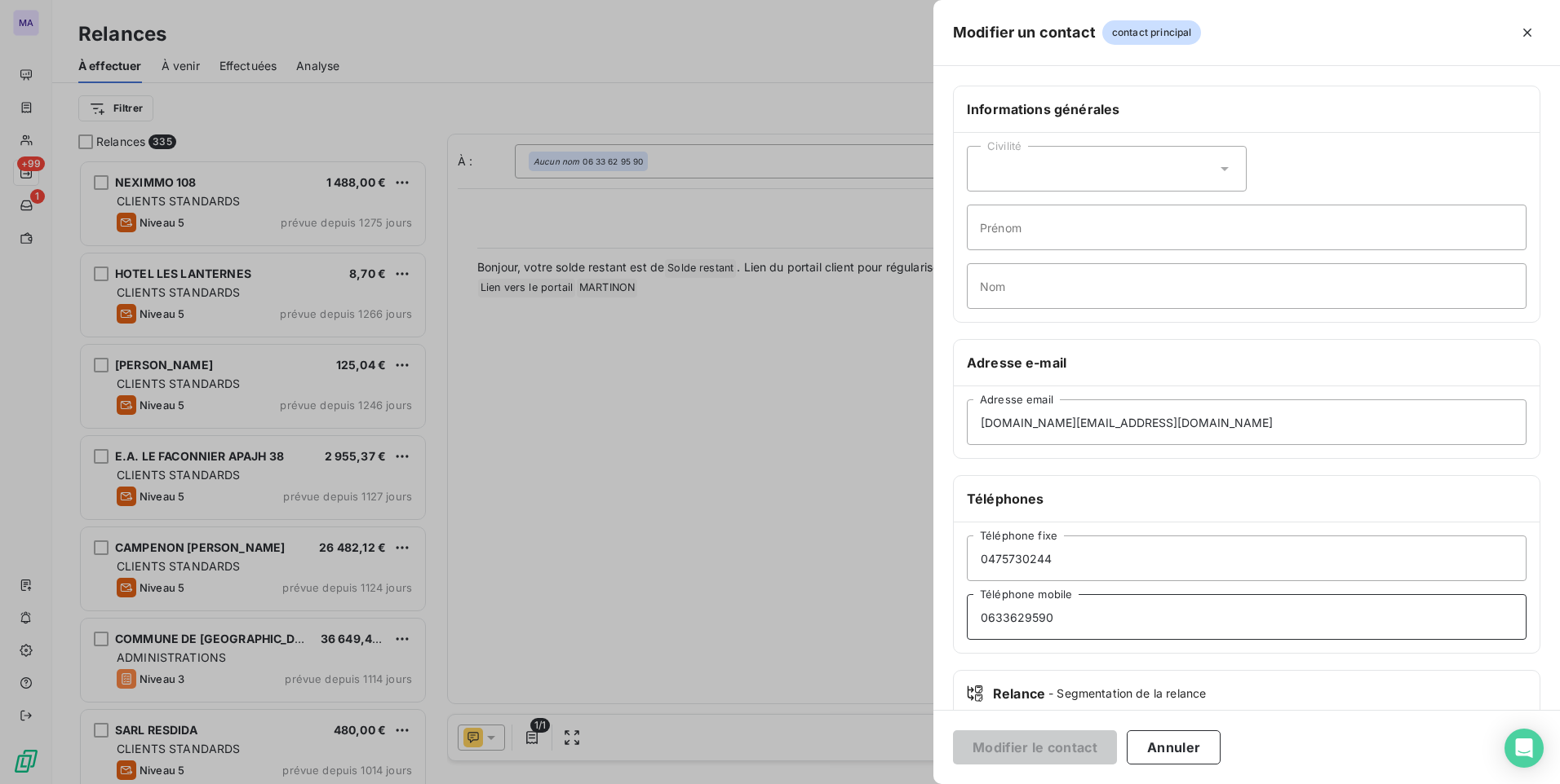
click at [1169, 613] on input "0633629590" at bounding box center [1247, 617] width 560 height 46
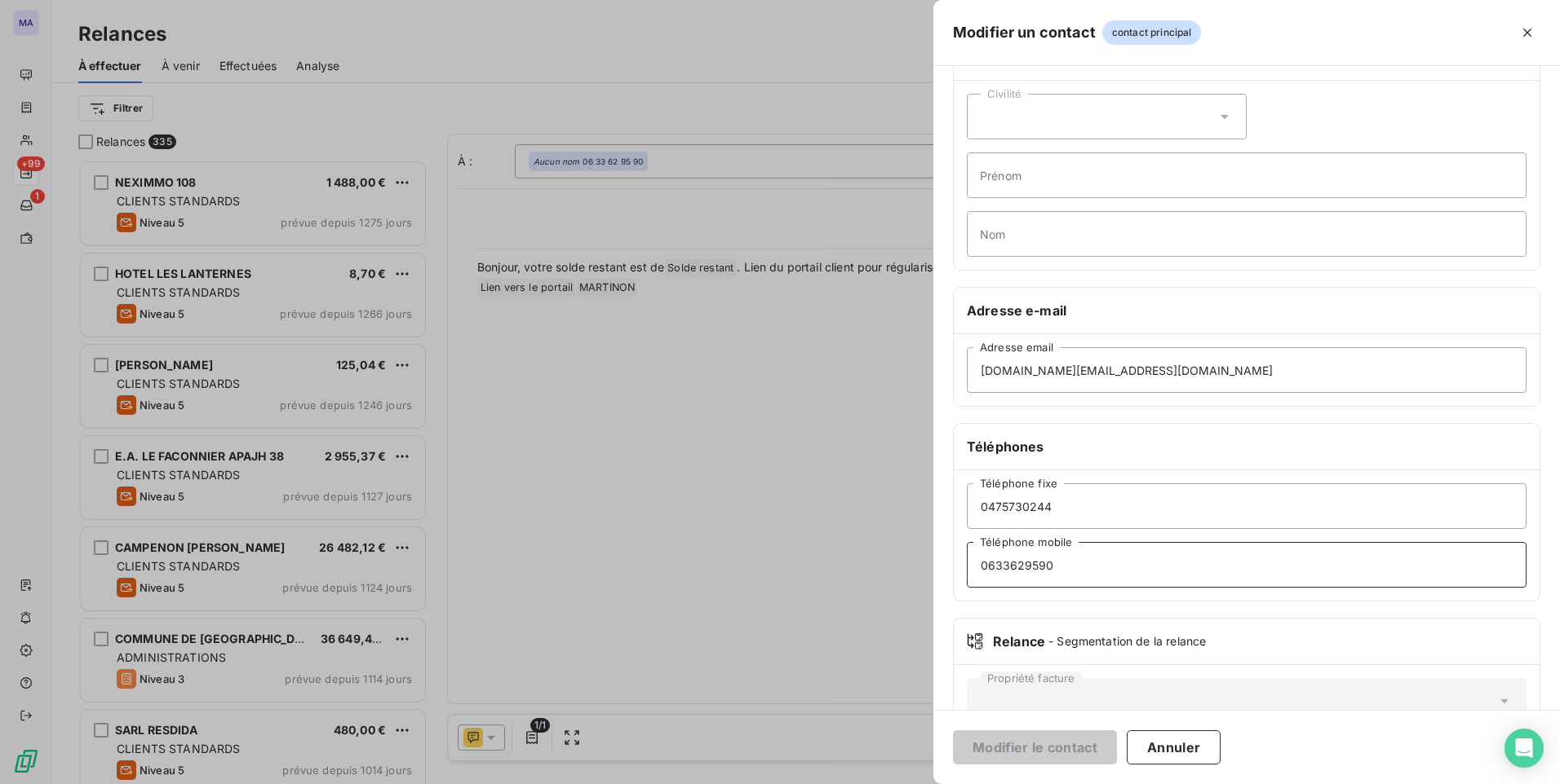
scroll to position [0, 0]
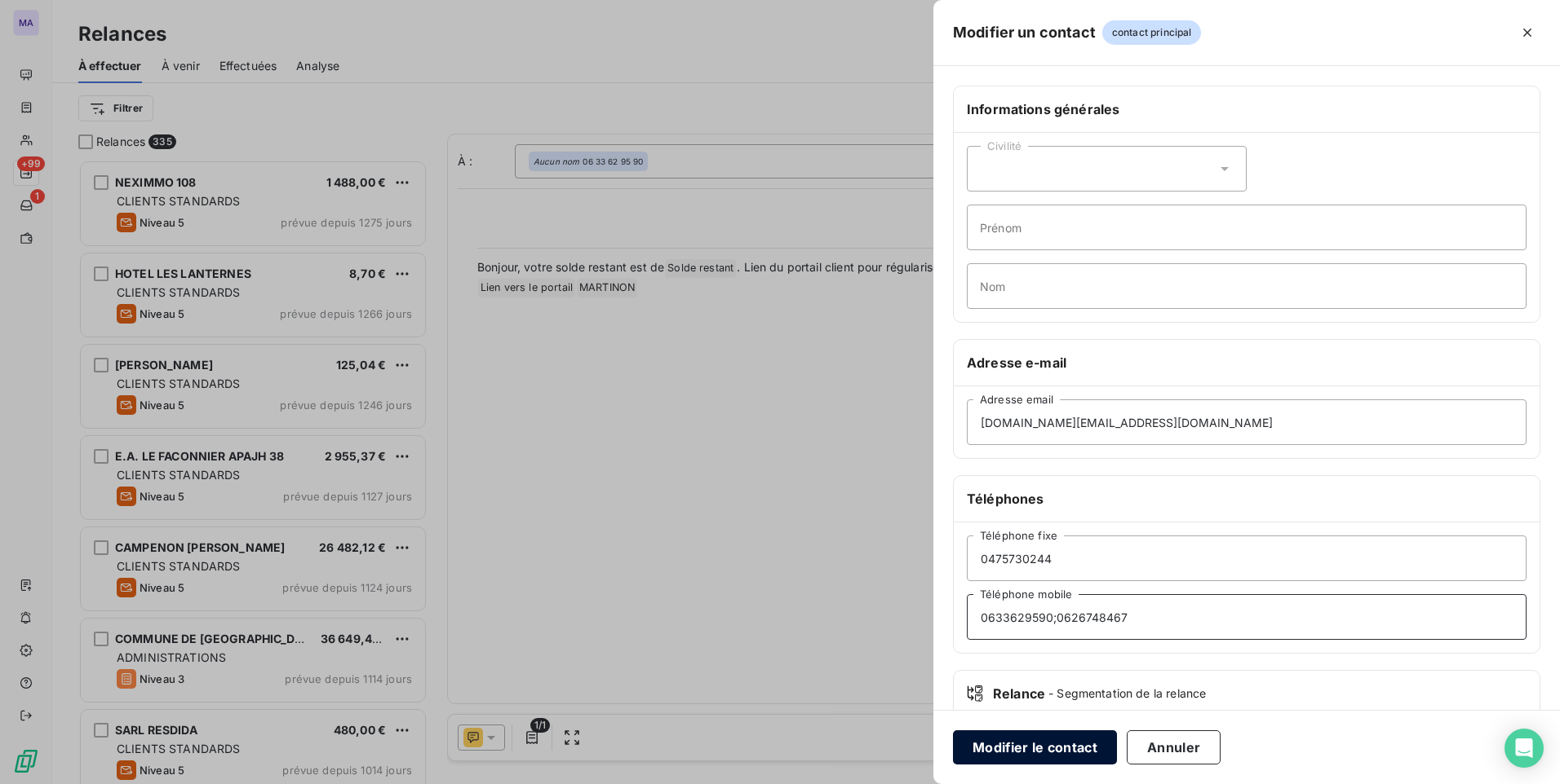
type input "0633629590;0626748467"
click at [1102, 749] on button "Modifier le contact" at bounding box center [1034, 747] width 164 height 34
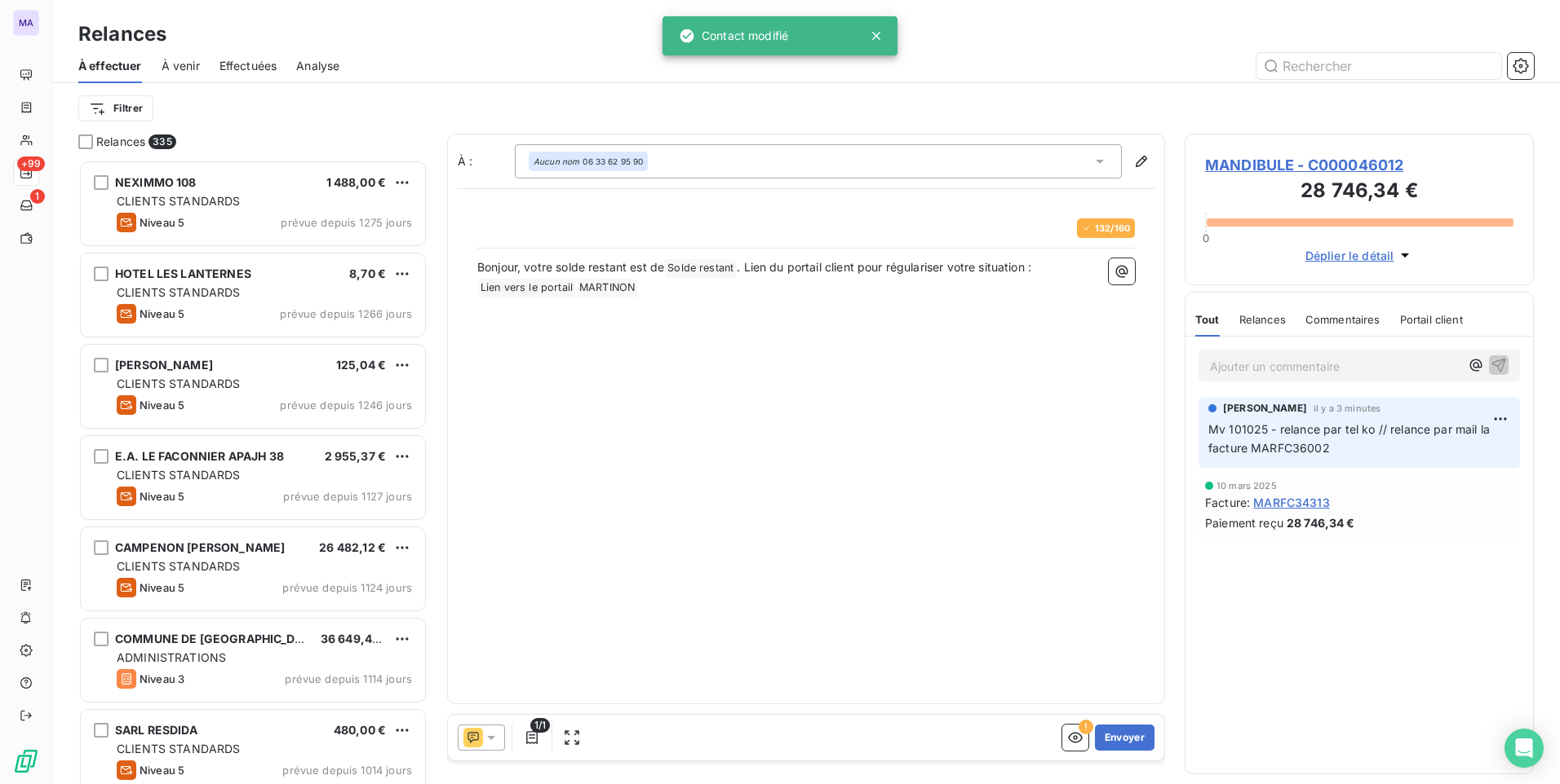
click at [869, 155] on div "Aucun nom 06 33 62 95 90" at bounding box center [819, 161] width 607 height 34
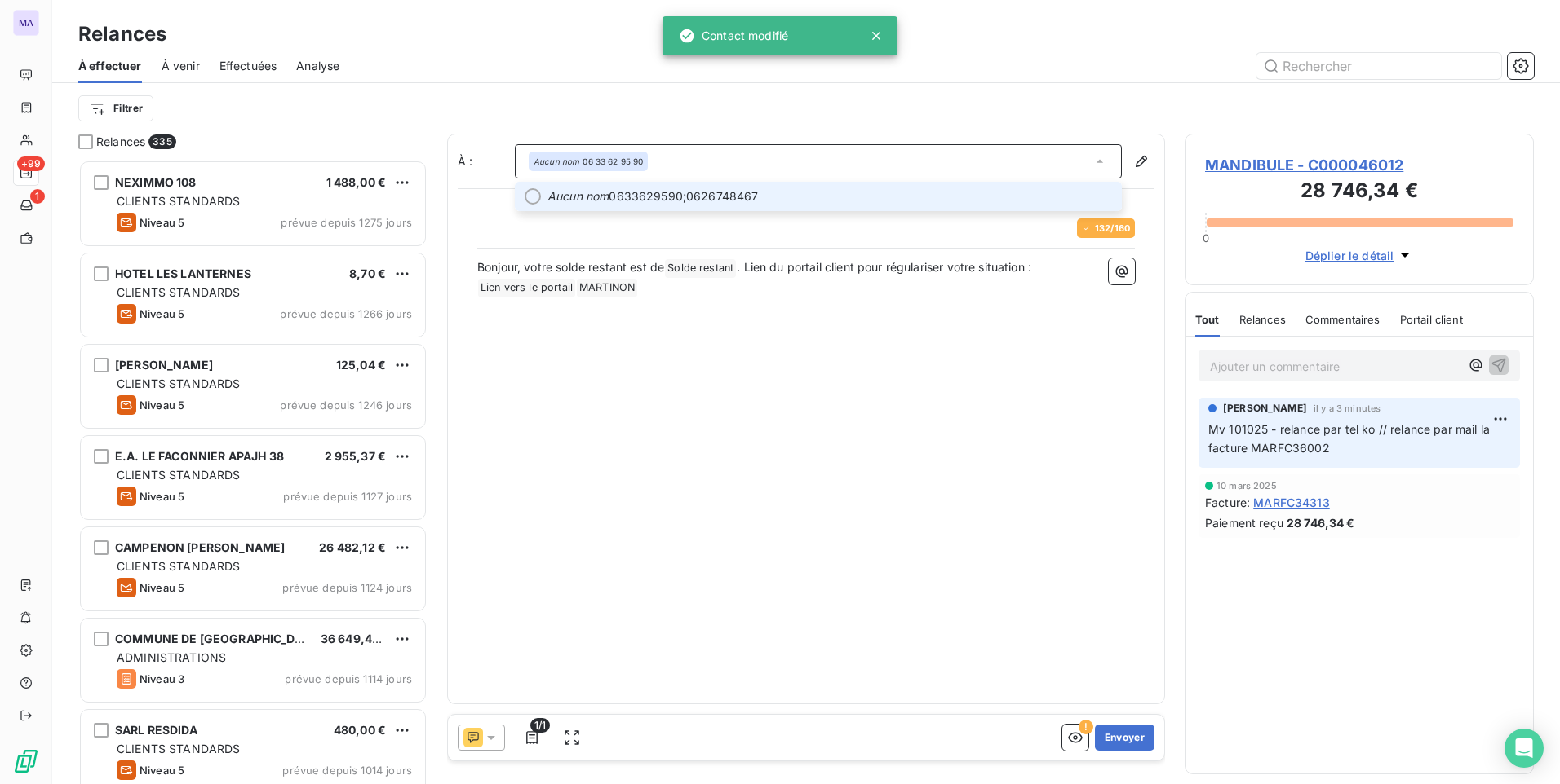
click at [866, 186] on li "Aucun nom 0633629590;0626748467" at bounding box center [819, 196] width 607 height 29
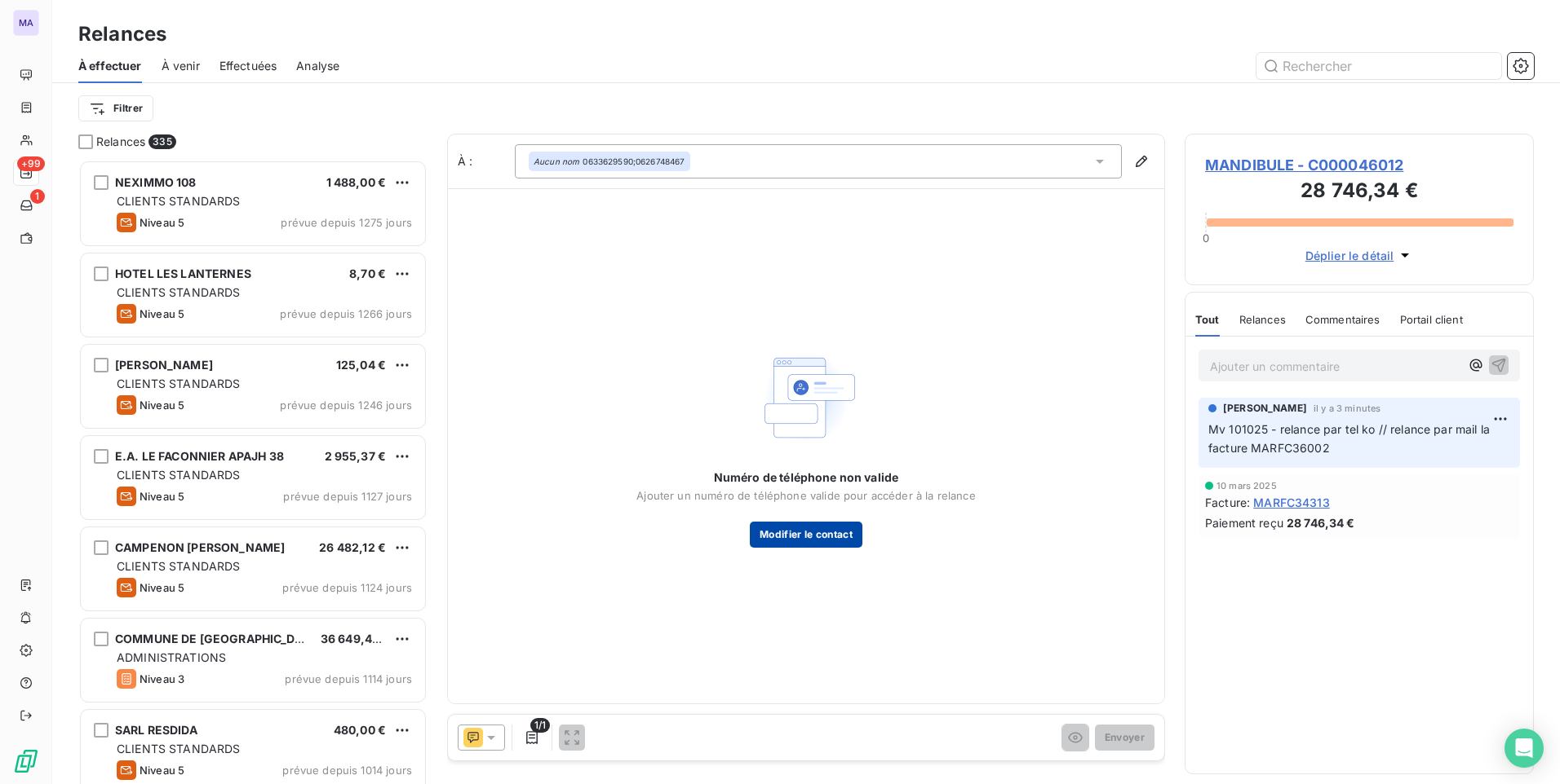
click at [820, 528] on button "Modifier le contact" at bounding box center [805, 535] width 112 height 26
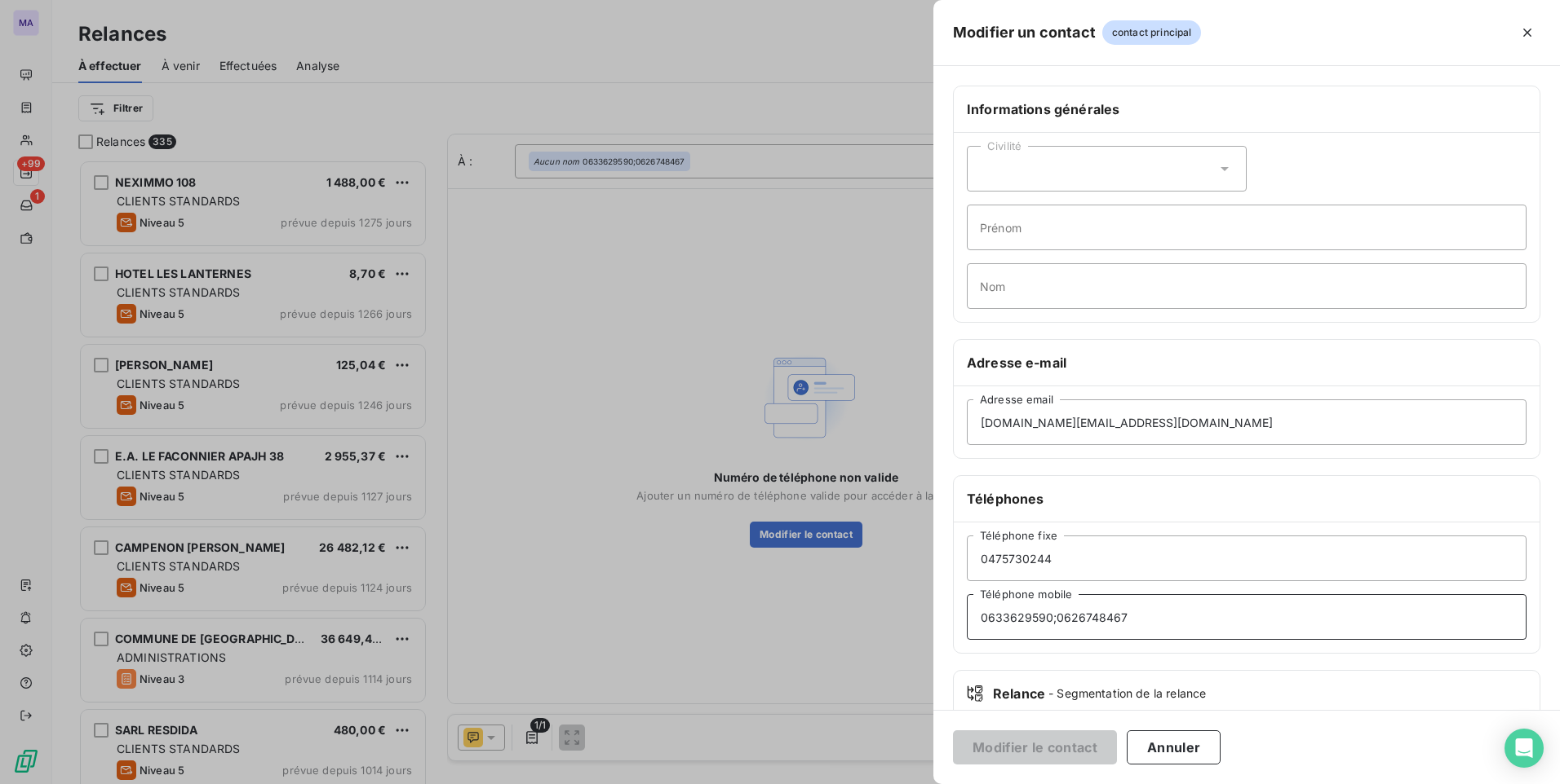
click at [1055, 620] on input "0633629590;0626748467" at bounding box center [1247, 617] width 560 height 46
type input "0633629590; 0626748467"
click at [1080, 745] on button "Modifier le contact" at bounding box center [1034, 747] width 164 height 34
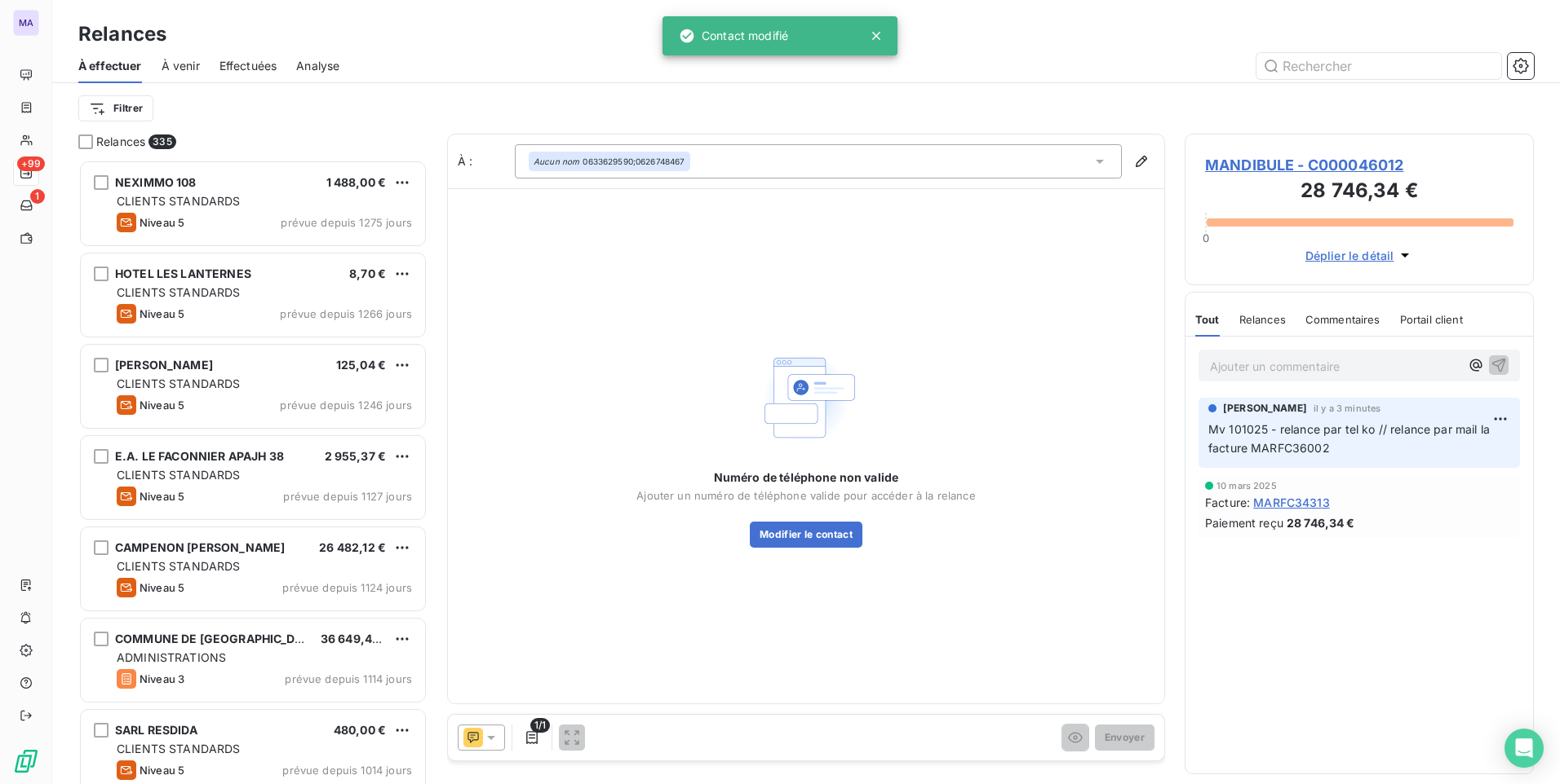
click at [779, 157] on div "Aucun nom 0633629590;0626748467" at bounding box center [819, 161] width 607 height 34
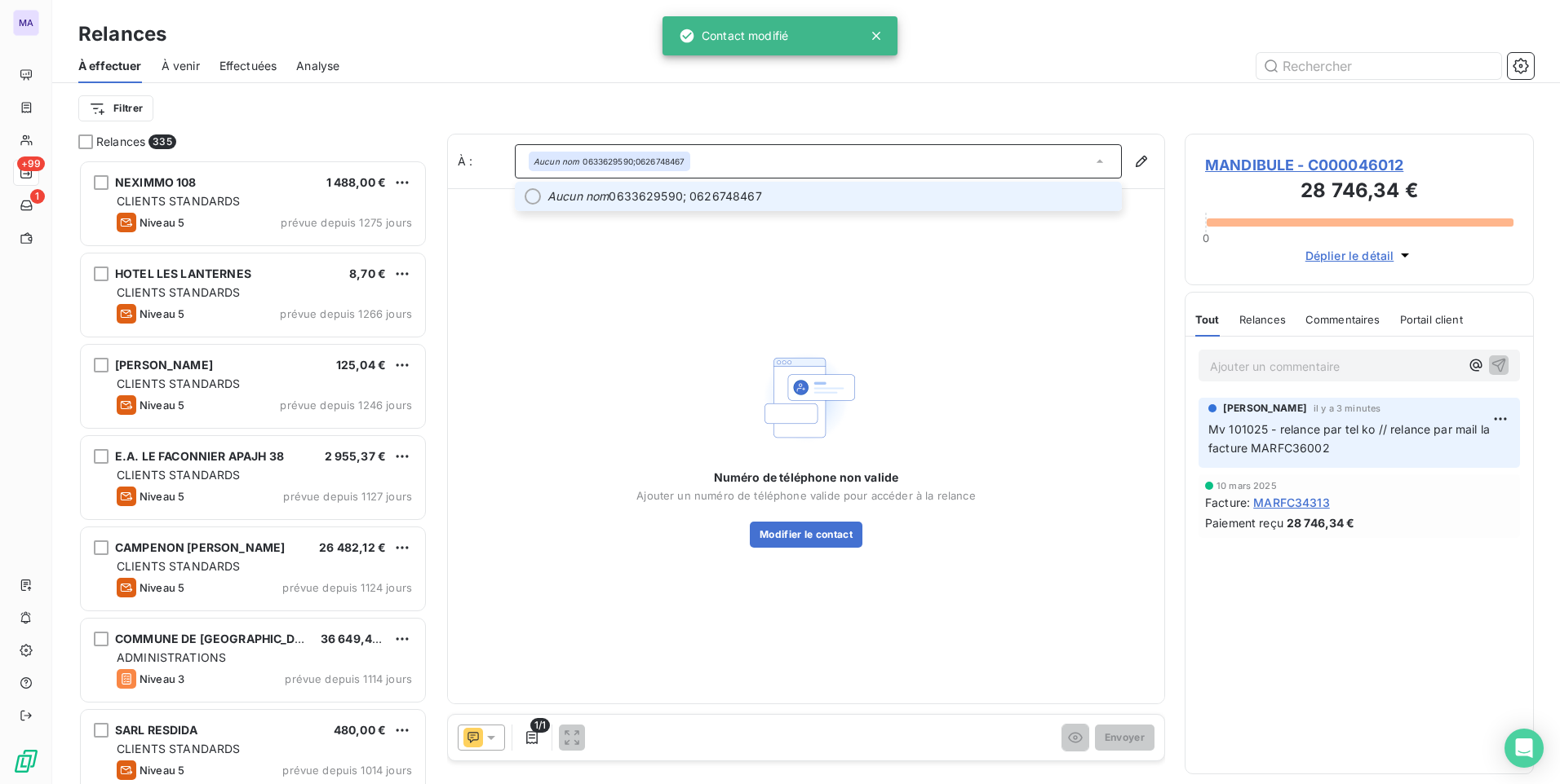
click at [772, 200] on span "Aucun nom 0633629590; 0626748467" at bounding box center [829, 196] width 564 height 17
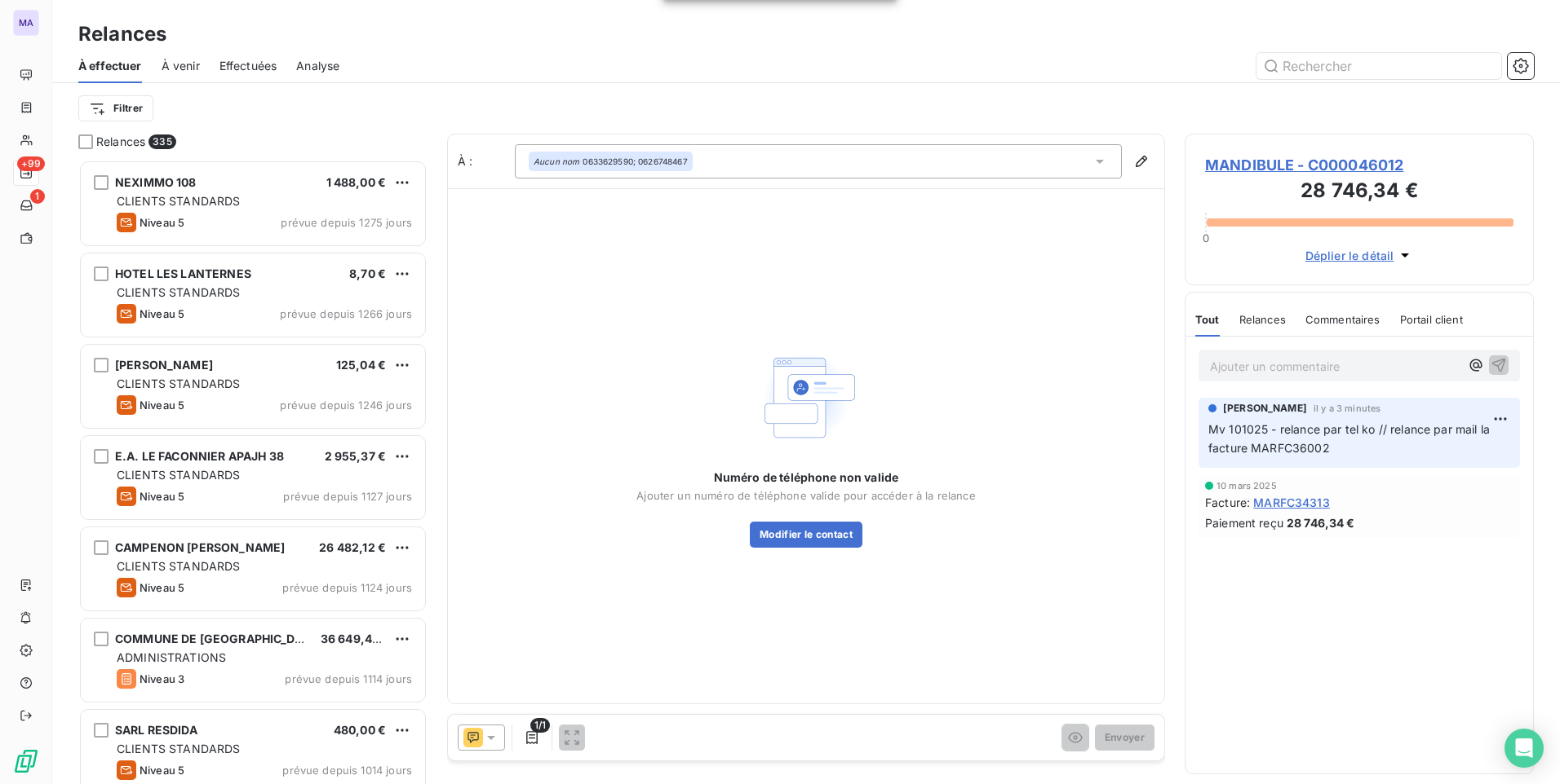
drag, startPoint x: 786, startPoint y: 173, endPoint x: 792, endPoint y: 165, distance: 10.0
click at [787, 172] on div "Aucun nom 0633629590; 0626748467" at bounding box center [819, 161] width 607 height 34
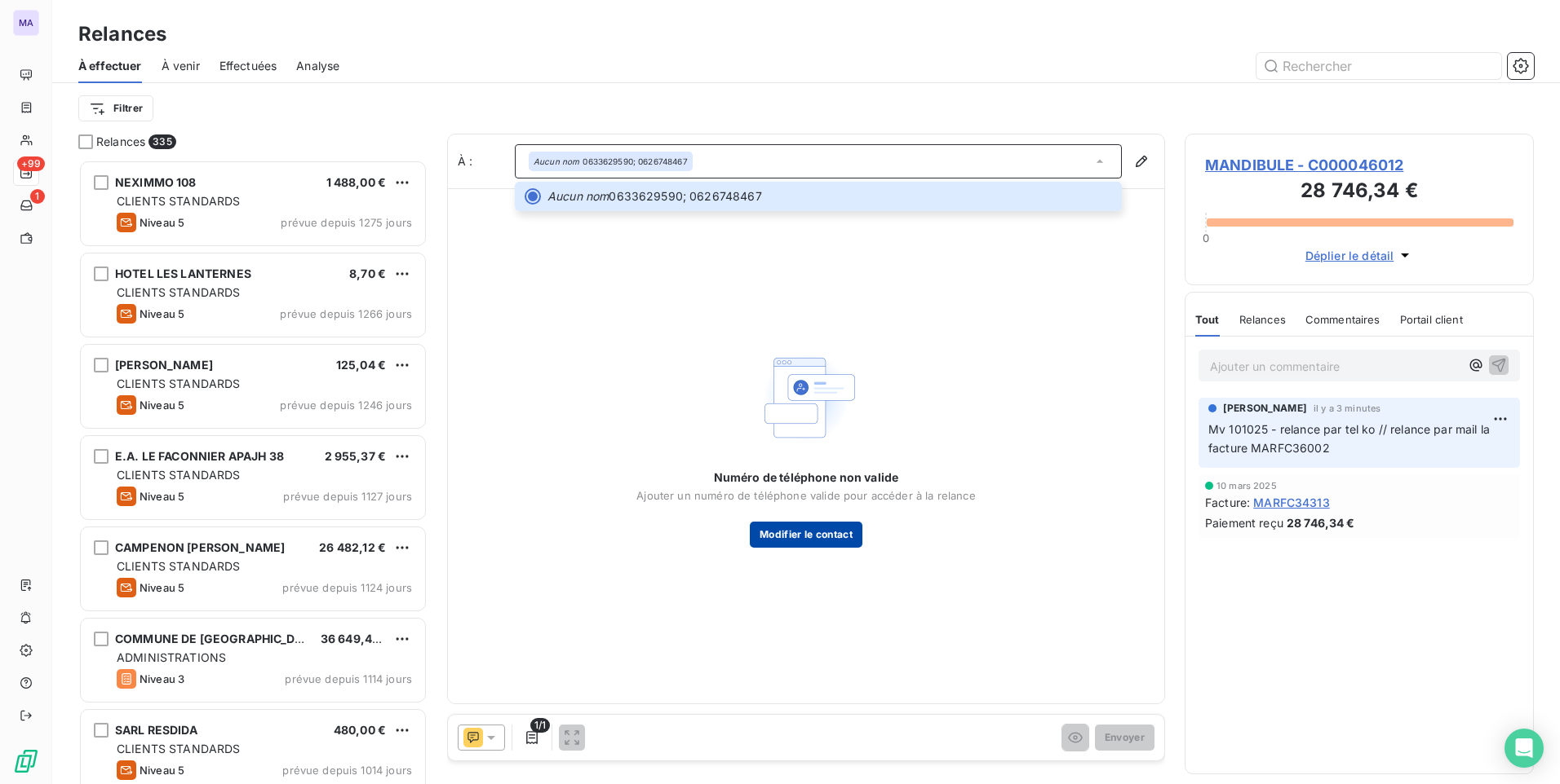
click at [806, 530] on button "Modifier le contact" at bounding box center [805, 535] width 112 height 26
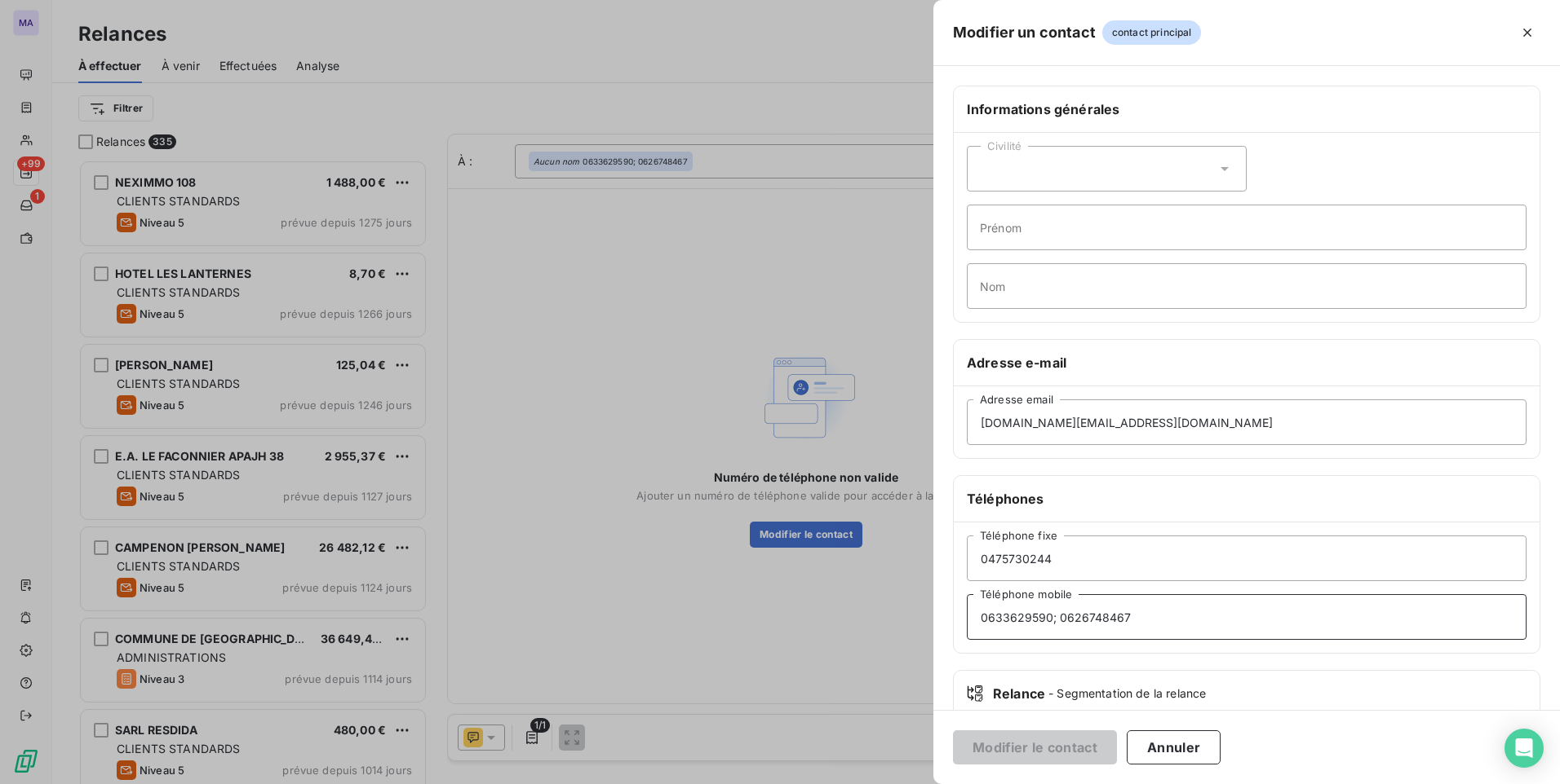
click at [1214, 628] on input "0633629590; 0626748467" at bounding box center [1247, 617] width 560 height 46
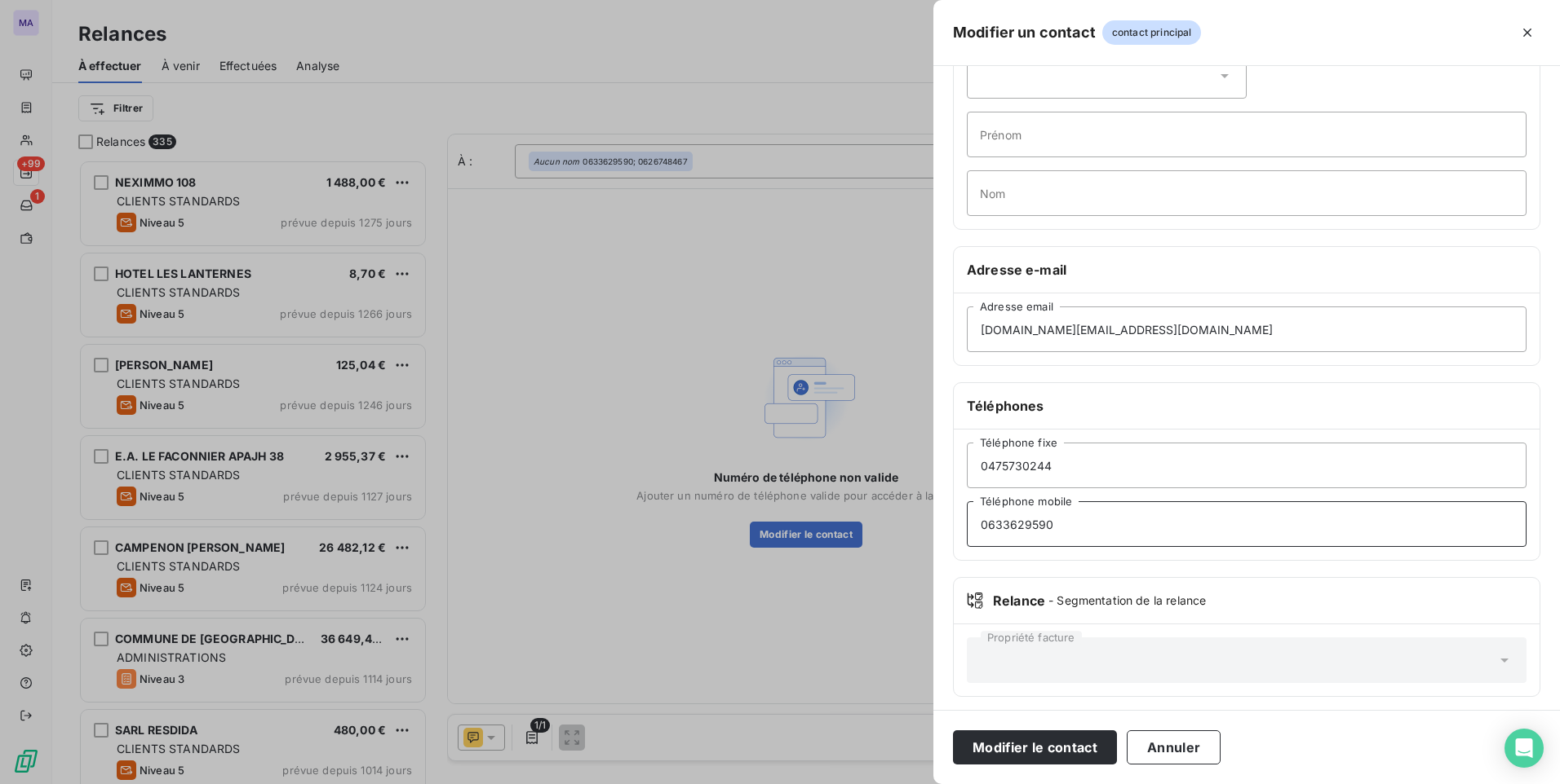
scroll to position [99, 0]
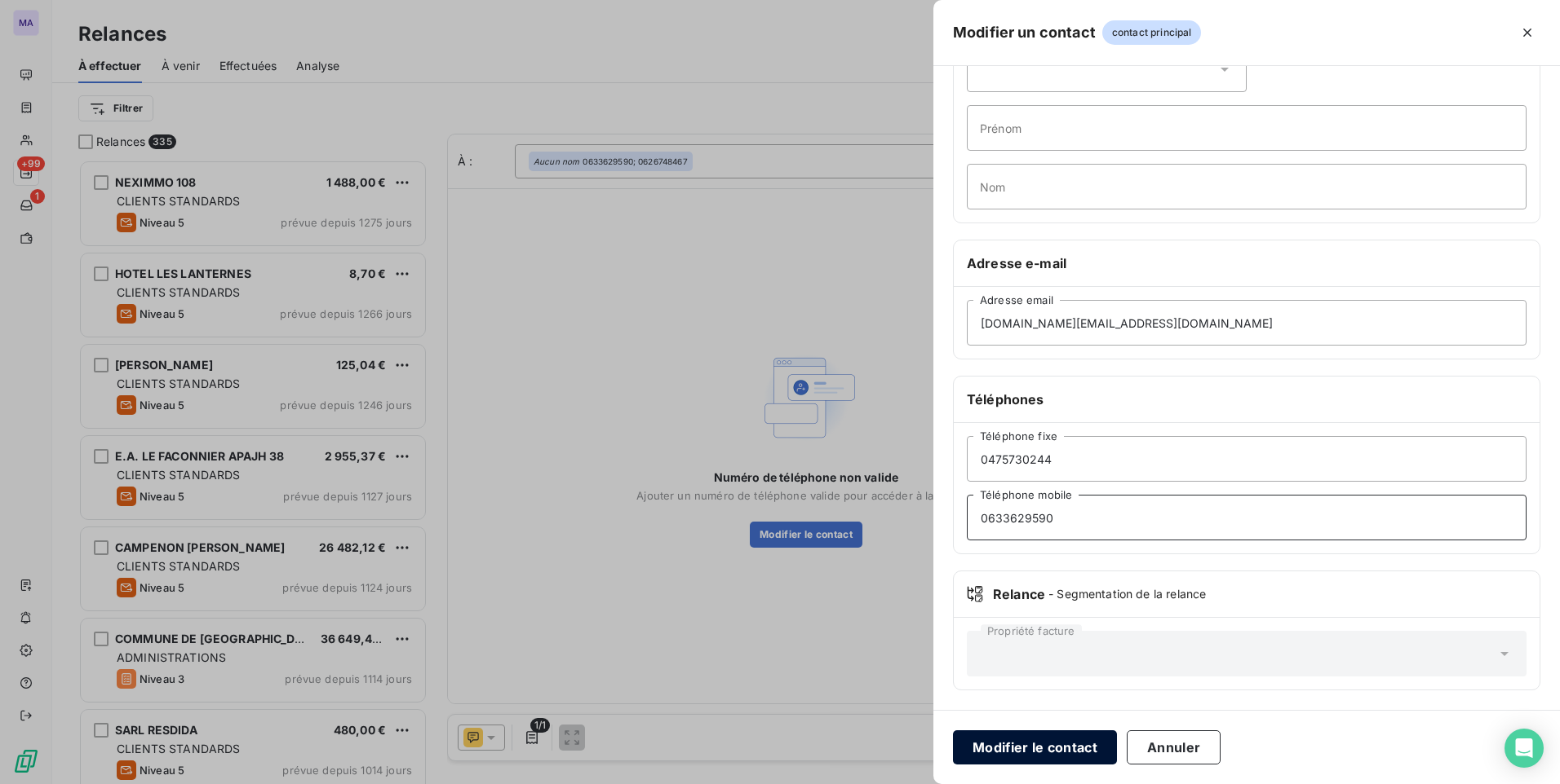
type input "0633629590"
click at [1038, 757] on button "Modifier le contact" at bounding box center [1034, 747] width 164 height 34
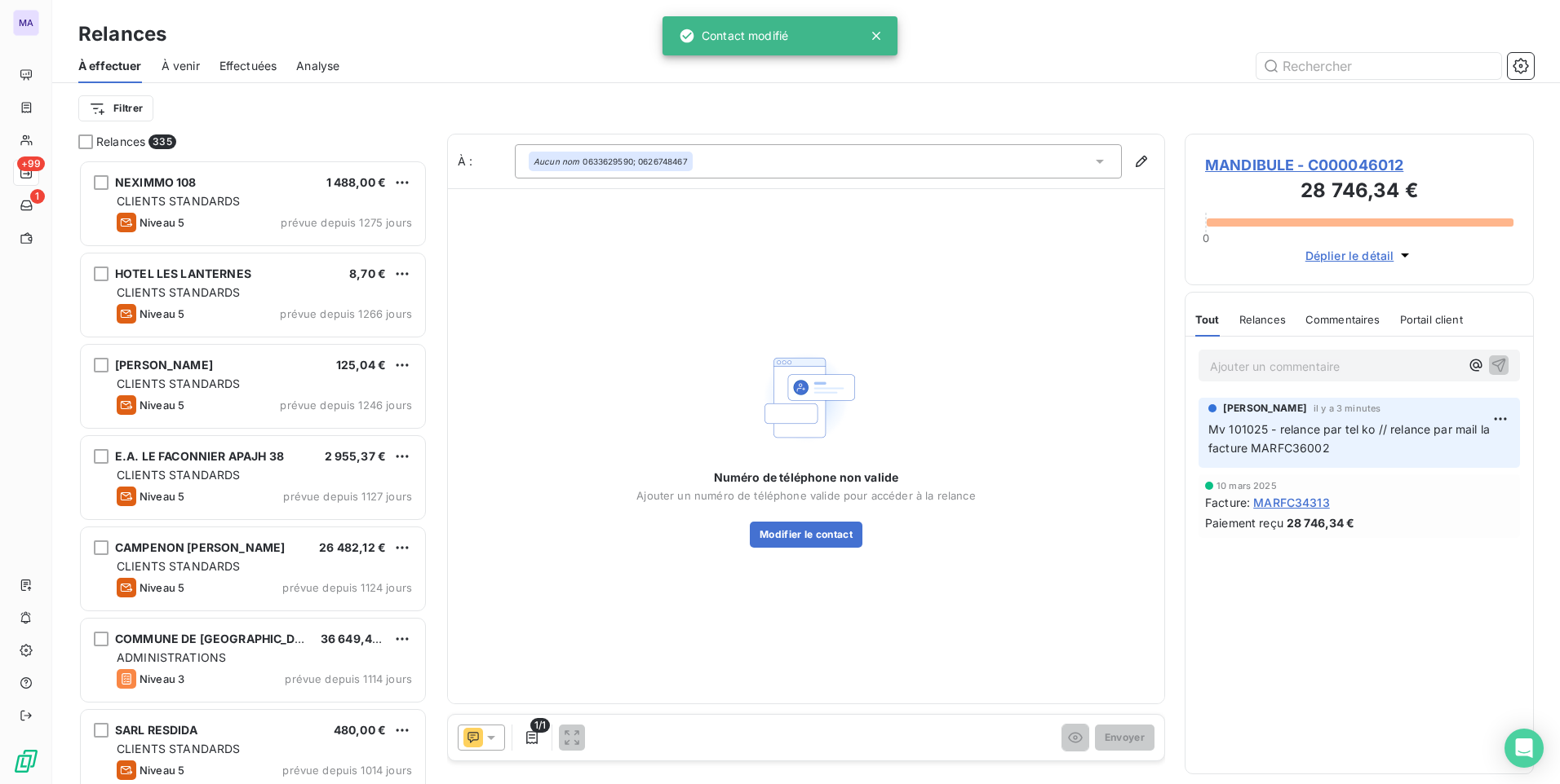
click at [965, 160] on div "Aucun nom 0633629590; 0626748467" at bounding box center [819, 161] width 607 height 34
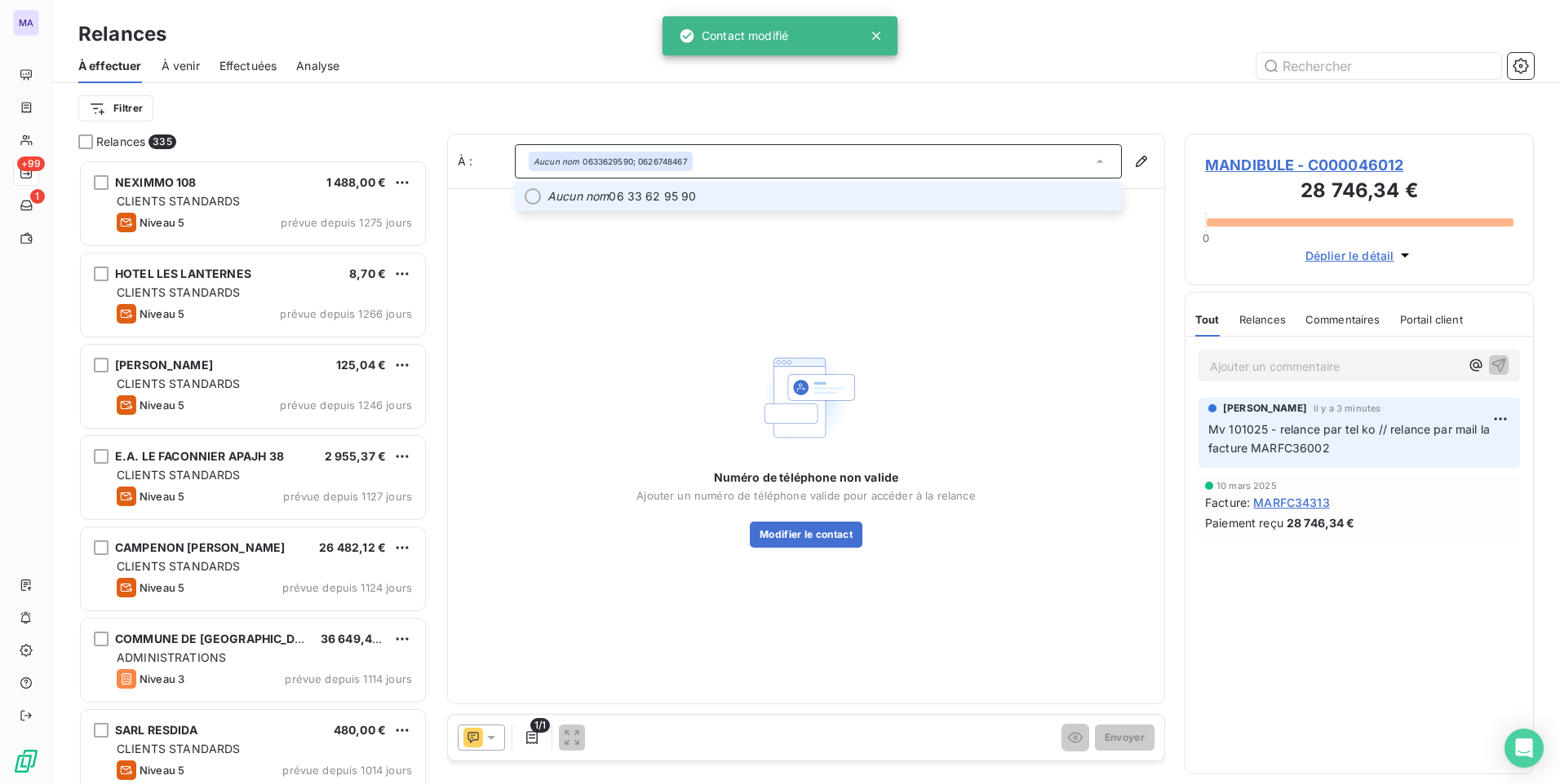
click at [926, 209] on li "Aucun nom 06 33 62 95 90" at bounding box center [819, 196] width 607 height 29
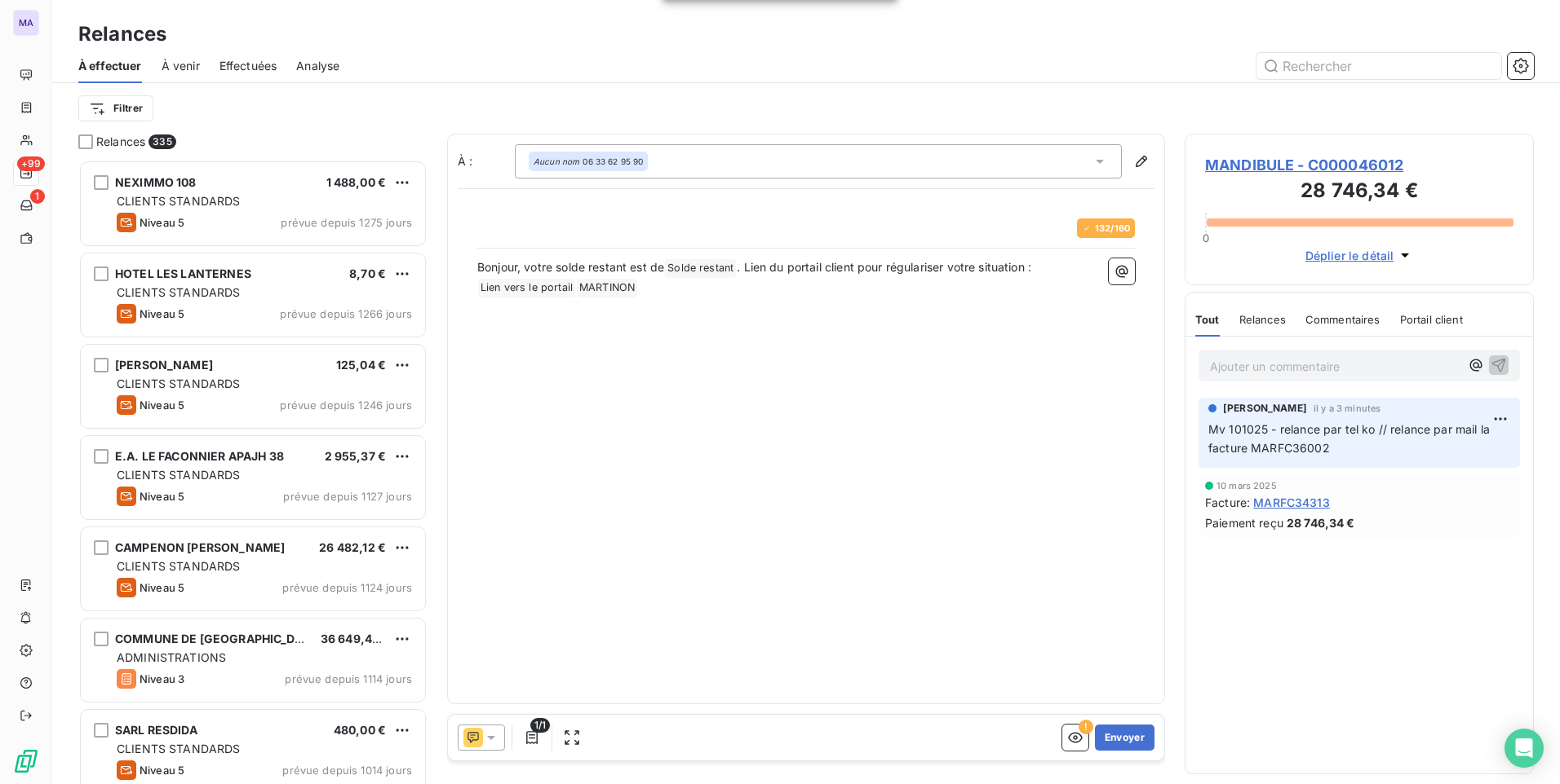
click at [927, 453] on div "À : Aucun nom 06 33 62 95 90 132 / 160 Bonjour, votre solde restant est de Sold…" at bounding box center [806, 418] width 718 height 571
click at [1121, 740] on button "Envoyer" at bounding box center [1125, 738] width 60 height 26
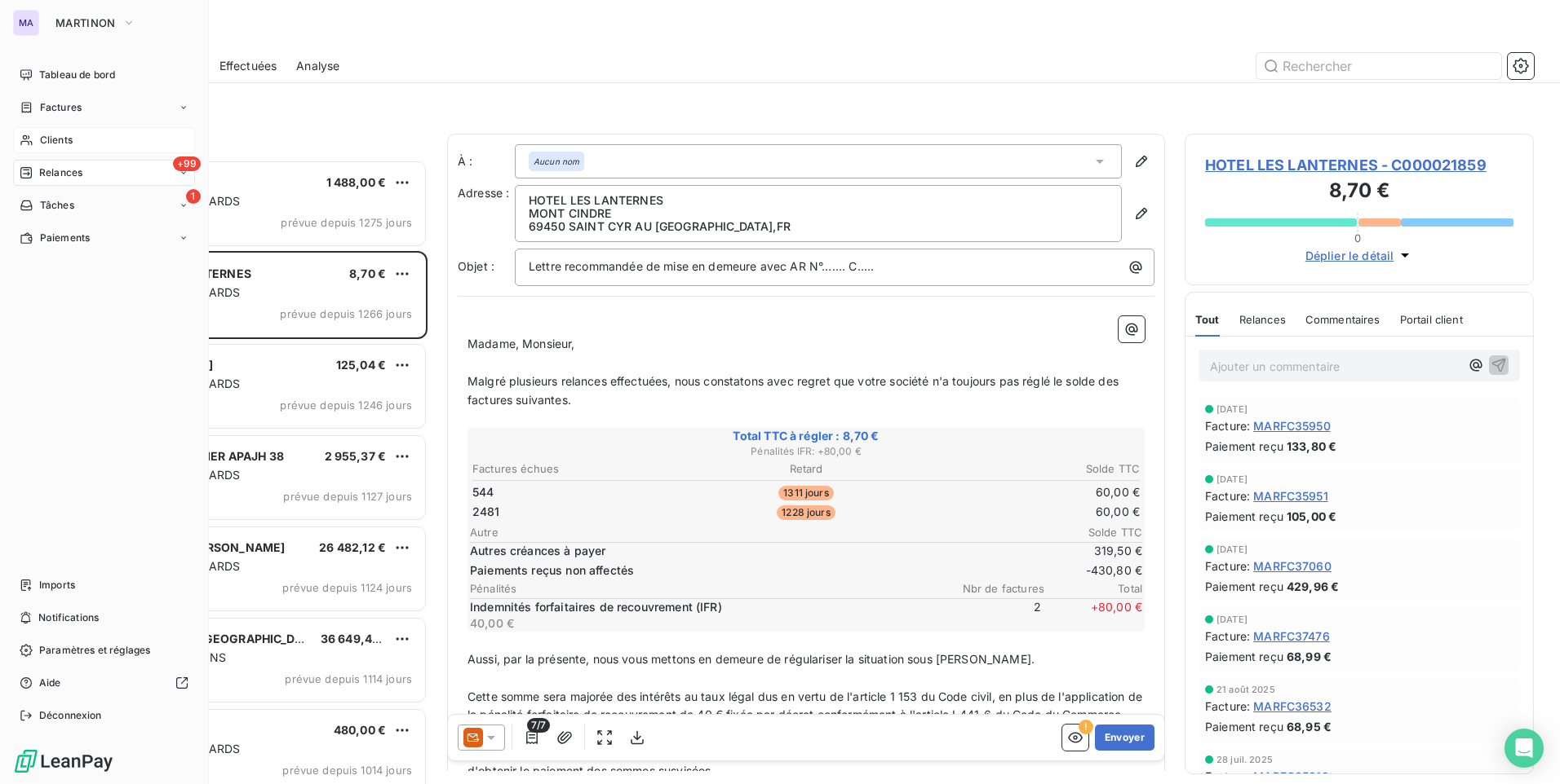
click at [86, 134] on div "Clients" at bounding box center [104, 140] width 182 height 26
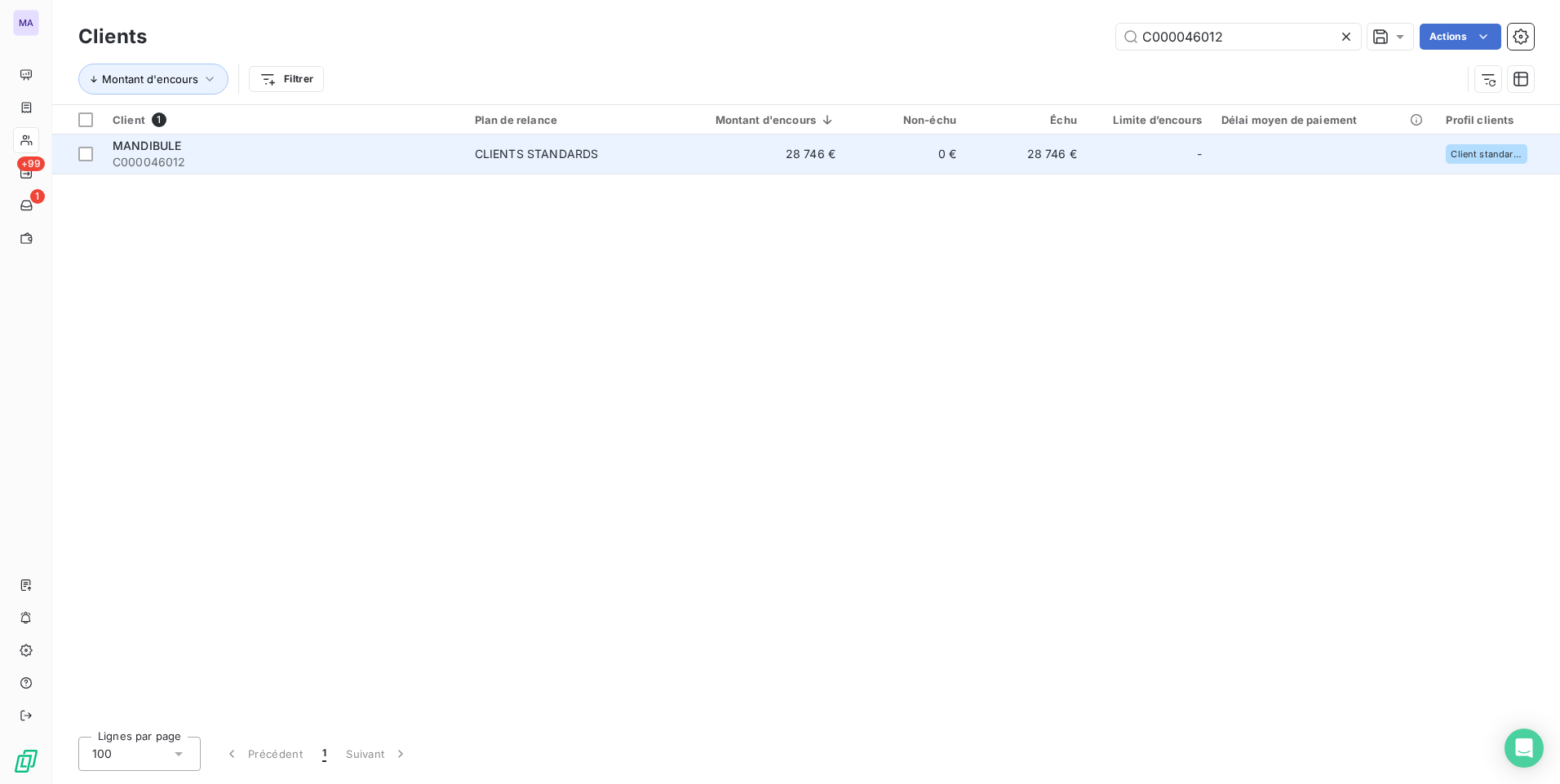
click at [504, 153] on div "CLIENTS STANDARDS" at bounding box center [536, 153] width 124 height 17
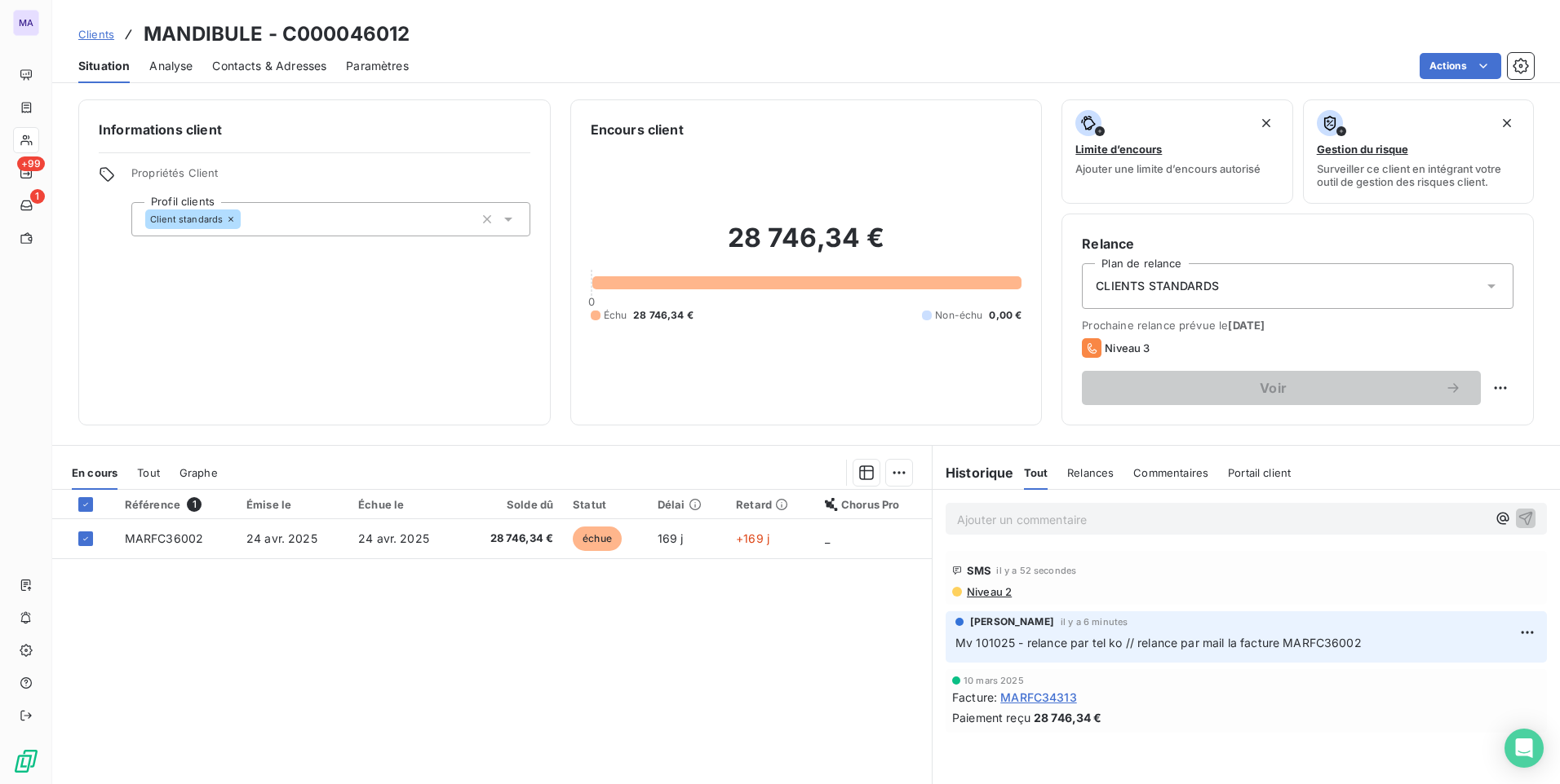
scroll to position [68, 0]
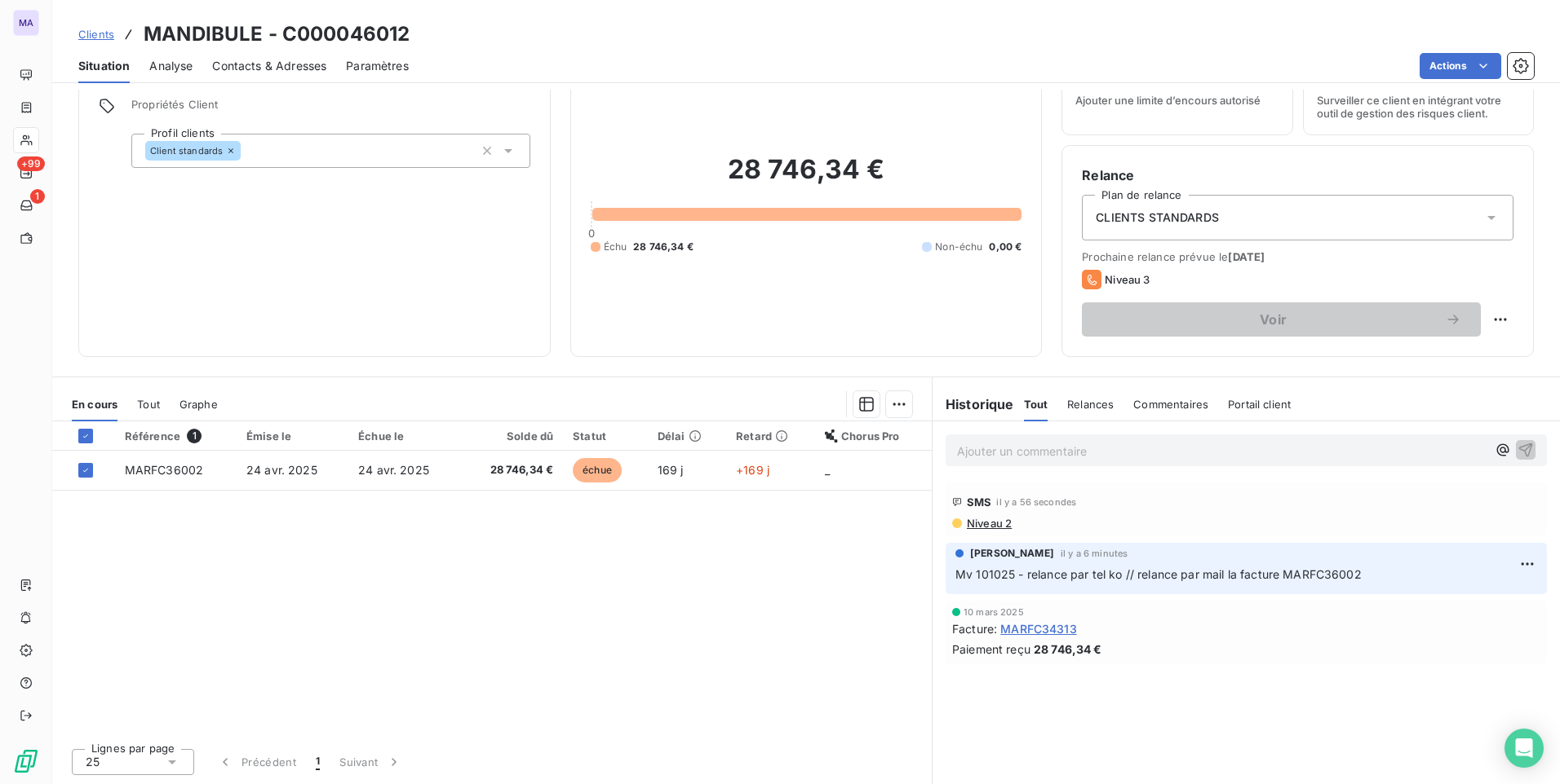
click at [993, 527] on span "Niveau 2" at bounding box center [988, 523] width 47 height 13
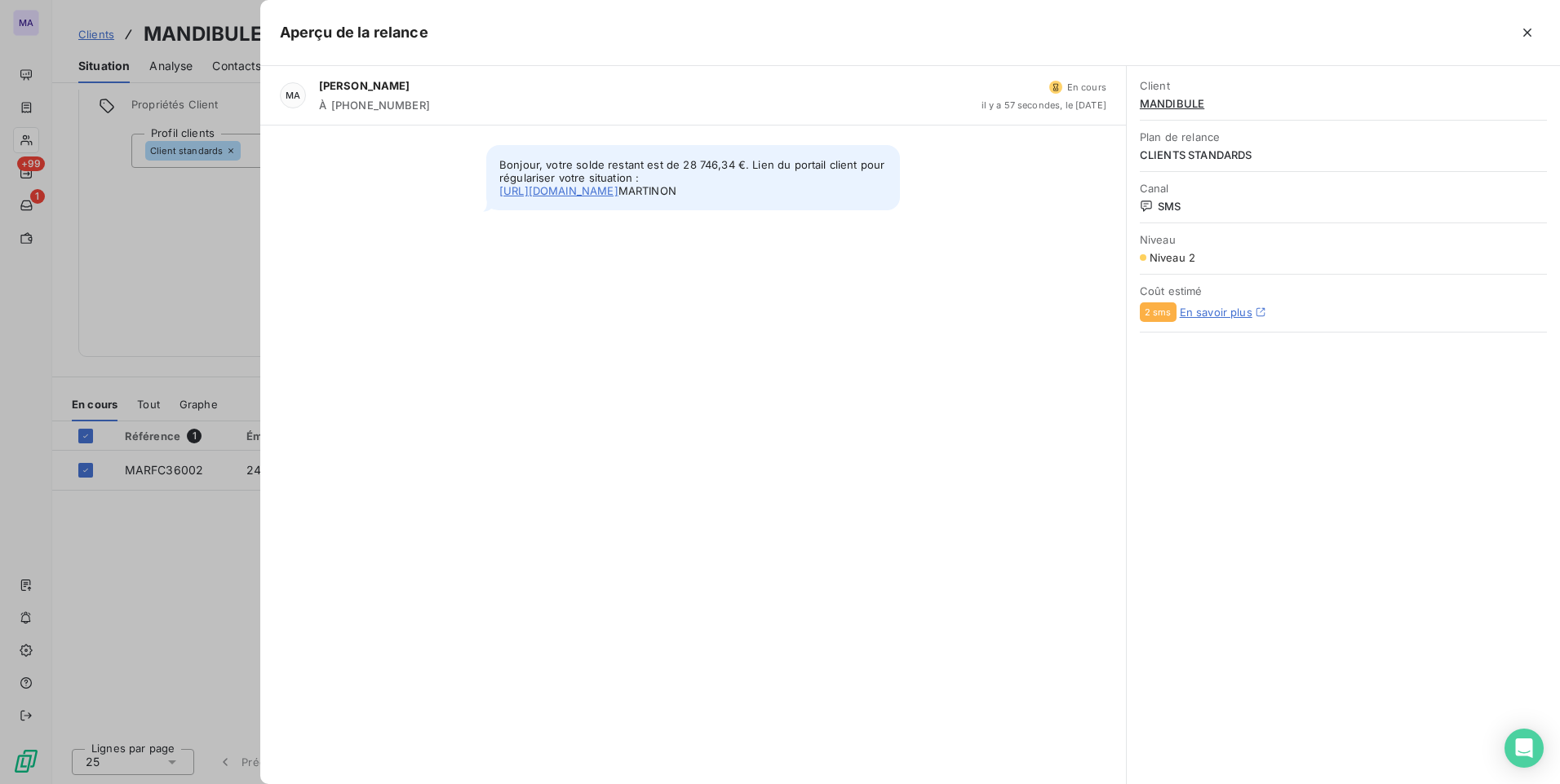
click at [619, 197] on link "https://app.leanpay.fr/portal/d38632b1-7640-4fbb-b5a8-8f10d55245fa/auth?session…" at bounding box center [559, 190] width 119 height 13
click at [1527, 38] on icon "button" at bounding box center [1527, 32] width 17 height 17
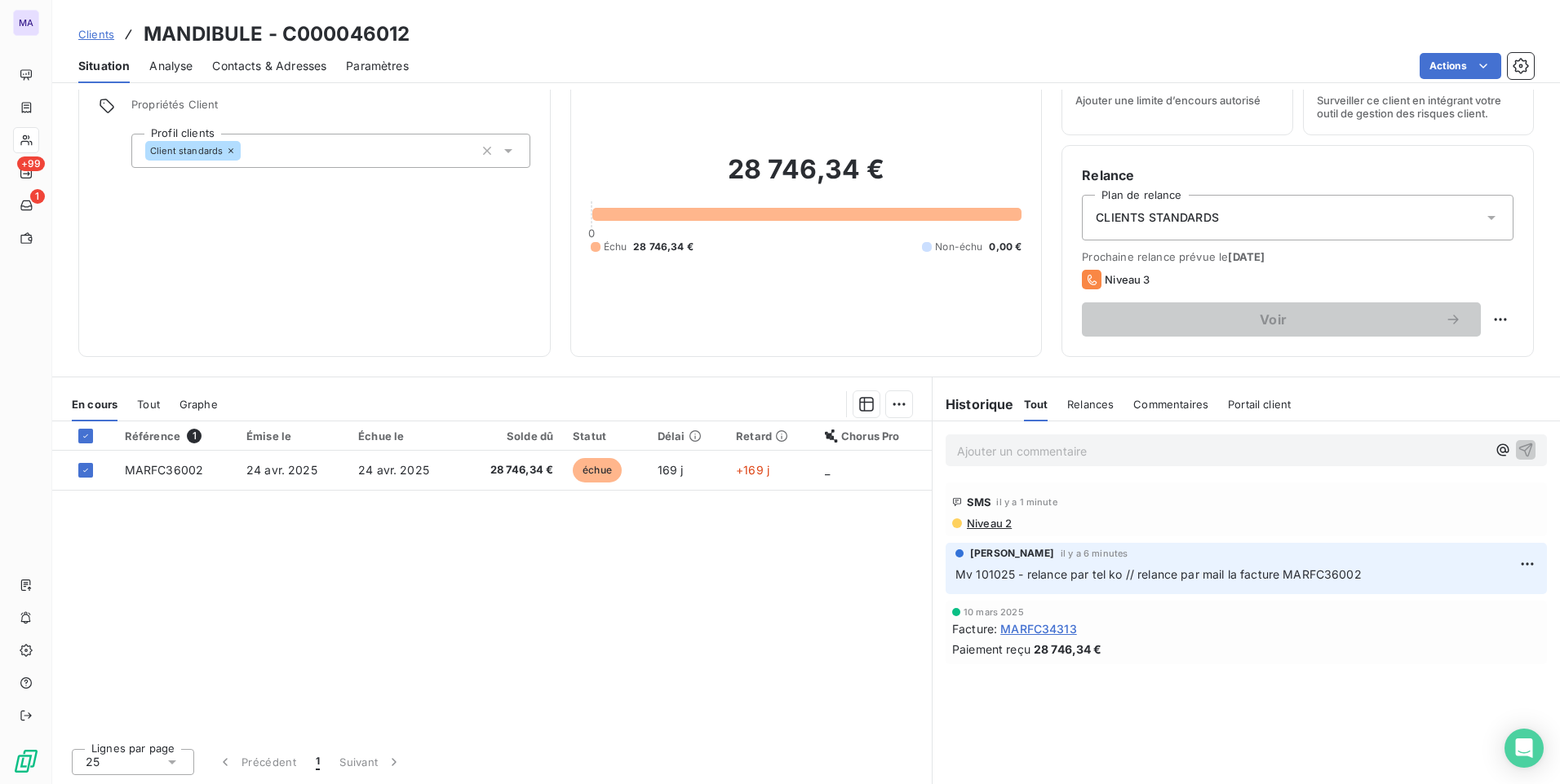
click at [1027, 713] on div "Ajouter un commentaire ﻿ SMS il y a 1 minute Niveau 2 Marion VALGALIER il y a 6…" at bounding box center [1246, 603] width 627 height 363
click at [994, 524] on span "Niveau 2" at bounding box center [988, 523] width 47 height 13
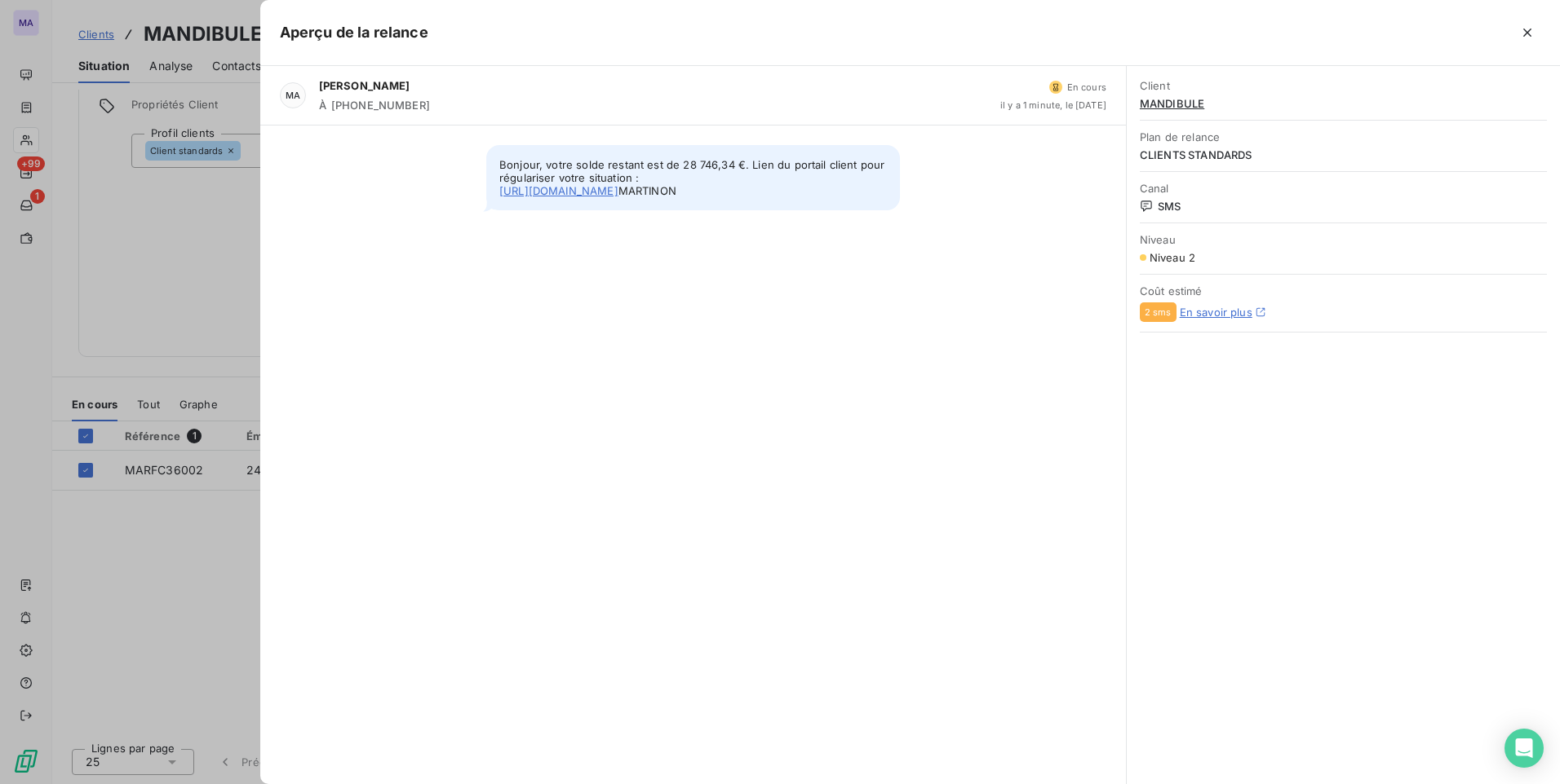
click at [619, 197] on link "https://app.leanpay.fr/portal/d38632b1-7640-4fbb-b5a8-8f10d55245fa/auth?session…" at bounding box center [559, 190] width 119 height 13
drag, startPoint x: 444, startPoint y: 530, endPoint x: 645, endPoint y: 490, distance: 204.9
click at [454, 527] on div "MA Marion VALGALIER À +33633629590 En cours il y a 3 minutes, le 10 oct. 2025 B…" at bounding box center [693, 424] width 866 height 718
click at [1208, 316] on link "En savoir plus" at bounding box center [1215, 312] width 73 height 13
click at [161, 272] on div at bounding box center [780, 392] width 1560 height 784
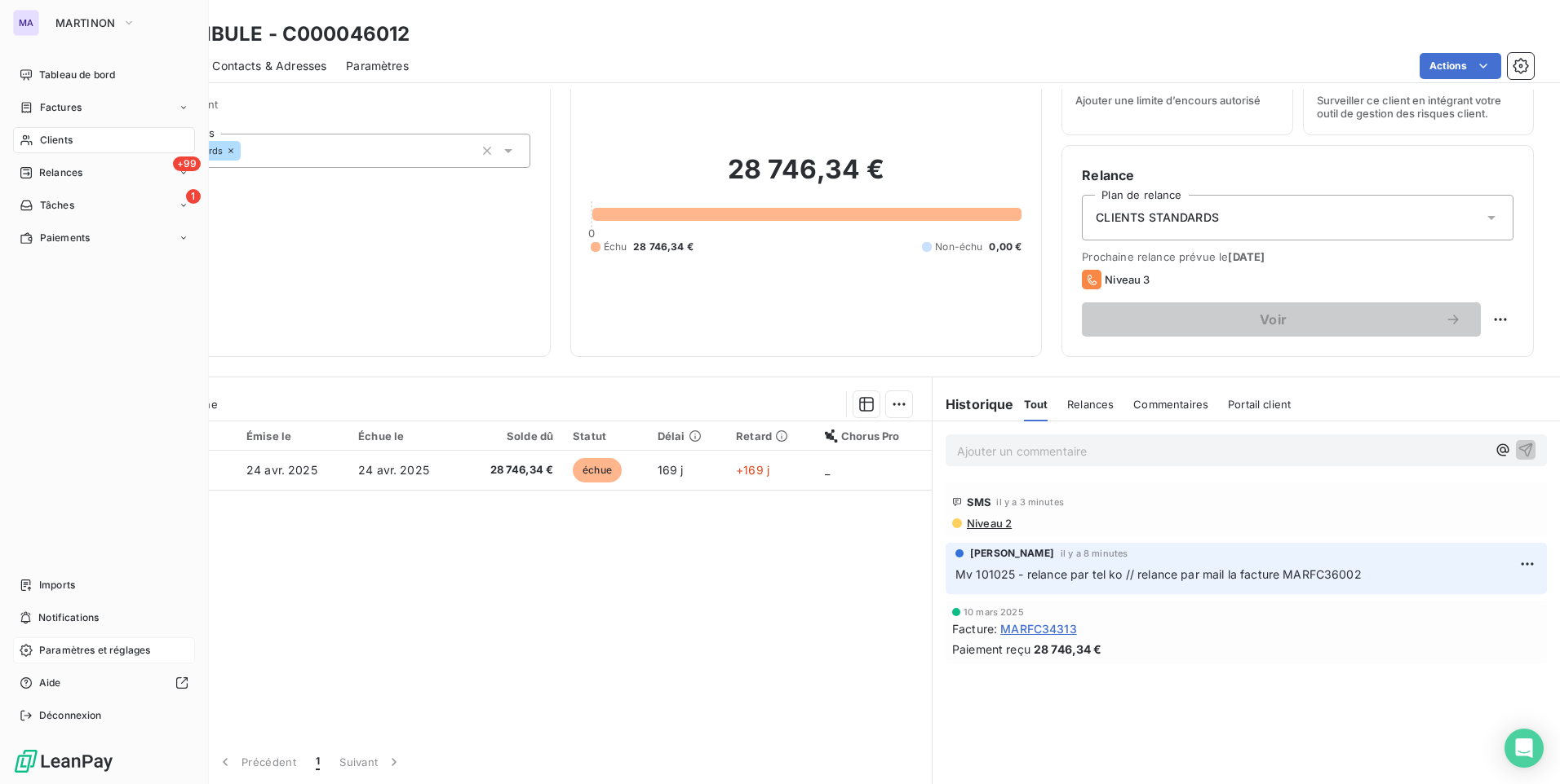
click at [89, 644] on span "Paramètres et réglages" at bounding box center [95, 651] width 111 height 15
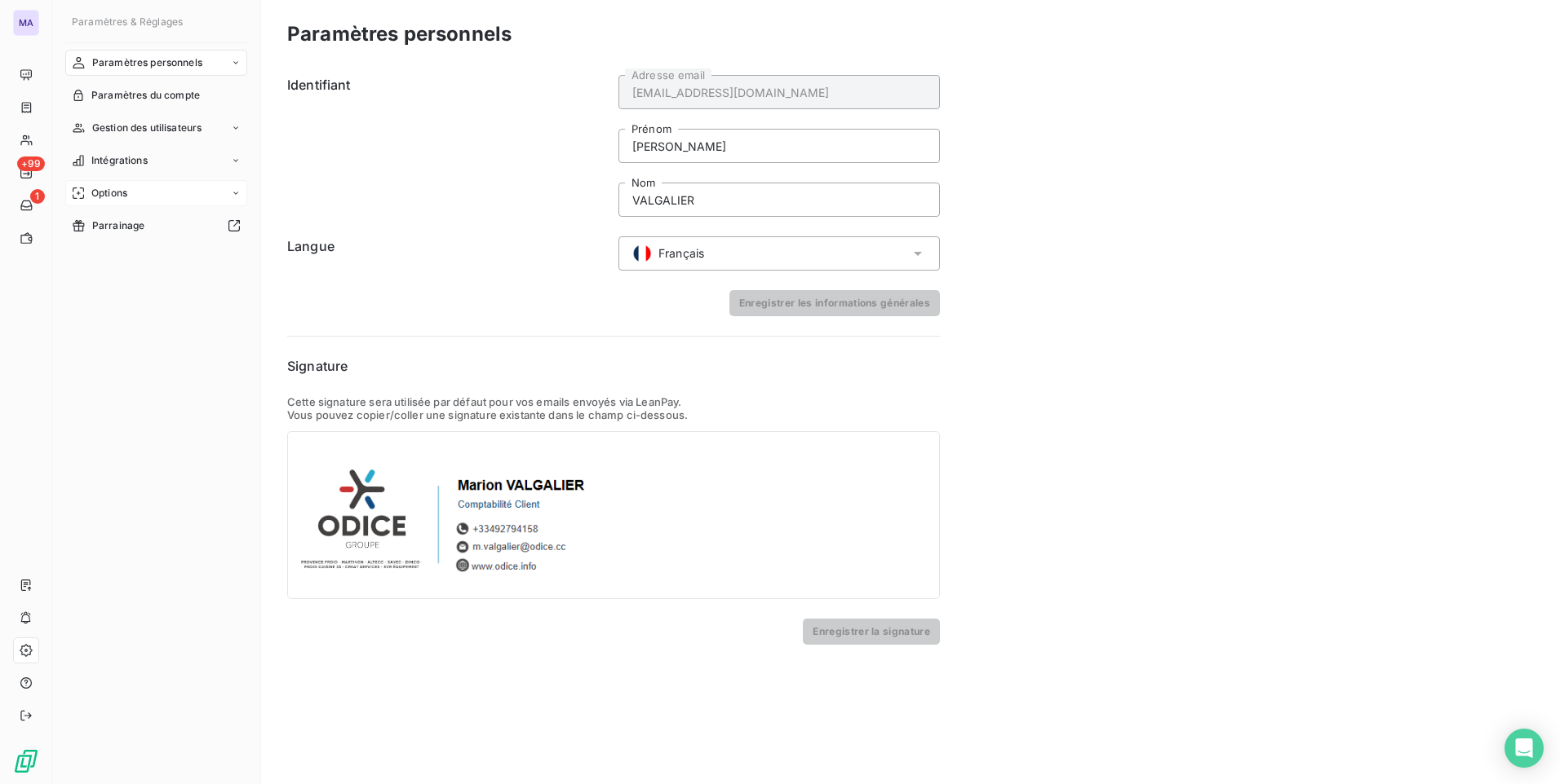
click at [152, 194] on div "Options" at bounding box center [155, 193] width 182 height 26
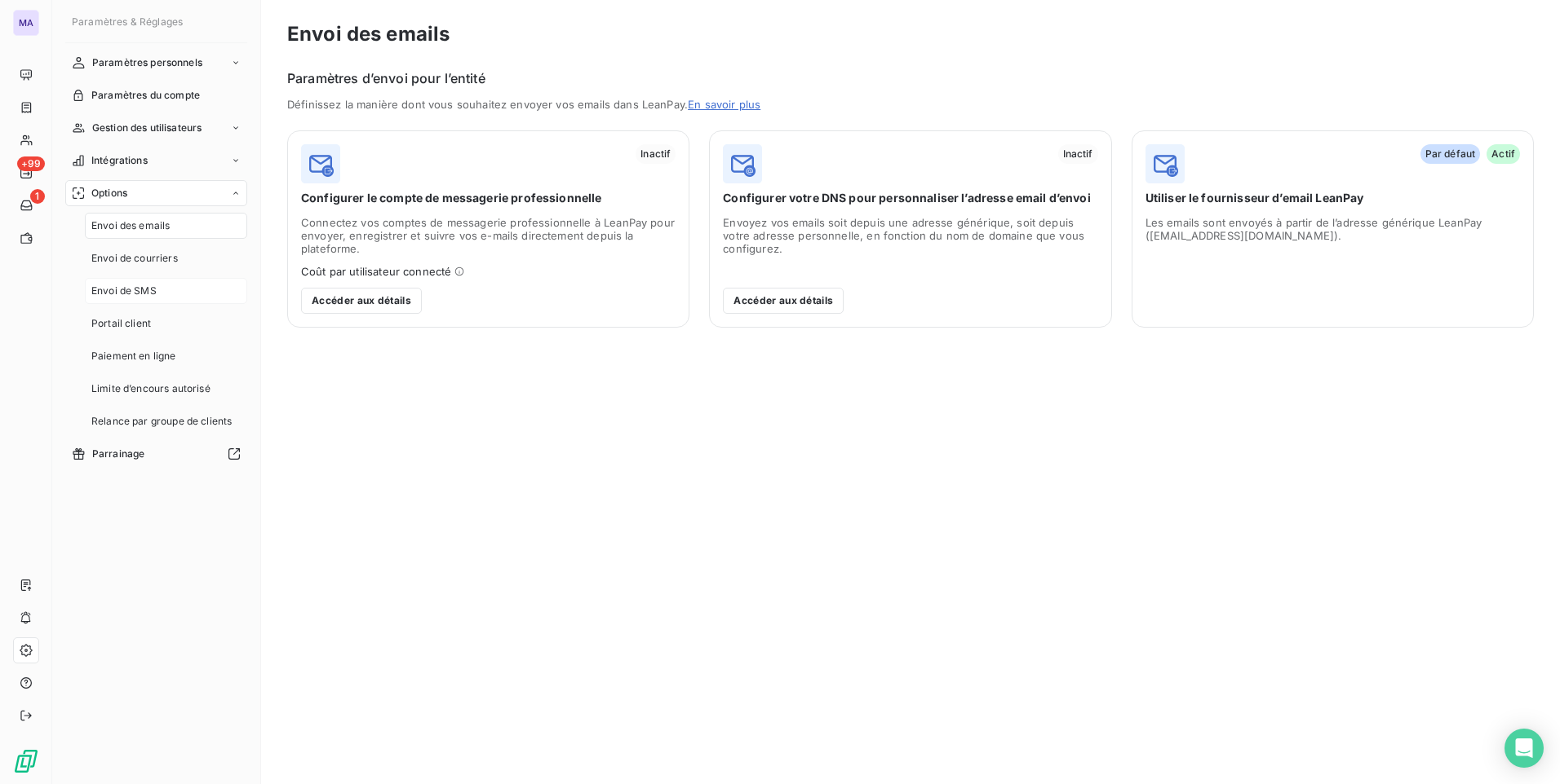
click at [143, 289] on span "Envoi de SMS" at bounding box center [124, 291] width 65 height 15
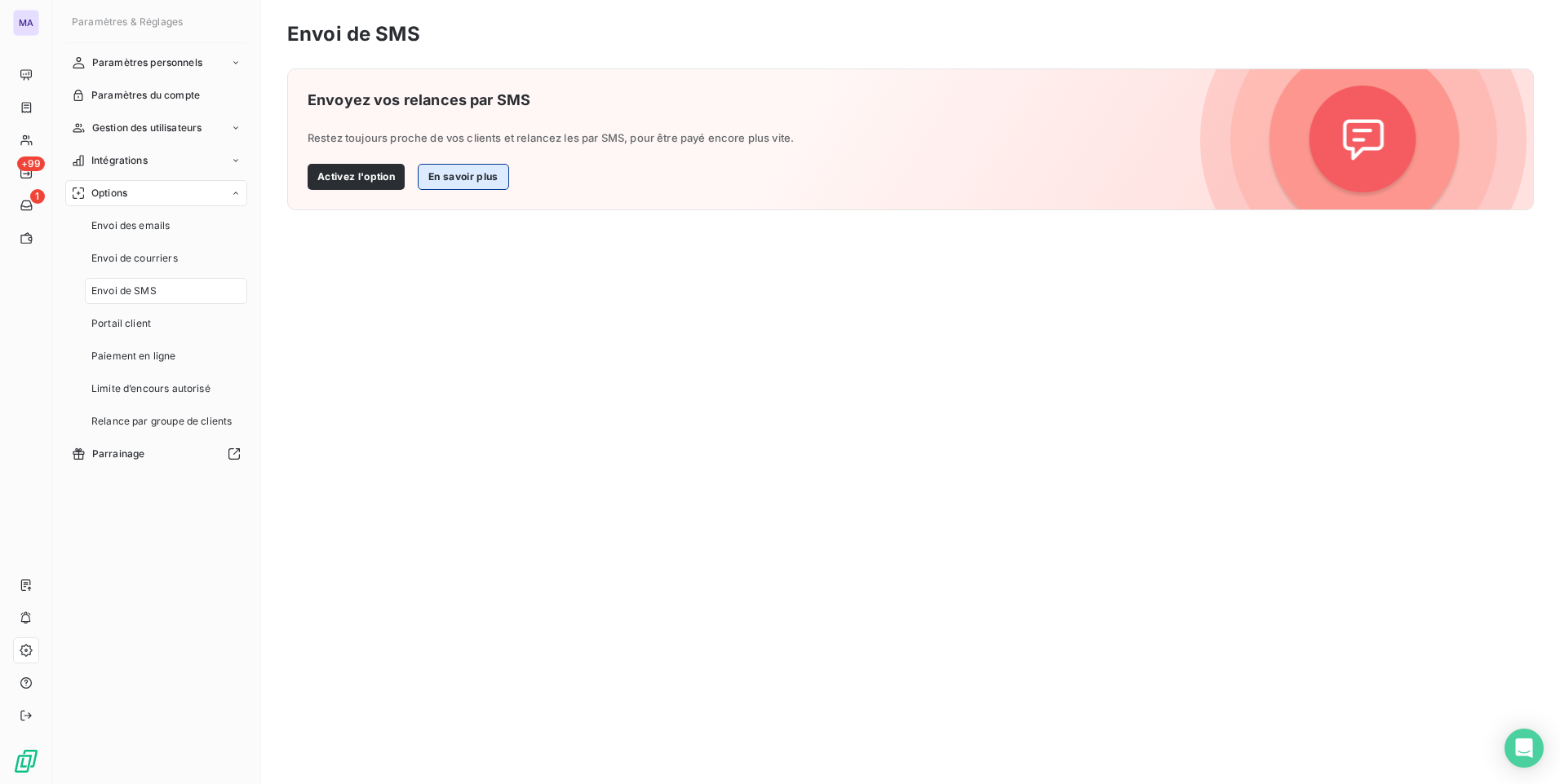
click at [440, 172] on button "En savoir plus" at bounding box center [462, 177] width 90 height 26
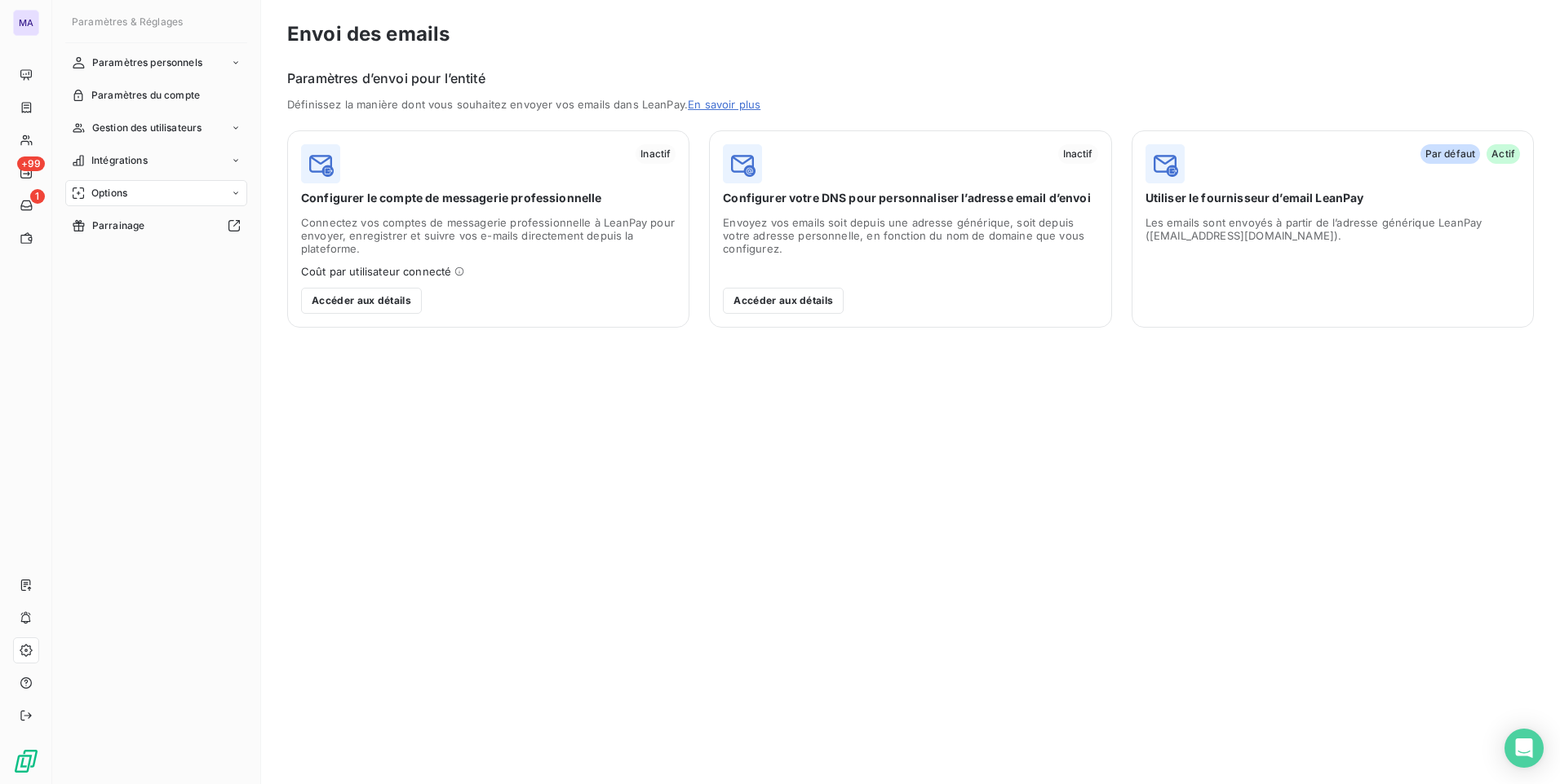
click at [156, 206] on div "Options" at bounding box center [155, 193] width 182 height 26
click at [161, 297] on div "Envoi de SMS" at bounding box center [166, 291] width 162 height 26
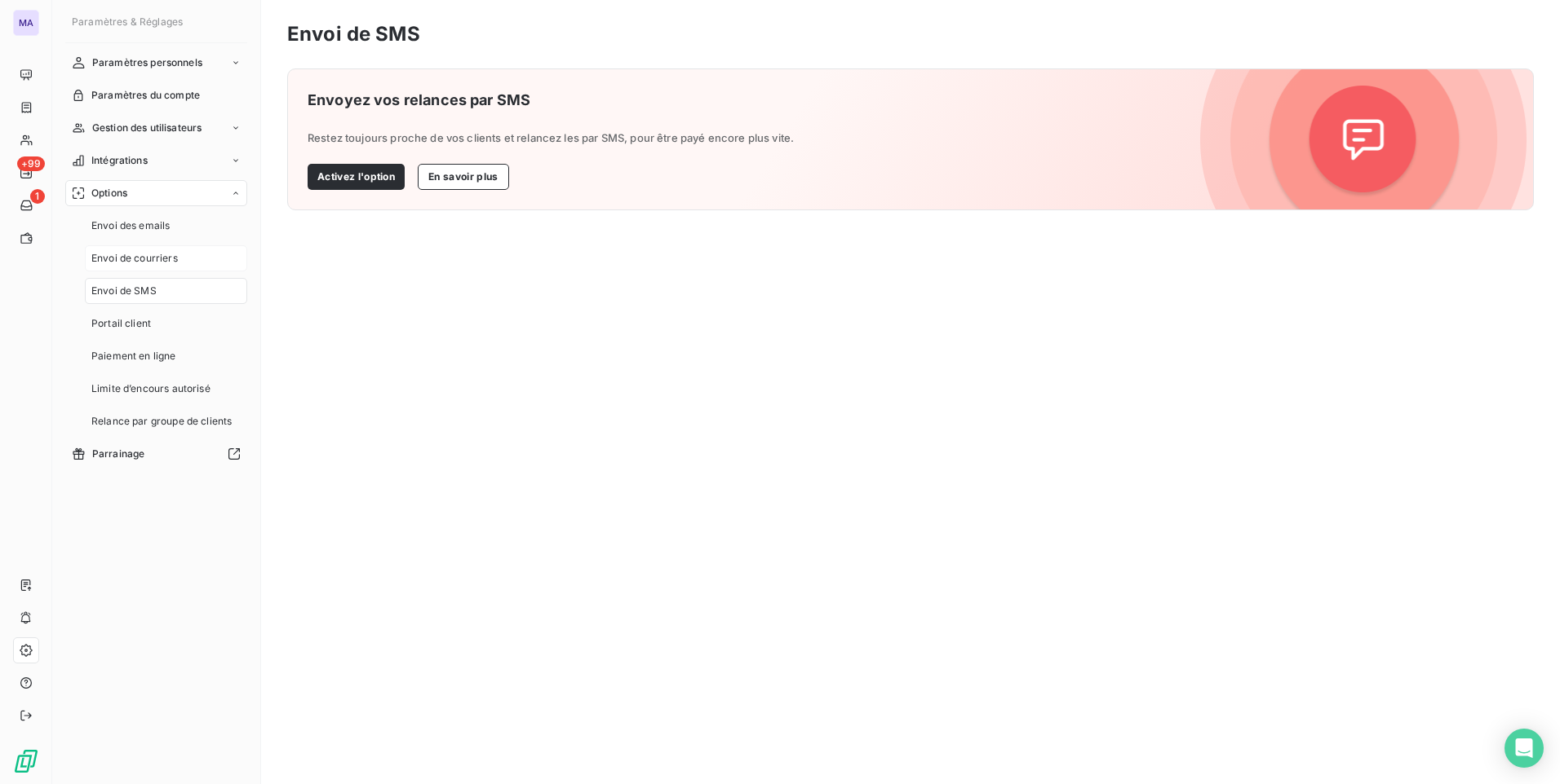
click at [141, 261] on span "Envoi de courriers" at bounding box center [134, 258] width 87 height 15
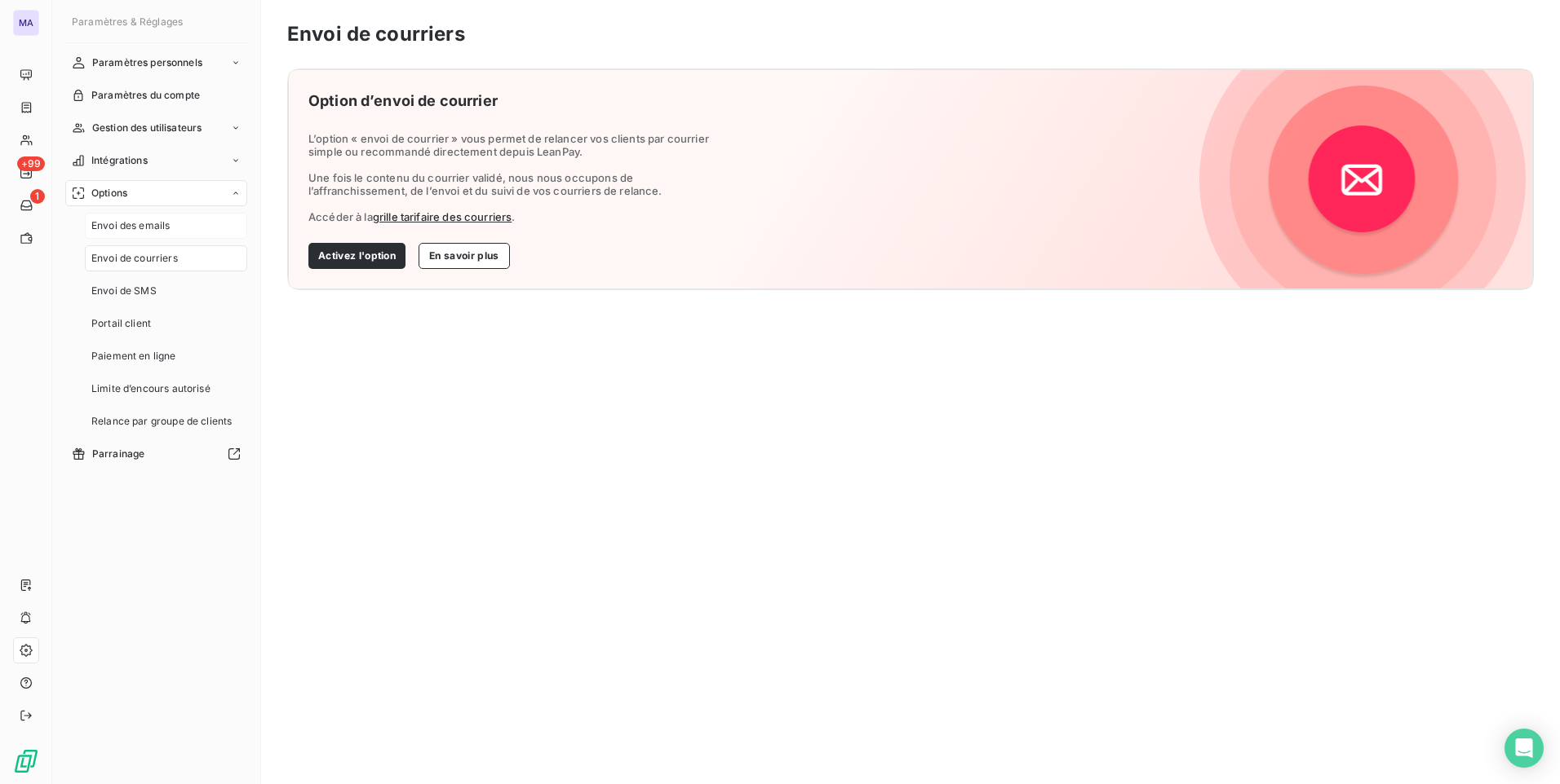
click at [164, 225] on span "Envoi des emails" at bounding box center [130, 225] width 78 height 15
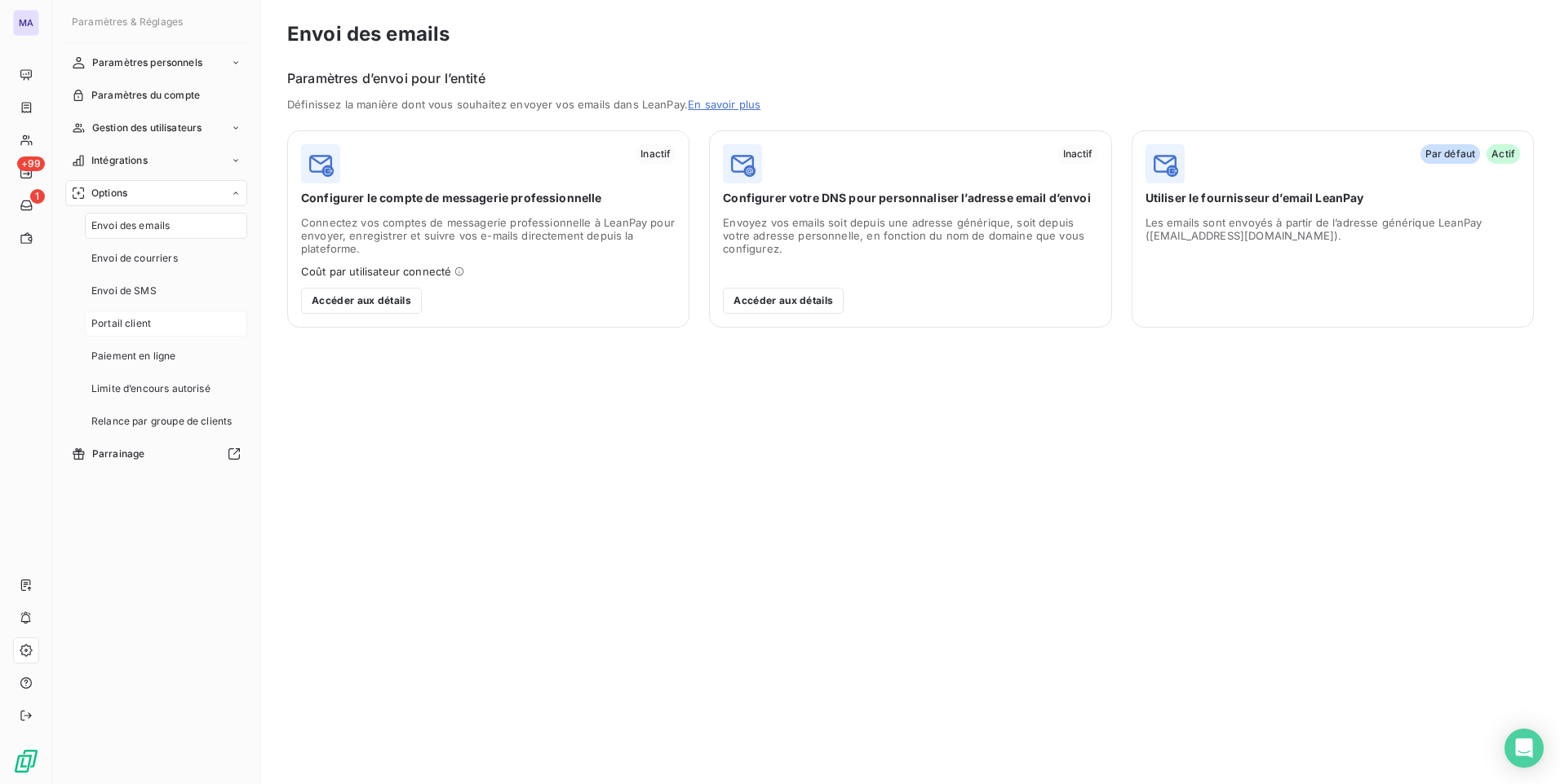
click at [160, 322] on div "Portail client" at bounding box center [166, 324] width 162 height 26
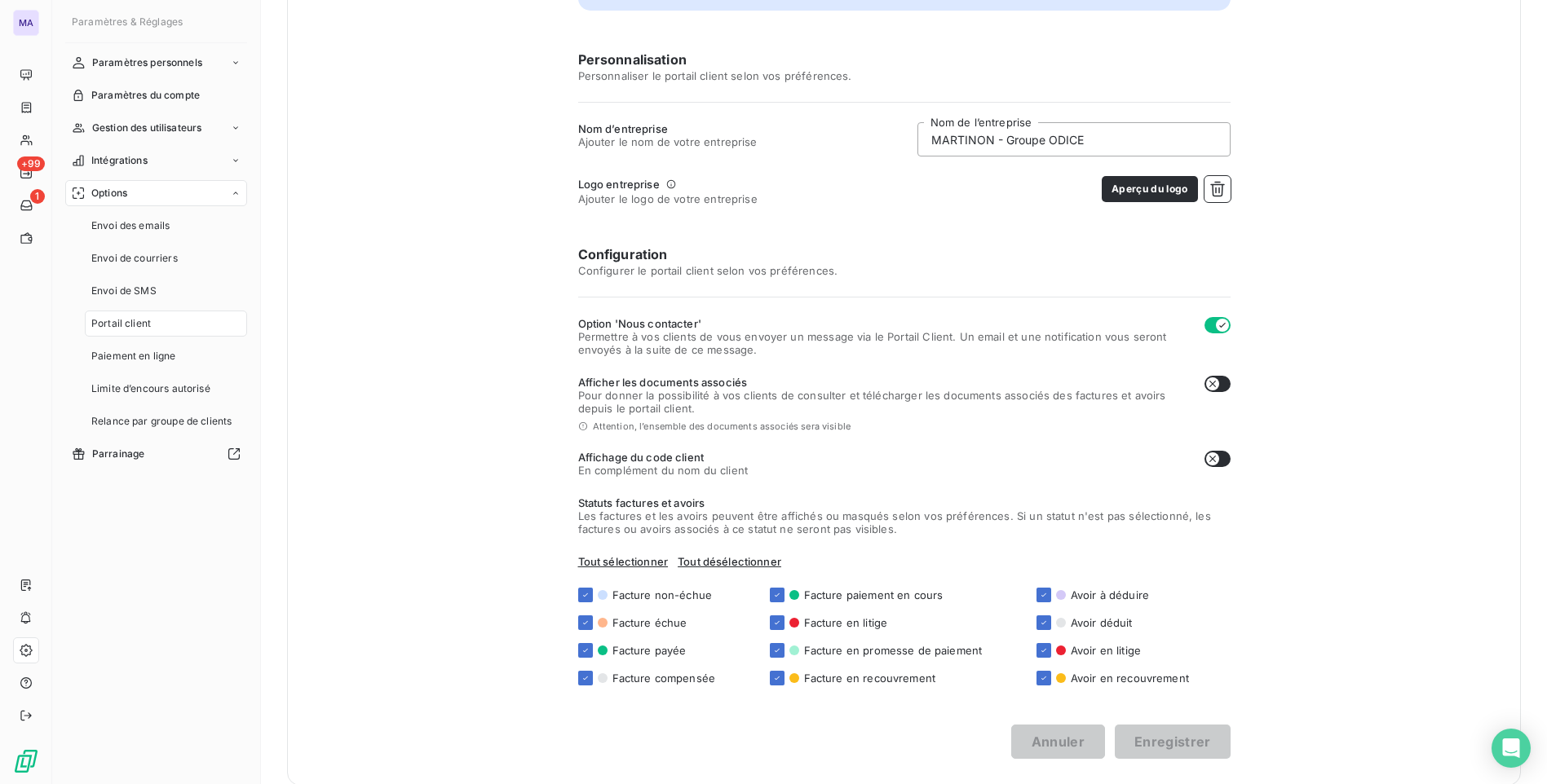
scroll to position [224, 0]
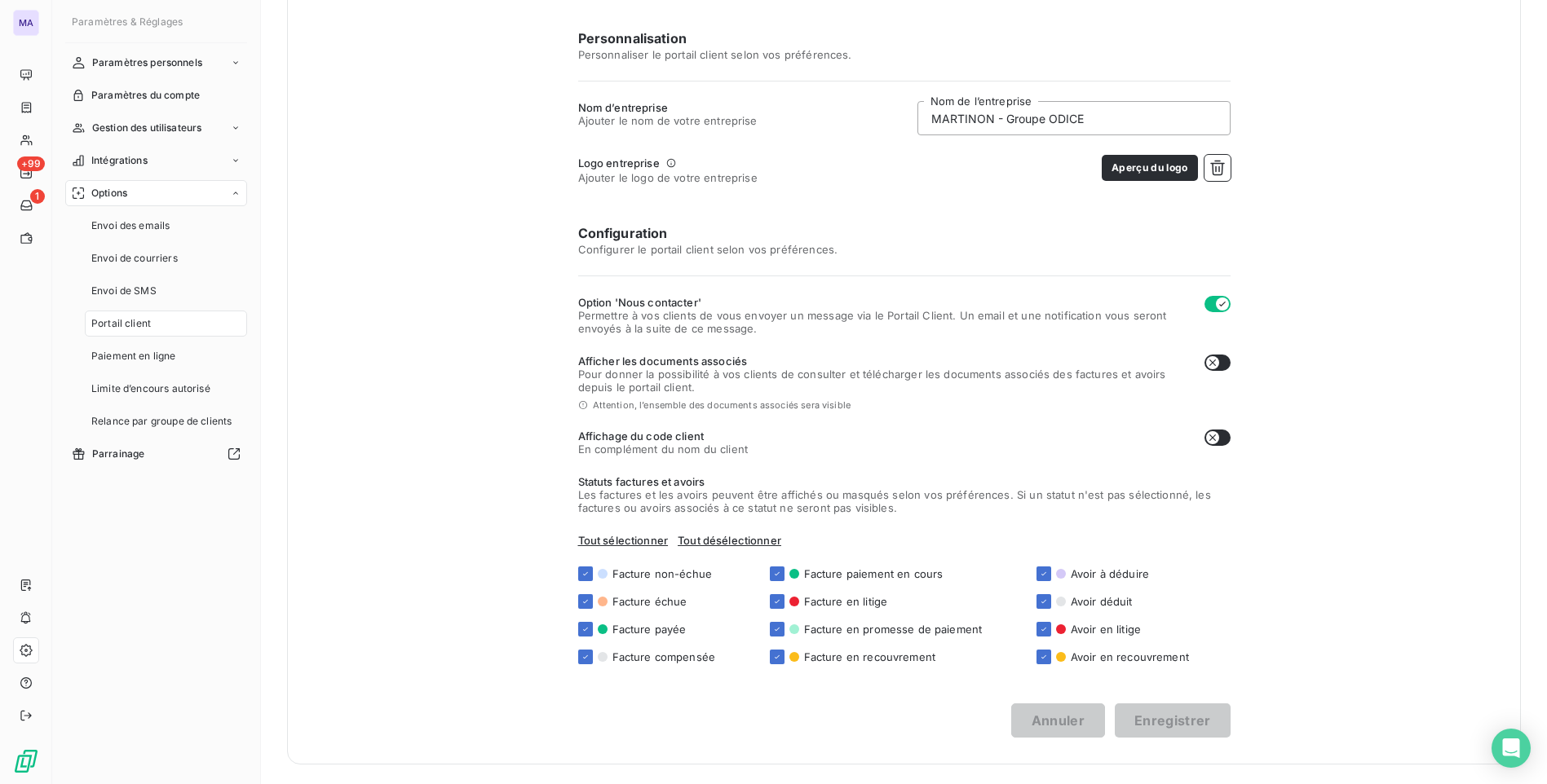
click at [1216, 437] on button "button" at bounding box center [1217, 438] width 26 height 17
checkbox input "true"
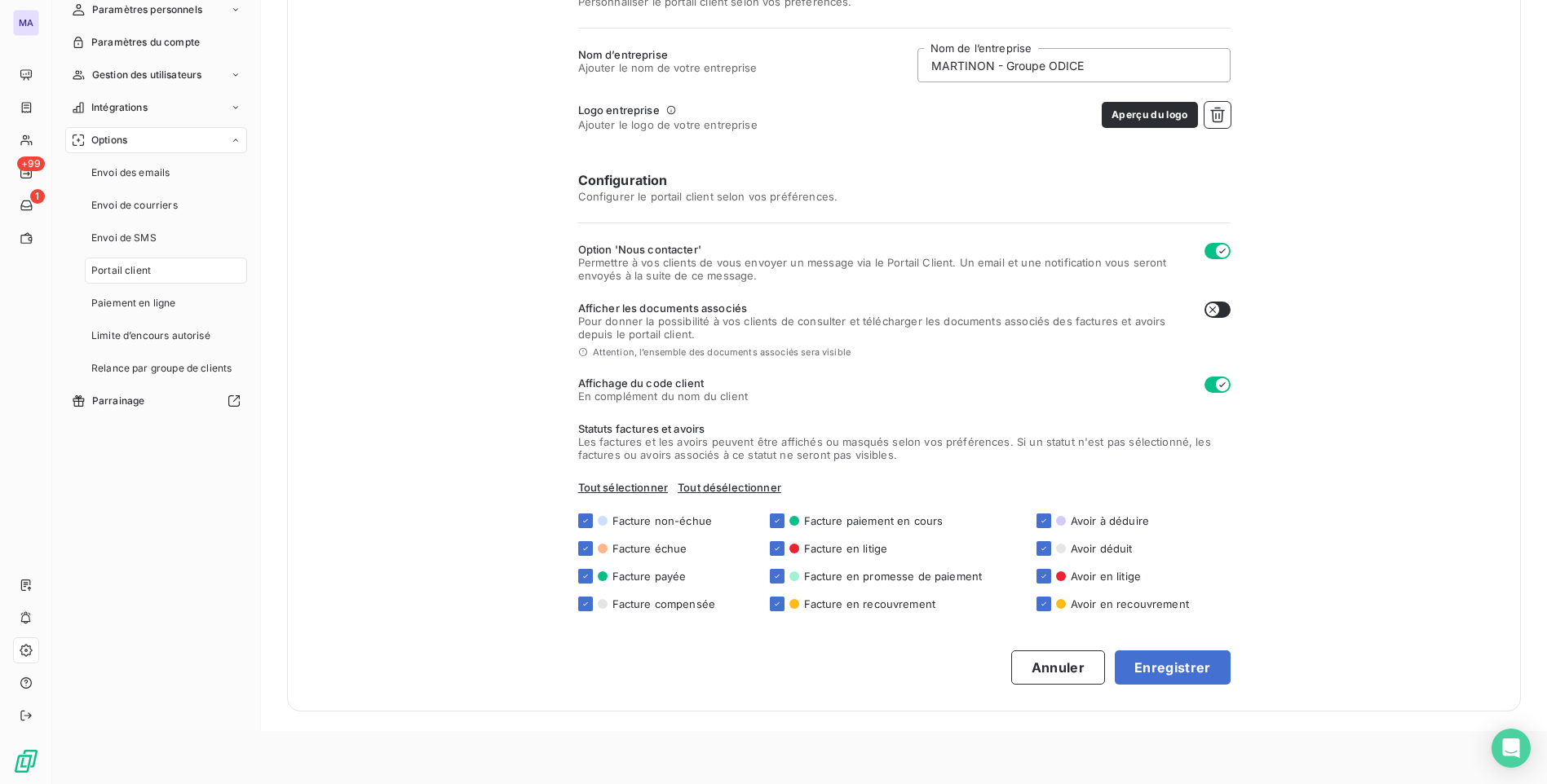
scroll to position [82, 0]
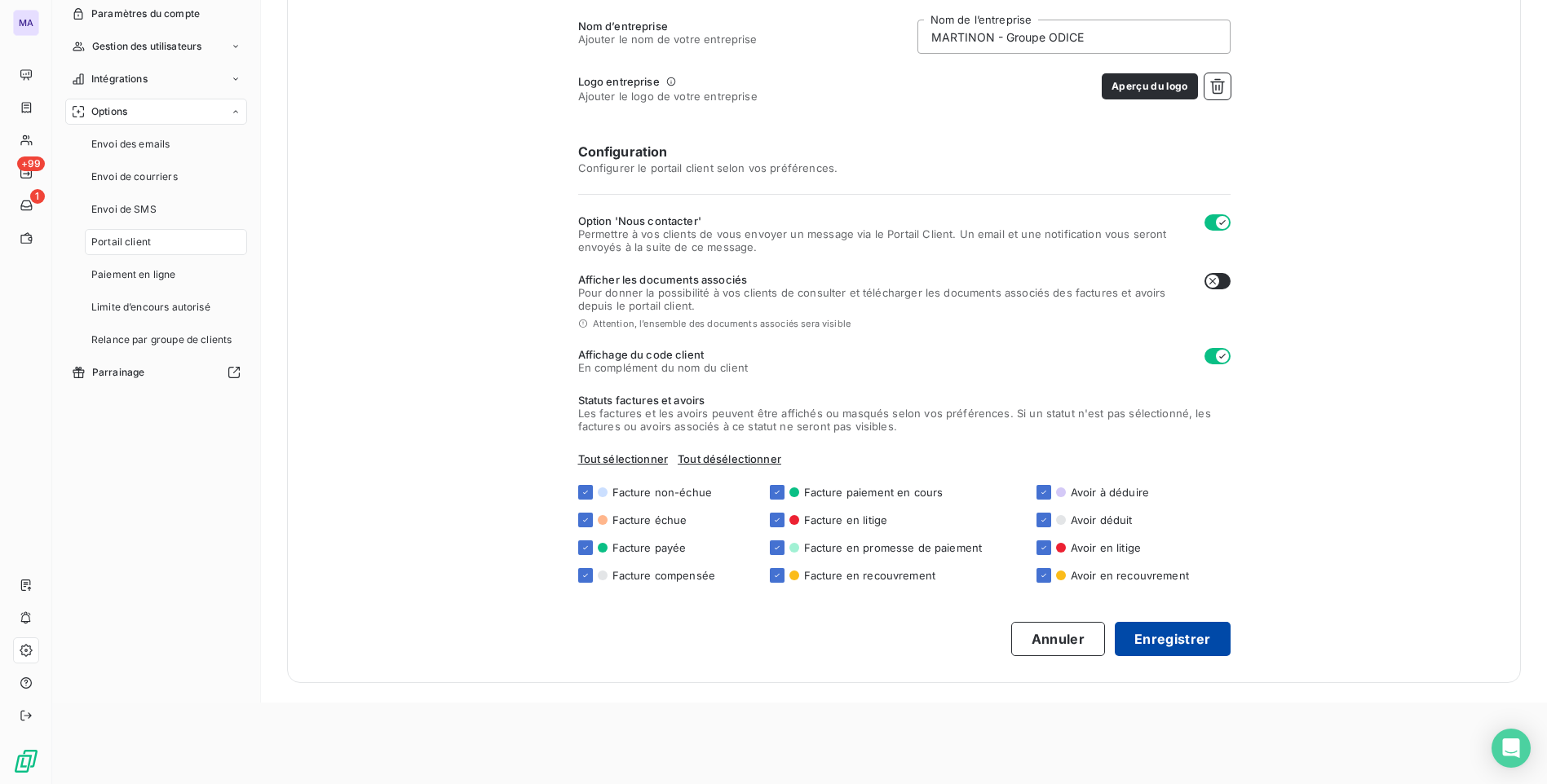
click at [1189, 639] on button "Enregistrer" at bounding box center [1173, 638] width 116 height 34
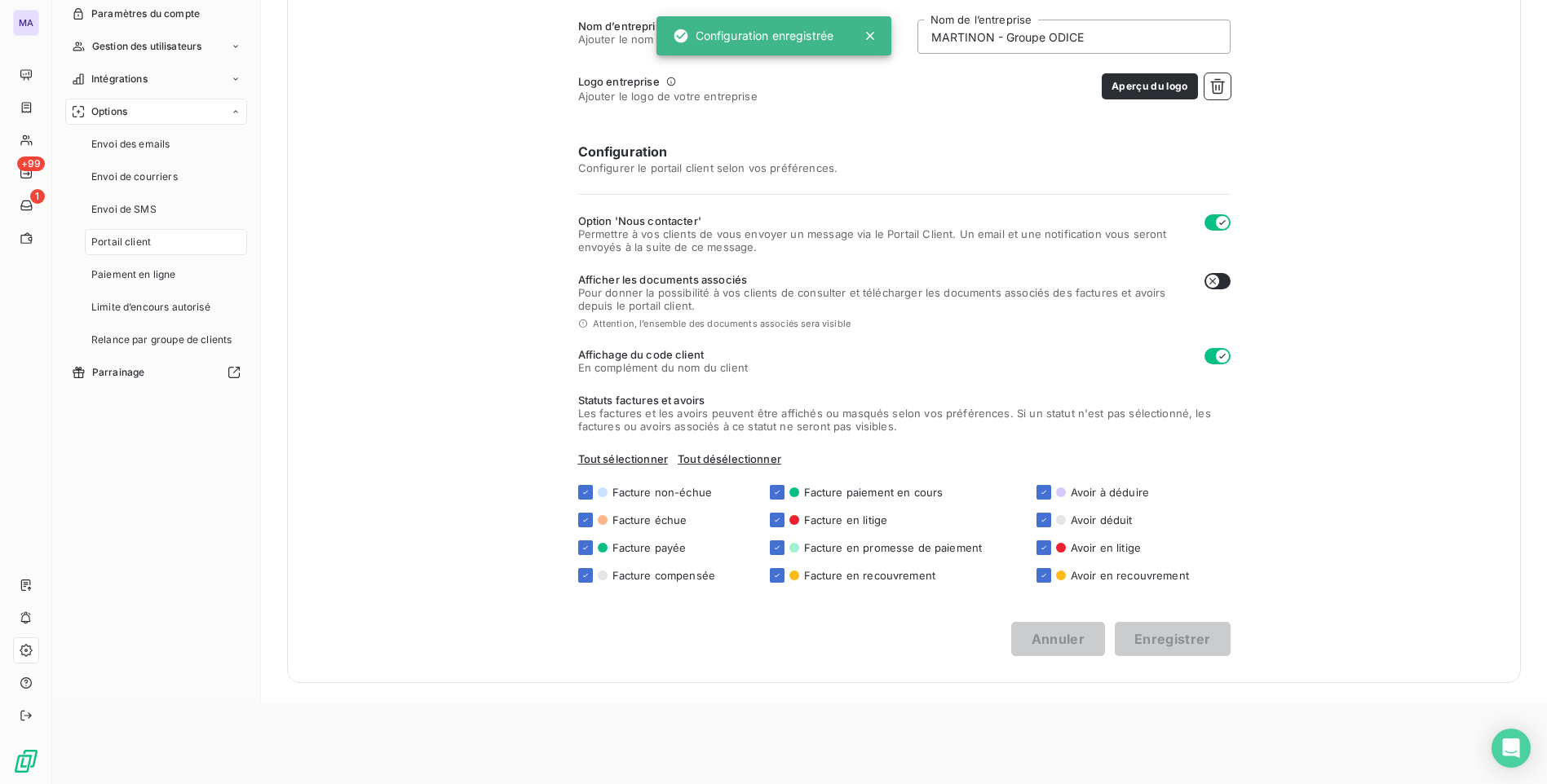
click at [1329, 453] on div "Vos clients ont accès à un portail client en ligne sur lequel ils peuvent : pay…" at bounding box center [903, 223] width 1234 height 920
click at [394, 416] on div "Vos clients ont accès à un portail client en ligne sur lequel ils peuvent : pay…" at bounding box center [903, 223] width 1234 height 920
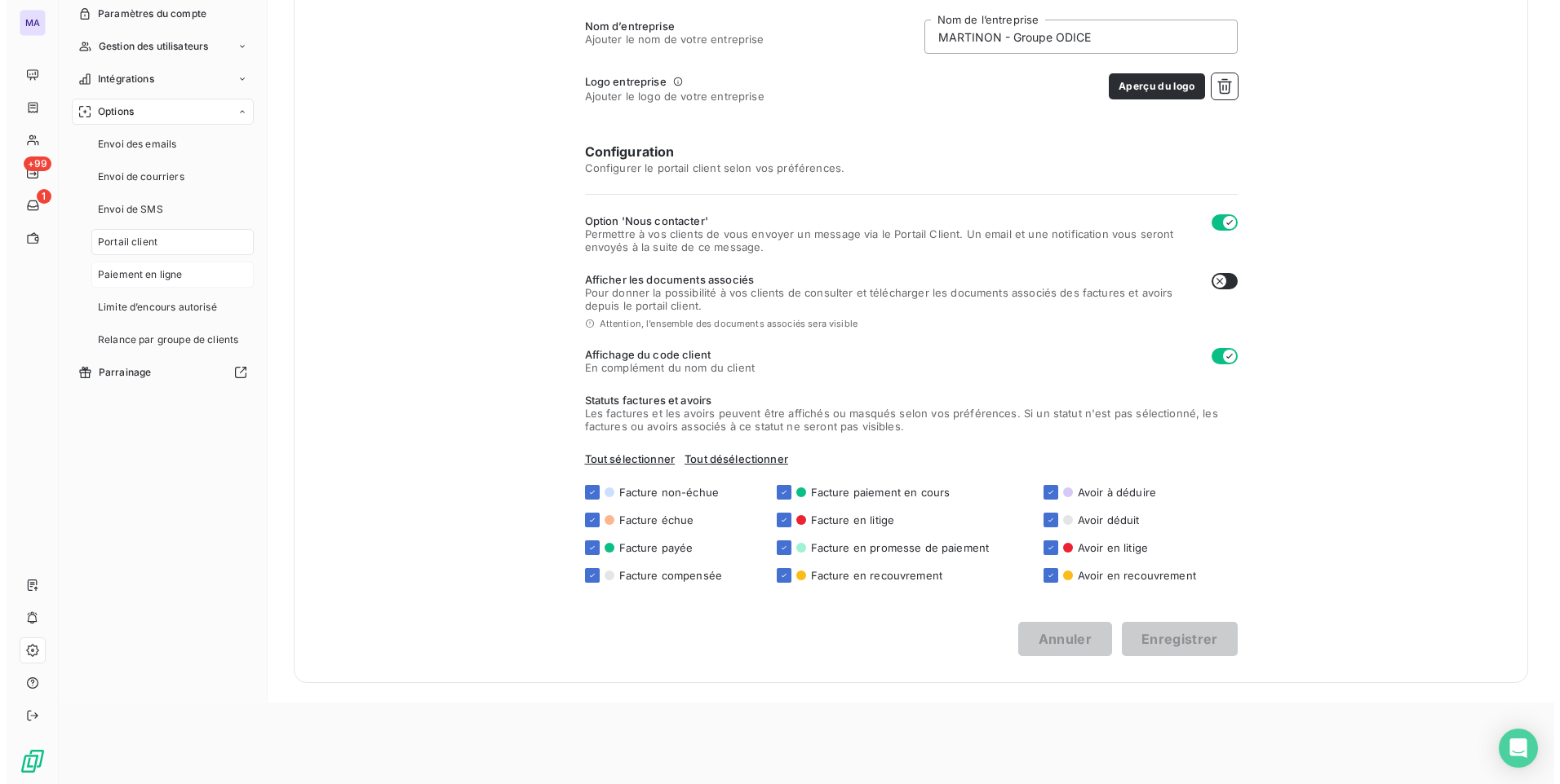
scroll to position [0, 0]
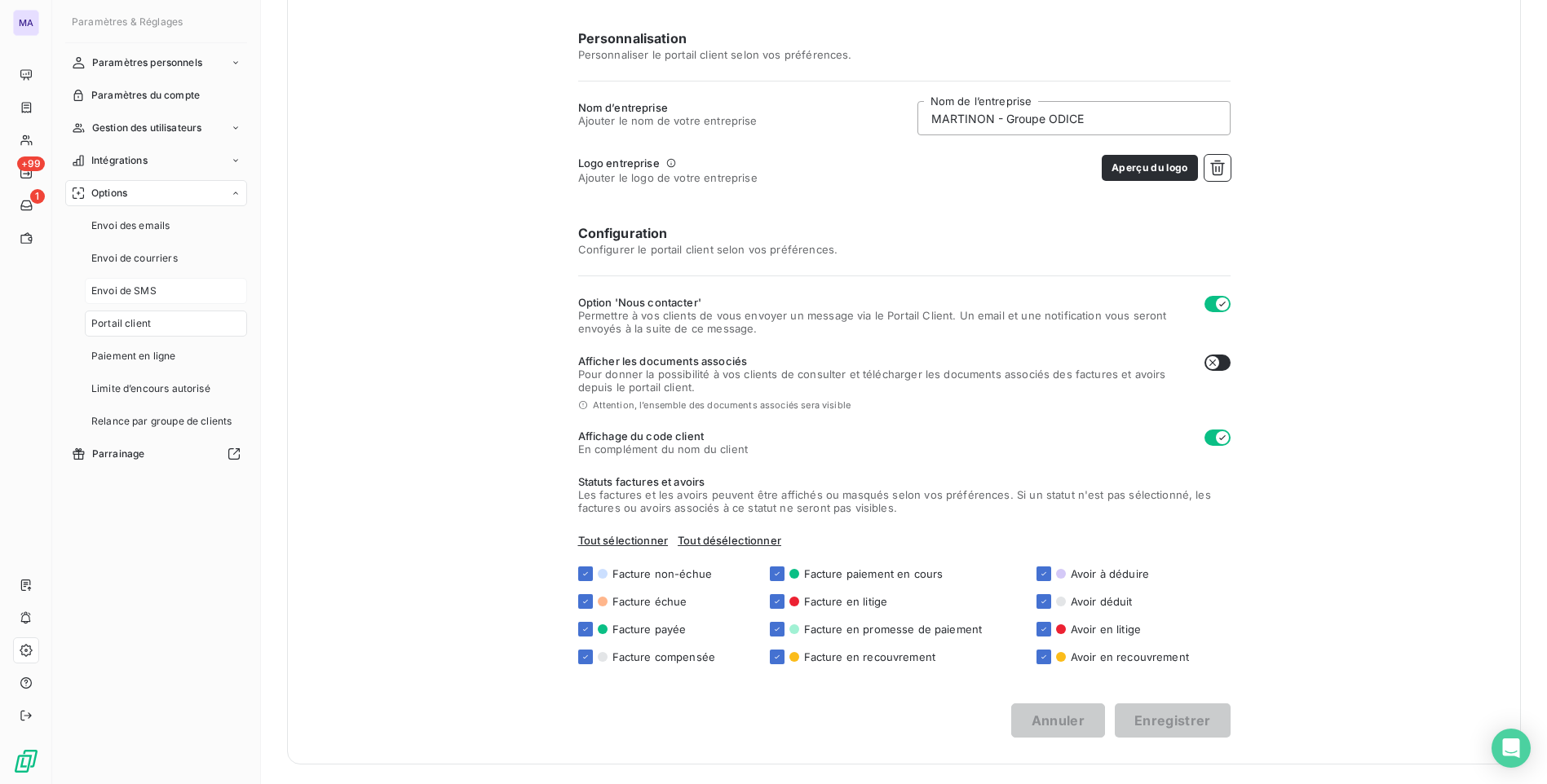
click at [180, 291] on div "Envoi de SMS" at bounding box center [166, 291] width 162 height 26
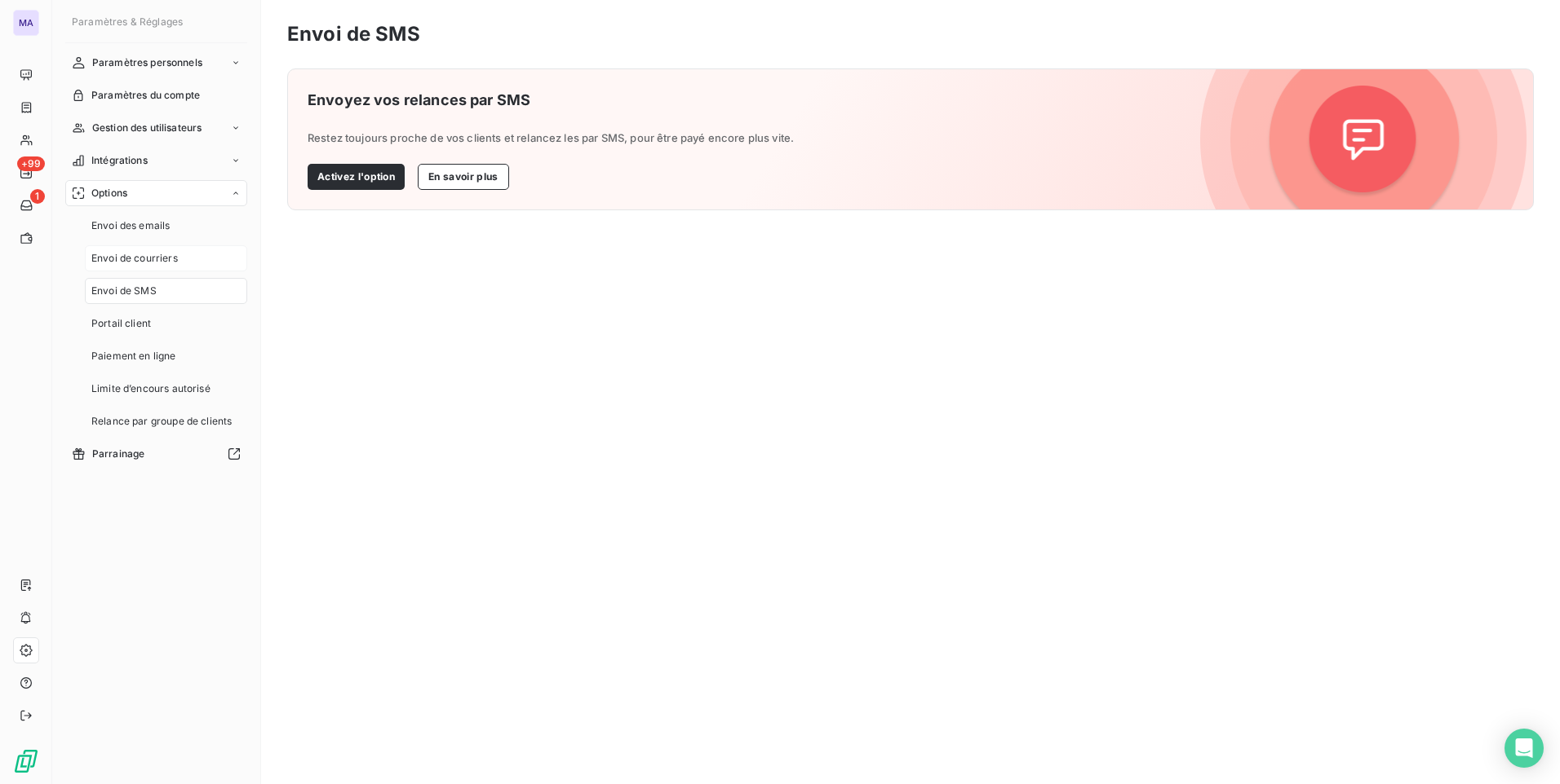
click at [171, 254] on span "Envoi de courriers" at bounding box center [134, 258] width 87 height 15
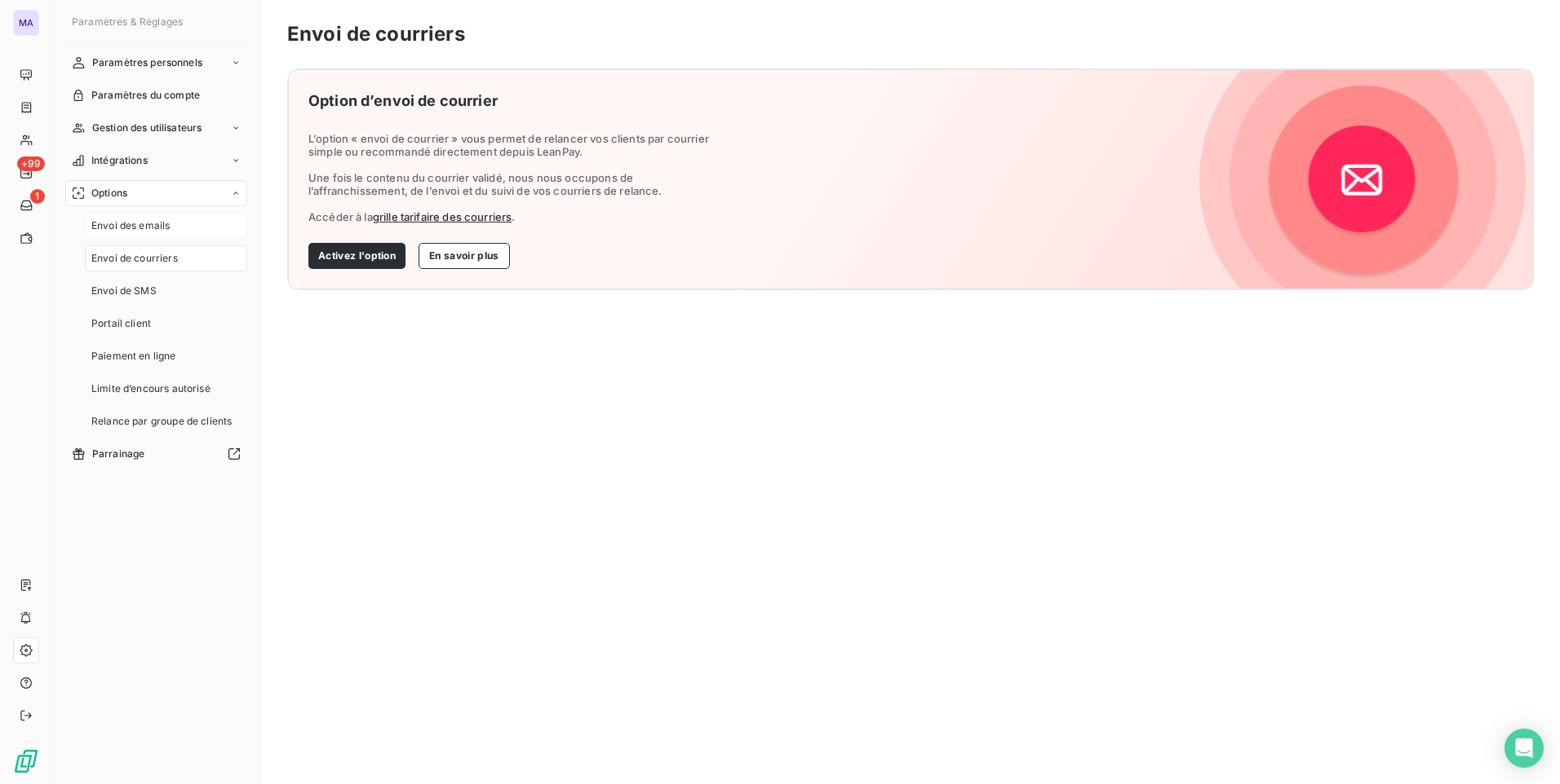
click at [169, 230] on span "Envoi des emails" at bounding box center [130, 225] width 78 height 15
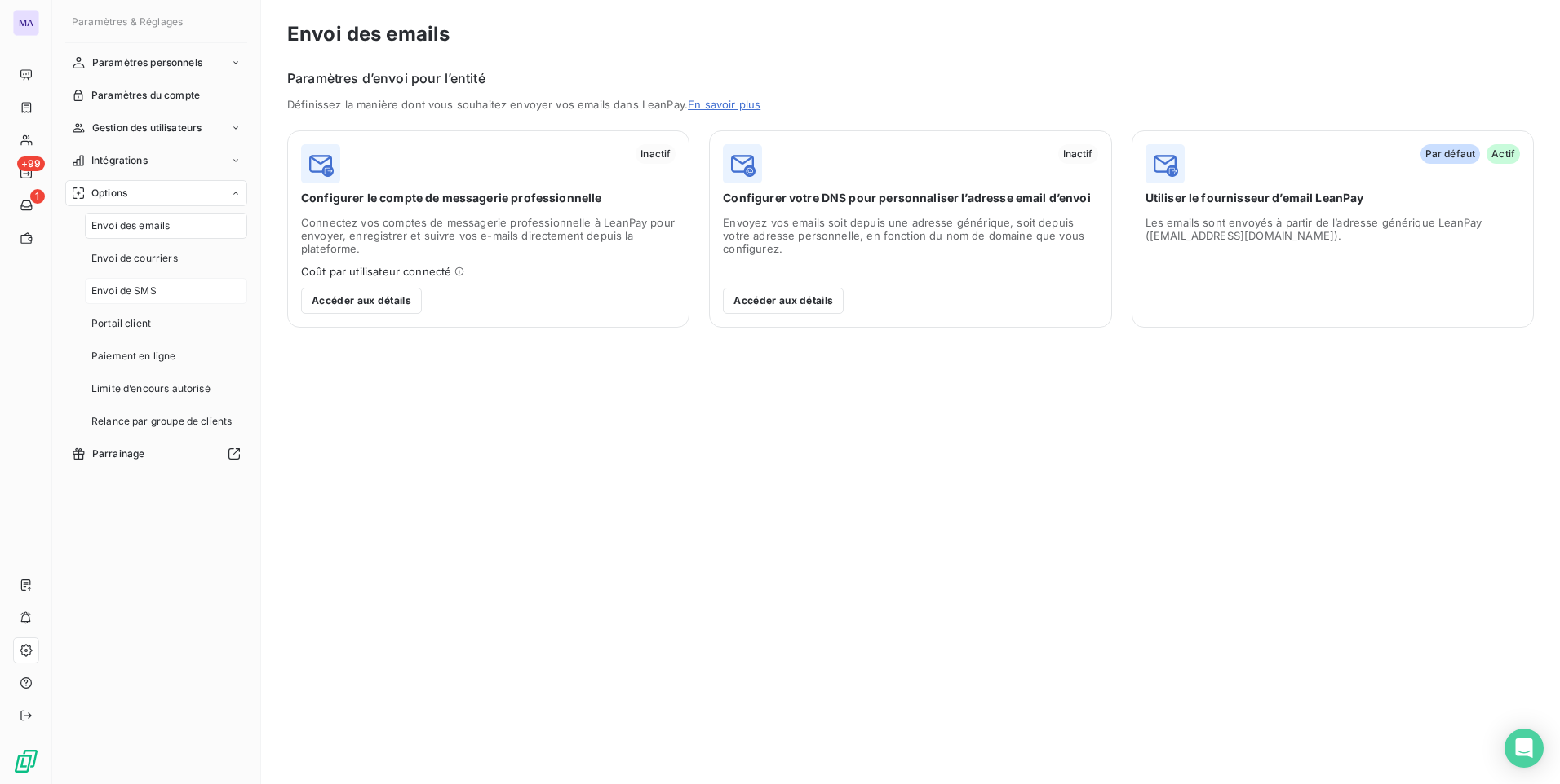
click at [168, 283] on div "Envoi de SMS" at bounding box center [166, 291] width 162 height 26
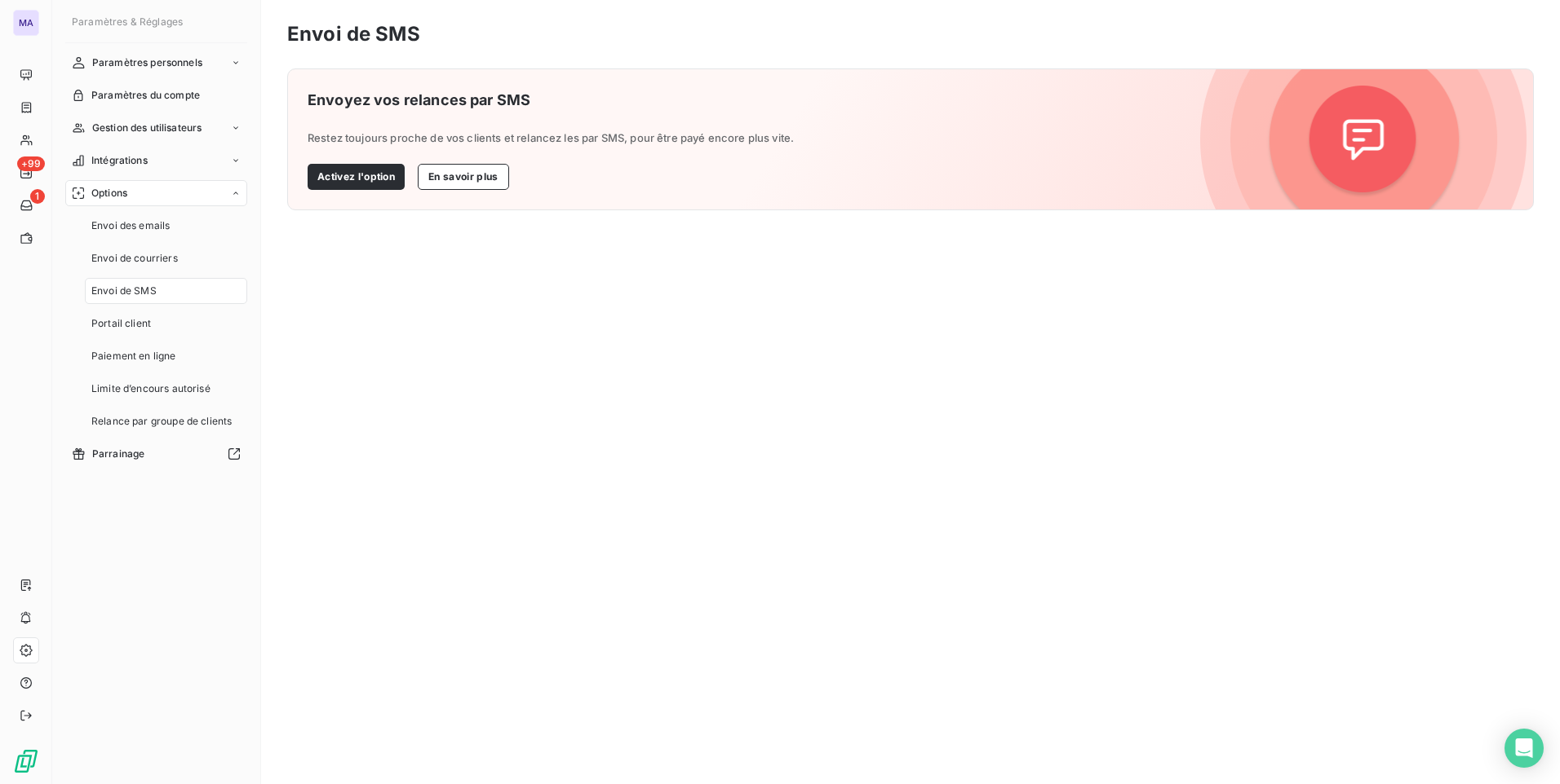
drag, startPoint x: 544, startPoint y: 582, endPoint x: 528, endPoint y: 518, distance: 66.0
click at [545, 574] on div "Envoi de SMS Envoyez vos relances par SMS Restez toujours proche de vos clients…" at bounding box center [911, 392] width 1299 height 784
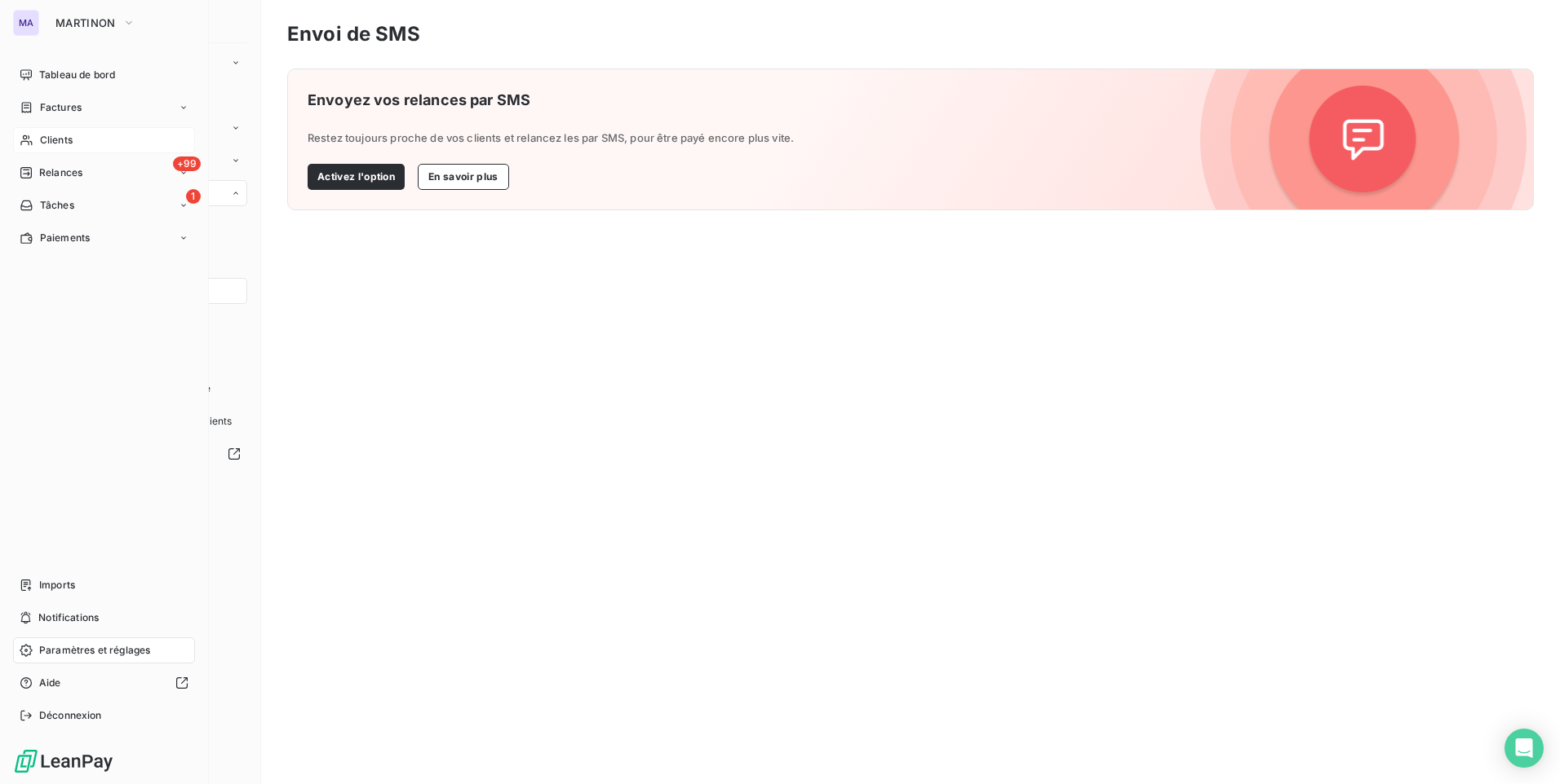
click at [49, 133] on span "Clients" at bounding box center [56, 140] width 32 height 15
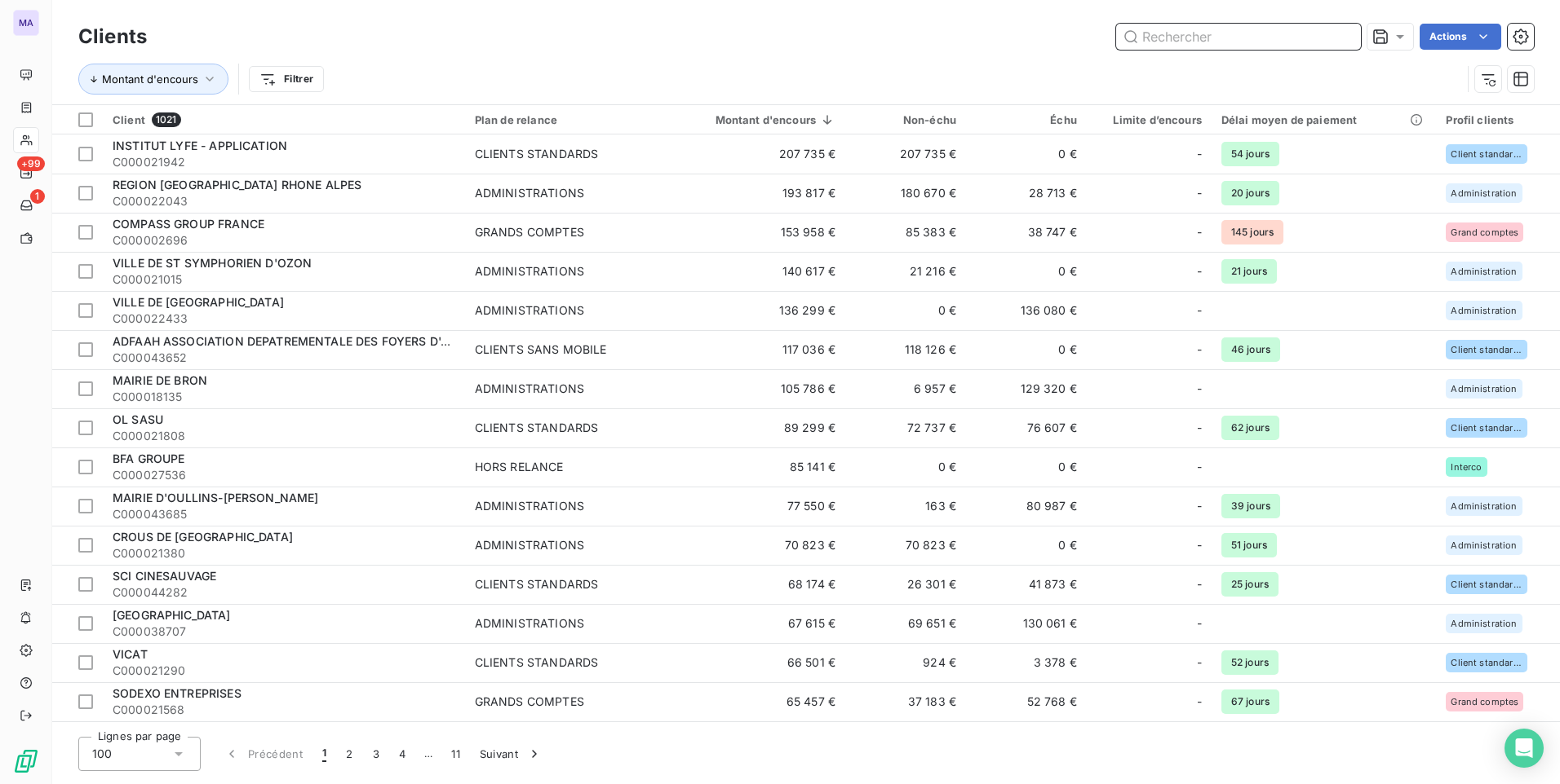
click at [1237, 31] on input "text" at bounding box center [1238, 37] width 245 height 26
paste input "C000045125"
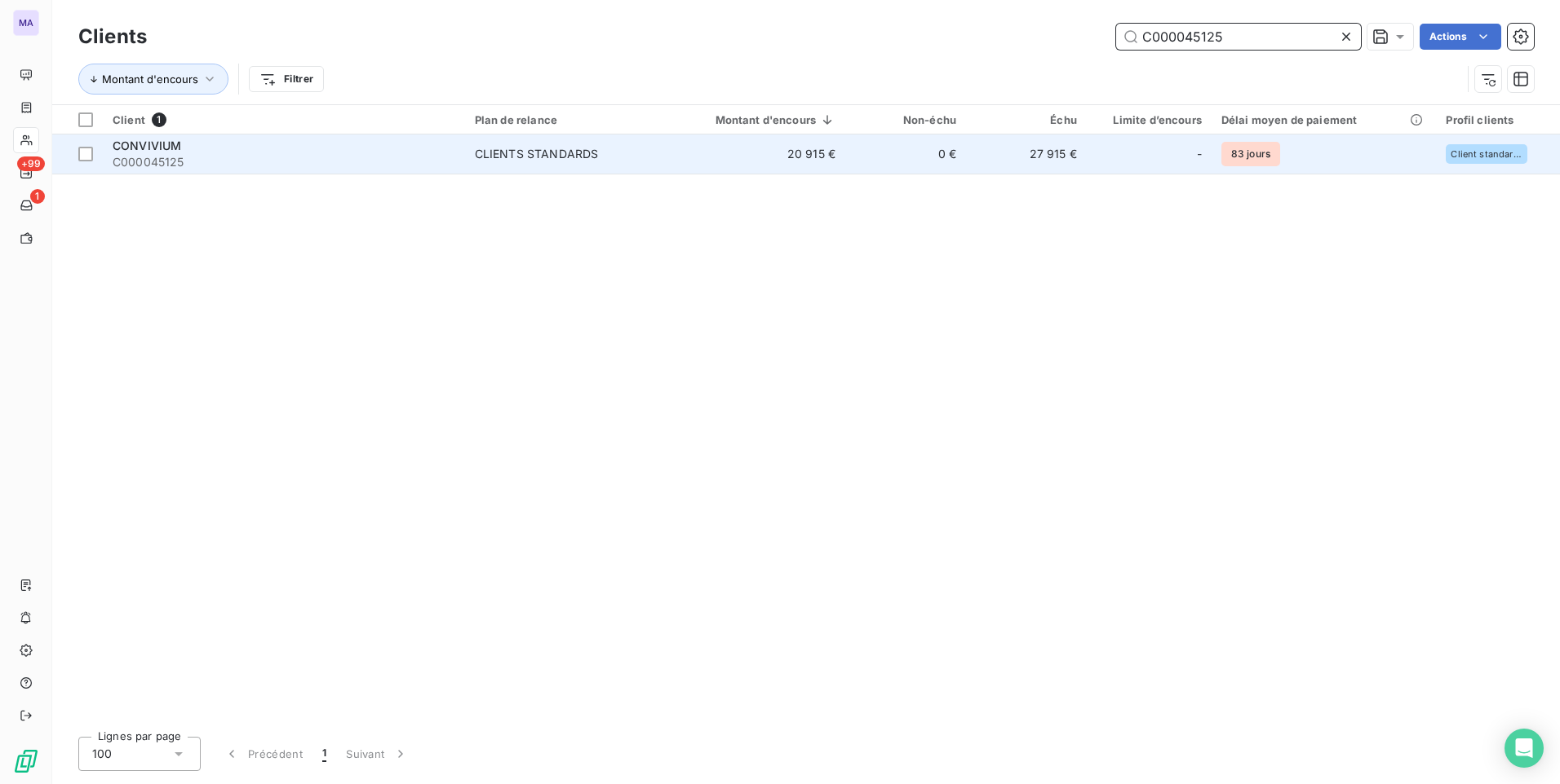
type input "C000045125"
click at [145, 157] on span "C000045125" at bounding box center [283, 162] width 342 height 17
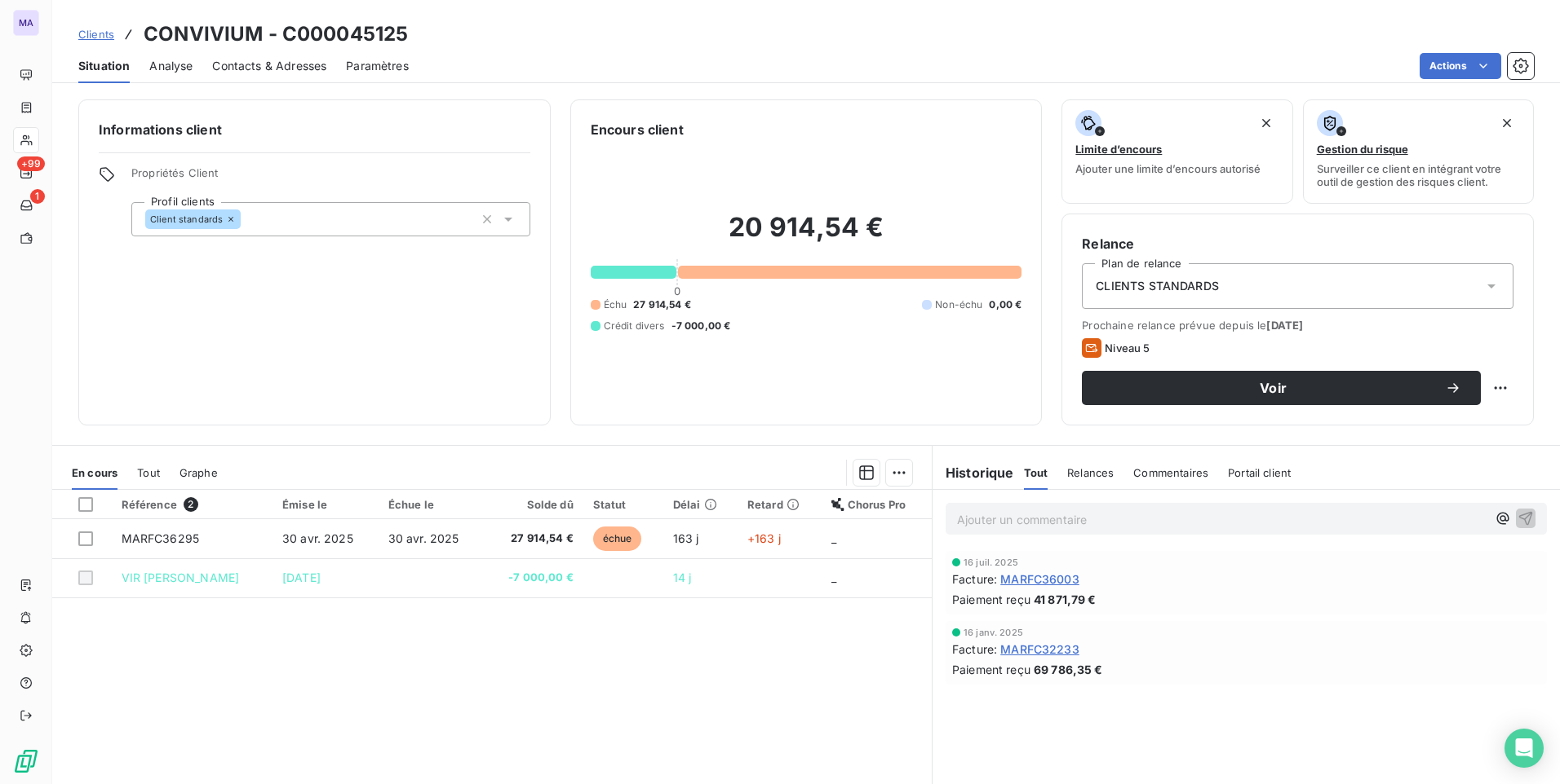
click at [242, 63] on span "Contacts & Adresses" at bounding box center [269, 66] width 114 height 17
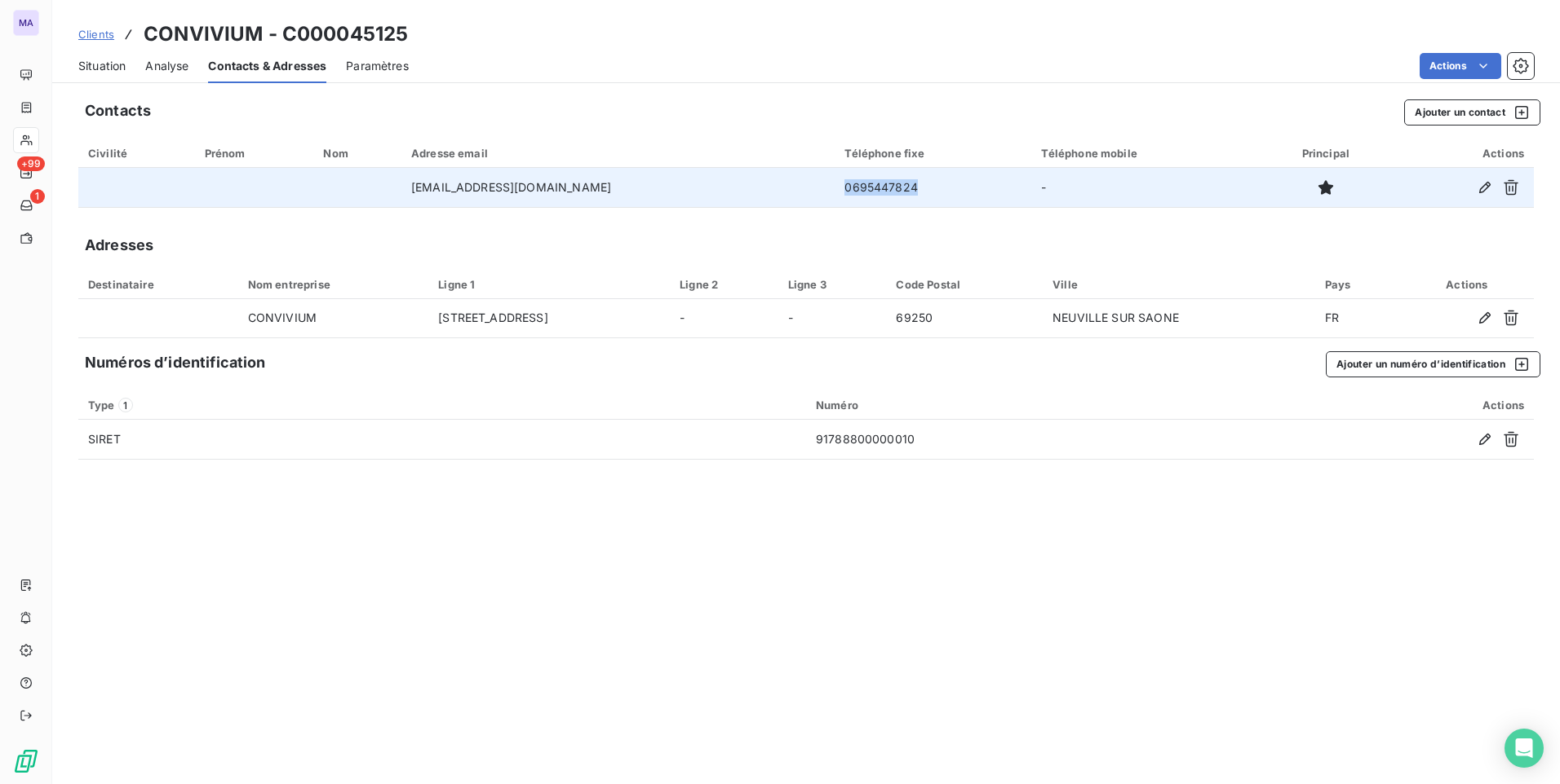
drag, startPoint x: 865, startPoint y: 185, endPoint x: 778, endPoint y: 185, distance: 87.0
click at [834, 184] on td "0695447824" at bounding box center [933, 188] width 197 height 39
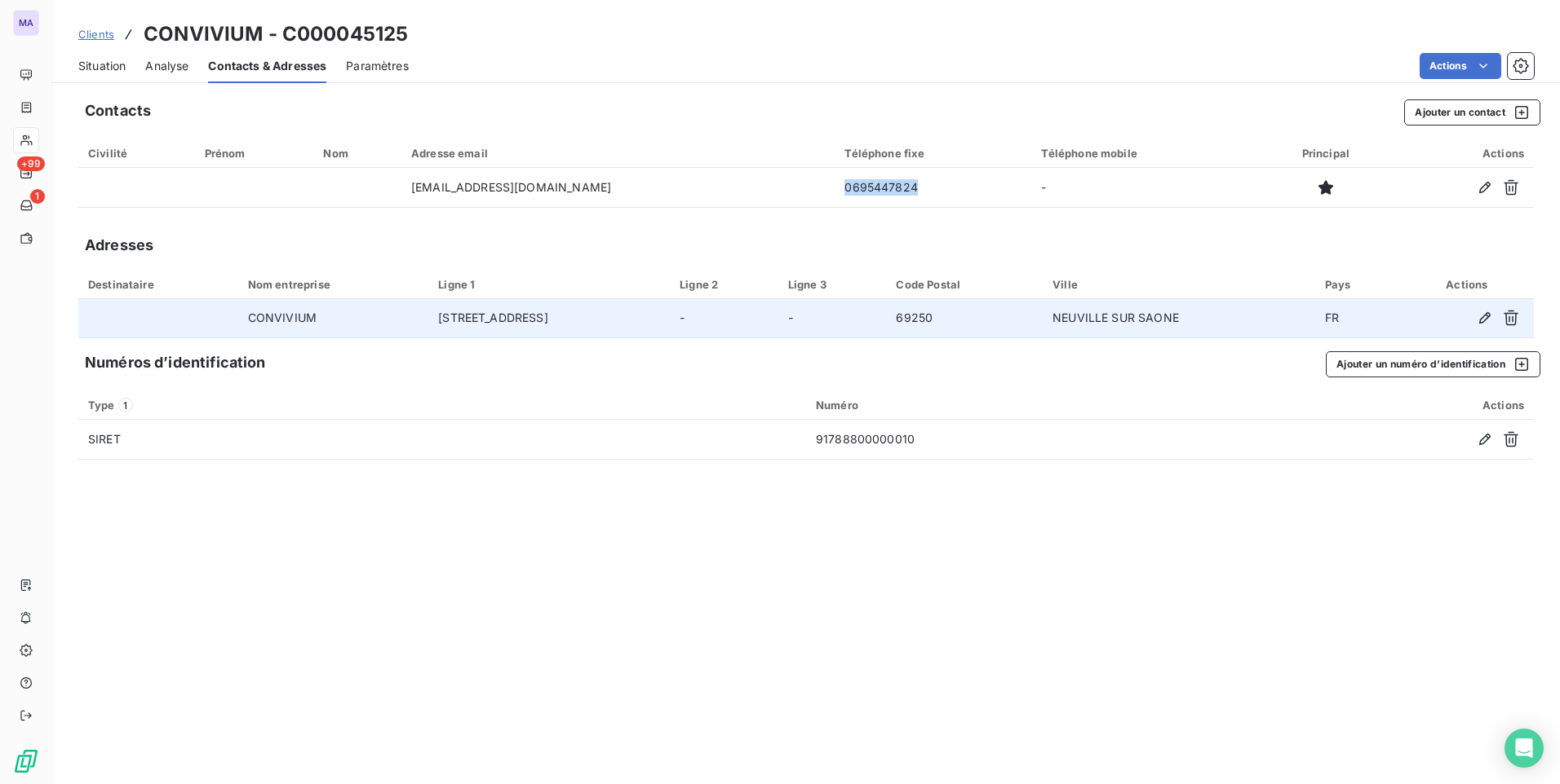
copy td "0695447824"
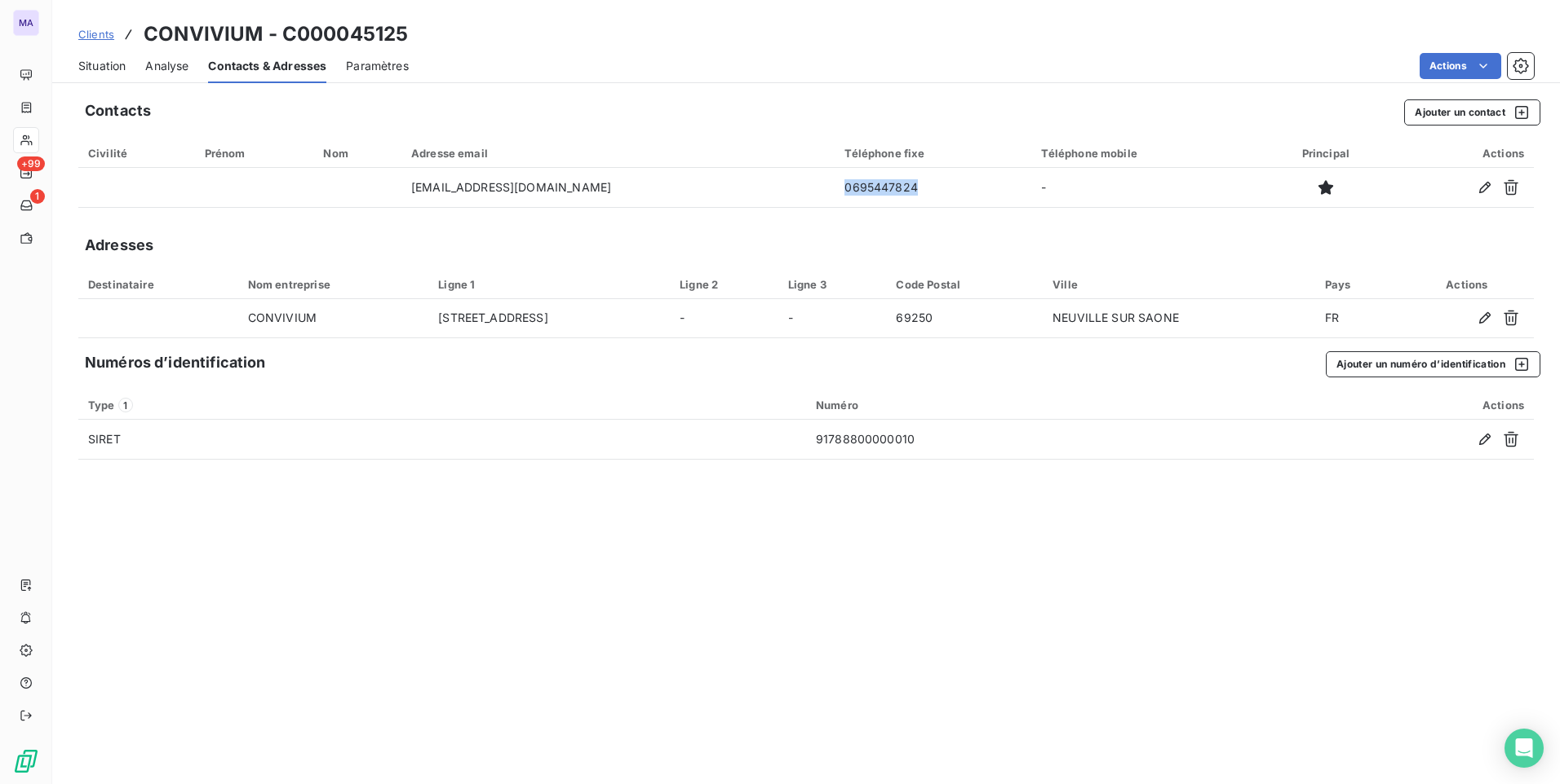
click at [124, 72] on span "Situation" at bounding box center [102, 66] width 47 height 17
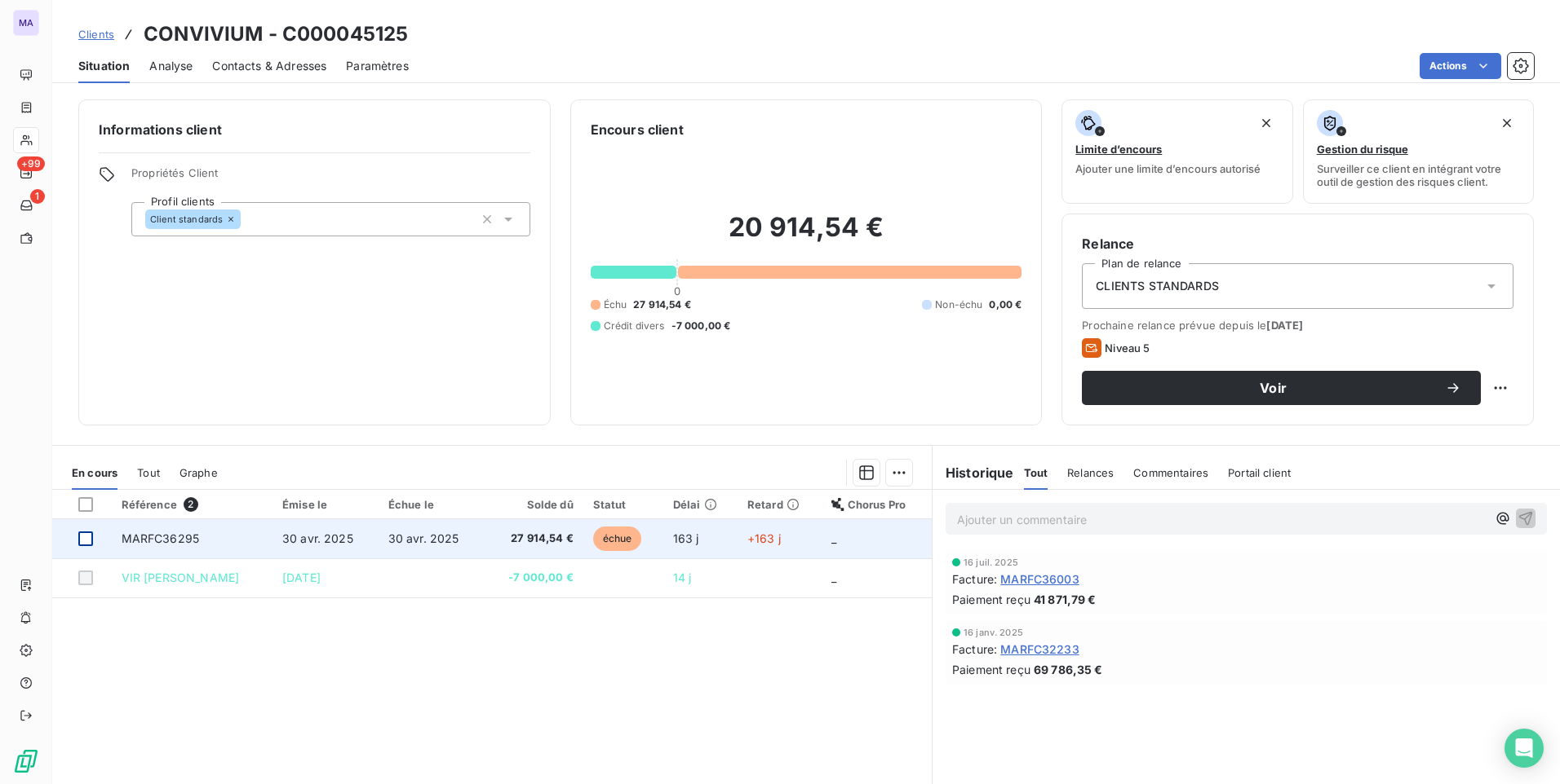
click at [92, 536] on div at bounding box center [85, 538] width 15 height 15
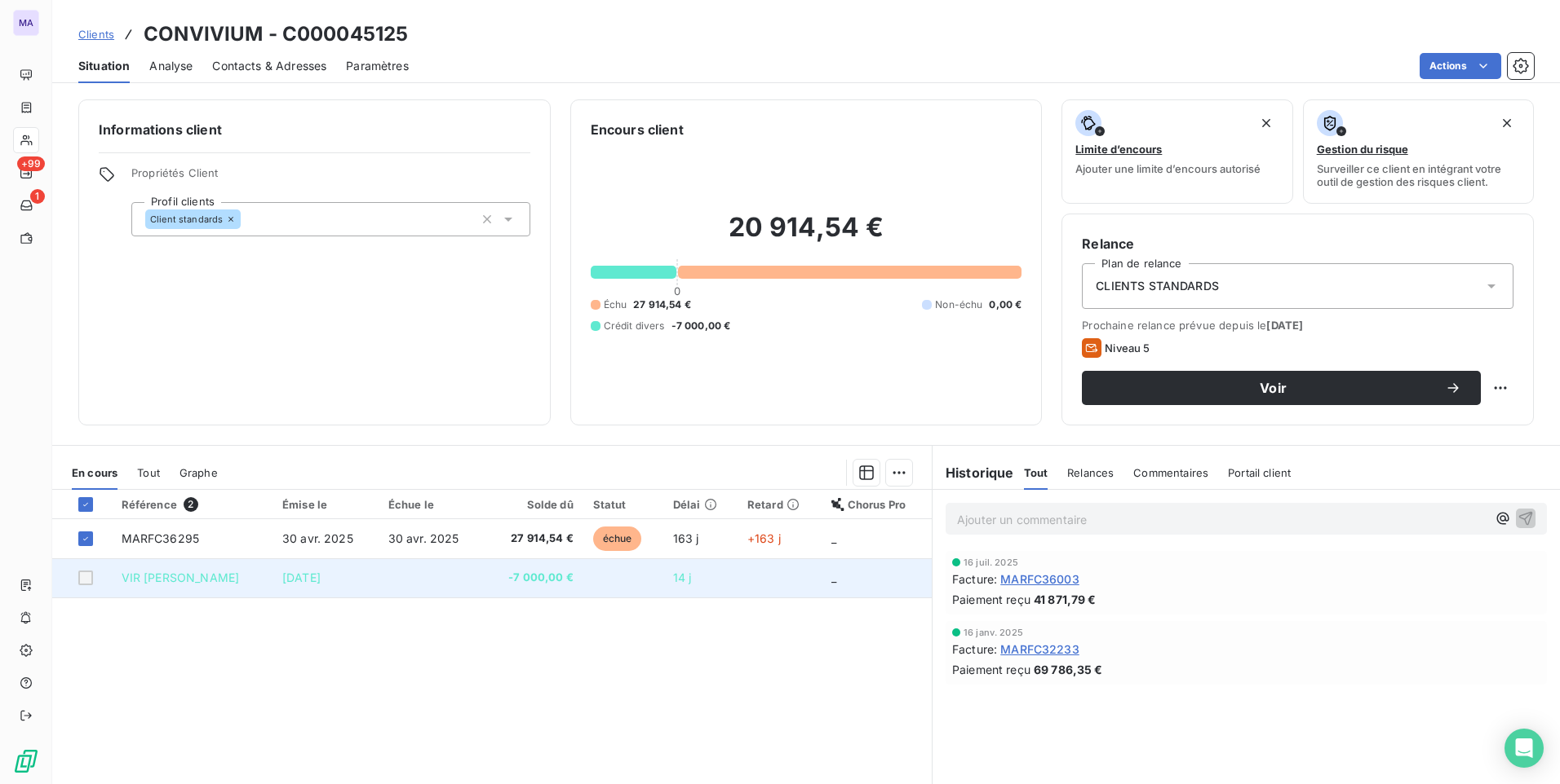
click at [87, 586] on td at bounding box center [82, 578] width 60 height 39
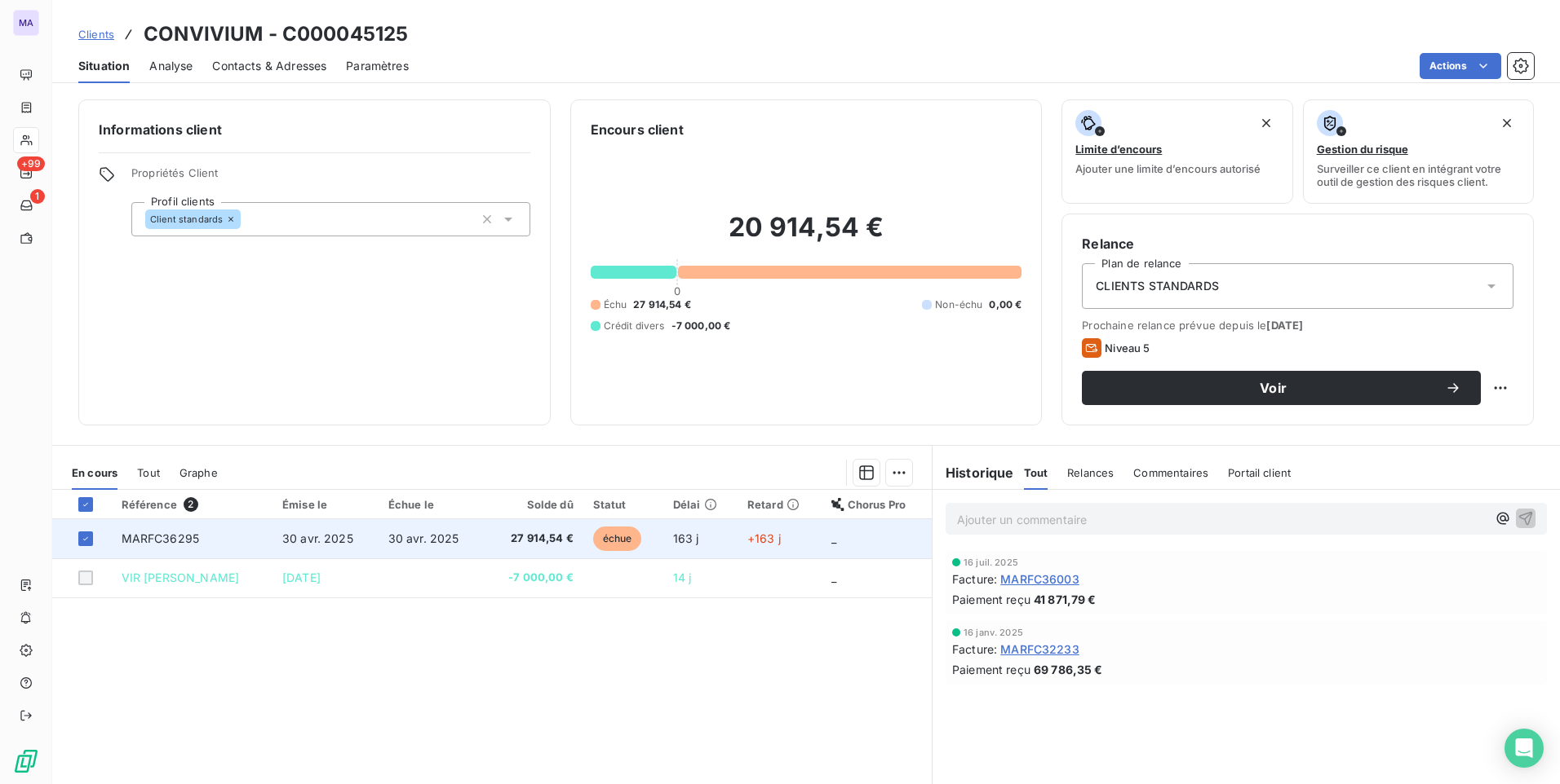
click at [347, 532] on span "30 avr. 2025" at bounding box center [318, 538] width 71 height 14
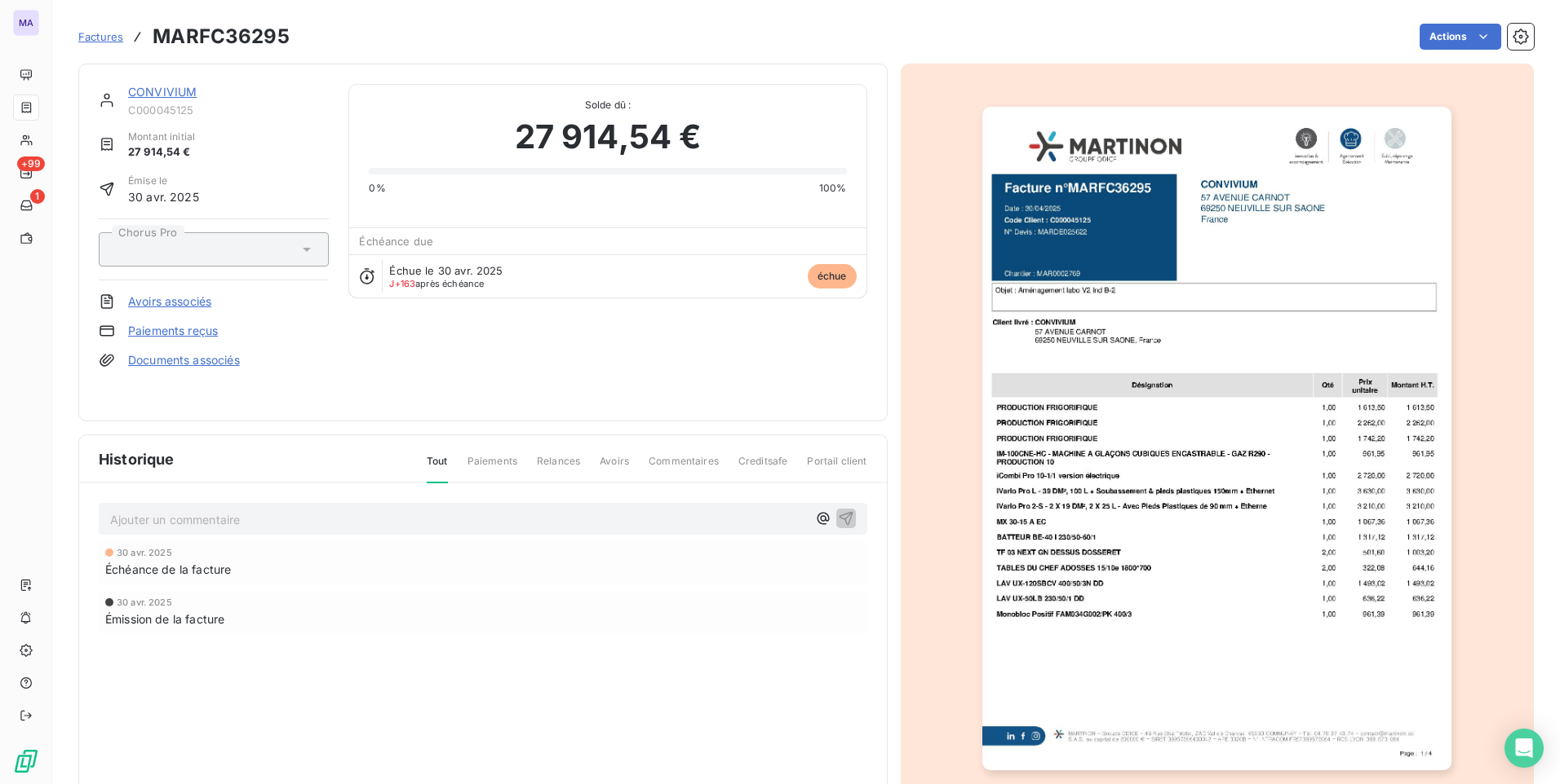
click at [188, 331] on link "Paiements reçus" at bounding box center [173, 331] width 89 height 17
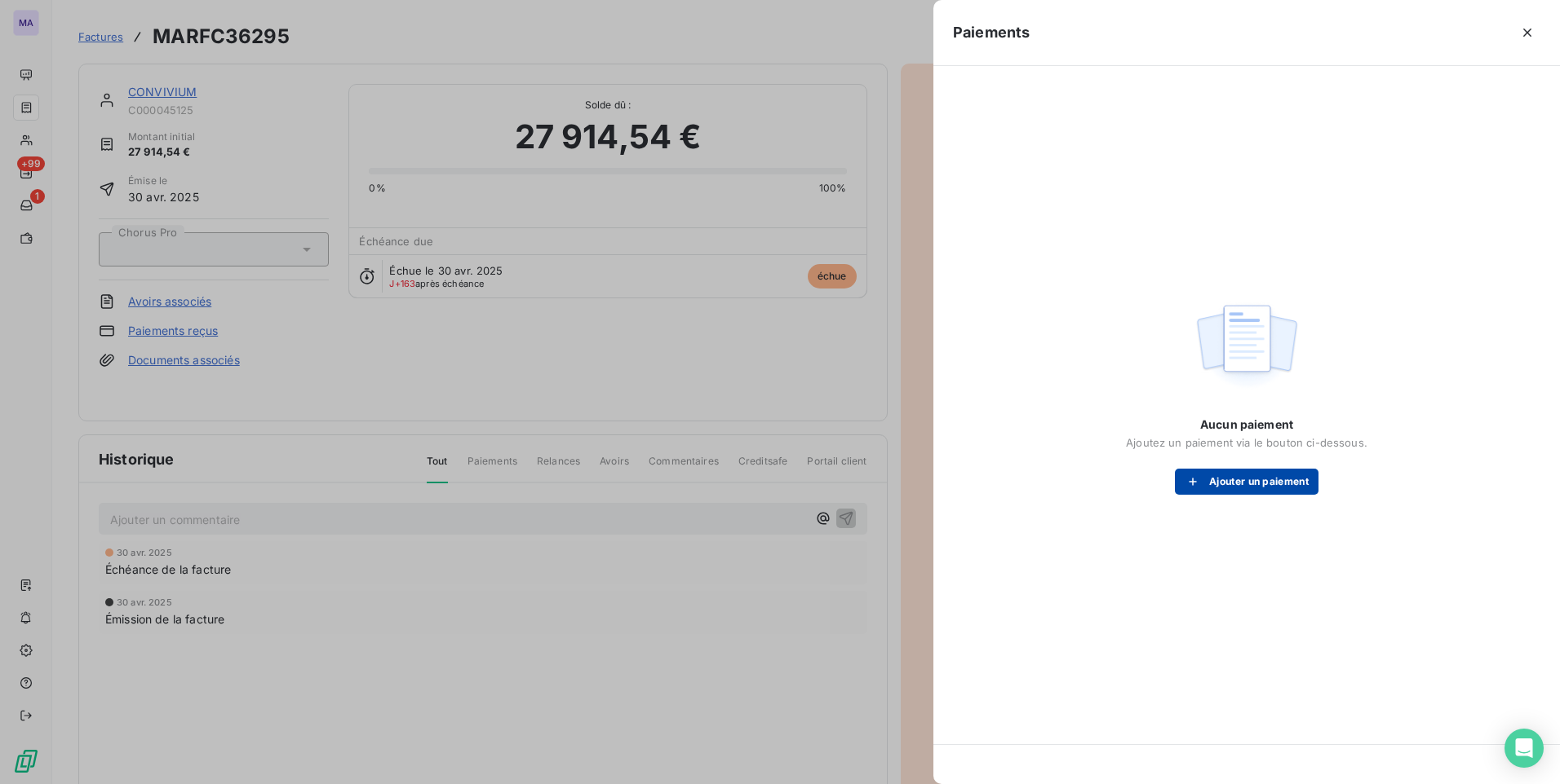
click at [1298, 481] on button "Ajouter un paiement" at bounding box center [1247, 482] width 144 height 26
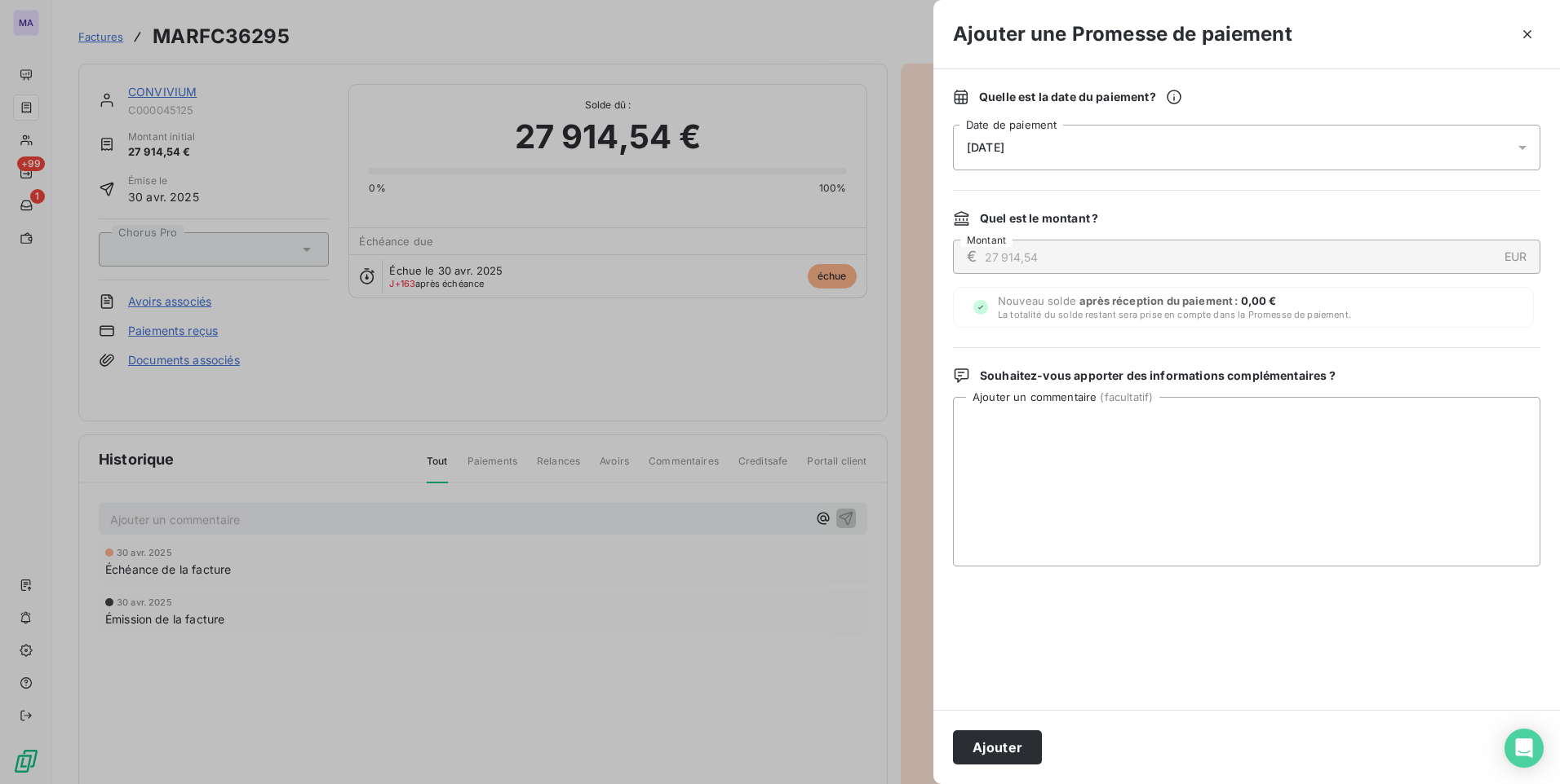
click at [1088, 316] on span "La totalité du solde restant sera prise en compte dans la Promesse de paiement." at bounding box center [1174, 314] width 354 height 11
click at [993, 223] on span "Quel est le montant ?" at bounding box center [1039, 218] width 118 height 17
click at [1528, 30] on icon "button" at bounding box center [1527, 34] width 17 height 17
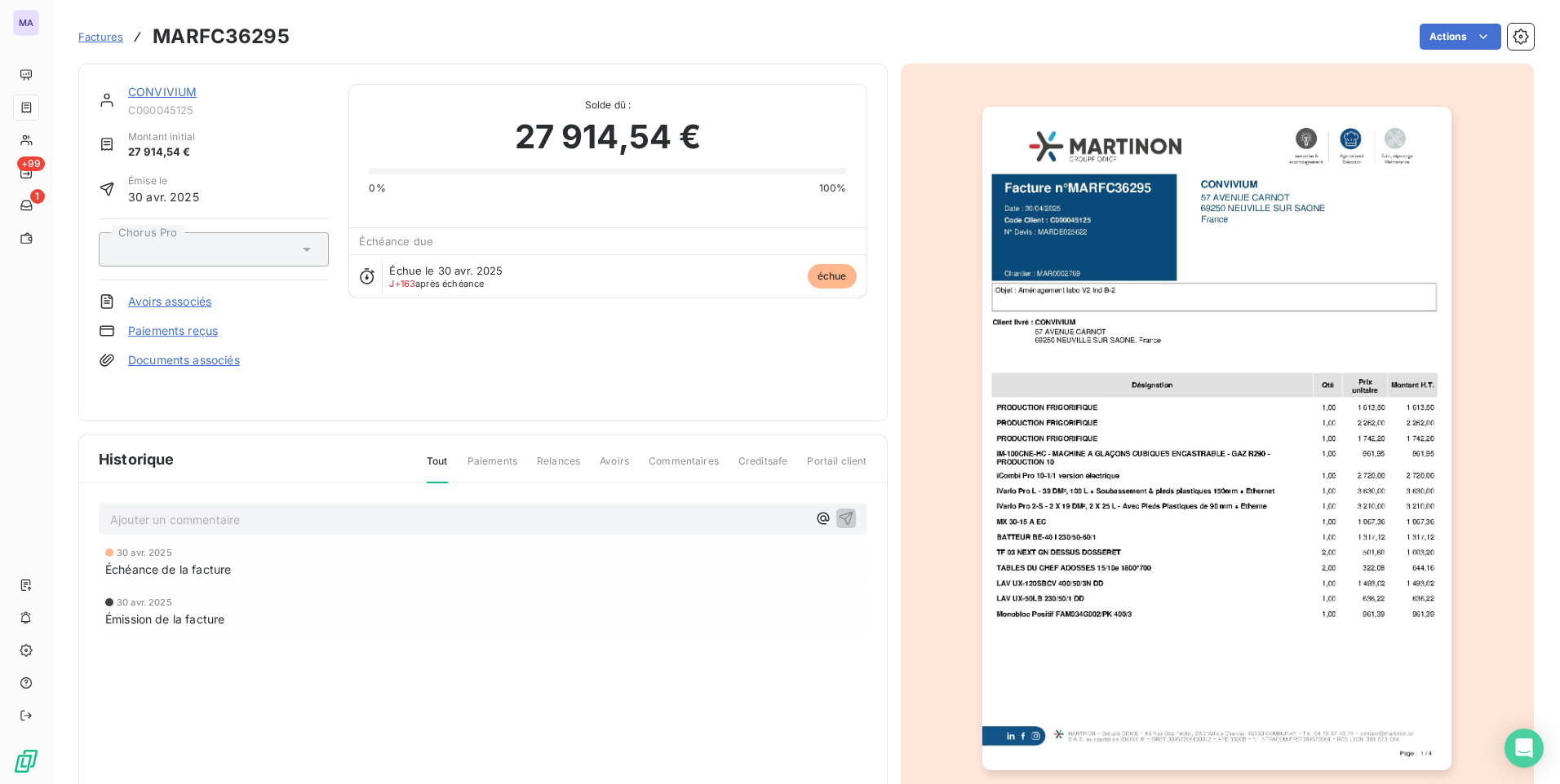
click at [200, 306] on link "Avoirs associés" at bounding box center [169, 302] width 83 height 17
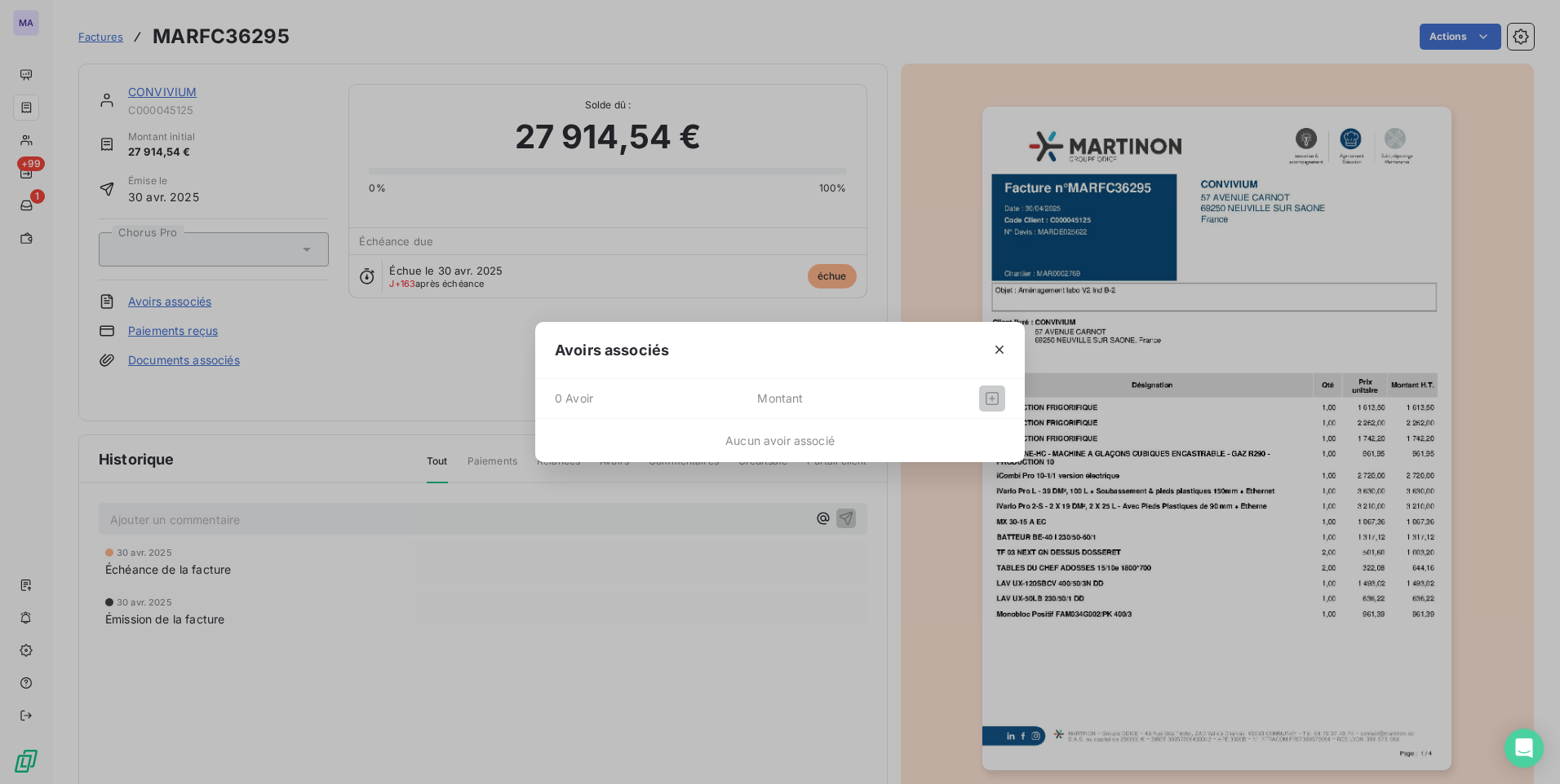
click at [849, 391] on span "Montant" at bounding box center [835, 399] width 157 height 26
click at [783, 441] on span "Aucun avoir associé" at bounding box center [780, 441] width 110 height 14
click at [993, 356] on icon "button" at bounding box center [999, 350] width 17 height 17
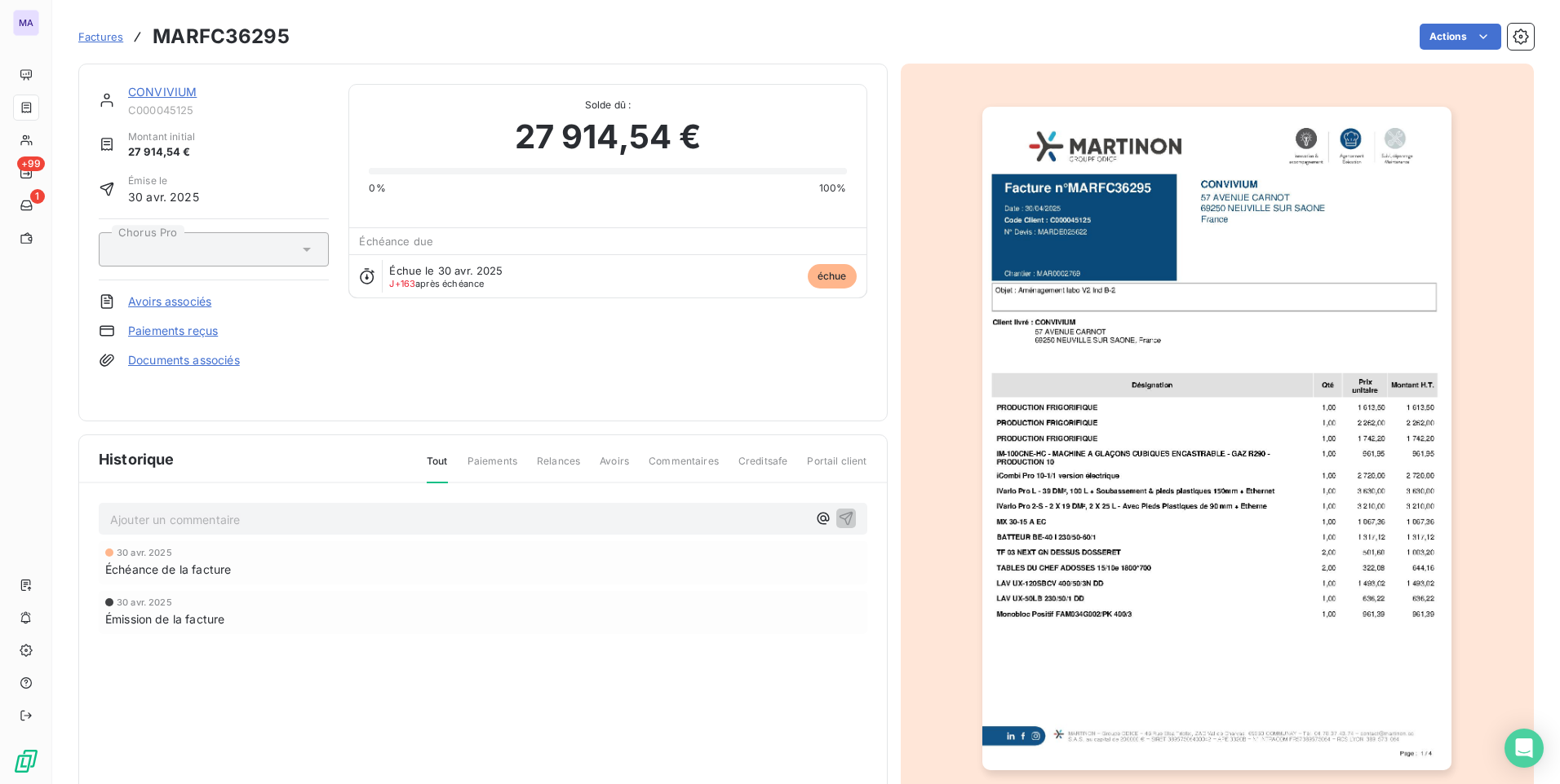
click at [490, 668] on div "[DATE] Échéance de la facture [DATE] Émission de la facture" at bounding box center [483, 620] width 769 height 158
click at [161, 525] on p "Ajouter un commentaire ﻿" at bounding box center [459, 519] width 697 height 20
click at [95, 39] on span "Factures" at bounding box center [100, 36] width 45 height 13
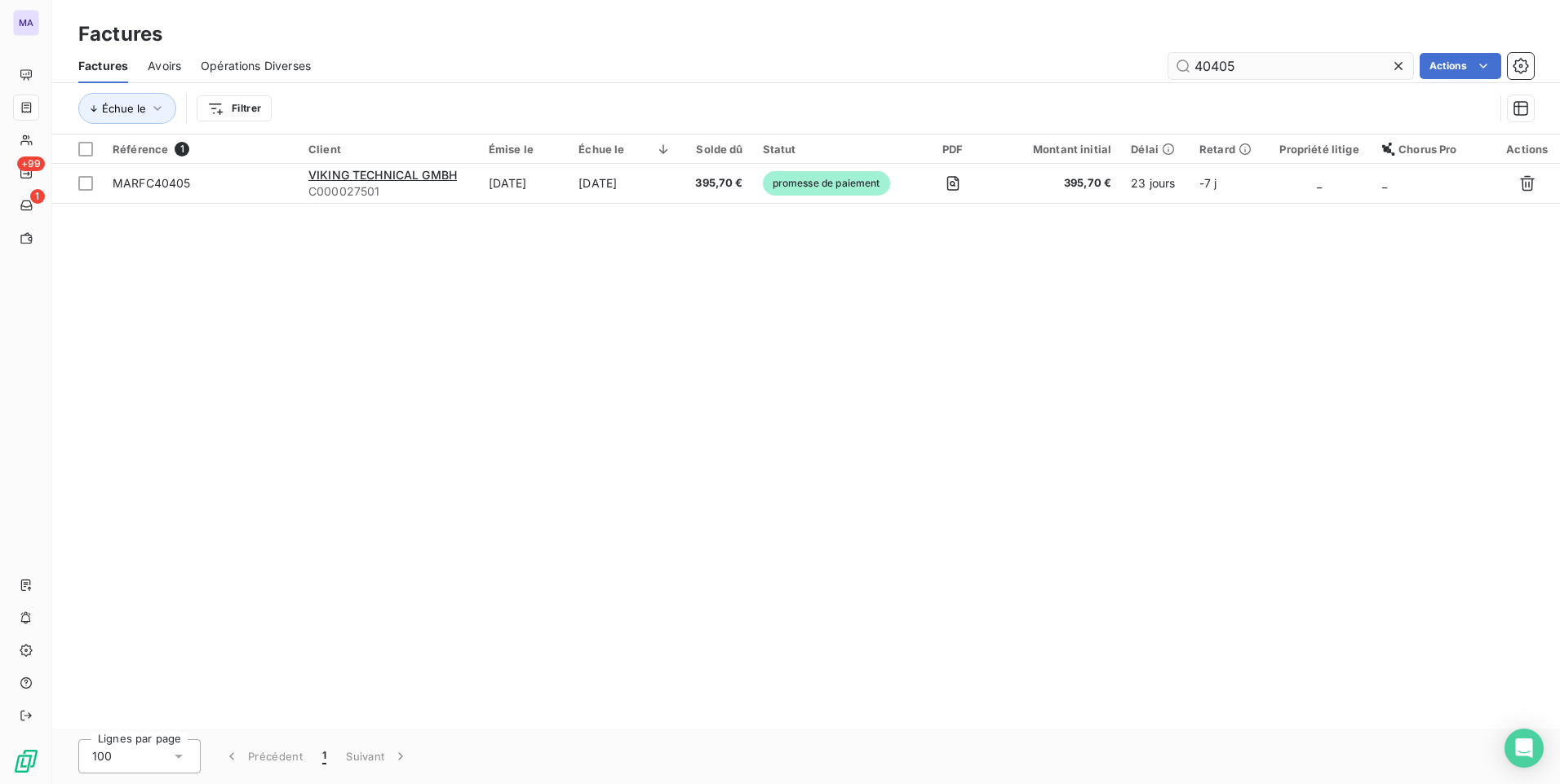
click at [1396, 64] on icon at bounding box center [1398, 66] width 17 height 17
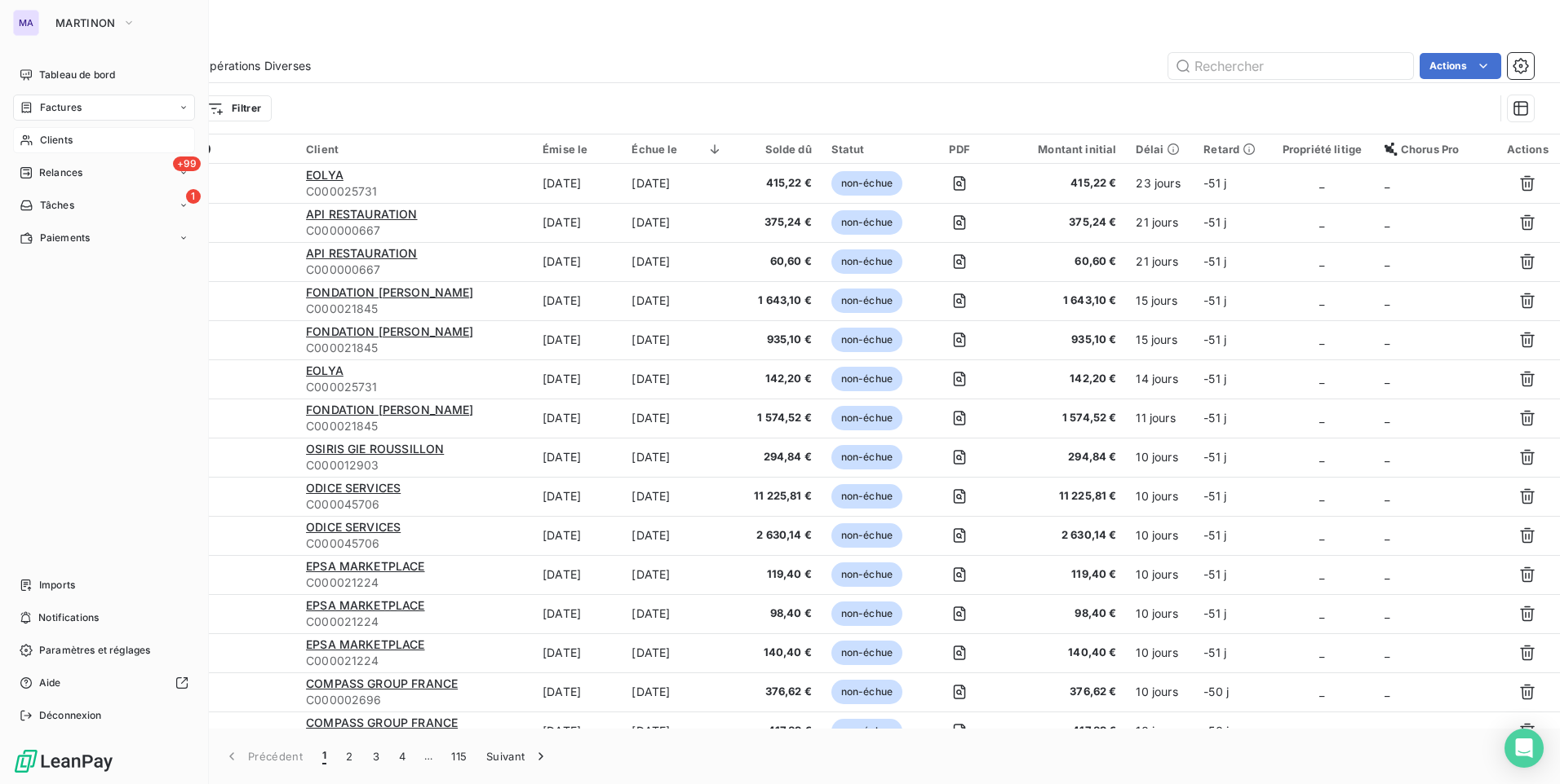
click at [40, 147] on div "Clients" at bounding box center [104, 140] width 182 height 26
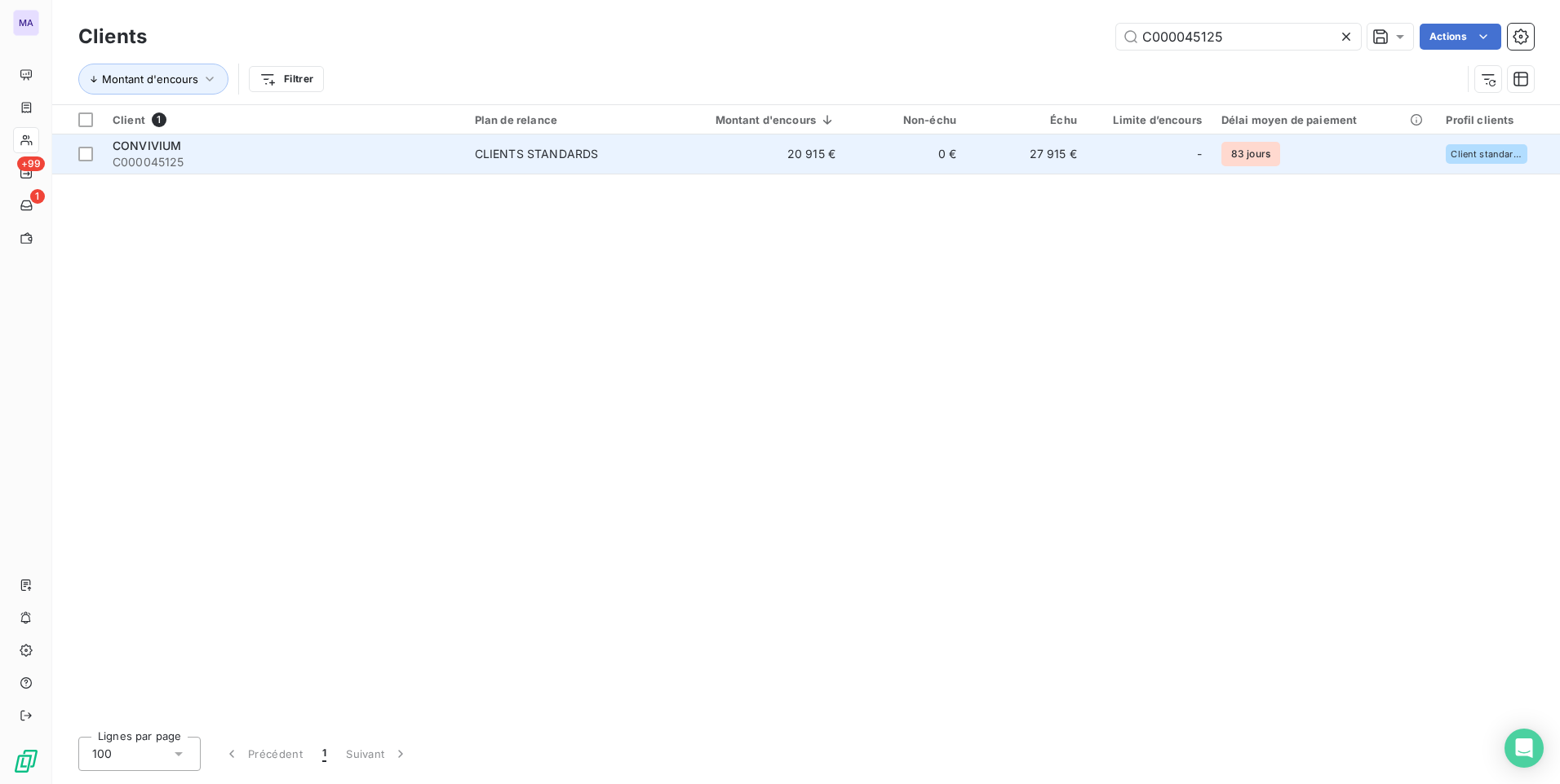
click at [400, 161] on span "C000045125" at bounding box center [283, 162] width 342 height 17
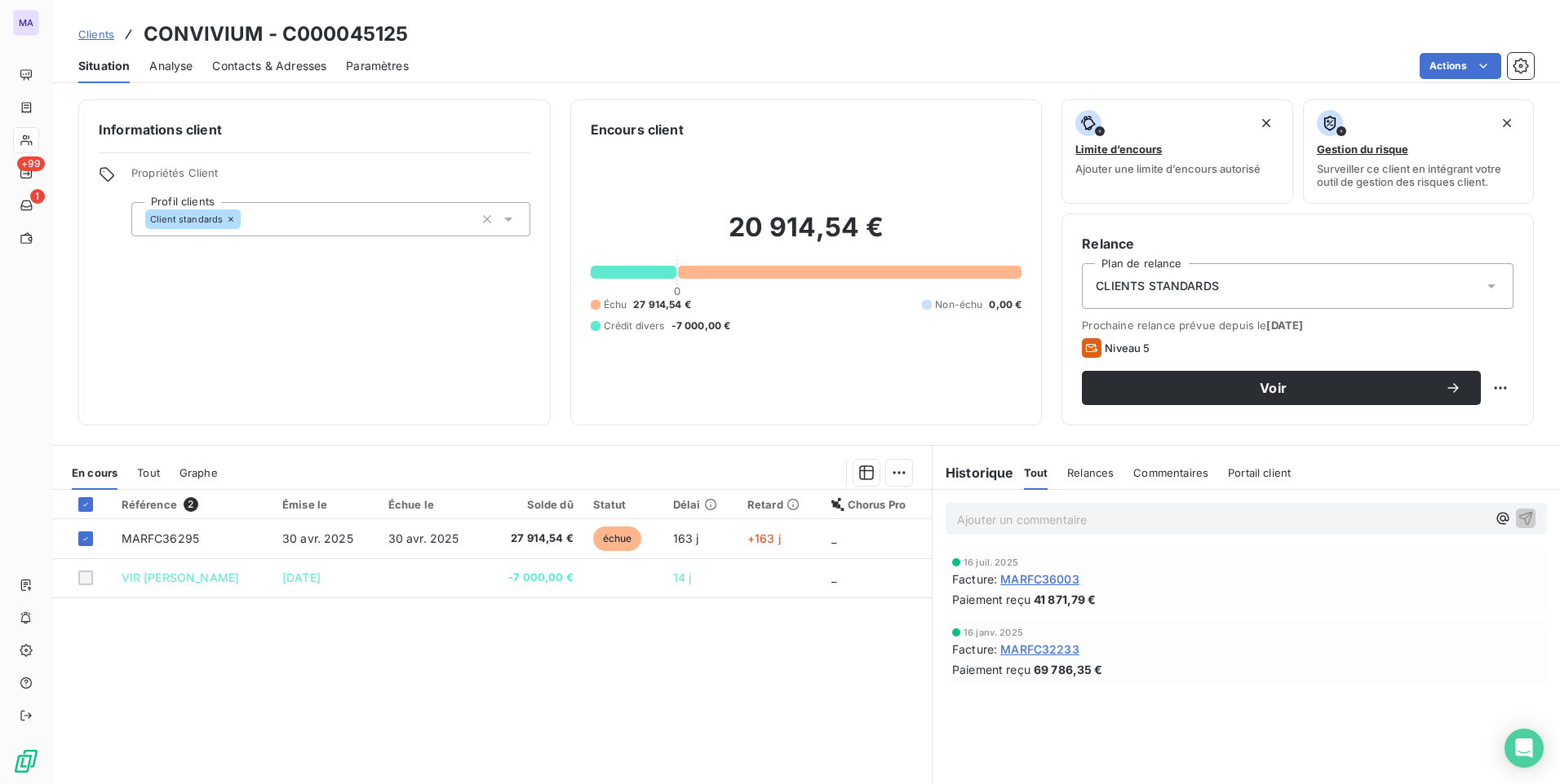
click at [540, 674] on div "Référence 2 Émise le Échue le Solde dû Statut Délai Retard Chorus Pro MARFC3629…" at bounding box center [492, 647] width 879 height 314
click at [1084, 520] on p "Ajouter un commentaire ﻿" at bounding box center [1221, 519] width 529 height 20
click at [1267, 609] on div "[DATE] Facture : MARFC36003 Paiement reçu 41 871,79 € [DATE] Facture : MARFC322…" at bounding box center [1246, 617] width 627 height 140
click at [800, 714] on div "Référence 2 Émise le Échue le Solde dû Statut Délai Retard Chorus Pro MARFC3629…" at bounding box center [492, 647] width 879 height 314
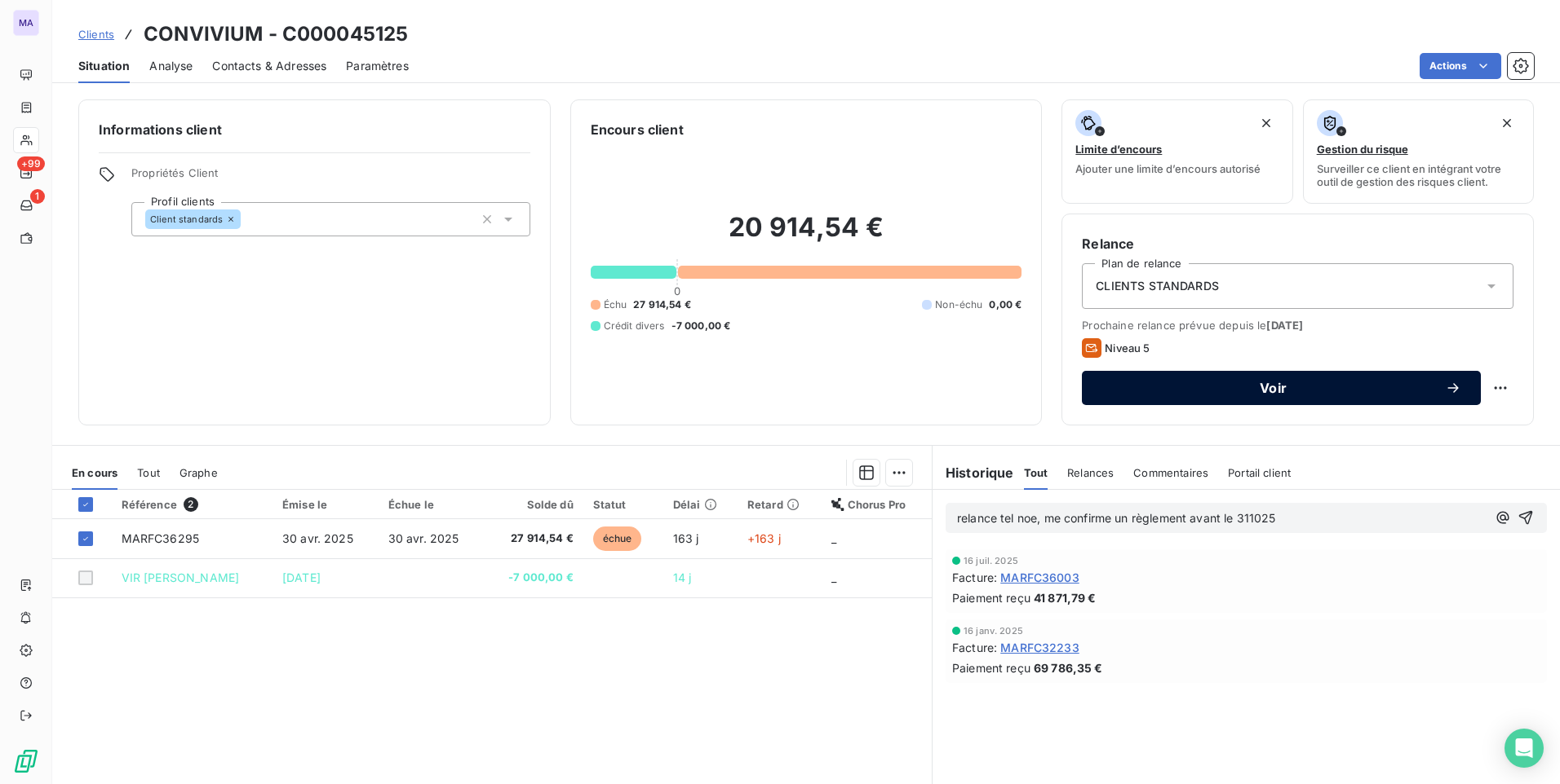
click at [1191, 377] on button "Voir" at bounding box center [1281, 388] width 399 height 34
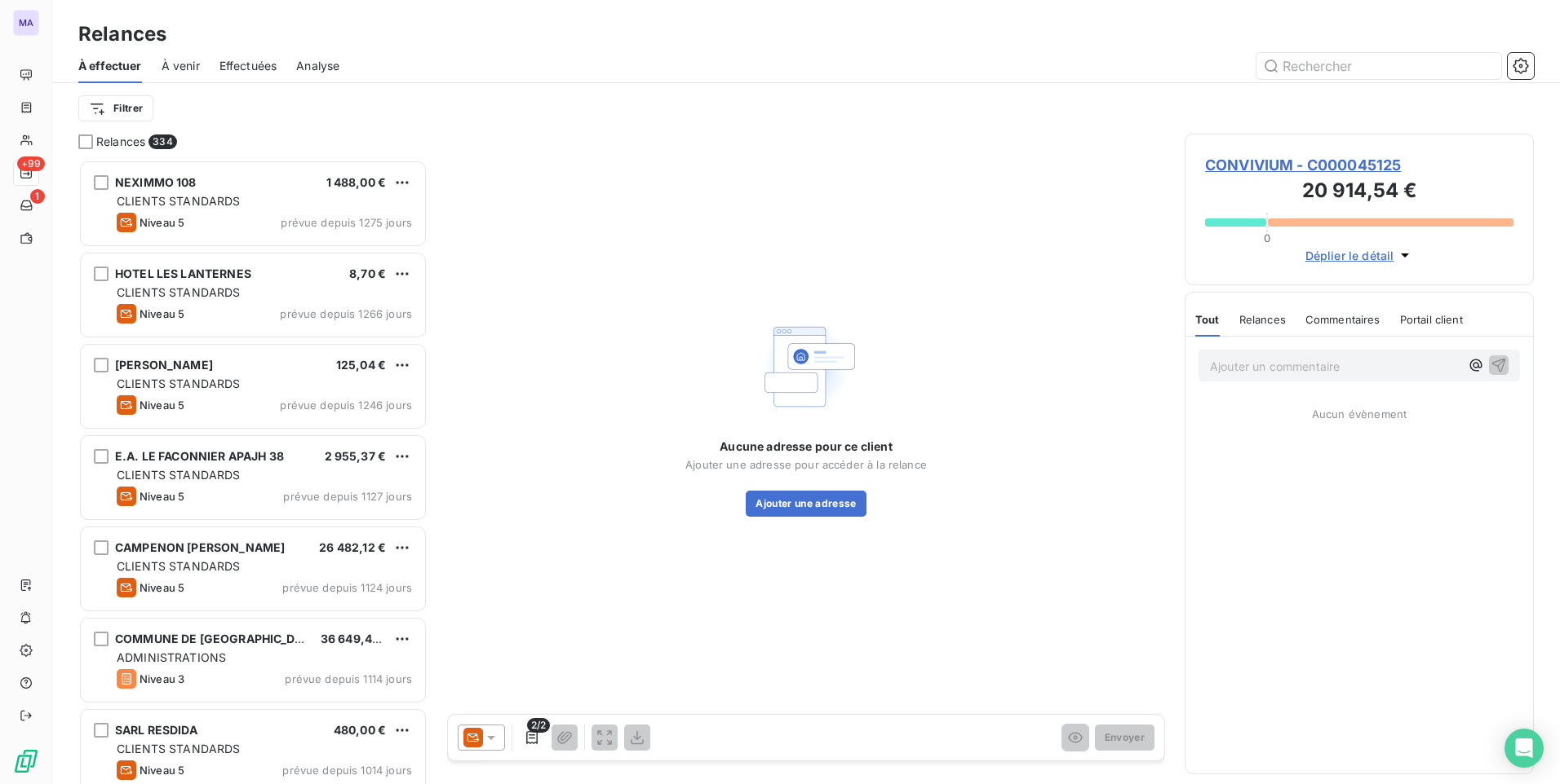
scroll to position [612, 337]
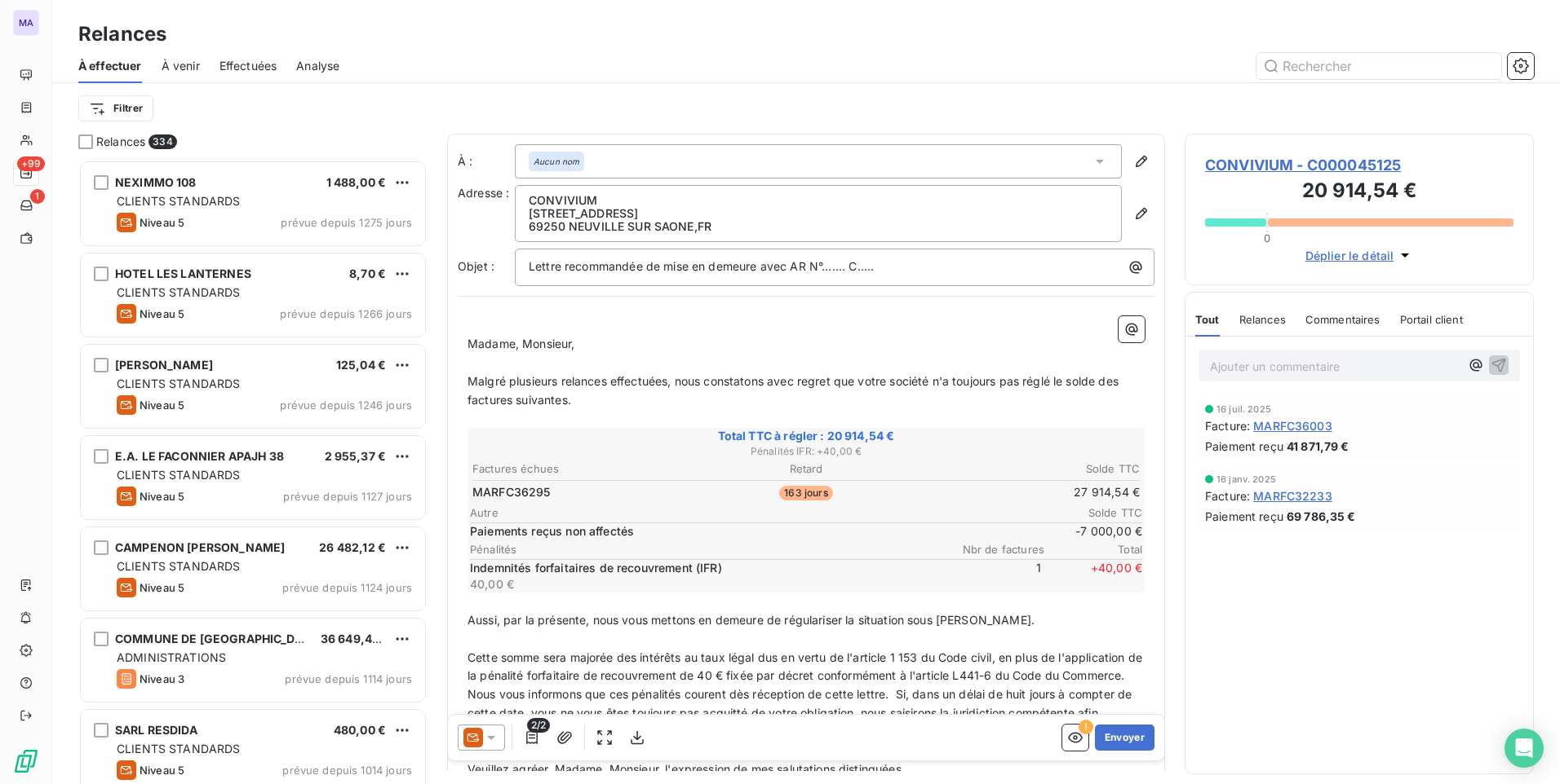
click at [489, 741] on icon at bounding box center [490, 738] width 17 height 17
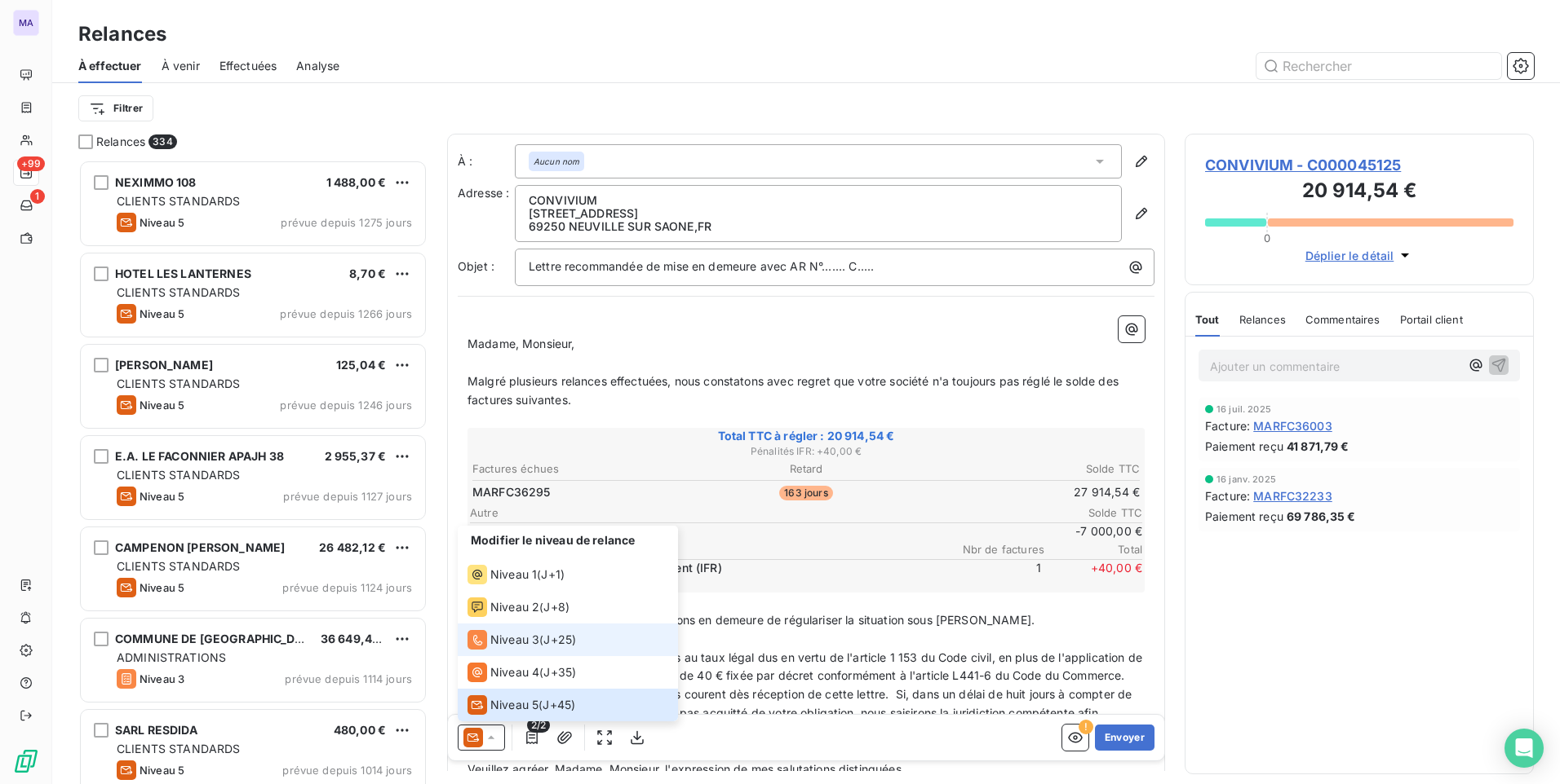
click at [514, 644] on span "Niveau 3" at bounding box center [515, 640] width 49 height 17
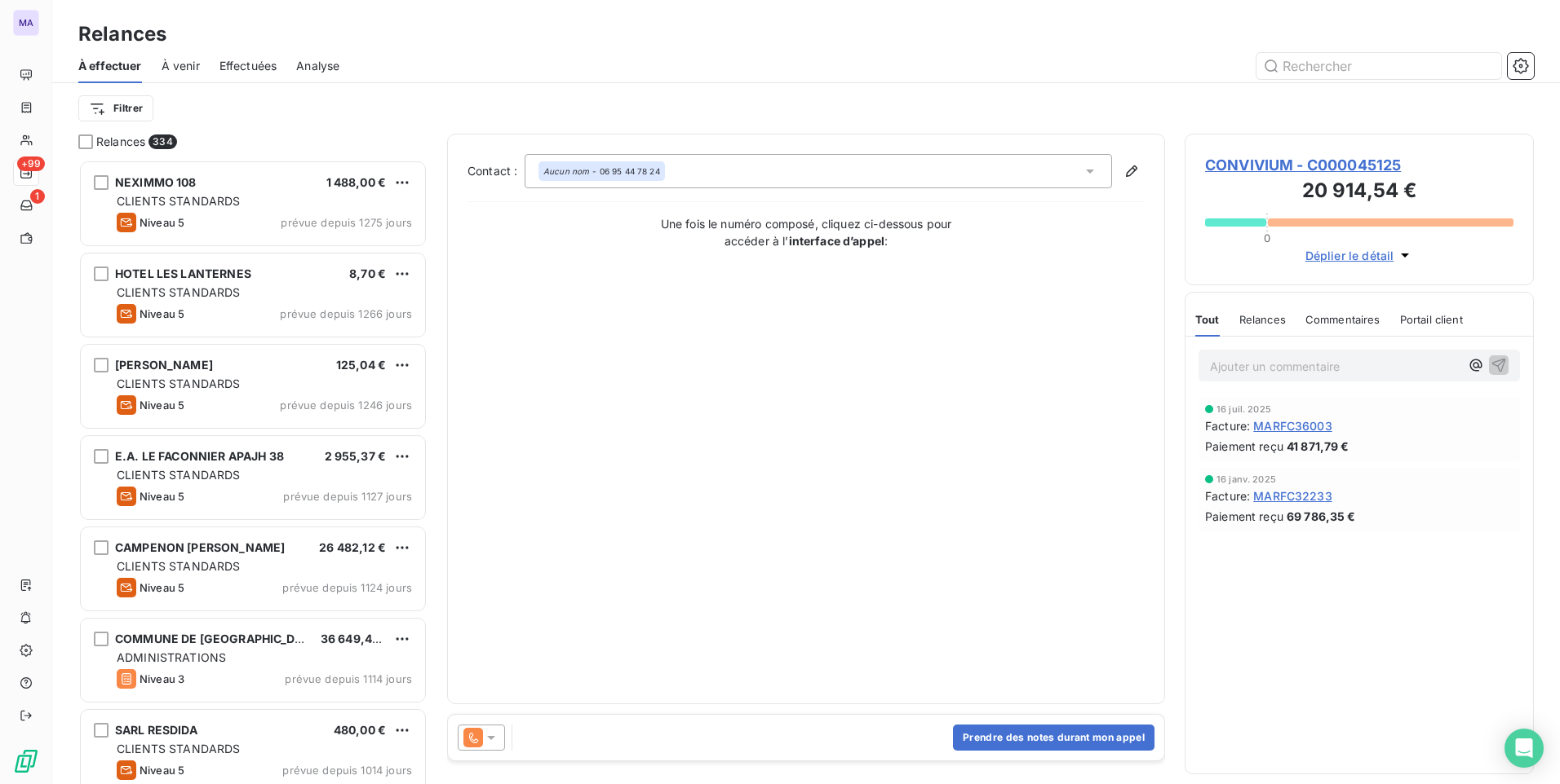
click at [791, 510] on div "Contact : Aucun nom - 06 95 44 78 24 Une fois le numéro composé, cliquez ci-des…" at bounding box center [806, 419] width 677 height 530
click at [865, 232] on p "Une fois le numéro composé, cliquez ci-dessous pour accéder à l’ interface d’ap…" at bounding box center [806, 232] width 326 height 34
click at [1005, 576] on div "Contact : Aucun nom - 06 95 44 78 24 Une fois le numéro composé, cliquez ci-des…" at bounding box center [806, 419] width 677 height 530
click at [1029, 738] on button "Prendre des notes durant mon appel" at bounding box center [1054, 738] width 202 height 26
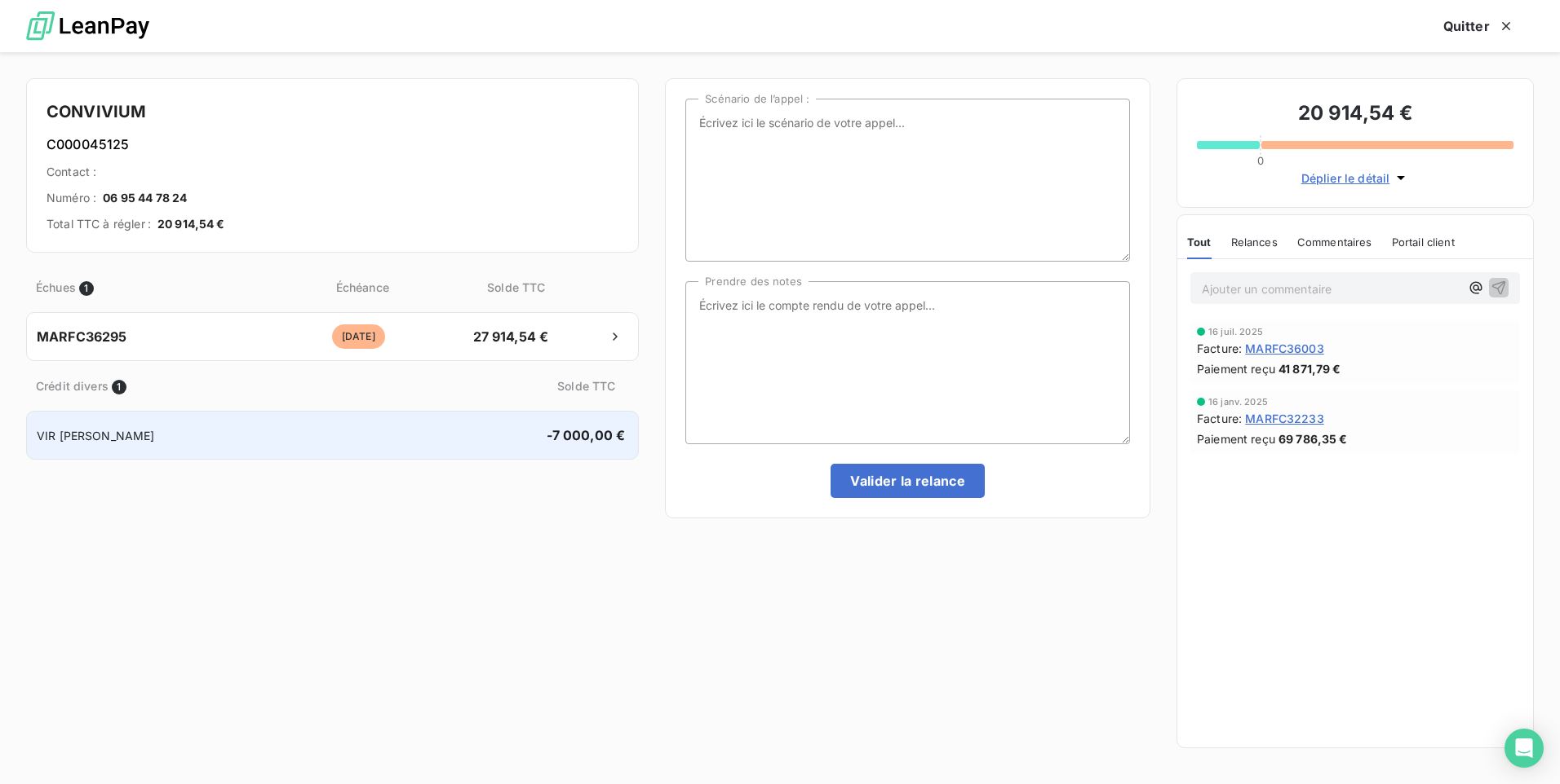
click at [526, 438] on div "VIR [PERSON_NAME]" at bounding box center [288, 436] width 503 height 18
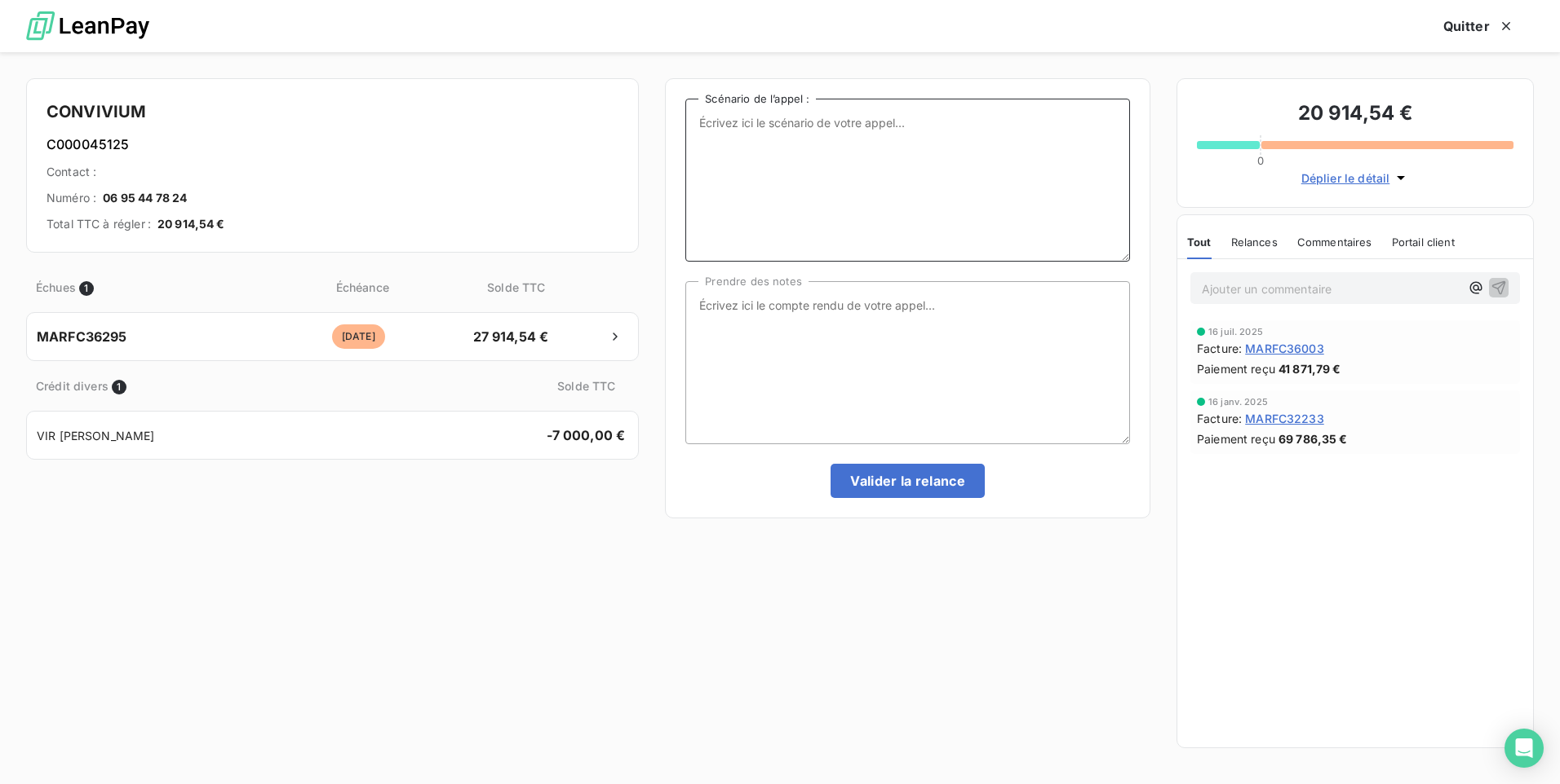
drag, startPoint x: 922, startPoint y: 120, endPoint x: 898, endPoint y: 171, distance: 56.4
click at [913, 136] on textarea "Scénario de l’appel :" at bounding box center [907, 180] width 445 height 163
click at [905, 390] on textarea "Prendre des notes" at bounding box center [907, 363] width 445 height 163
click at [804, 308] on textarea "confirmation reglement avant le 311025" at bounding box center [907, 363] width 445 height 163
type textarea "confirmation règlement avant le 311025"
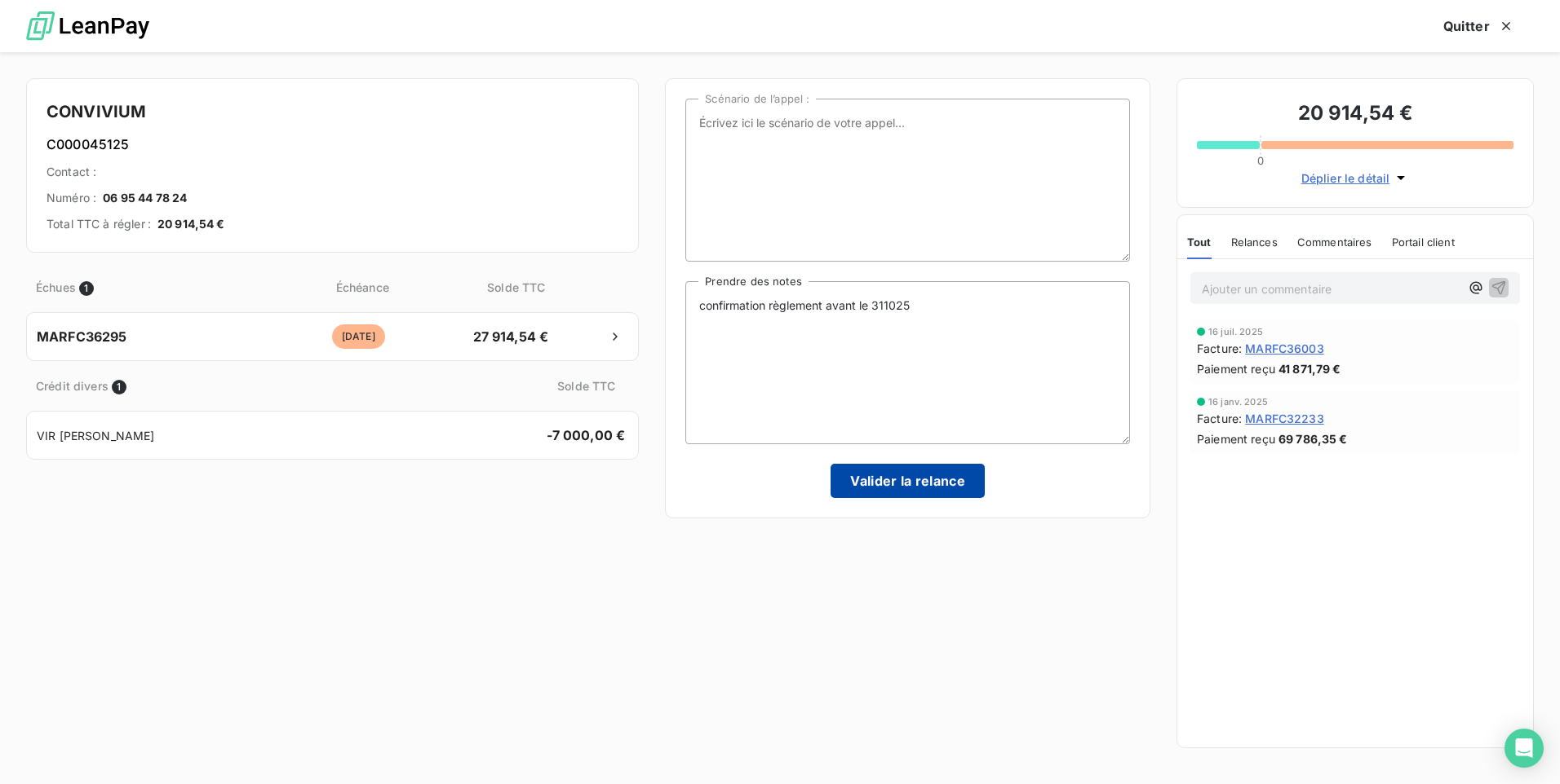
click at [946, 483] on button "Valider la relance" at bounding box center [907, 481] width 154 height 34
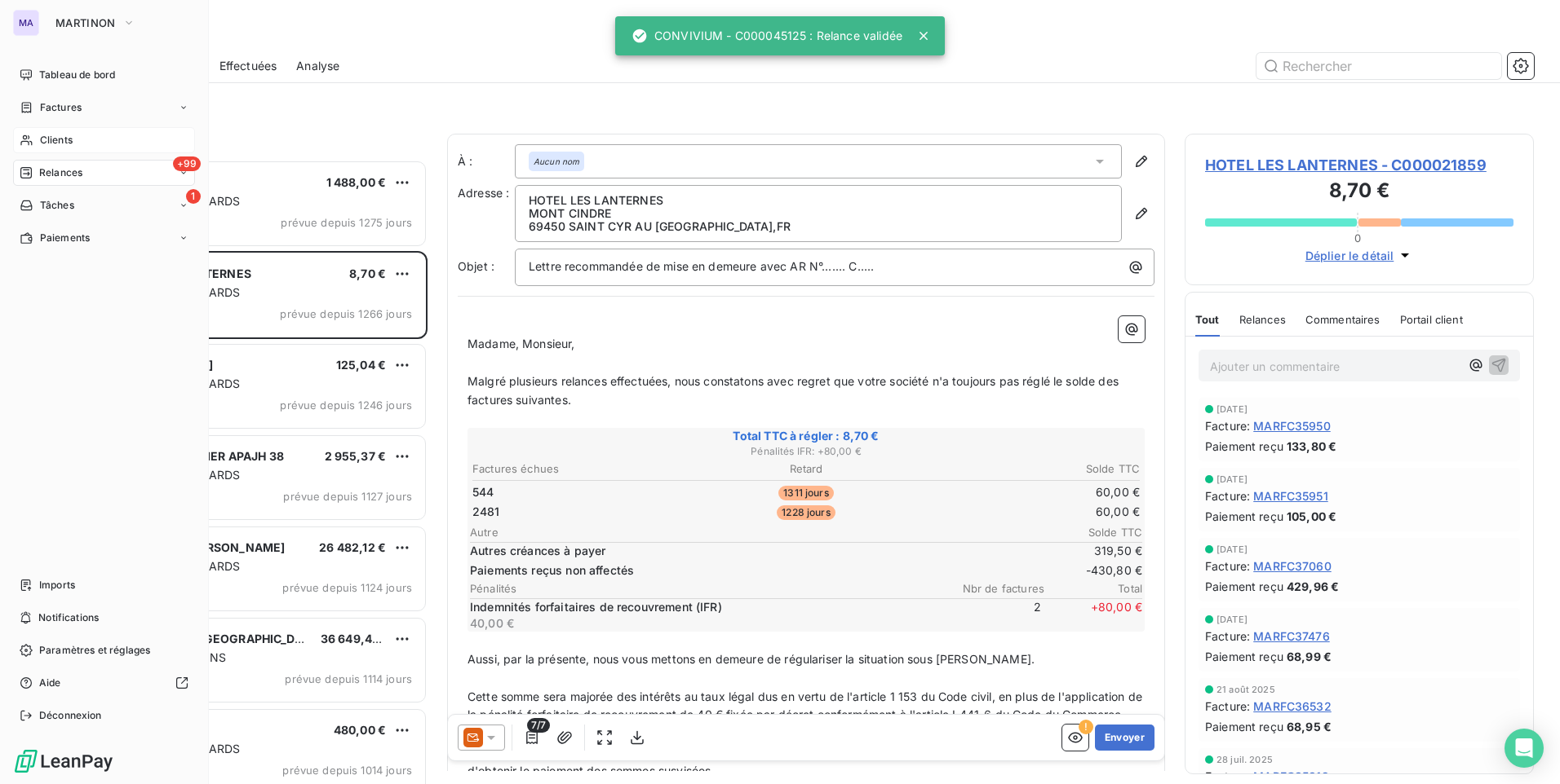
click at [86, 143] on div "Clients" at bounding box center [104, 140] width 182 height 26
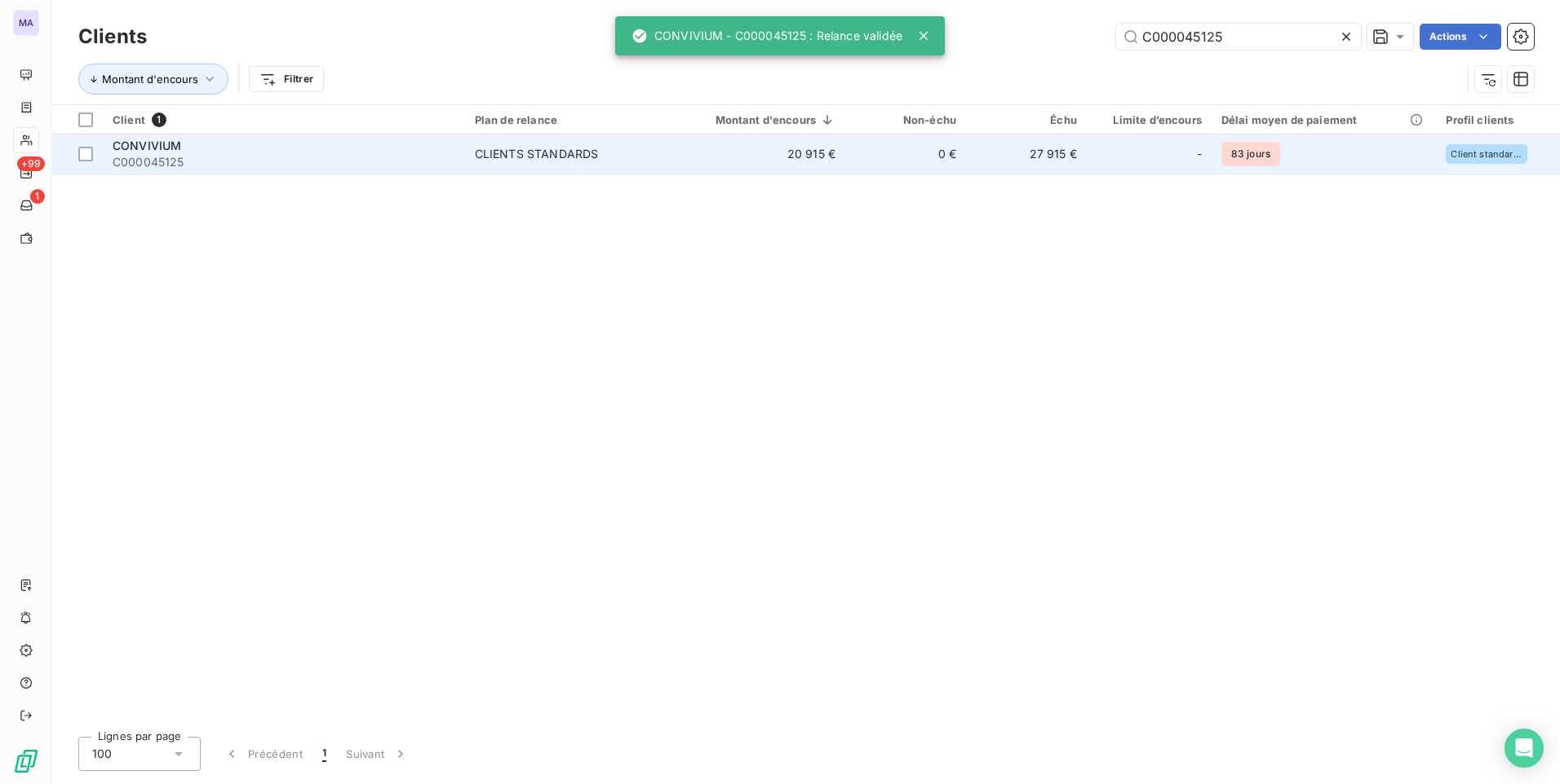
click at [447, 154] on span "C000045125" at bounding box center [283, 162] width 342 height 17
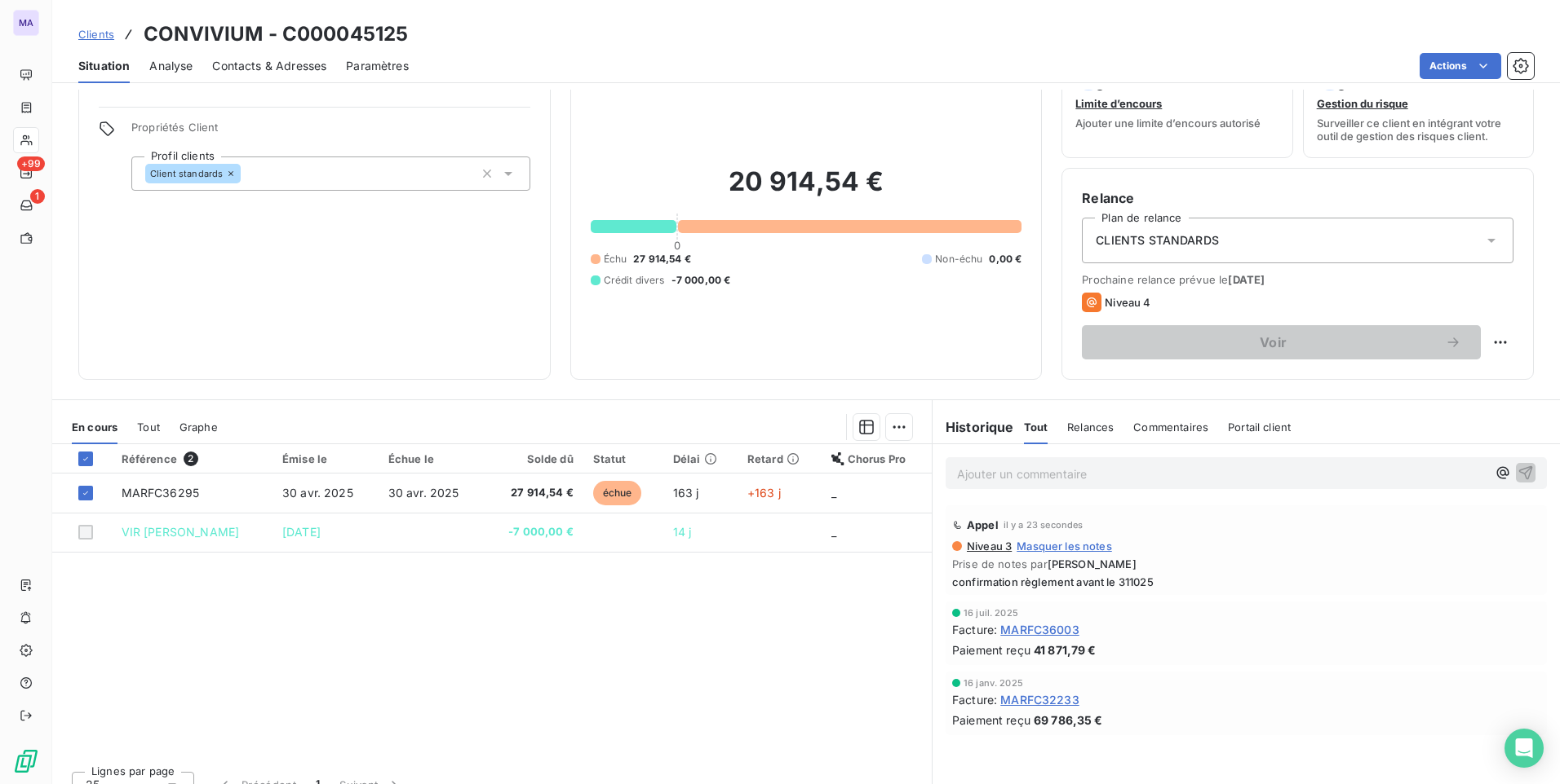
scroll to position [68, 0]
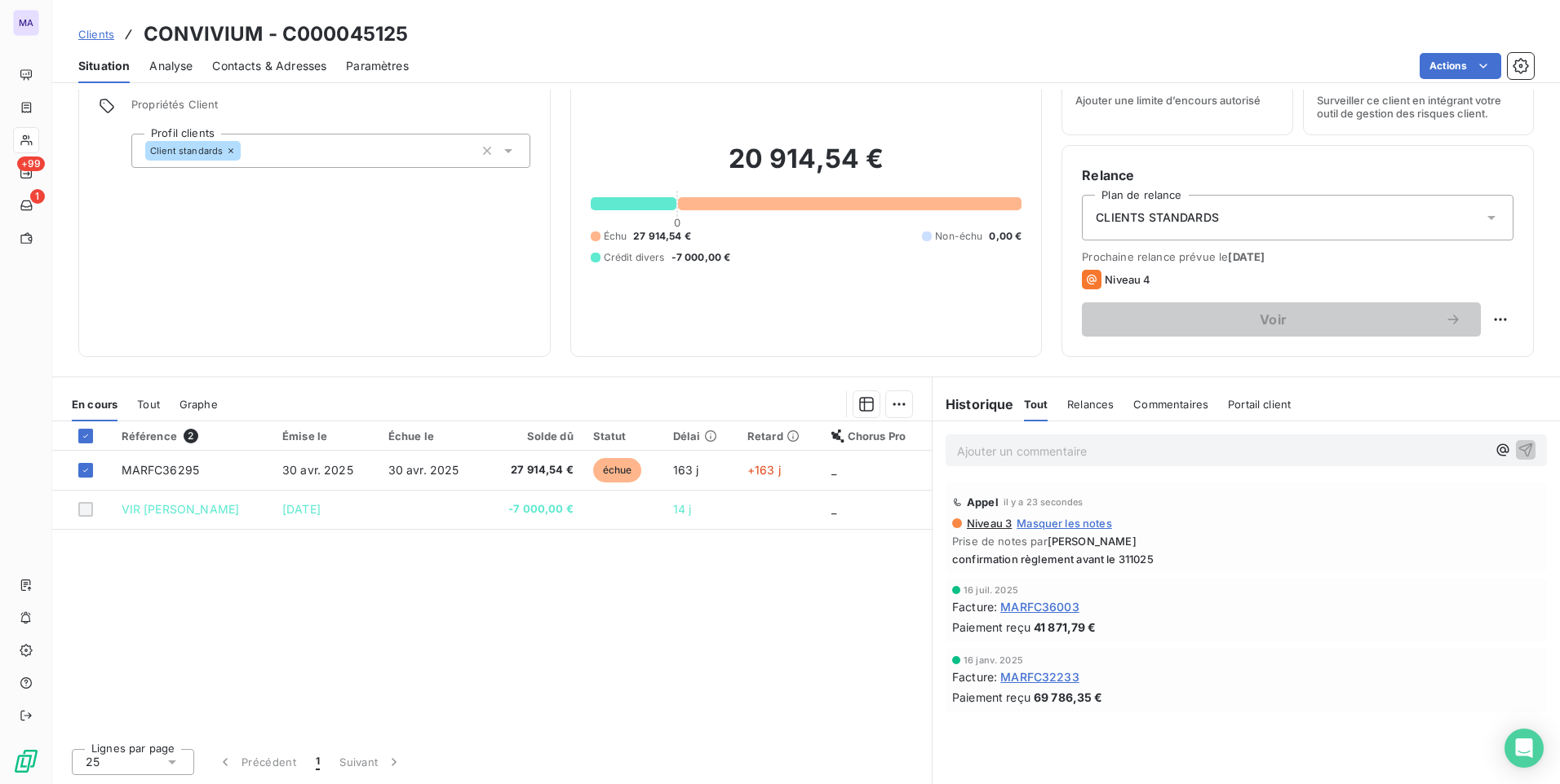
click at [99, 37] on span "Clients" at bounding box center [96, 34] width 36 height 13
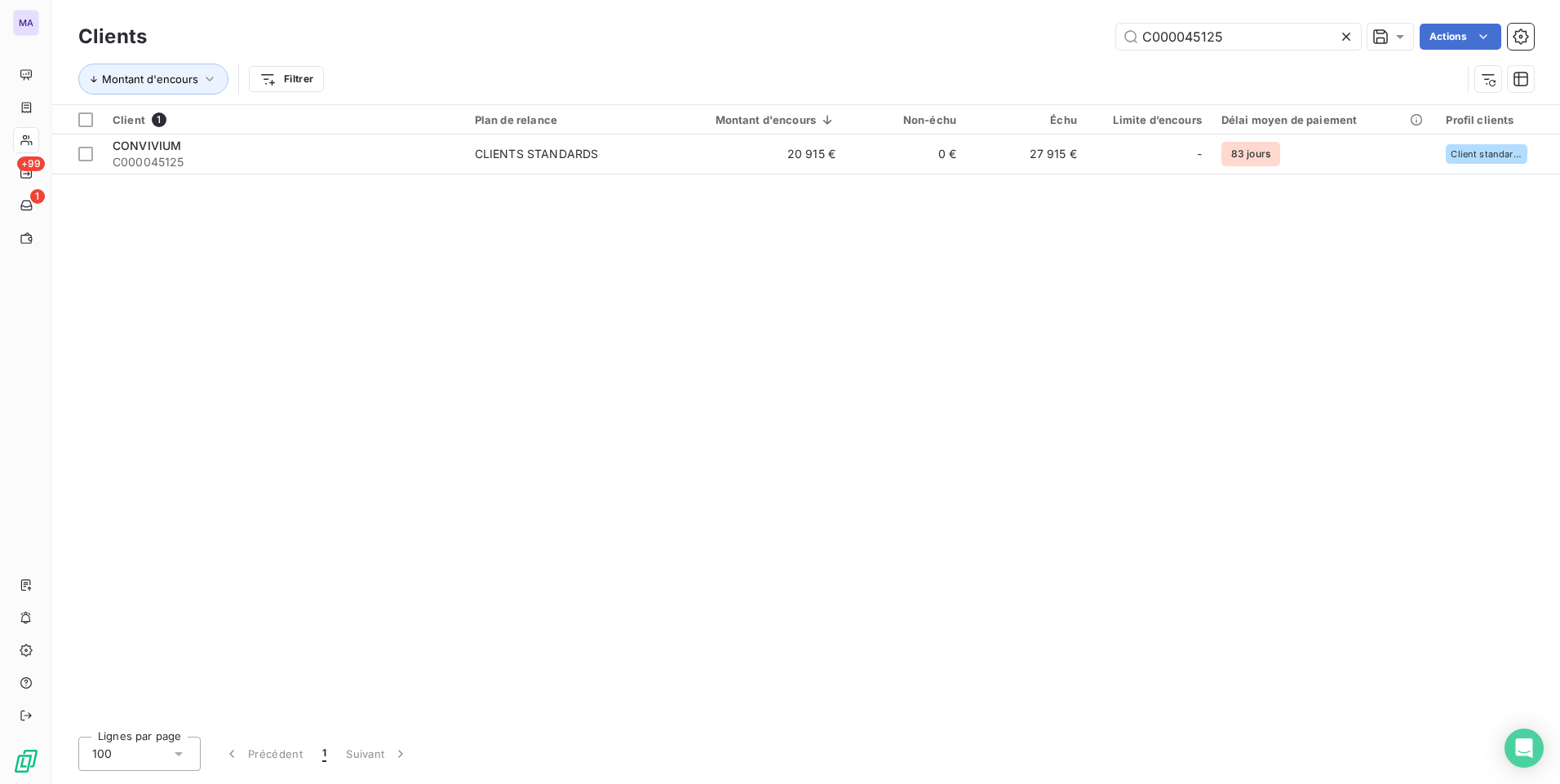
click at [1344, 39] on icon at bounding box center [1346, 37] width 17 height 17
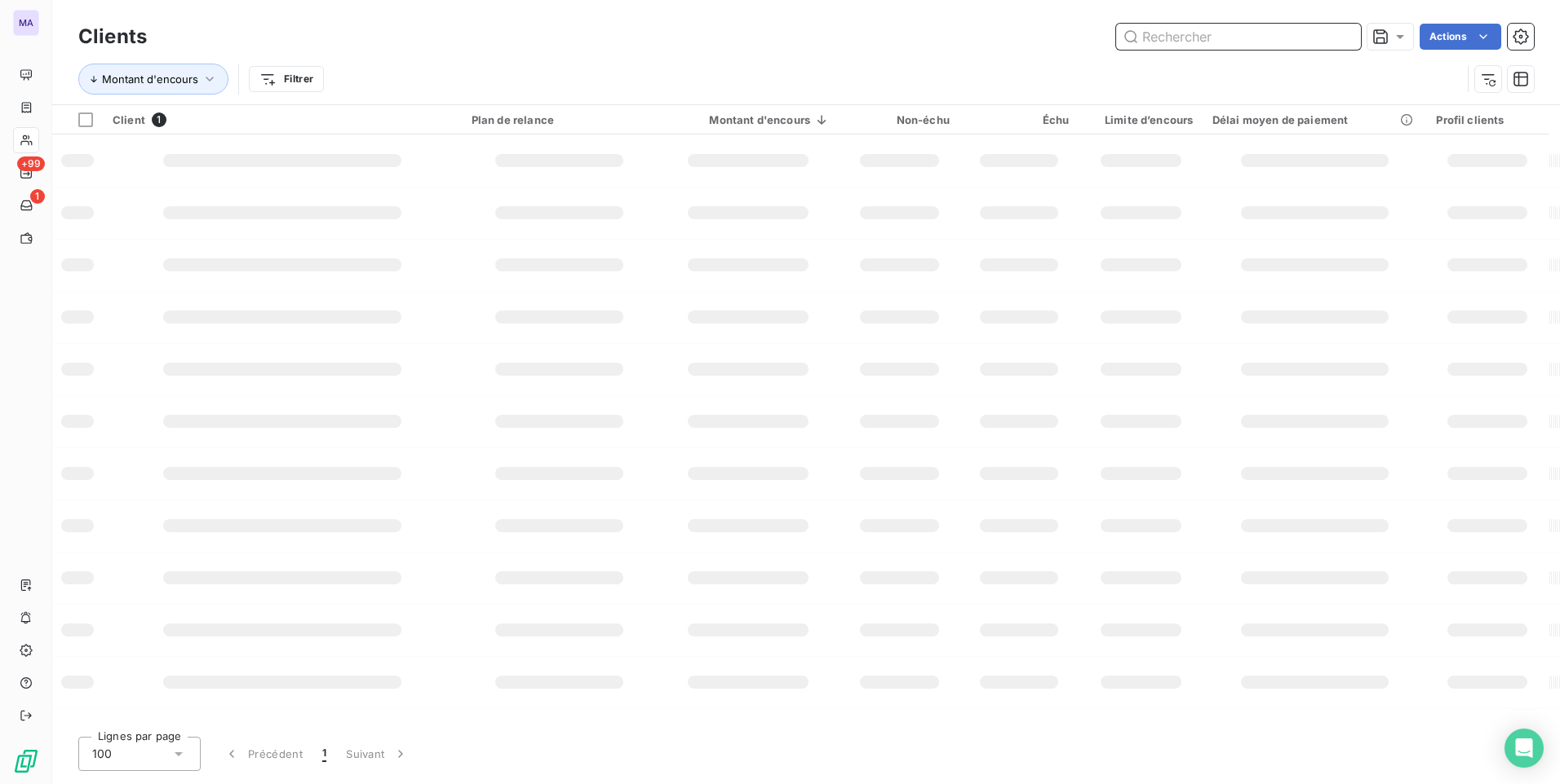
click at [1249, 38] on input "text" at bounding box center [1238, 37] width 245 height 26
paste input "C000035426"
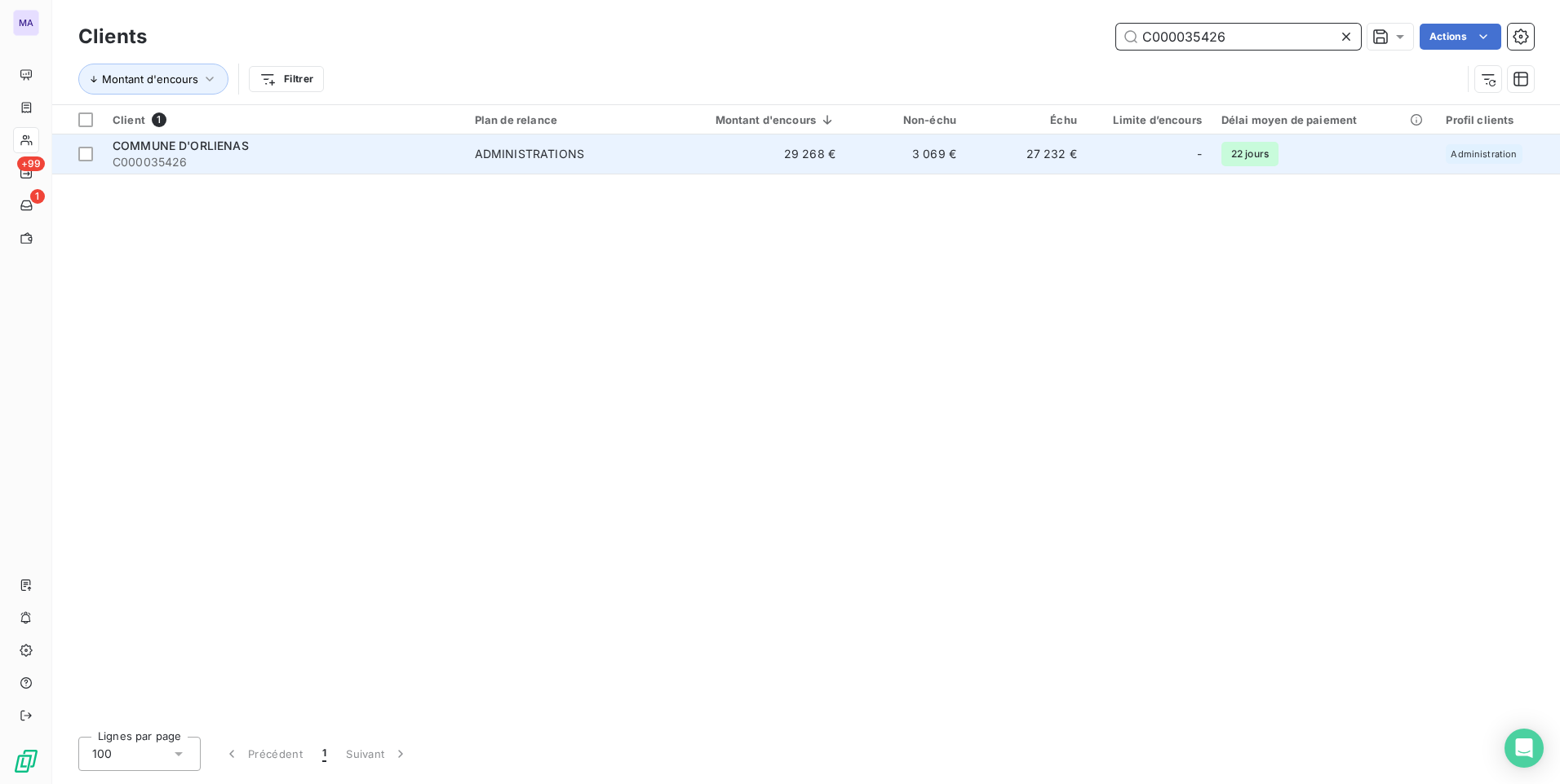
type input "C000035426"
click at [564, 153] on div "ADMINISTRATIONS" at bounding box center [529, 153] width 110 height 17
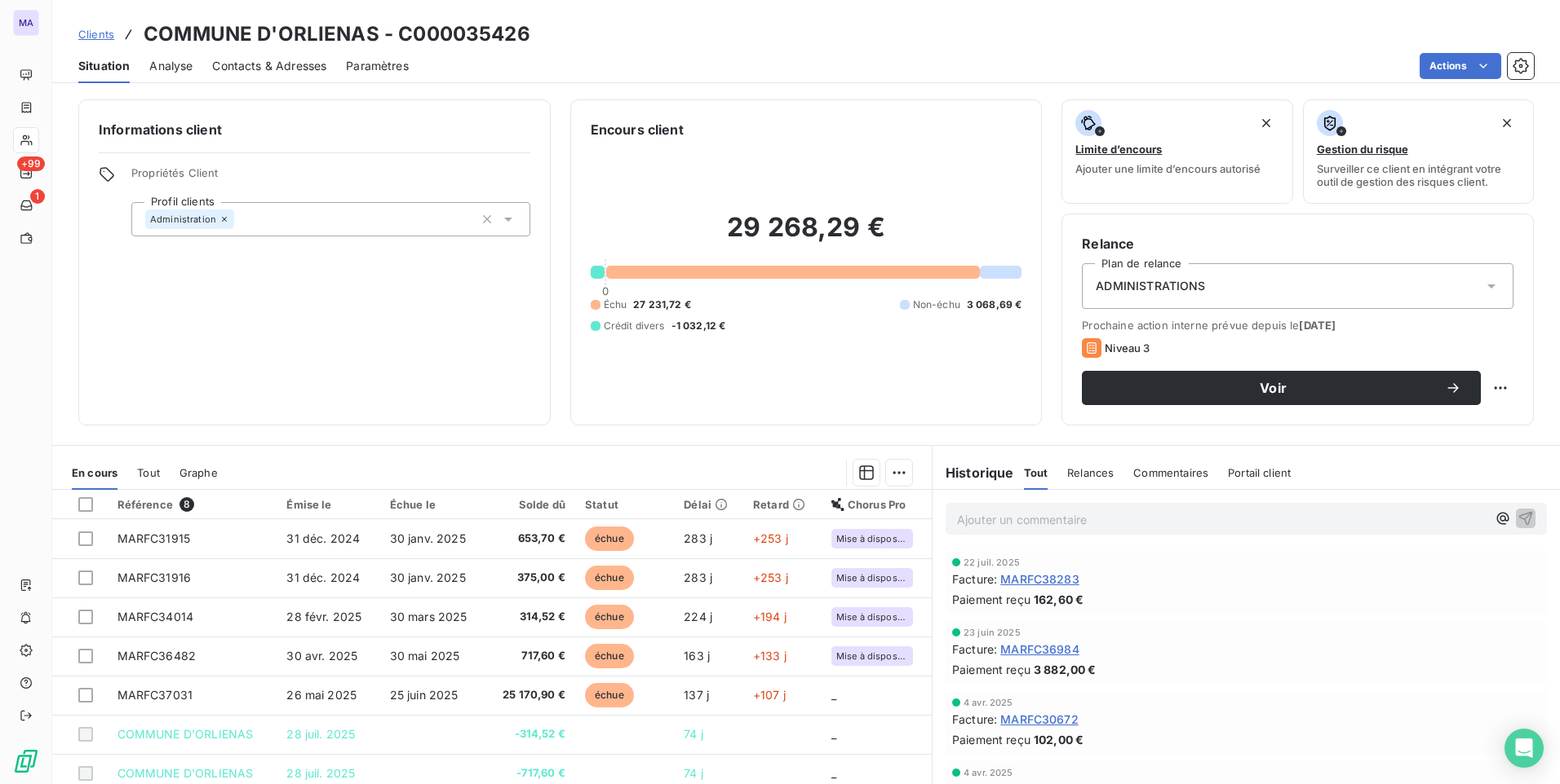
click at [389, 330] on div "Informations client Propriétés Client Profil clients Administration" at bounding box center [314, 262] width 472 height 326
